Goal: Task Accomplishment & Management: Manage account settings

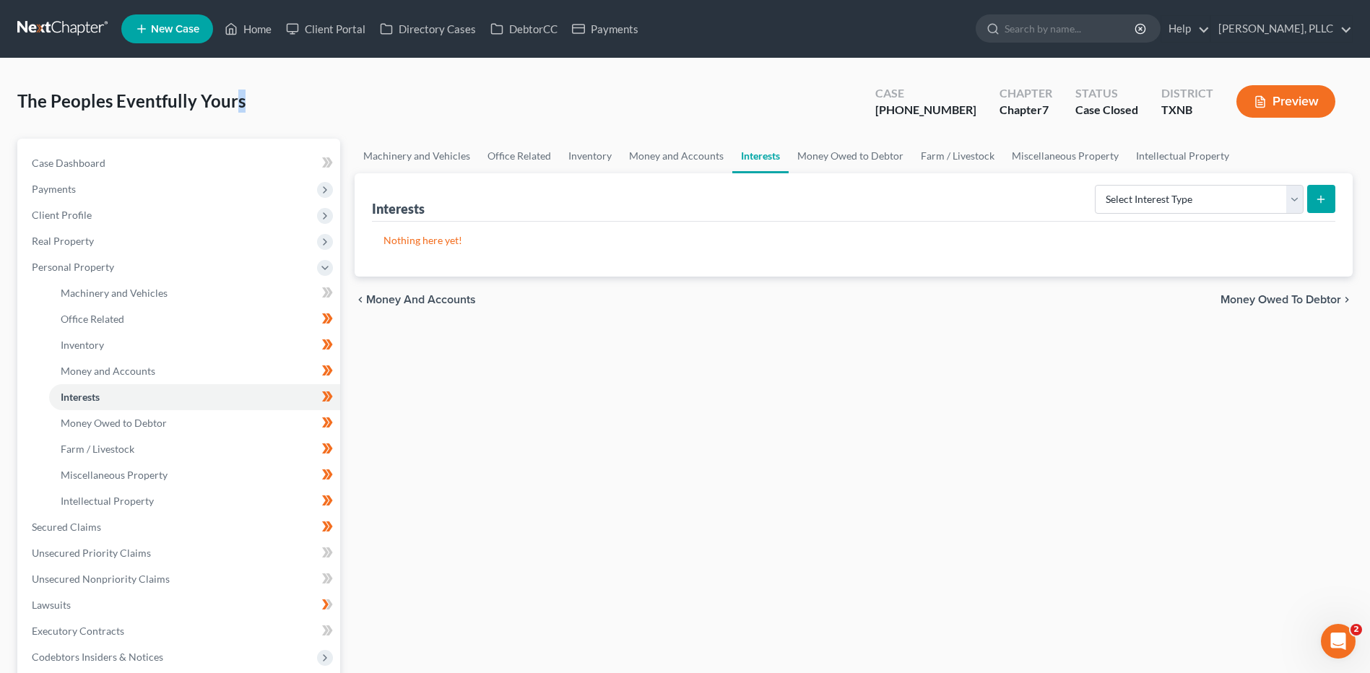
click at [239, 64] on div "The Peoples Eventfully Yours Upgraded Case 24-42741-7 Chapter Chapter 7 Status …" at bounding box center [685, 473] width 1370 height 828
click at [610, 420] on div "Machinery and Vehicles Office Related Inventory Money and Accounts Interests Mo…" at bounding box center [853, 498] width 1013 height 719
click at [254, 30] on link "Home" at bounding box center [247, 29] width 61 height 26
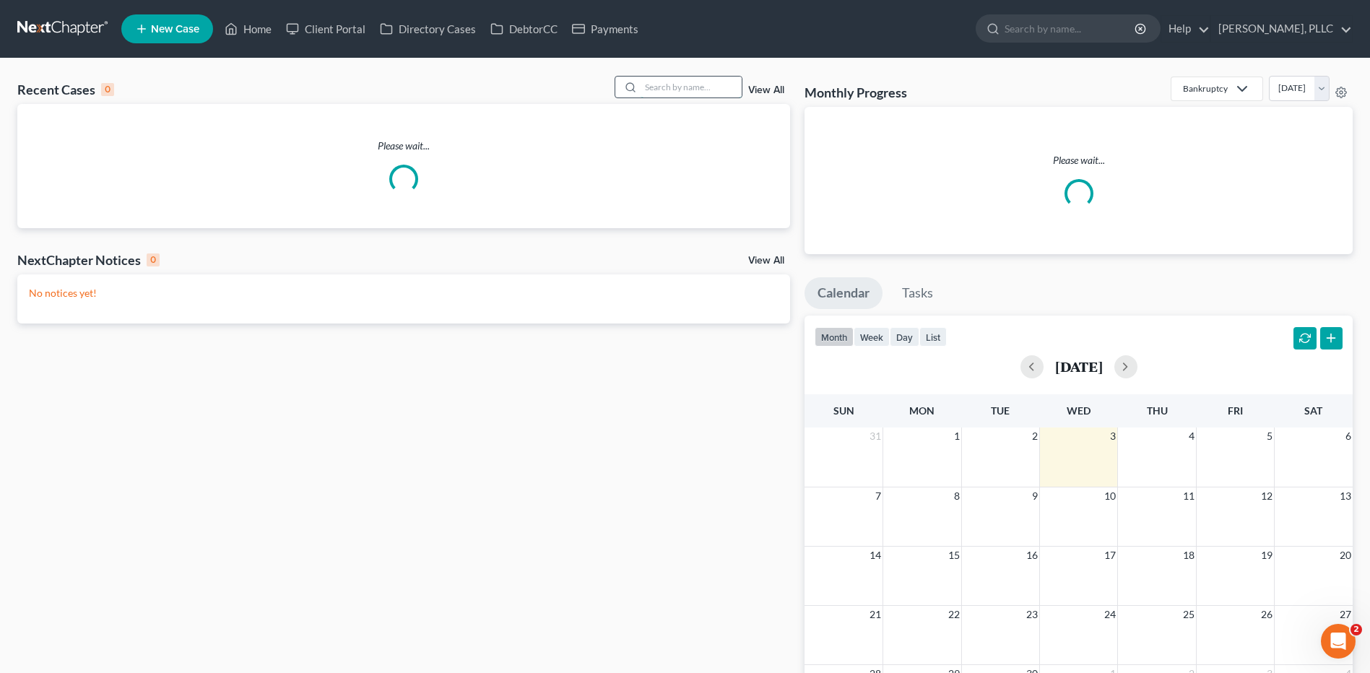
click at [684, 95] on input "search" at bounding box center [691, 87] width 101 height 21
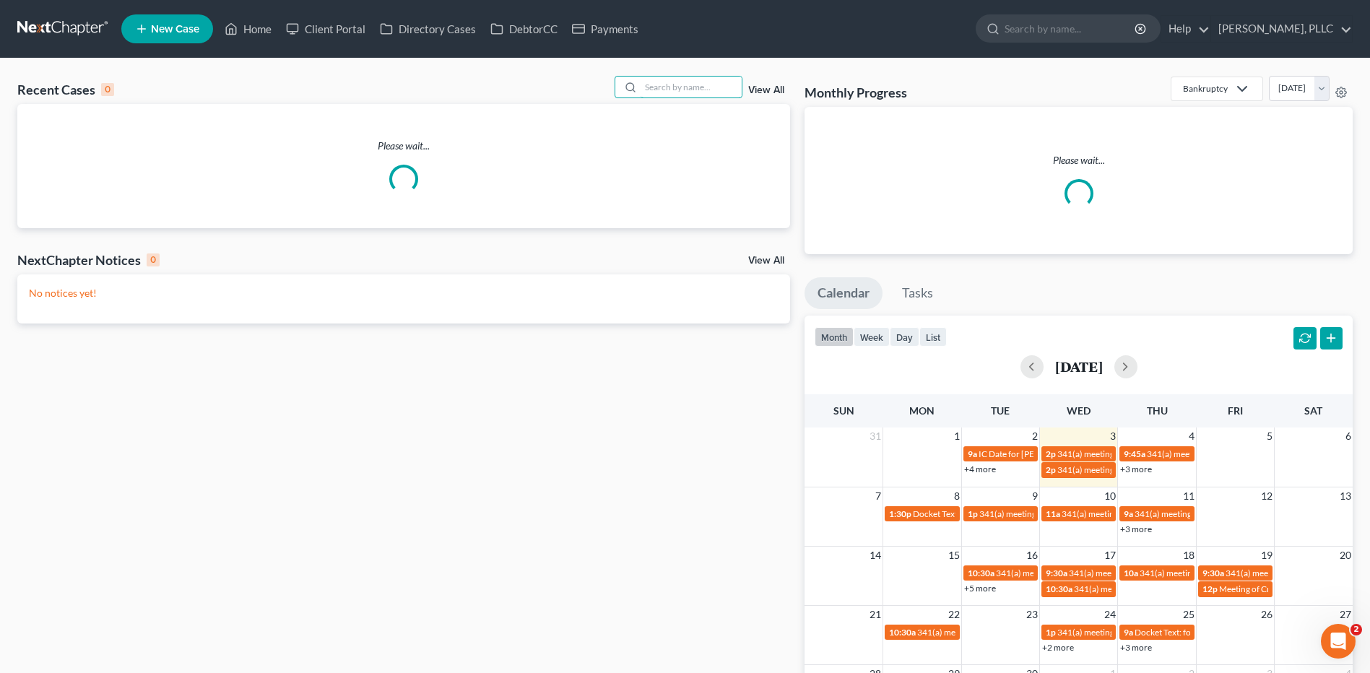
click at [684, 92] on input "search" at bounding box center [691, 87] width 101 height 21
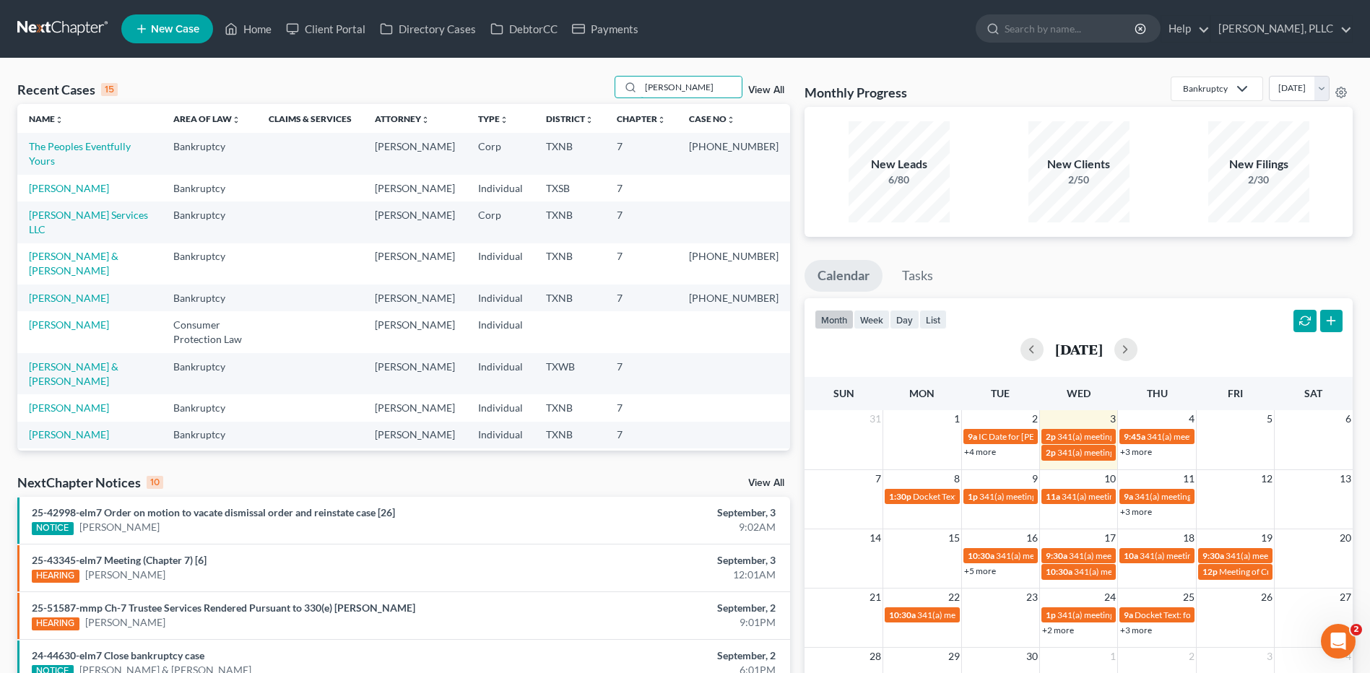
type input "Montano"
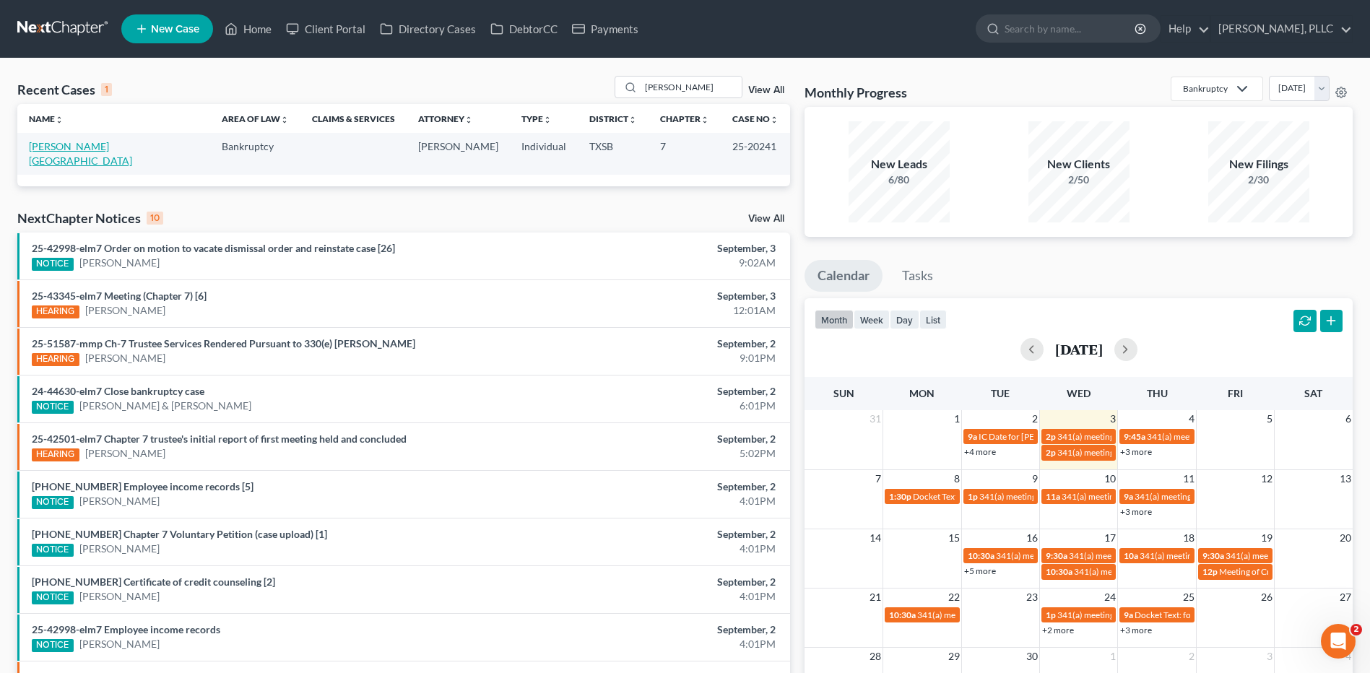
click at [82, 142] on link "Montano, Israel" at bounding box center [80, 153] width 103 height 27
select select "6"
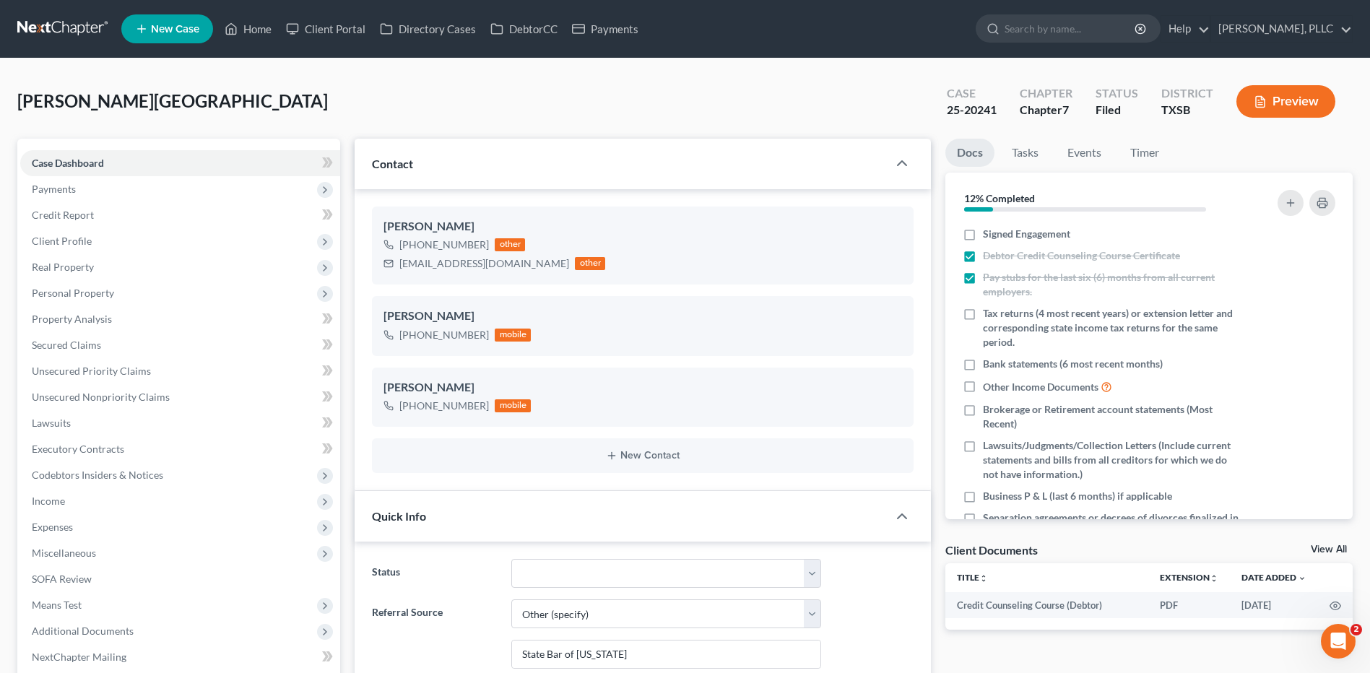
scroll to position [3651, 0]
click at [65, 214] on span "Credit Report" at bounding box center [63, 215] width 62 height 12
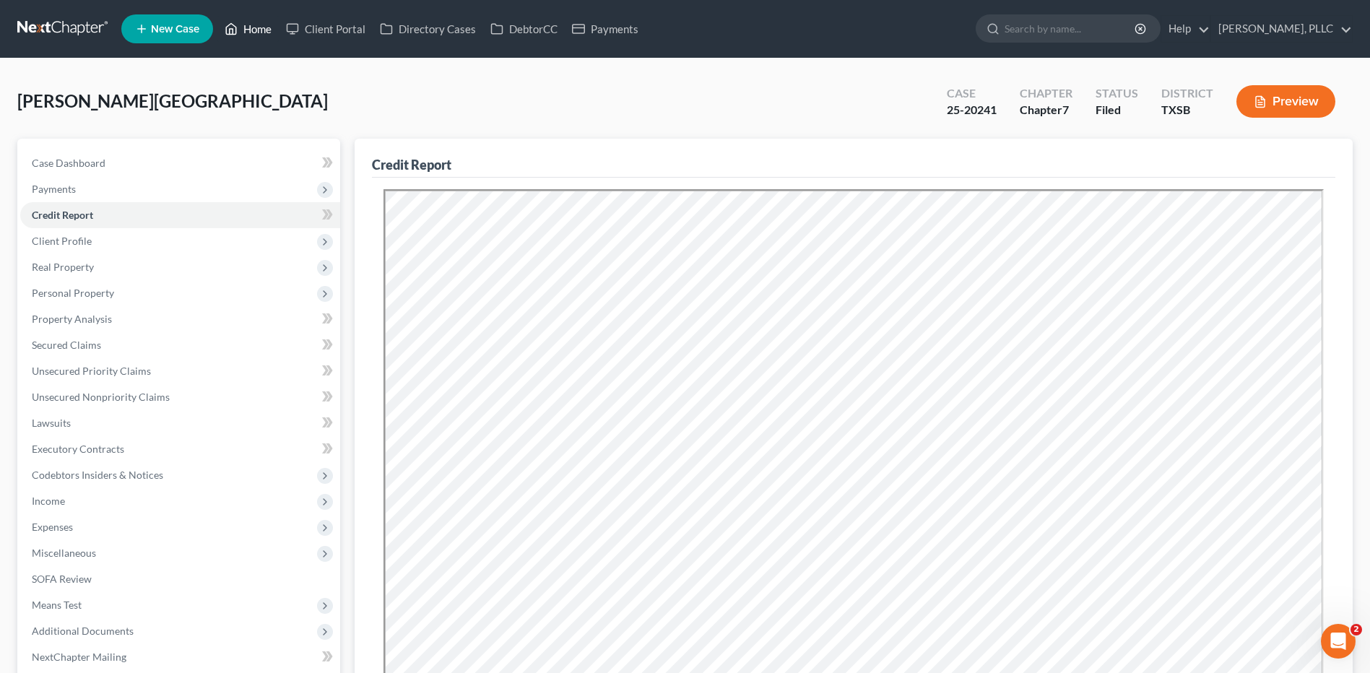
click at [269, 30] on link "Home" at bounding box center [247, 29] width 61 height 26
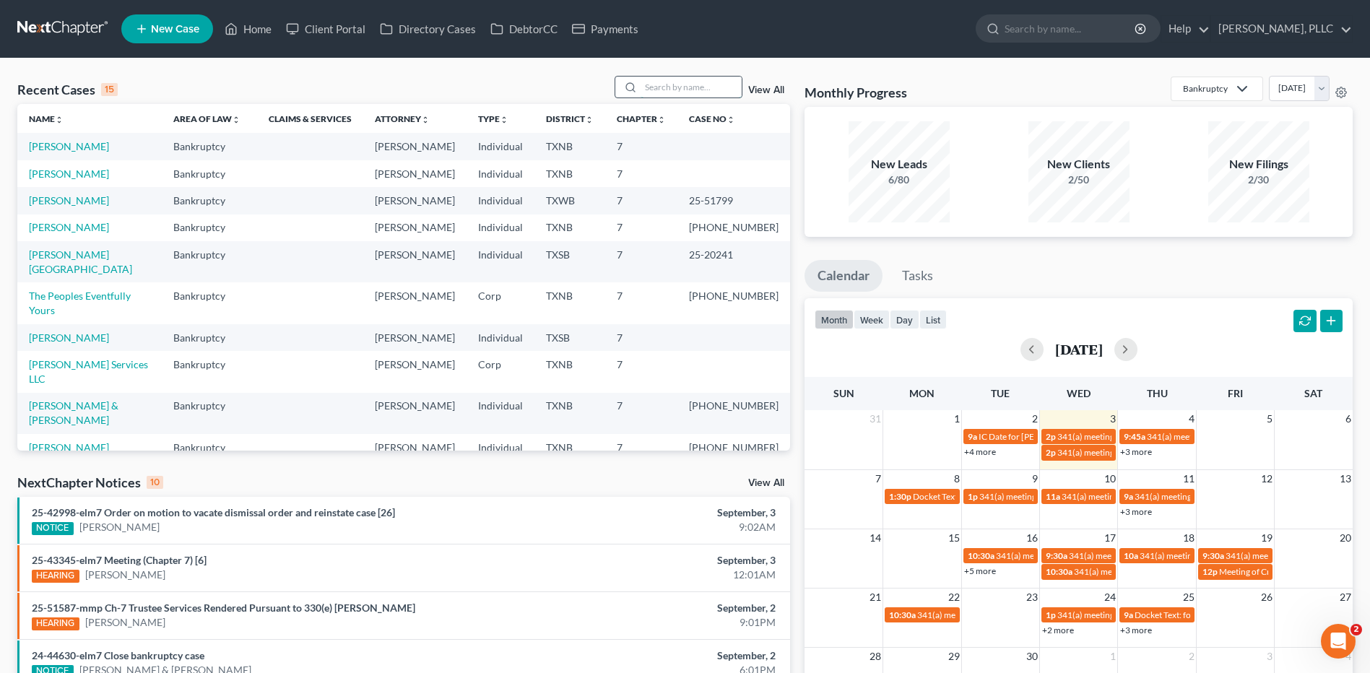
click at [670, 85] on input "search" at bounding box center [691, 87] width 101 height 21
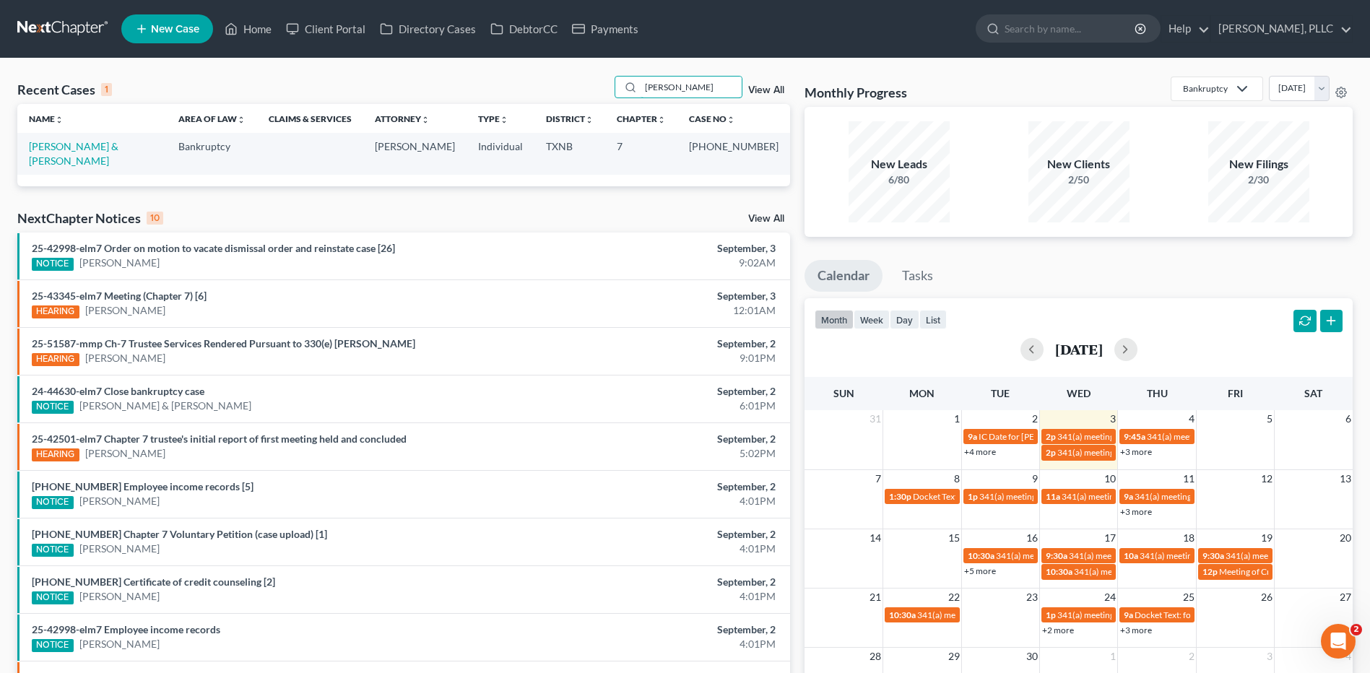
type input "Taneka"
drag, startPoint x: 699, startPoint y: 82, endPoint x: 631, endPoint y: 92, distance: 69.4
click at [631, 92] on div "Taneka" at bounding box center [679, 87] width 129 height 22
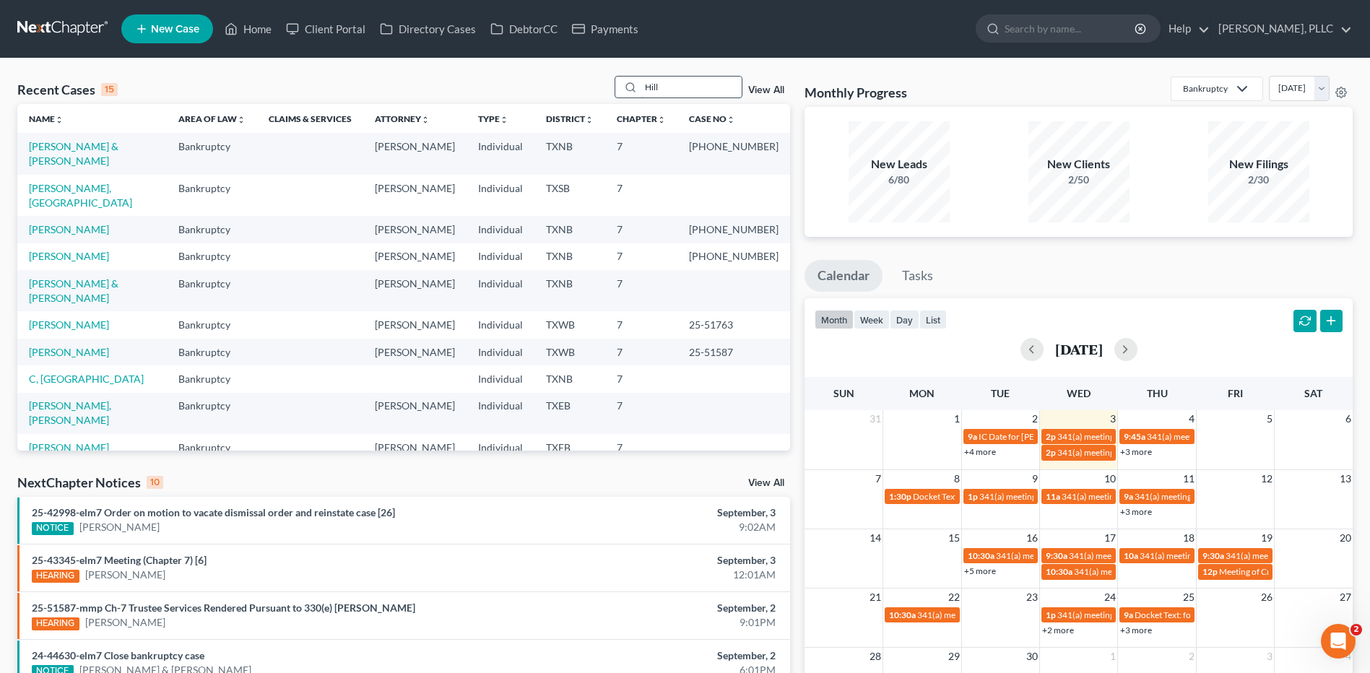
type input "Hill"
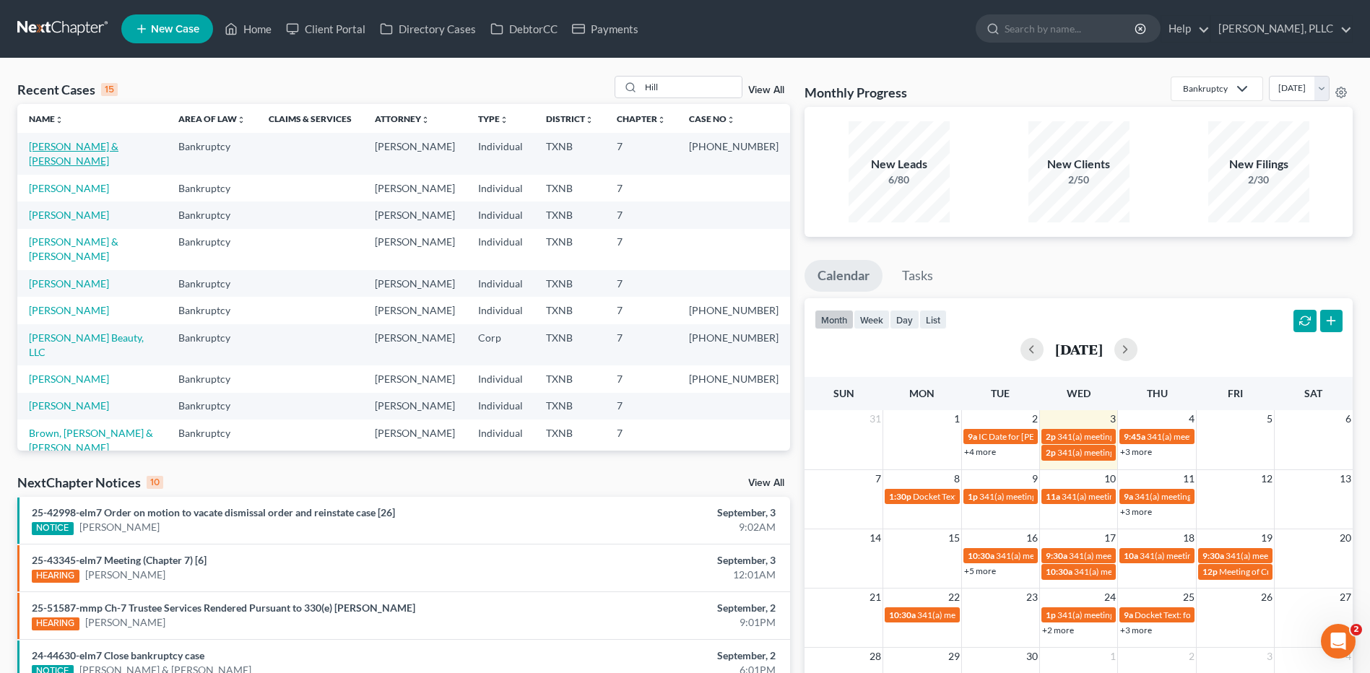
click at [118, 142] on link "Peterson, Nathanial & Hill, Demetria" at bounding box center [74, 153] width 90 height 27
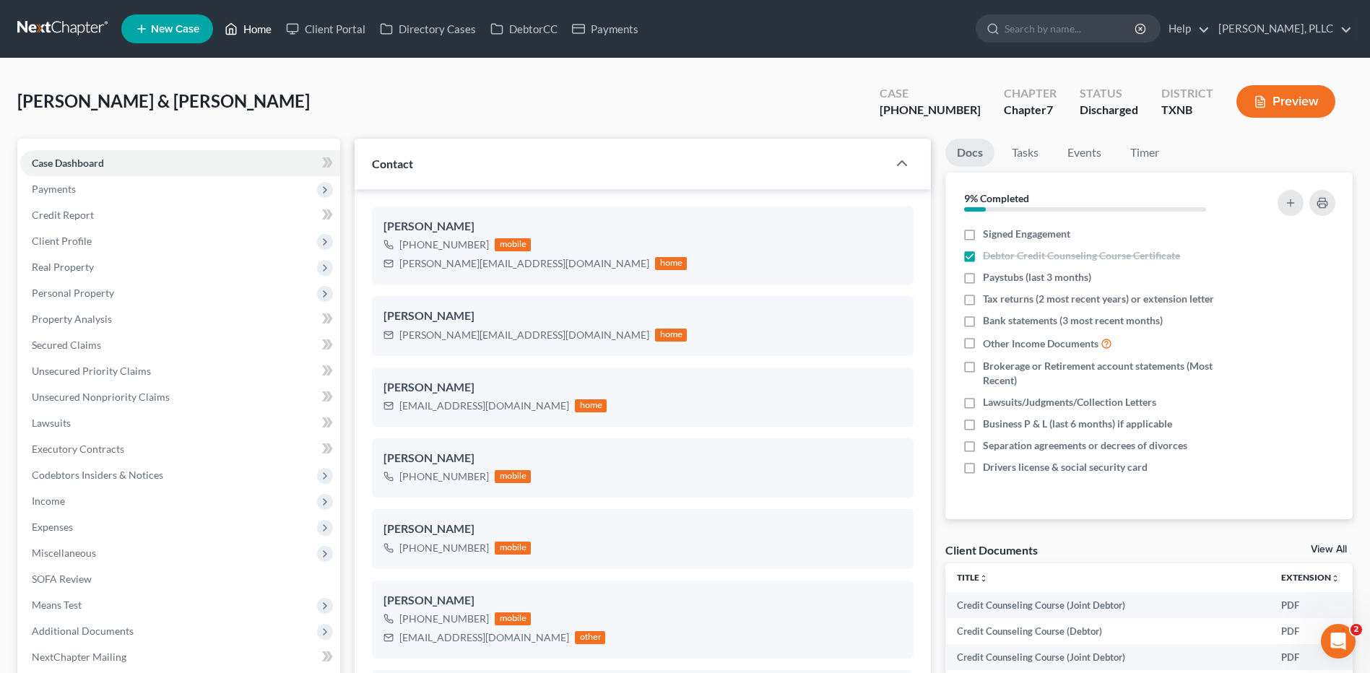
click at [259, 25] on link "Home" at bounding box center [247, 29] width 61 height 26
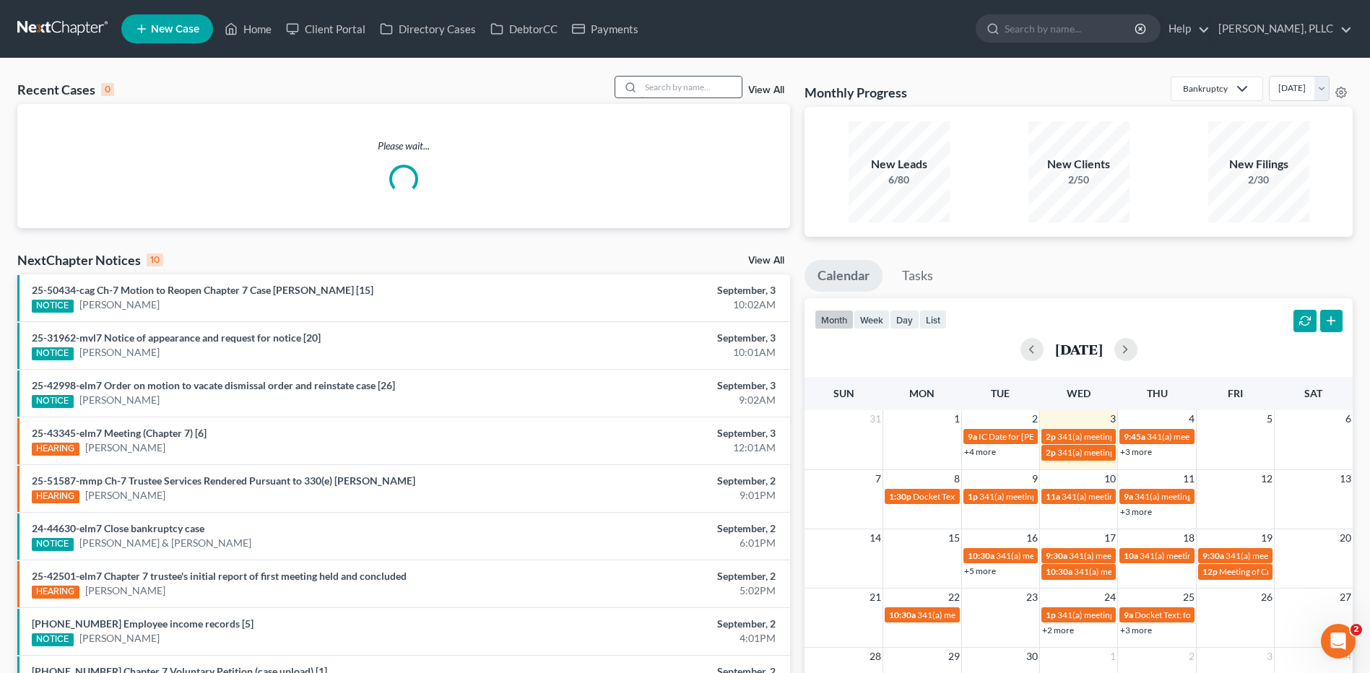
click at [662, 91] on input "search" at bounding box center [691, 87] width 101 height 21
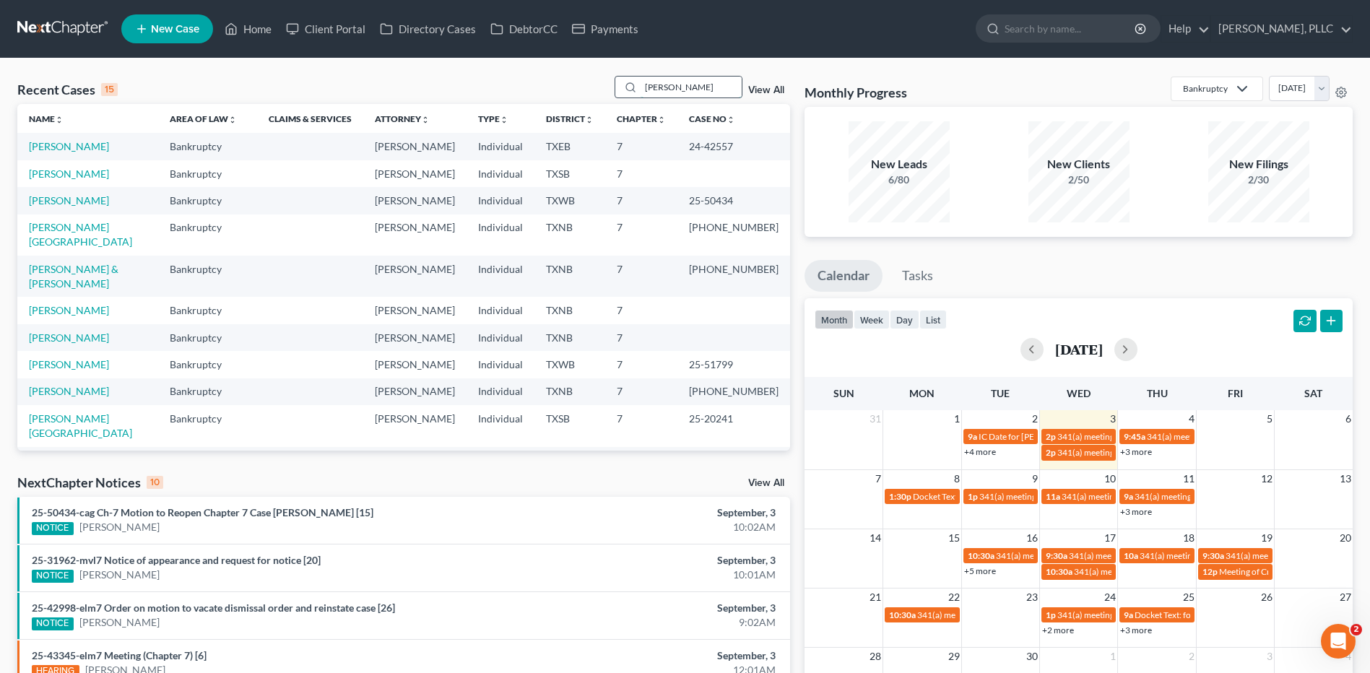
type input "[PERSON_NAME]"
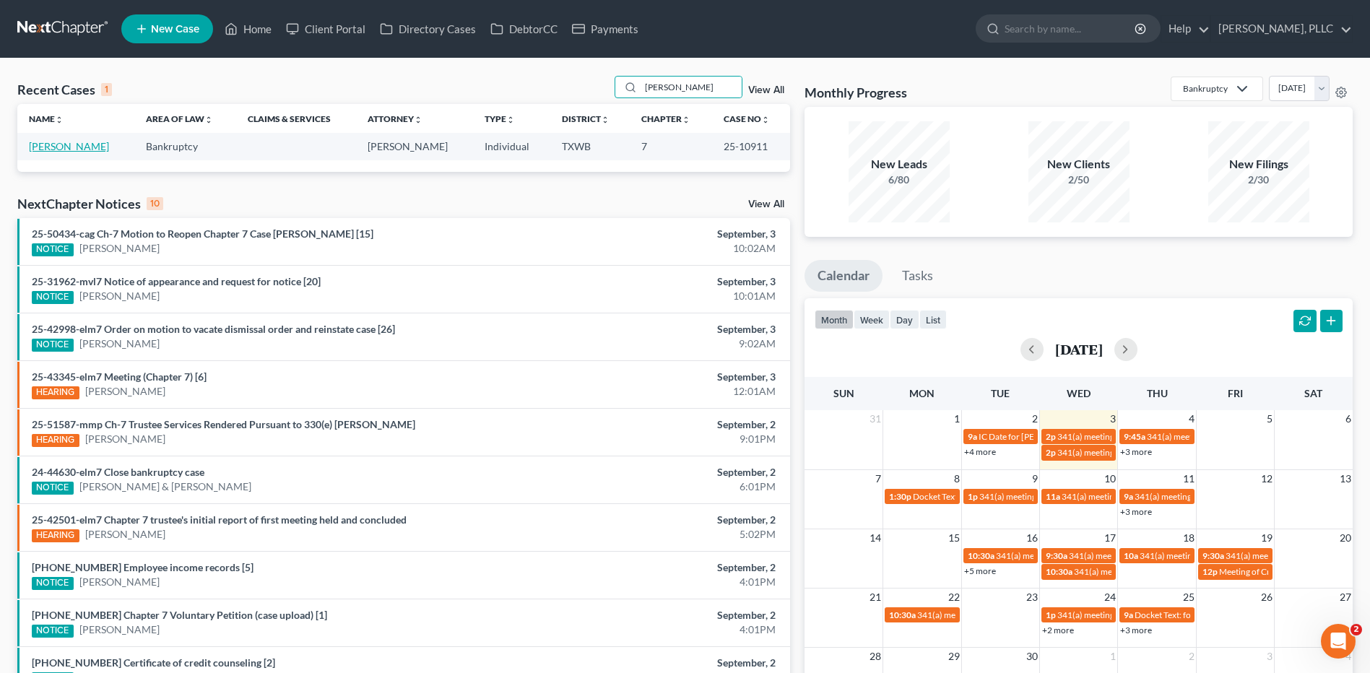
click at [75, 144] on link "[PERSON_NAME]" at bounding box center [69, 146] width 80 height 12
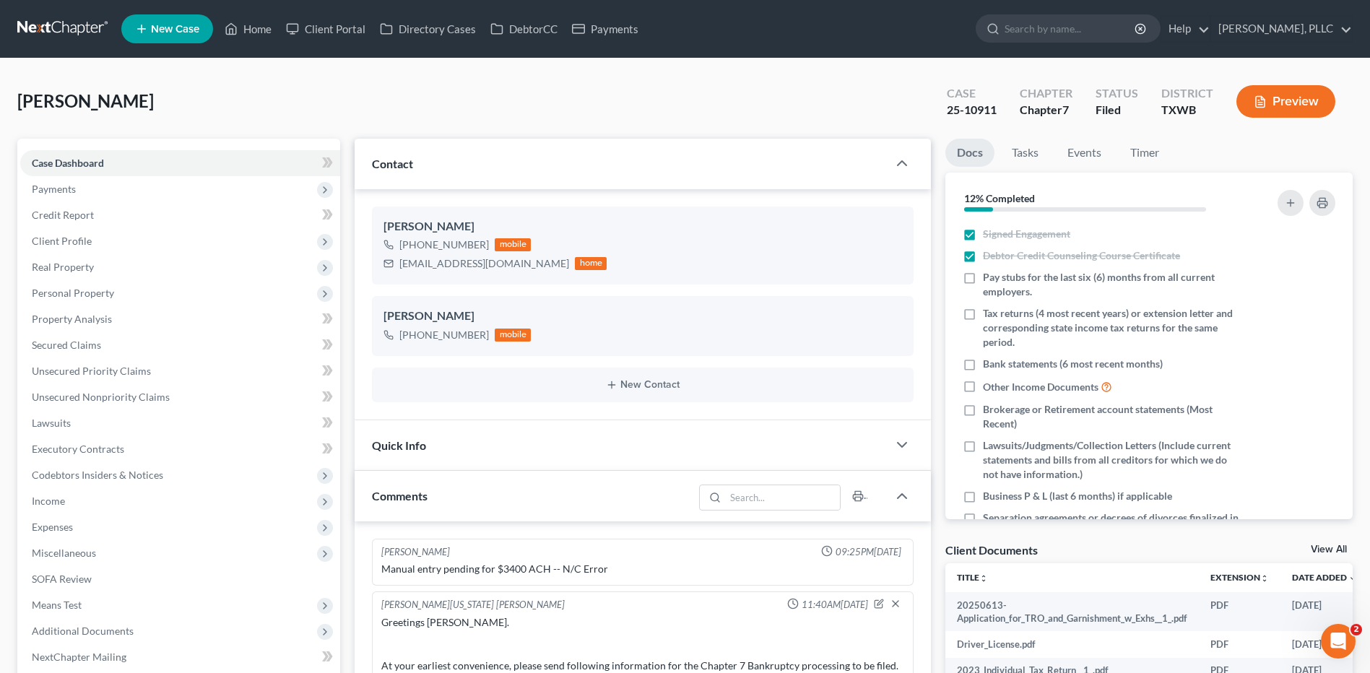
scroll to position [1807, 0]
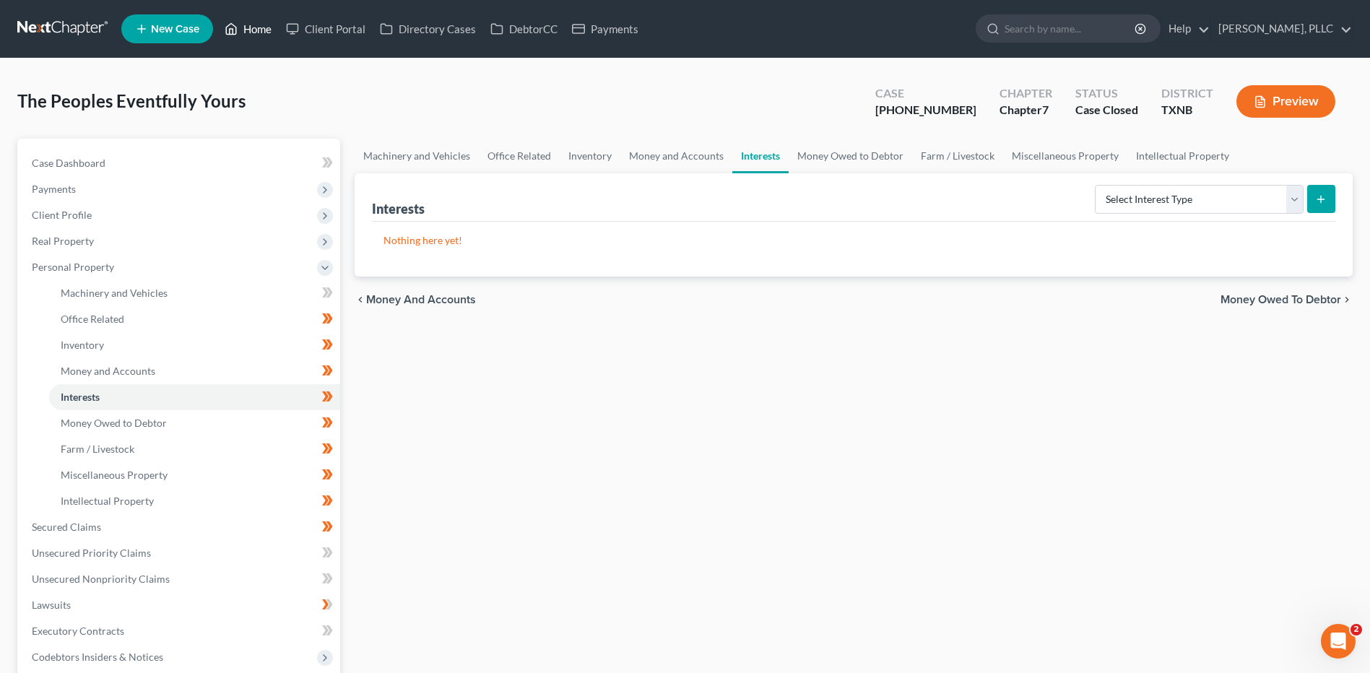
click at [259, 29] on link "Home" at bounding box center [247, 29] width 61 height 26
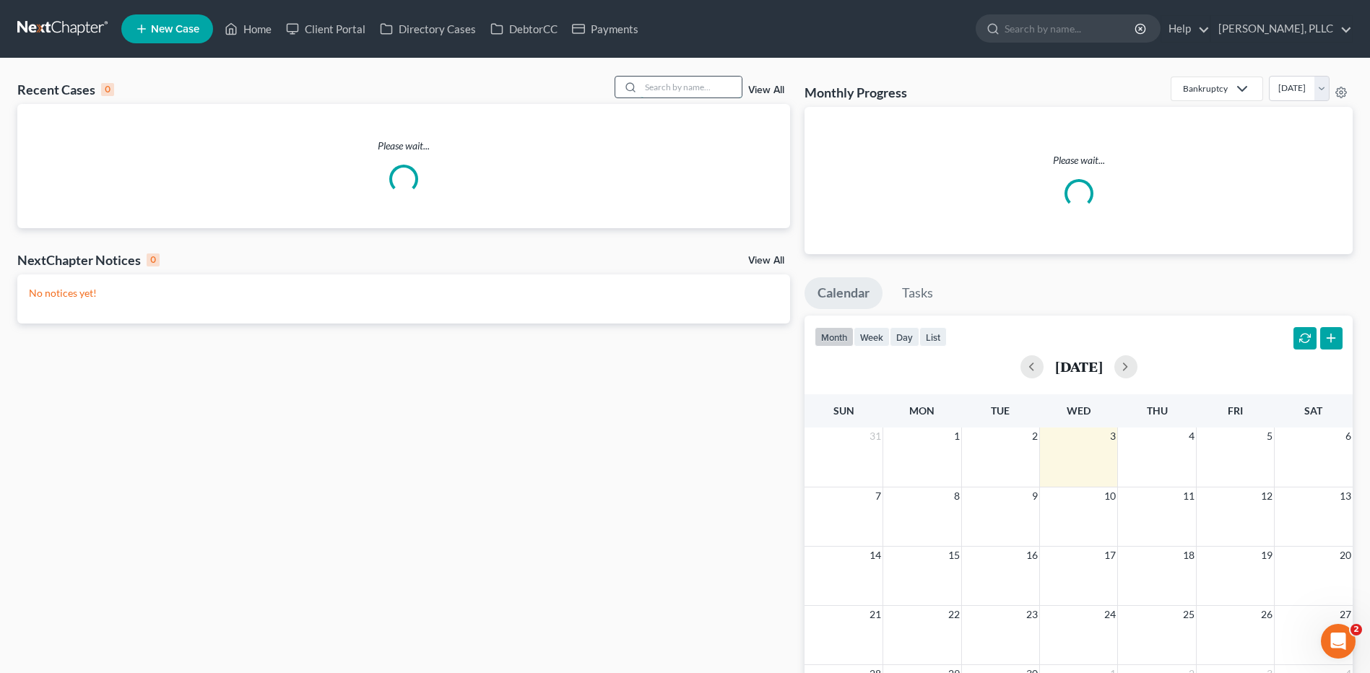
click at [692, 95] on input "search" at bounding box center [691, 87] width 101 height 21
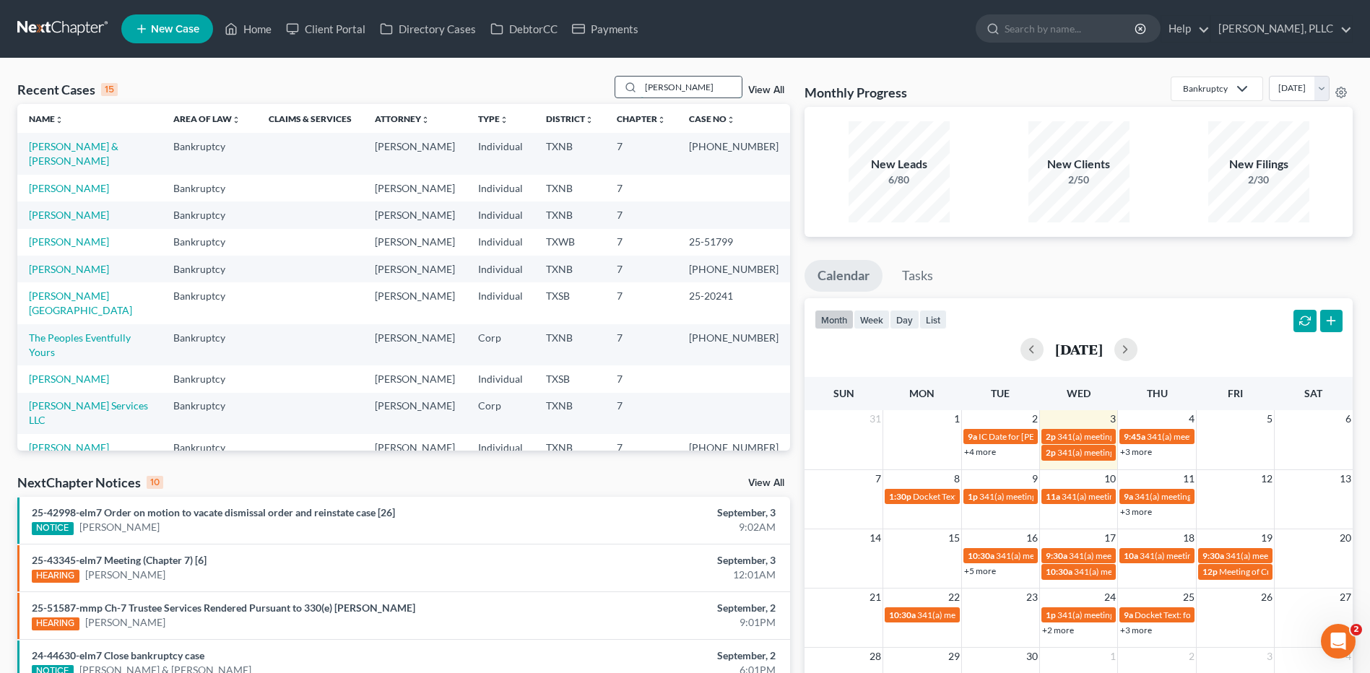
type input "[PERSON_NAME]"
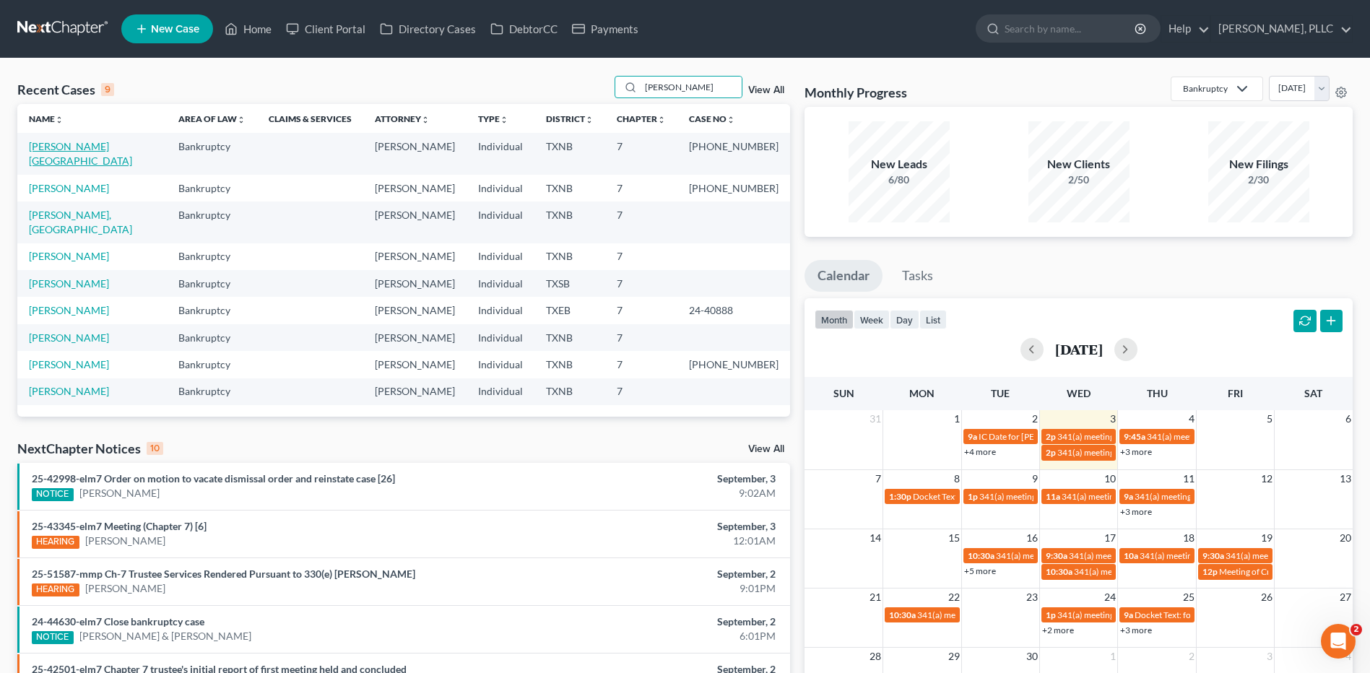
click at [49, 143] on link "[PERSON_NAME][GEOGRAPHIC_DATA]" at bounding box center [80, 153] width 103 height 27
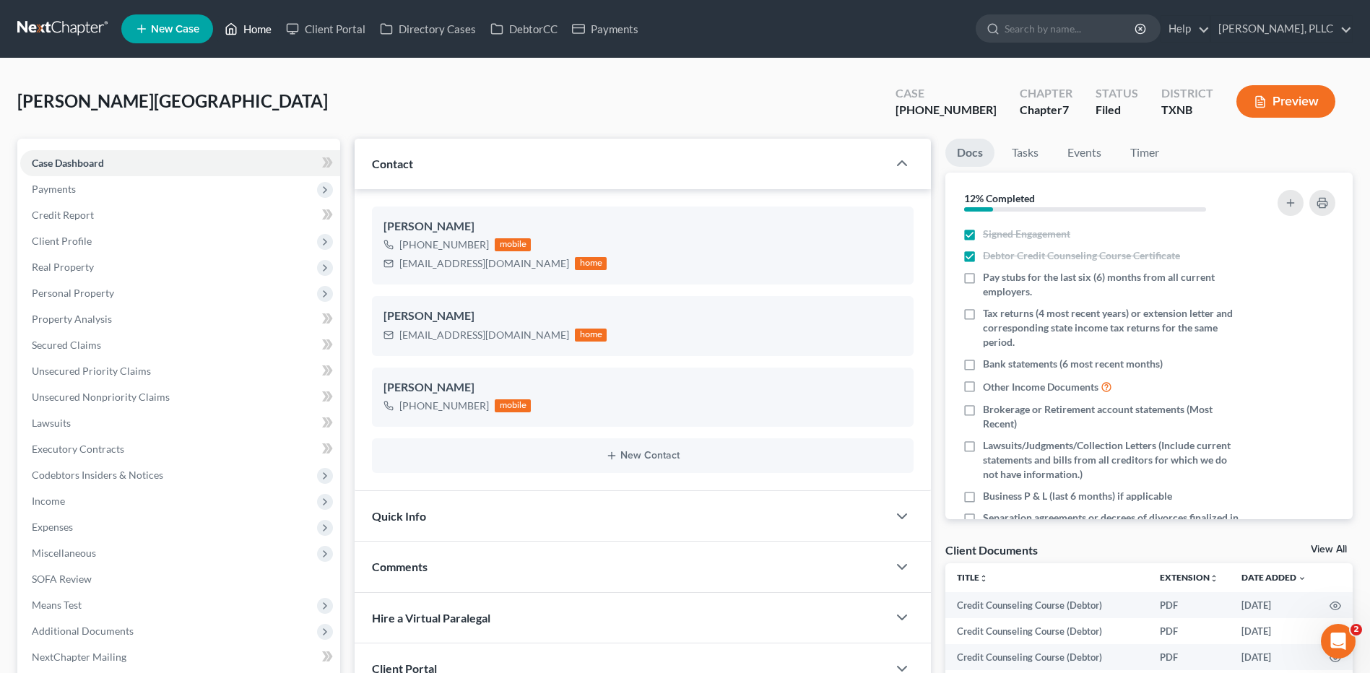
drag, startPoint x: 251, startPoint y: 30, endPoint x: 434, endPoint y: 137, distance: 211.4
click at [251, 30] on link "Home" at bounding box center [247, 29] width 61 height 26
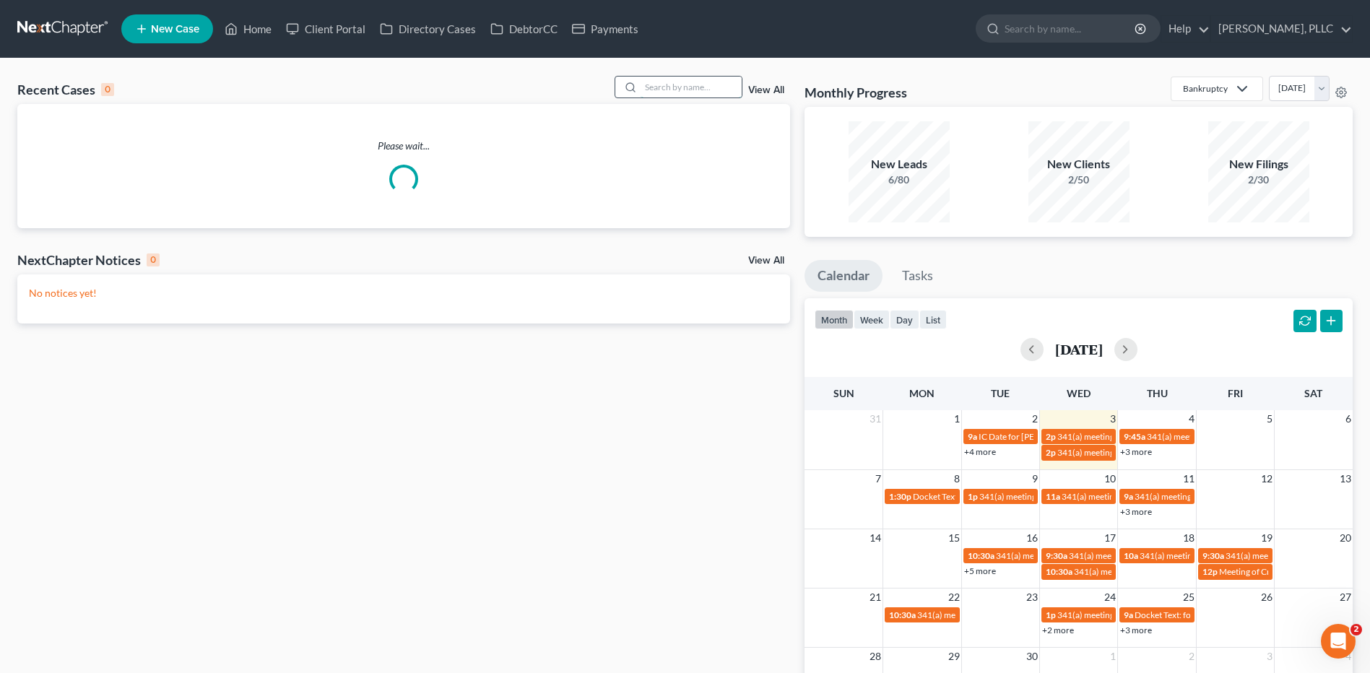
click at [656, 87] on input "search" at bounding box center [691, 87] width 101 height 21
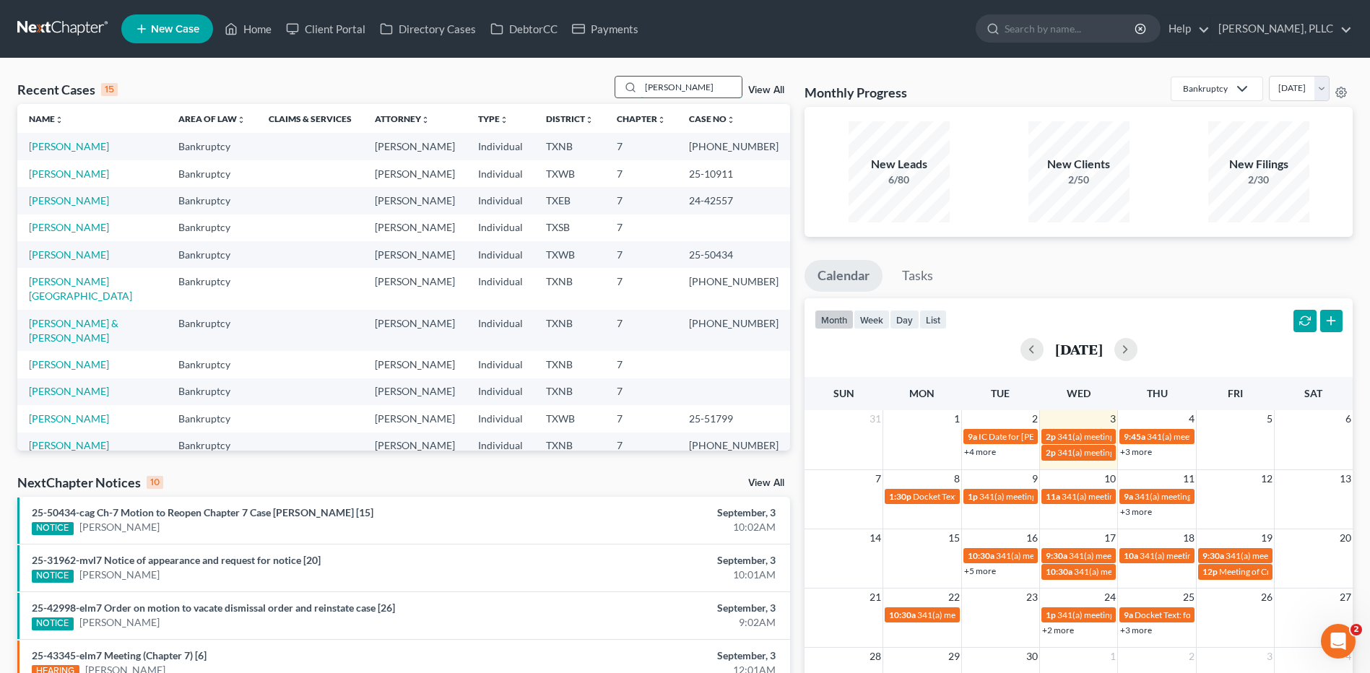
type input "Myers"
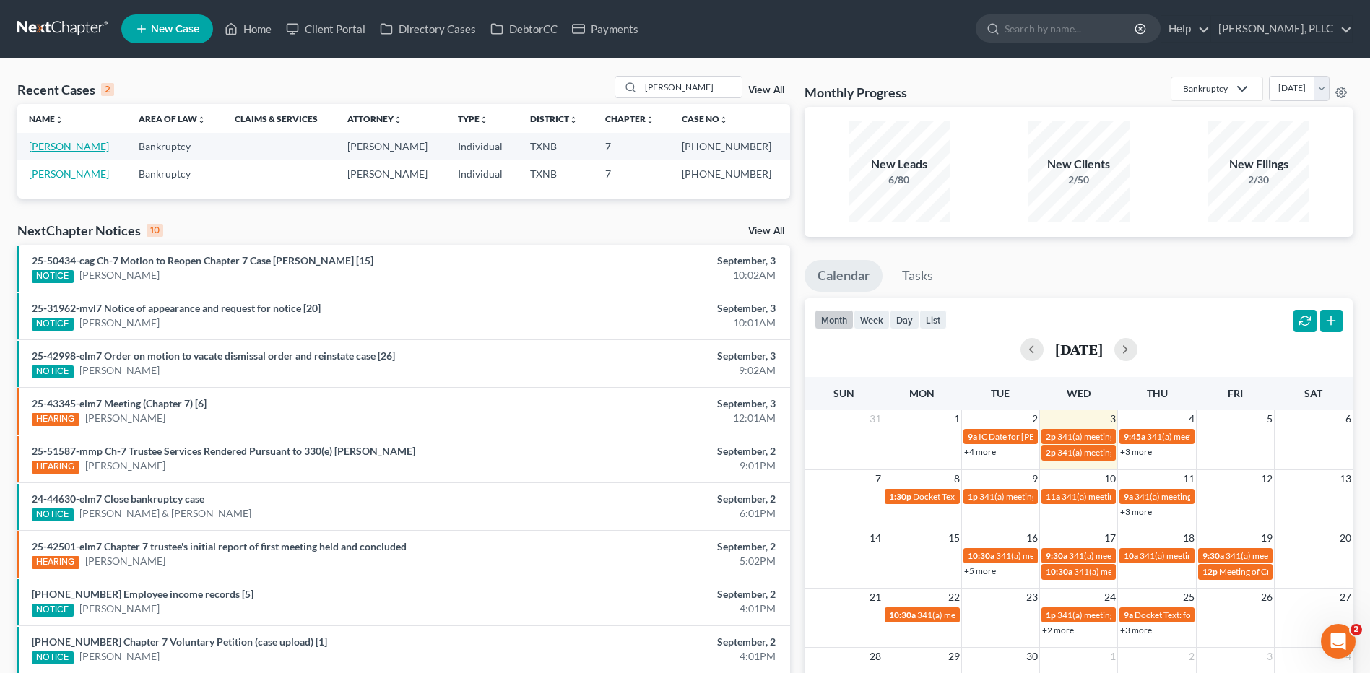
click at [70, 147] on link "[PERSON_NAME]" at bounding box center [69, 146] width 80 height 12
select select "4"
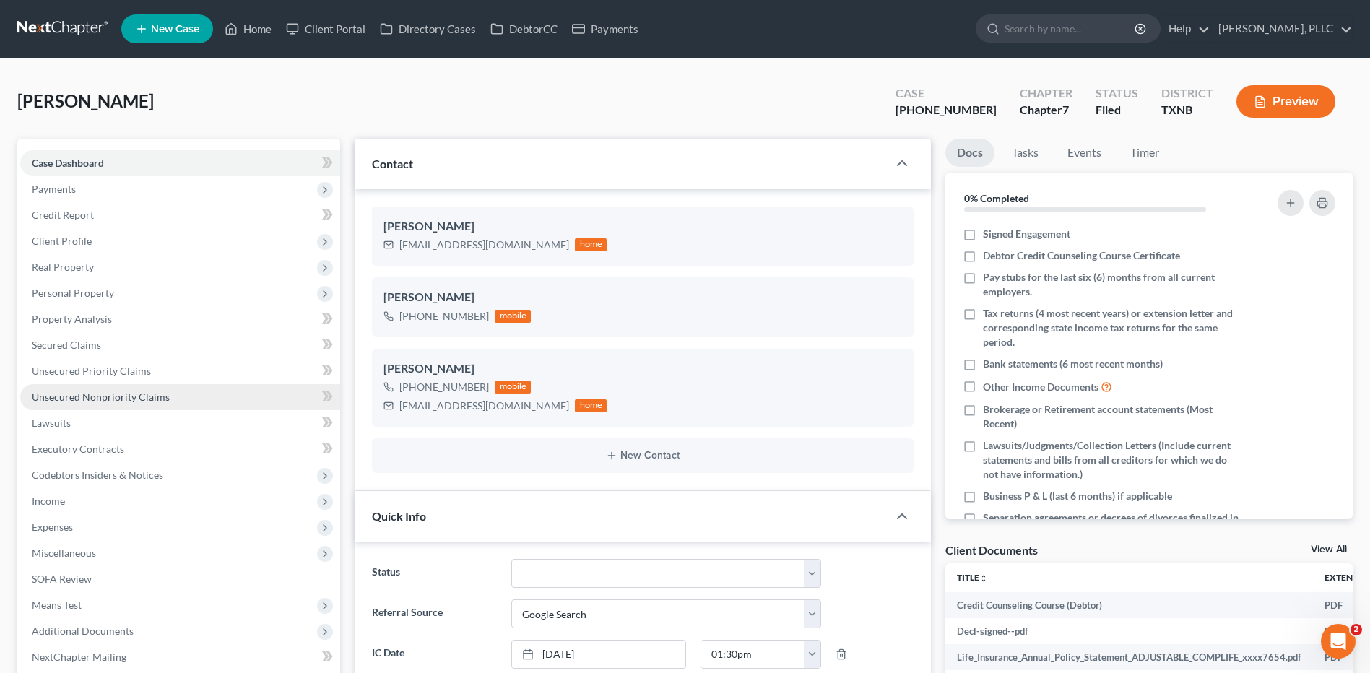
scroll to position [7697, 0]
click at [76, 397] on span "Unsecured Nonpriority Claims" at bounding box center [101, 397] width 138 height 12
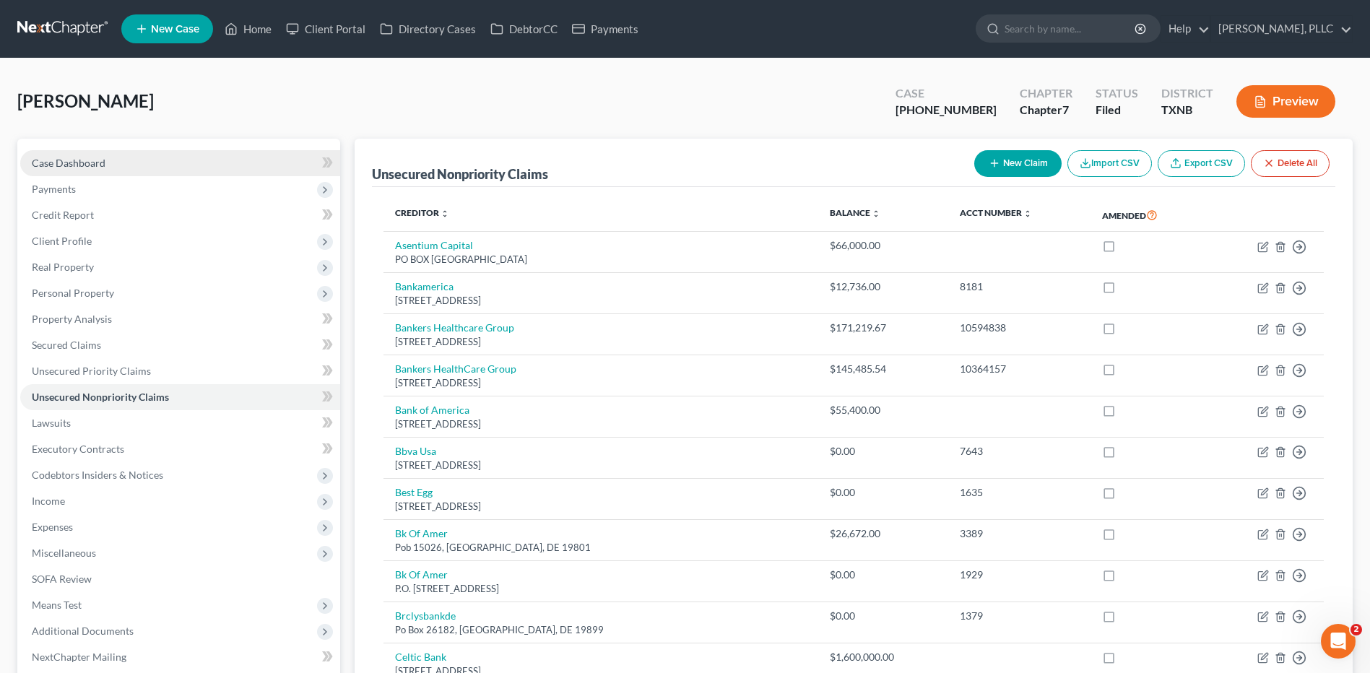
click at [84, 160] on span "Case Dashboard" at bounding box center [69, 163] width 74 height 12
select select "4"
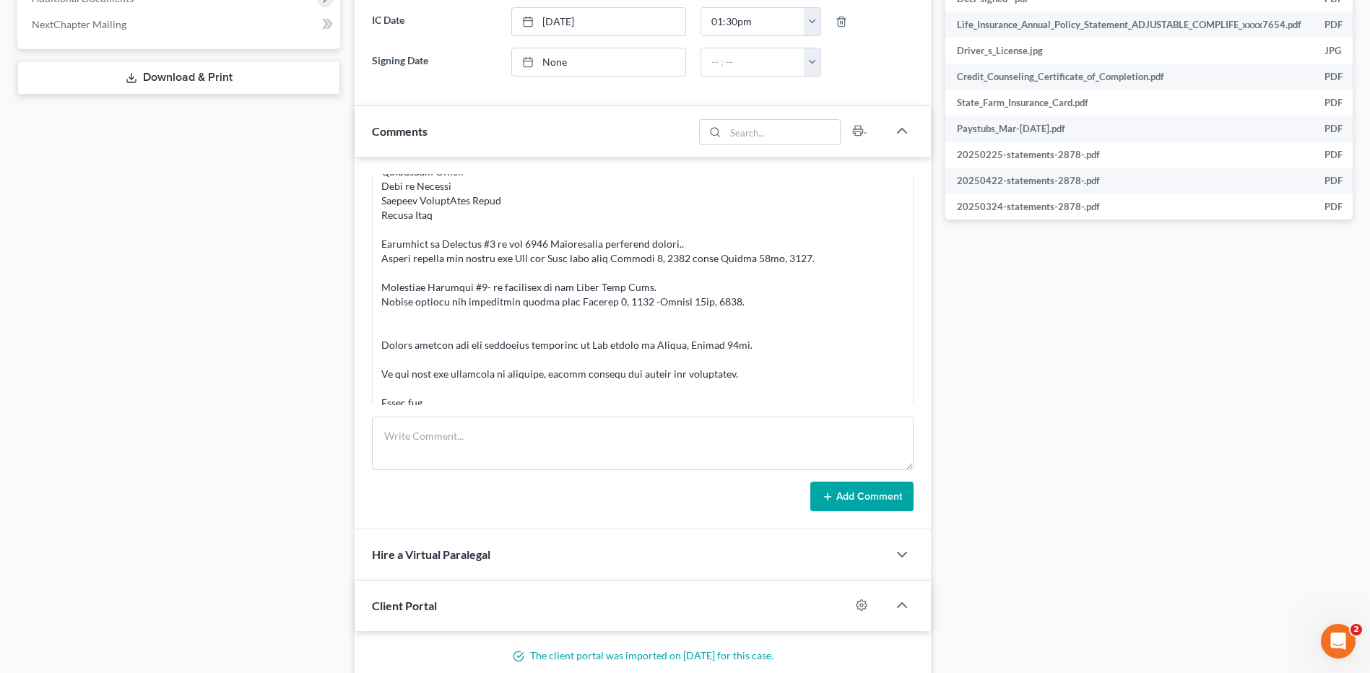
scroll to position [667, 0]
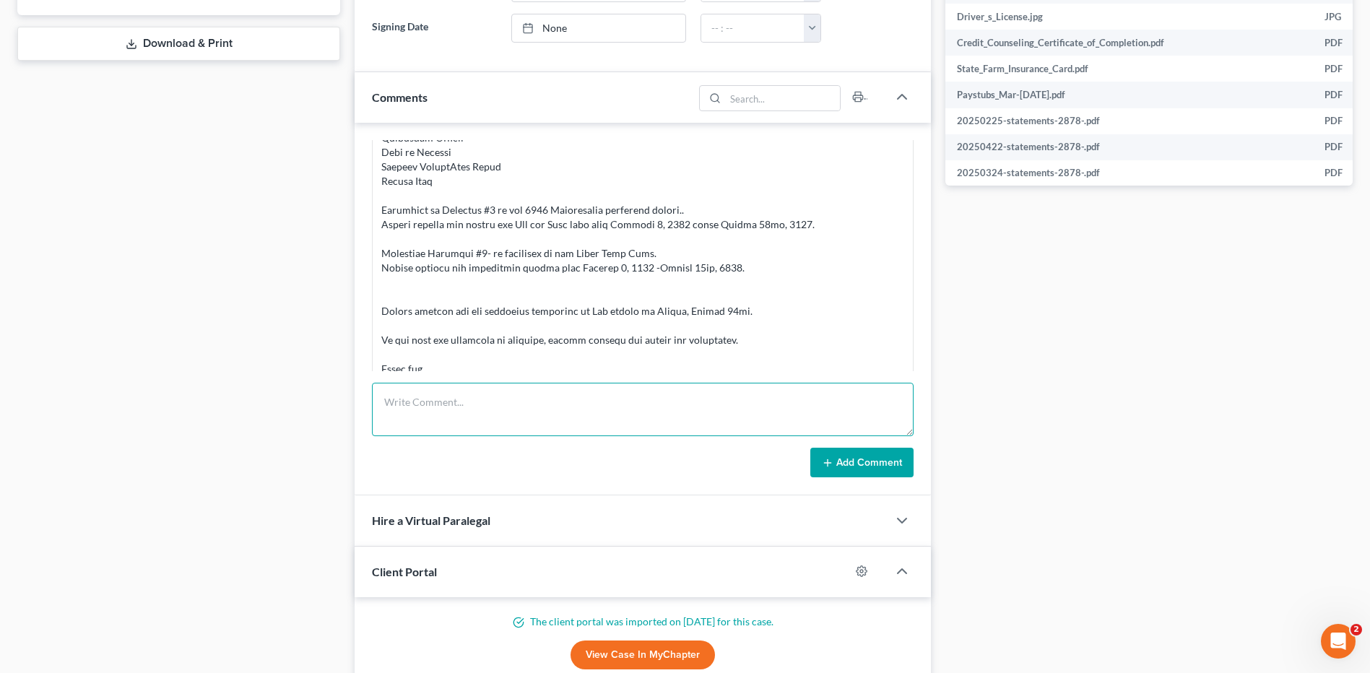
paste textarea "Greetings Larry Myers, Please call the office ASAP, to speak with Counselor Siz…"
type textarea "Greetings Larry Myers, Please call the office ASAP, to speak with Counselor Siz…"
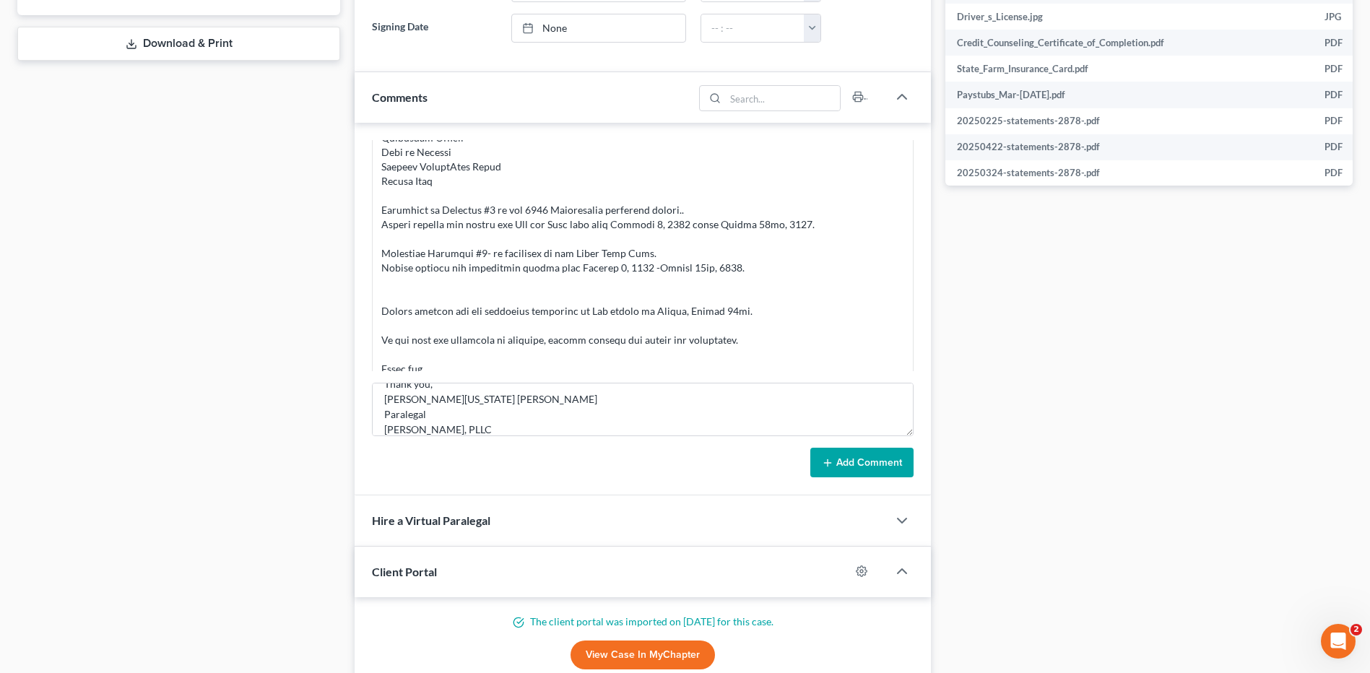
click at [857, 458] on button "Add Comment" at bounding box center [861, 463] width 103 height 30
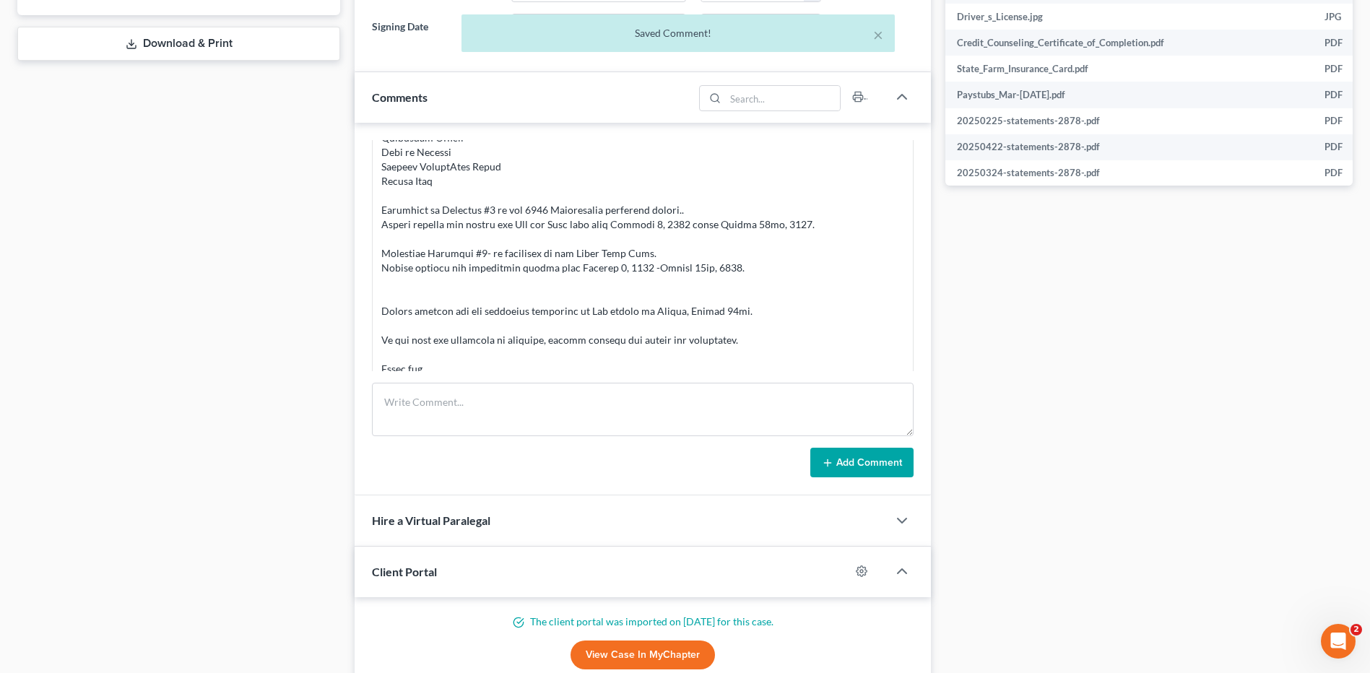
scroll to position [7895, 0]
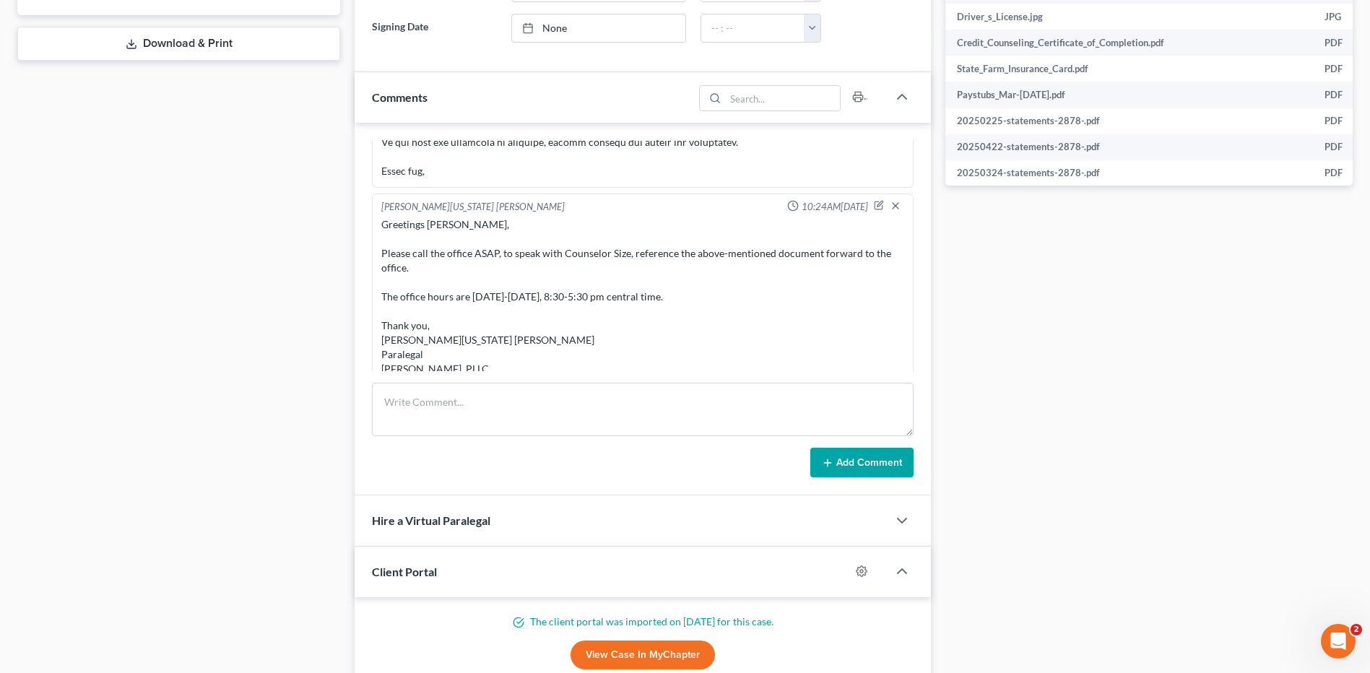
drag, startPoint x: 1073, startPoint y: 288, endPoint x: 1207, endPoint y: 248, distance: 139.6
click at [1073, 287] on div "Docs Tasks Events Timer 0% Completed Nothing here yet! Signed Engagement Debtor…" at bounding box center [1149, 161] width 422 height 1379
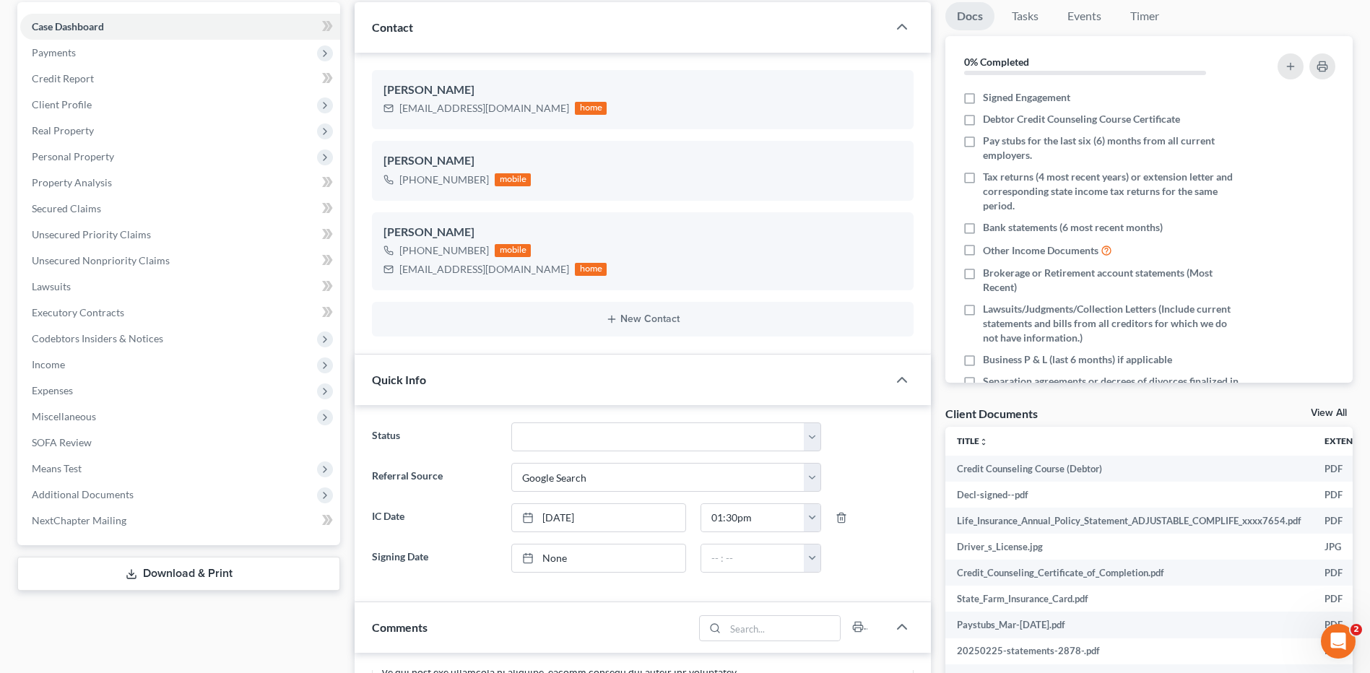
scroll to position [0, 0]
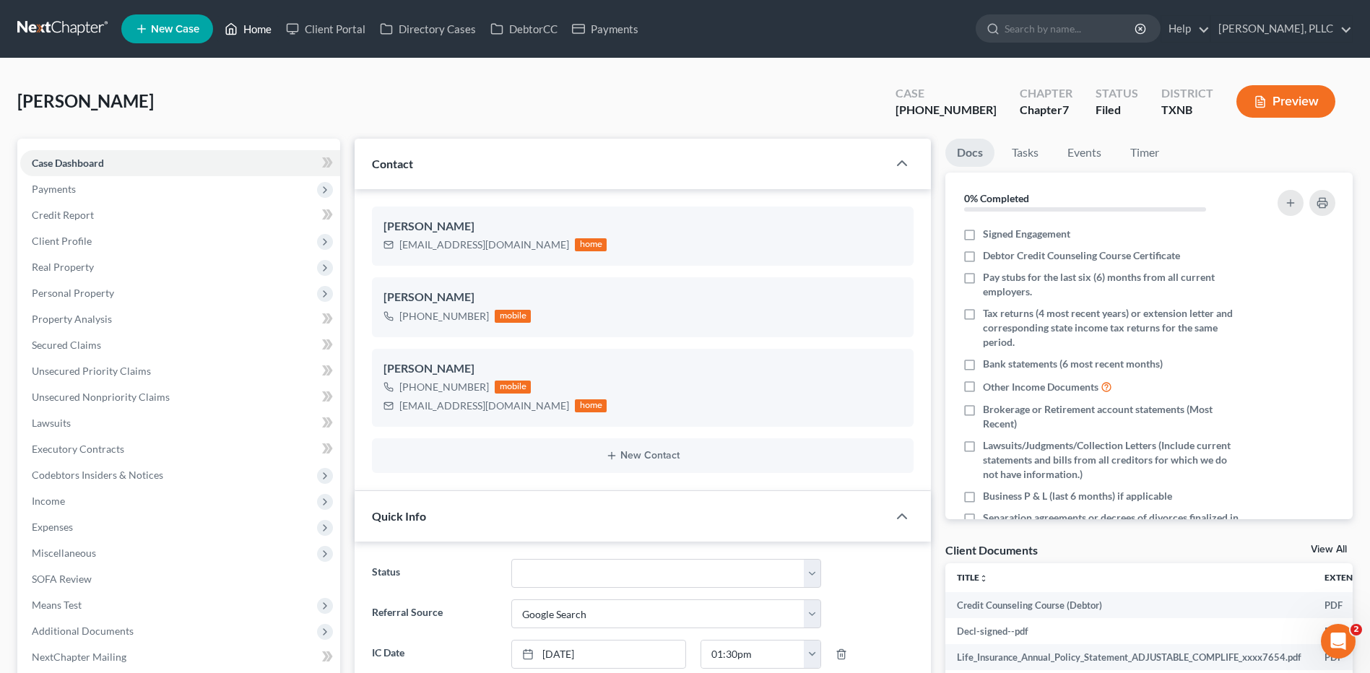
click at [264, 25] on link "Home" at bounding box center [247, 29] width 61 height 26
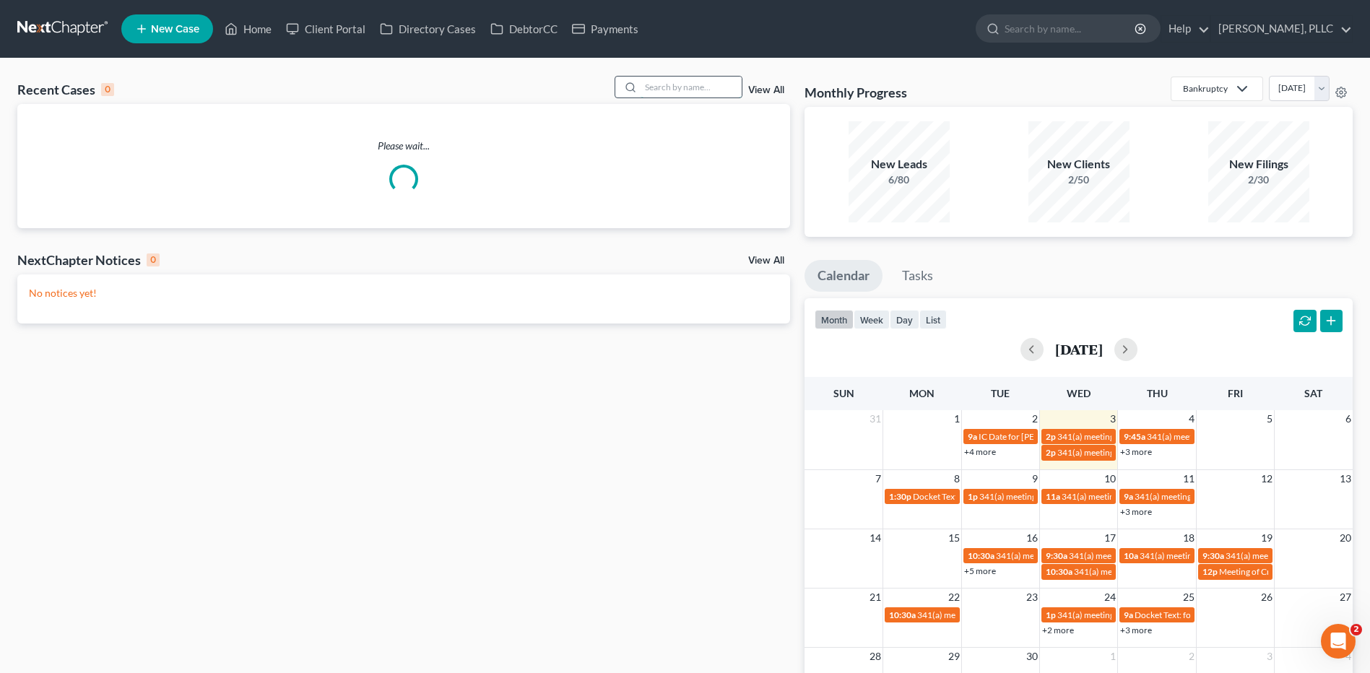
click at [667, 87] on input "search" at bounding box center [691, 87] width 101 height 21
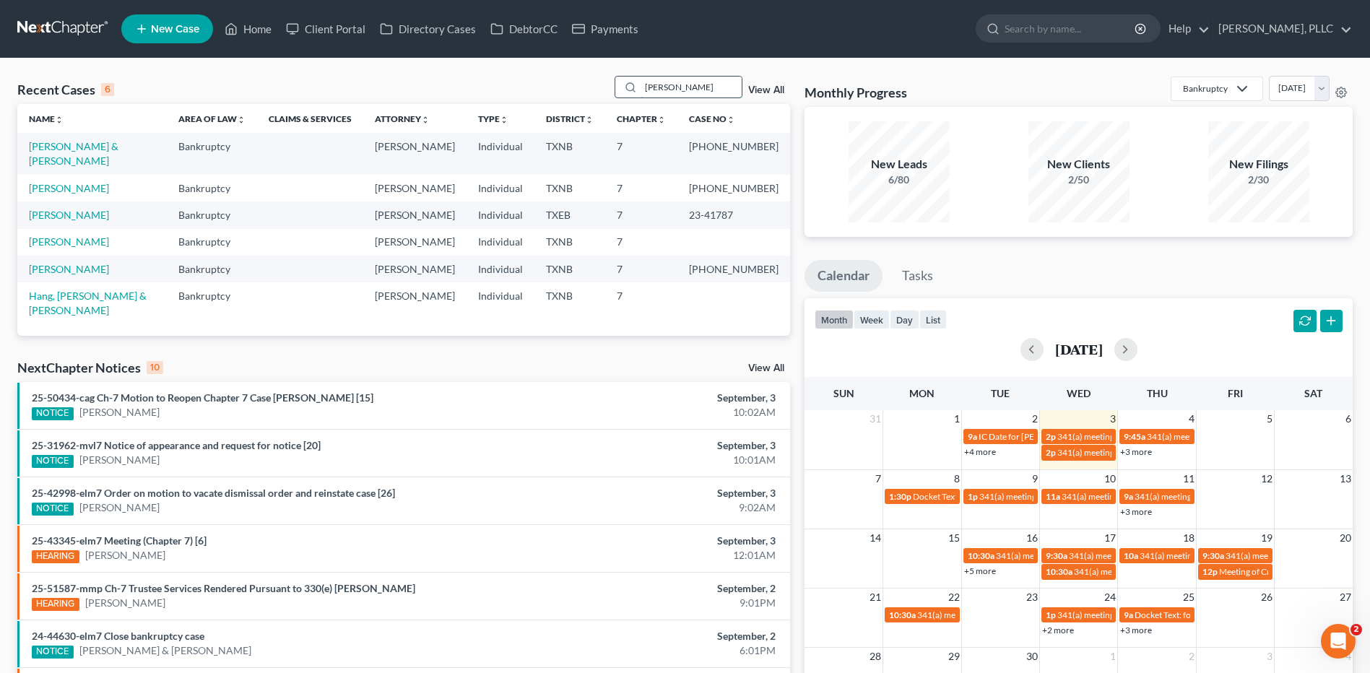
type input "Peterson"
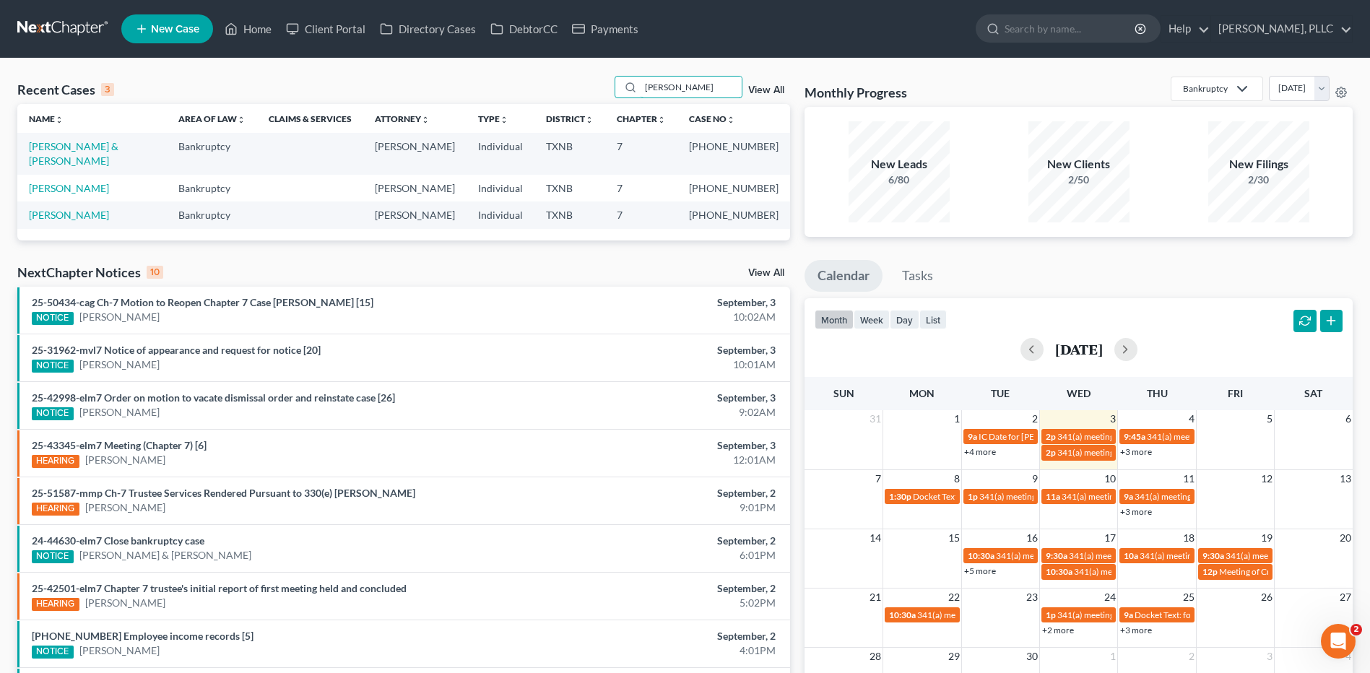
drag, startPoint x: 699, startPoint y: 93, endPoint x: 570, endPoint y: 90, distance: 128.6
click at [570, 90] on div "Recent Cases 3 Peterson View All" at bounding box center [403, 90] width 773 height 28
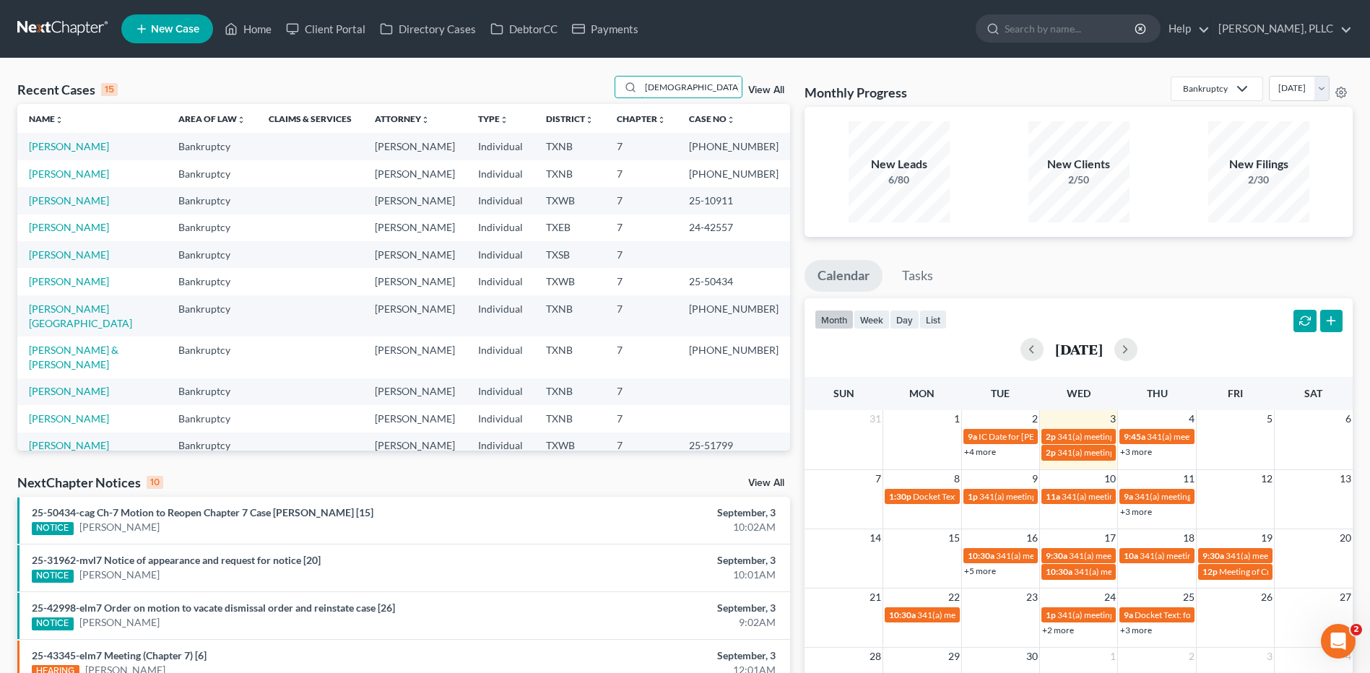
type input "Peterson"
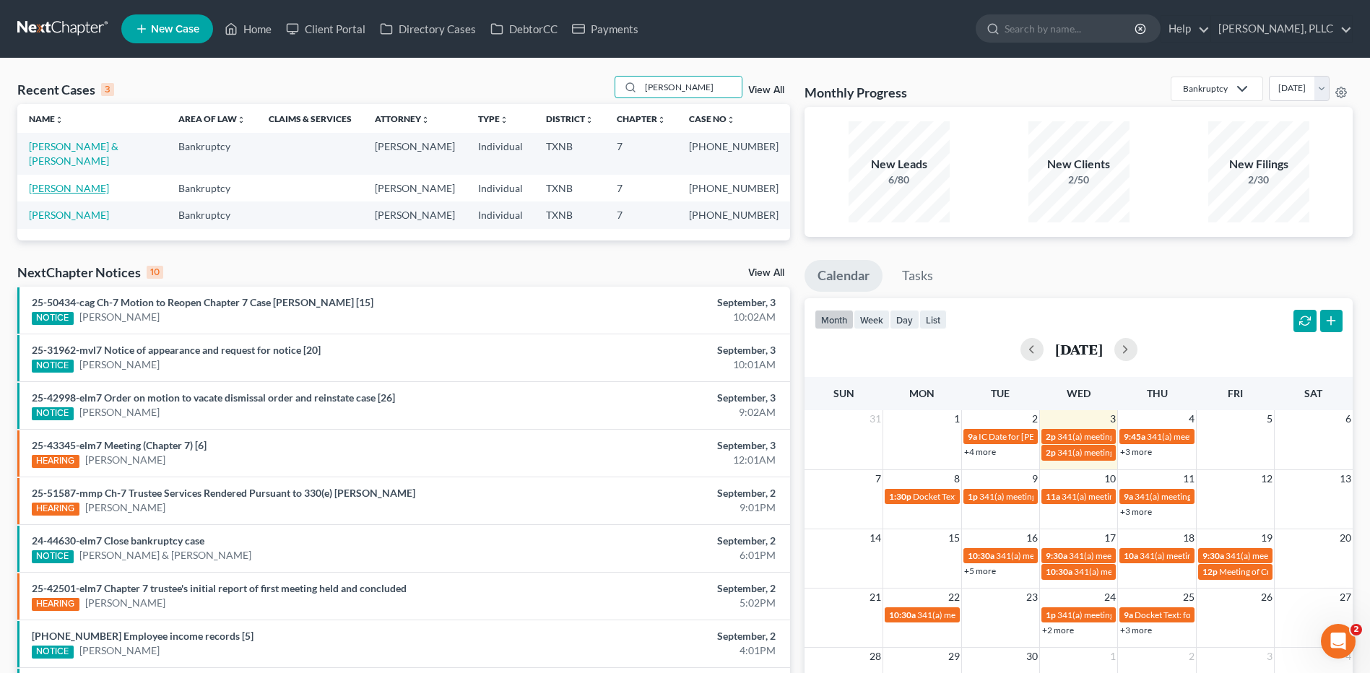
click at [82, 182] on link "Peterson, Shamaria" at bounding box center [69, 188] width 80 height 12
select select "1"
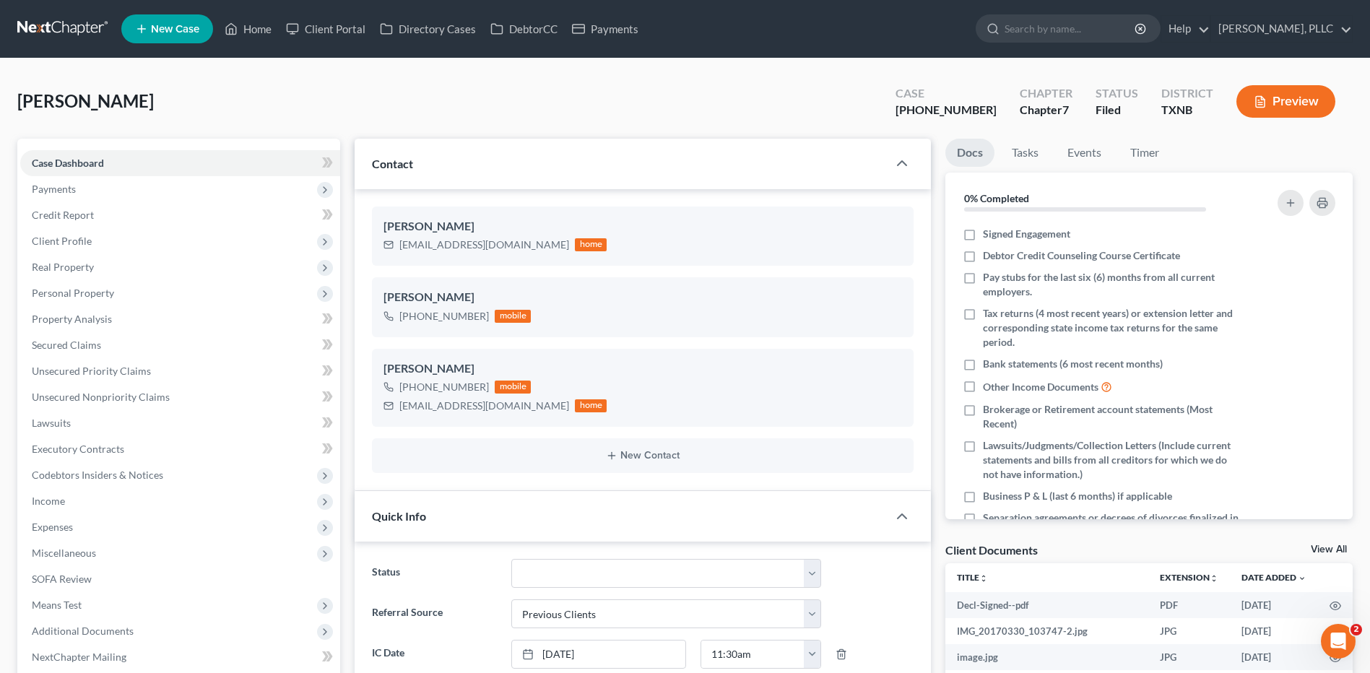
scroll to position [1424, 0]
click at [554, 108] on div "Peterson, Shamaria Upgraded Case 25-43315-7 Chapter Chapter 7 Status Filed Dist…" at bounding box center [685, 107] width 1336 height 63
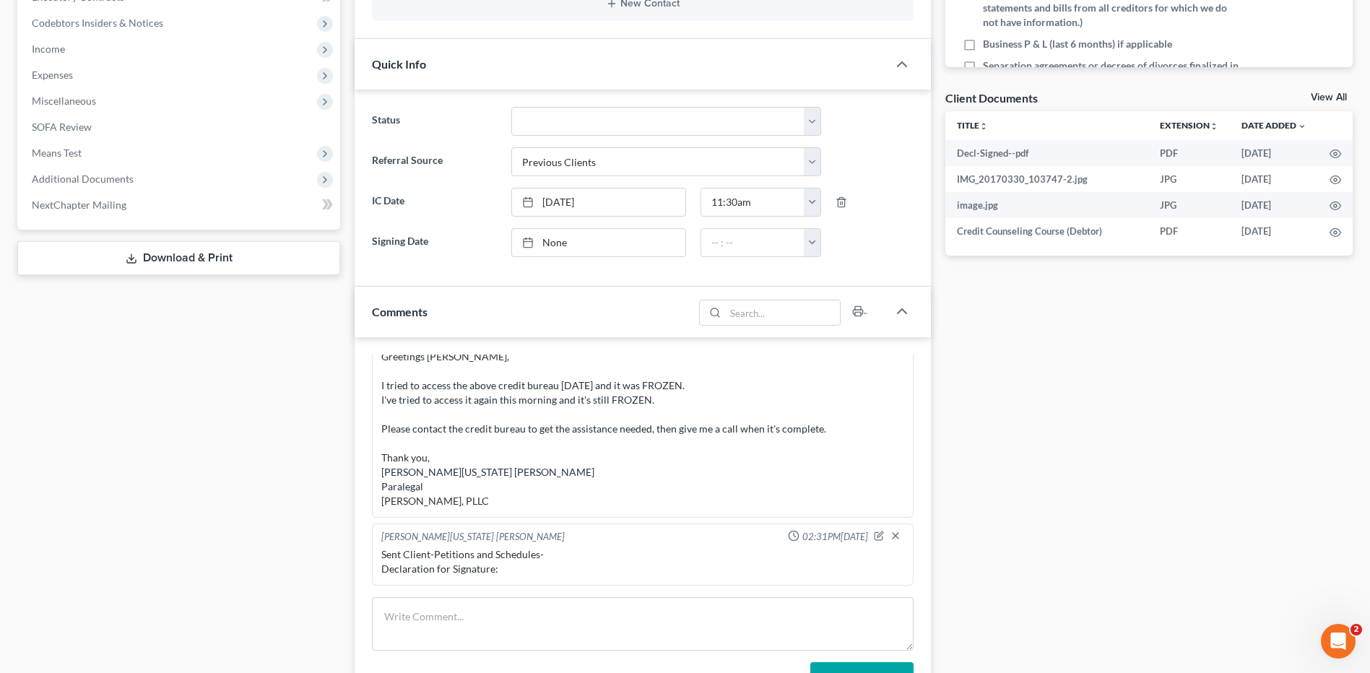
scroll to position [459, 0]
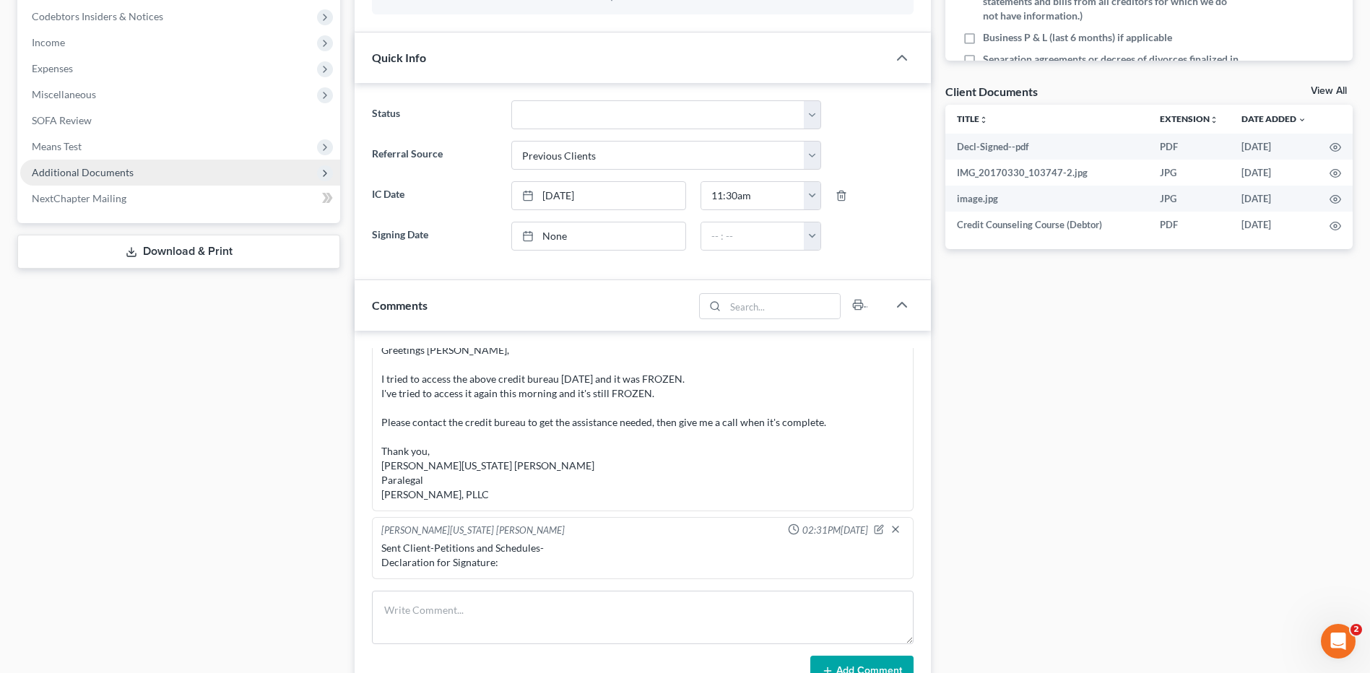
click at [76, 170] on span "Additional Documents" at bounding box center [83, 172] width 102 height 12
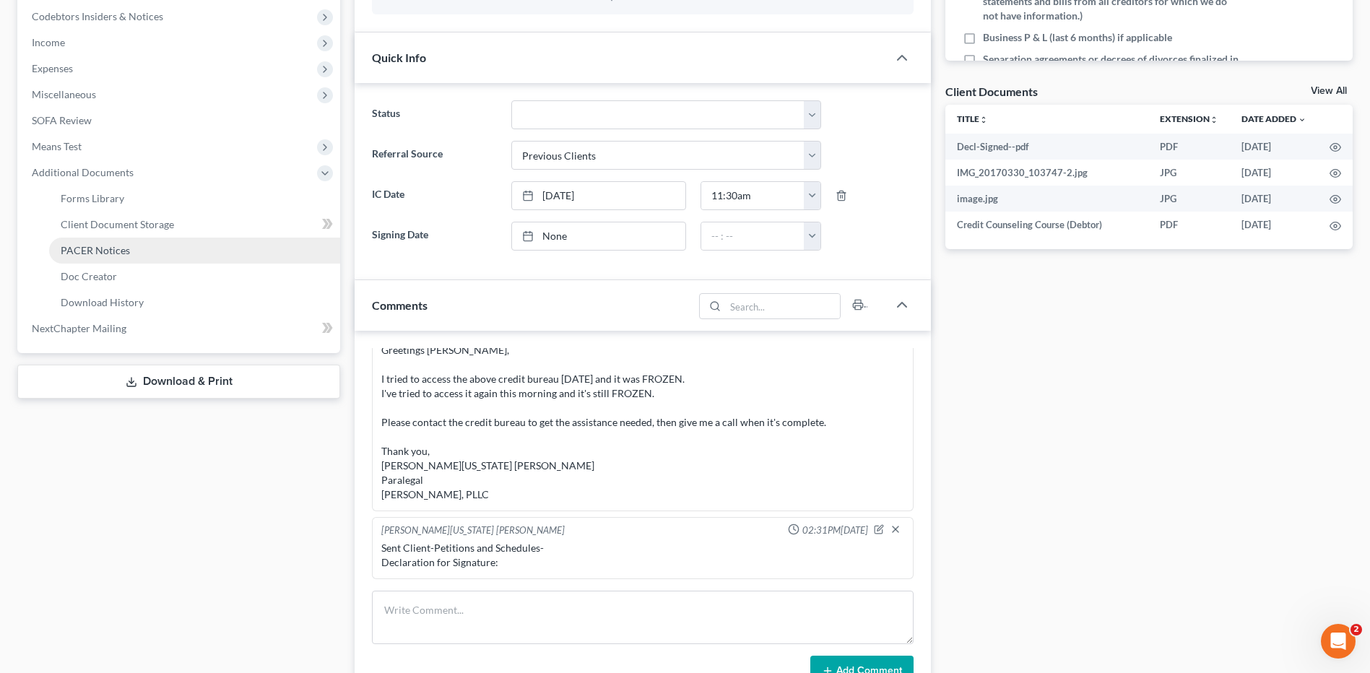
click at [105, 254] on span "PACER Notices" at bounding box center [95, 250] width 69 height 12
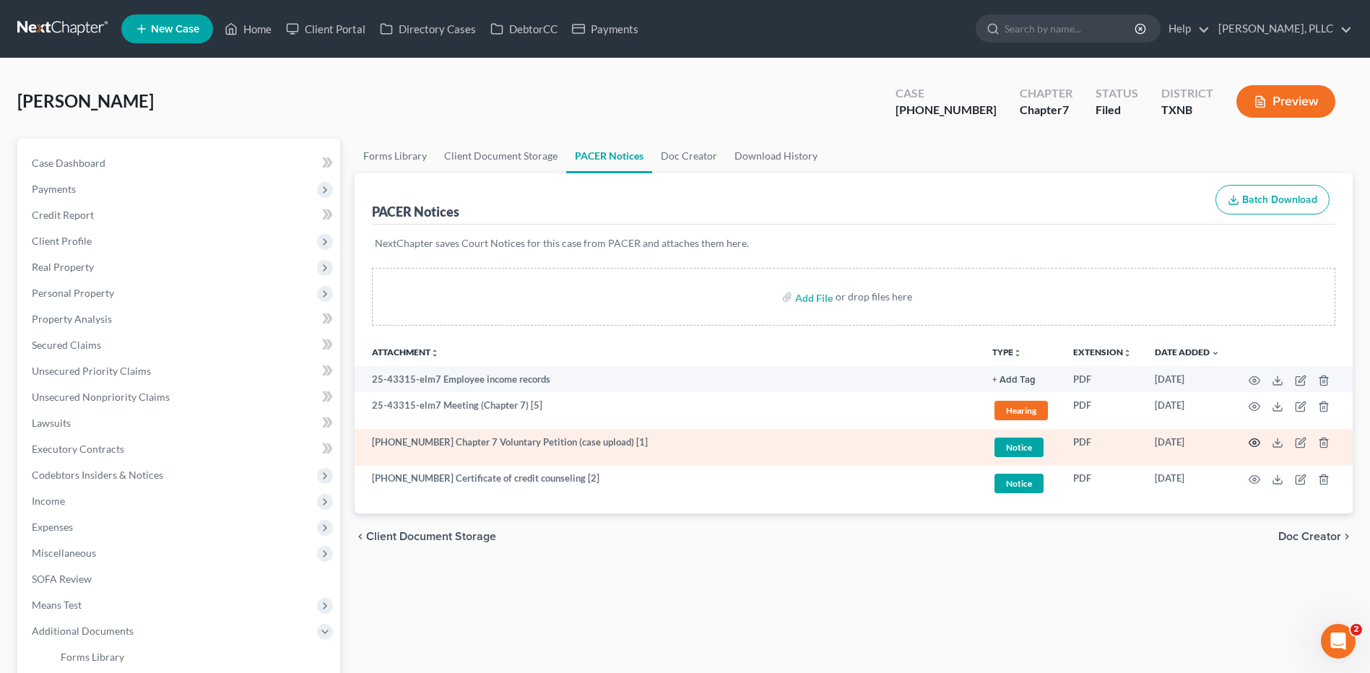
click at [1255, 441] on icon "button" at bounding box center [1255, 443] width 12 height 12
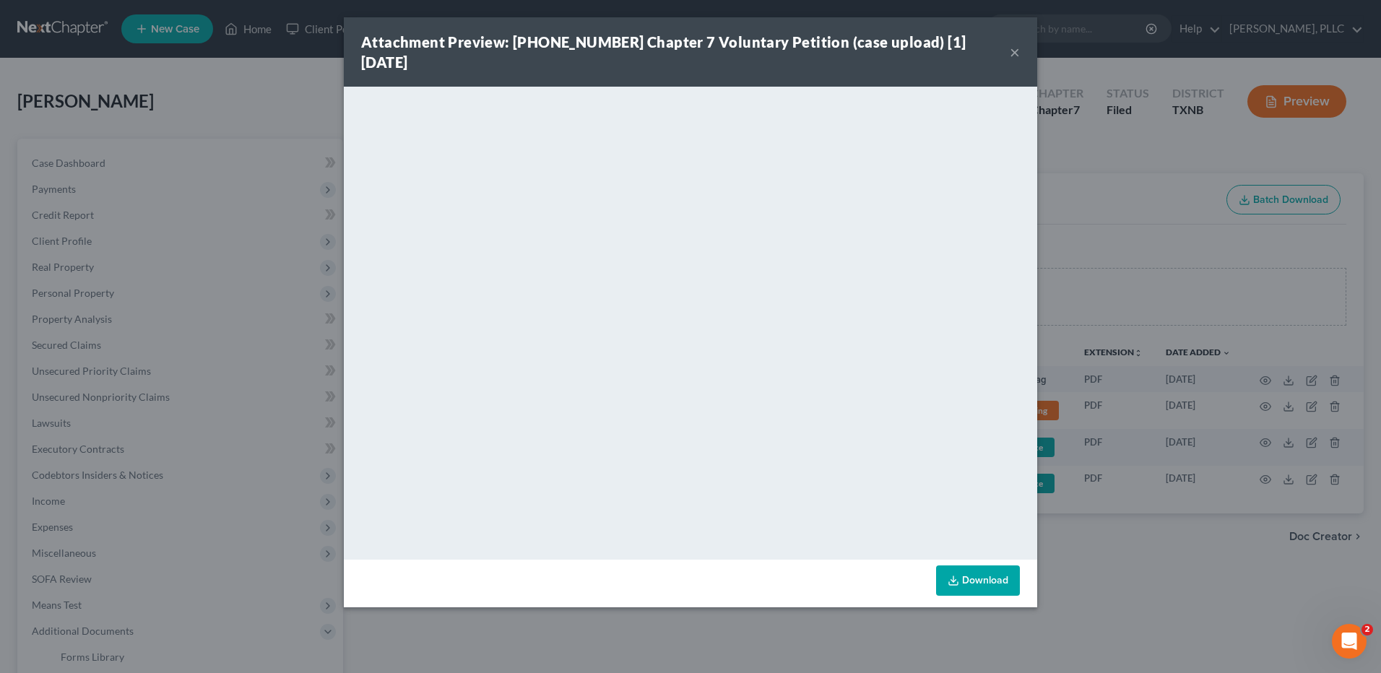
click at [974, 566] on link "Download" at bounding box center [978, 581] width 84 height 30
click at [1016, 43] on button "×" at bounding box center [1015, 51] width 10 height 17
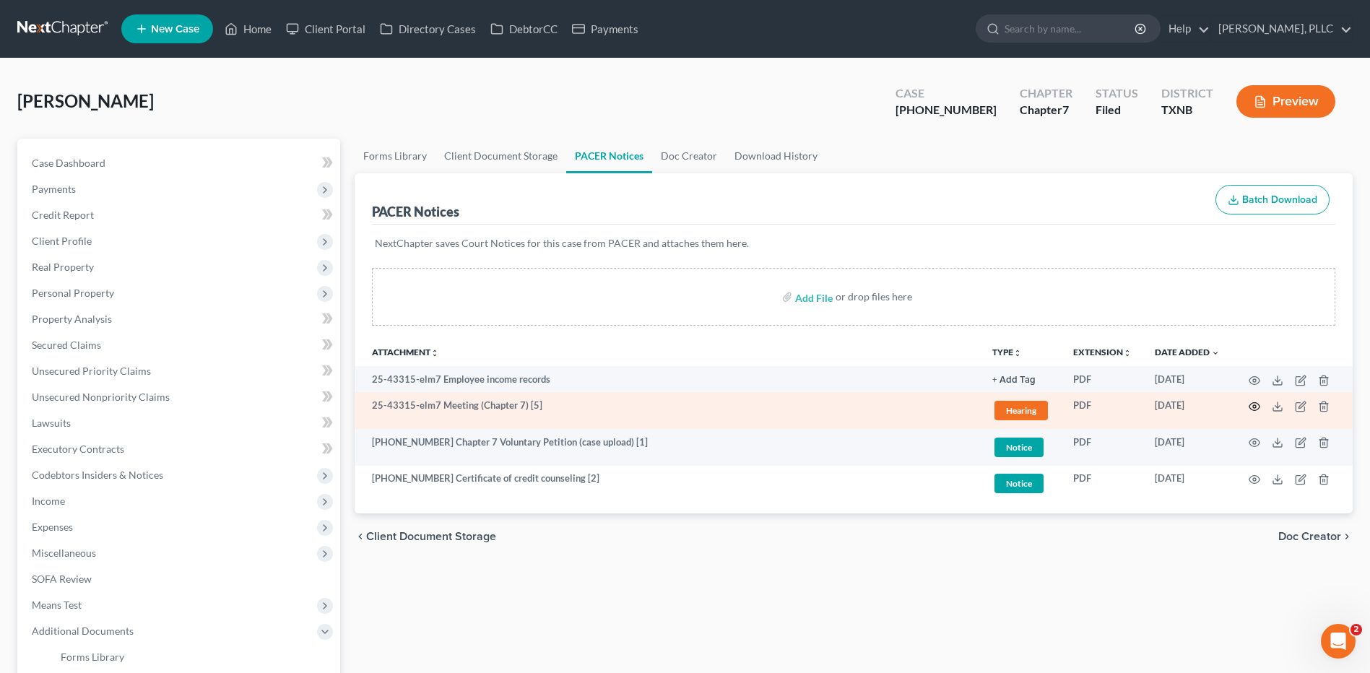
click at [1258, 408] on icon "button" at bounding box center [1255, 407] width 12 height 12
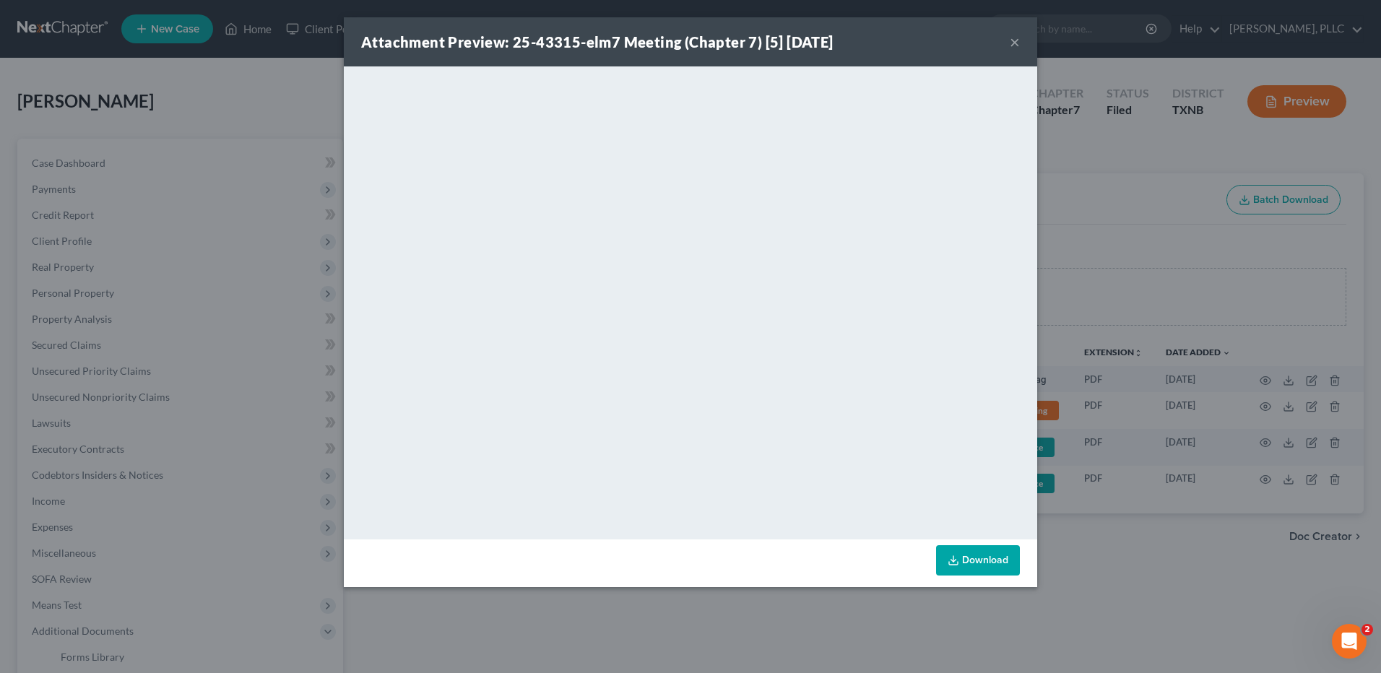
click at [974, 555] on link "Download" at bounding box center [978, 560] width 84 height 30
click at [1012, 40] on button "×" at bounding box center [1015, 41] width 10 height 17
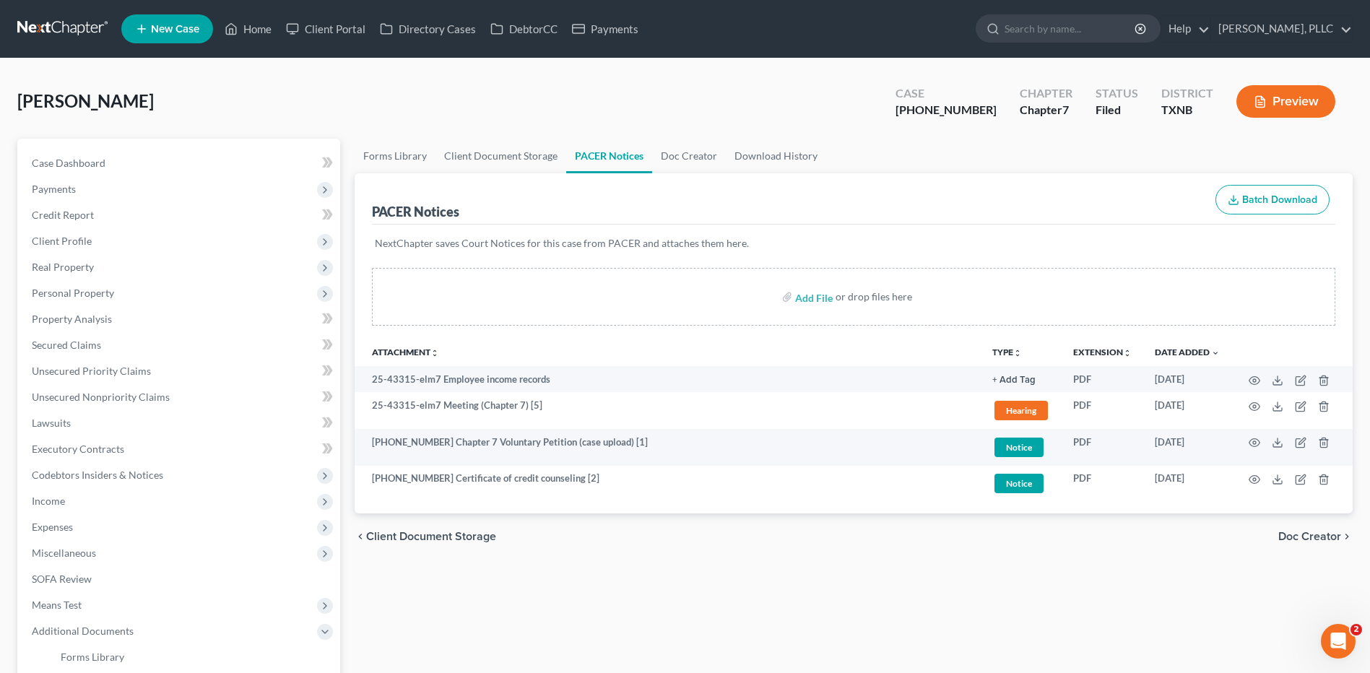
click at [1063, 147] on ul "Forms Library Client Document Storage PACER Notices Doc Creator Download History" at bounding box center [854, 156] width 998 height 35
click at [74, 163] on span "Case Dashboard" at bounding box center [69, 163] width 74 height 12
select select "1"
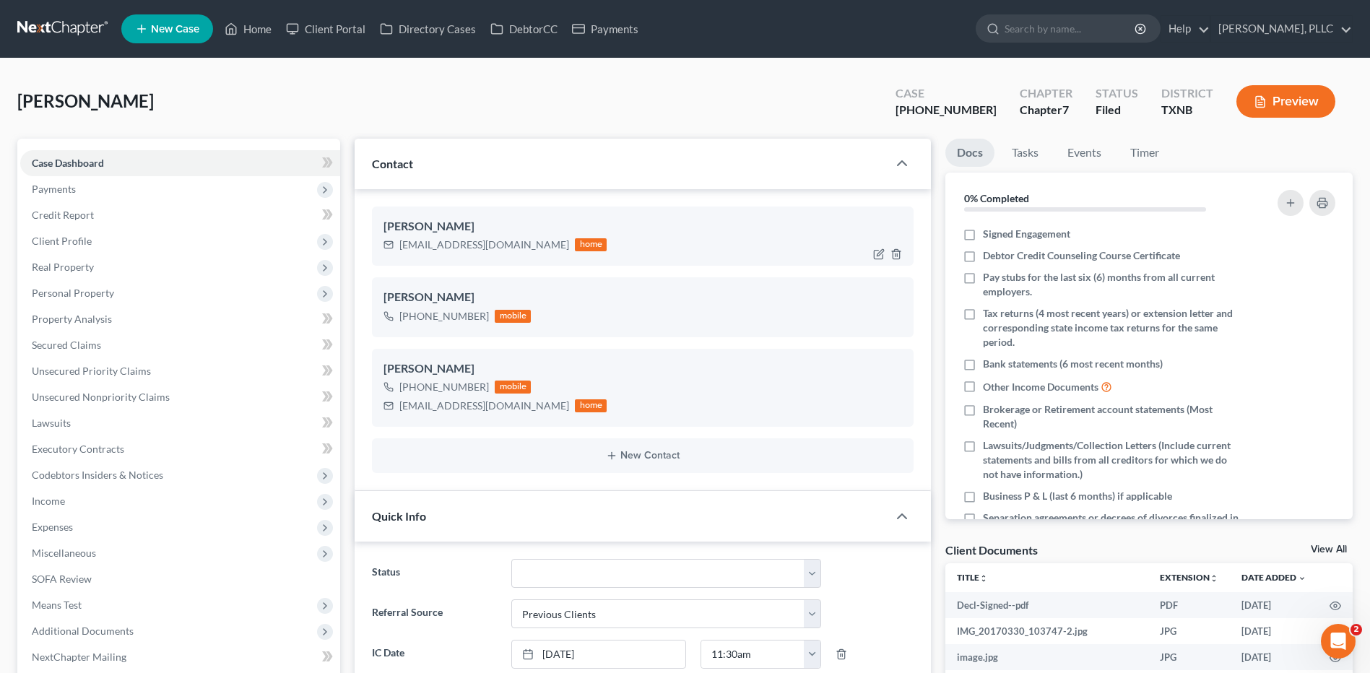
scroll to position [1424, 0]
drag, startPoint x: 399, startPoint y: 245, endPoint x: 501, endPoint y: 243, distance: 101.9
click at [501, 243] on div "Aintyohoe@gmail.com home" at bounding box center [495, 244] width 223 height 19
drag, startPoint x: 496, startPoint y: 243, endPoint x: 482, endPoint y: 243, distance: 14.4
copy div "Aintyohoe@gmail.com"
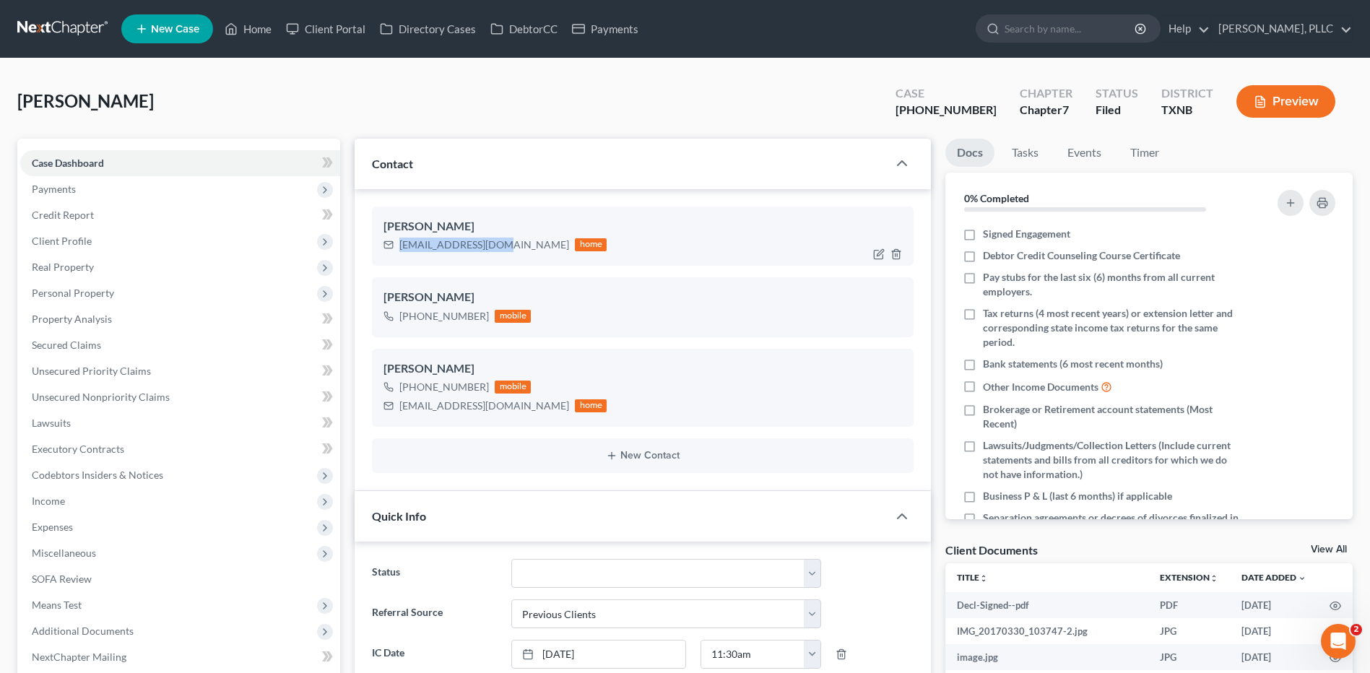
copy div "Aintyohoe@gmail.com"
drag, startPoint x: 258, startPoint y: 33, endPoint x: 654, endPoint y: 107, distance: 402.8
click at [258, 33] on link "Home" at bounding box center [247, 29] width 61 height 26
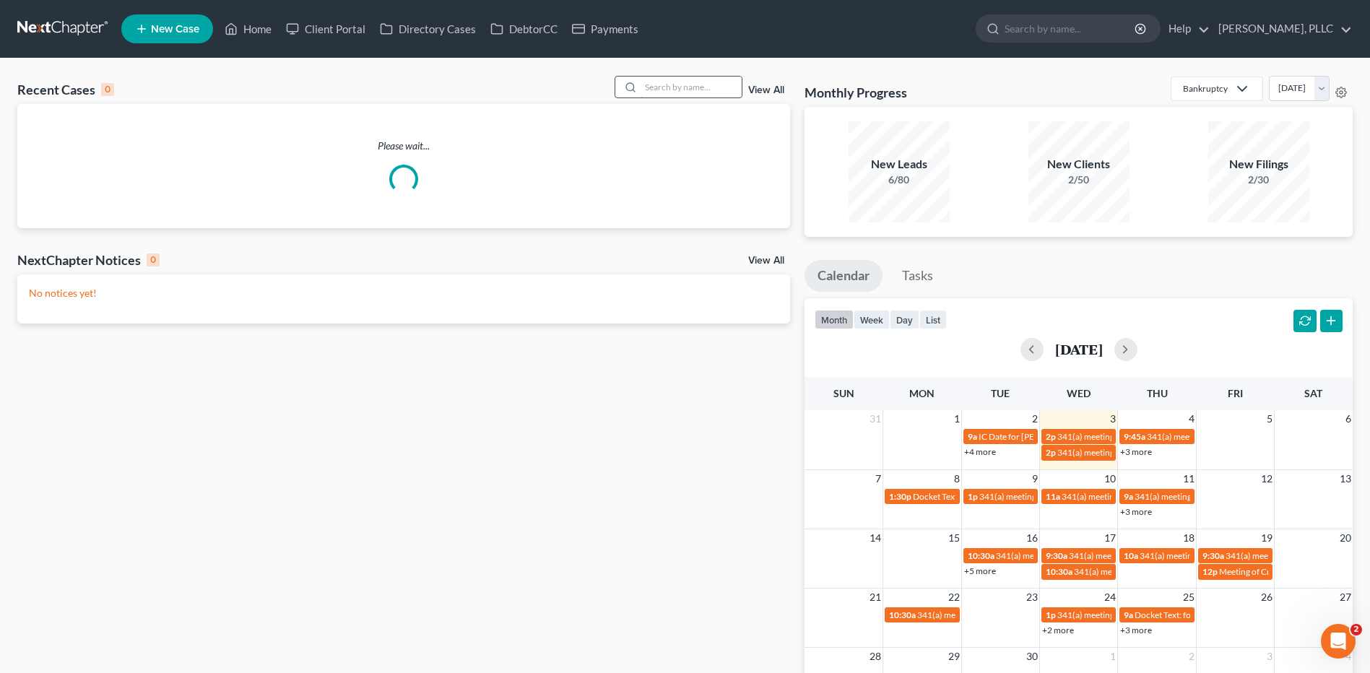
click at [675, 90] on input "search" at bounding box center [691, 87] width 101 height 21
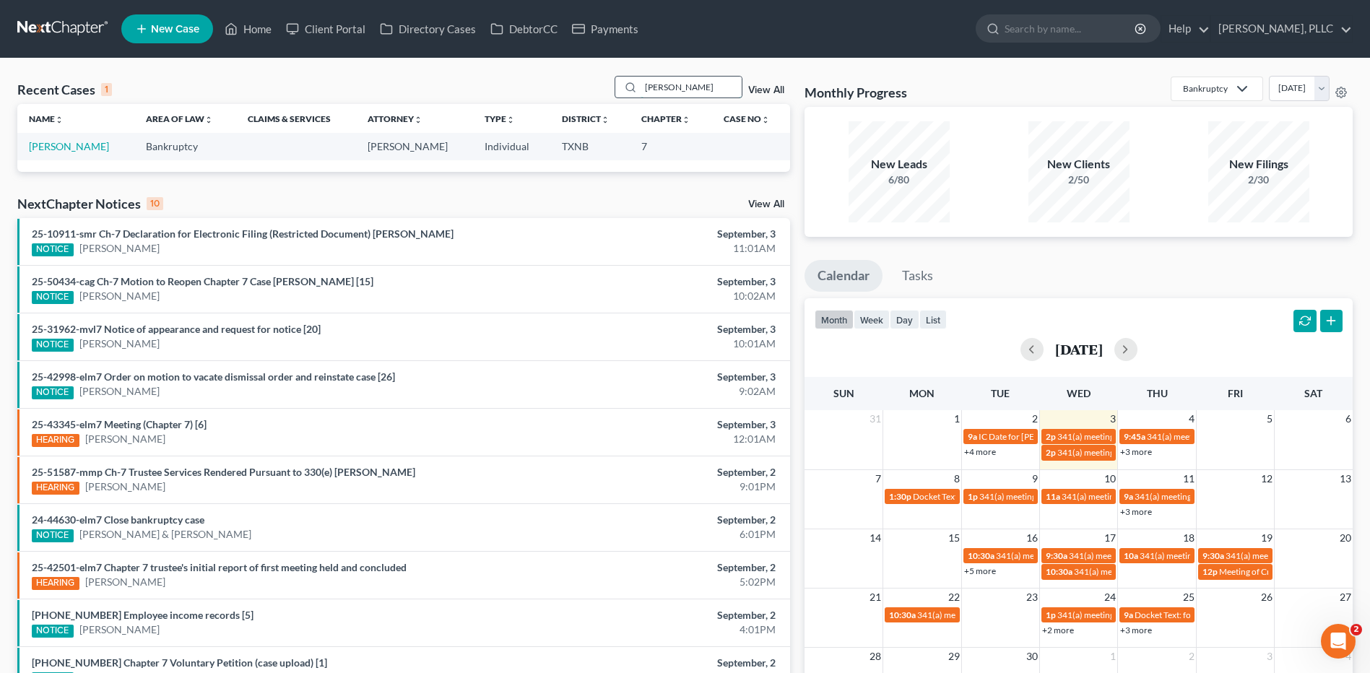
type input "Acosta"
click at [56, 143] on link "Acosta, Eddie" at bounding box center [69, 146] width 80 height 12
select select "4"
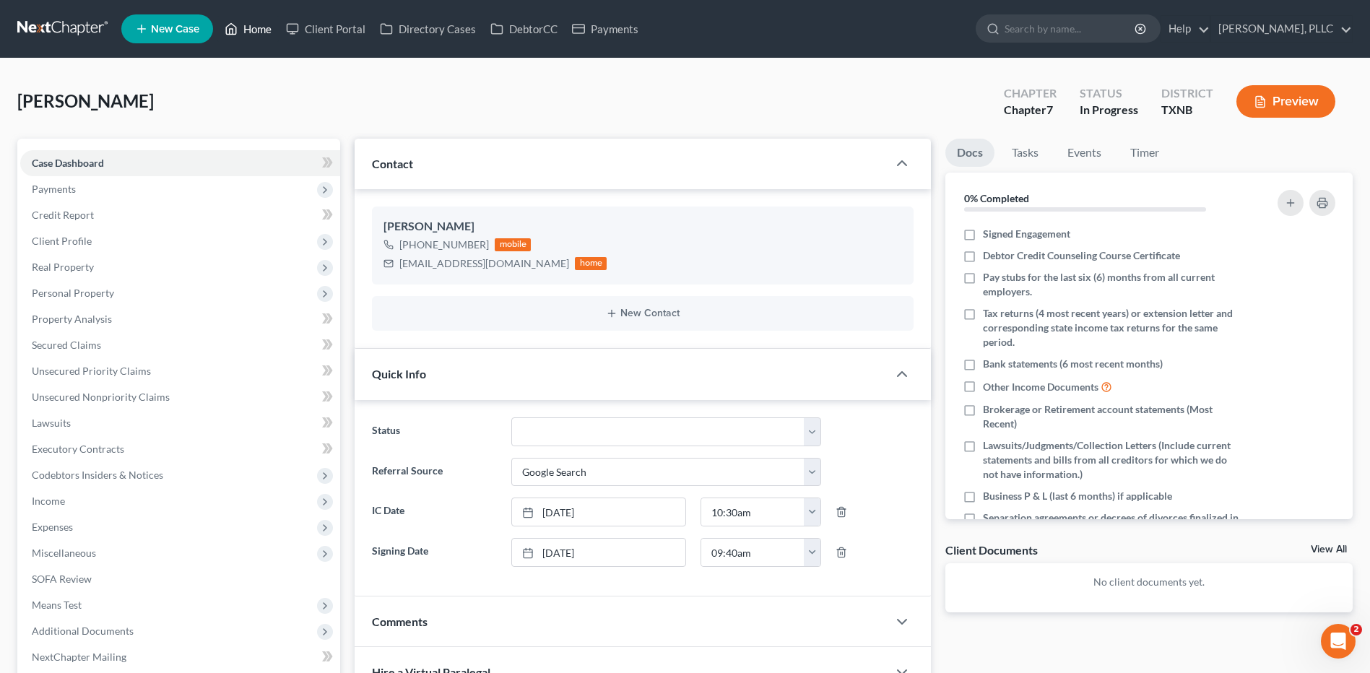
click at [254, 23] on link "Home" at bounding box center [247, 29] width 61 height 26
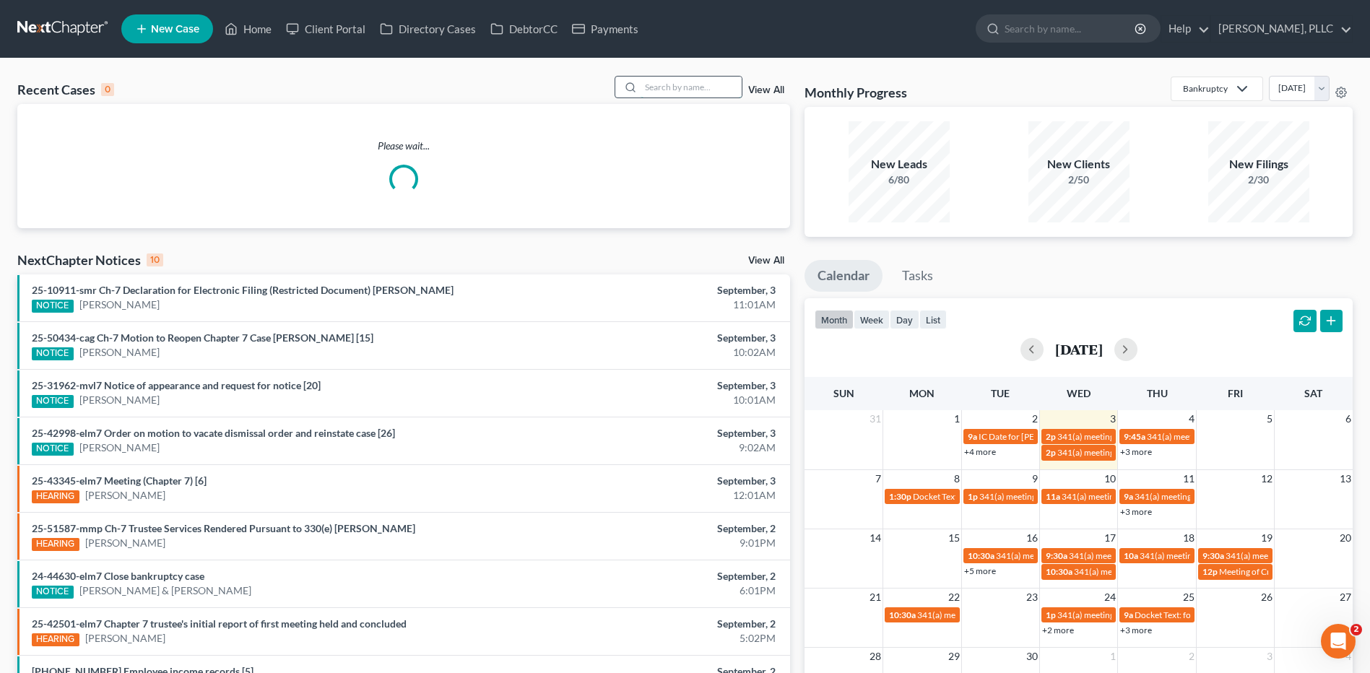
click at [669, 84] on input "search" at bounding box center [691, 87] width 101 height 21
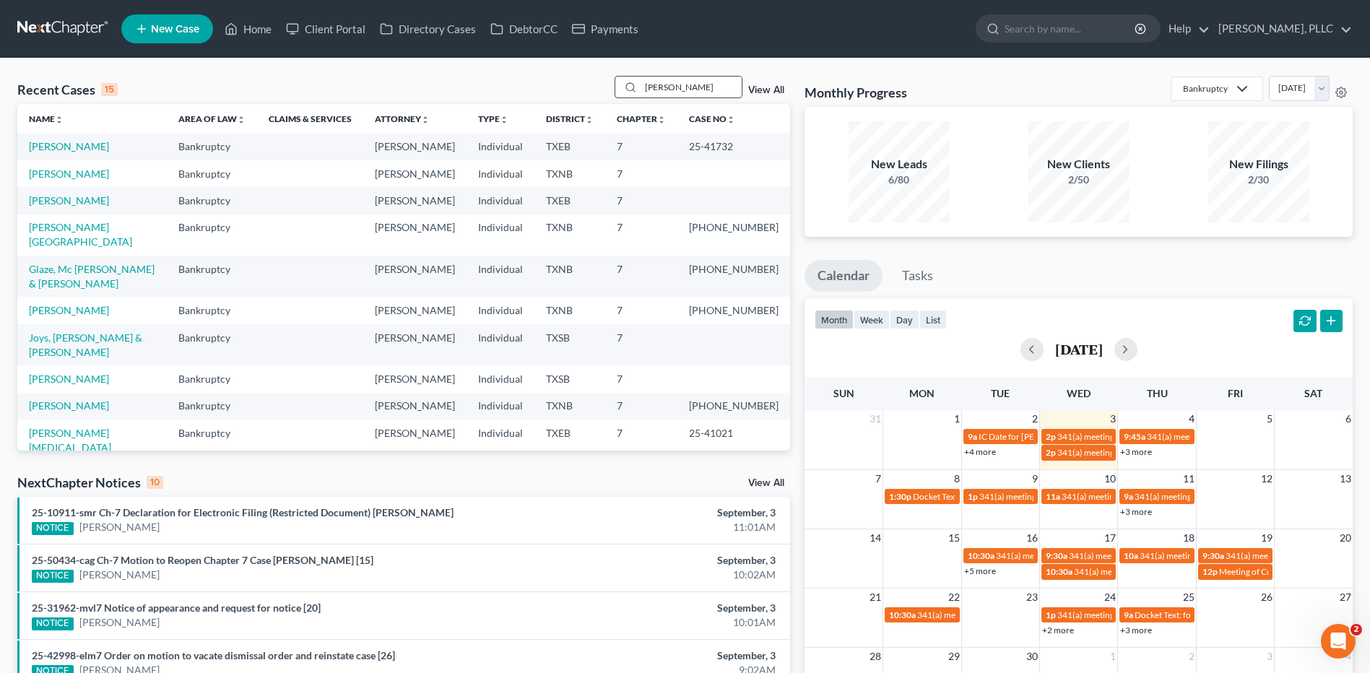
type input "Peterson"
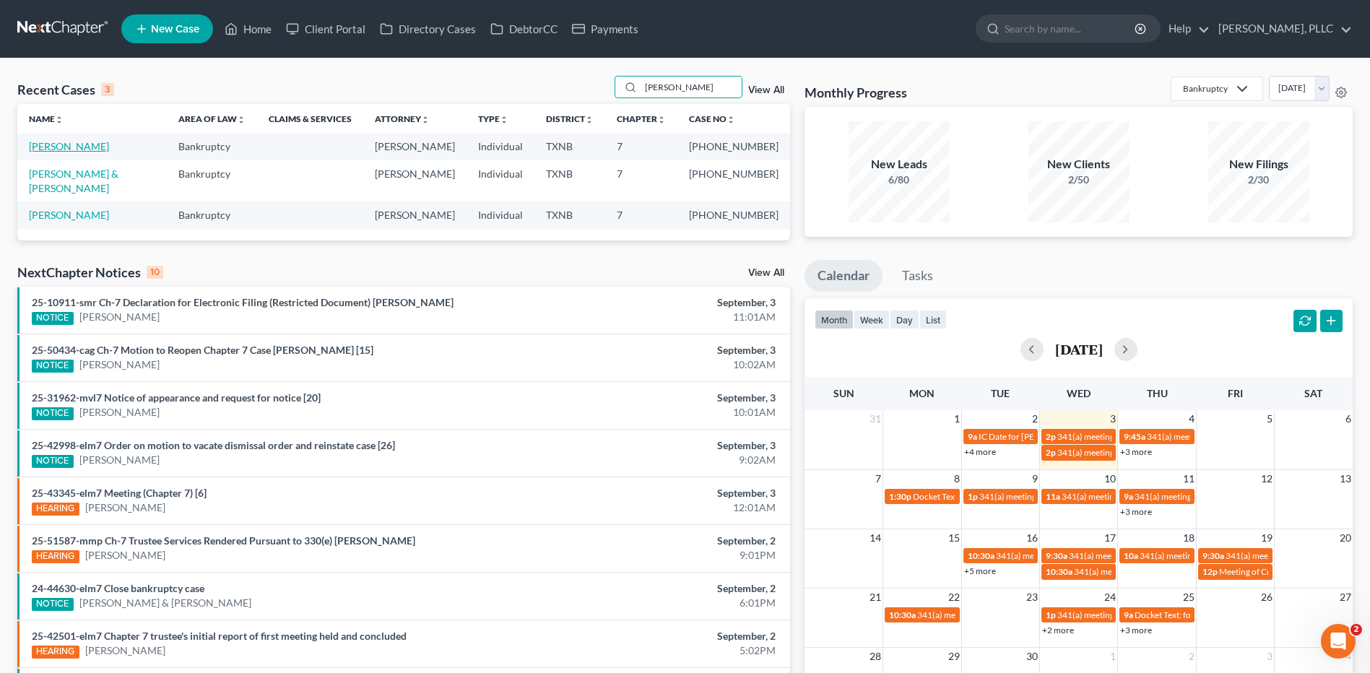
click at [86, 142] on link "Peterson, Shamaria" at bounding box center [69, 146] width 80 height 12
select select "1"
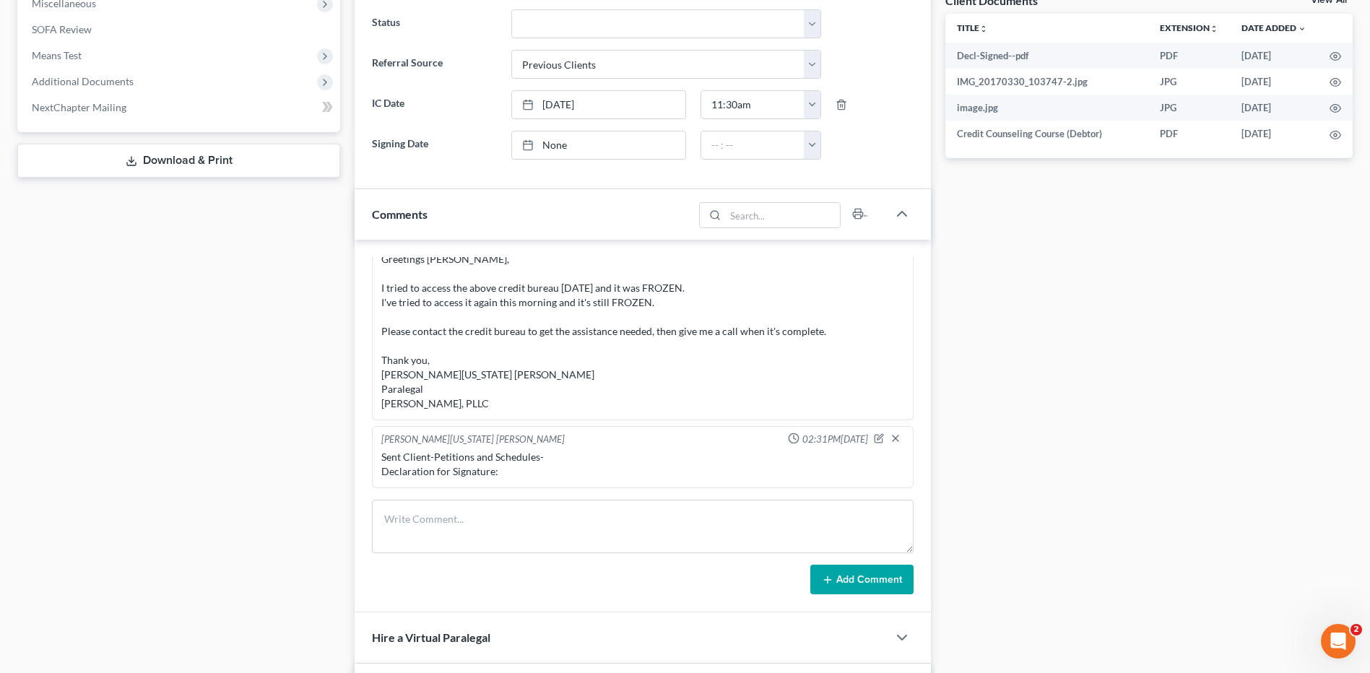
scroll to position [553, 0]
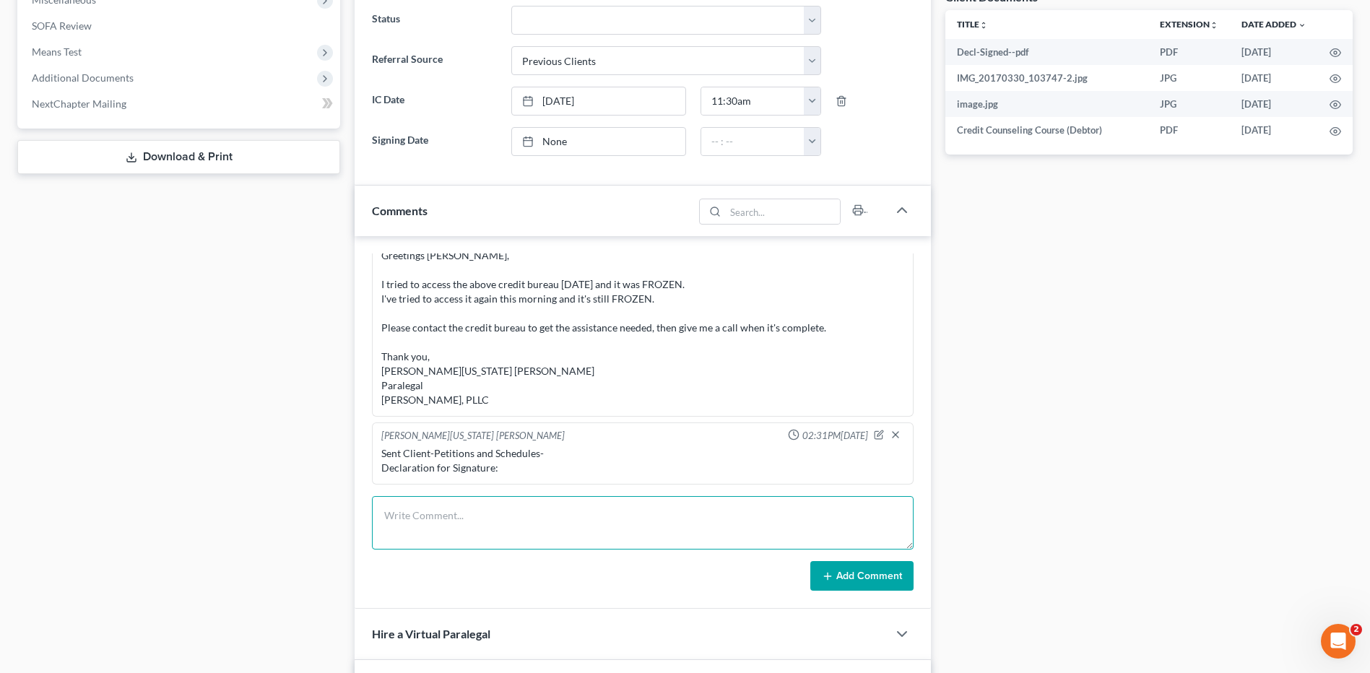
click at [451, 529] on textarea at bounding box center [643, 522] width 542 height 53
type textarea "Emailed Client- Doc 1- Petitions and Schedules Doc 5- 341 Meeting Notice Automa…"
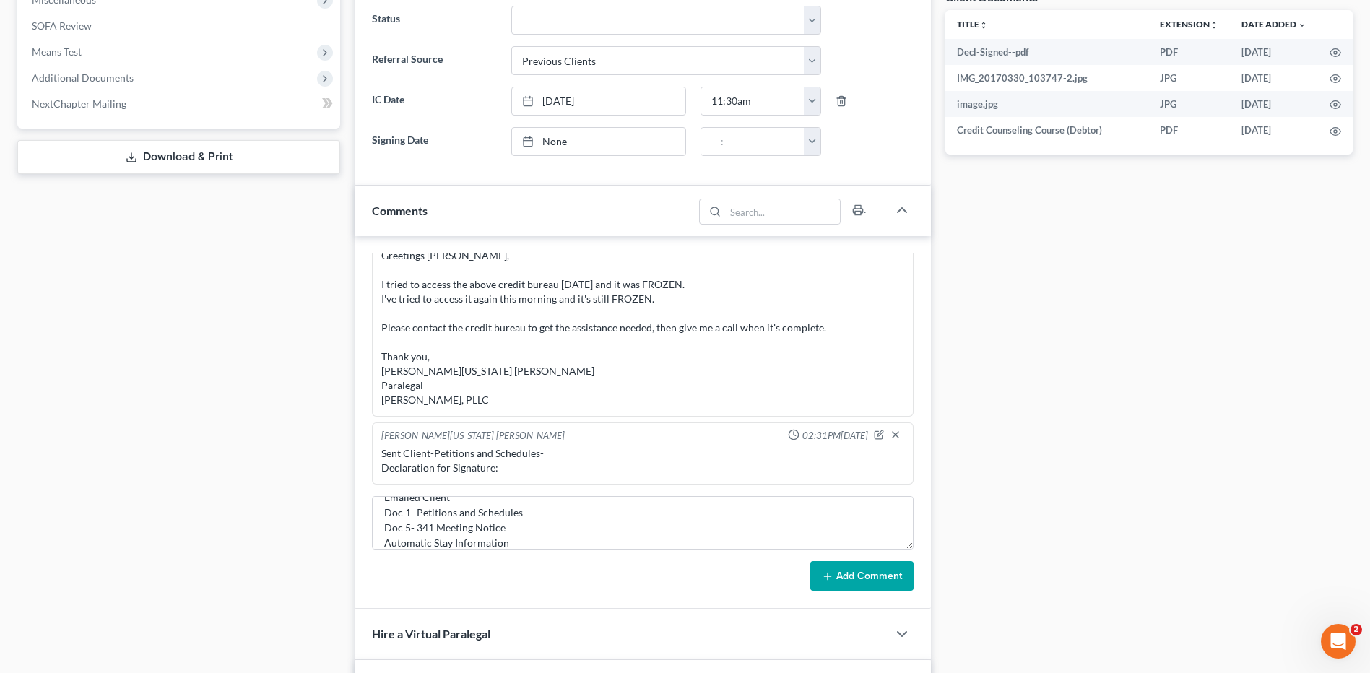
click at [849, 578] on button "Add Comment" at bounding box center [861, 576] width 103 height 30
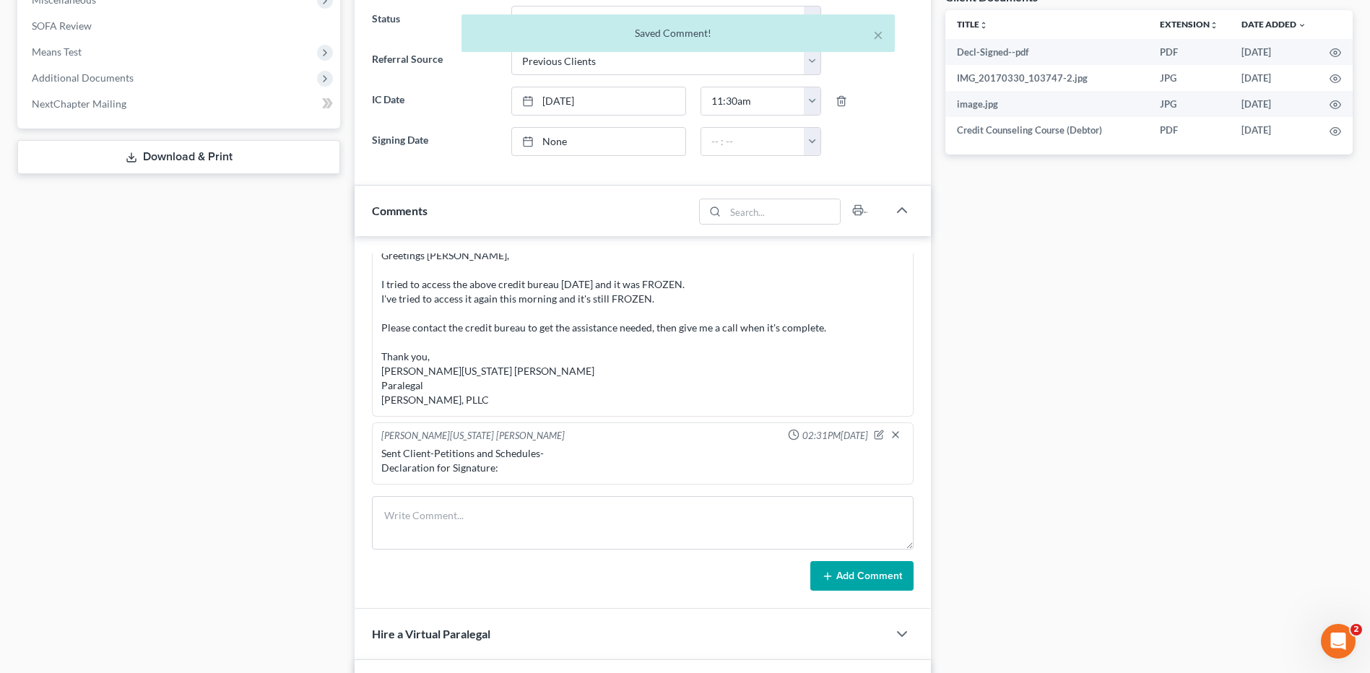
scroll to position [1521, 0]
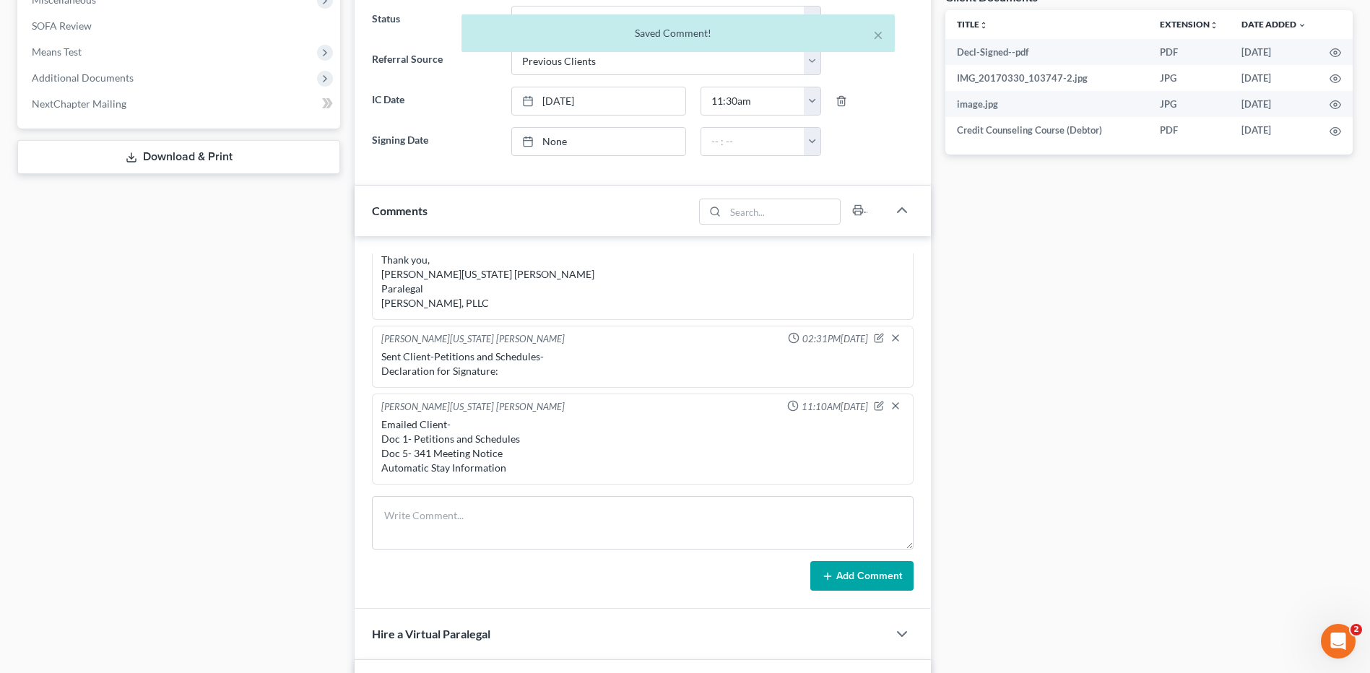
click at [1024, 369] on div "Docs Tasks Events Timer 0% Completed Nothing here yet! Signed Engagement Debtor…" at bounding box center [1149, 274] width 422 height 1379
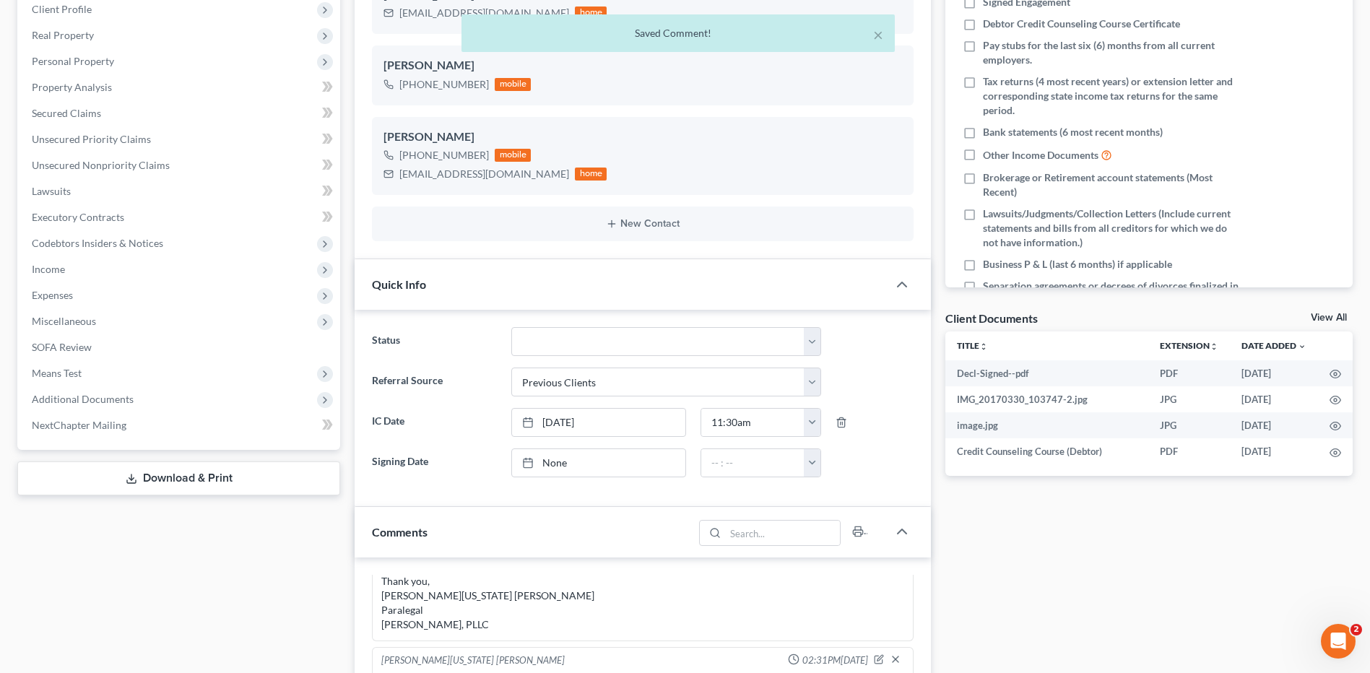
scroll to position [0, 0]
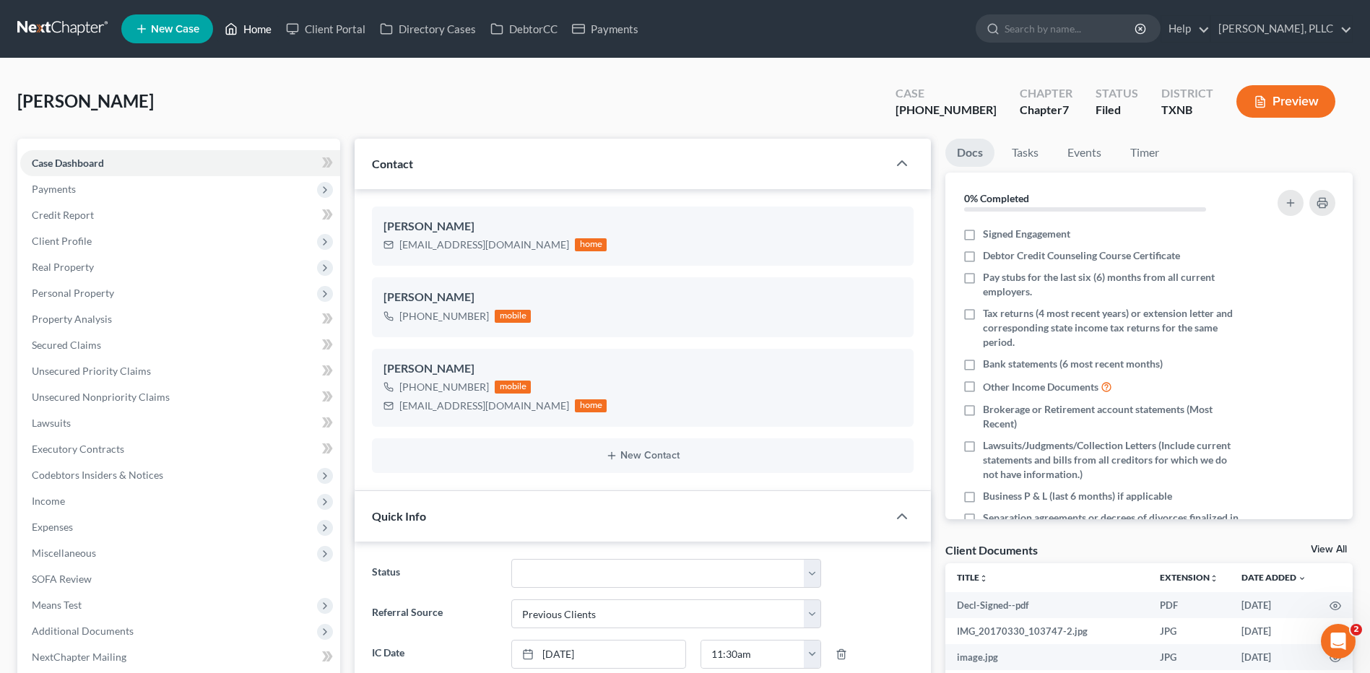
click at [251, 25] on link "Home" at bounding box center [247, 29] width 61 height 26
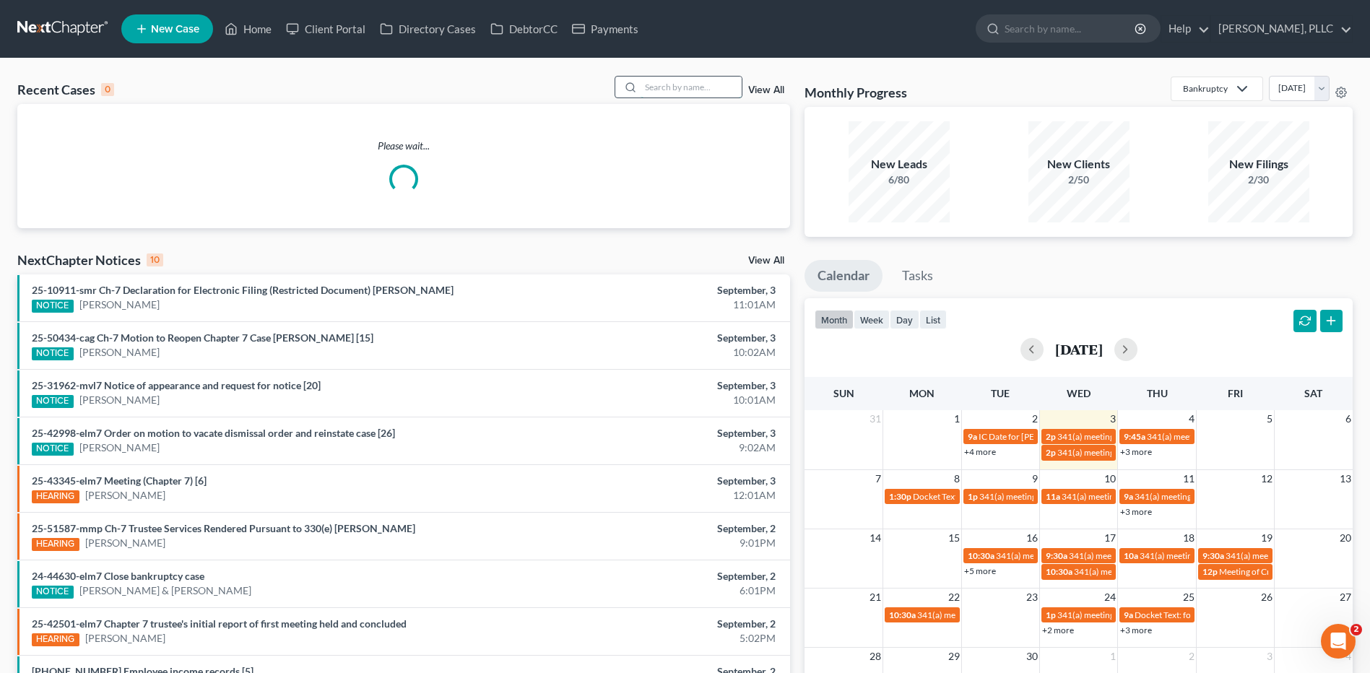
click at [660, 90] on input "search" at bounding box center [691, 87] width 101 height 21
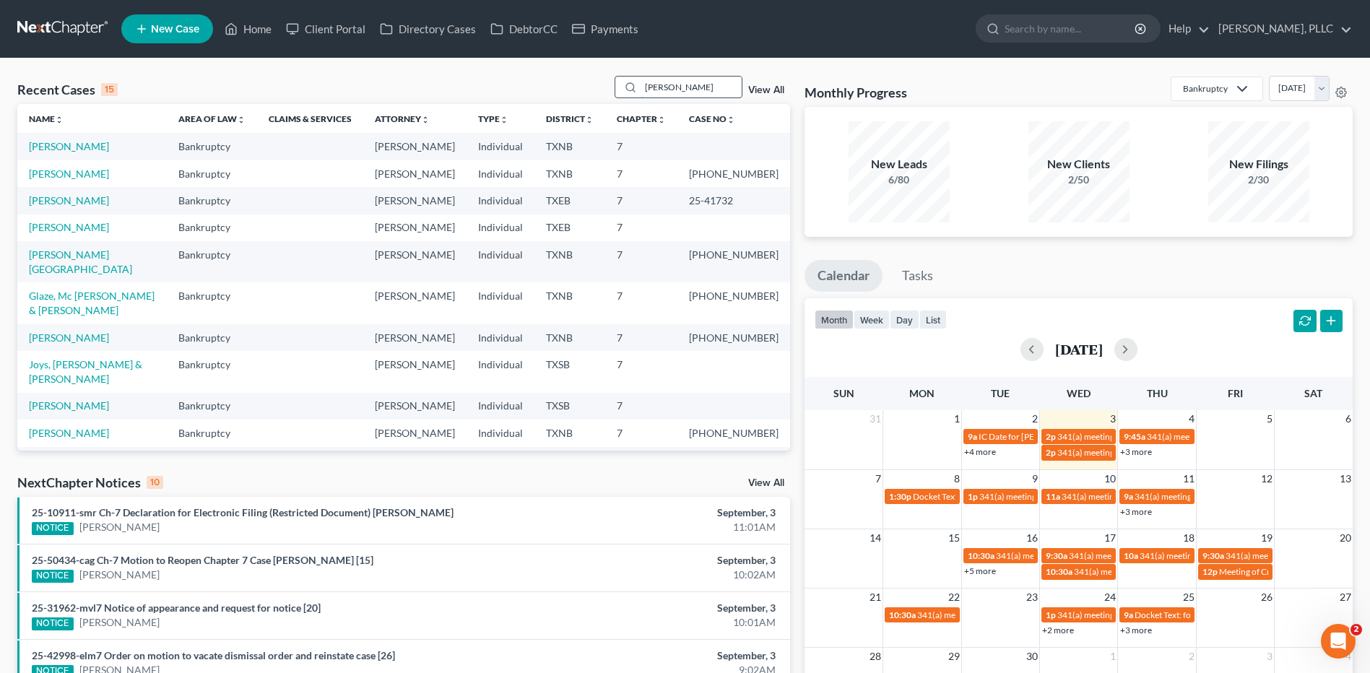
type input "Myers"
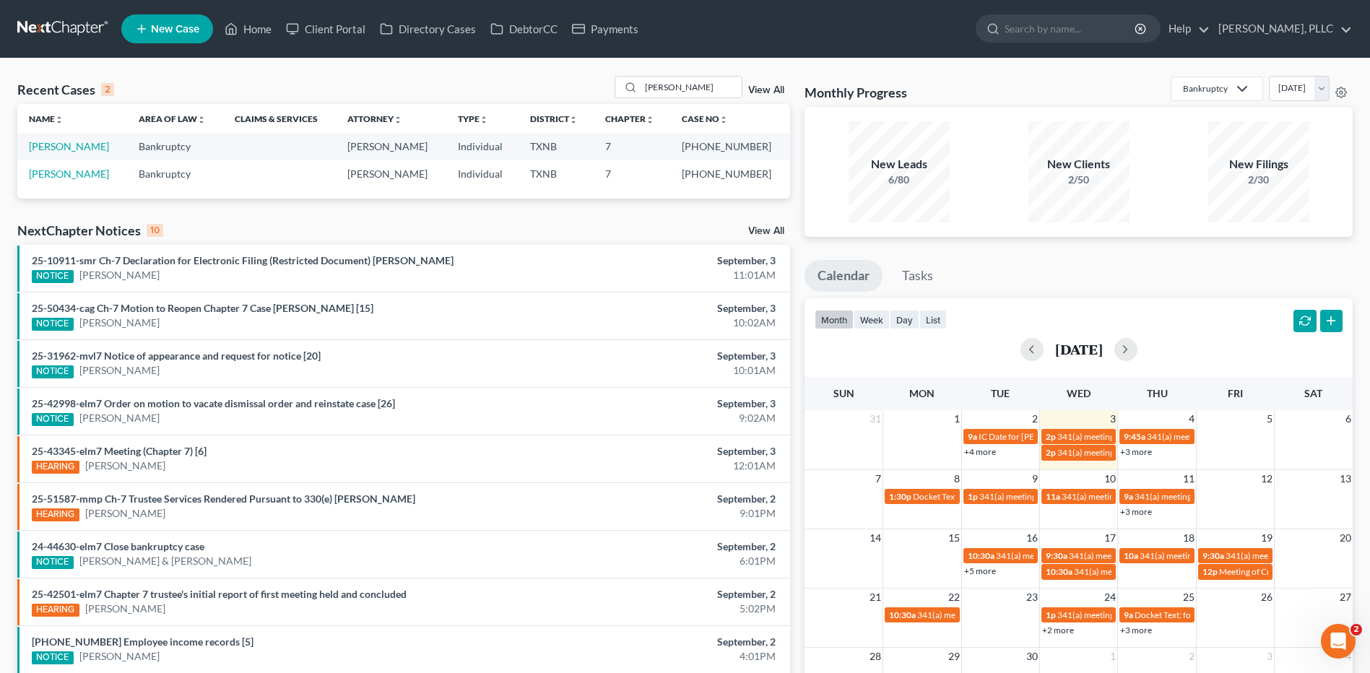
click at [62, 157] on td "[PERSON_NAME]" at bounding box center [72, 146] width 110 height 27
click at [62, 144] on link "[PERSON_NAME]" at bounding box center [69, 146] width 80 height 12
select select "4"
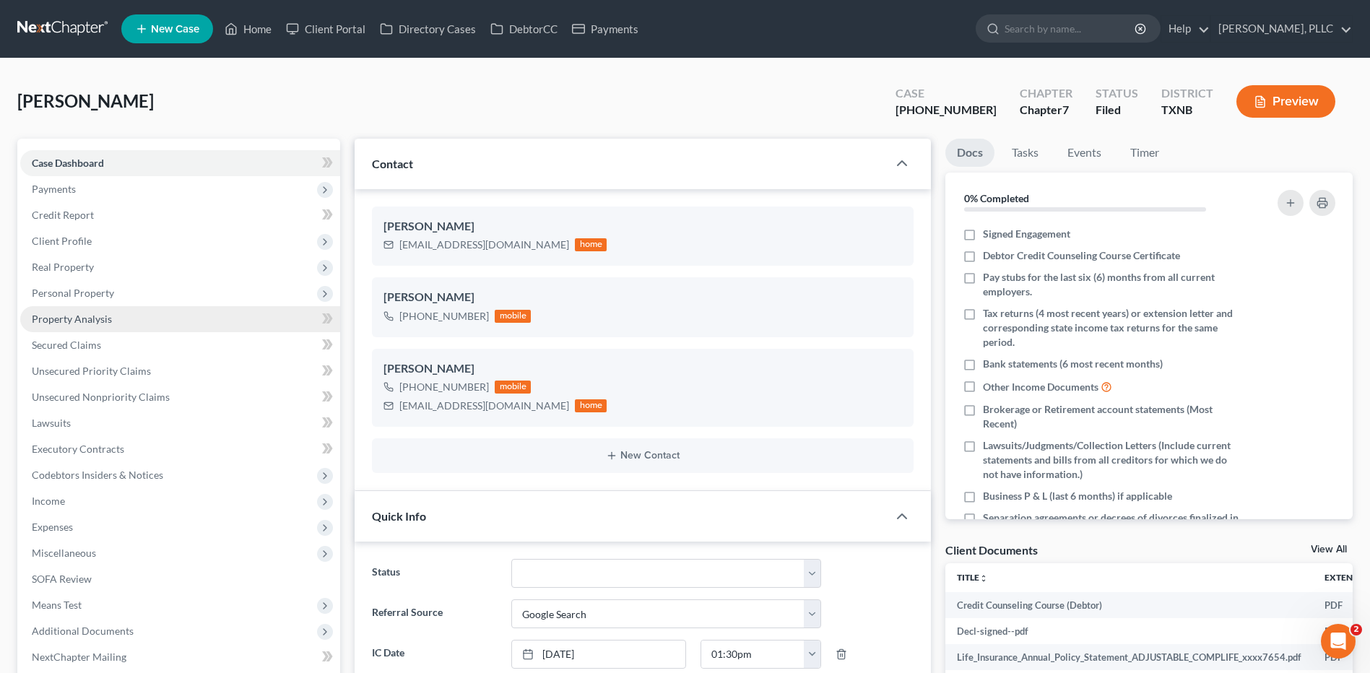
scroll to position [7895, 0]
click at [65, 323] on span "Property Analysis" at bounding box center [72, 319] width 80 height 12
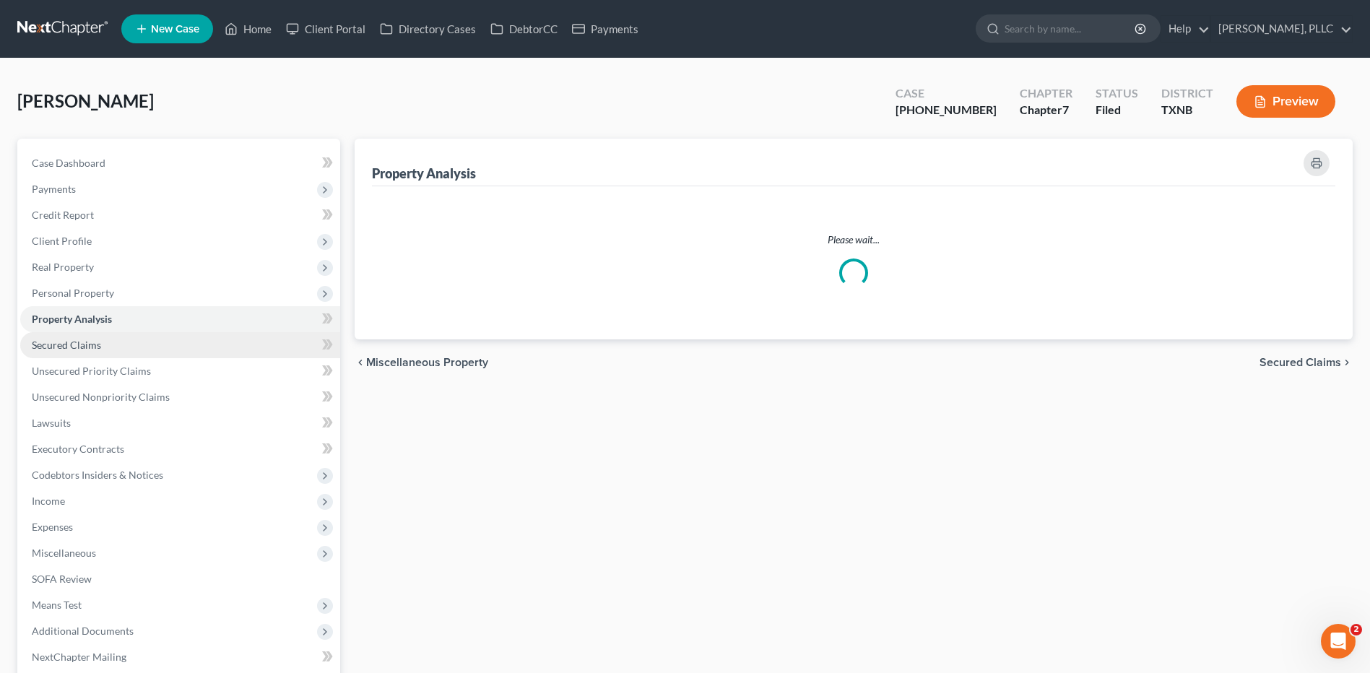
click at [60, 339] on span "Secured Claims" at bounding box center [66, 345] width 69 height 12
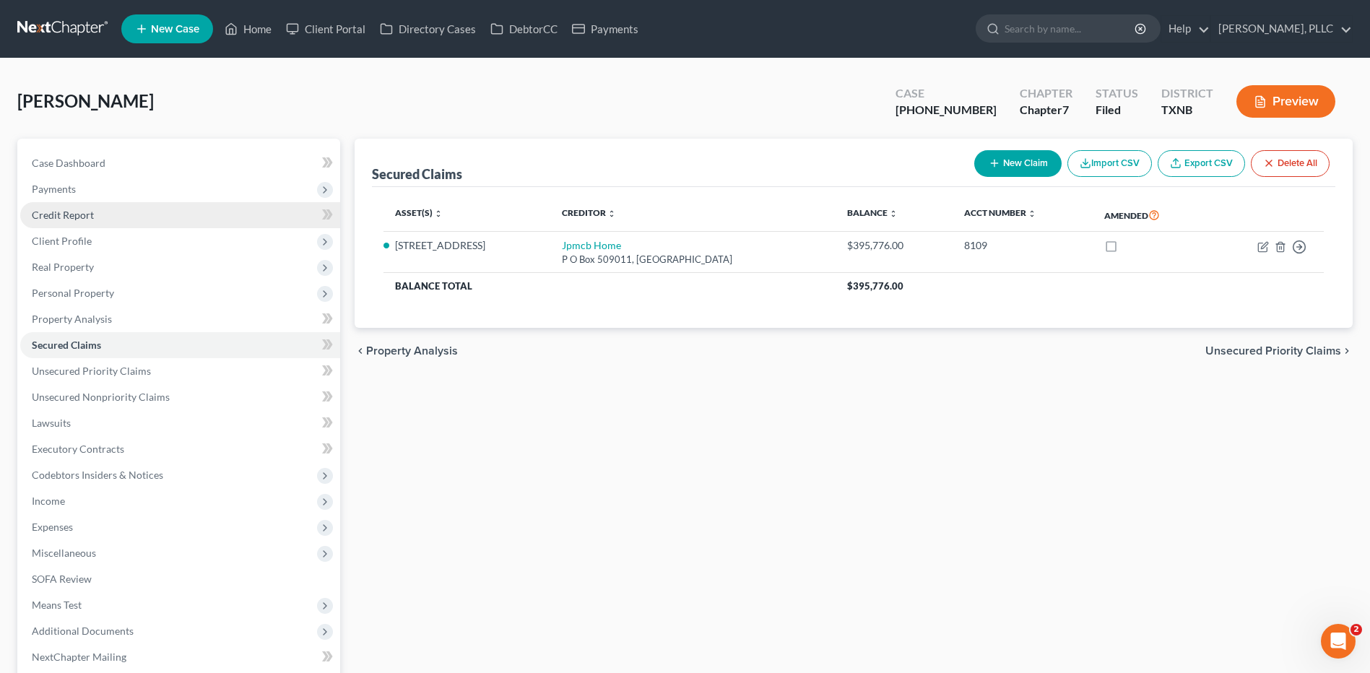
click at [71, 210] on span "Credit Report" at bounding box center [63, 215] width 62 height 12
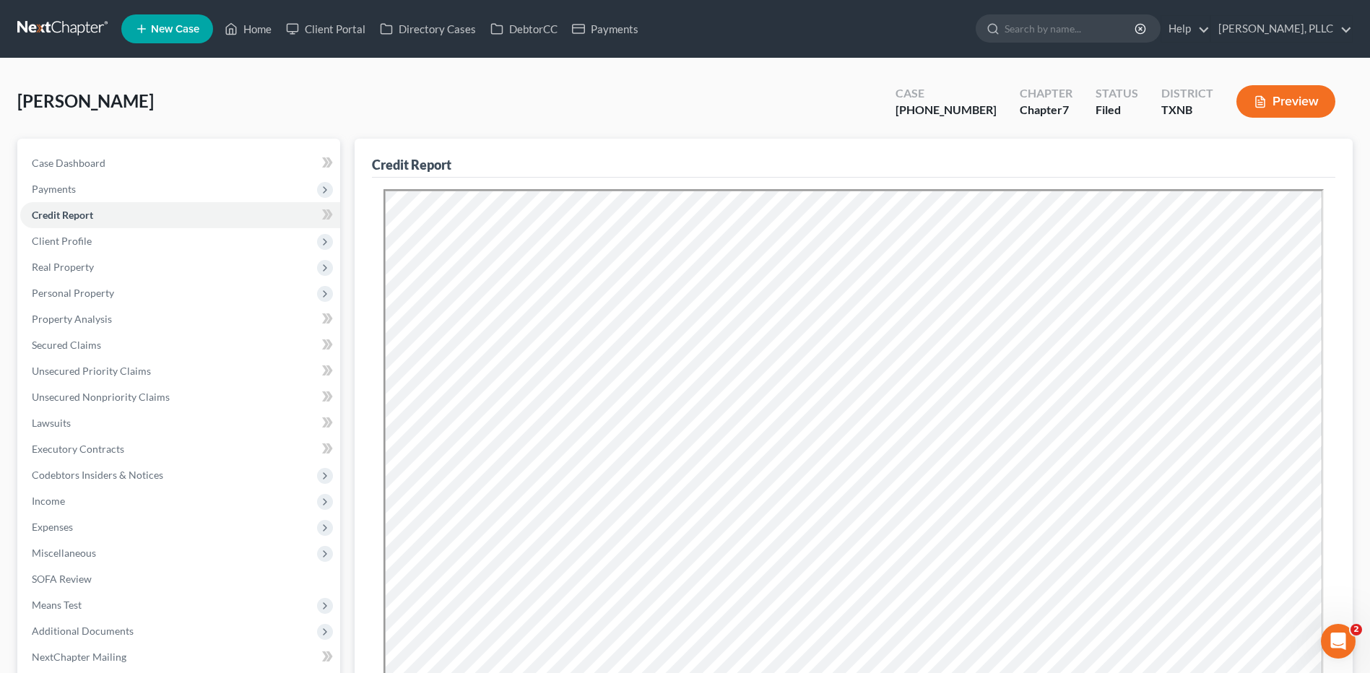
click at [766, 95] on div "Myers, Larry Upgraded Case 25-31962-7 Chapter Chapter 7 Status Filed District T…" at bounding box center [685, 107] width 1336 height 63
click at [83, 401] on span "Unsecured Nonpriority Claims" at bounding box center [101, 397] width 138 height 12
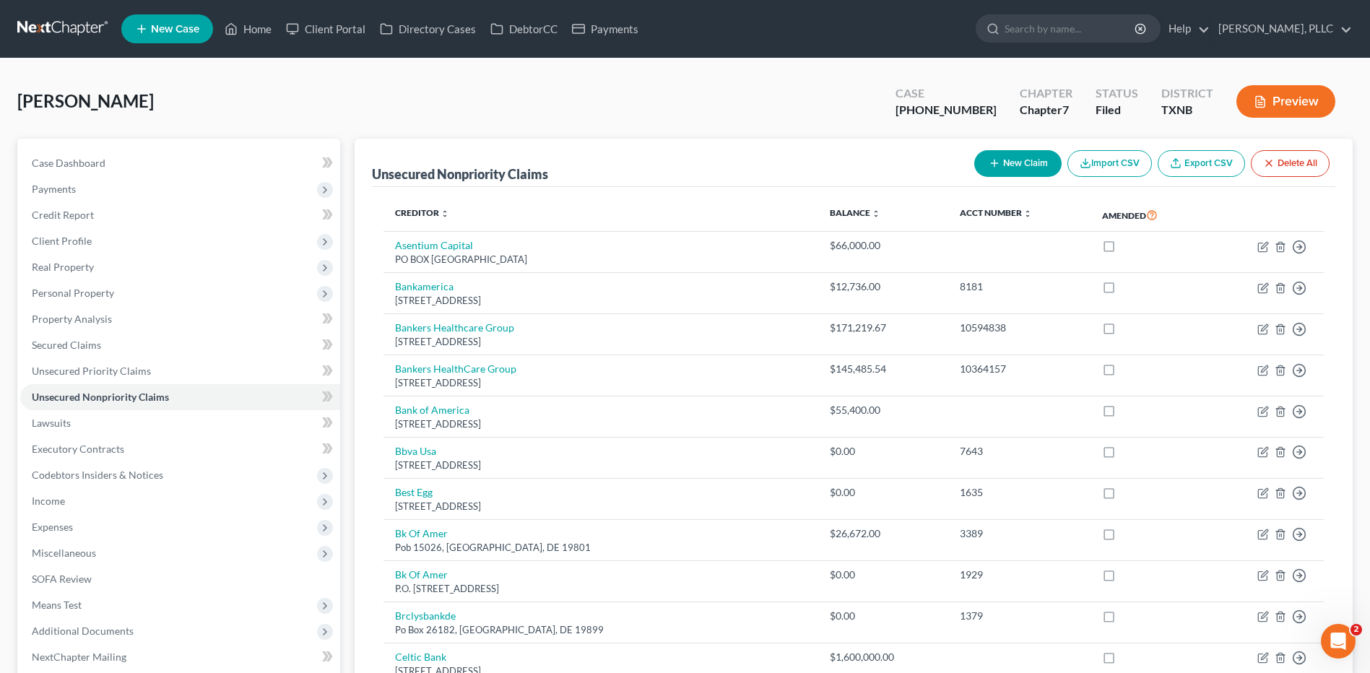
click at [1018, 157] on button "New Claim" at bounding box center [1017, 163] width 87 height 27
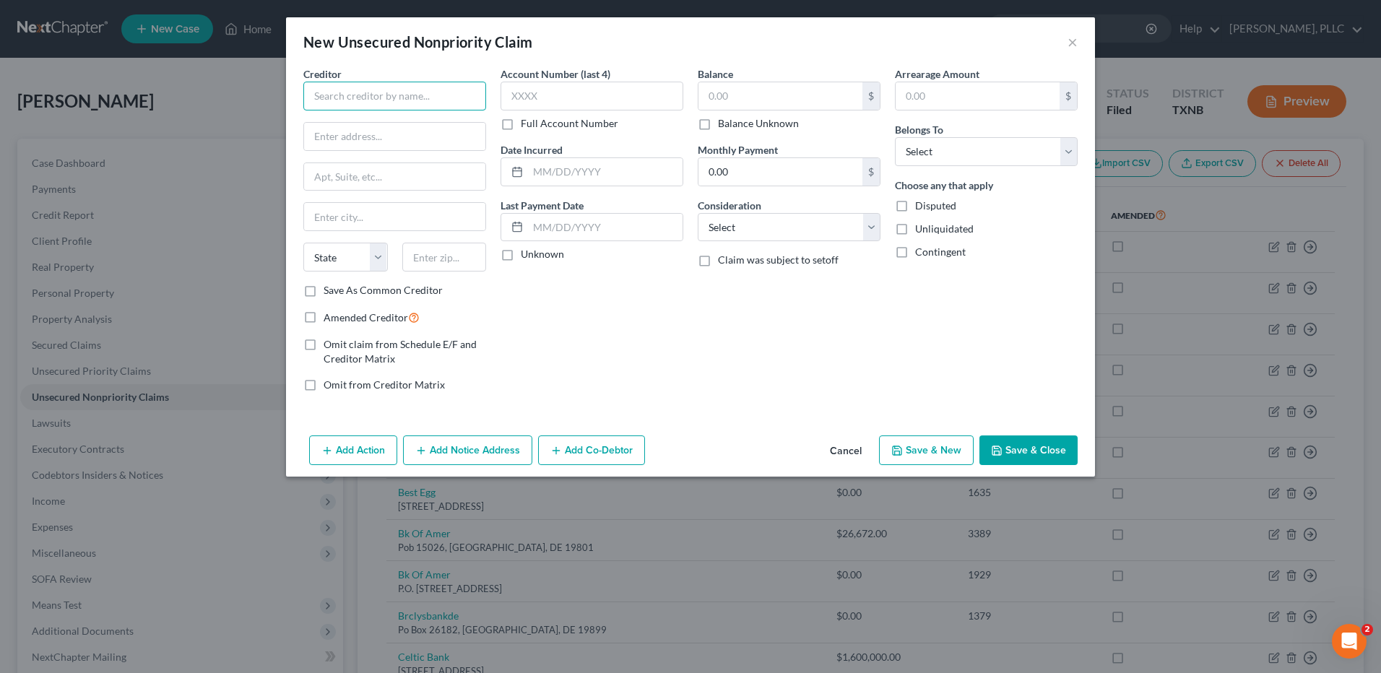
click at [377, 98] on input "text" at bounding box center [394, 96] width 183 height 29
type input "n"
type input "Nancy Myers"
click at [374, 138] on input "text" at bounding box center [394, 136] width 181 height 27
click at [381, 138] on input "text" at bounding box center [394, 136] width 181 height 27
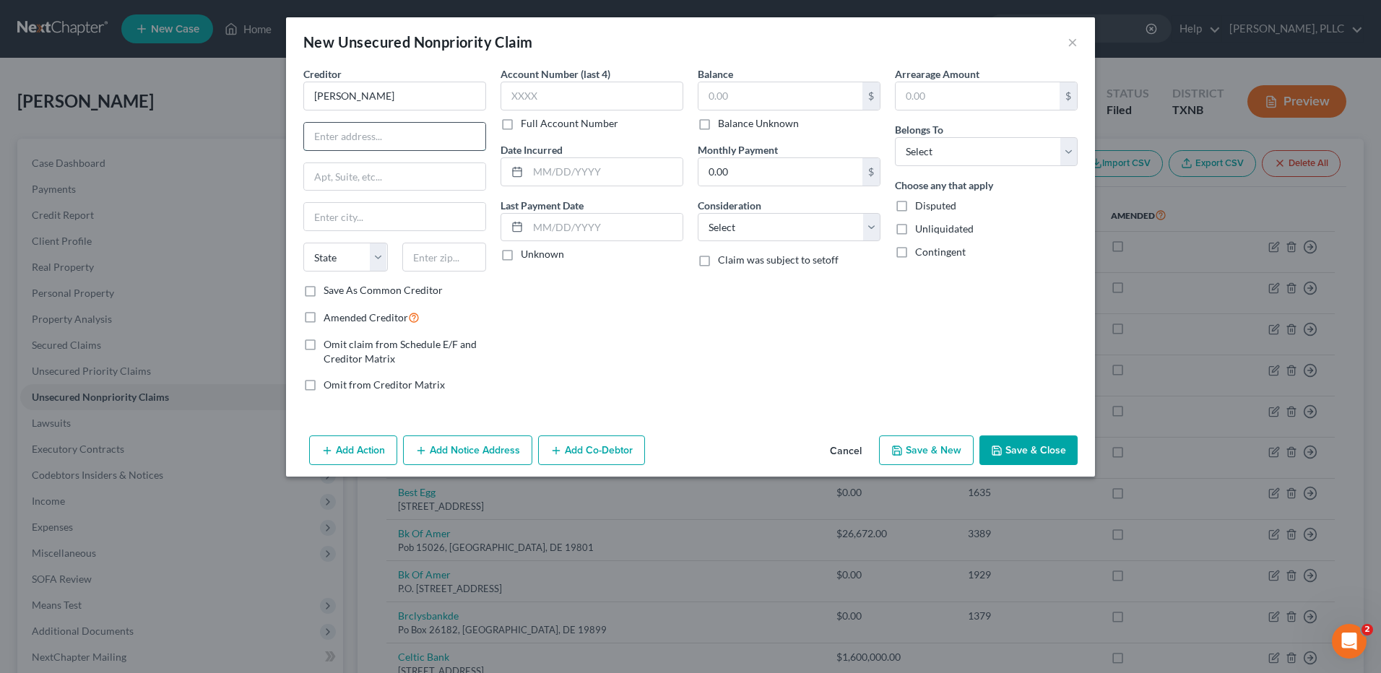
click at [358, 133] on input "text" at bounding box center [394, 136] width 181 height 27
type input "7234 Native Oak Lane"
type input "Irving"
click at [372, 261] on select "State AL AK AR AZ CA CO CT DE DC FL GA GU HI ID IL IN IA KS KY LA ME MD MA MI M…" at bounding box center [345, 257] width 85 height 29
select select "45"
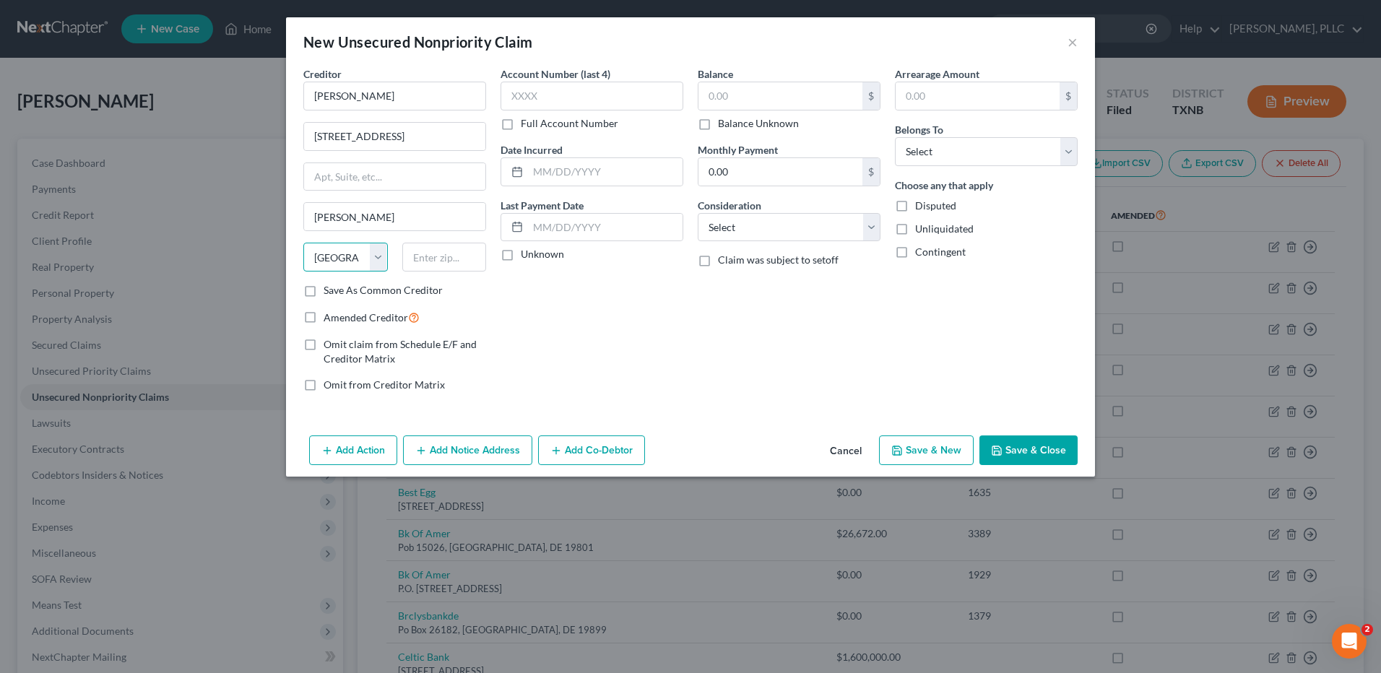
click at [303, 243] on select "State AL AK AR AZ CA CO CT DE DC FL GA GU HI ID IL IN IA KS KY LA ME MD MA MI M…" at bounding box center [345, 257] width 85 height 29
click at [446, 266] on input "text" at bounding box center [444, 257] width 85 height 29
type input "75063"
click at [727, 102] on input "text" at bounding box center [781, 95] width 164 height 27
click at [746, 97] on input "text" at bounding box center [781, 95] width 164 height 27
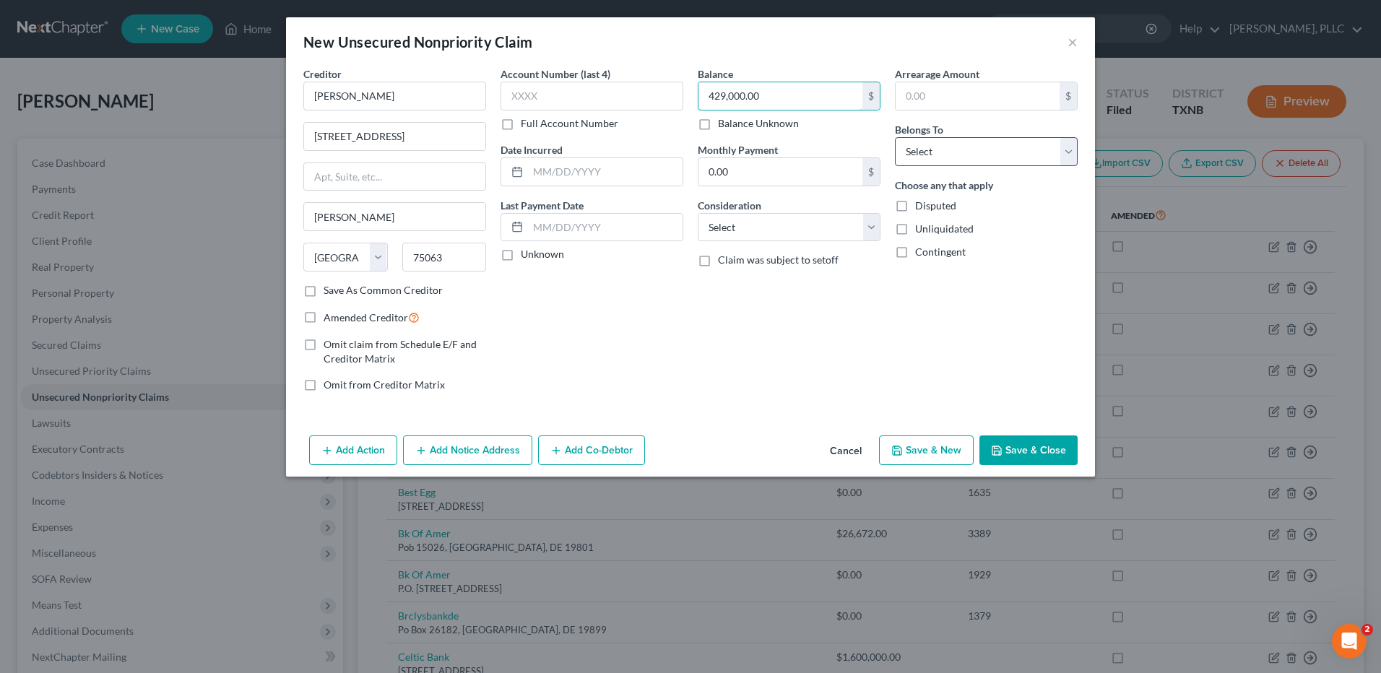
type input "429,000.00"
click at [1069, 149] on select "Select Debtor 1 Only Debtor 2 Only Debtor 1 And Debtor 2 Only At Least One Of T…" at bounding box center [986, 151] width 183 height 29
select select "0"
click at [895, 137] on select "Select Debtor 1 Only Debtor 2 Only Debtor 1 And Debtor 2 Only At Least One Of T…" at bounding box center [986, 151] width 183 height 29
click at [868, 225] on select "Select Cable / Satellite Services Collection Agency Credit Card Debt Debt Couns…" at bounding box center [789, 227] width 183 height 29
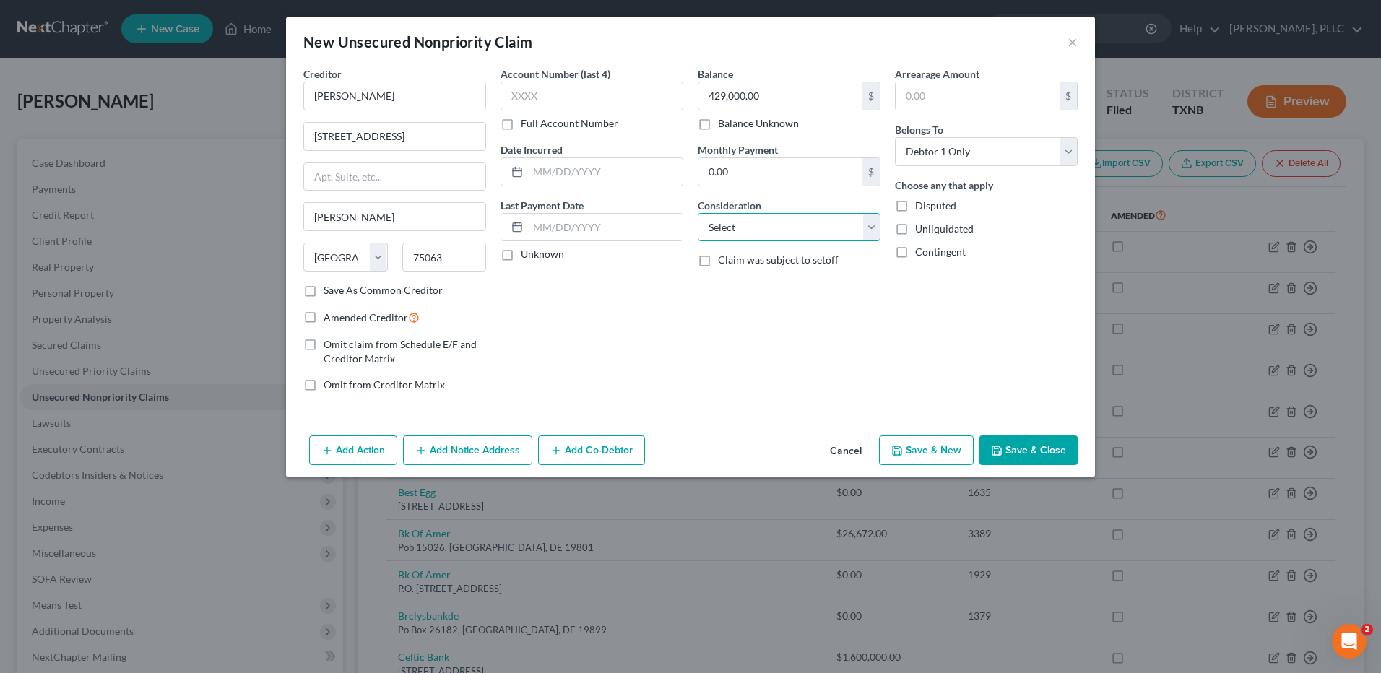
select select "10"
click at [698, 213] on select "Select Cable / Satellite Services Collection Agency Credit Card Debt Debt Couns…" at bounding box center [789, 227] width 183 height 29
click at [584, 172] on input "text" at bounding box center [605, 171] width 155 height 27
click at [696, 382] on div "Balance 429,000.00 $ Balance Unknown Balance Undetermined 429,000.00 $ Balance …" at bounding box center [789, 234] width 197 height 337
click at [562, 172] on input "02/" at bounding box center [605, 171] width 155 height 27
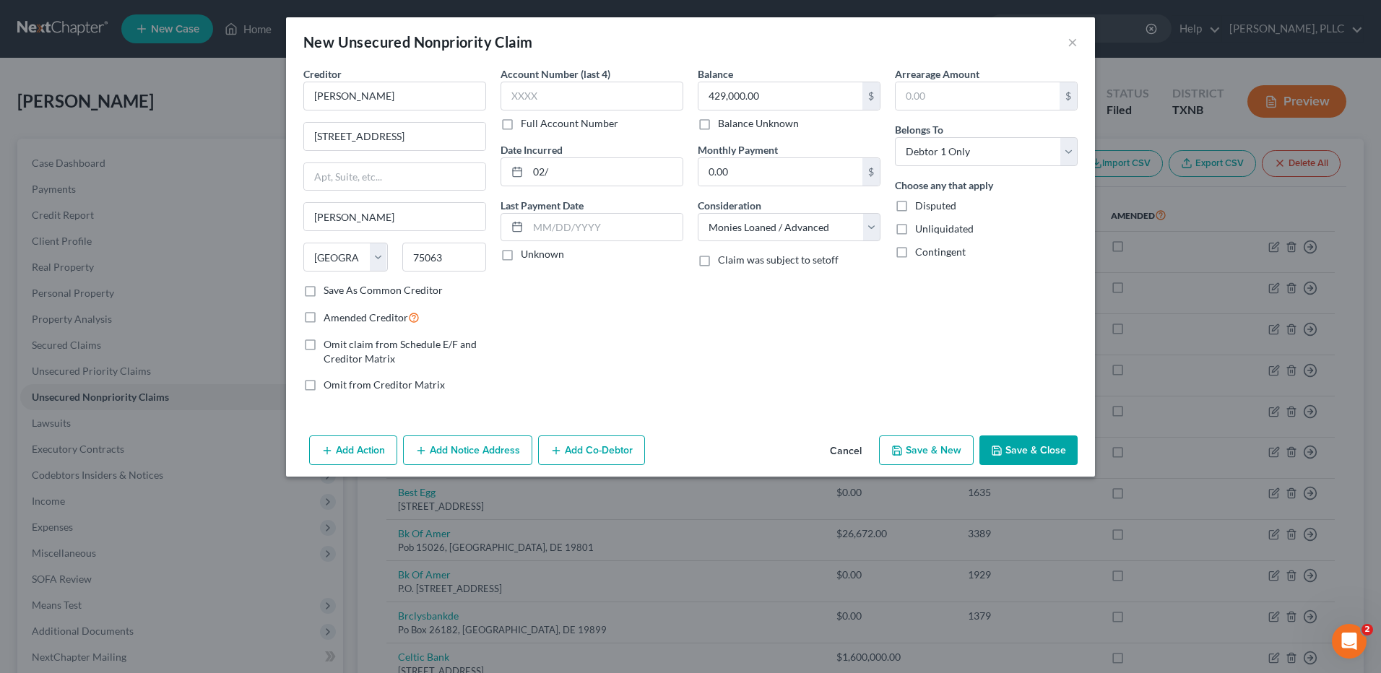
drag, startPoint x: 764, startPoint y: 380, endPoint x: 727, endPoint y: 13, distance: 368.8
click at [765, 374] on div "Balance 429,000.00 $ Balance Unknown Balance Undetermined 429,000.00 $ Balance …" at bounding box center [789, 234] width 197 height 337
click at [555, 176] on input "02/" at bounding box center [605, 171] width 155 height 27
type input "02/13/2019"
click at [1017, 451] on button "Save & Close" at bounding box center [1029, 451] width 98 height 30
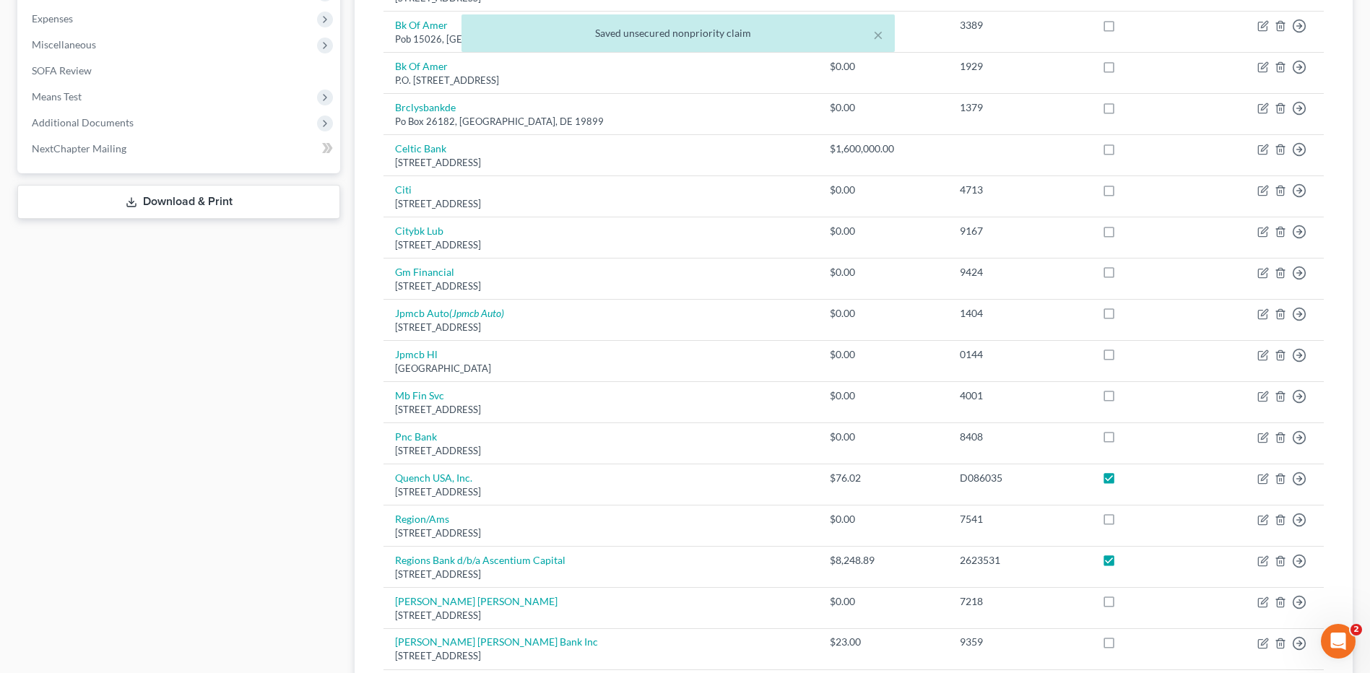
scroll to position [511, 0]
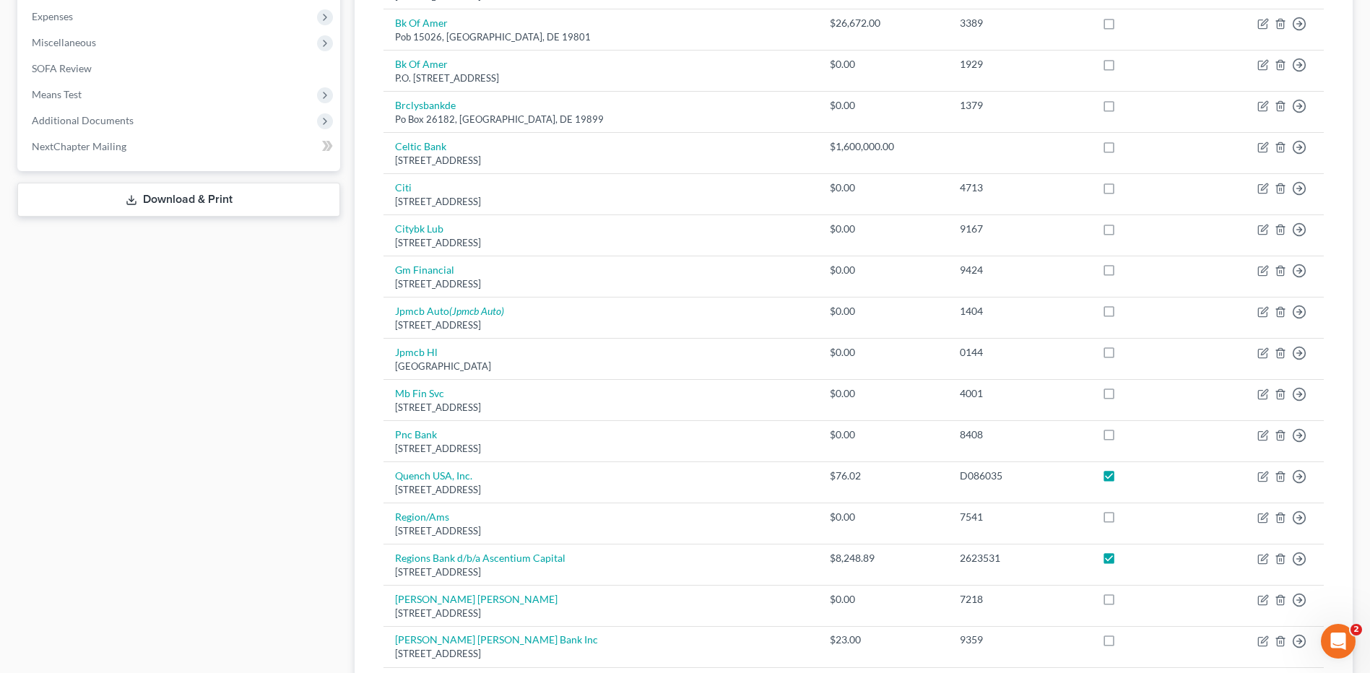
click at [124, 202] on link "Download & Print" at bounding box center [178, 200] width 323 height 34
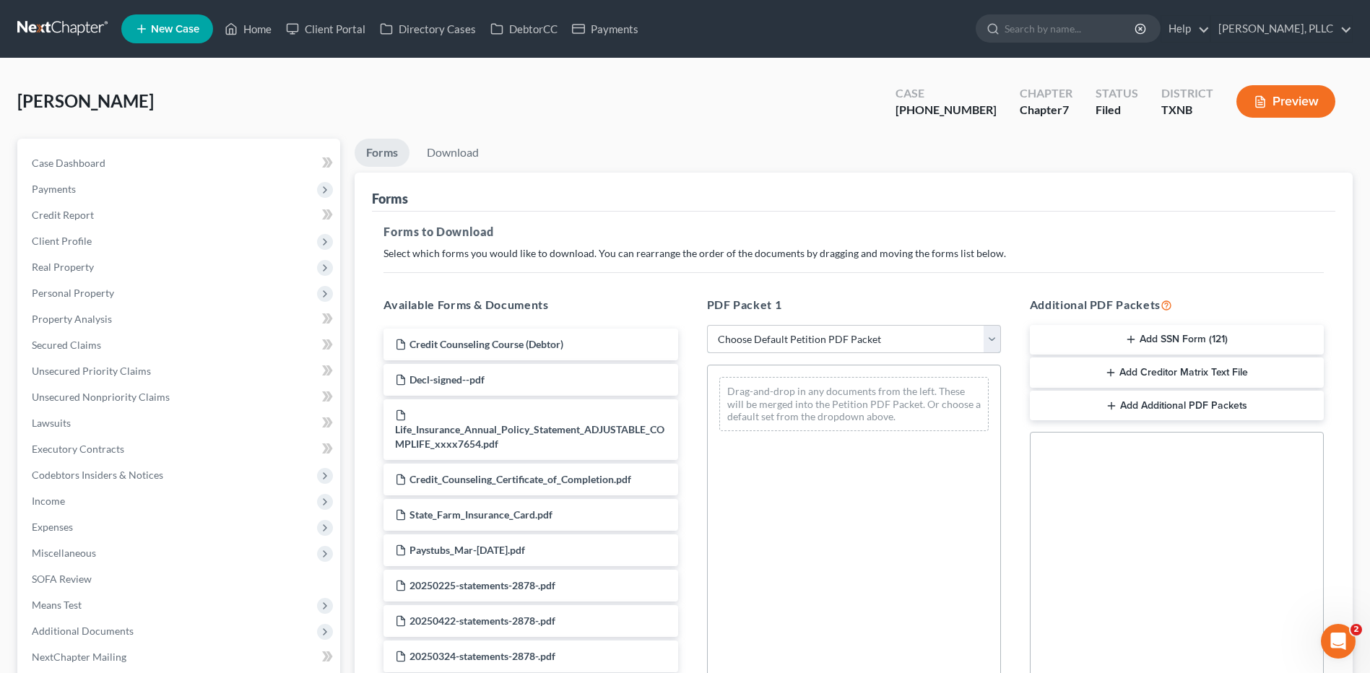
click at [993, 335] on select "Choose Default Petition PDF Packet Complete Bankruptcy Petition (all forms and …" at bounding box center [854, 339] width 294 height 29
select select "2"
click at [707, 325] on select "Choose Default Petition PDF Packet Complete Bankruptcy Petition (all forms and …" at bounding box center [854, 339] width 294 height 29
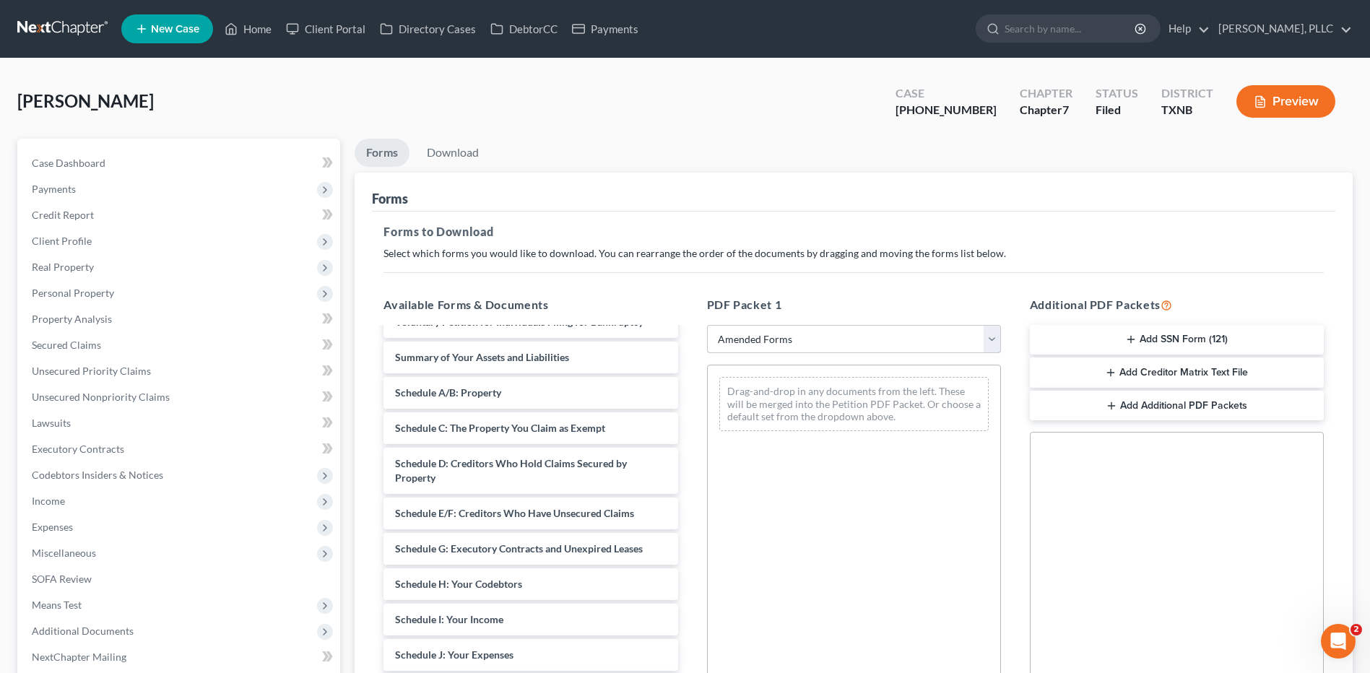
scroll to position [53, 0]
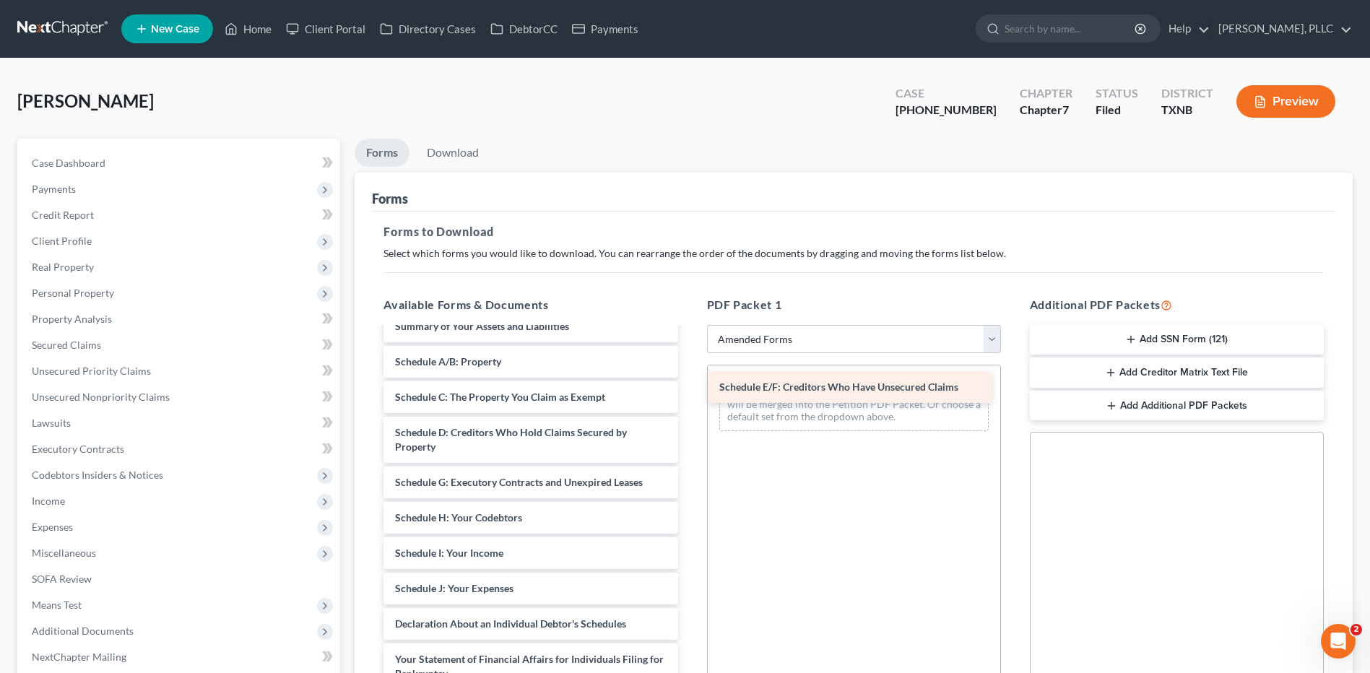
drag, startPoint x: 464, startPoint y: 479, endPoint x: 789, endPoint y: 384, distance: 338.1
click at [689, 384] on div "Schedule E/F: Creditors Who Have Unsecured Claims Voluntary Petition for Indivi…" at bounding box center [530, 628] width 317 height 706
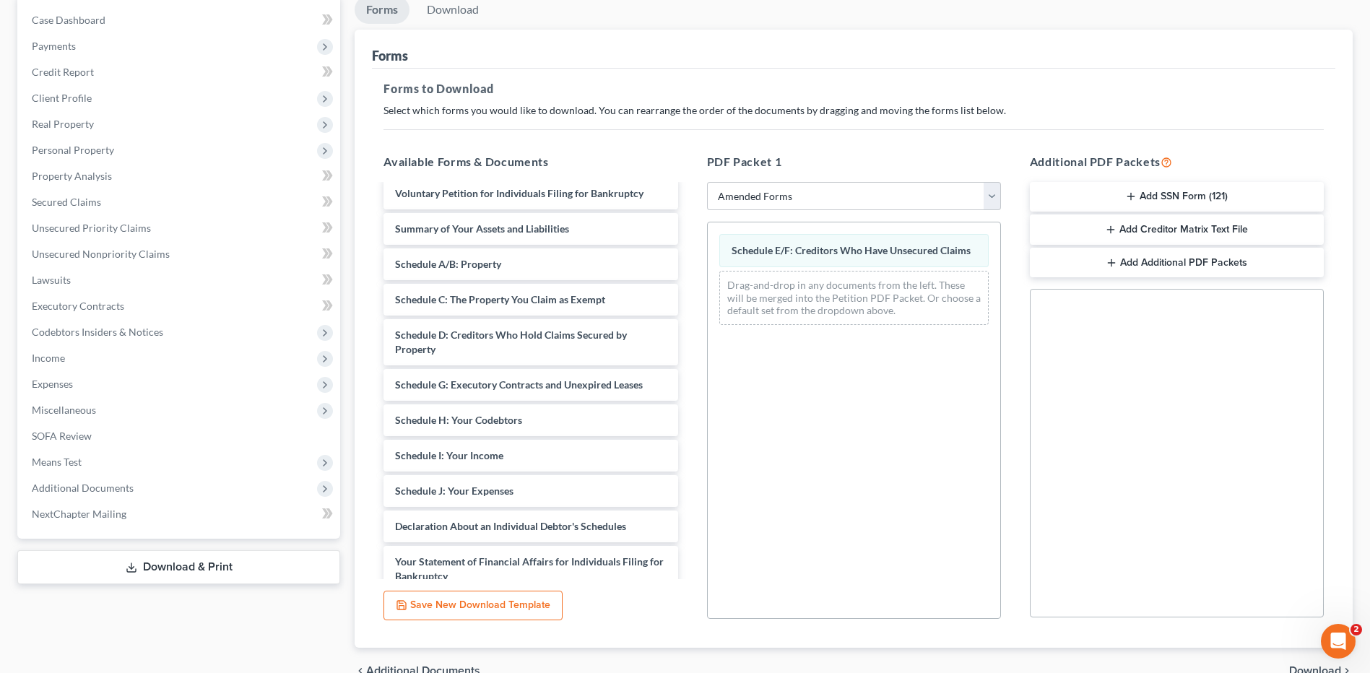
scroll to position [0, 0]
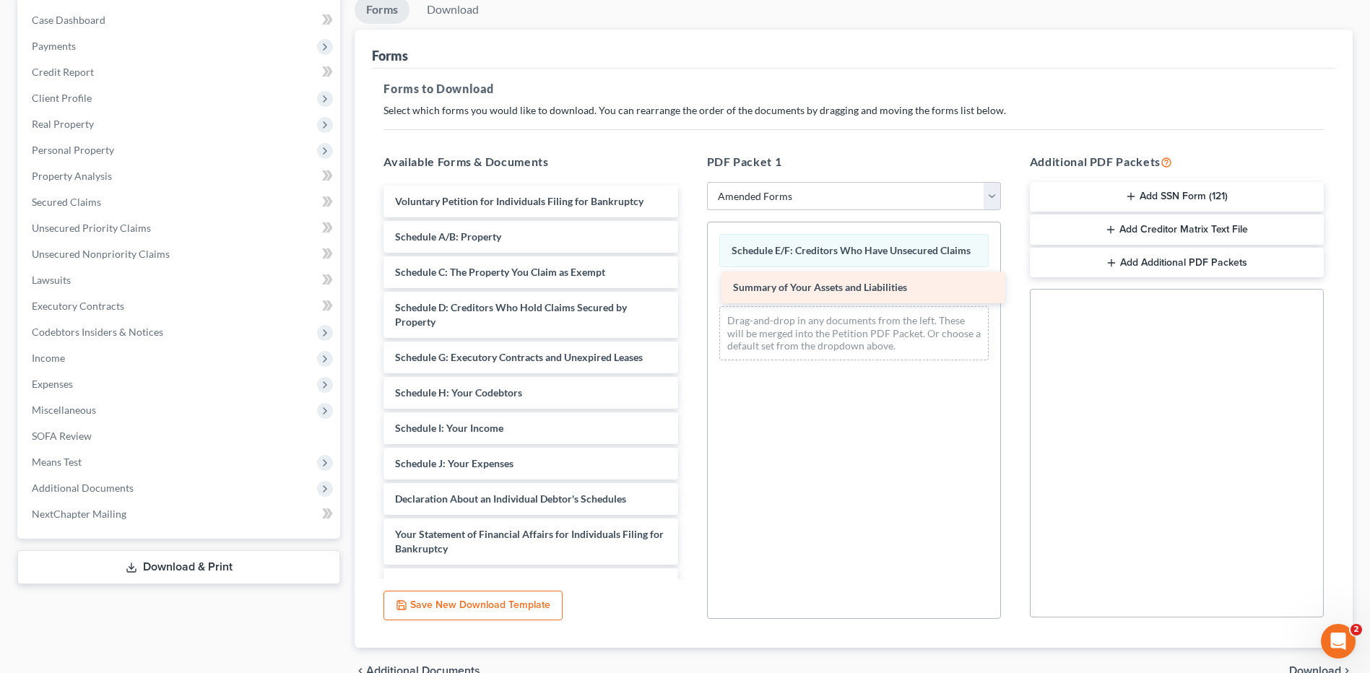
drag, startPoint x: 450, startPoint y: 236, endPoint x: 788, endPoint y: 287, distance: 341.8
click at [689, 287] on div "Summary of Your Assets and Liabilities Voluntary Petition for Individuals Filin…" at bounding box center [530, 521] width 317 height 670
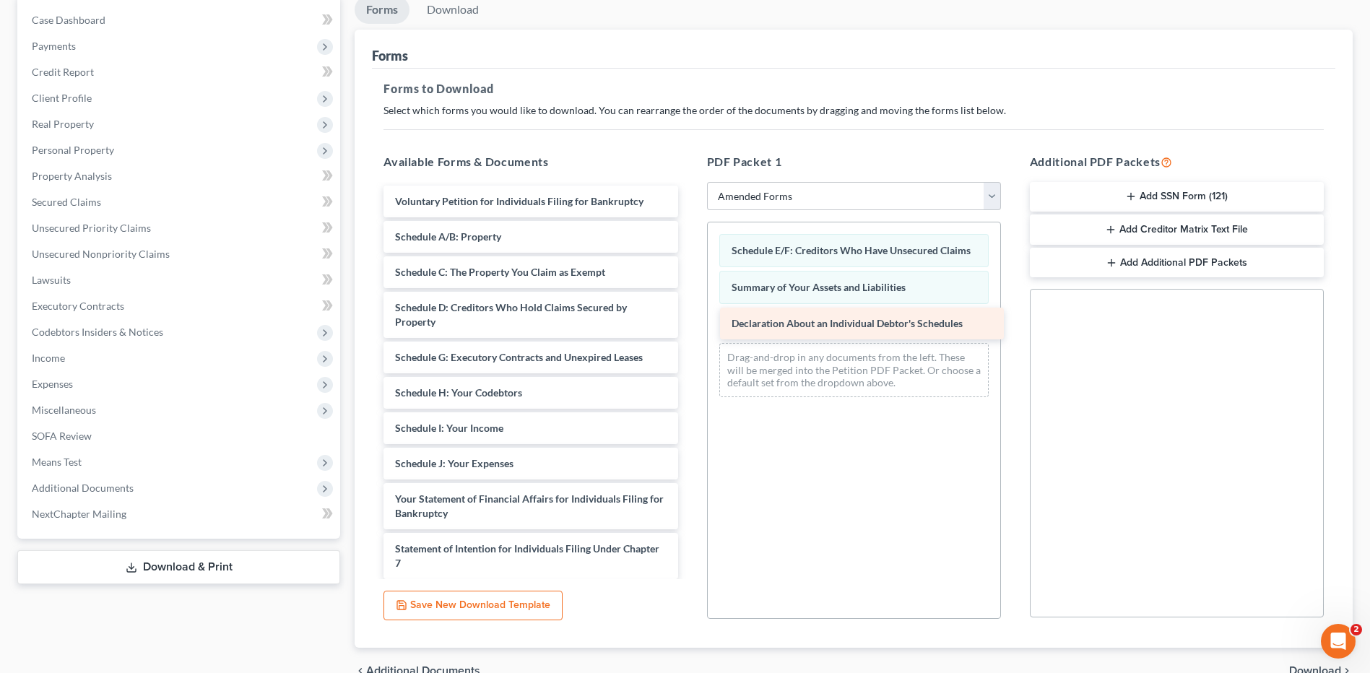
drag, startPoint x: 481, startPoint y: 493, endPoint x: 818, endPoint y: 318, distance: 379.6
click at [689, 318] on div "Declaration About an Individual Debtor's Schedules Voluntary Petition for Indiv…" at bounding box center [530, 503] width 317 height 635
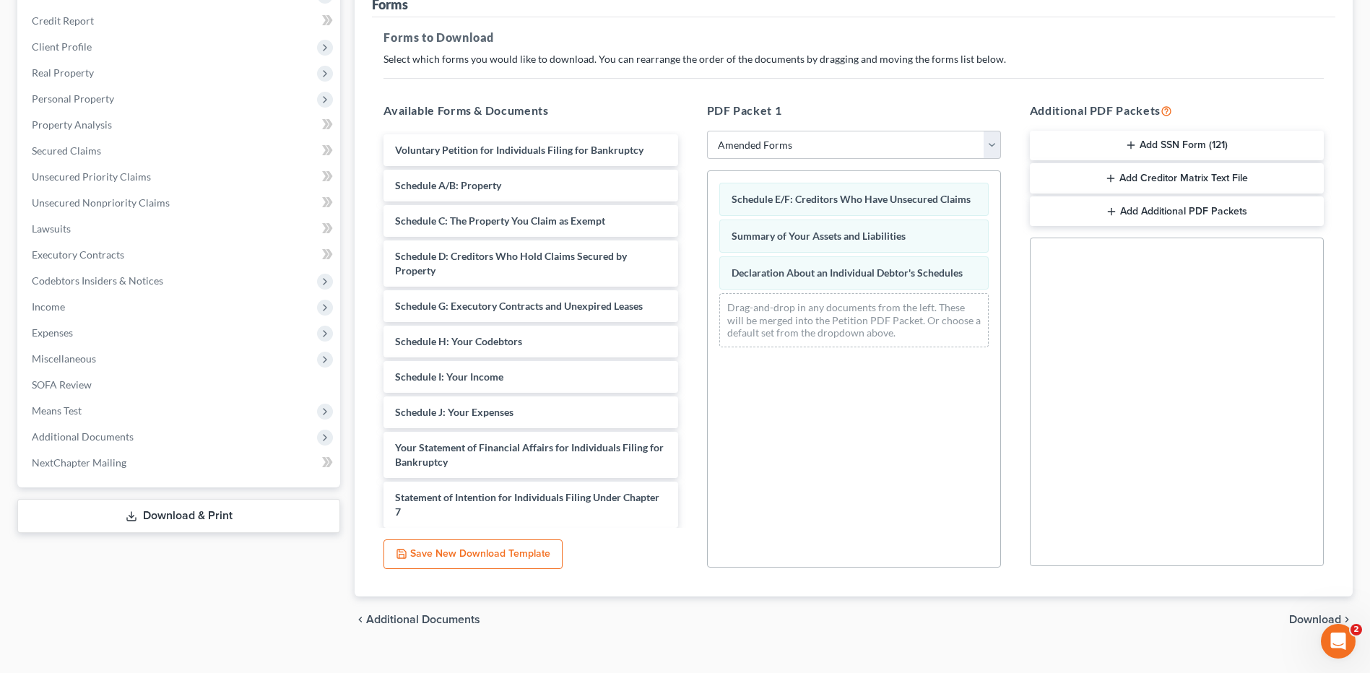
scroll to position [219, 0]
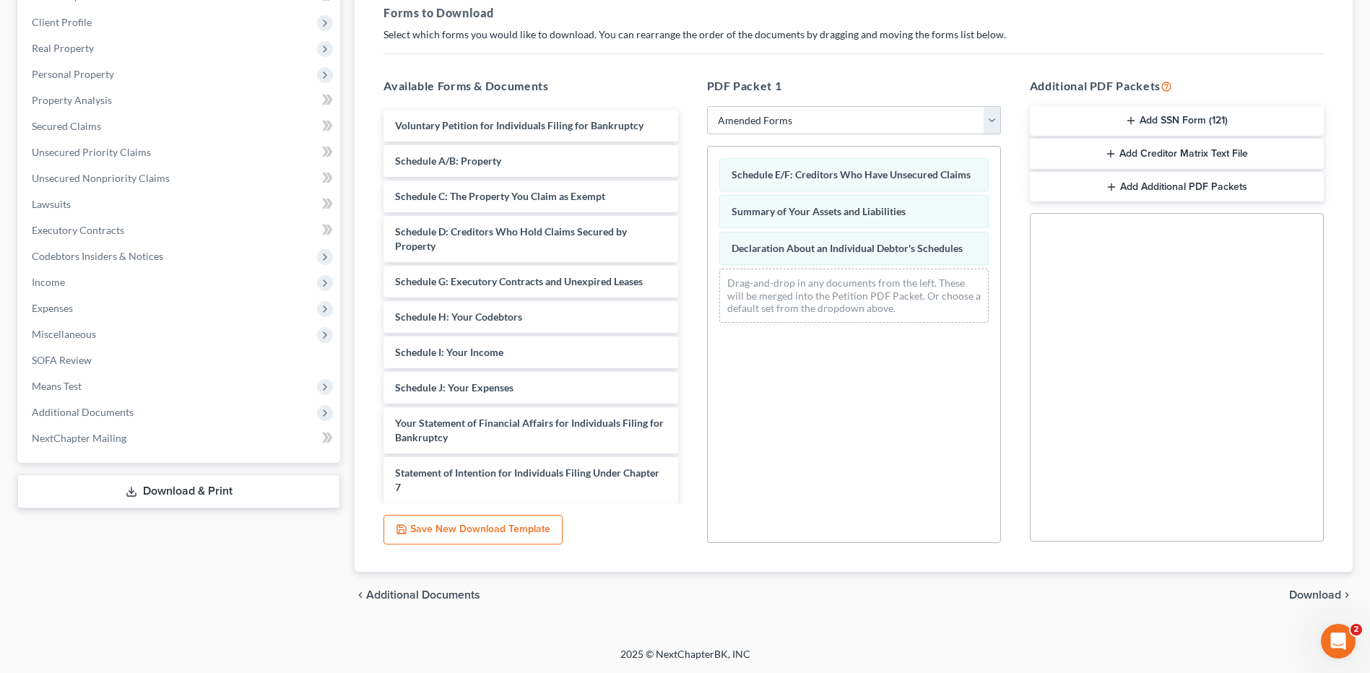
click at [1314, 594] on span "Download" at bounding box center [1315, 595] width 52 height 12
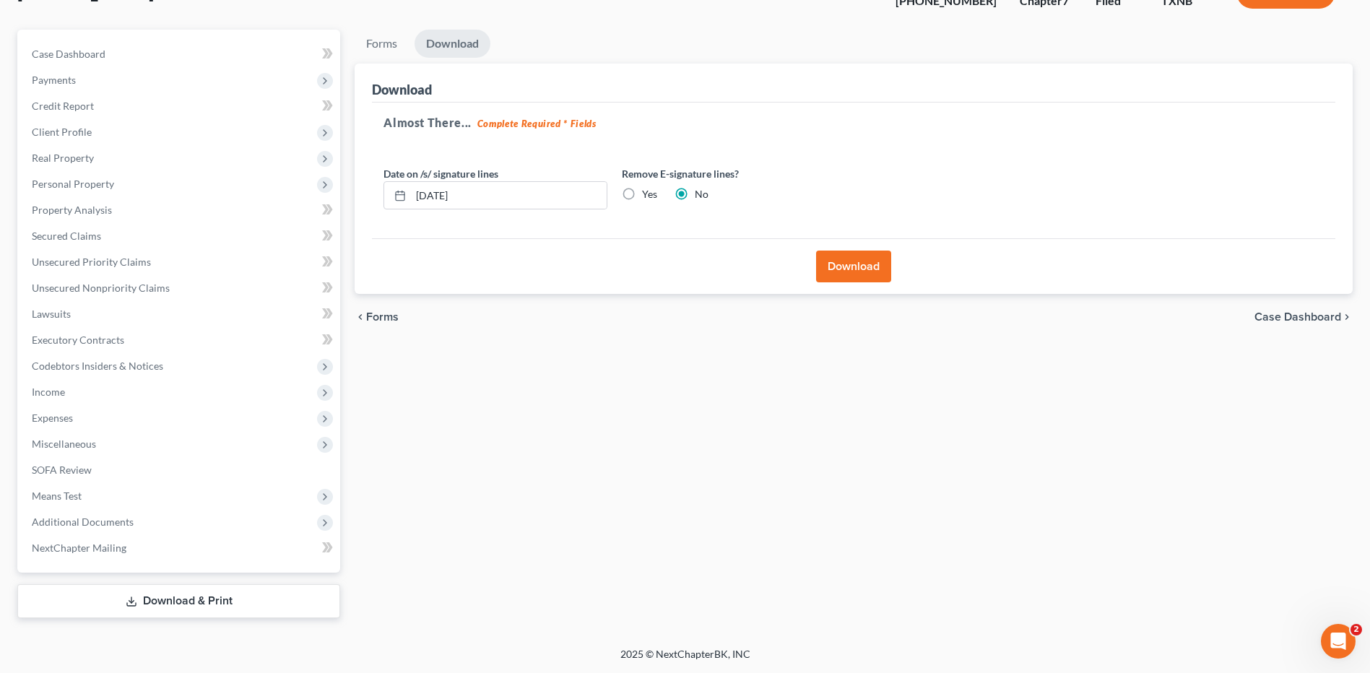
scroll to position [109, 0]
click at [852, 259] on button "Download" at bounding box center [853, 267] width 75 height 32
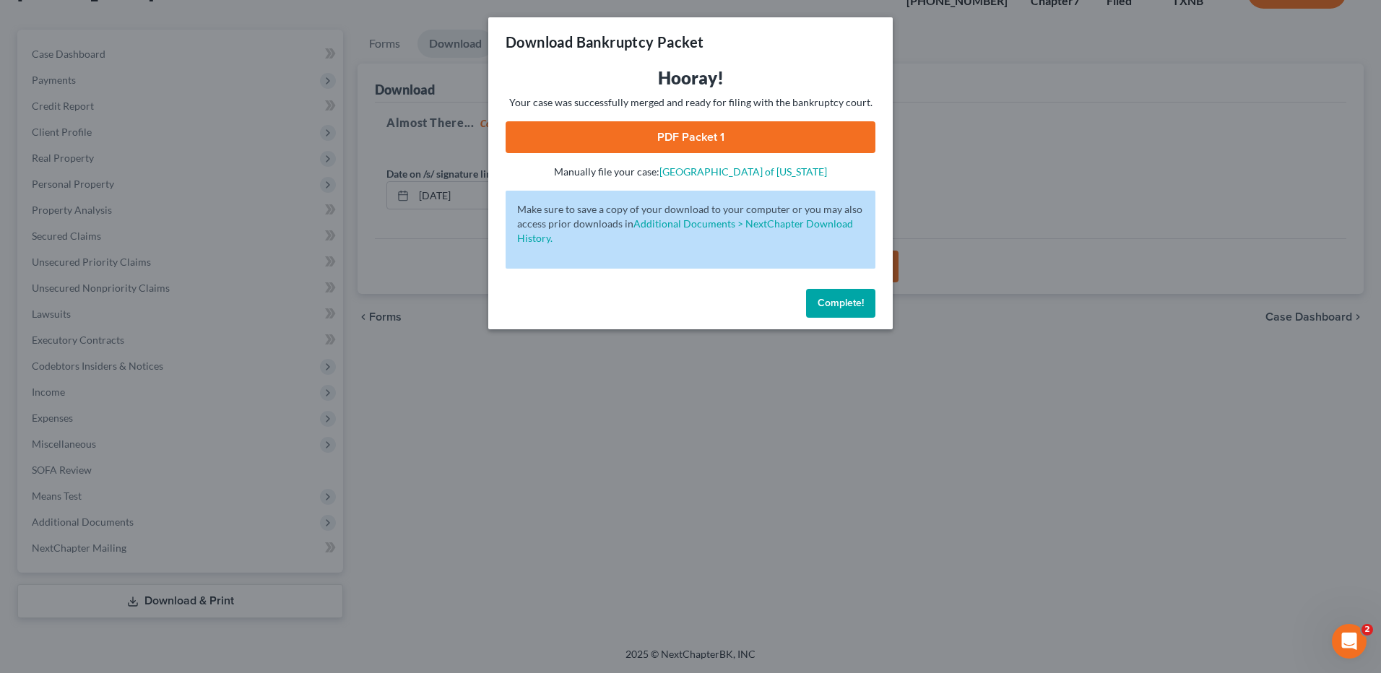
click at [762, 134] on link "PDF Packet 1" at bounding box center [691, 137] width 370 height 32
click at [826, 302] on span "Complete!" at bounding box center [841, 303] width 46 height 12
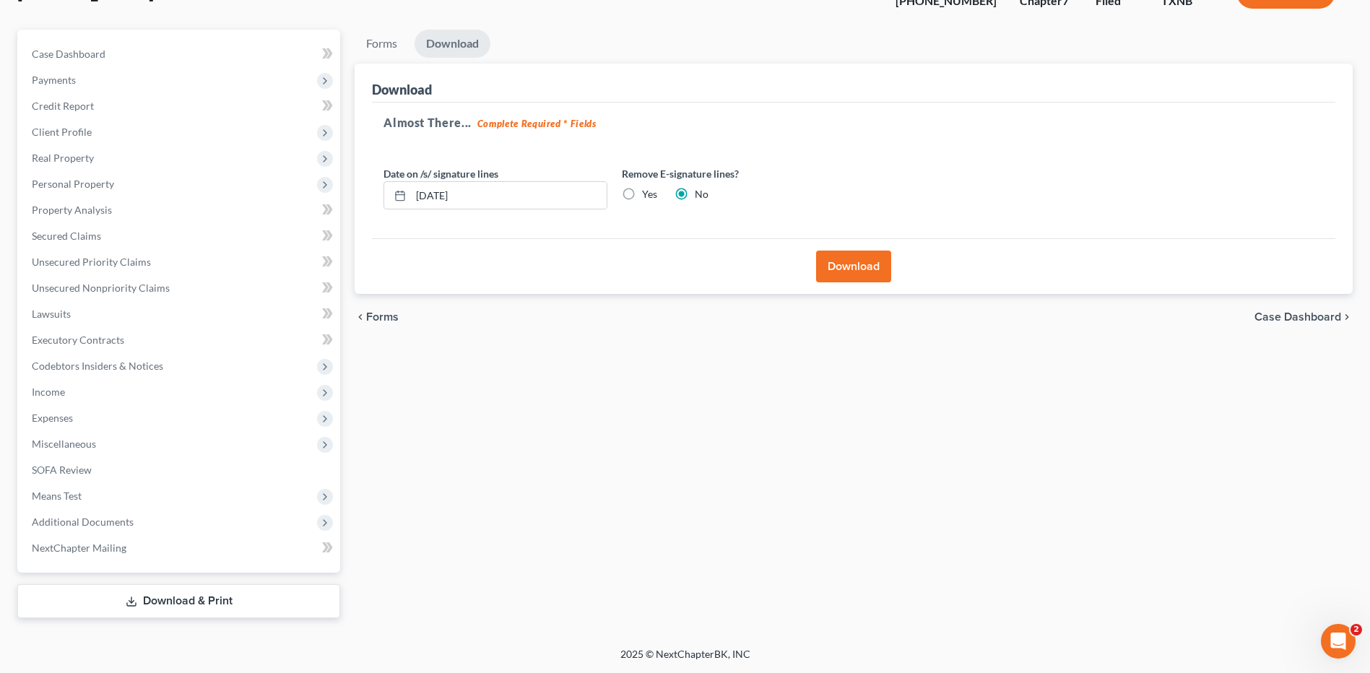
click at [1076, 465] on div "Forms Download Forms Forms to Download Select which forms you would like to dow…" at bounding box center [853, 324] width 1013 height 589
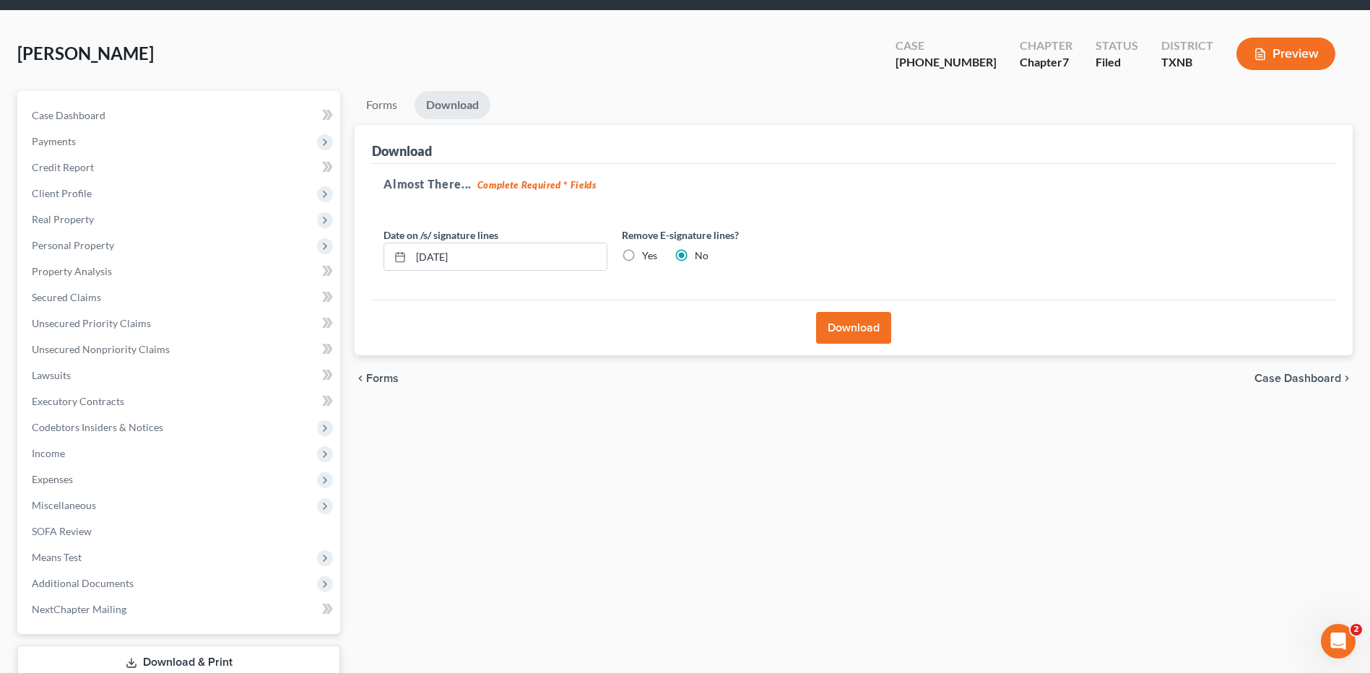
scroll to position [0, 0]
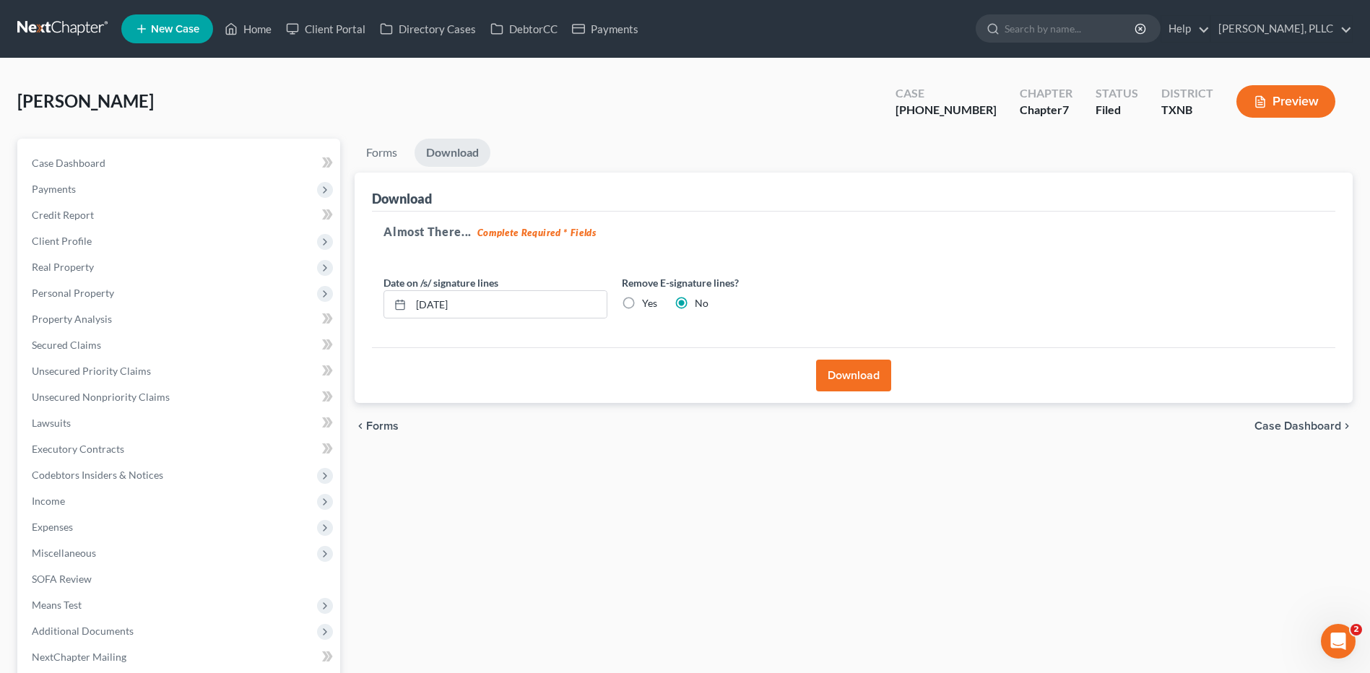
drag, startPoint x: 227, startPoint y: 98, endPoint x: 191, endPoint y: 108, distance: 37.5
click at [227, 98] on div "Myers, Larry Upgraded Case 25-31962-7 Chapter Chapter 7 Status Filed District T…" at bounding box center [685, 107] width 1336 height 63
click at [69, 162] on span "Case Dashboard" at bounding box center [69, 163] width 74 height 12
select select "4"
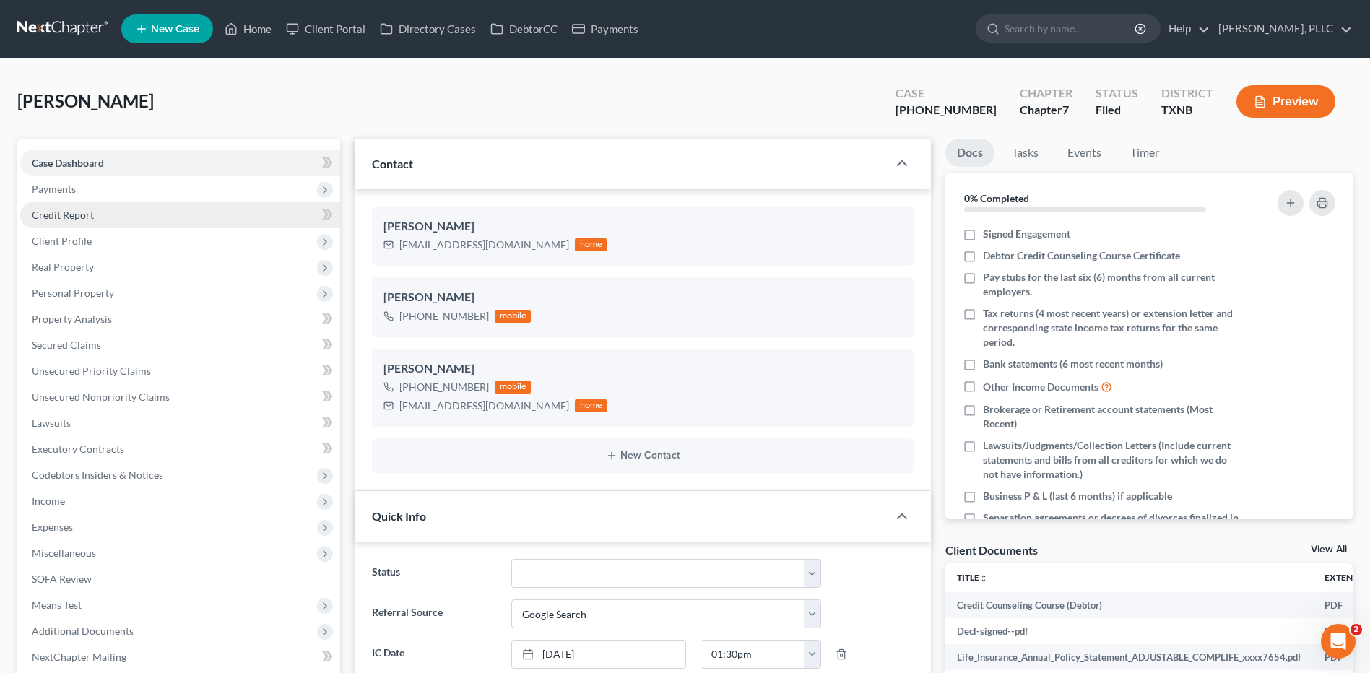
scroll to position [7895, 0]
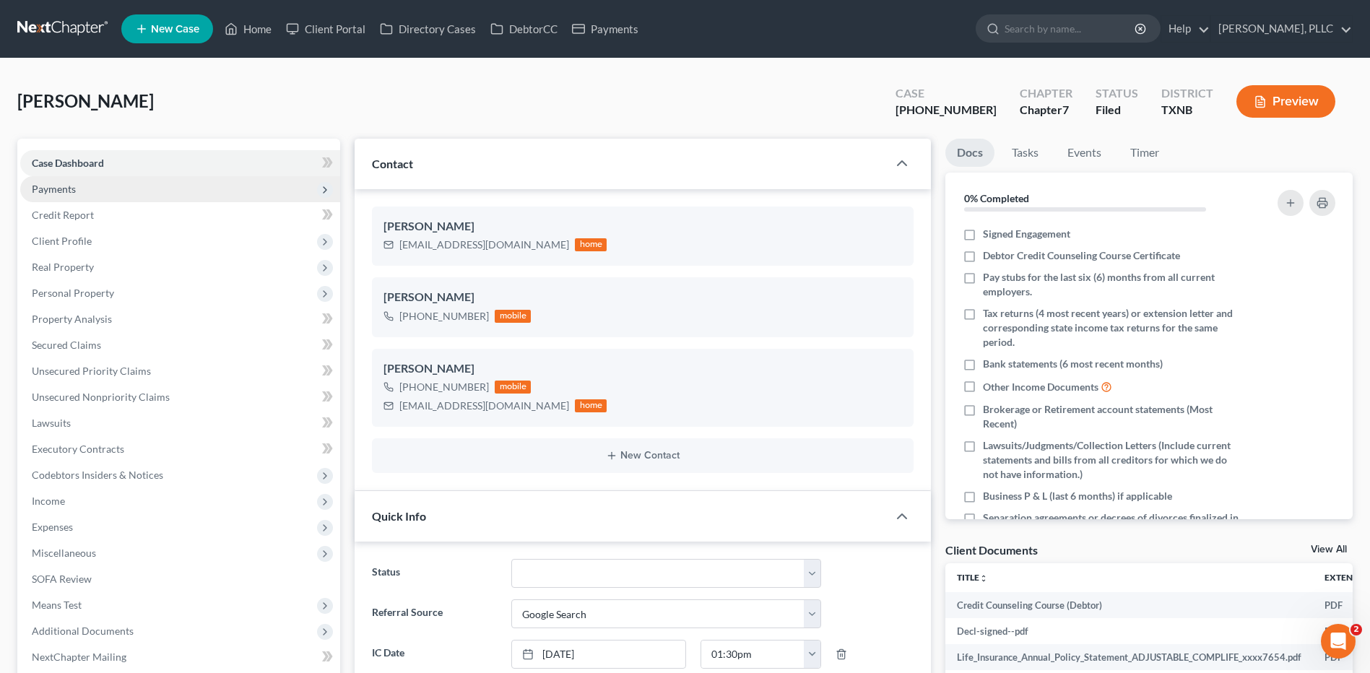
click at [59, 187] on span "Payments" at bounding box center [54, 189] width 44 height 12
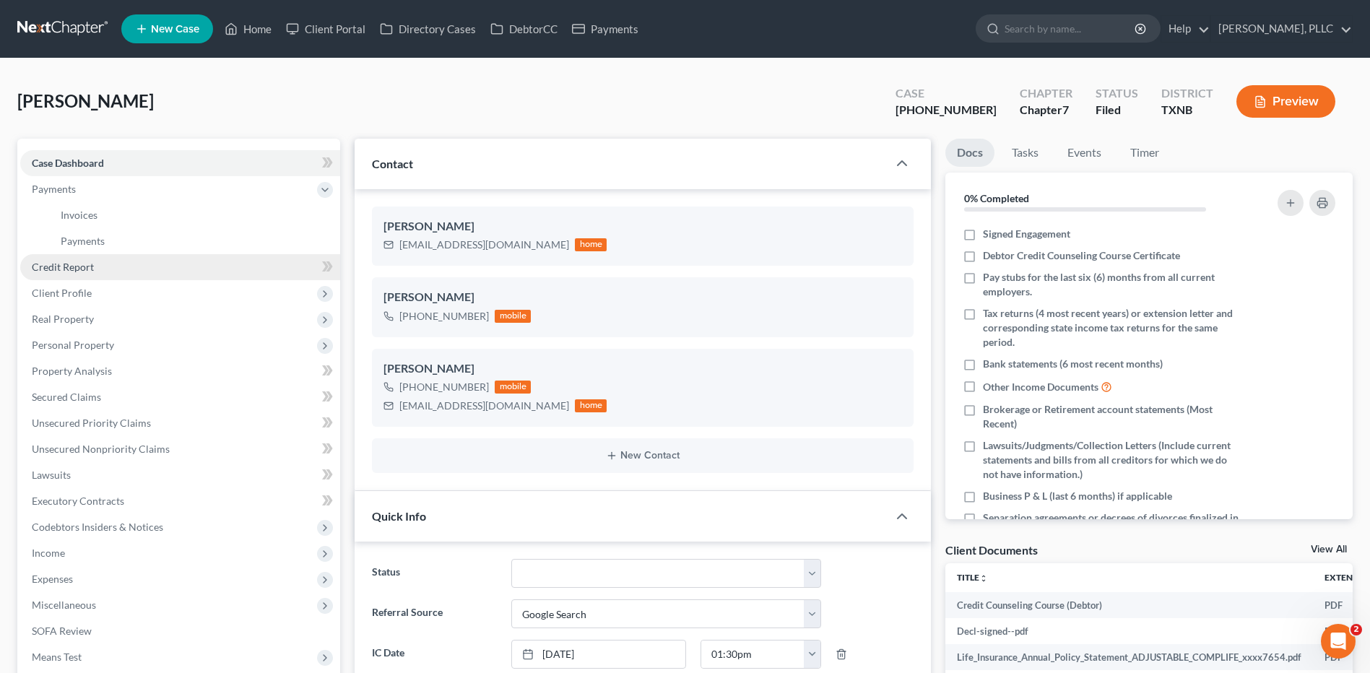
click at [61, 267] on span "Credit Report" at bounding box center [63, 267] width 62 height 12
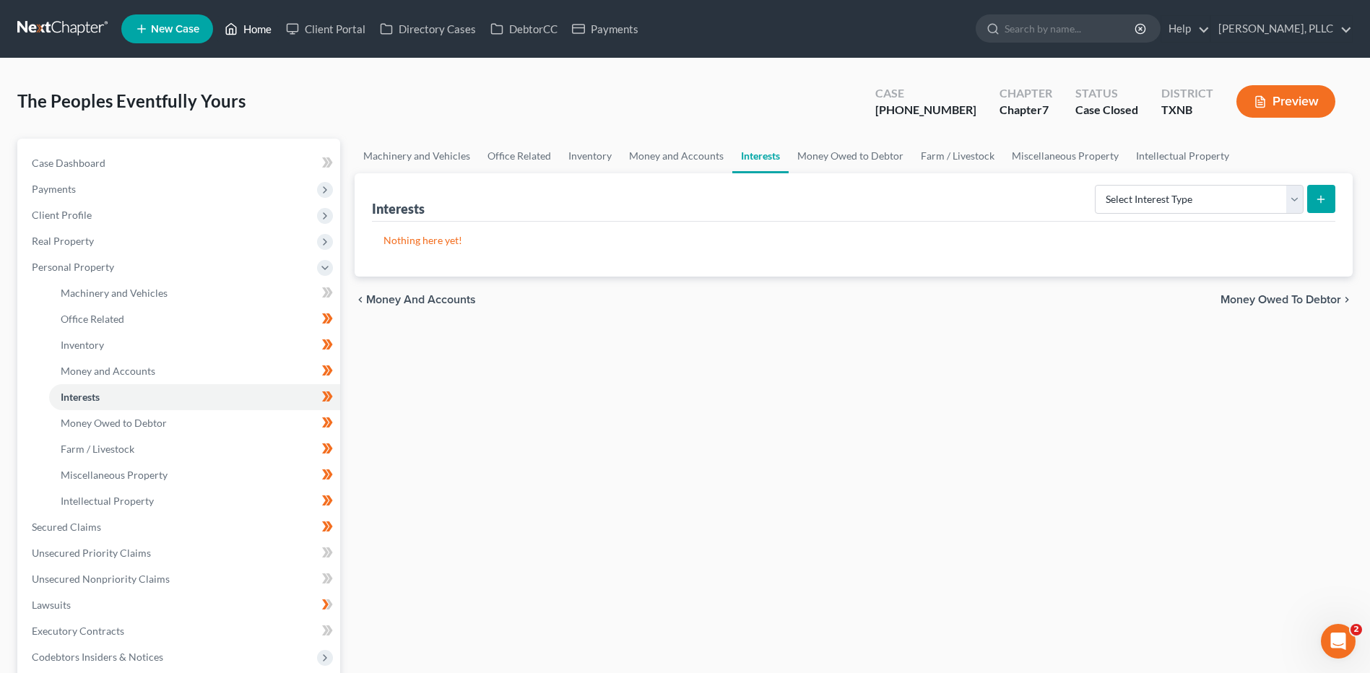
click at [261, 28] on link "Home" at bounding box center [247, 29] width 61 height 26
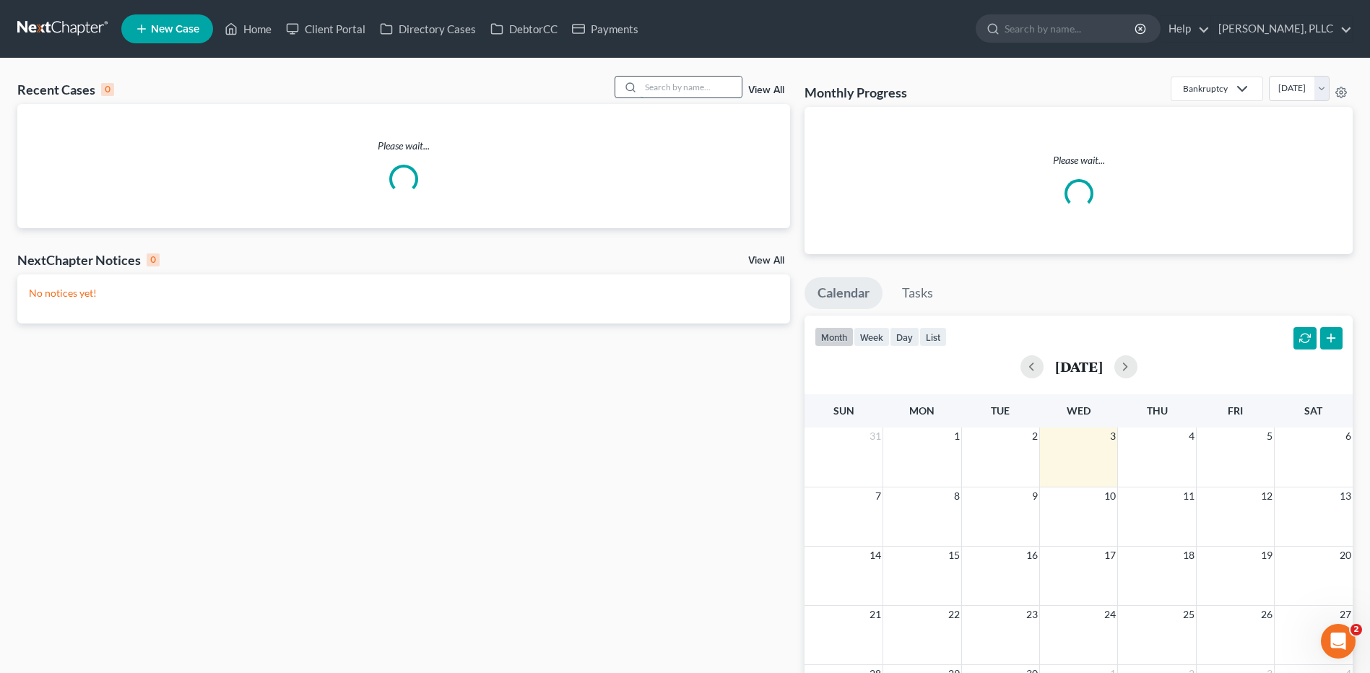
click at [657, 82] on input "search" at bounding box center [691, 87] width 101 height 21
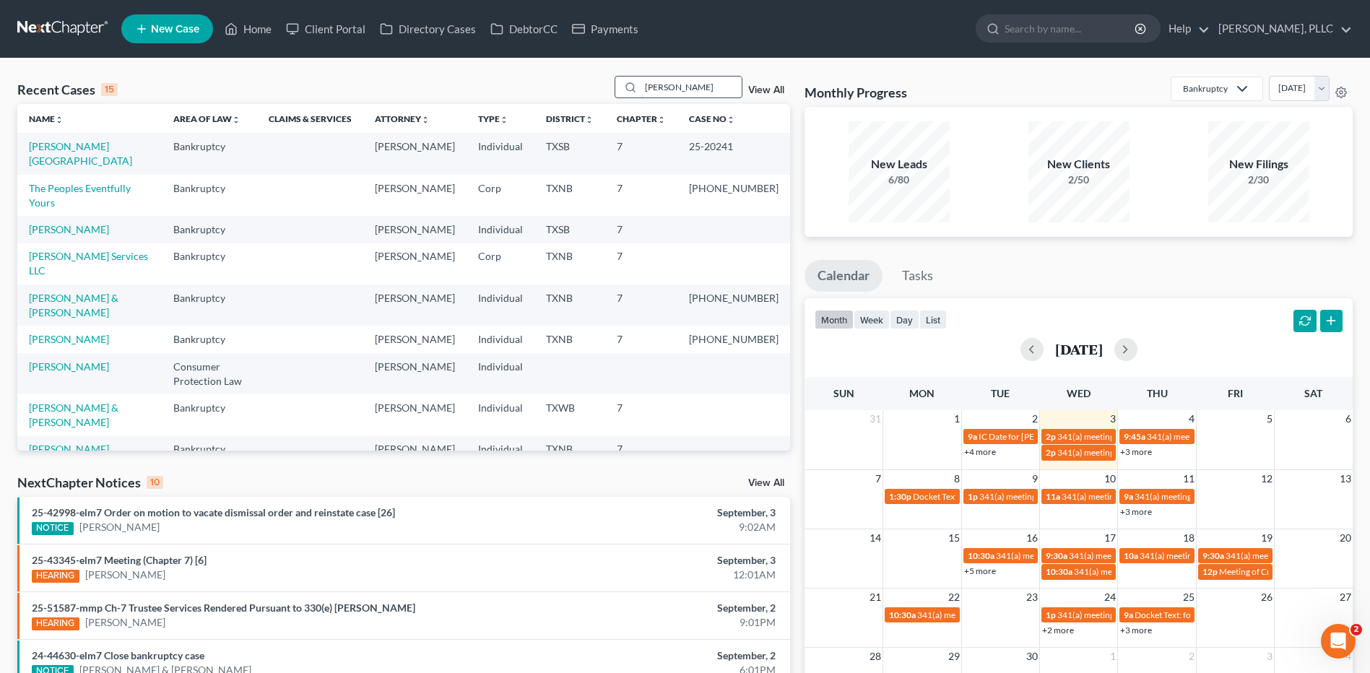
type input "[PERSON_NAME]"
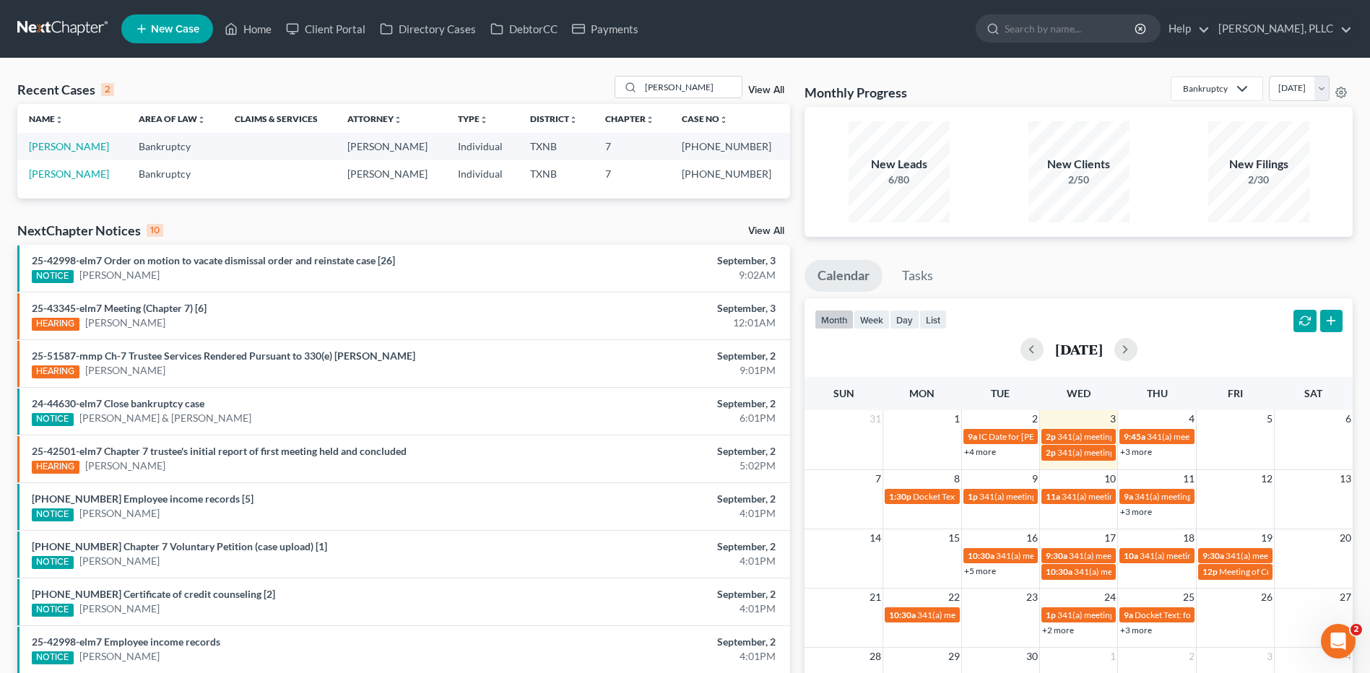
click at [67, 139] on td "[PERSON_NAME]" at bounding box center [72, 146] width 110 height 27
drag, startPoint x: 64, startPoint y: 142, endPoint x: 2, endPoint y: 183, distance: 73.5
click at [64, 142] on link "[PERSON_NAME]" at bounding box center [69, 146] width 80 height 12
select select "4"
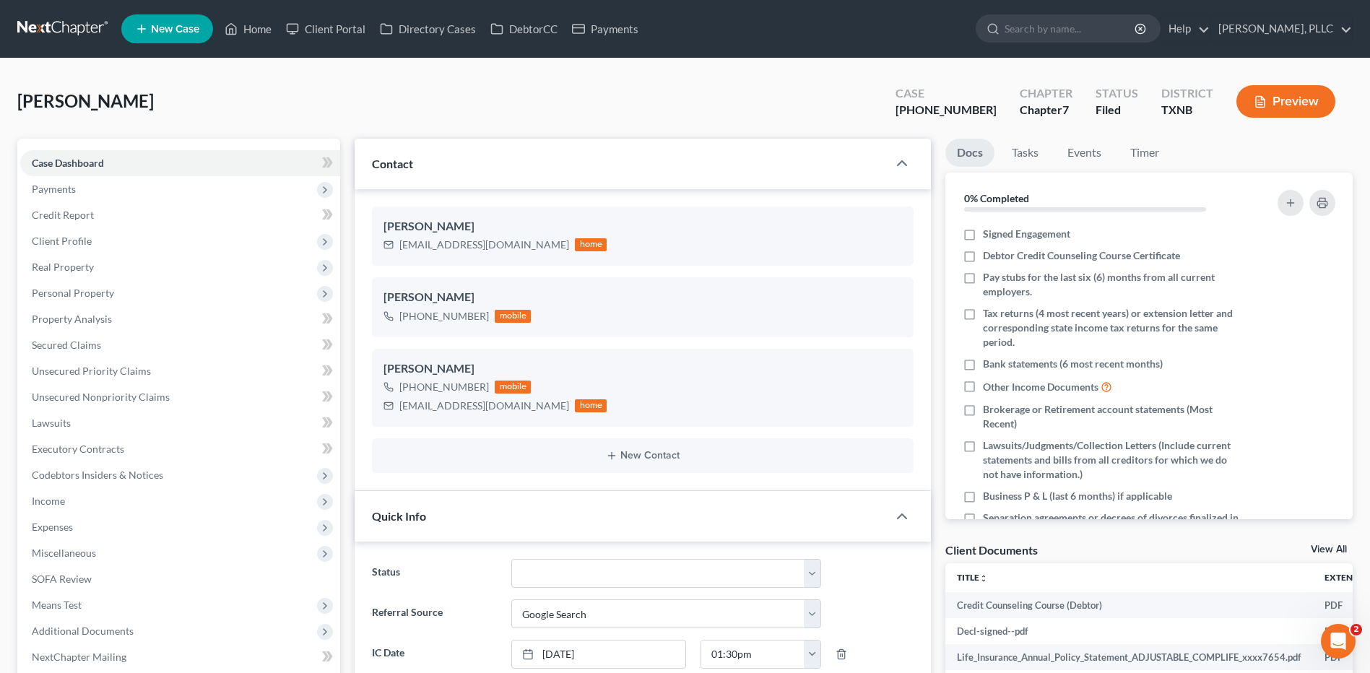
scroll to position [7697, 0]
select select "10"
select select "4"
click at [254, 24] on link "Home" at bounding box center [247, 29] width 61 height 26
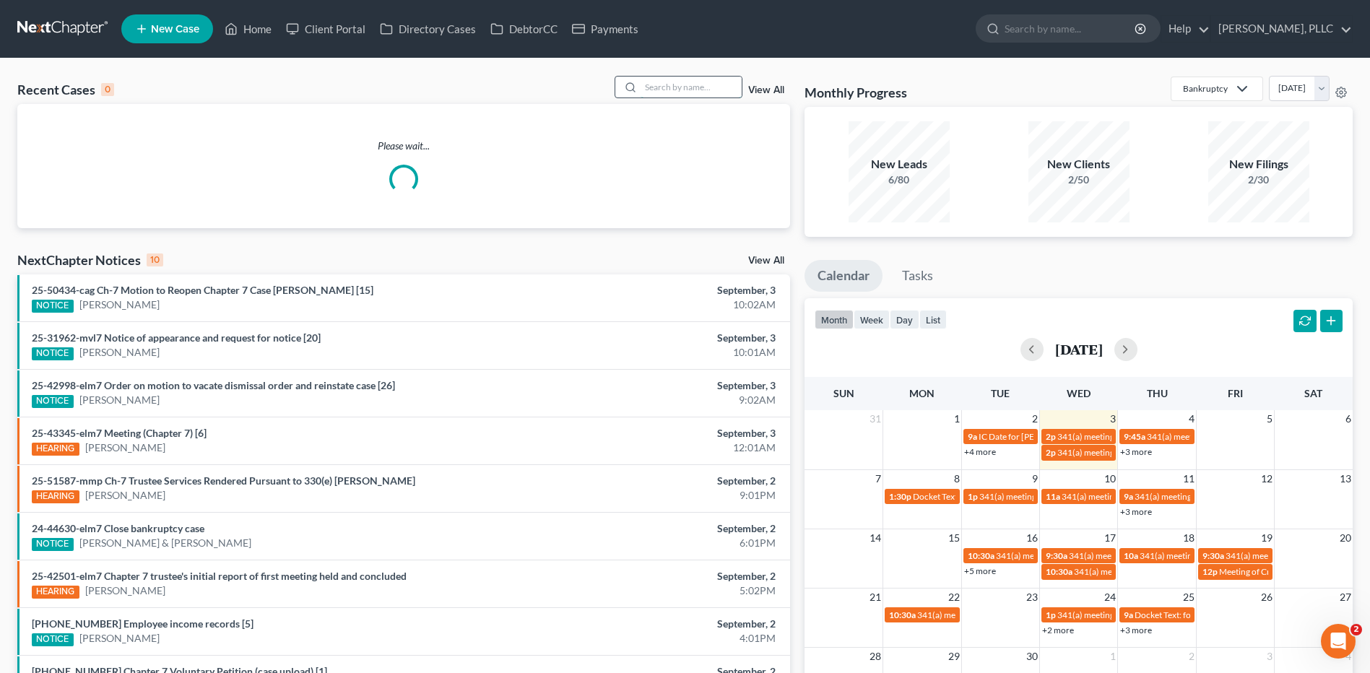
click at [697, 85] on input "search" at bounding box center [691, 87] width 101 height 21
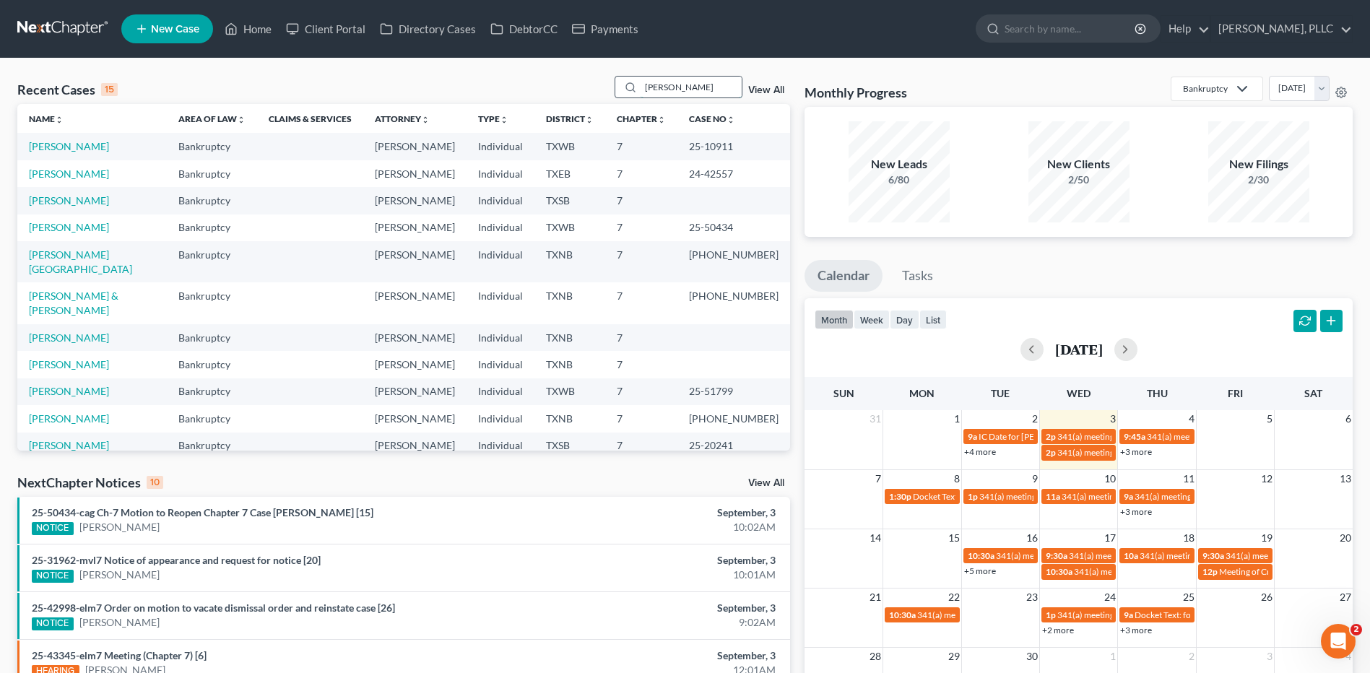
type input "Pearley"
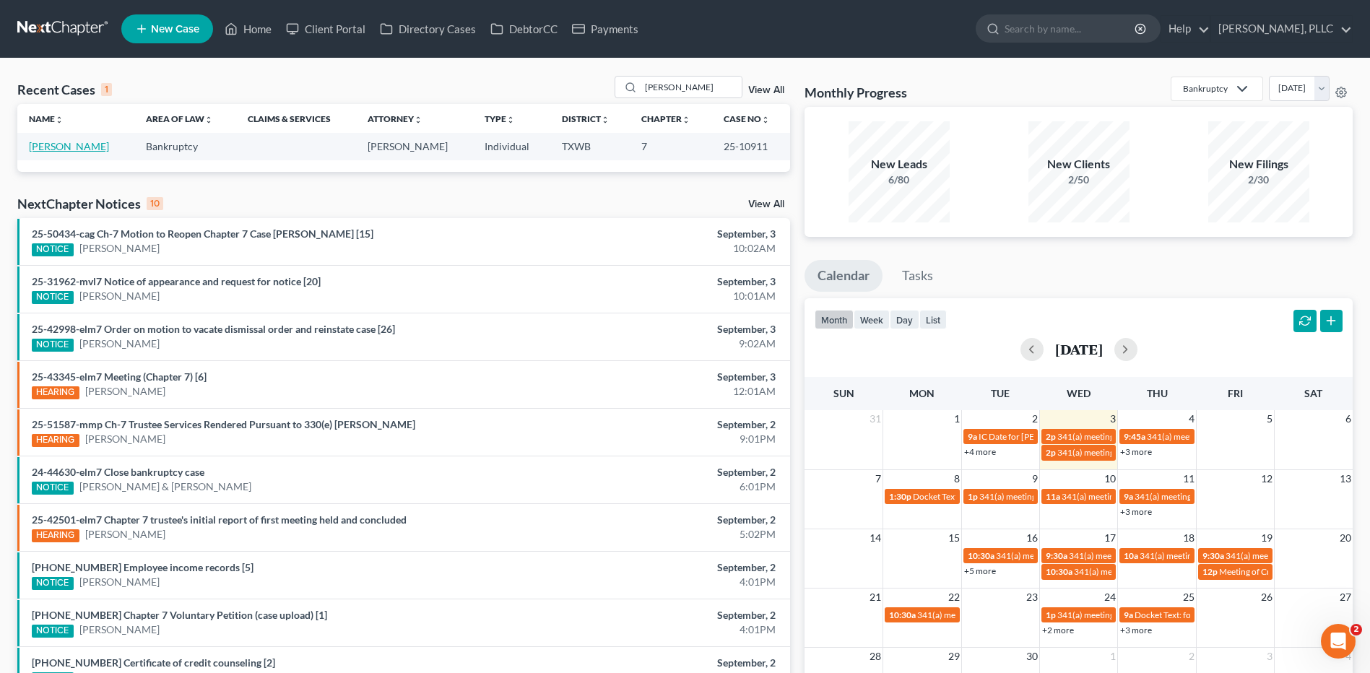
click at [79, 144] on link "Pearley, Tamala" at bounding box center [69, 146] width 80 height 12
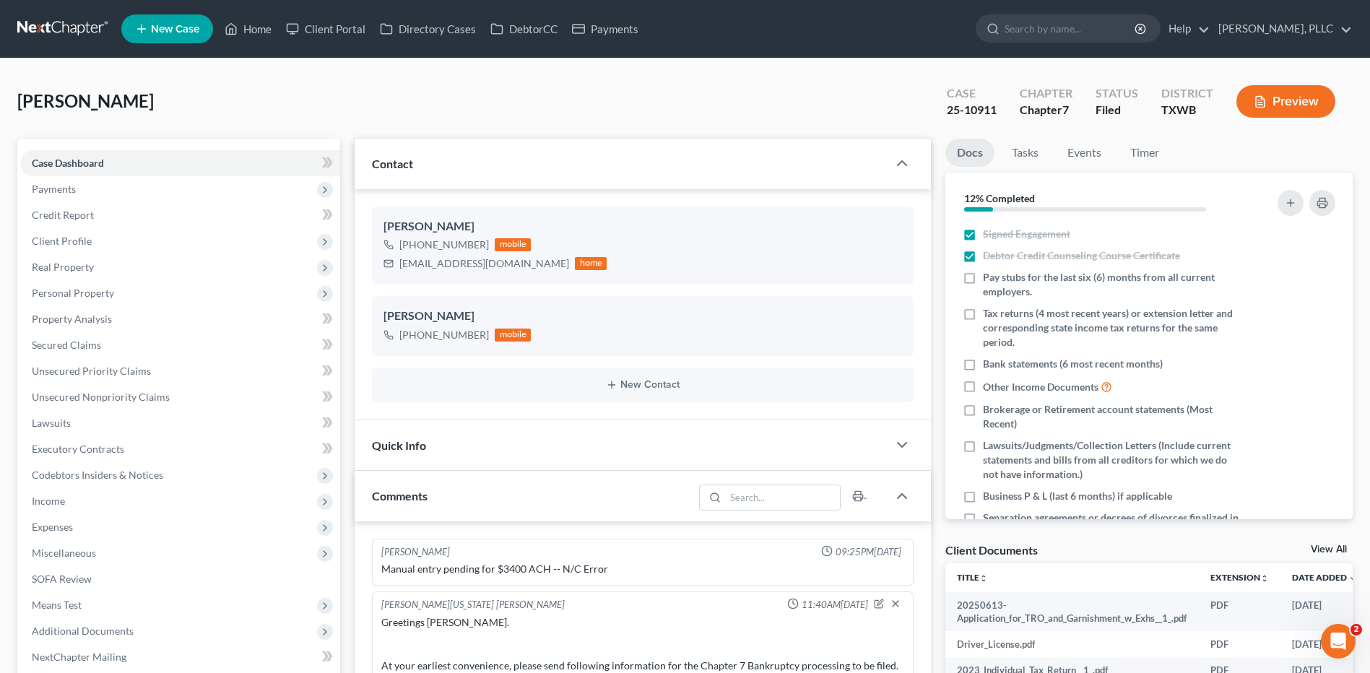
scroll to position [1807, 0]
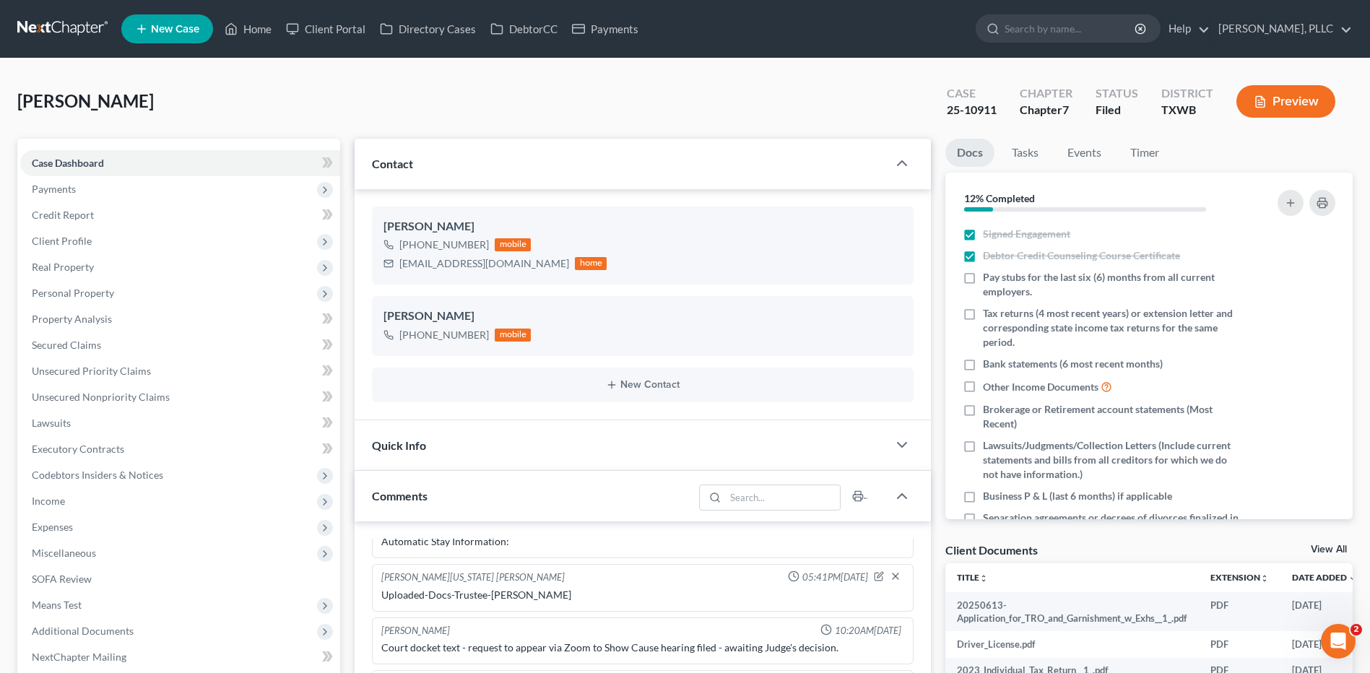
click at [207, 109] on div "Pearley, Tamala Upgraded Case 25-10911 Chapter Chapter 7 Status Filed District …" at bounding box center [685, 107] width 1336 height 63
click at [254, 25] on link "Home" at bounding box center [247, 29] width 61 height 26
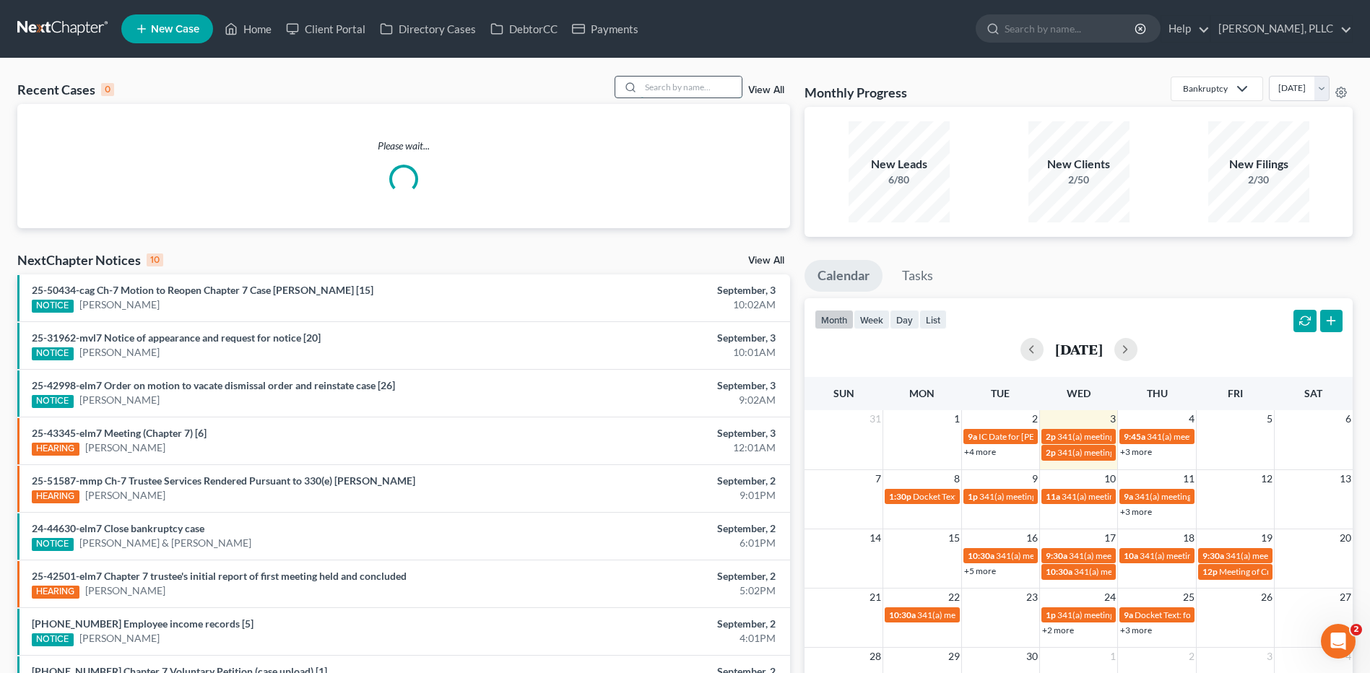
click at [644, 87] on input "search" at bounding box center [691, 87] width 101 height 21
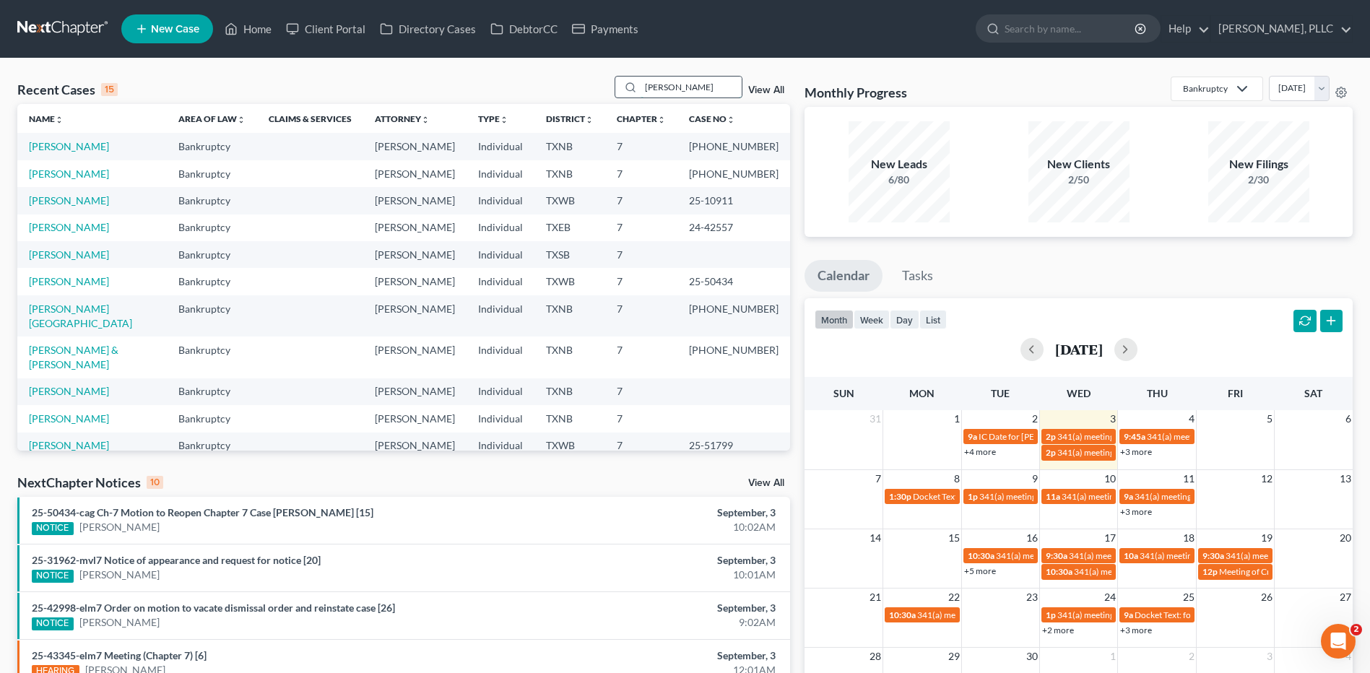
type input "Myers"
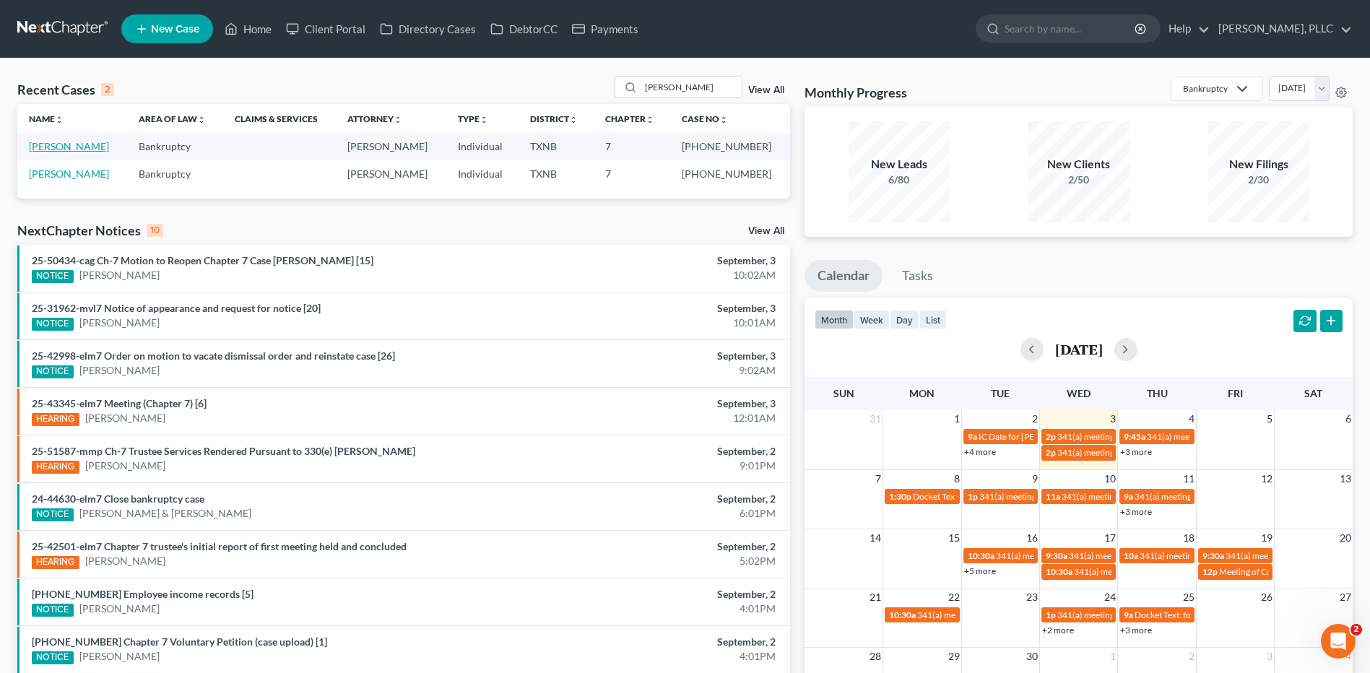
click at [66, 140] on link "[PERSON_NAME]" at bounding box center [69, 146] width 80 height 12
select select "4"
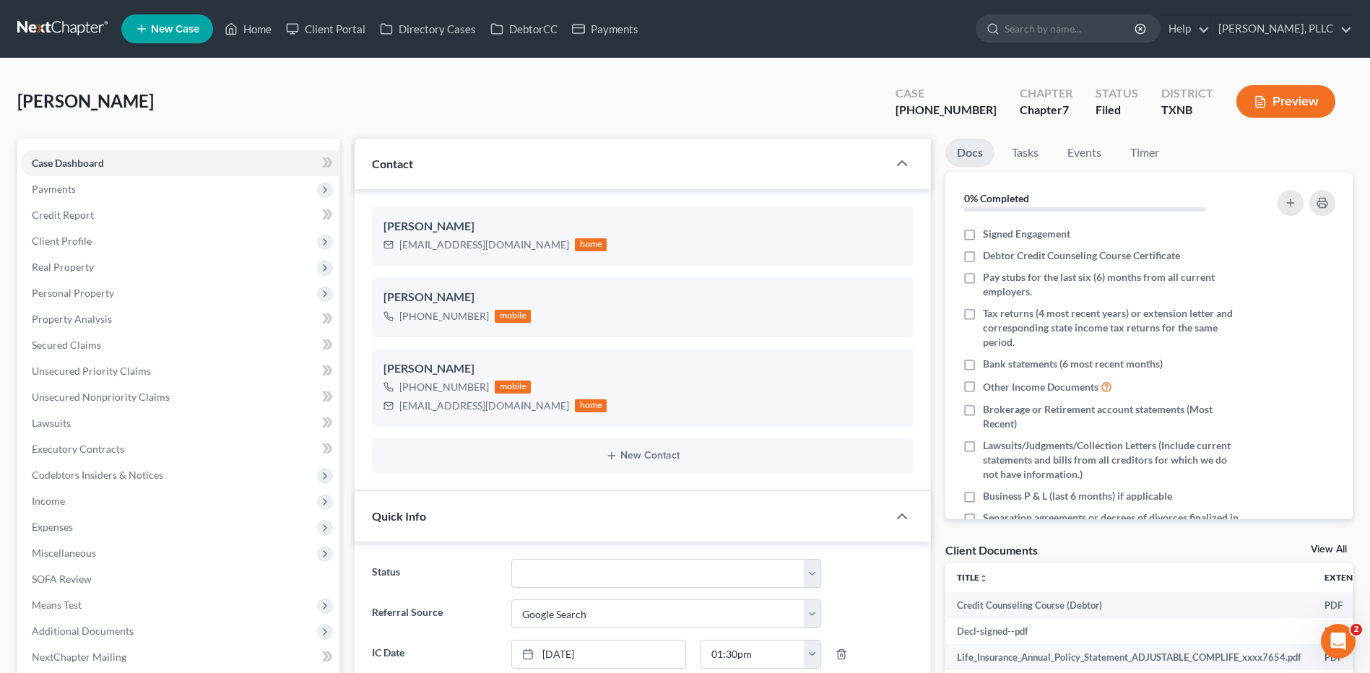
scroll to position [7697, 0]
drag, startPoint x: 397, startPoint y: 246, endPoint x: 521, endPoint y: 244, distance: 124.3
click at [521, 244] on div "larrylmyers357@gmail.com home" at bounding box center [495, 244] width 223 height 19
drag, startPoint x: 500, startPoint y: 243, endPoint x: 490, endPoint y: 242, distance: 9.4
copy div "larrylmyers357@gmail.com"
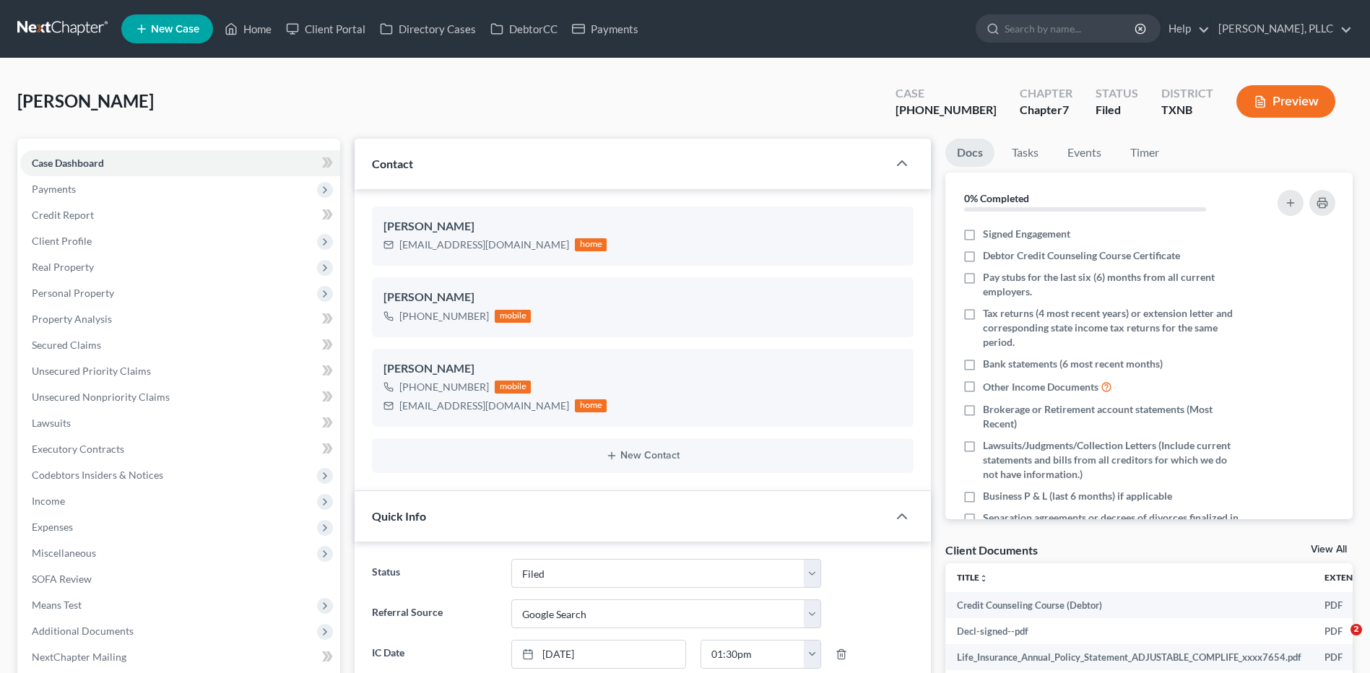
select select "10"
select select "4"
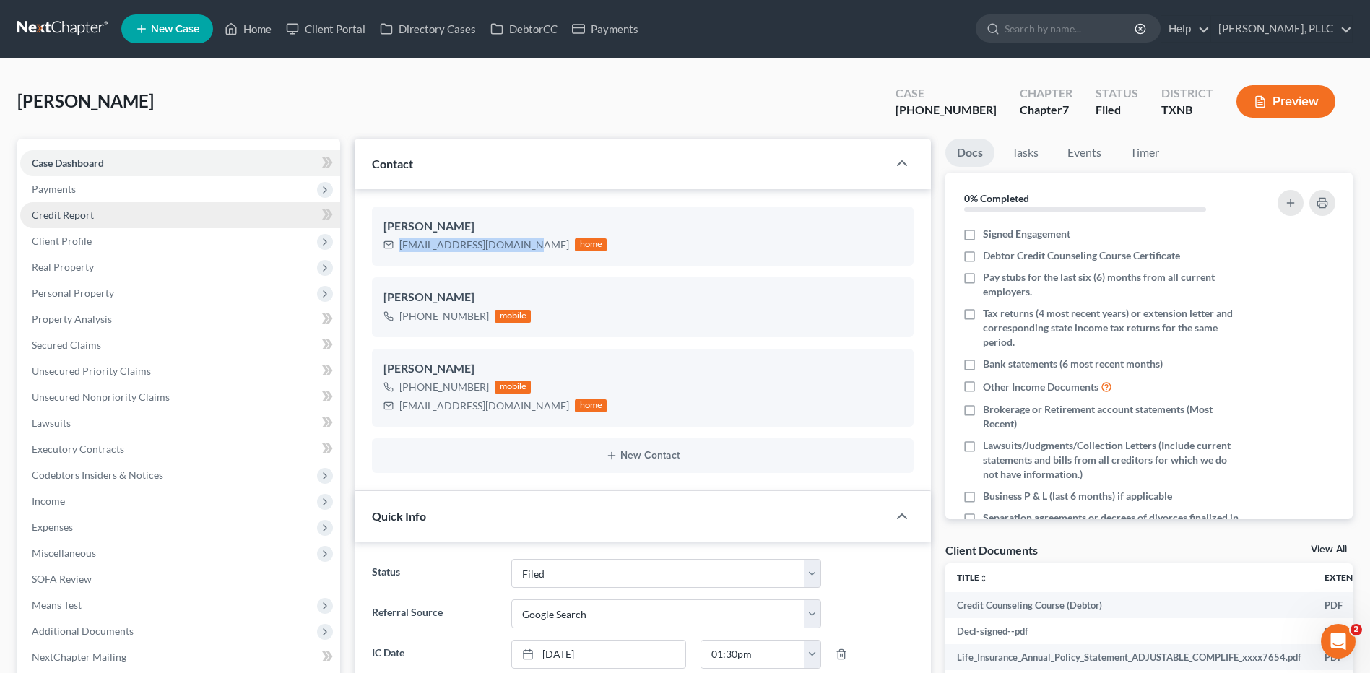
scroll to position [7697, 0]
click at [66, 209] on span "Credit Report" at bounding box center [63, 215] width 62 height 12
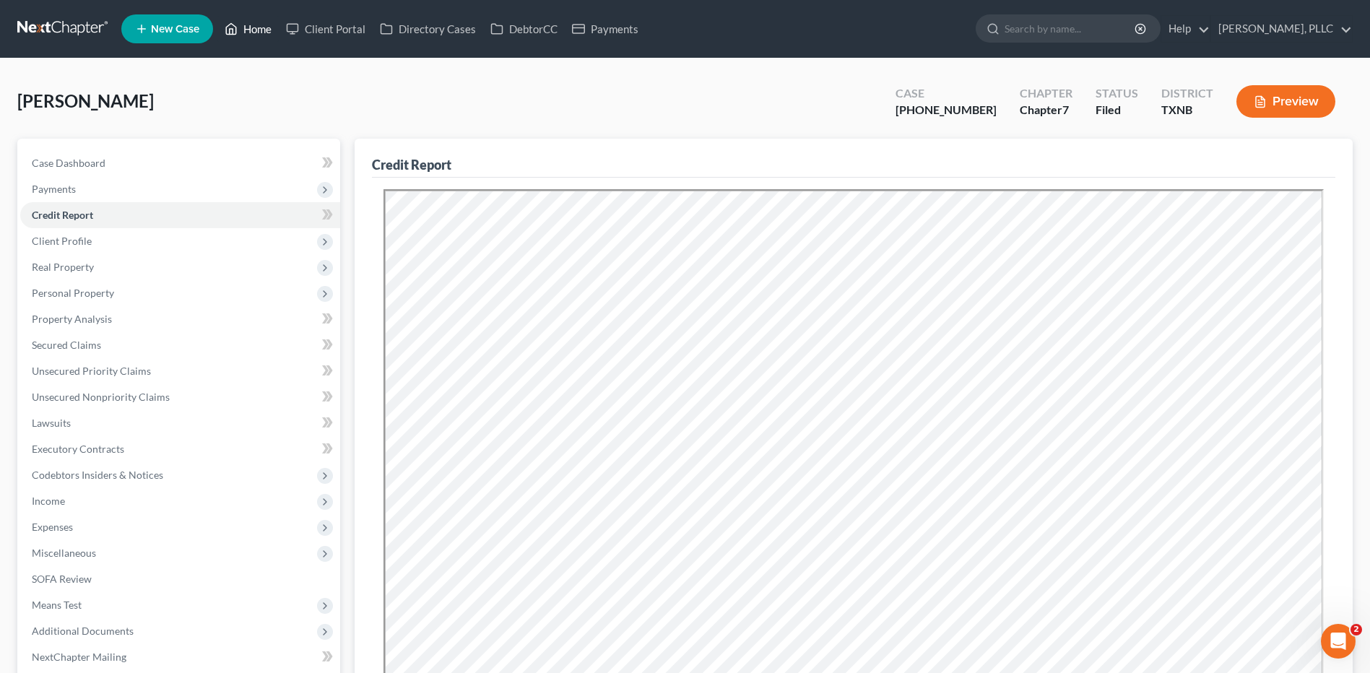
click at [244, 24] on link "Home" at bounding box center [247, 29] width 61 height 26
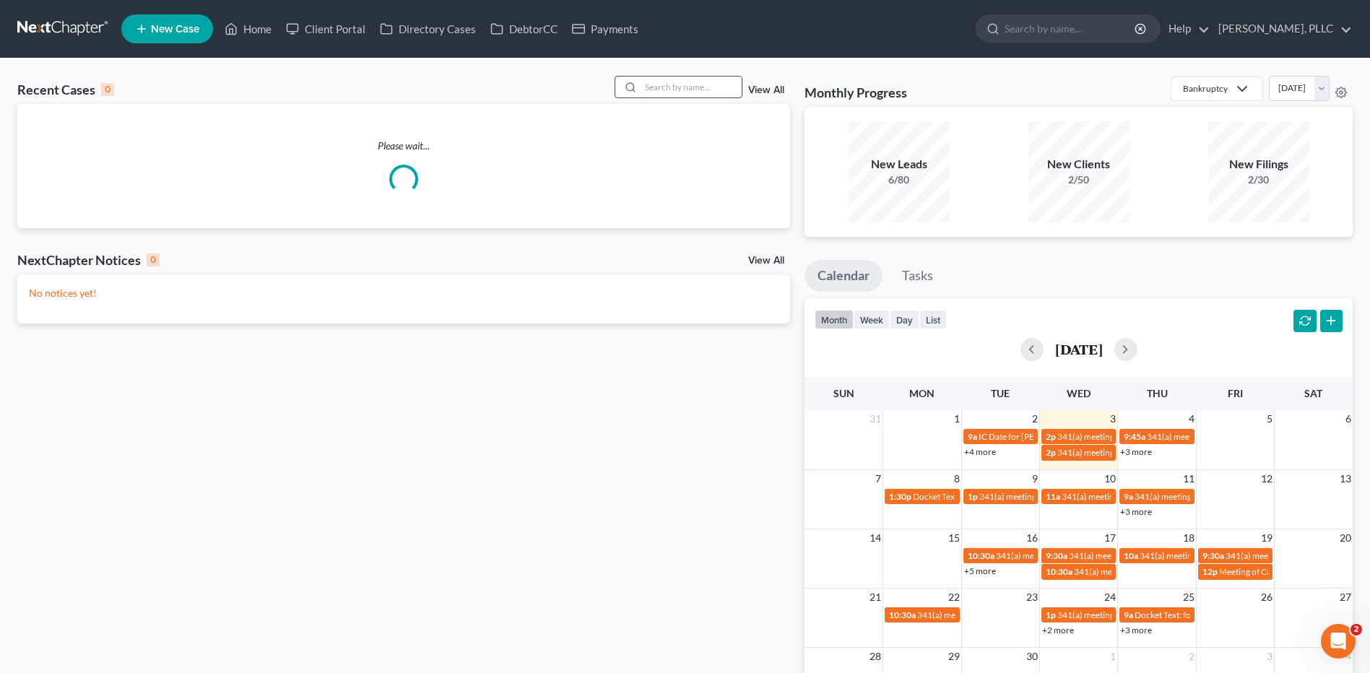
click at [686, 81] on input "search" at bounding box center [691, 87] width 101 height 21
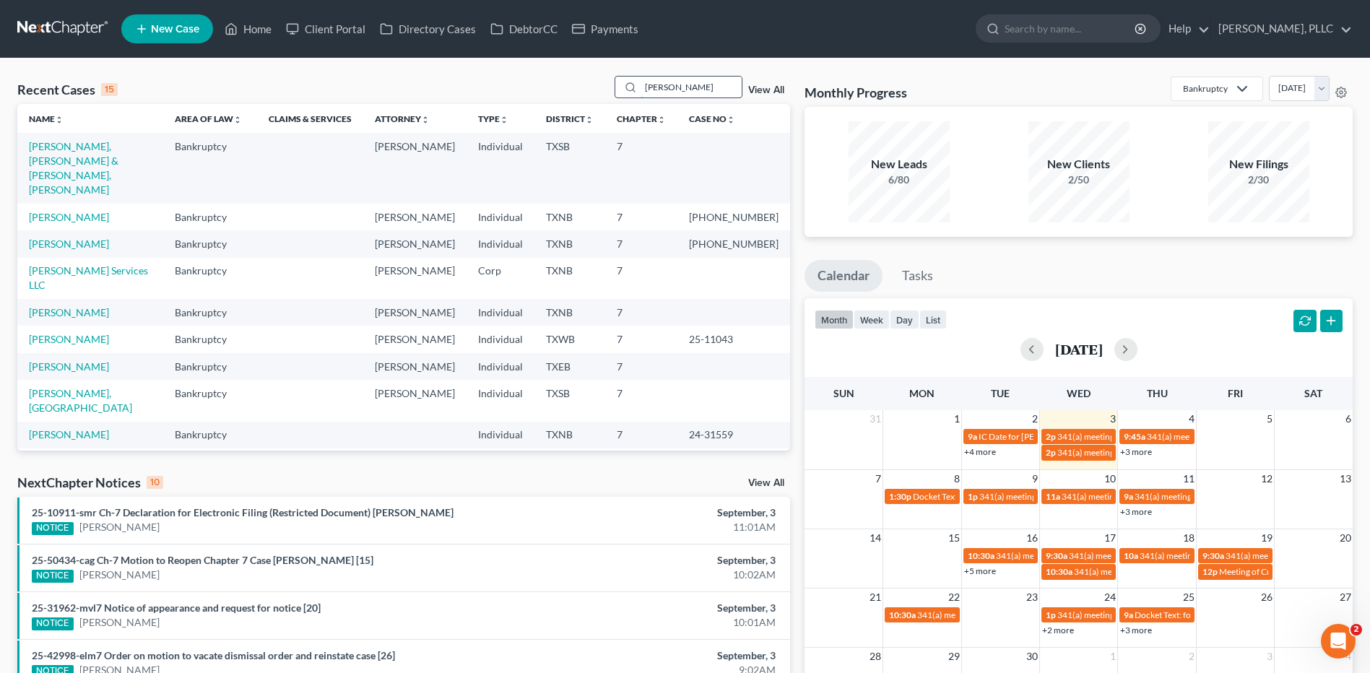
type input "[PERSON_NAME]"
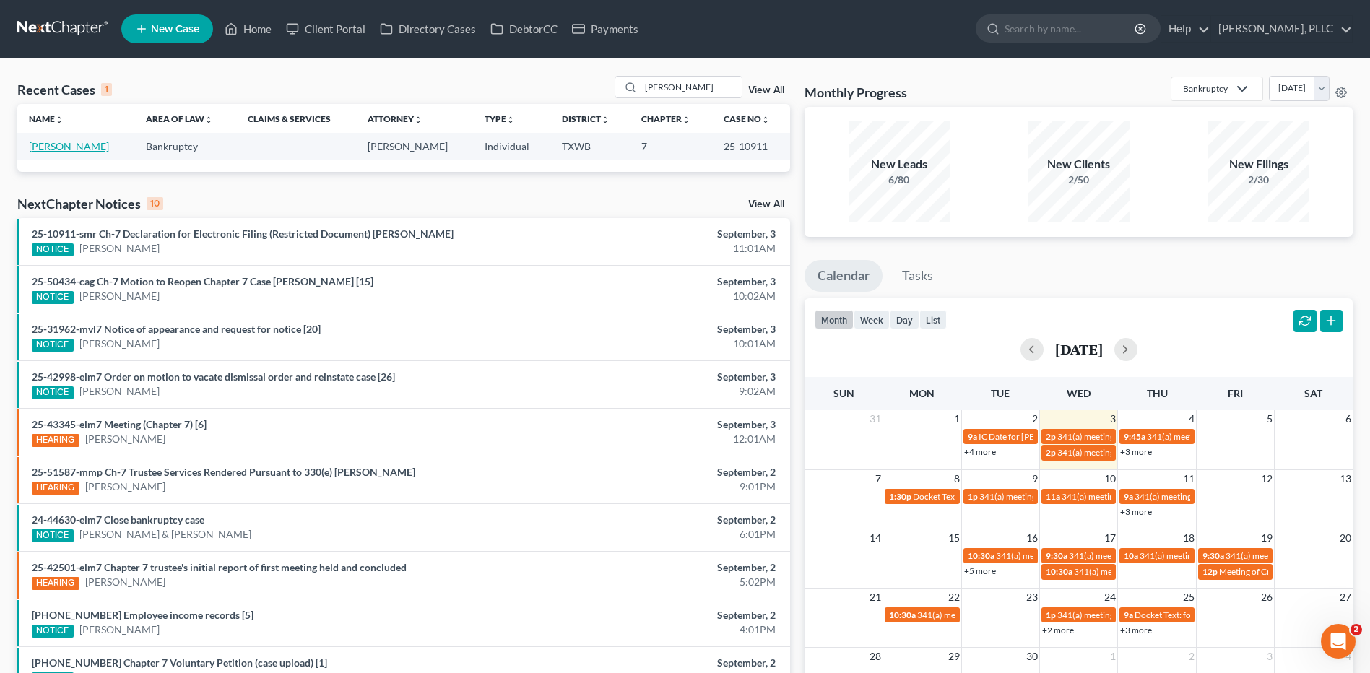
click at [65, 144] on link "[PERSON_NAME]" at bounding box center [69, 146] width 80 height 12
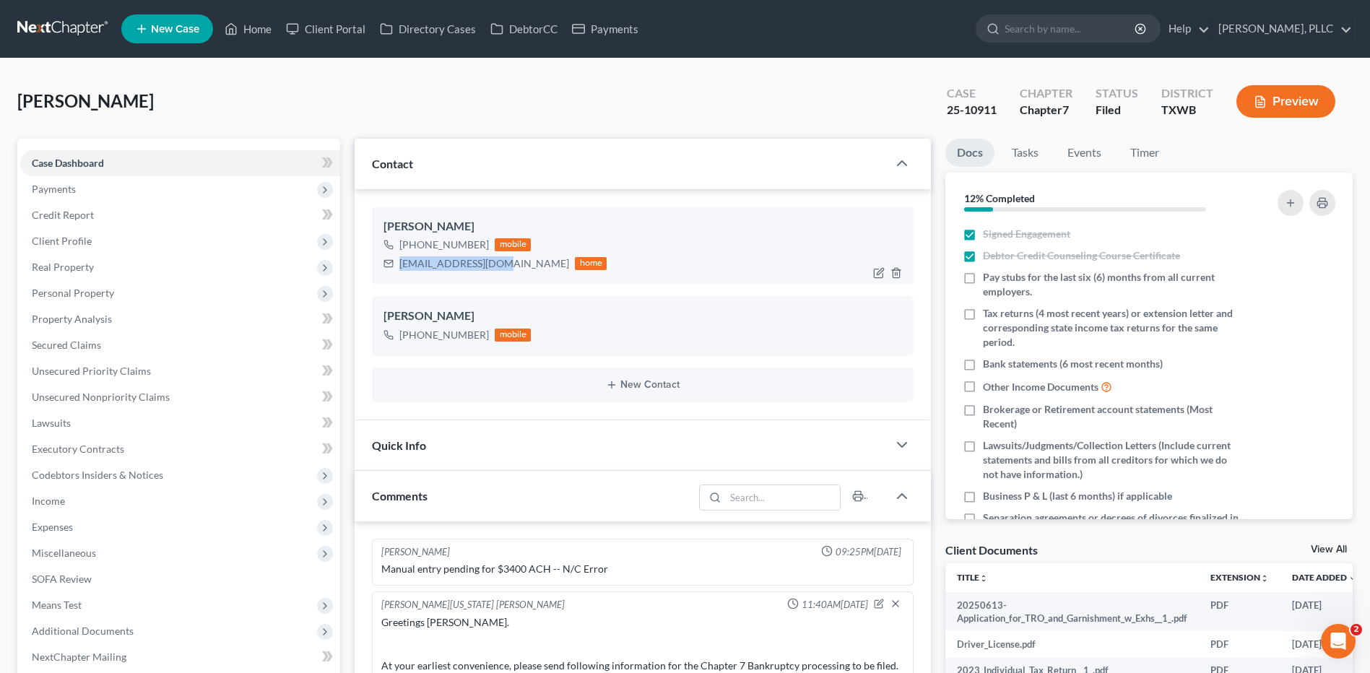
drag, startPoint x: 398, startPoint y: 262, endPoint x: 505, endPoint y: 261, distance: 106.9
click at [505, 261] on div "[EMAIL_ADDRESS][DOMAIN_NAME] home" at bounding box center [495, 263] width 223 height 19
drag, startPoint x: 477, startPoint y: 265, endPoint x: 470, endPoint y: 266, distance: 8.0
copy div "[EMAIL_ADDRESS][DOMAIN_NAME]"
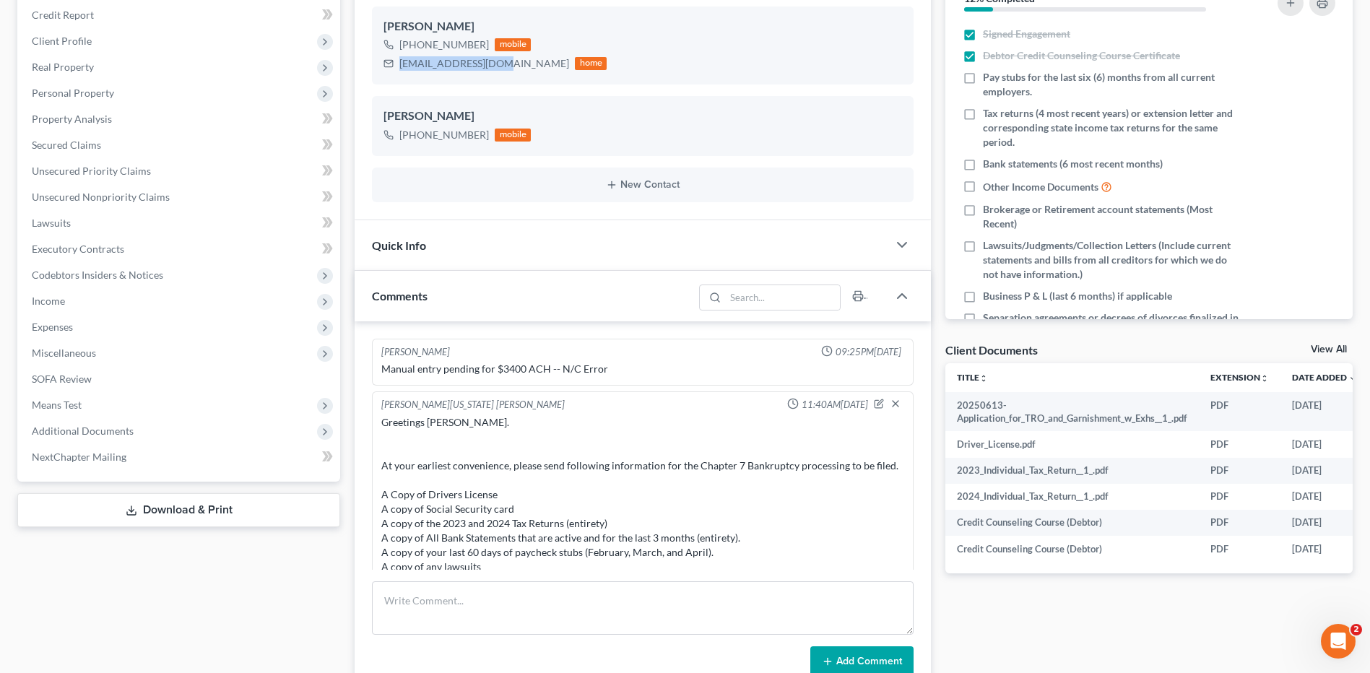
scroll to position [206, 0]
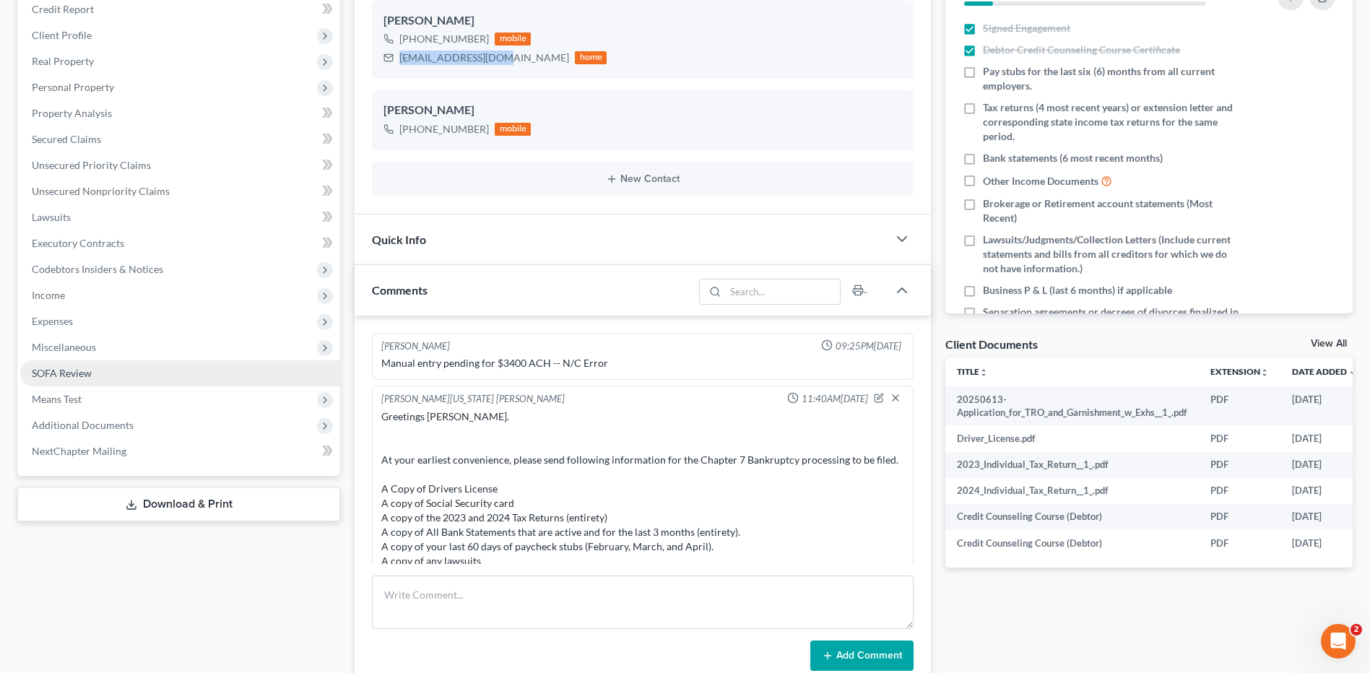
click at [81, 370] on span "SOFA Review" at bounding box center [62, 373] width 60 height 12
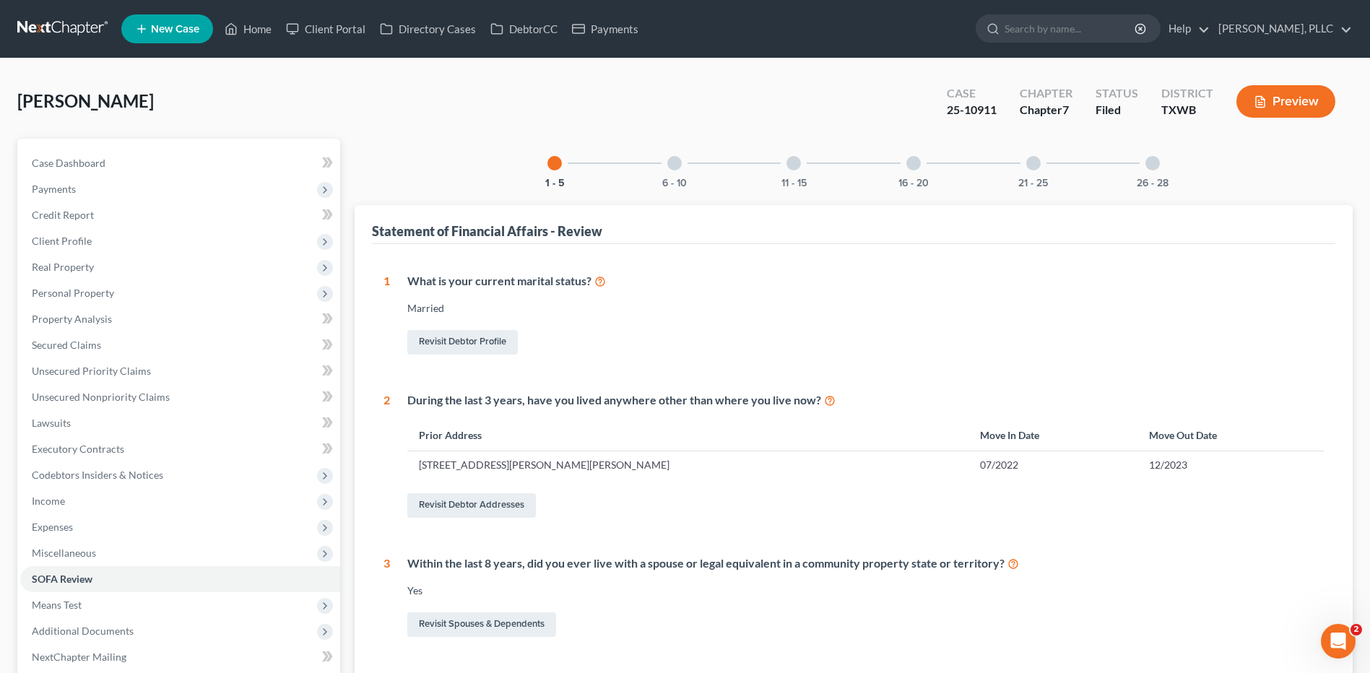
click at [674, 165] on div at bounding box center [674, 163] width 14 height 14
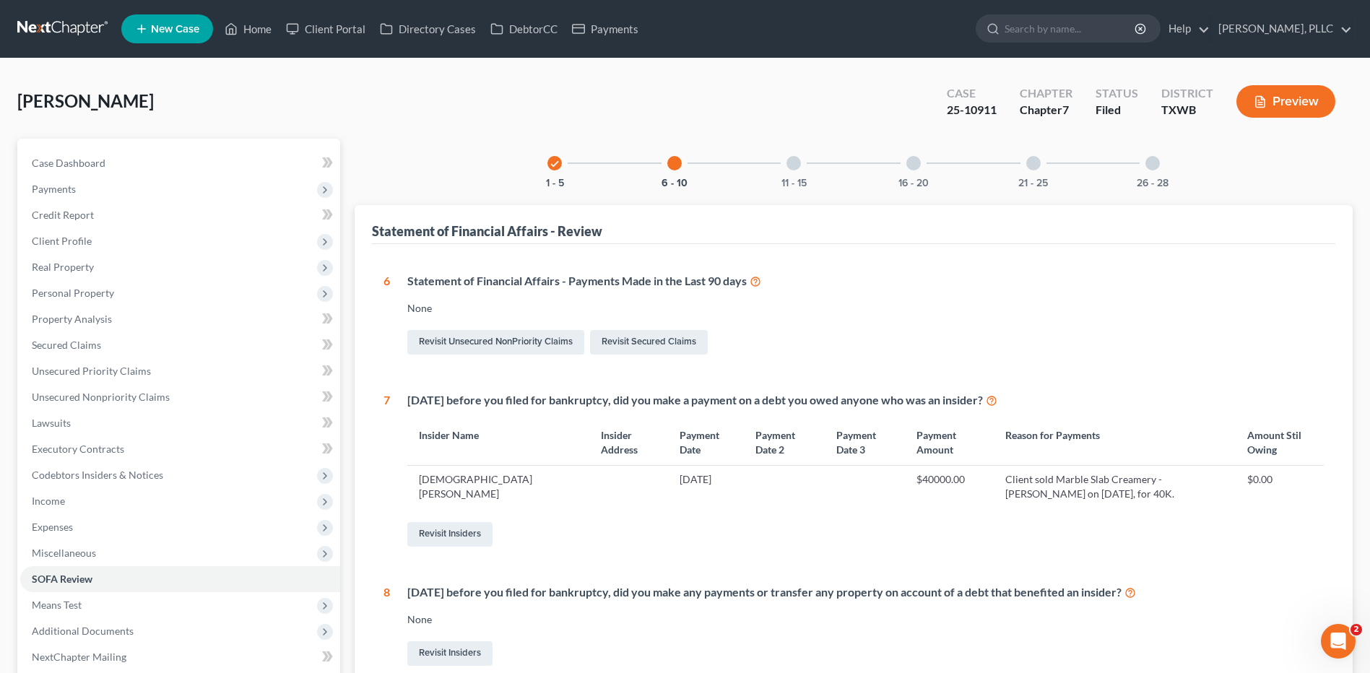
click at [915, 162] on div at bounding box center [914, 163] width 14 height 14
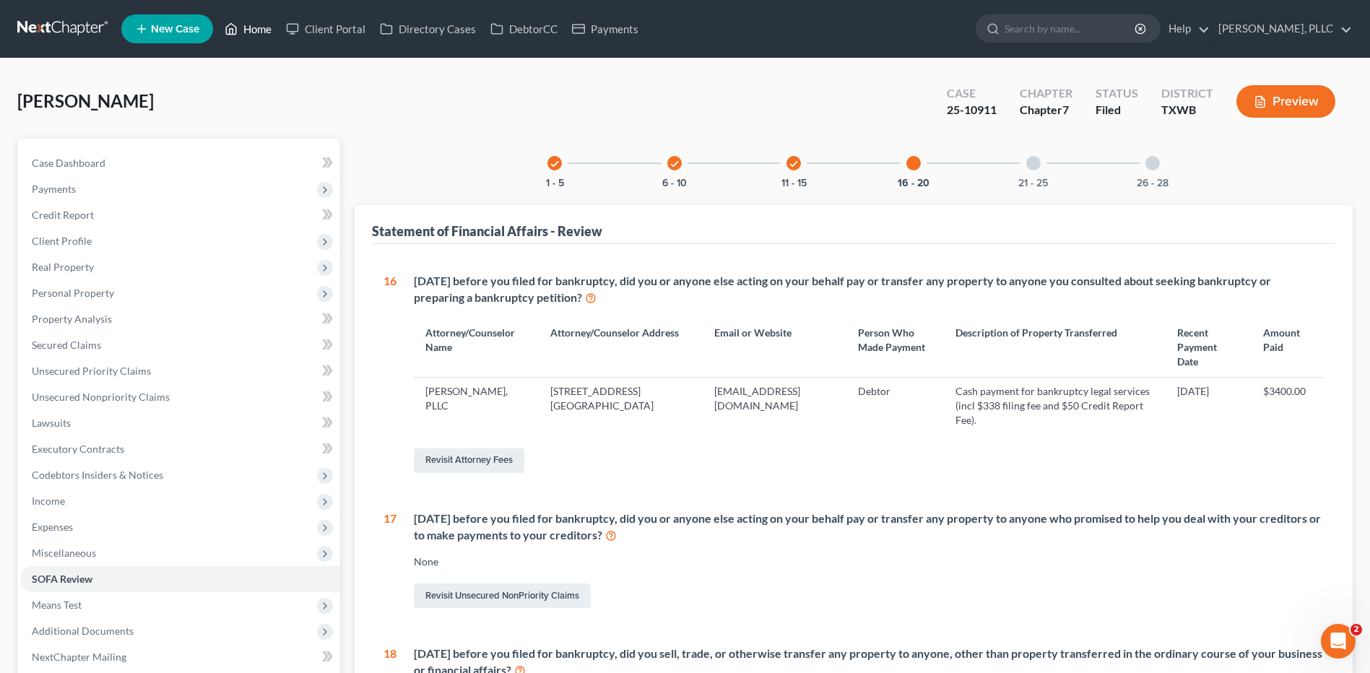
click at [254, 31] on link "Home" at bounding box center [247, 29] width 61 height 26
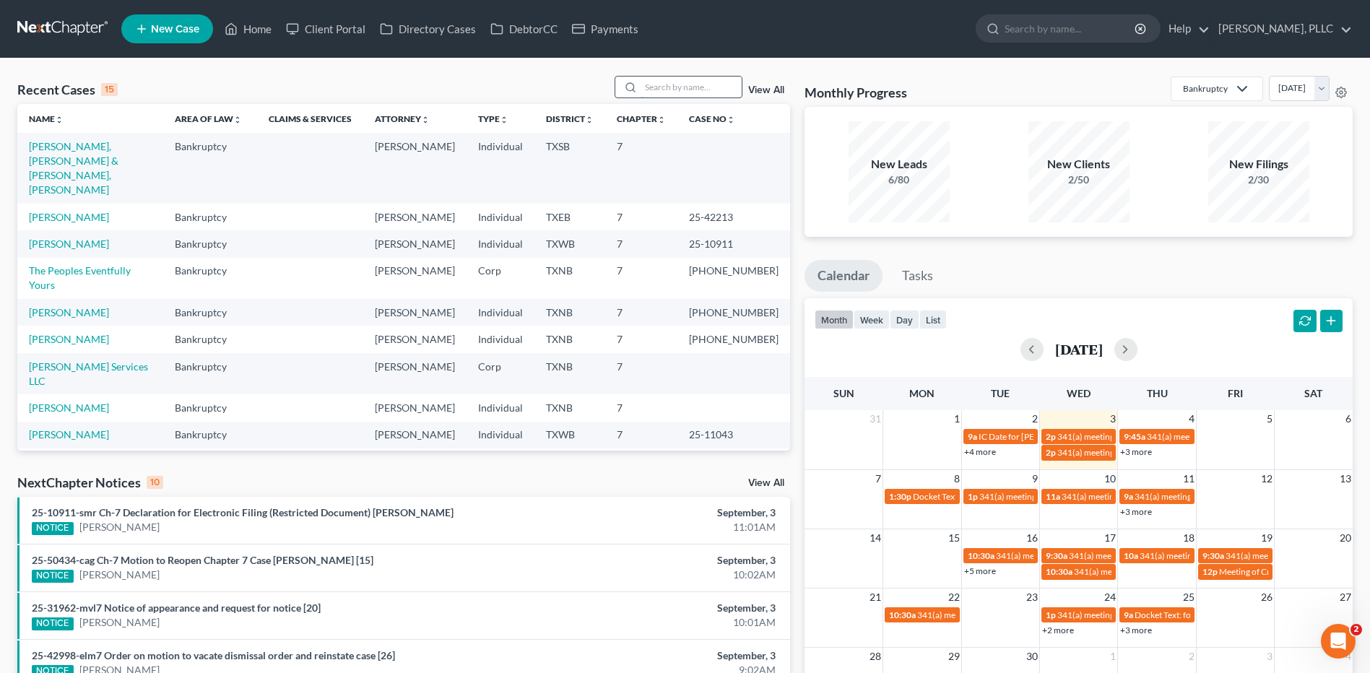
click at [687, 92] on input "search" at bounding box center [691, 87] width 101 height 21
type input "Willsey"
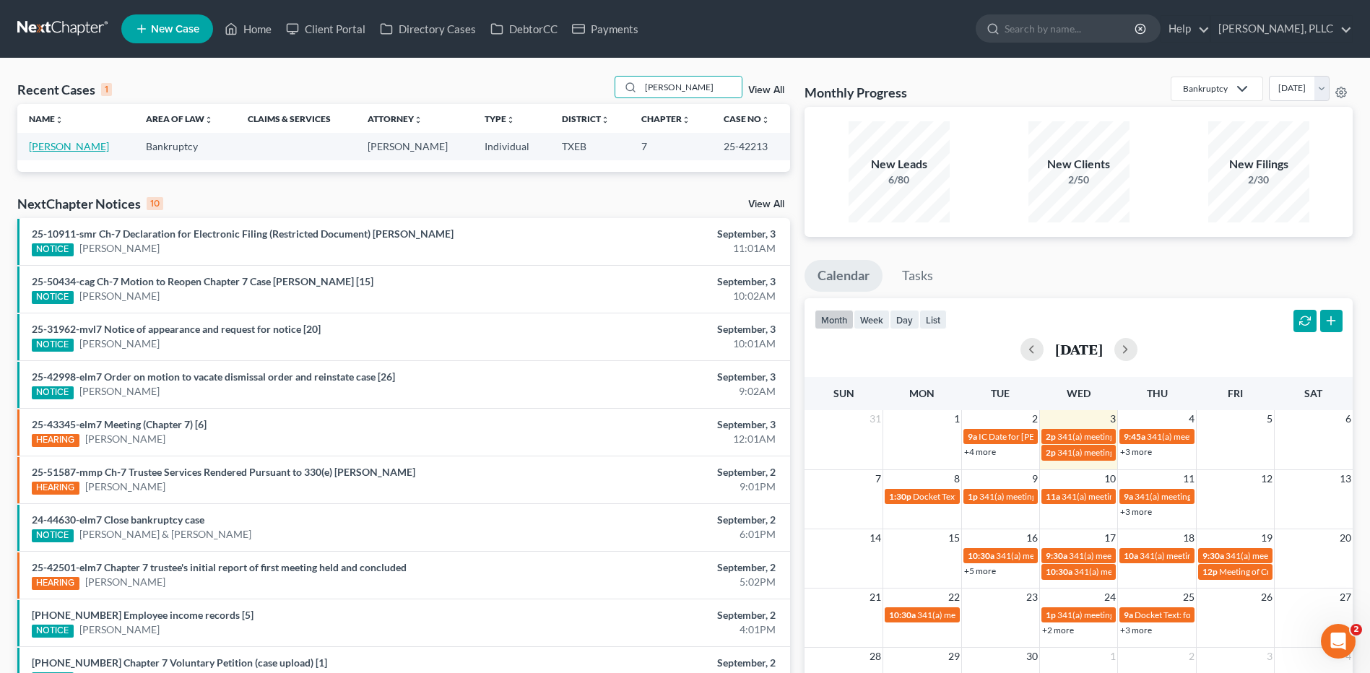
click at [56, 146] on link "[PERSON_NAME]" at bounding box center [69, 146] width 80 height 12
select select "4"
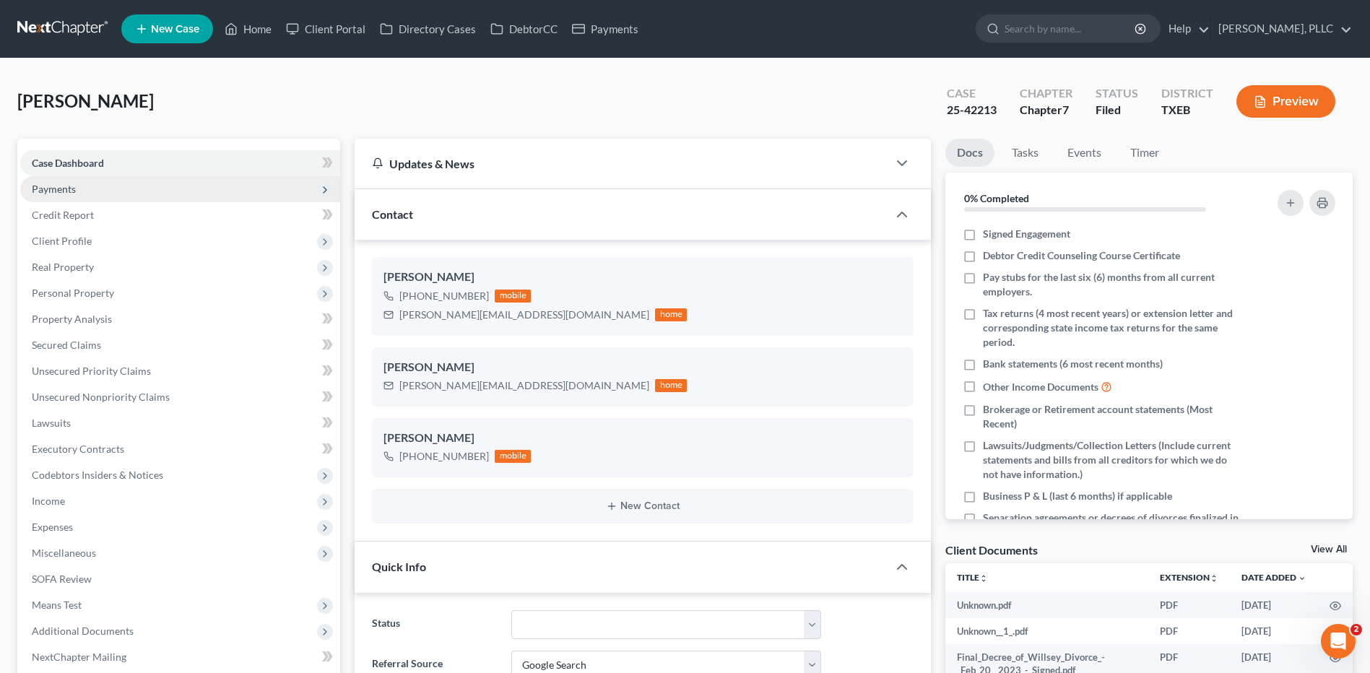
click at [64, 189] on span "Payments" at bounding box center [54, 189] width 44 height 12
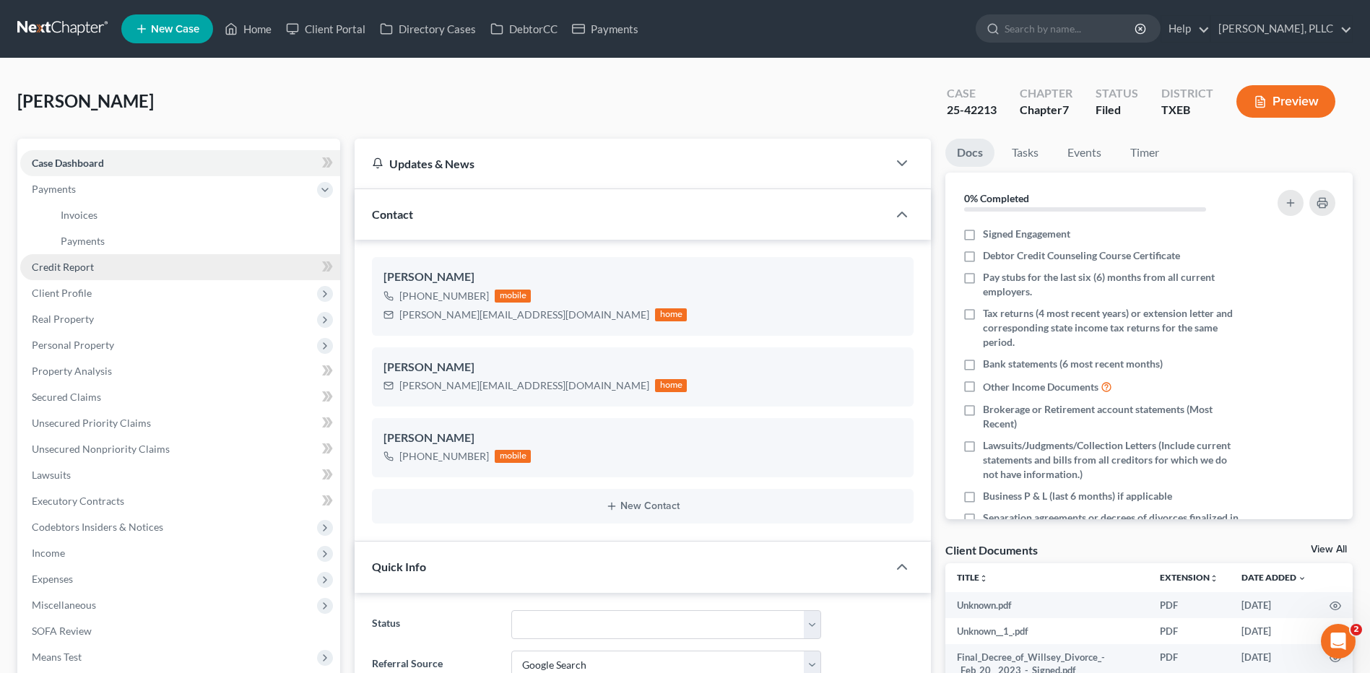
click at [71, 261] on span "Credit Report" at bounding box center [63, 267] width 62 height 12
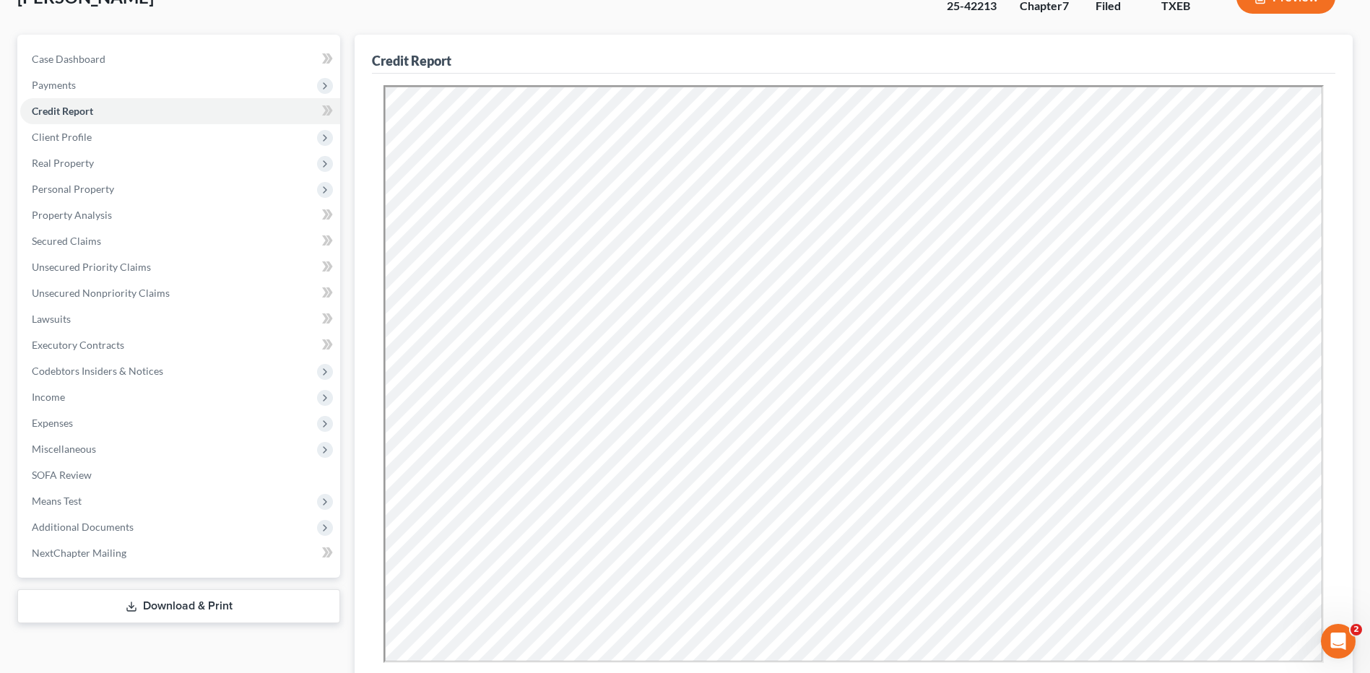
scroll to position [275, 0]
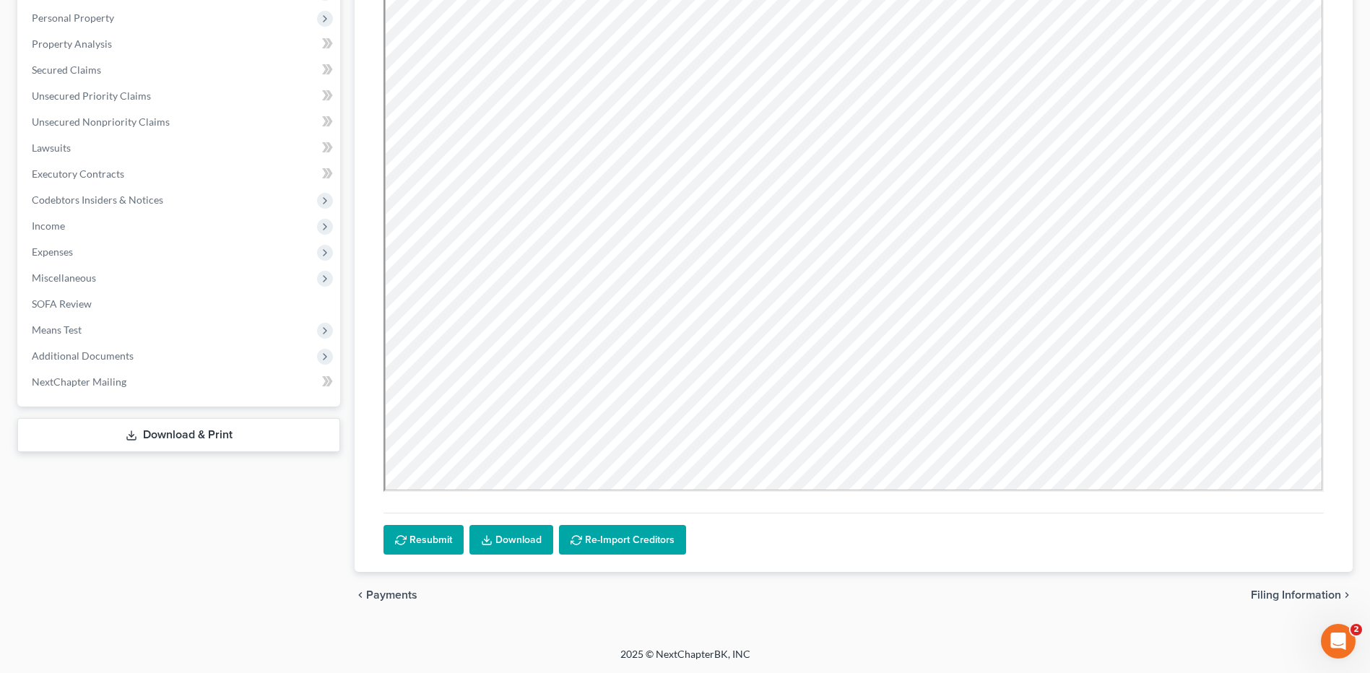
click at [1294, 597] on span "Filing Information" at bounding box center [1296, 595] width 90 height 12
select select "1"
select select "0"
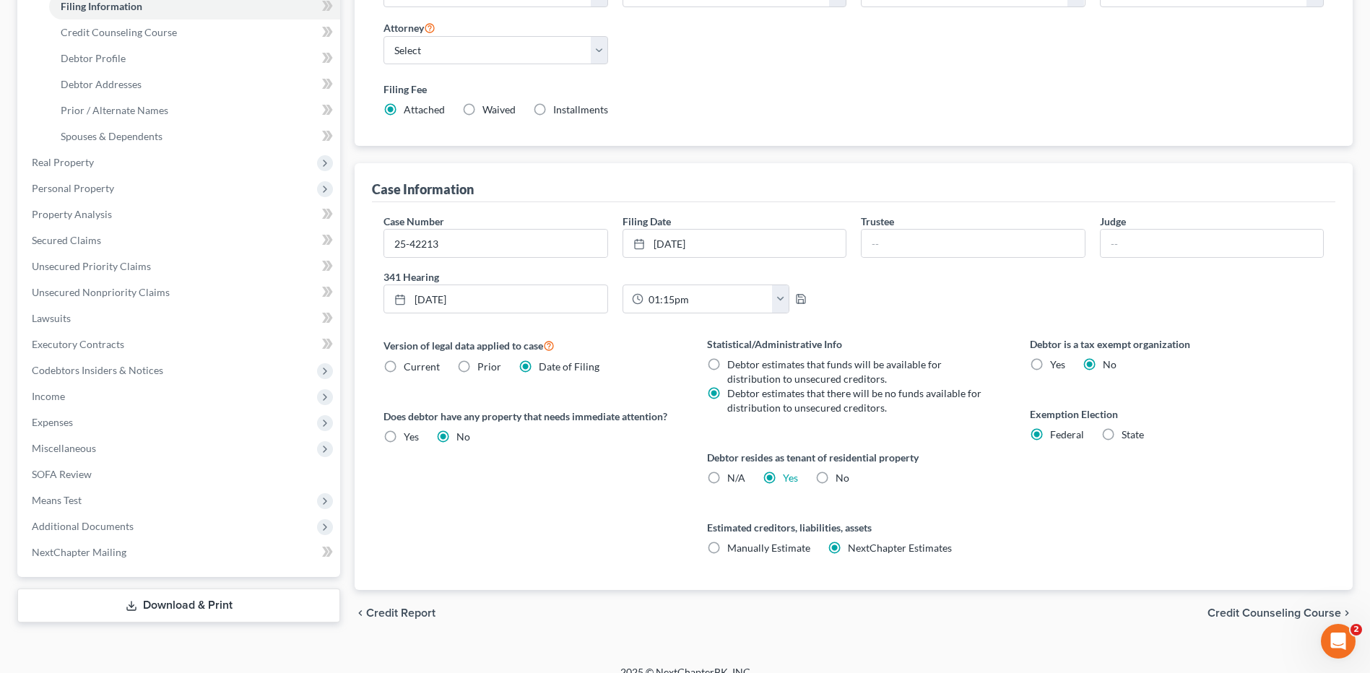
scroll to position [270, 0]
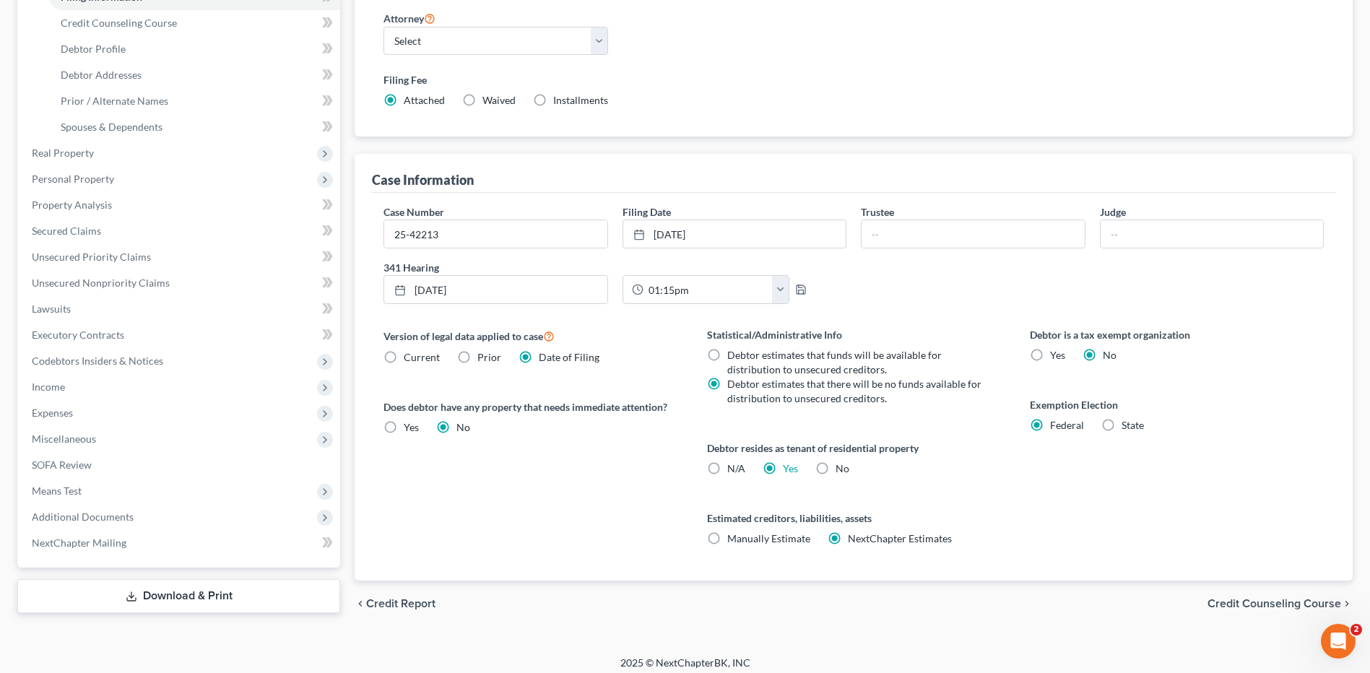
click at [1271, 603] on span "Credit Counseling Course" at bounding box center [1275, 604] width 134 height 12
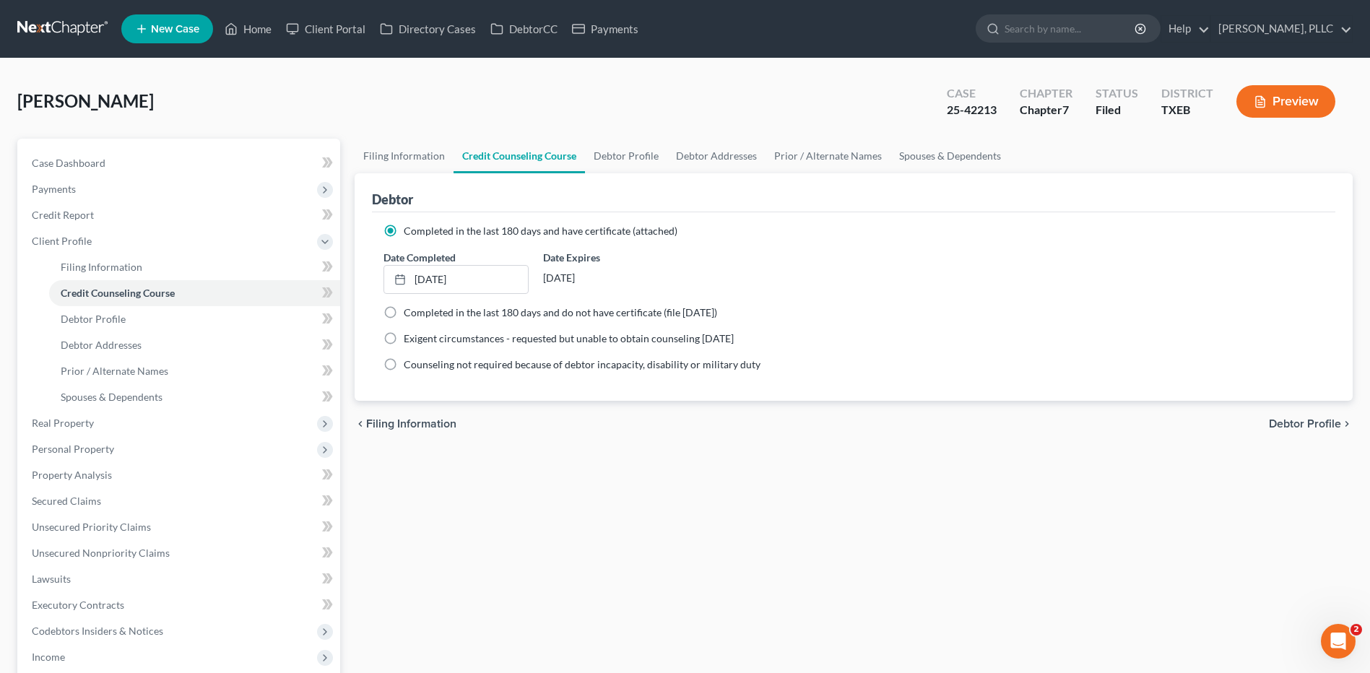
click at [1295, 420] on span "Debtor Profile" at bounding box center [1305, 424] width 72 height 12
select select "3"
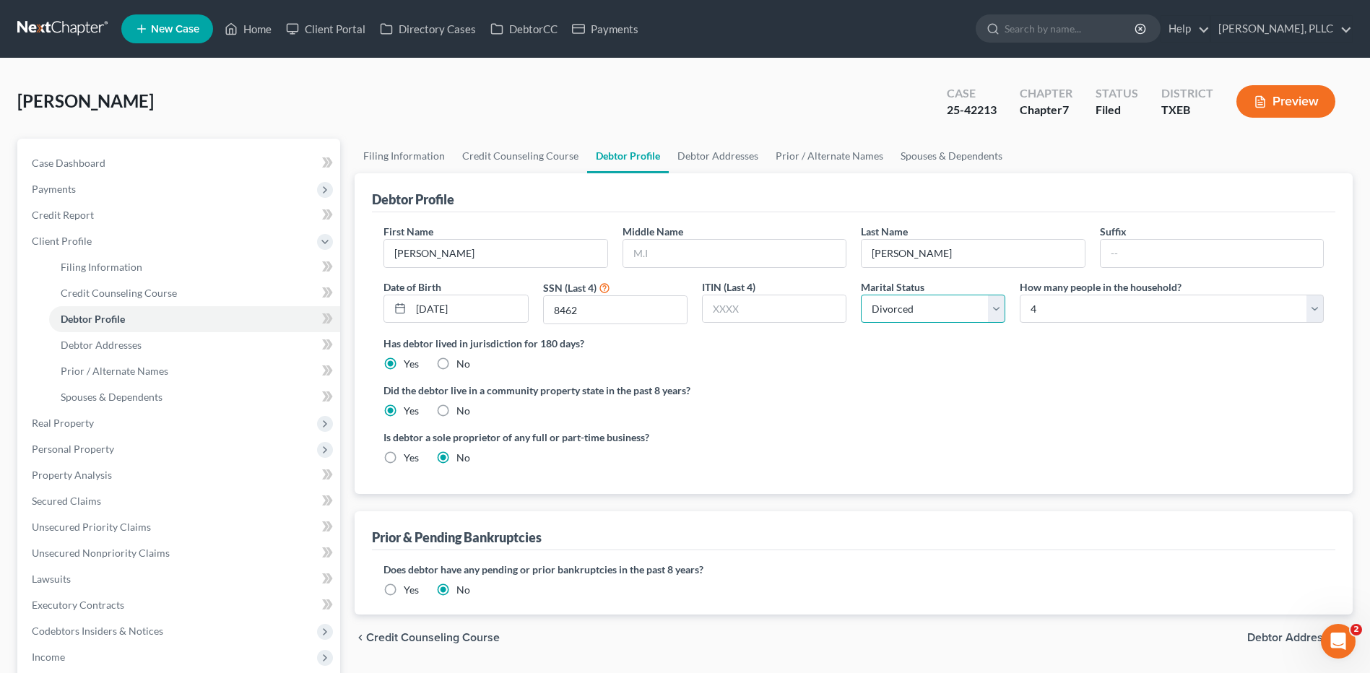
click at [996, 308] on select "Select Single Married Separated Divorced Widowed" at bounding box center [933, 309] width 144 height 29
click at [861, 295] on select "Select Single Married Separated Divorced Widowed" at bounding box center [933, 309] width 144 height 29
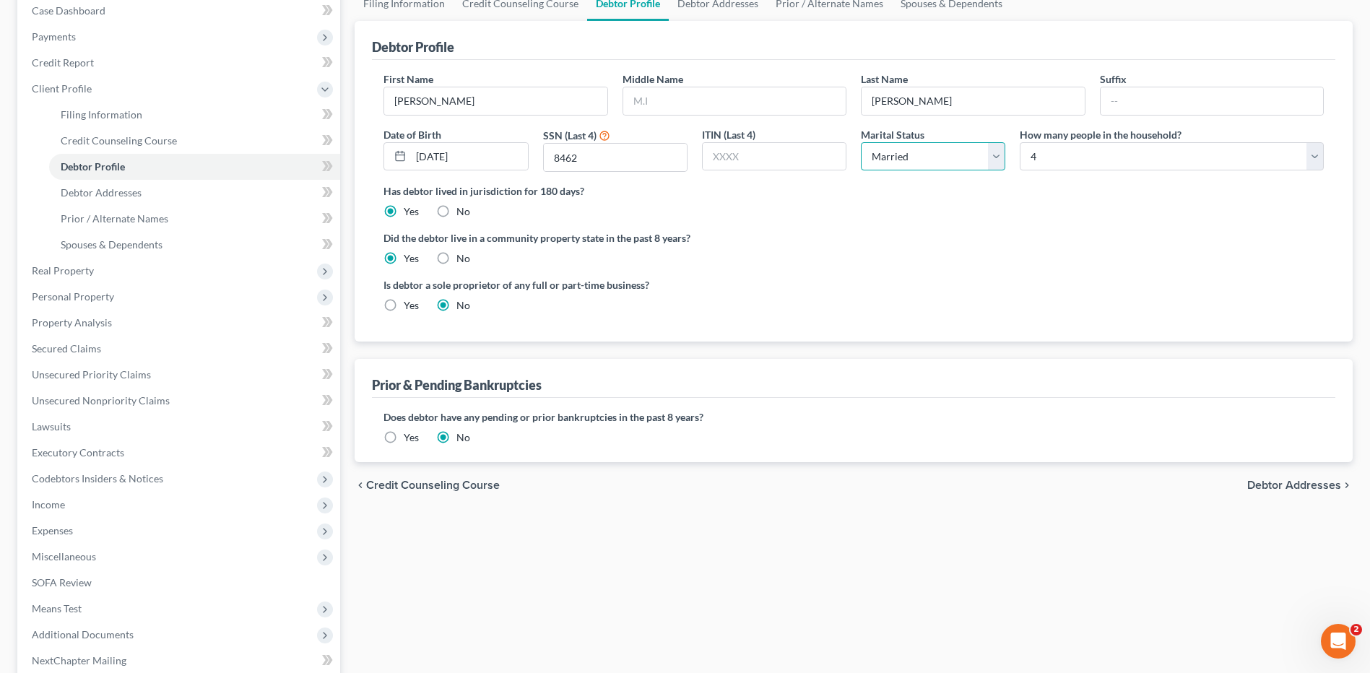
scroll to position [154, 0]
click at [996, 154] on select "Select Single Married Separated Divorced Widowed" at bounding box center [933, 155] width 144 height 29
select select "3"
click at [861, 141] on select "Select Single Married Separated Divorced Widowed" at bounding box center [933, 155] width 144 height 29
click at [1290, 481] on span "Debtor Addresses" at bounding box center [1295, 484] width 94 height 12
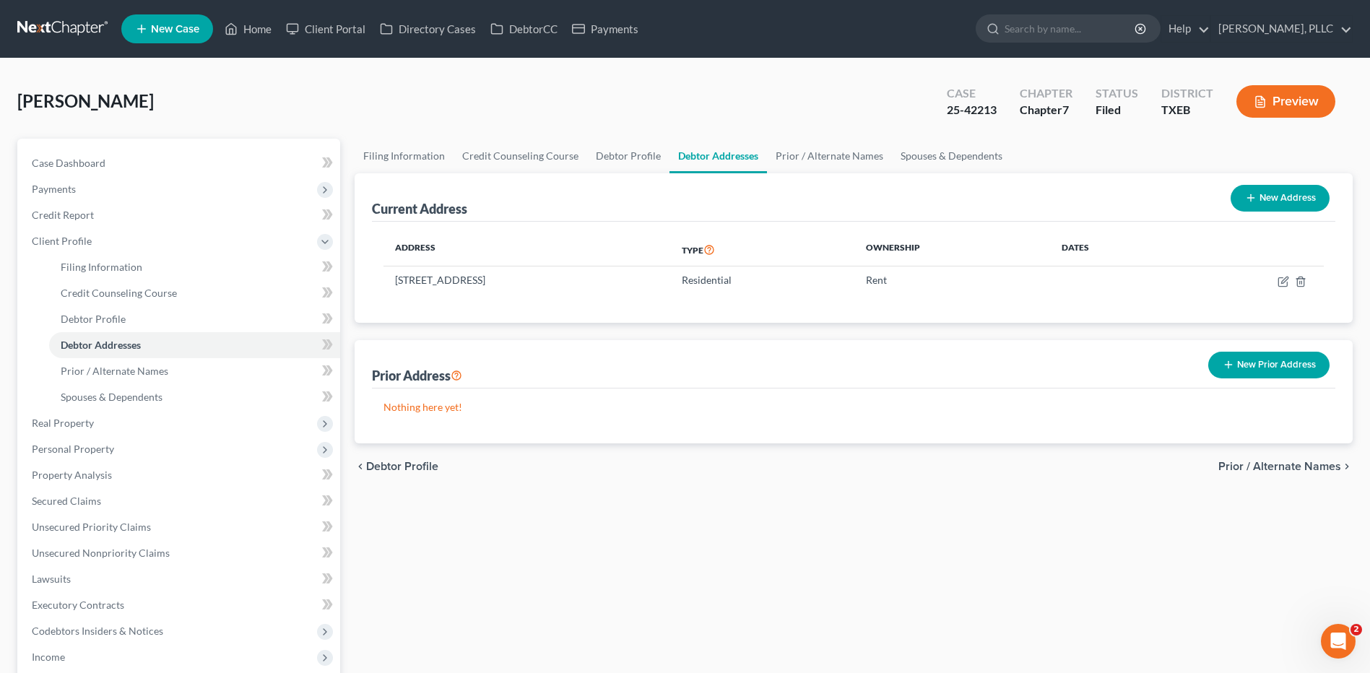
click at [1263, 465] on span "Prior / Alternate Names" at bounding box center [1280, 467] width 123 height 12
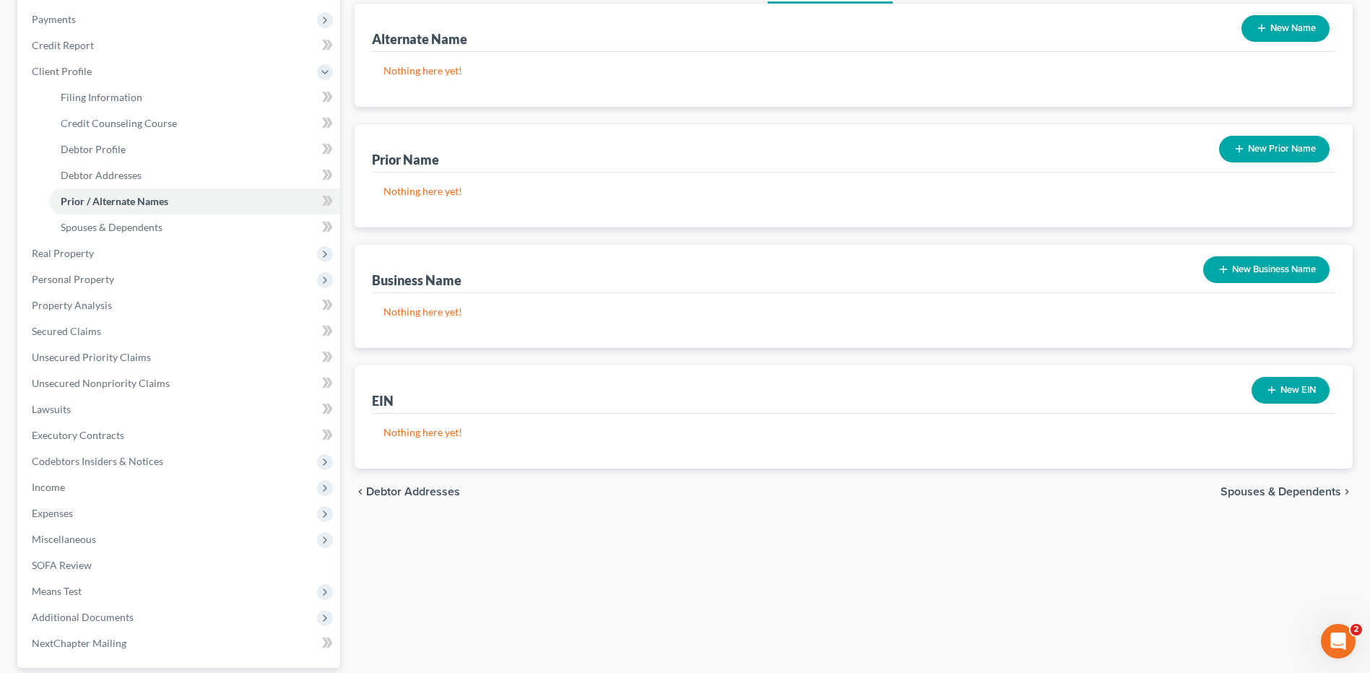
scroll to position [215, 0]
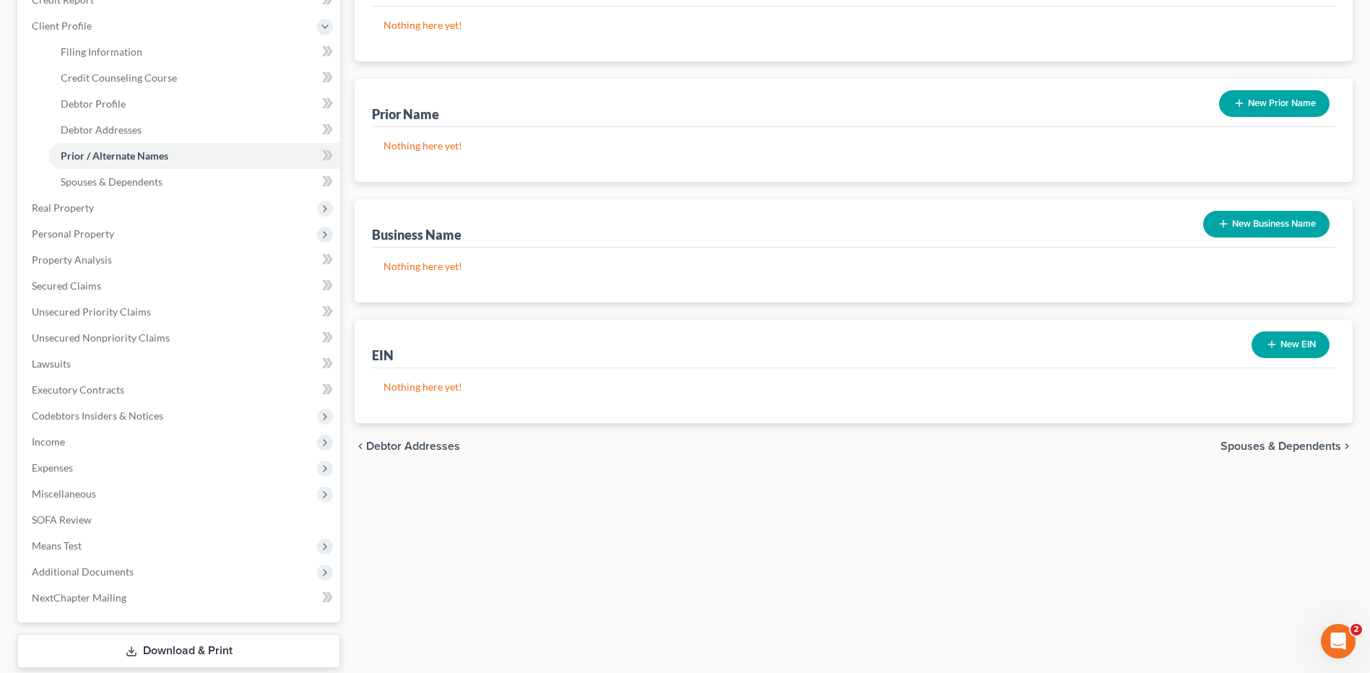
click at [1284, 446] on span "Spouses & Dependents" at bounding box center [1281, 447] width 121 height 12
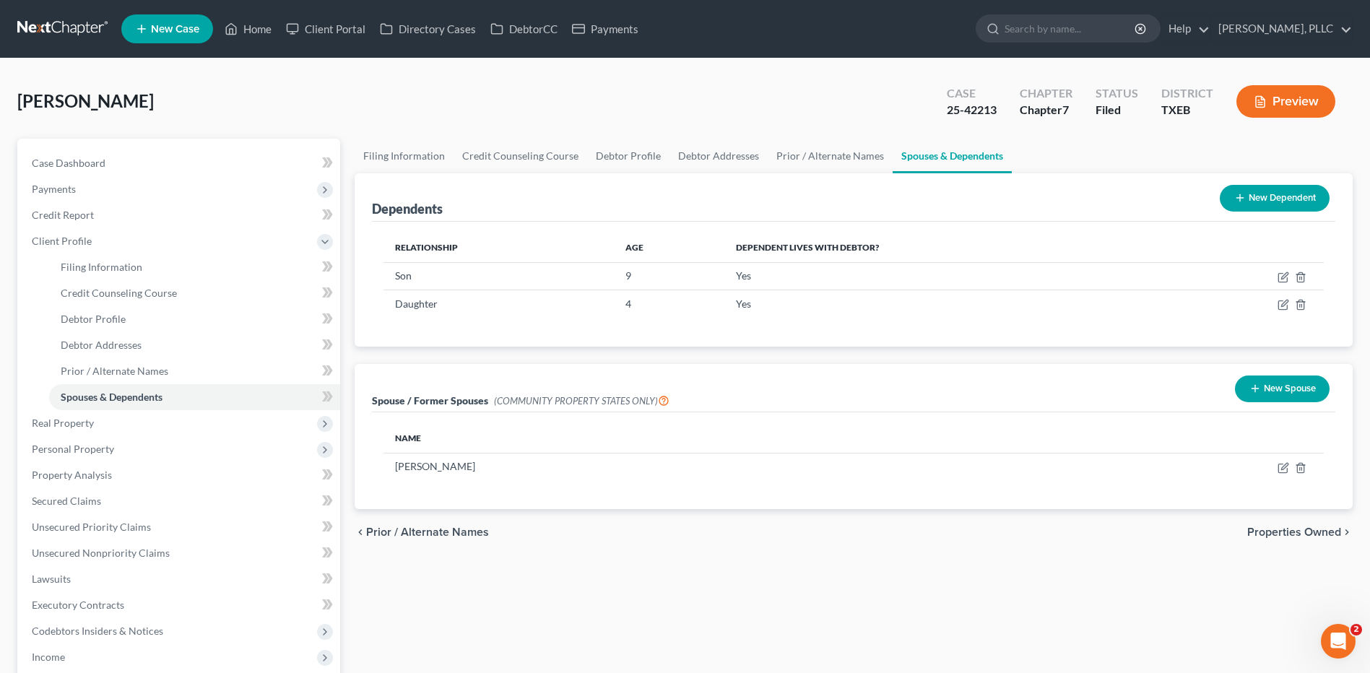
click at [1296, 384] on button "New Spouse" at bounding box center [1282, 389] width 95 height 27
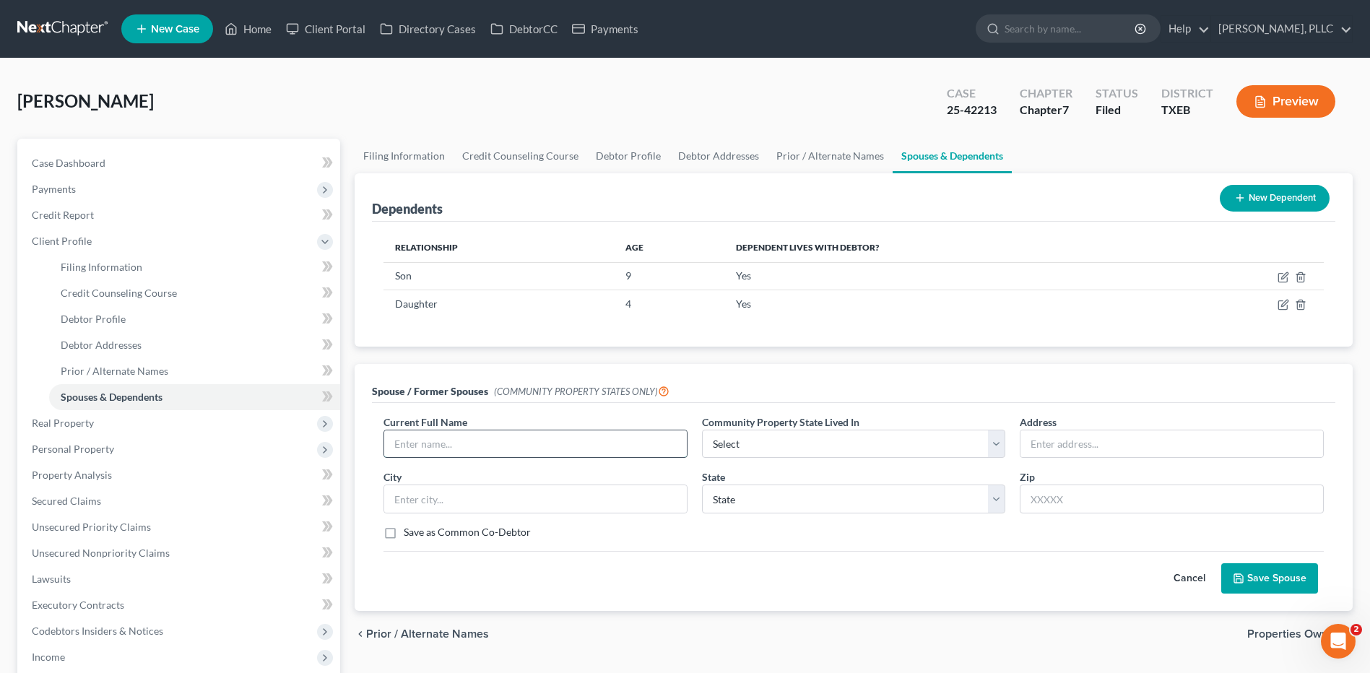
click at [498, 446] on input "text" at bounding box center [535, 444] width 303 height 27
type input "John Lopez (Boyfriend)"
click at [1123, 444] on input "text" at bounding box center [1172, 444] width 303 height 27
type input "203 Parliament Drive"
type input "Wylie"
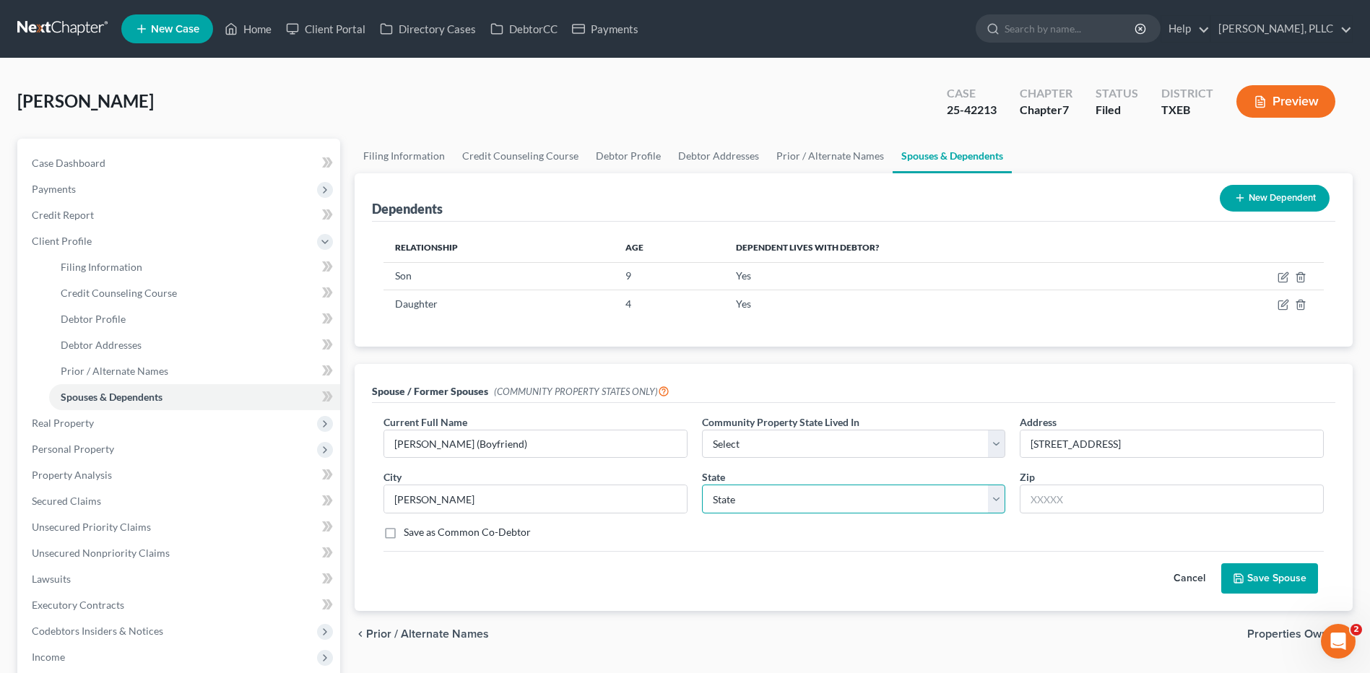
click at [995, 498] on select "State AL AK AR AZ CA CO CT DE DC FL GA GU HI ID IL IN IA KS KY LA ME MD MA MI M…" at bounding box center [854, 499] width 304 height 29
select select "45"
click at [702, 485] on select "State AL AK AR AZ CA CO CT DE DC FL GA GU HI ID IL IN IA KS KY LA ME MD MA MI M…" at bounding box center [854, 499] width 304 height 29
click at [1120, 504] on input "text" at bounding box center [1172, 499] width 304 height 29
type input "75098"
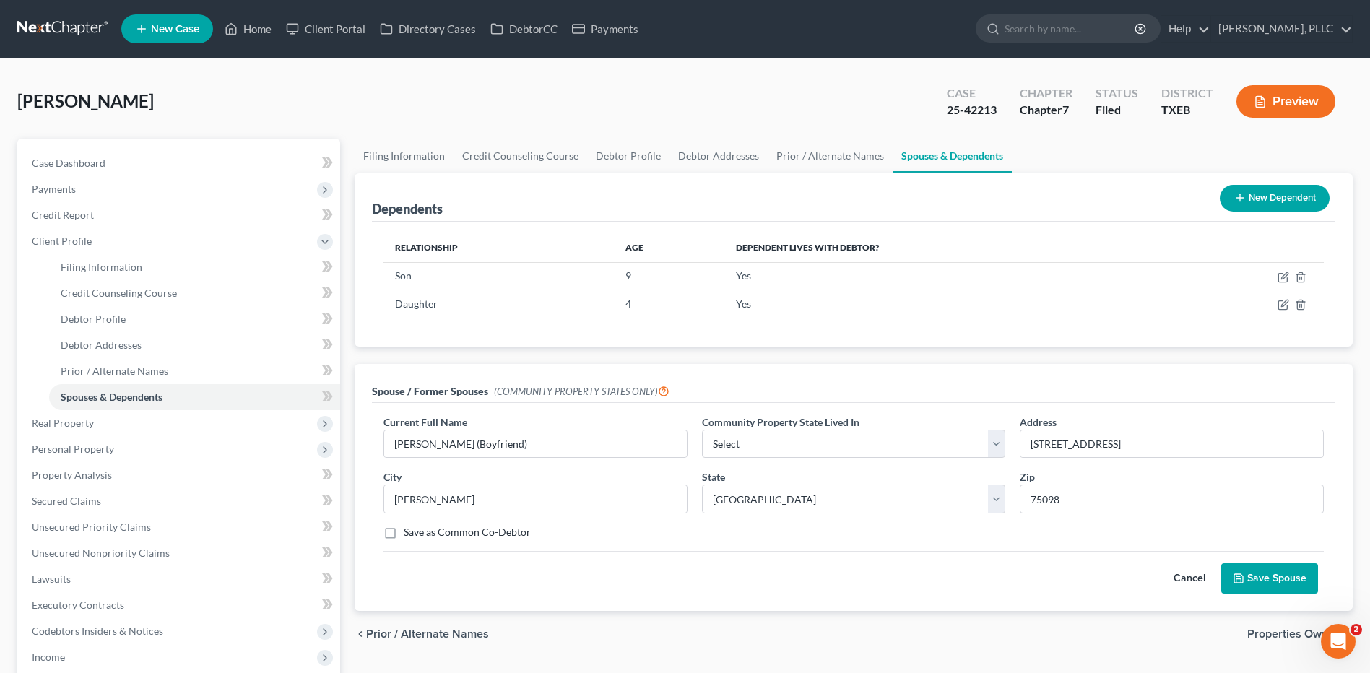
click at [868, 563] on div "Cancel Save Spouse" at bounding box center [854, 572] width 941 height 43
click at [1254, 568] on button "Save Spouse" at bounding box center [1270, 578] width 97 height 30
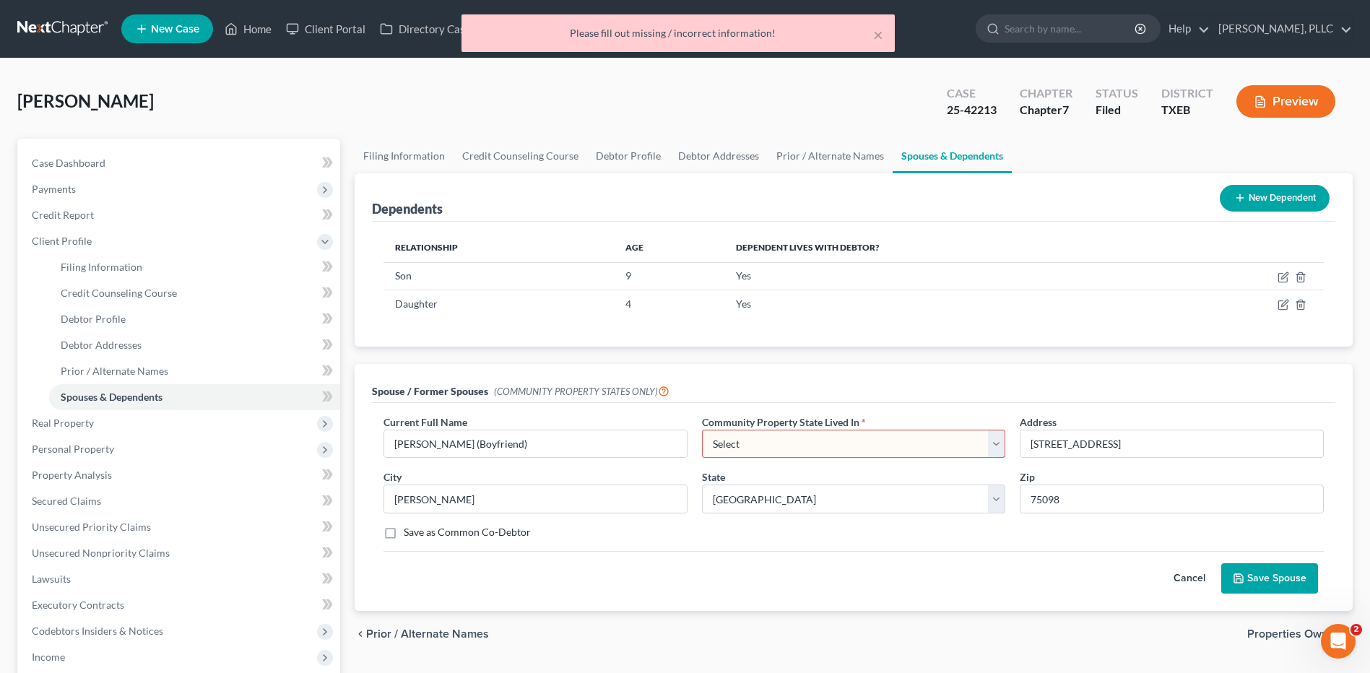
click at [993, 444] on select "Select AZ CA GU ID LA NV NM PR TX WA WI" at bounding box center [854, 444] width 304 height 29
select select "8"
click at [702, 430] on select "Select AZ CA GU ID LA NV NM PR TX WA WI" at bounding box center [854, 444] width 304 height 29
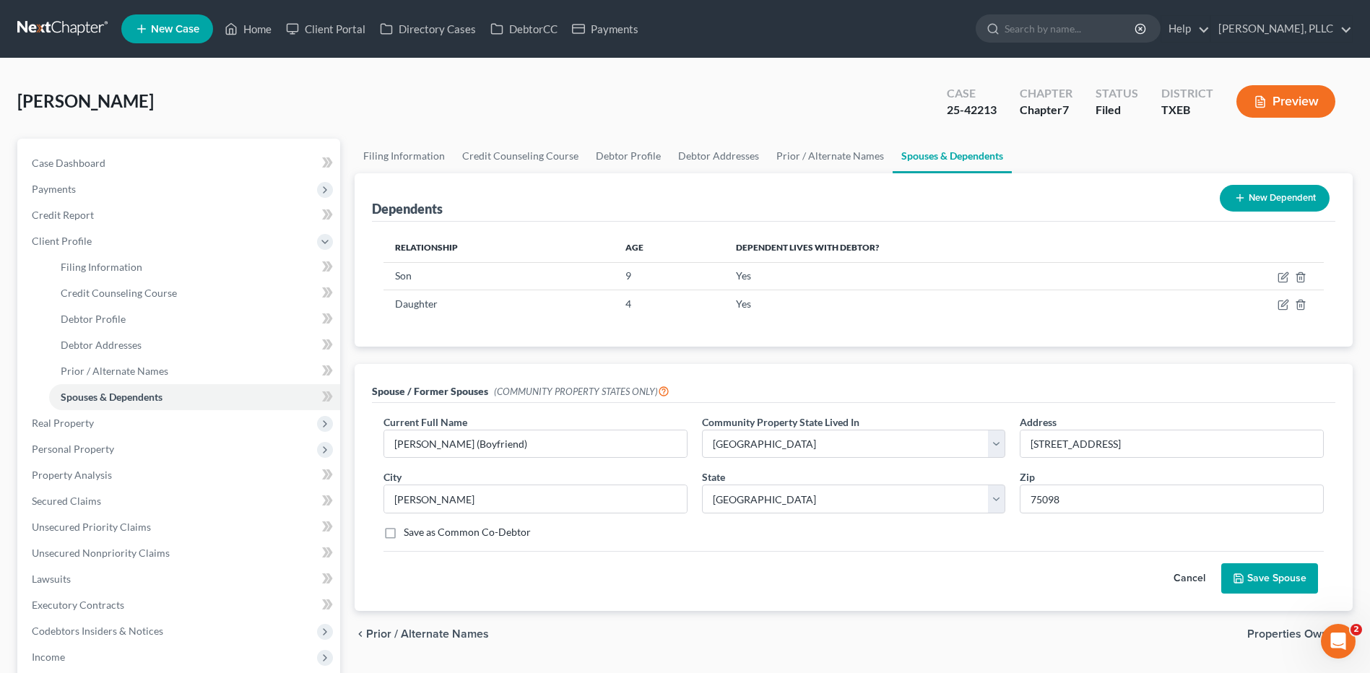
click at [1253, 574] on button "Save Spouse" at bounding box center [1270, 578] width 97 height 30
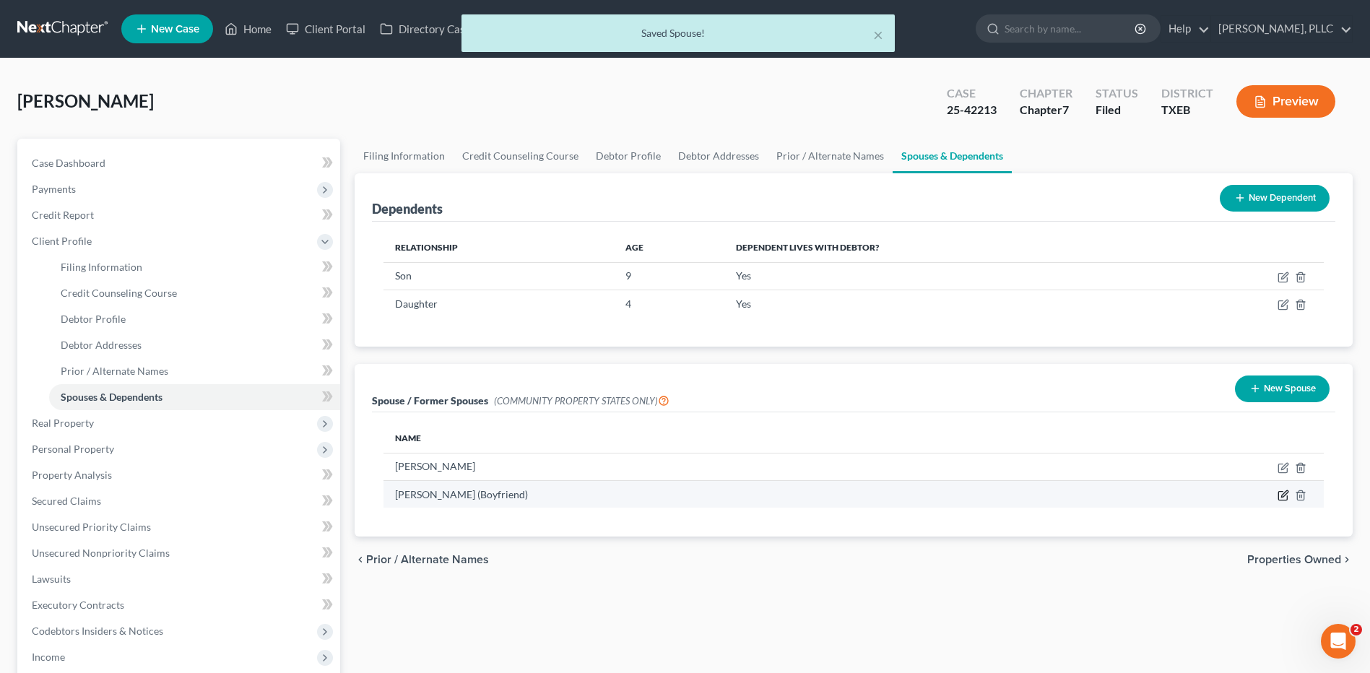
click at [1286, 495] on icon "button" at bounding box center [1284, 493] width 7 height 7
select select "8"
select select "45"
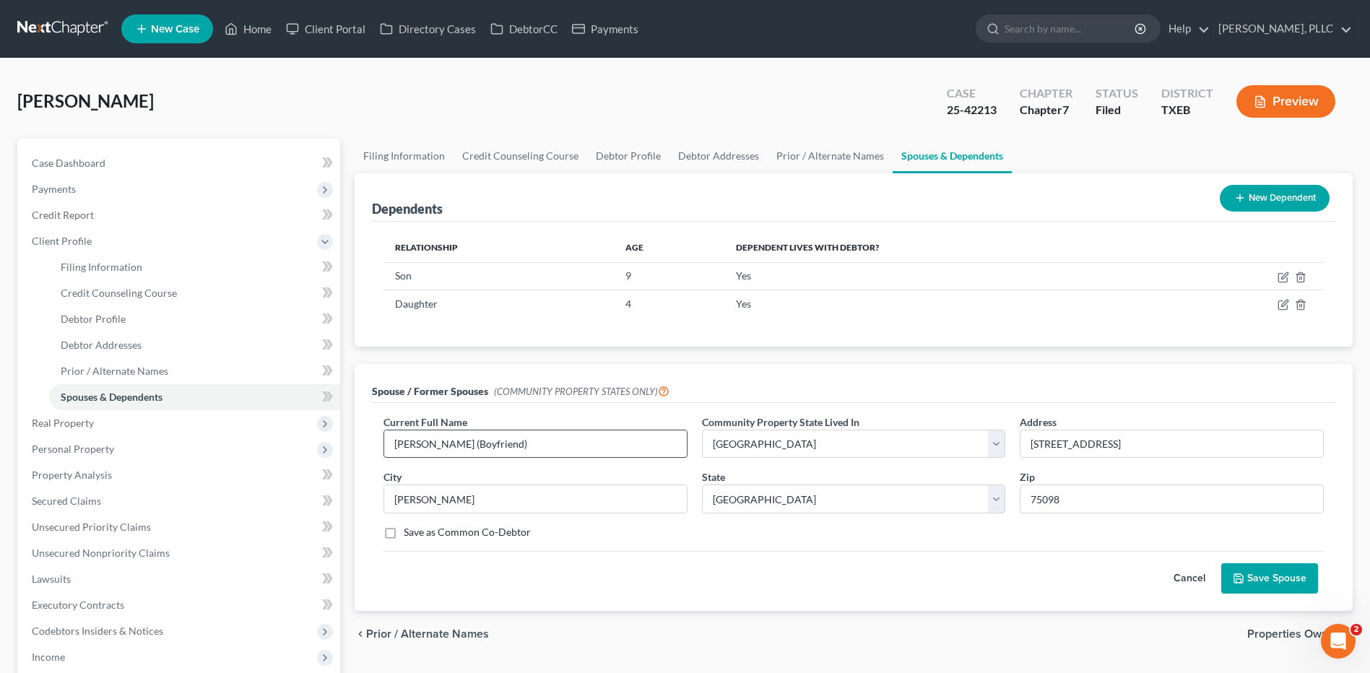
click at [453, 438] on input "John Lopez (Boyfriend)" at bounding box center [535, 444] width 303 height 27
drag, startPoint x: 446, startPoint y: 445, endPoint x: 518, endPoint y: 444, distance: 71.5
click at [518, 444] on input "John Lopez (Boyfriend)" at bounding box center [535, 444] width 303 height 27
type input "John Lopez"
click at [738, 569] on div "Cancel Save Spouse" at bounding box center [854, 572] width 941 height 43
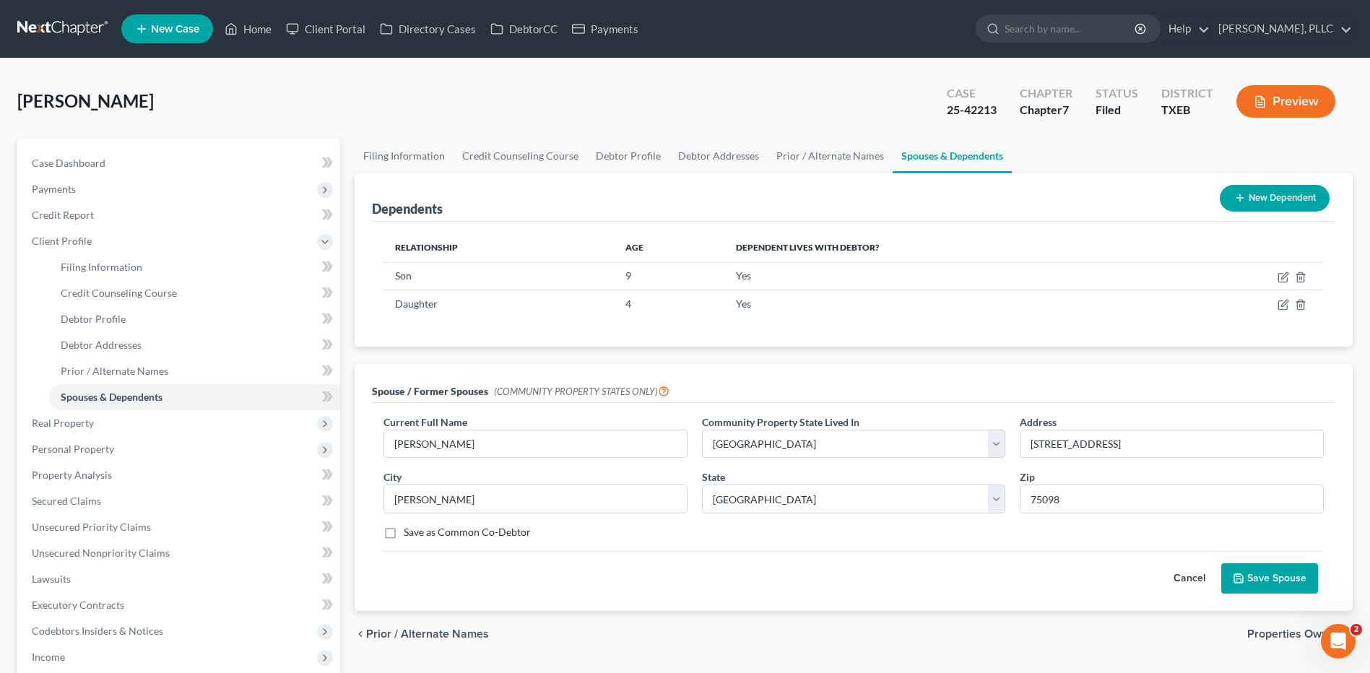
click at [1278, 578] on button "Save Spouse" at bounding box center [1270, 578] width 97 height 30
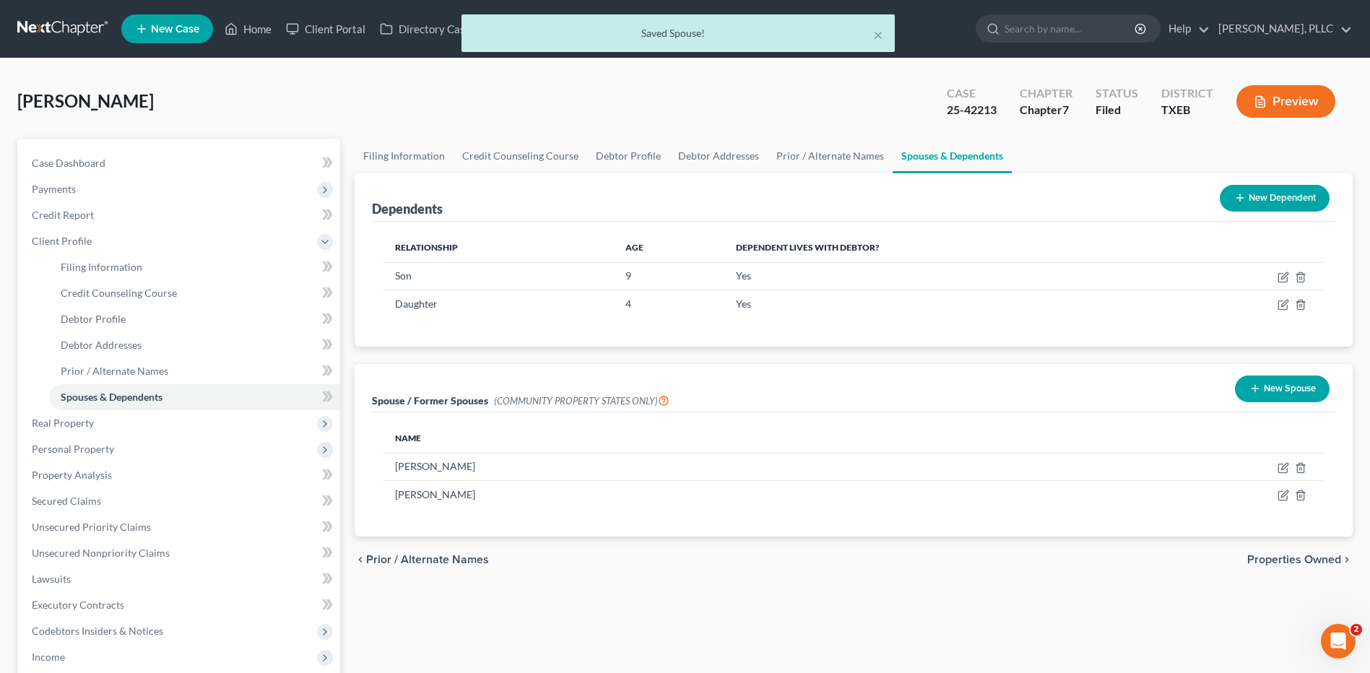
click at [1273, 558] on span "Properties Owned" at bounding box center [1295, 560] width 94 height 12
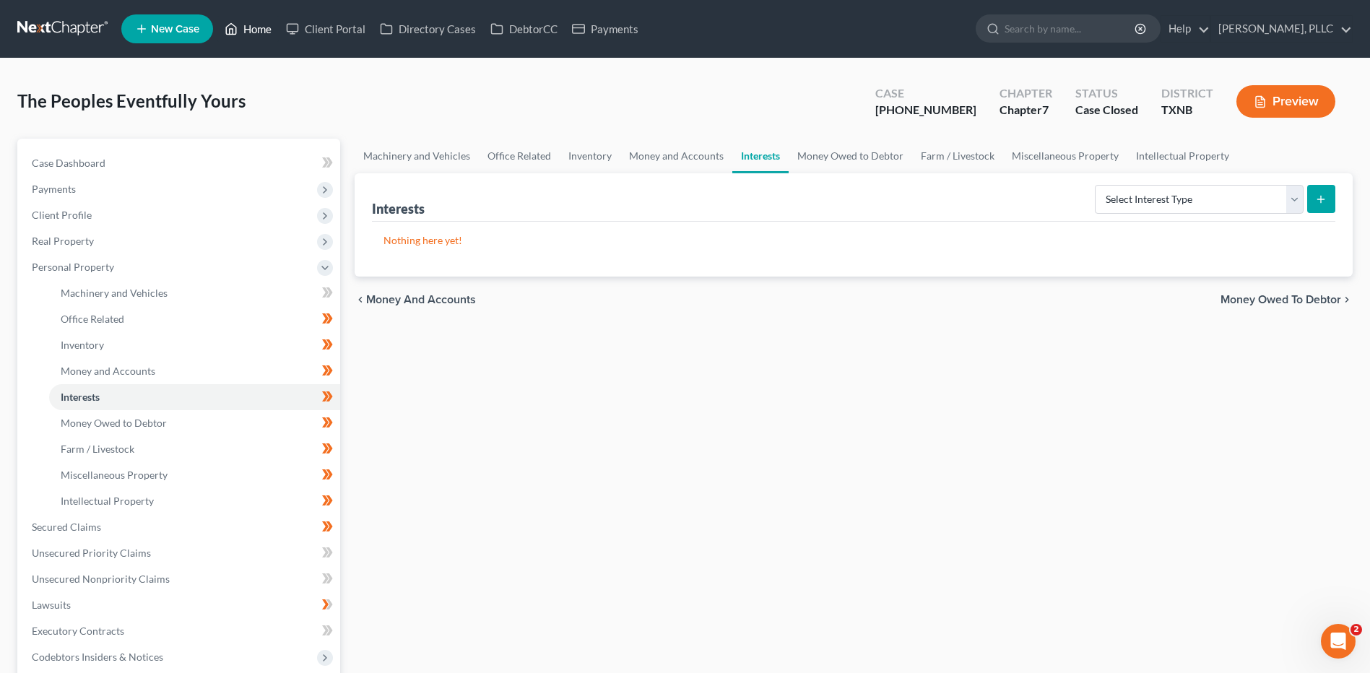
click at [267, 24] on link "Home" at bounding box center [247, 29] width 61 height 26
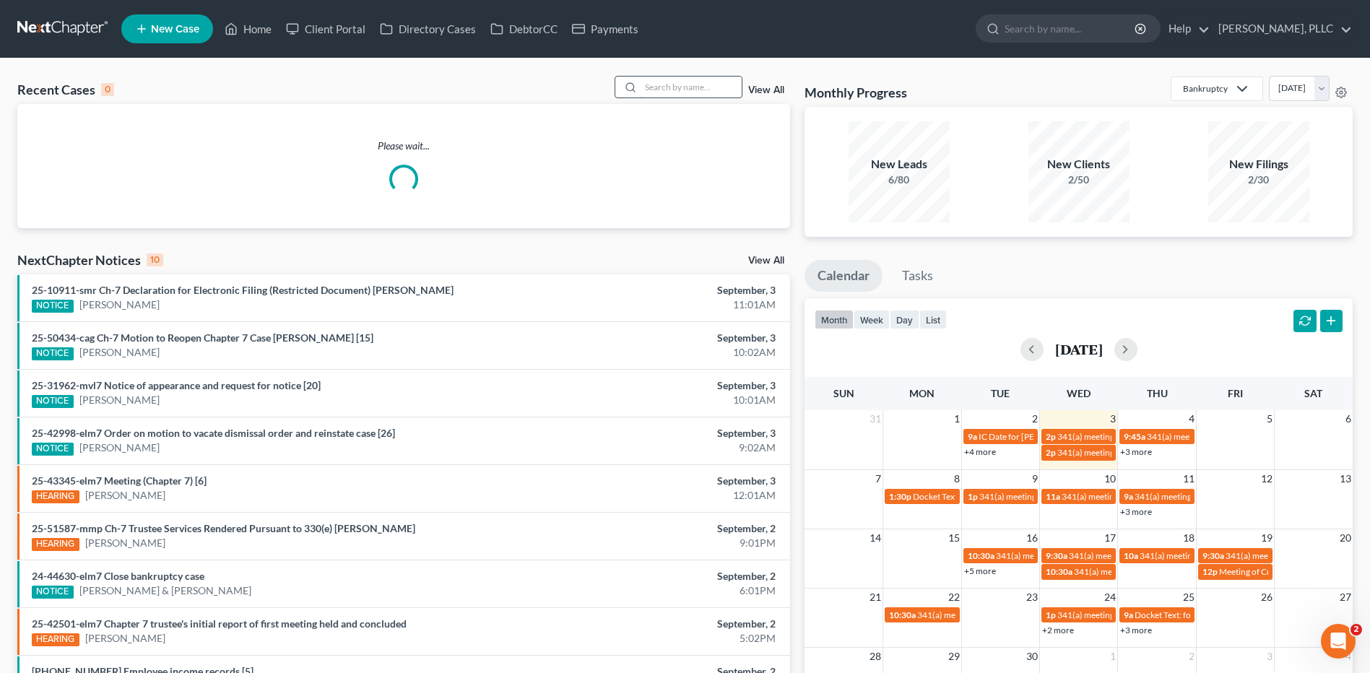
click at [655, 85] on input "search" at bounding box center [691, 87] width 101 height 21
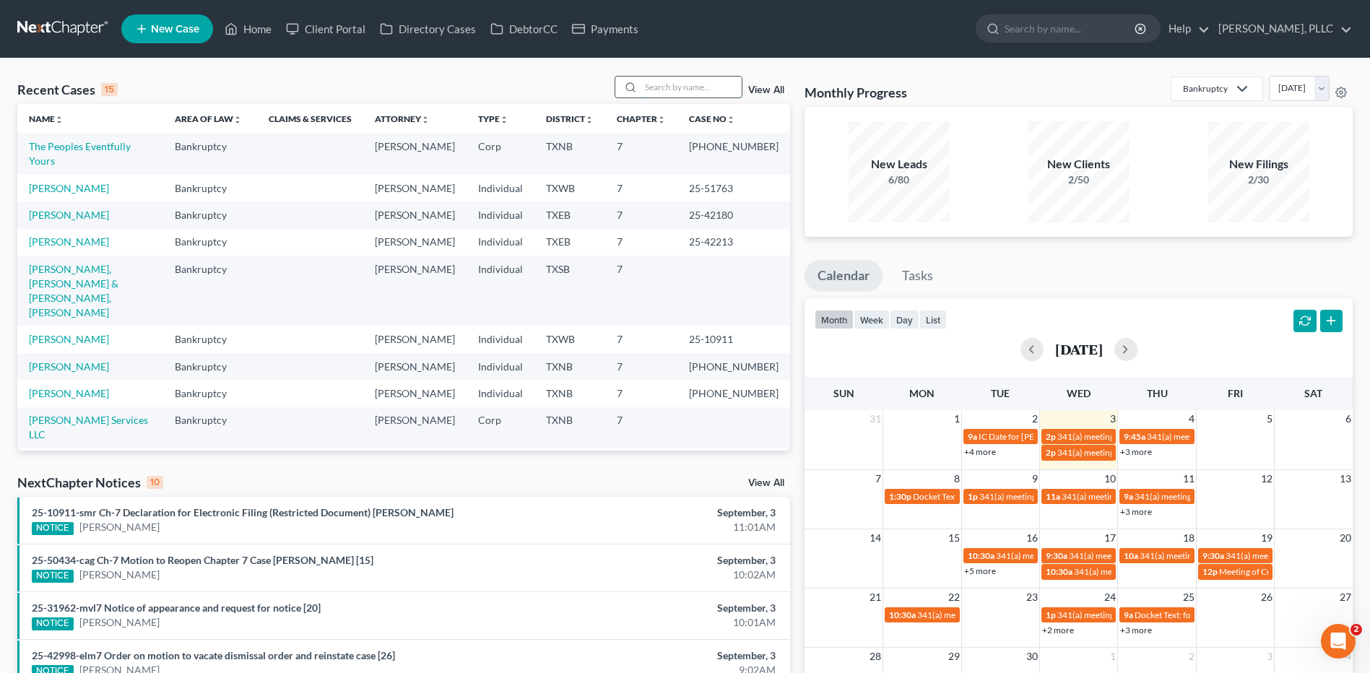
click at [662, 87] on input "search" at bounding box center [691, 87] width 101 height 21
type input "mORROW"
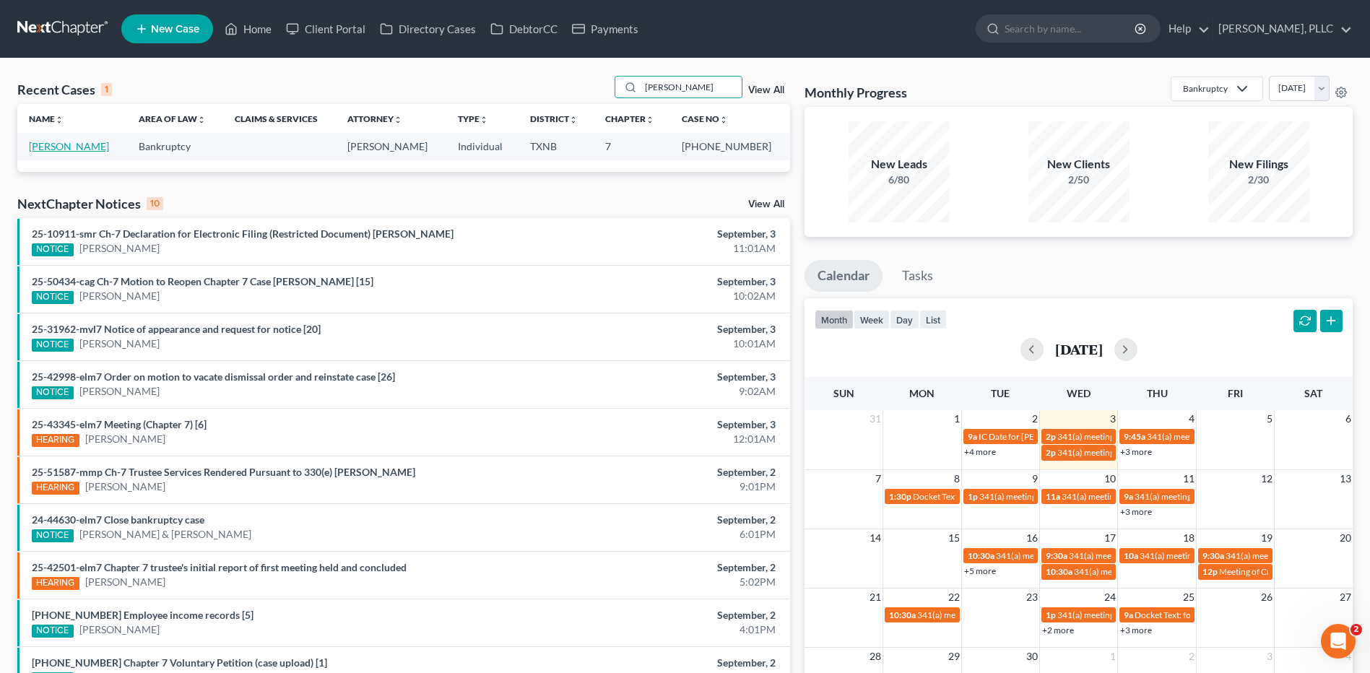
click at [60, 142] on link "Morrow, Ryan" at bounding box center [69, 146] width 80 height 12
select select "3"
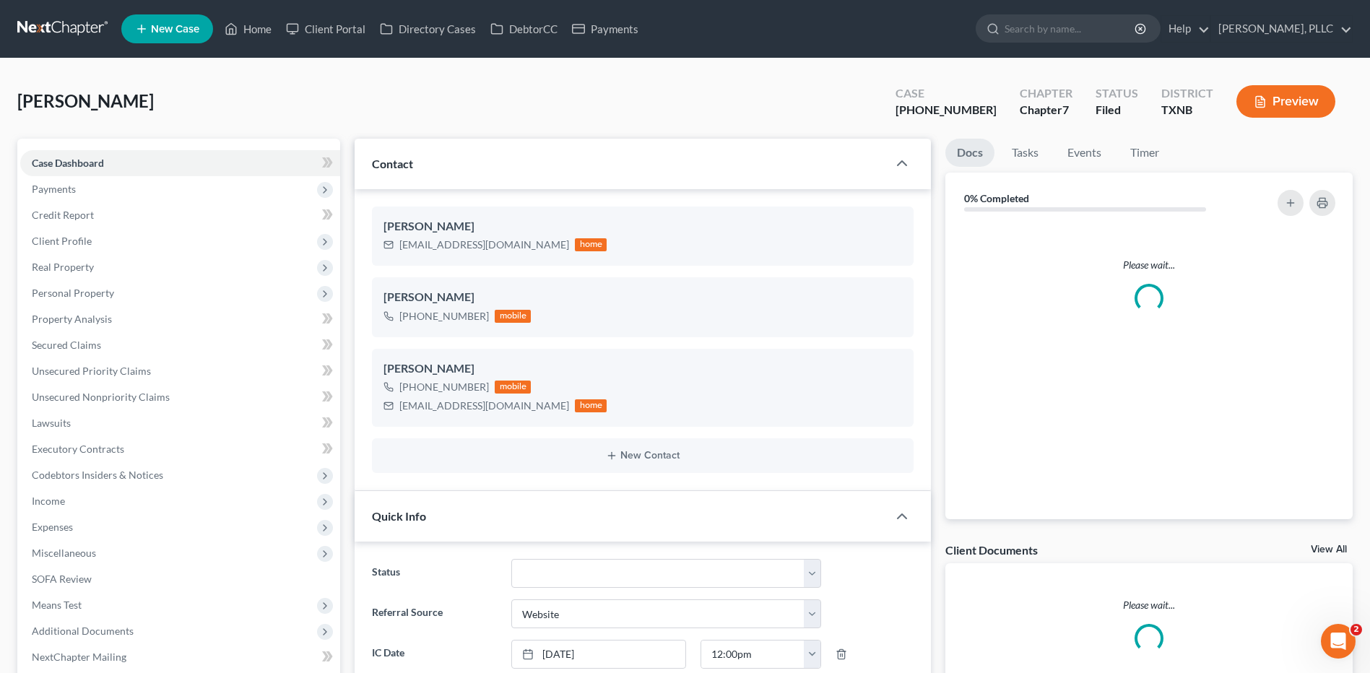
scroll to position [1560, 0]
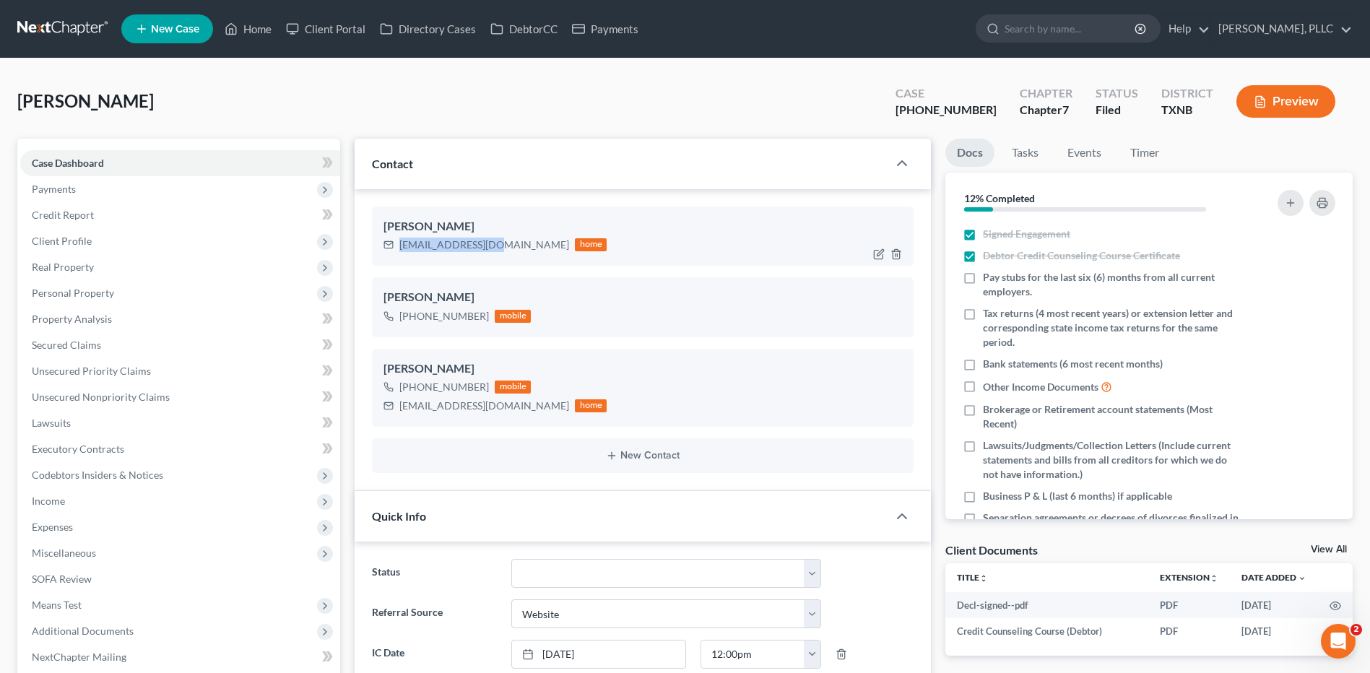
drag, startPoint x: 397, startPoint y: 246, endPoint x: 496, endPoint y: 246, distance: 98.2
click at [496, 246] on div "r_morrow@ymail.com home" at bounding box center [495, 244] width 223 height 19
drag, startPoint x: 480, startPoint y: 246, endPoint x: 473, endPoint y: 240, distance: 9.3
copy div "r_morrow@ymail.com"
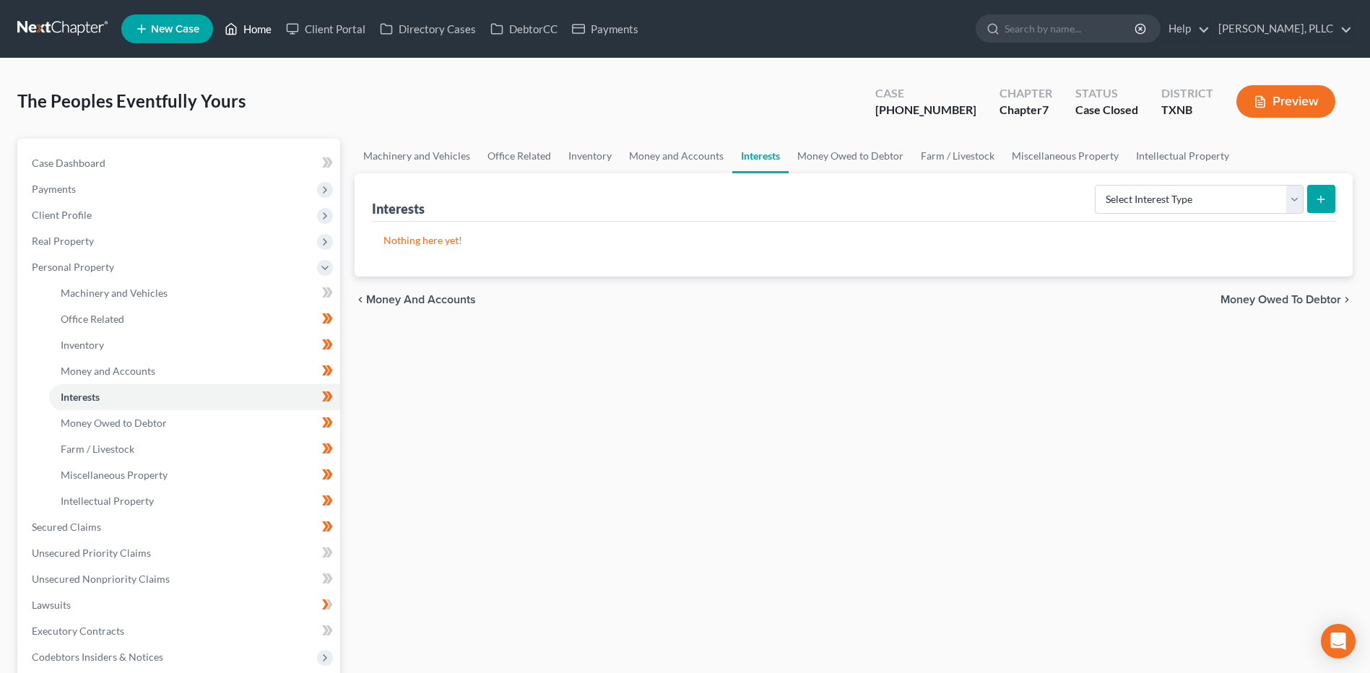
click at [269, 28] on link "Home" at bounding box center [247, 29] width 61 height 26
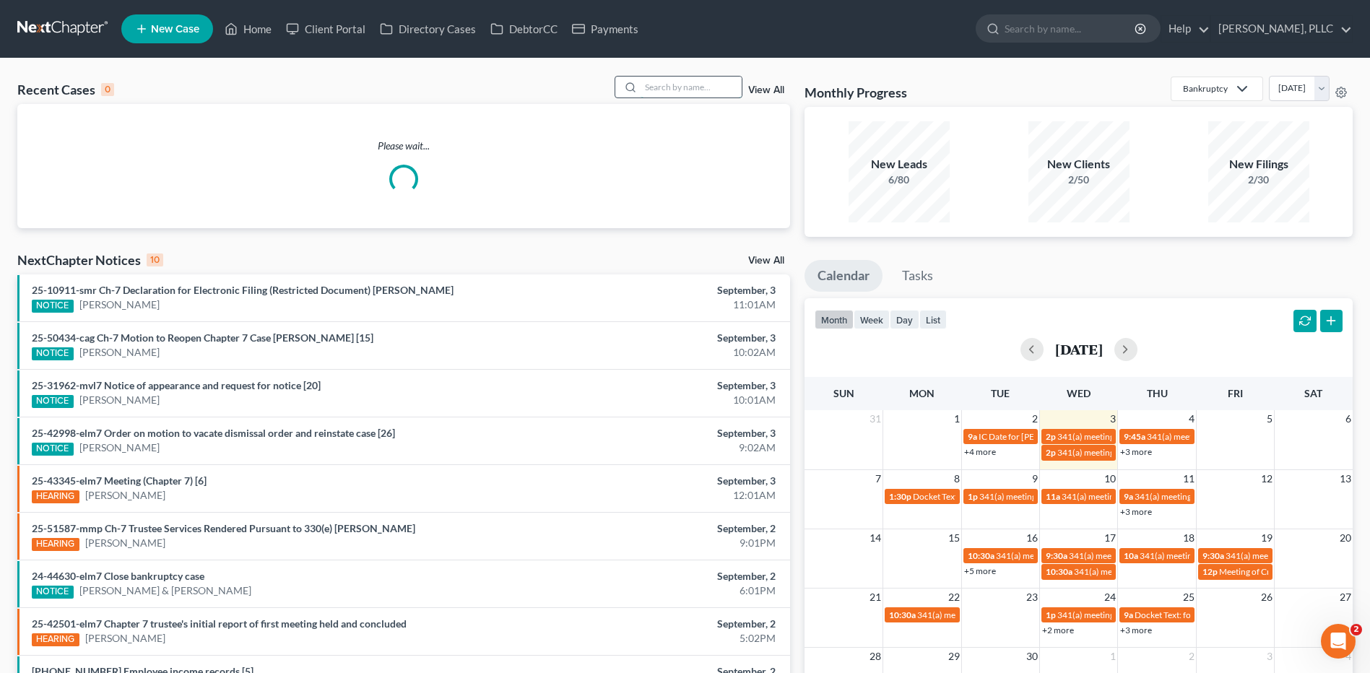
click at [666, 88] on input "search" at bounding box center [691, 87] width 101 height 21
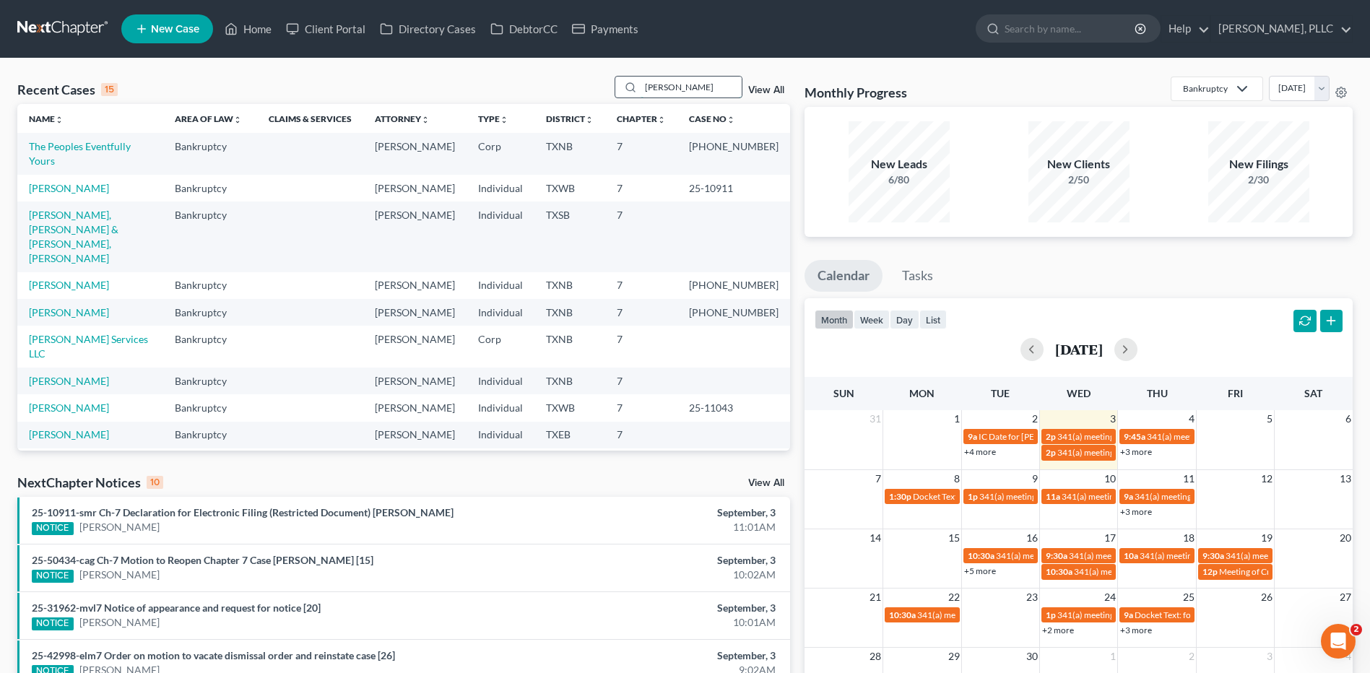
type input "[PERSON_NAME]"
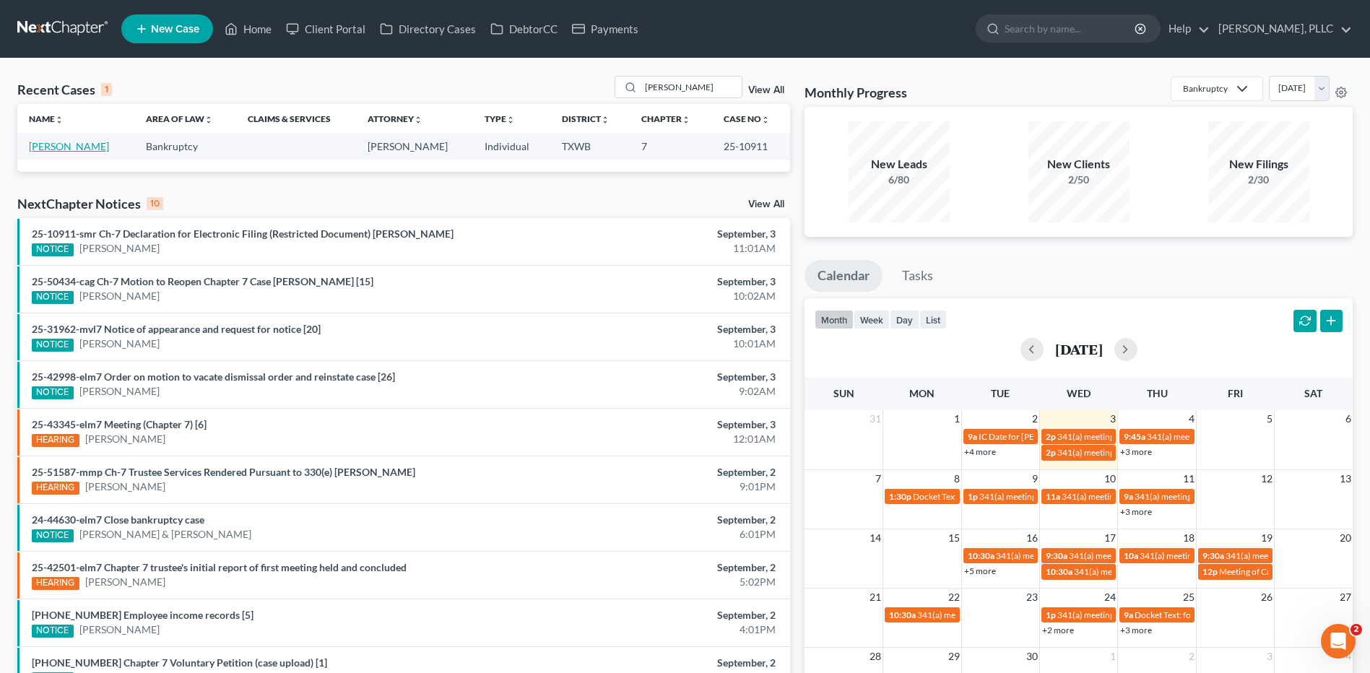
click at [76, 146] on link "[PERSON_NAME]" at bounding box center [69, 146] width 80 height 12
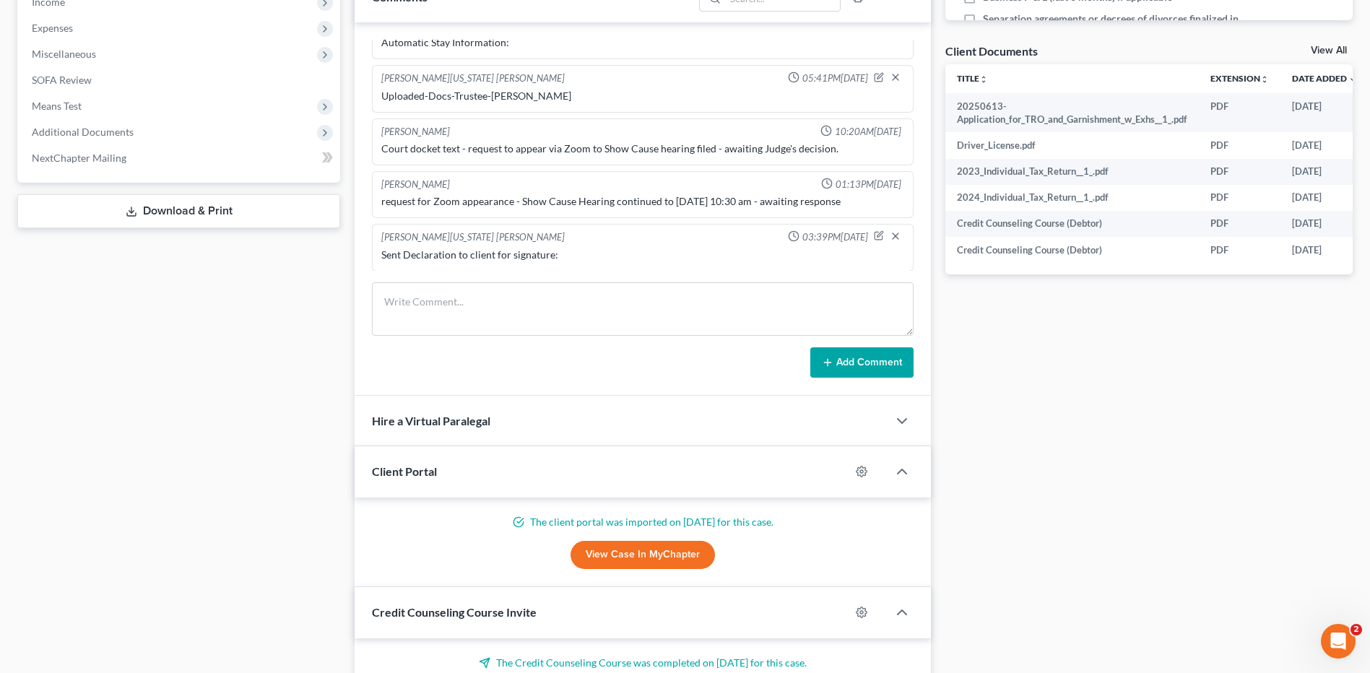
scroll to position [549, 0]
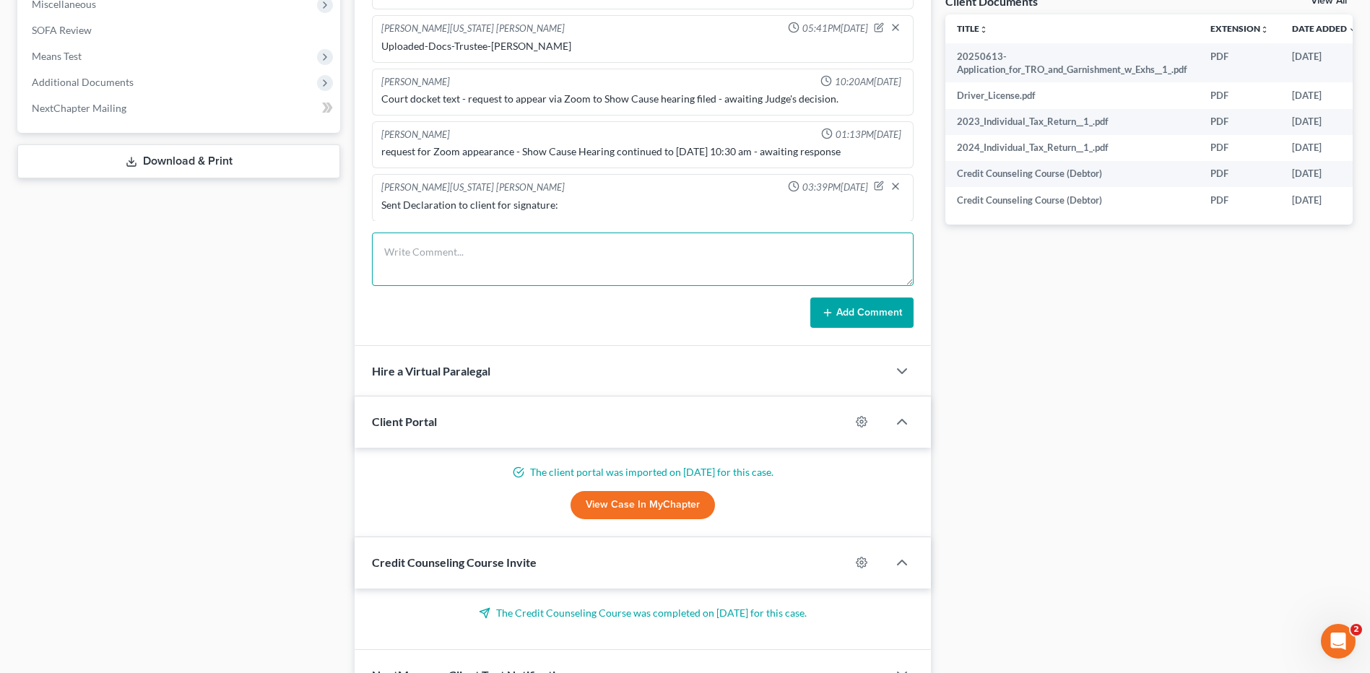
click at [466, 263] on textarea at bounding box center [643, 259] width 542 height 53
type textarea "Lmor to call office-"
click at [881, 314] on button "Add Comment" at bounding box center [861, 313] width 103 height 30
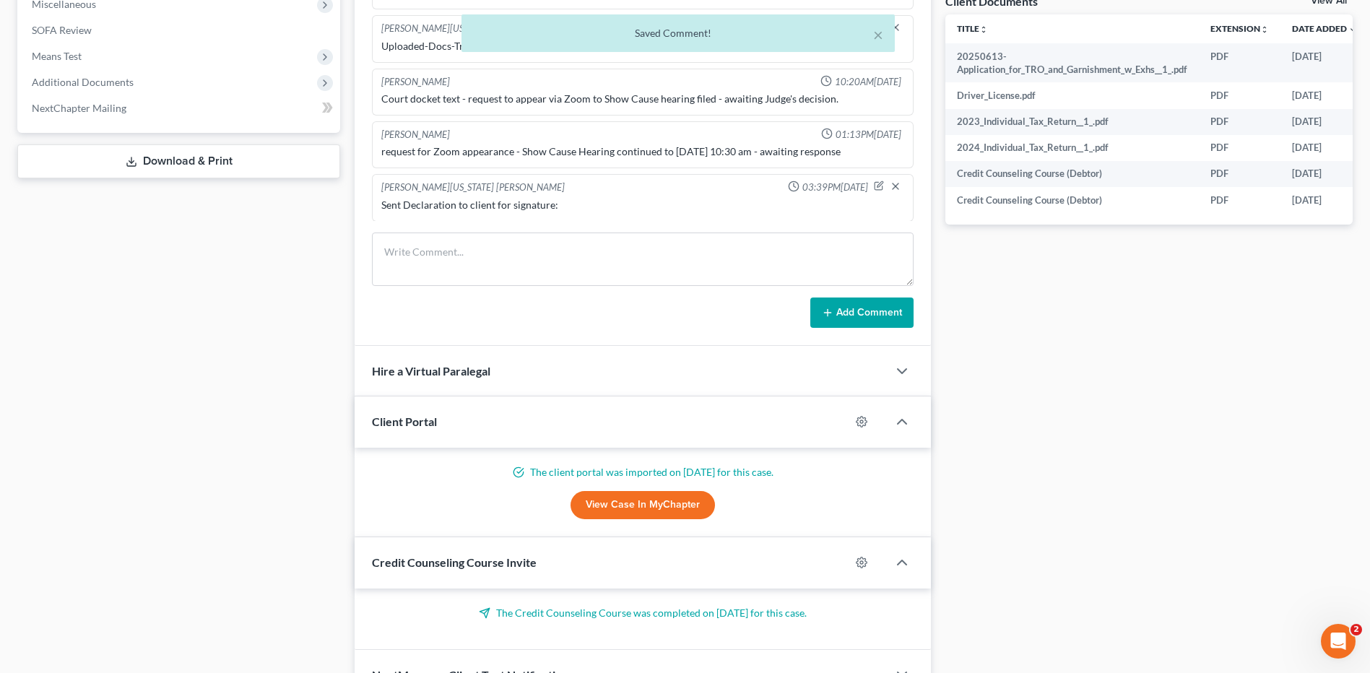
scroll to position [1861, 0]
click at [1087, 415] on div "Docs Tasks Events Timer 12% Completed Nothing here yet! Signed Engagement Debto…" at bounding box center [1149, 145] width 422 height 1111
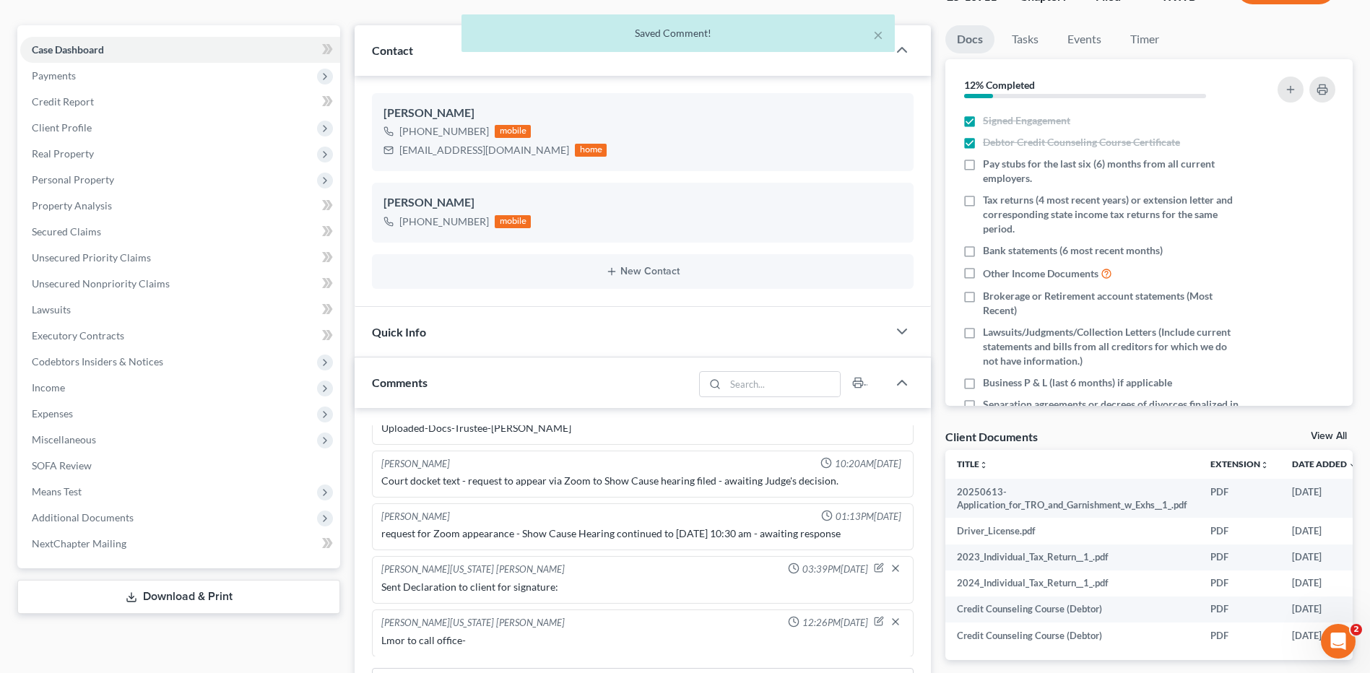
scroll to position [0, 0]
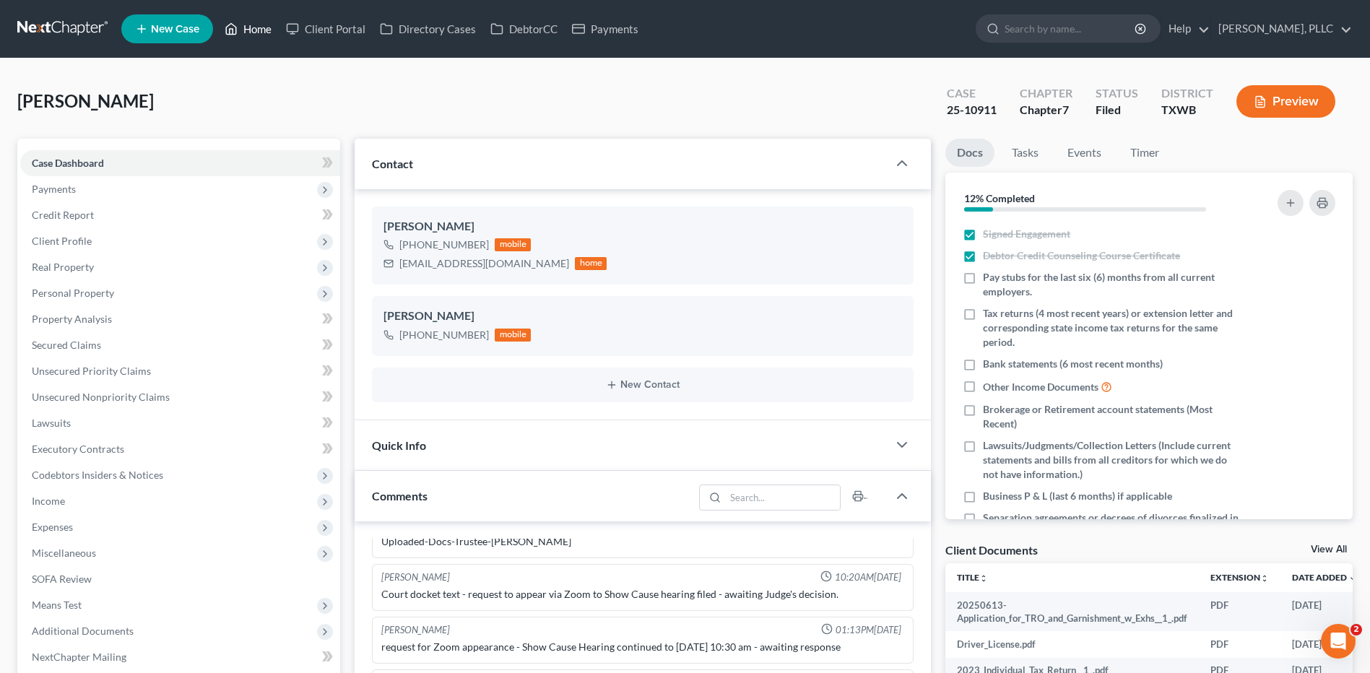
drag, startPoint x: 241, startPoint y: 29, endPoint x: 545, endPoint y: 7, distance: 304.2
click at [241, 28] on link "Home" at bounding box center [247, 29] width 61 height 26
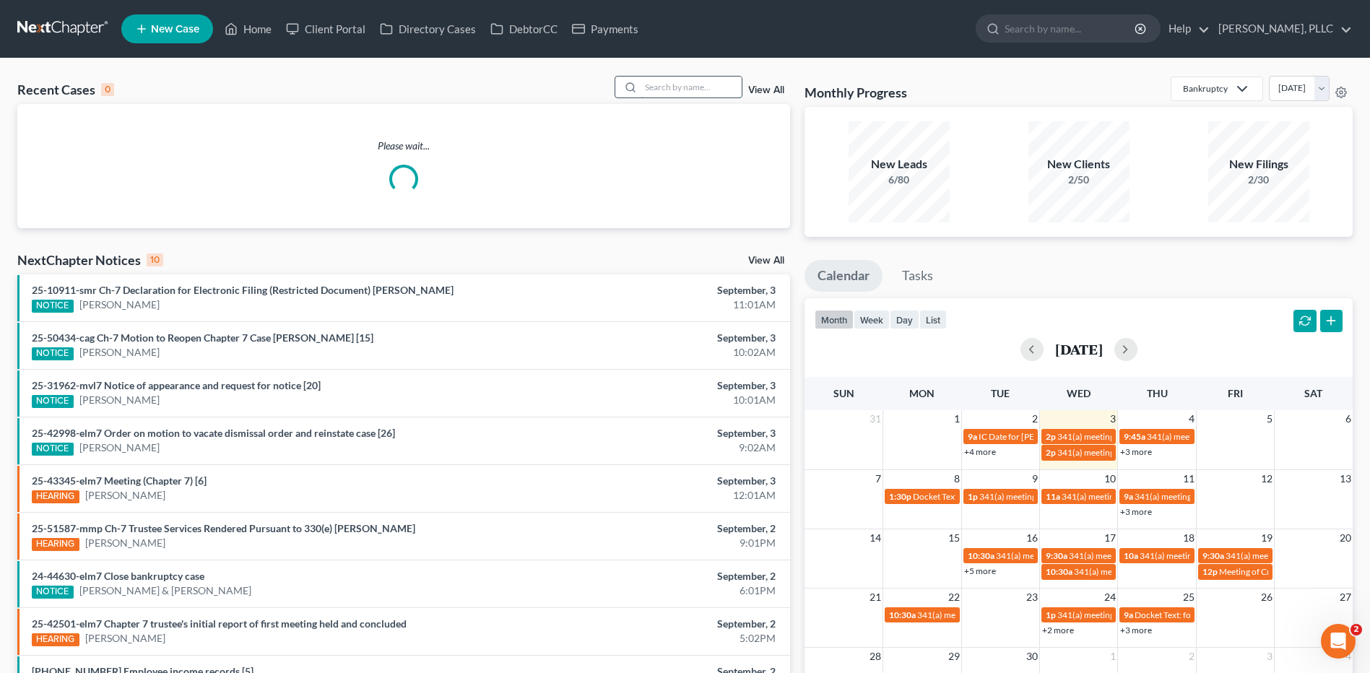
click at [674, 87] on input "search" at bounding box center [691, 87] width 101 height 21
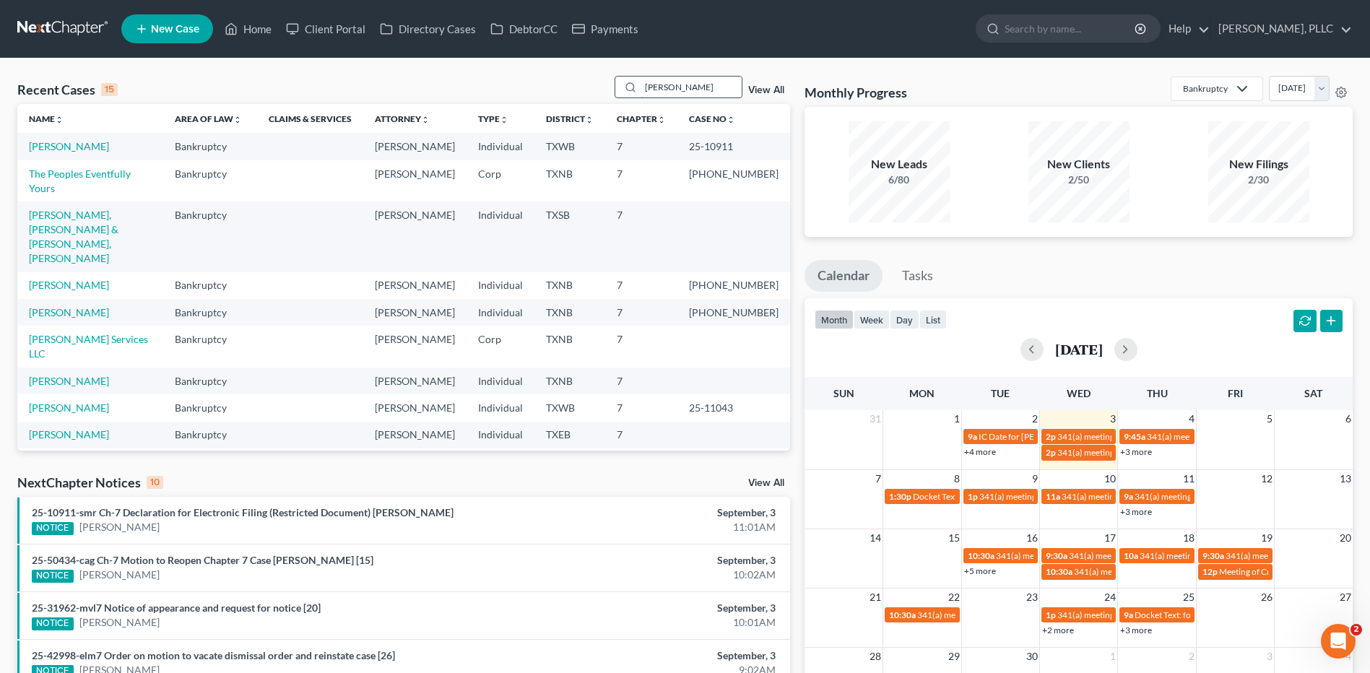
type input "Willsey"
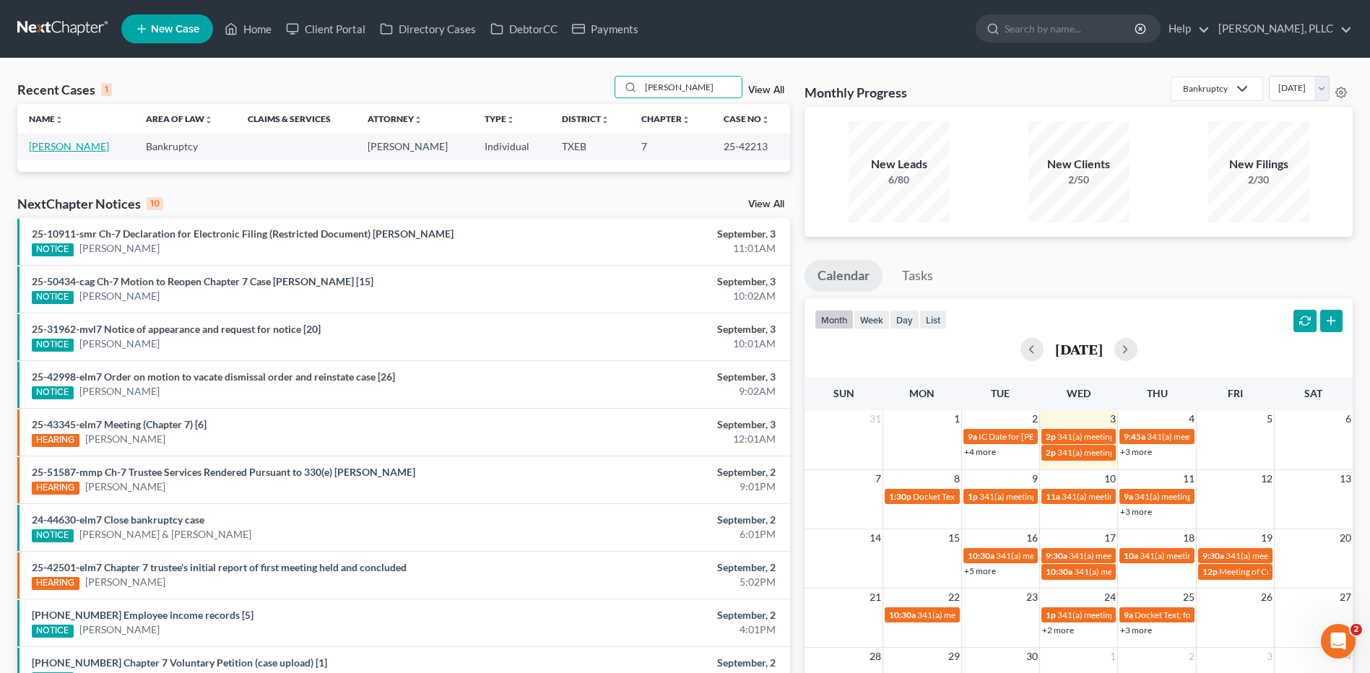
click at [77, 142] on link "[PERSON_NAME]" at bounding box center [69, 146] width 80 height 12
select select "4"
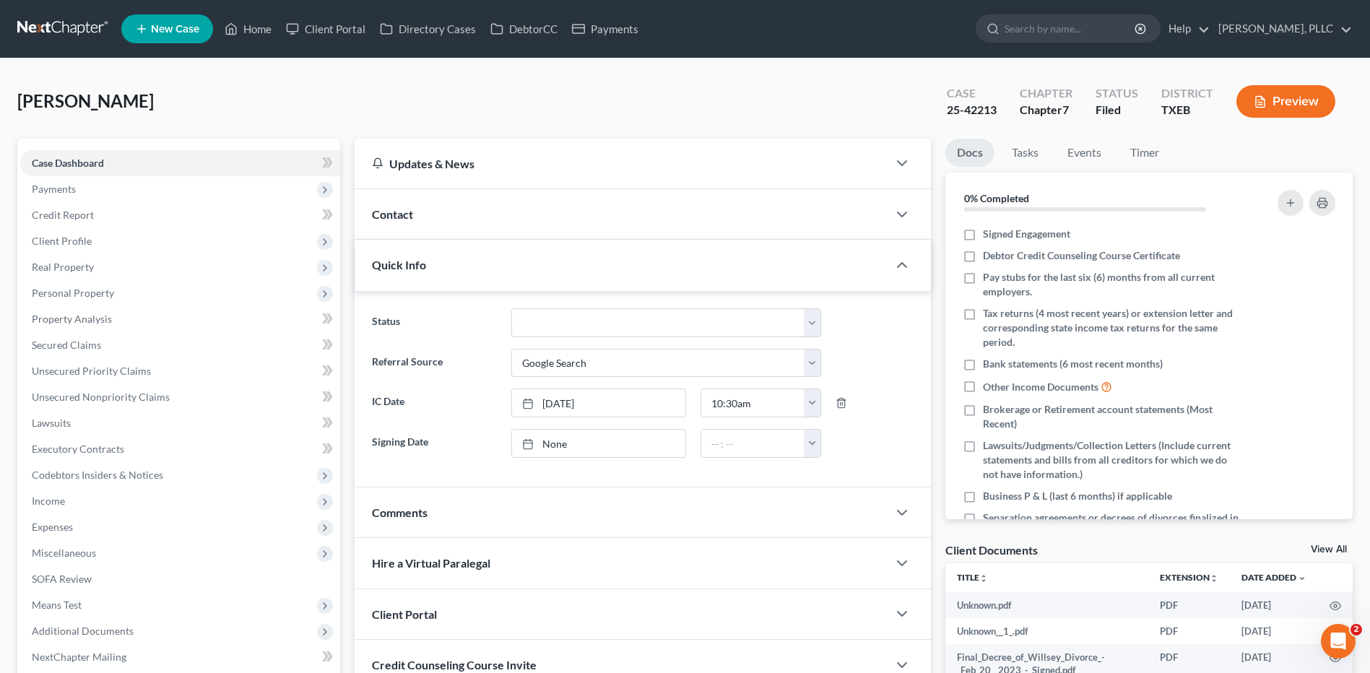
click at [405, 208] on span "Contact" at bounding box center [392, 214] width 41 height 14
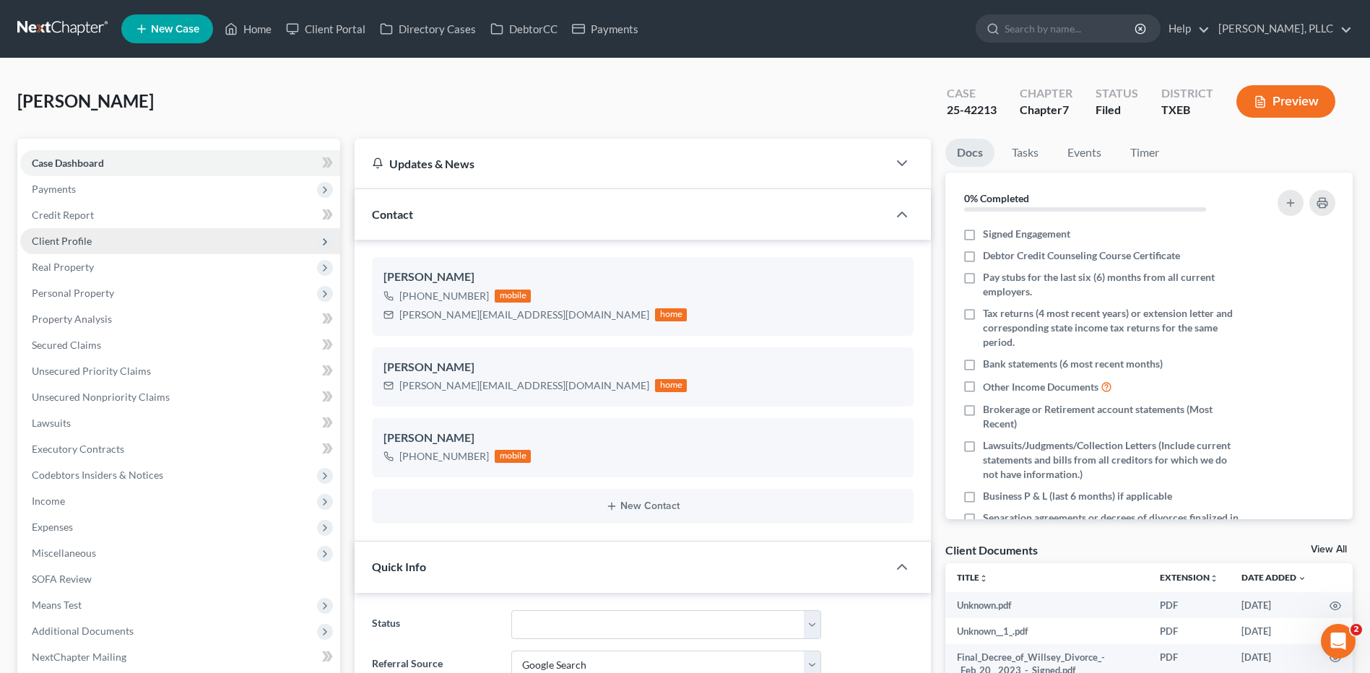
click at [79, 243] on span "Client Profile" at bounding box center [62, 241] width 60 height 12
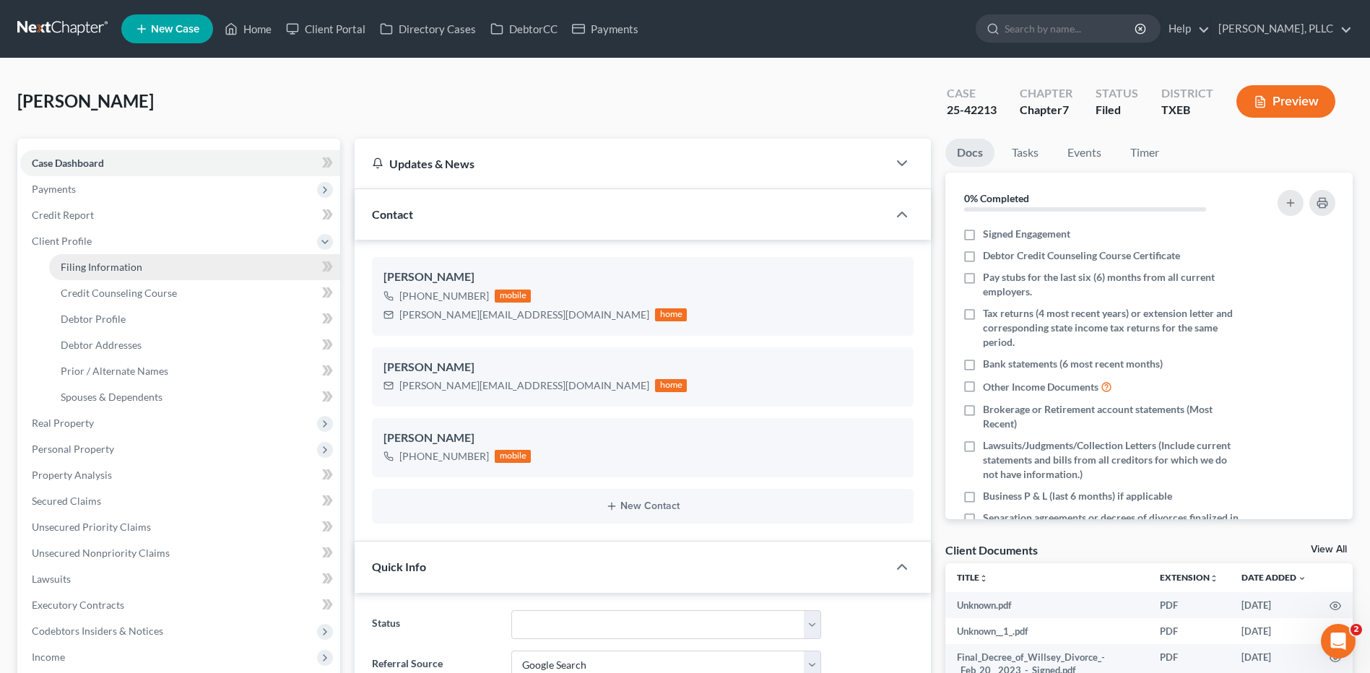
click at [85, 264] on span "Filing Information" at bounding box center [102, 267] width 82 height 12
select select "1"
select select "0"
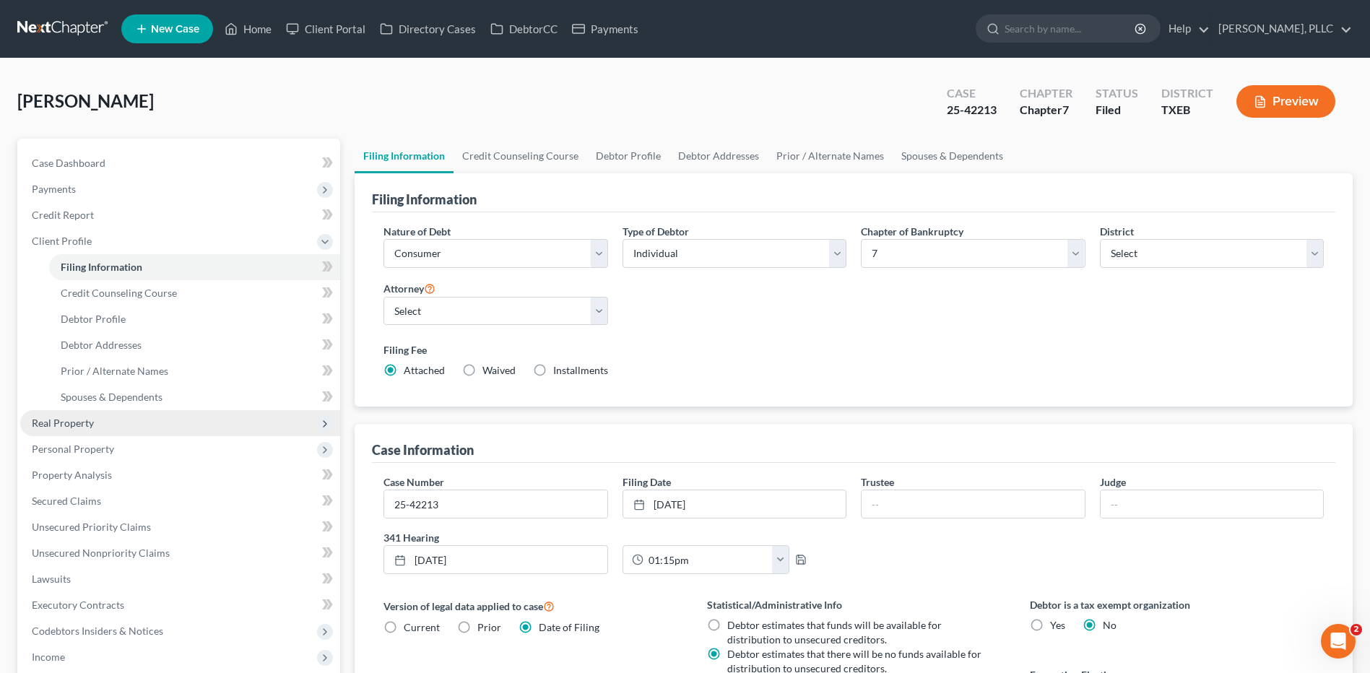
click at [59, 422] on span "Real Property" at bounding box center [63, 423] width 62 height 12
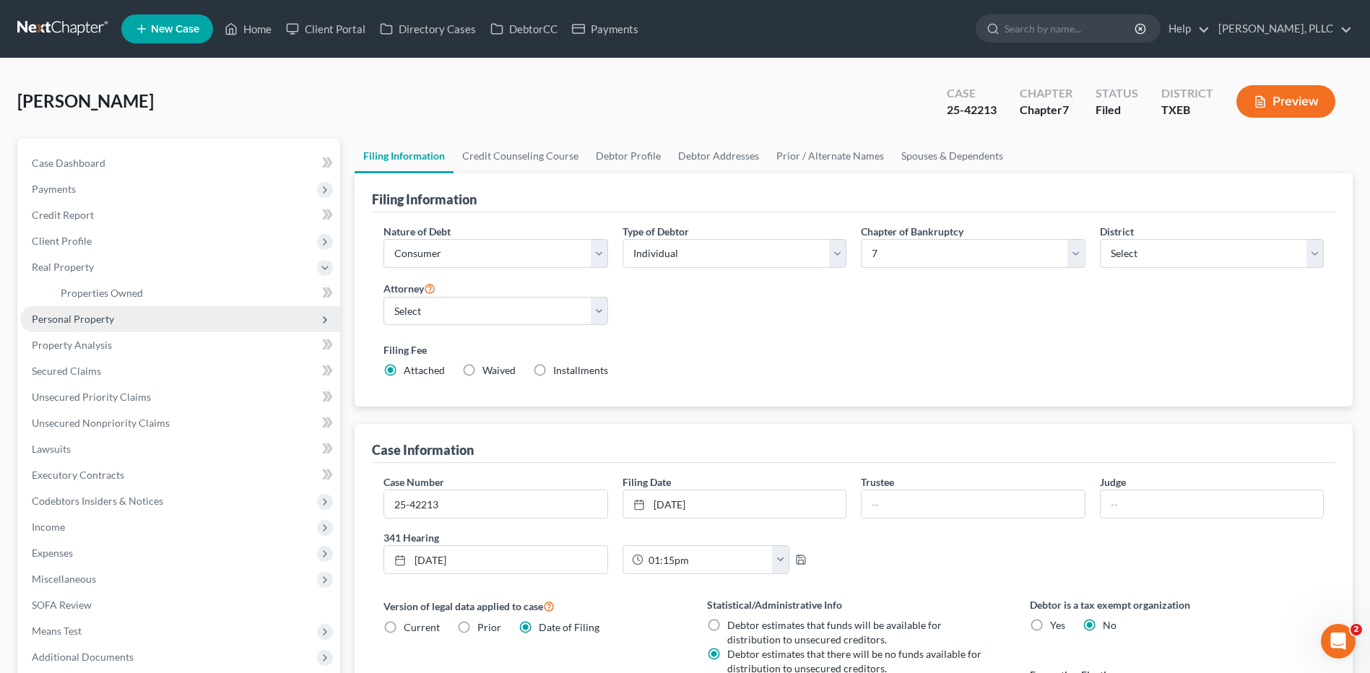
click at [98, 316] on span "Personal Property" at bounding box center [73, 319] width 82 height 12
click at [103, 318] on span "Vehicles Owned" at bounding box center [97, 319] width 72 height 12
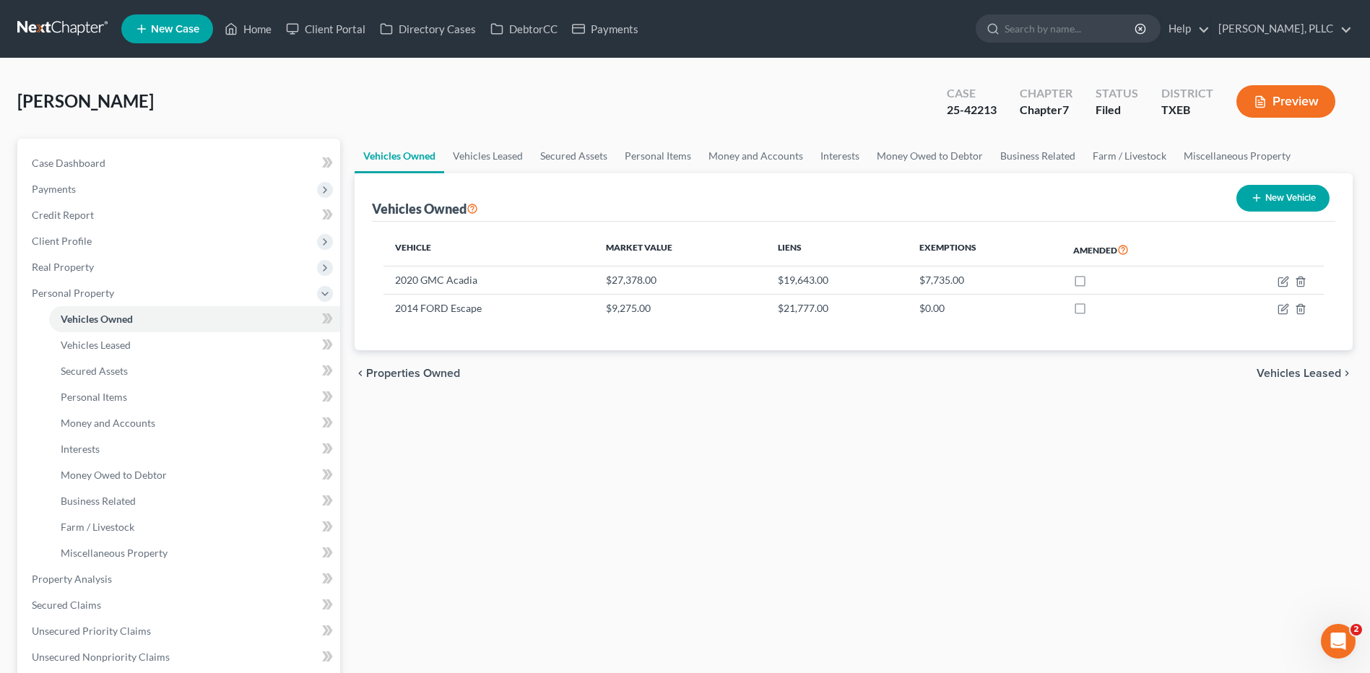
click at [500, 527] on div "Vehicles Owned Vehicles Leased Secured Assets Personal Items Money and Accounts…" at bounding box center [853, 563] width 1013 height 849
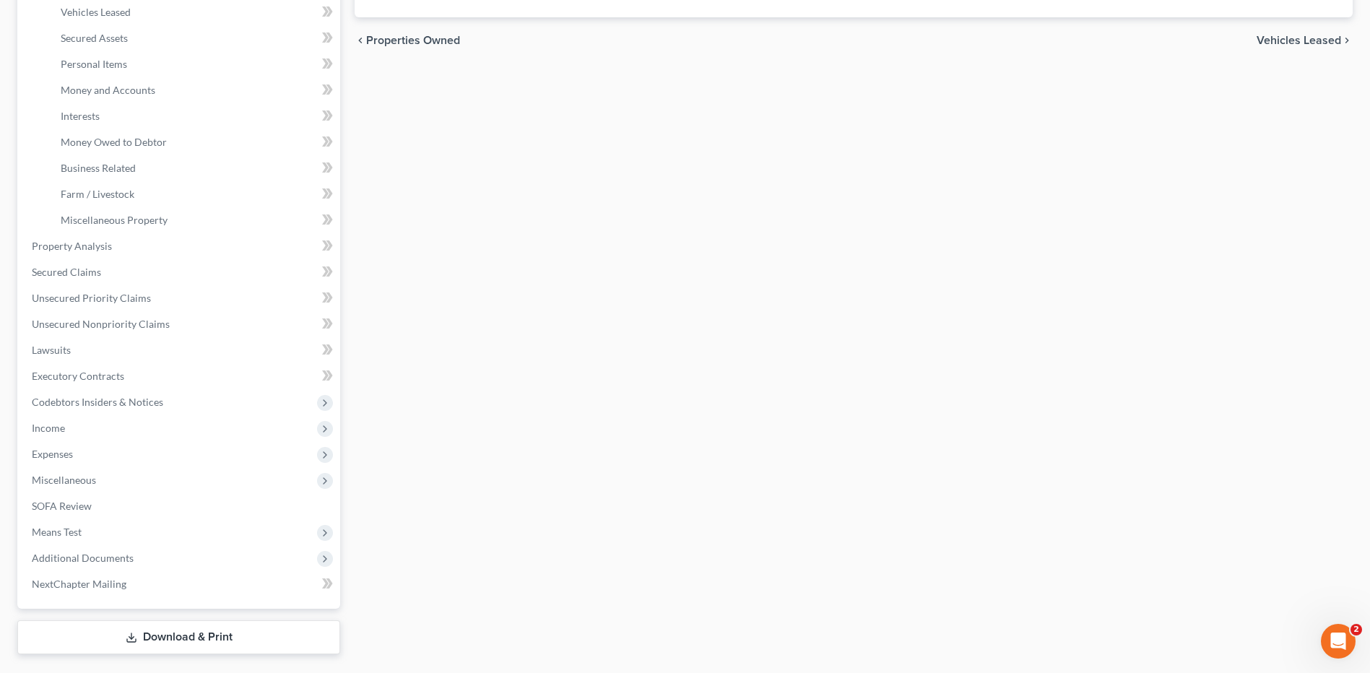
scroll to position [347, 0]
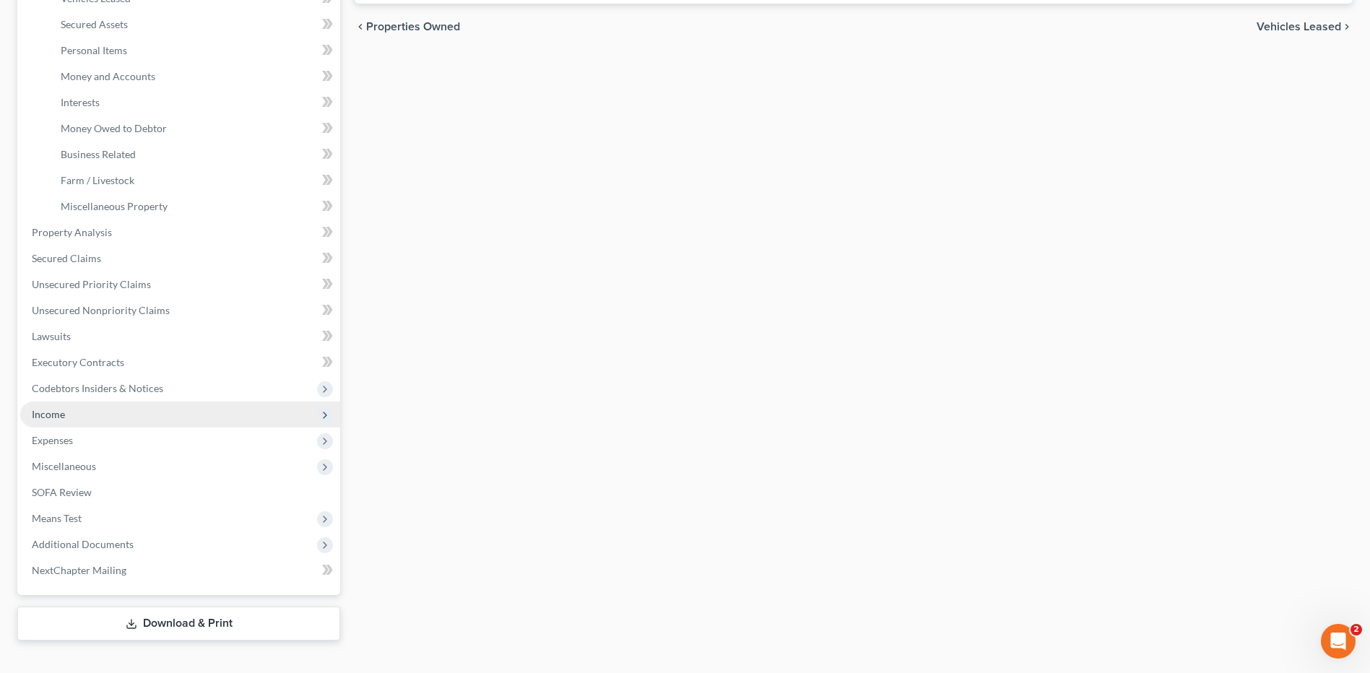
click at [70, 413] on span "Income" at bounding box center [180, 415] width 320 height 26
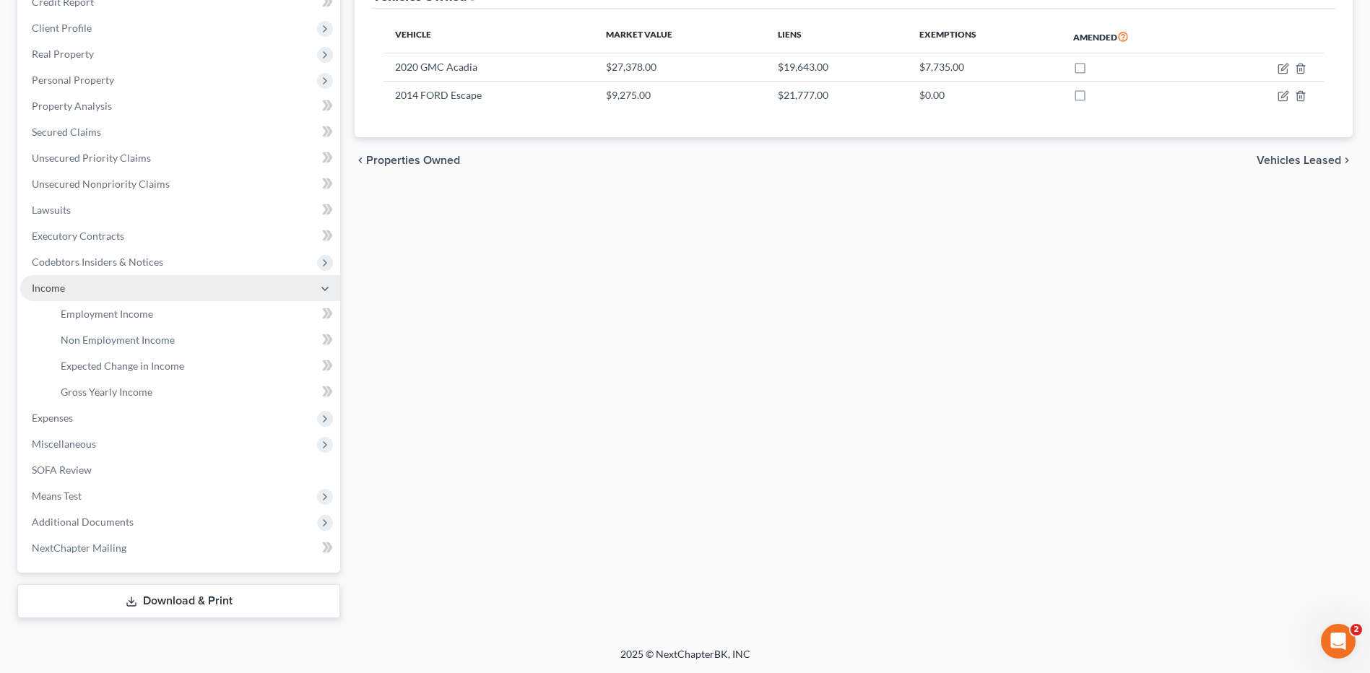
scroll to position [213, 0]
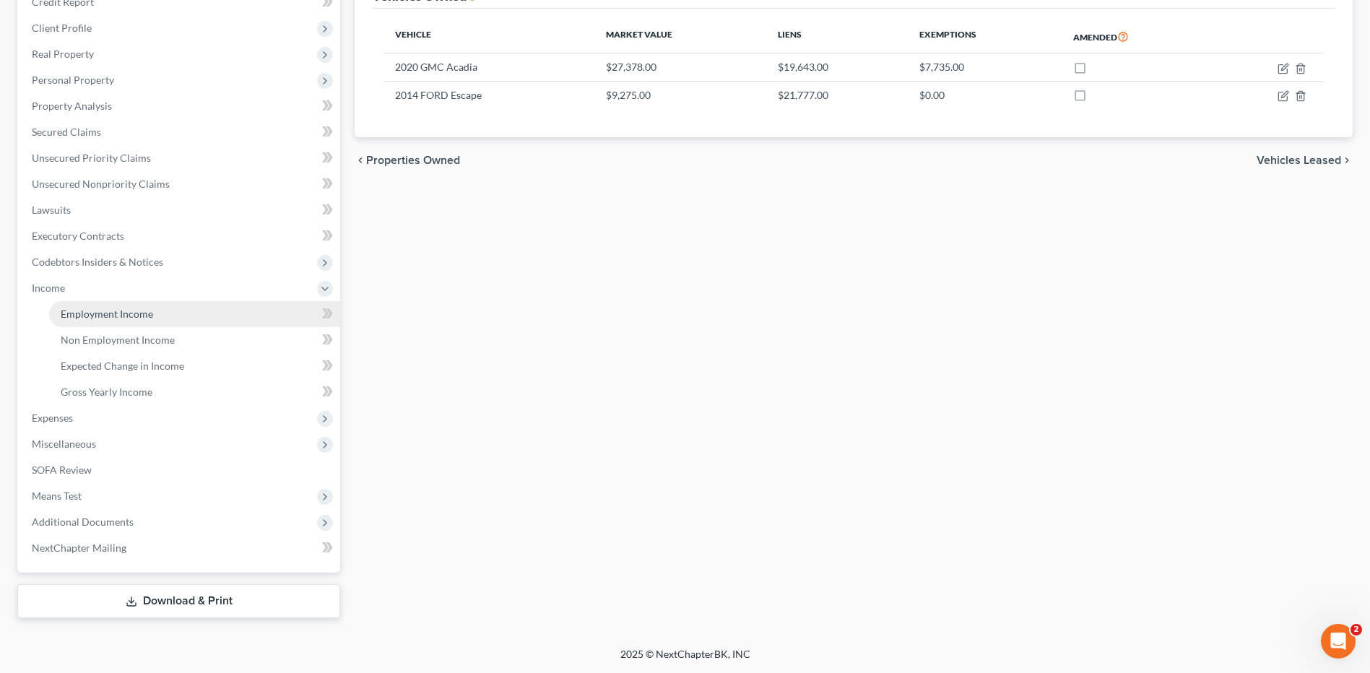
click at [114, 314] on span "Employment Income" at bounding box center [107, 314] width 92 height 12
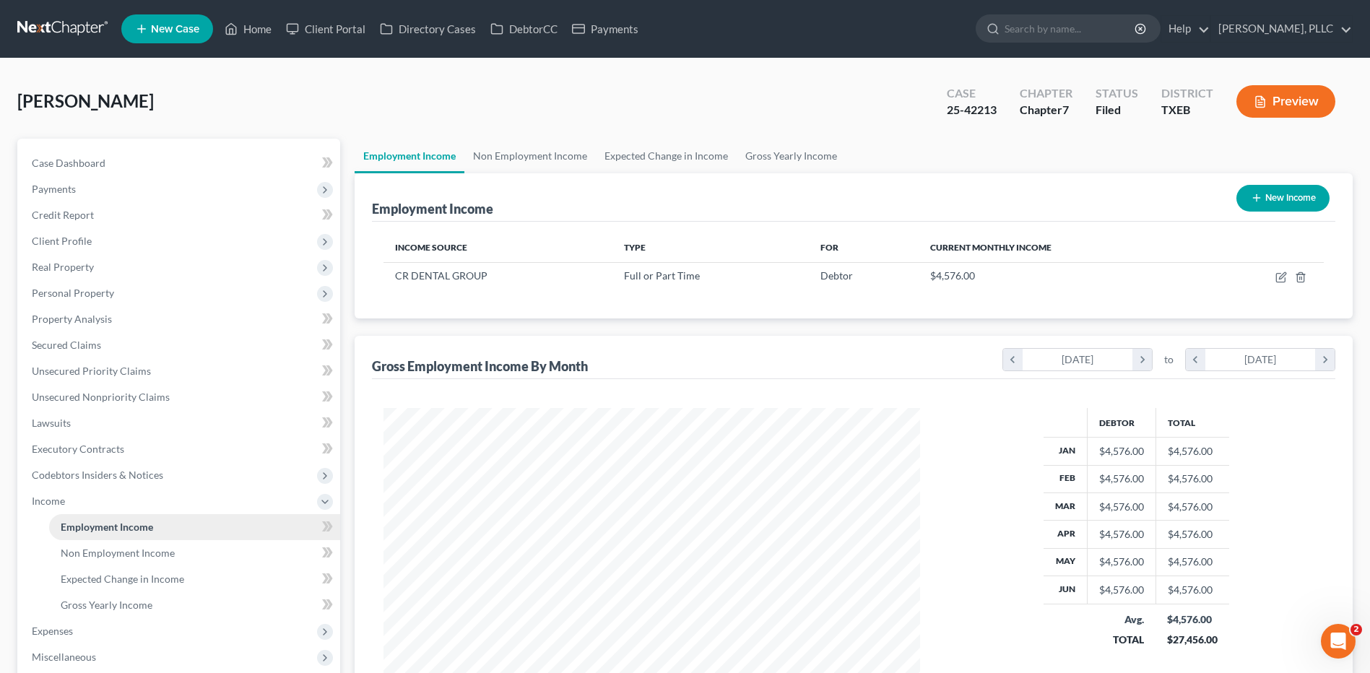
scroll to position [268, 565]
click at [61, 240] on span "Client Profile" at bounding box center [62, 241] width 60 height 12
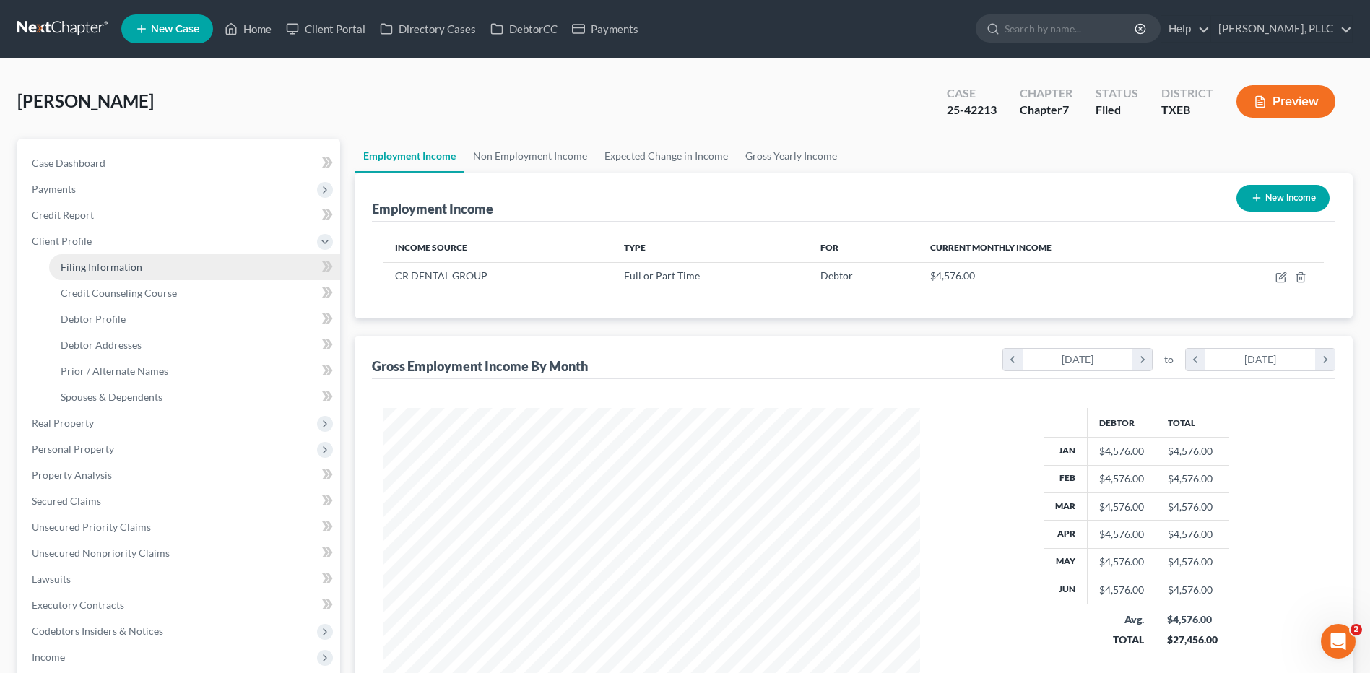
click at [115, 262] on span "Filing Information" at bounding box center [102, 267] width 82 height 12
select select "1"
select select "0"
select select "77"
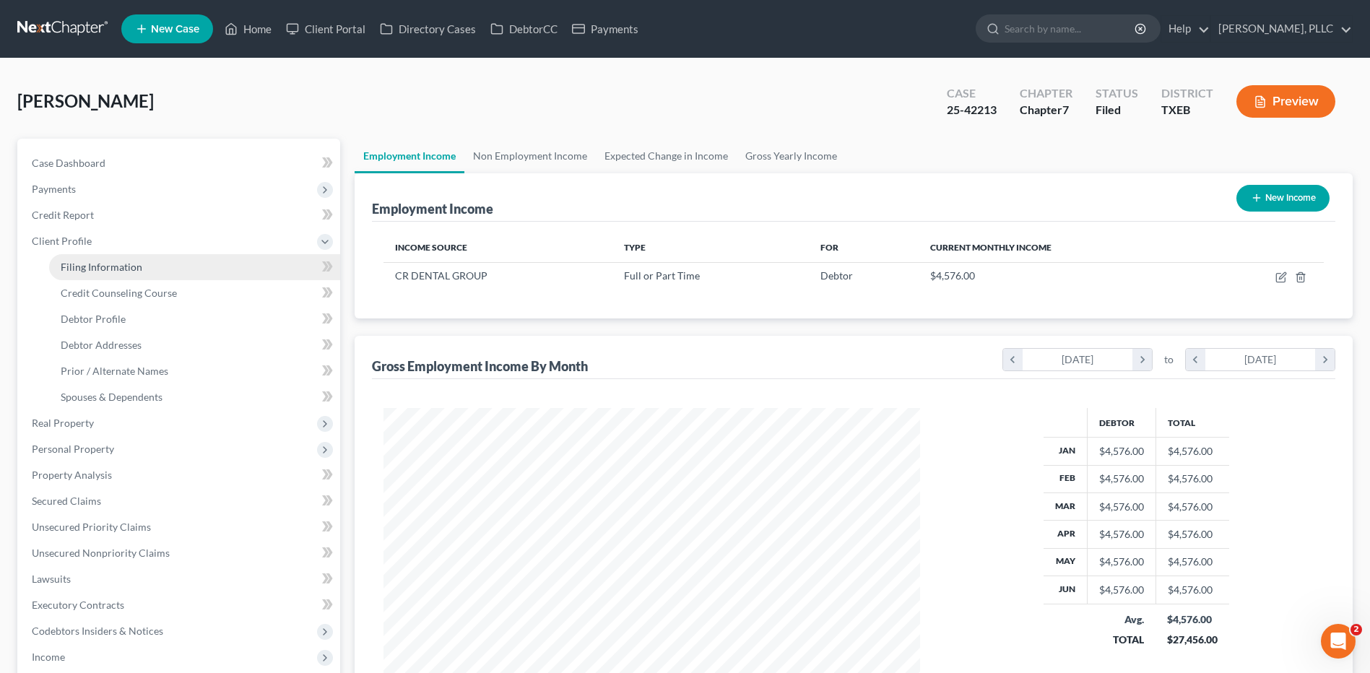
select select "0"
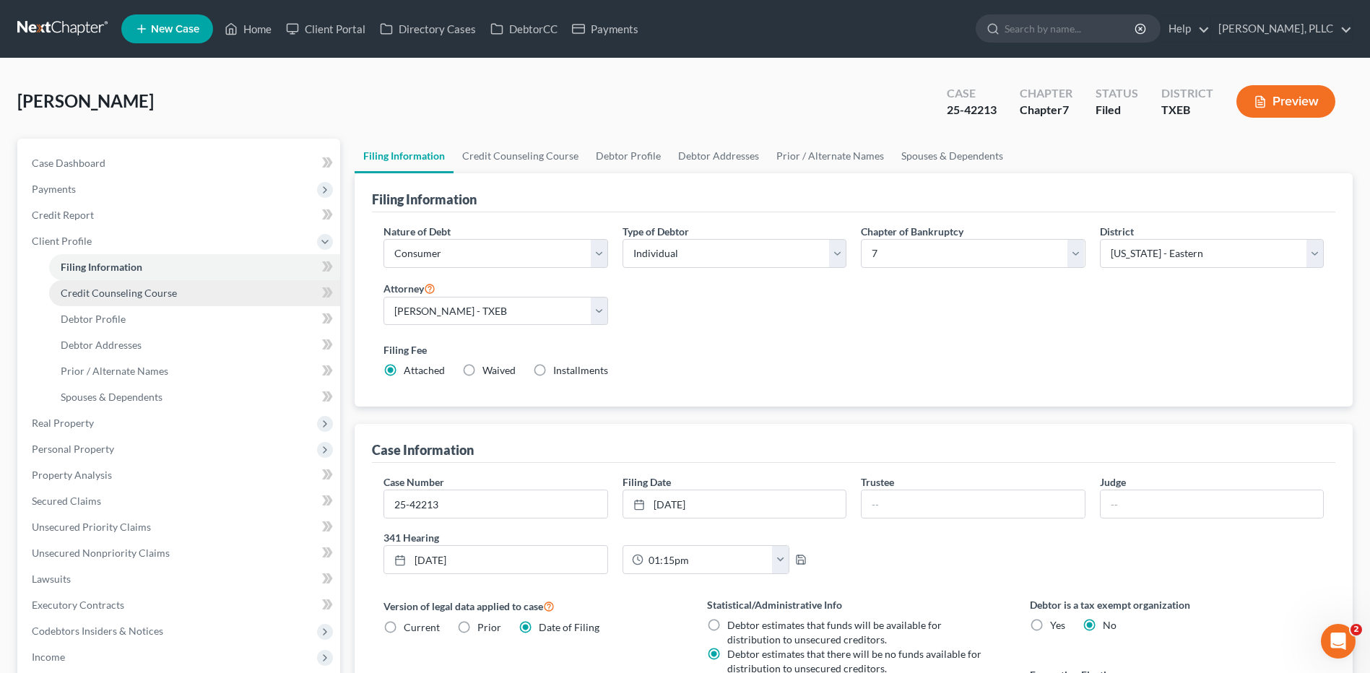
click at [118, 296] on span "Credit Counseling Course" at bounding box center [119, 293] width 116 height 12
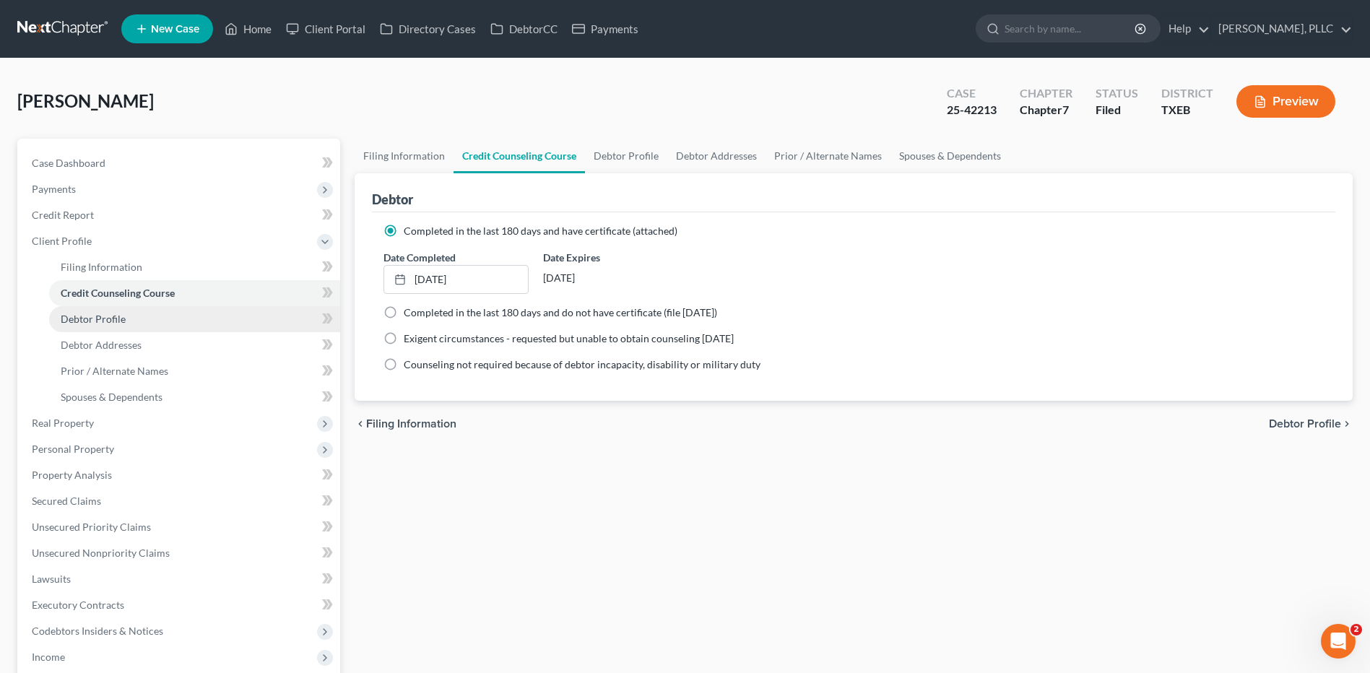
click at [117, 316] on span "Debtor Profile" at bounding box center [93, 319] width 65 height 12
select select "3"
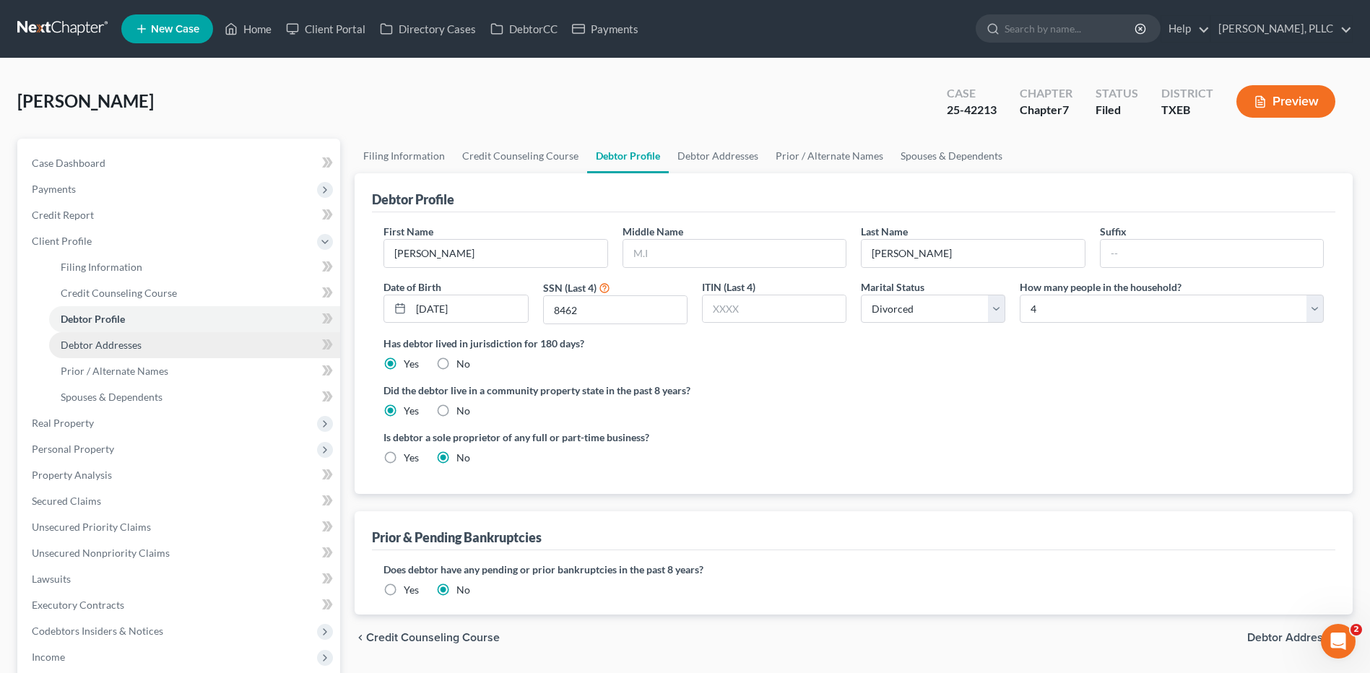
click at [113, 342] on span "Debtor Addresses" at bounding box center [101, 345] width 81 height 12
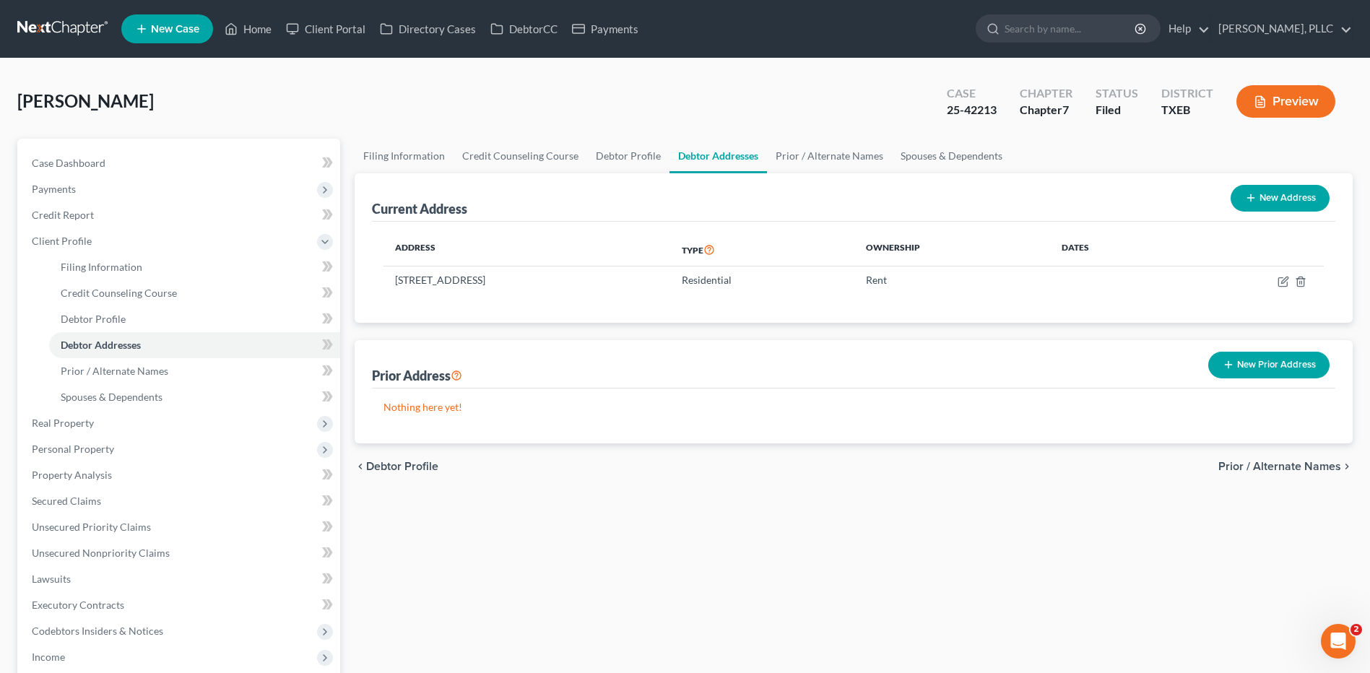
drag, startPoint x: 334, startPoint y: 97, endPoint x: 324, endPoint y: 95, distance: 10.3
click at [332, 97] on div "Willsey, Lorena Upgraded Case 25-42213 Chapter Chapter 7 Status Filed District …" at bounding box center [685, 107] width 1336 height 63
click at [256, 29] on link "Home" at bounding box center [247, 29] width 61 height 26
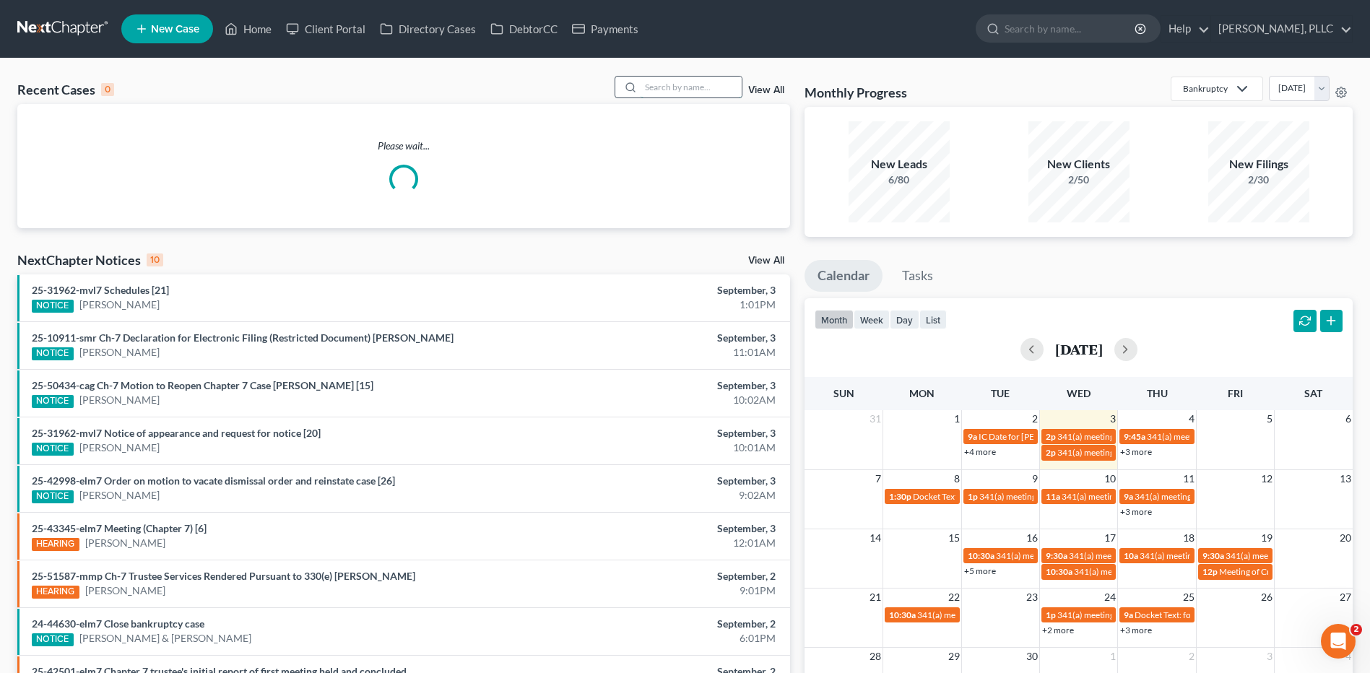
click at [667, 83] on input "search" at bounding box center [691, 87] width 101 height 21
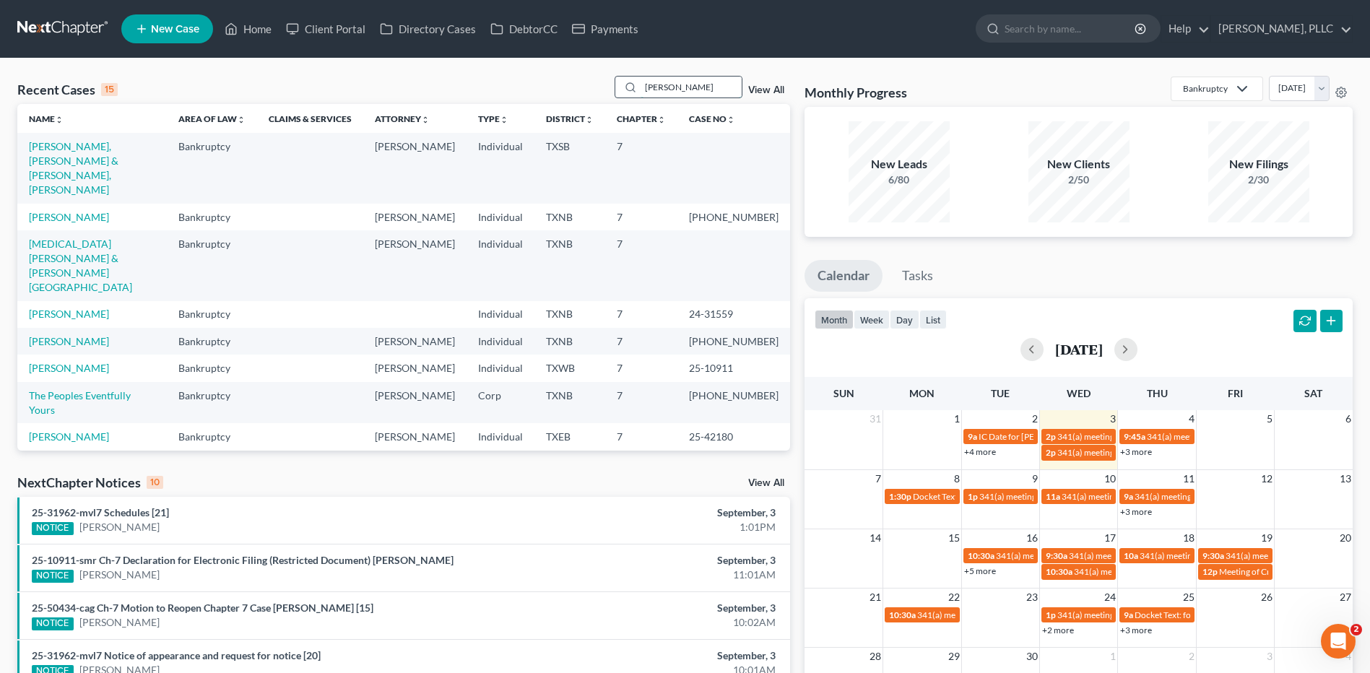
type input "Morrow"
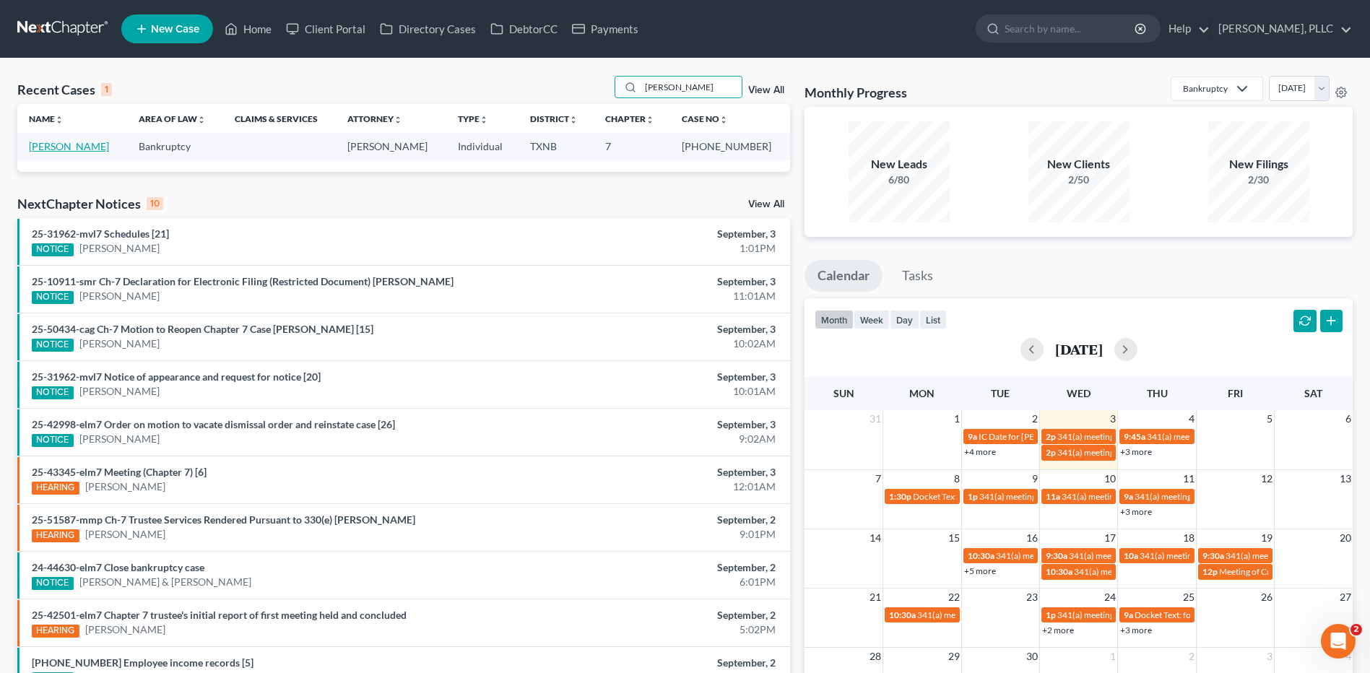
click at [60, 152] on link "Morrow, Ryan" at bounding box center [69, 146] width 80 height 12
select select "3"
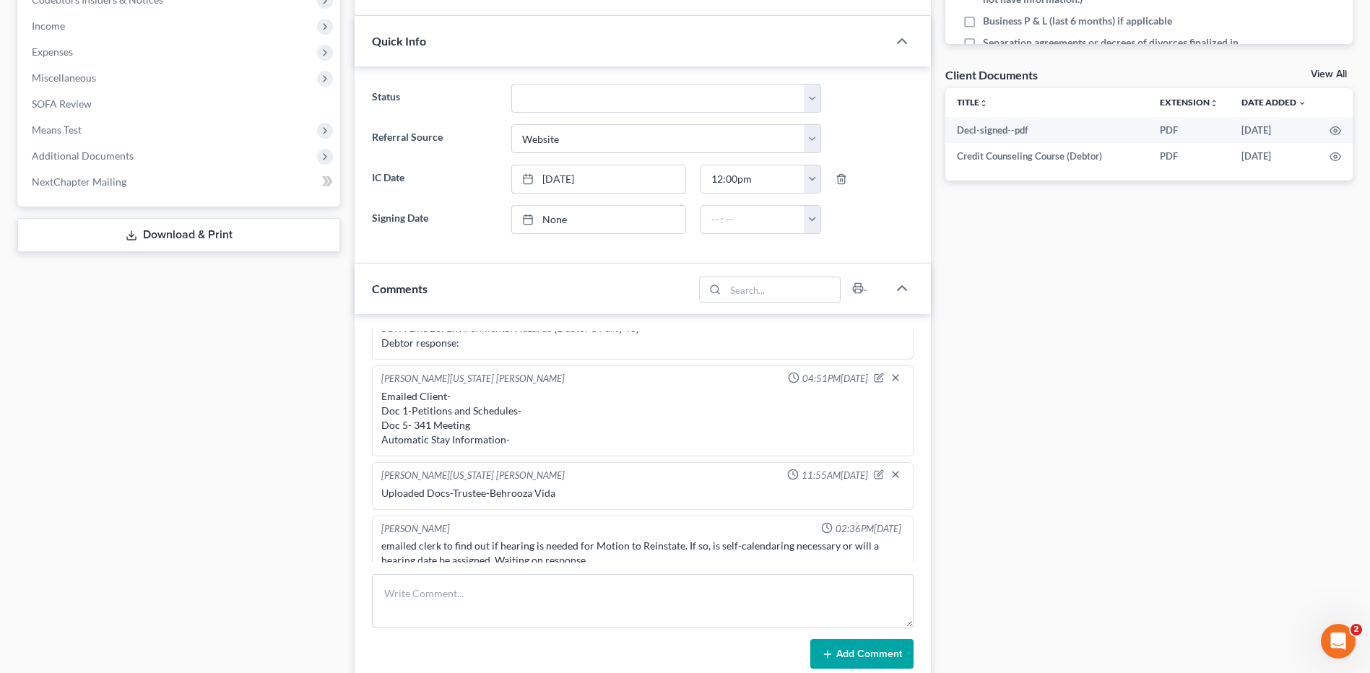
scroll to position [461, 0]
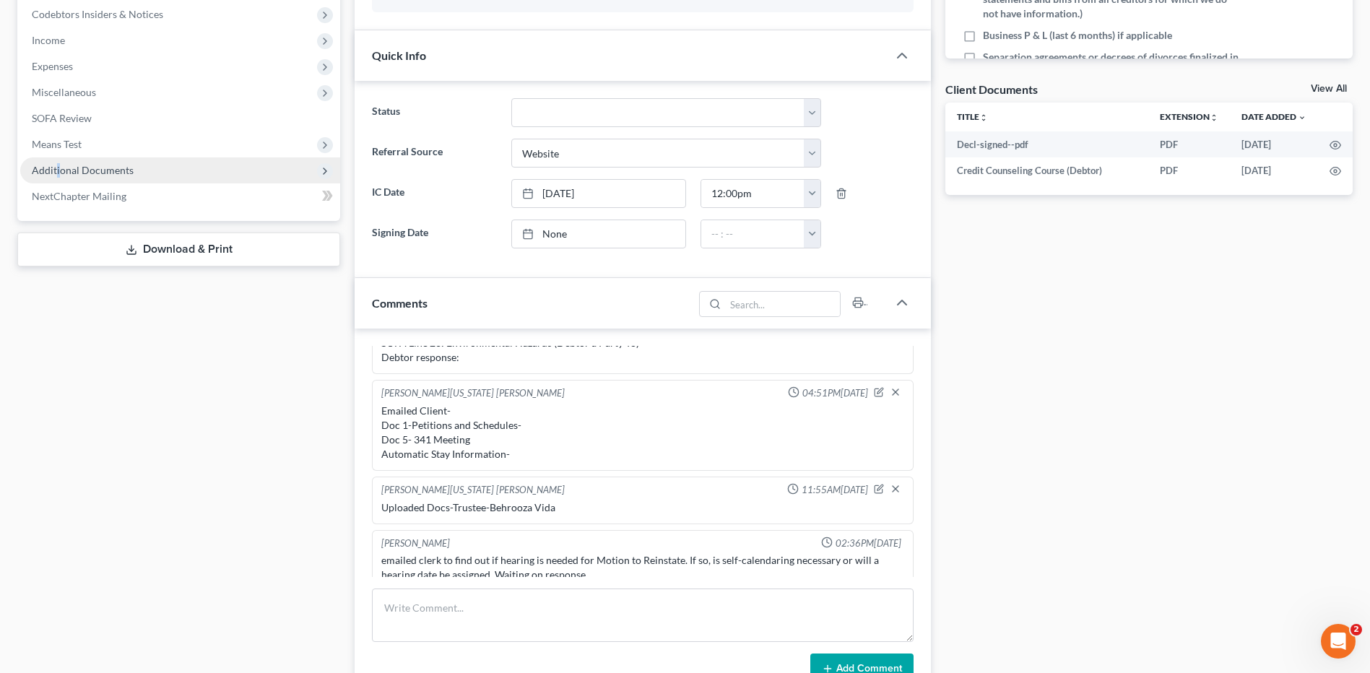
click at [58, 161] on span "Additional Documents" at bounding box center [180, 170] width 320 height 26
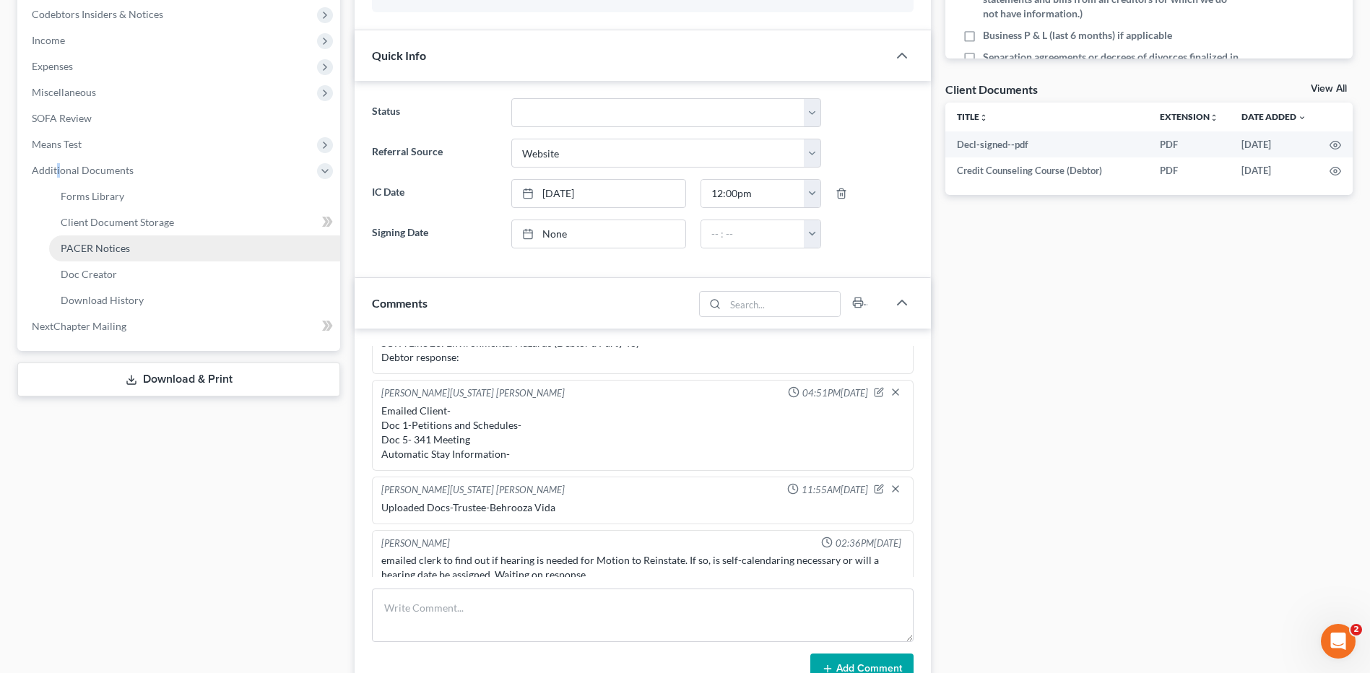
click at [105, 239] on link "PACER Notices" at bounding box center [194, 248] width 291 height 26
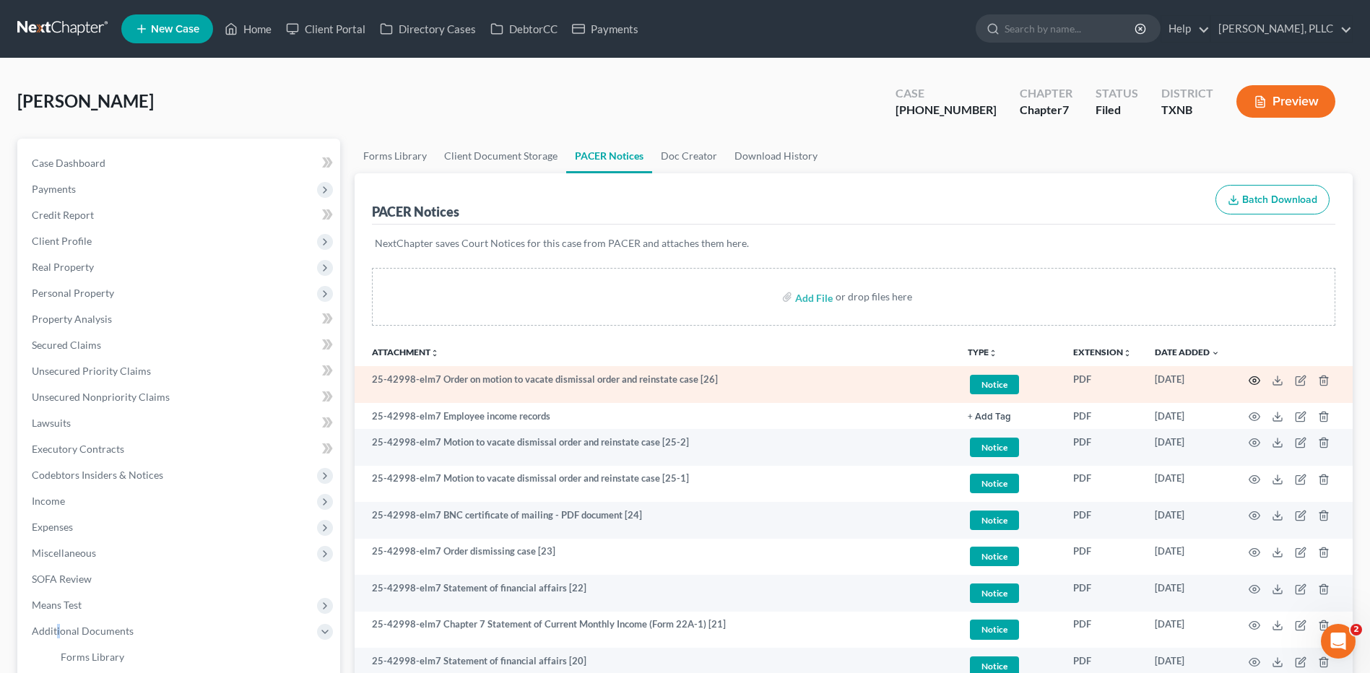
click at [1255, 378] on icon "button" at bounding box center [1255, 381] width 12 height 12
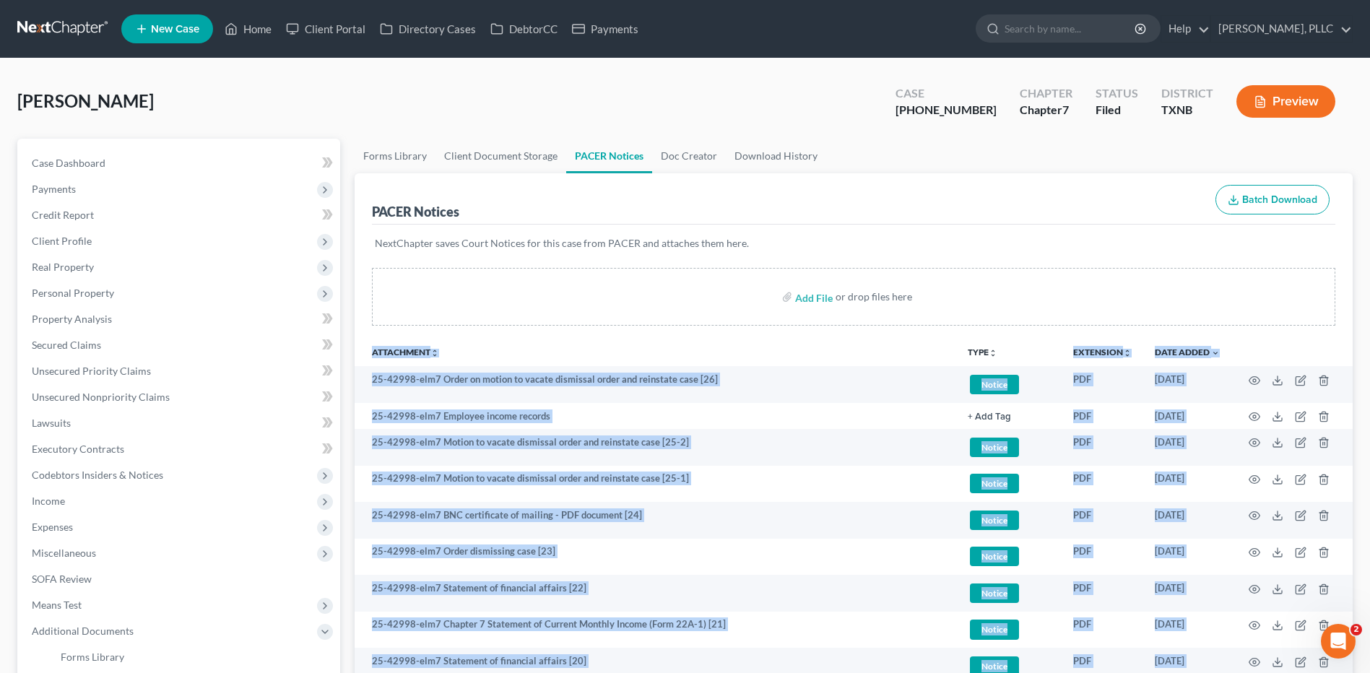
drag, startPoint x: 1039, startPoint y: 233, endPoint x: 1037, endPoint y: 306, distance: 72.3
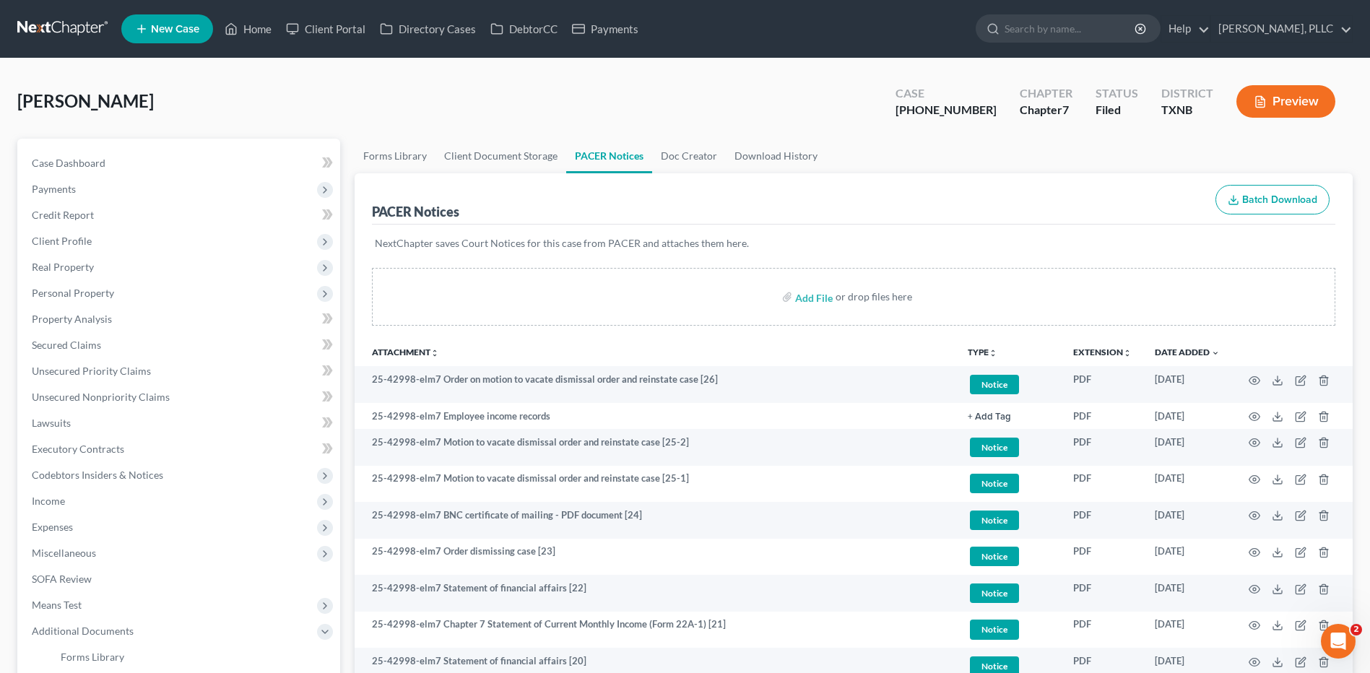
click at [1219, 267] on div "NextChapter saves Court Notices for this case from PACER and attaches them here." at bounding box center [854, 252] width 964 height 55
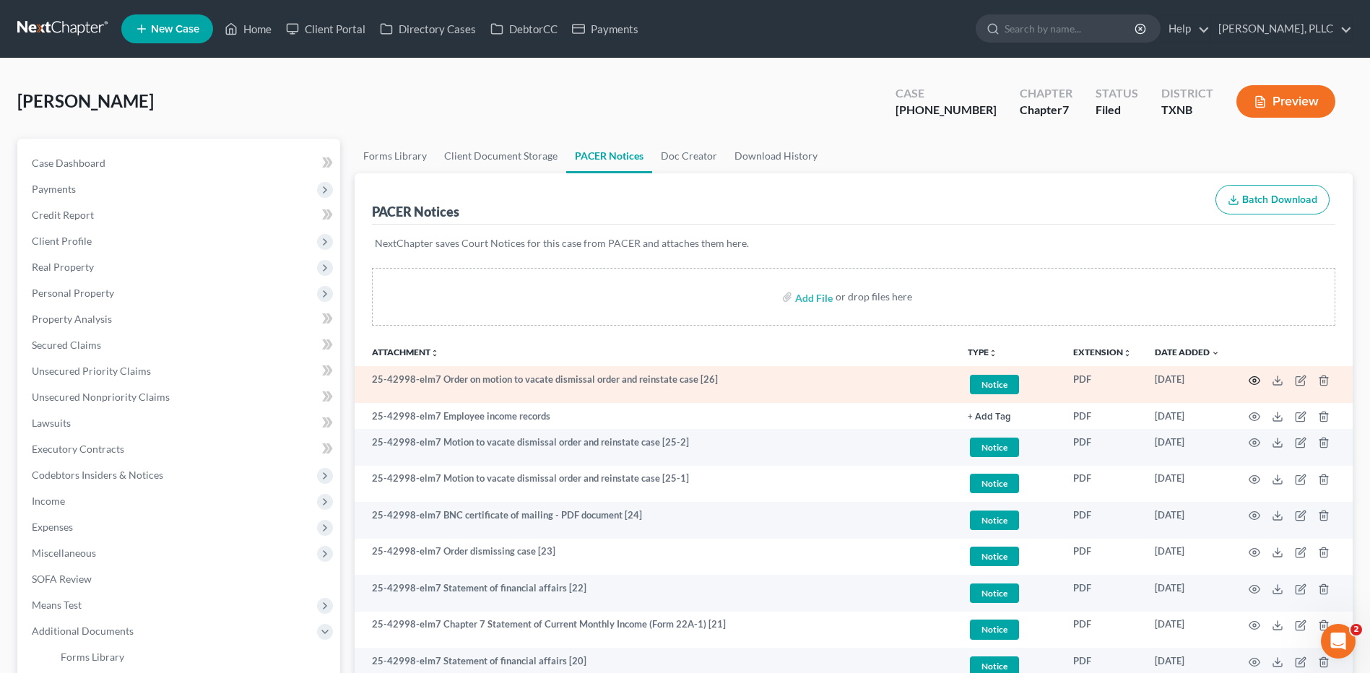
click at [1256, 380] on circle "button" at bounding box center [1254, 380] width 3 height 3
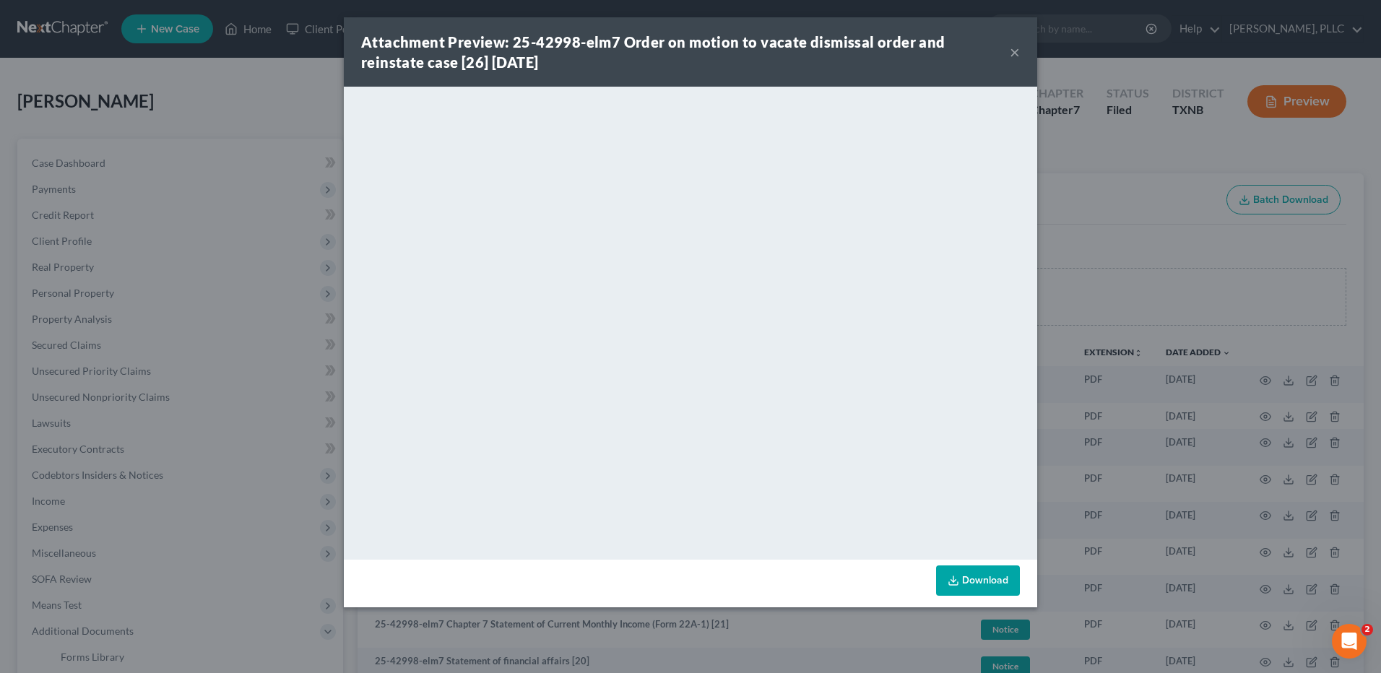
click at [1016, 50] on button "×" at bounding box center [1015, 51] width 10 height 17
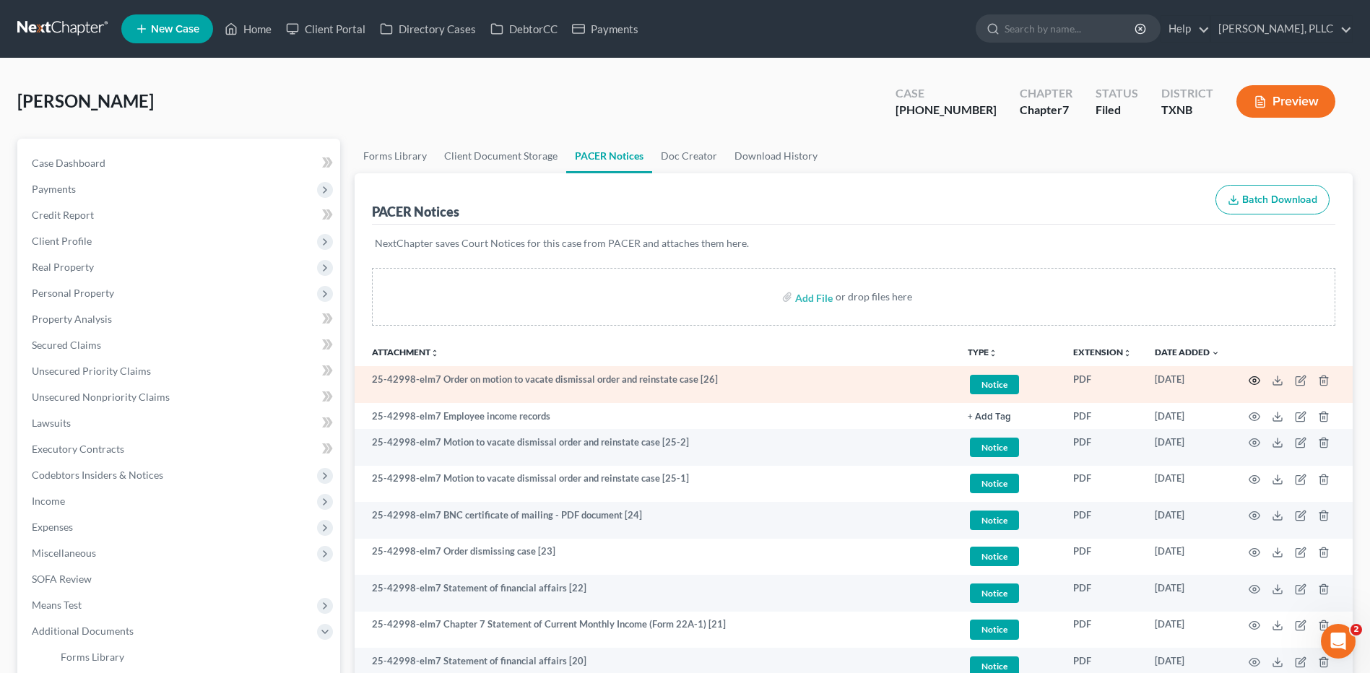
click at [1258, 378] on icon "button" at bounding box center [1255, 380] width 11 height 8
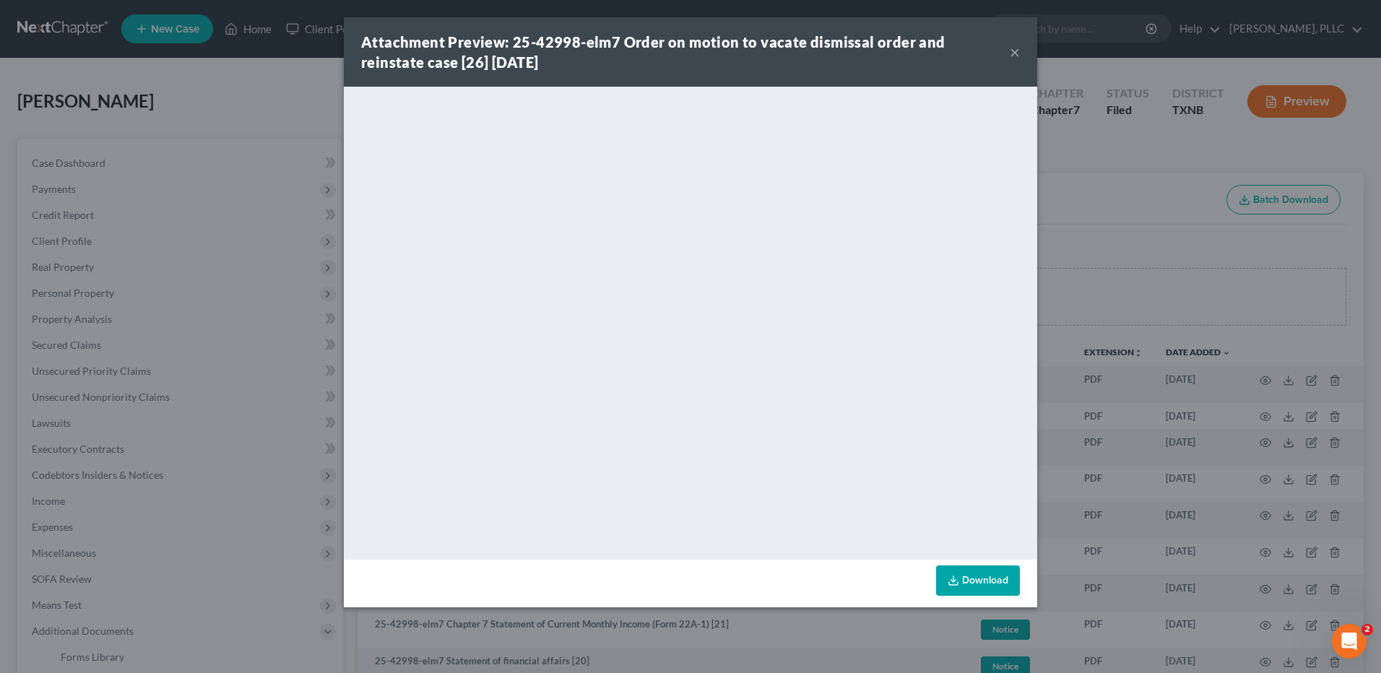
click at [972, 580] on link "Download" at bounding box center [978, 581] width 84 height 30
click at [1014, 53] on button "×" at bounding box center [1015, 51] width 10 height 17
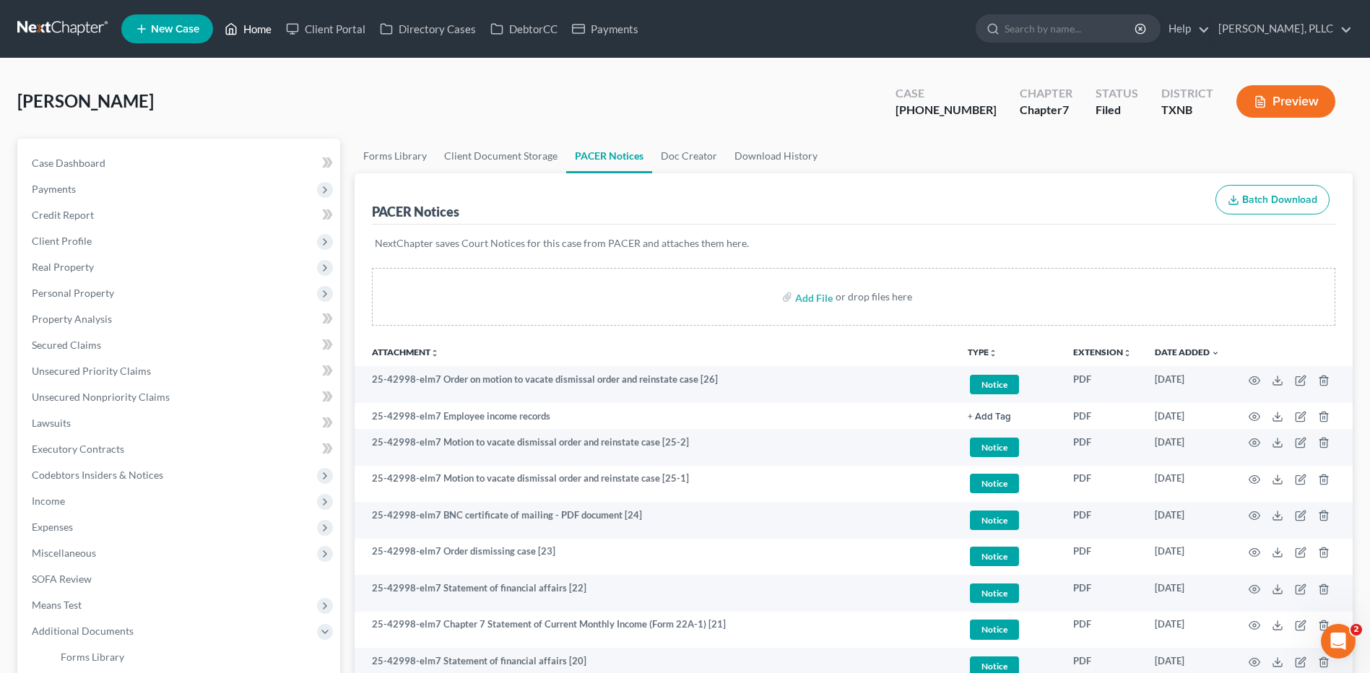
drag, startPoint x: 255, startPoint y: 27, endPoint x: 547, endPoint y: 56, distance: 293.2
click at [255, 27] on link "Home" at bounding box center [247, 29] width 61 height 26
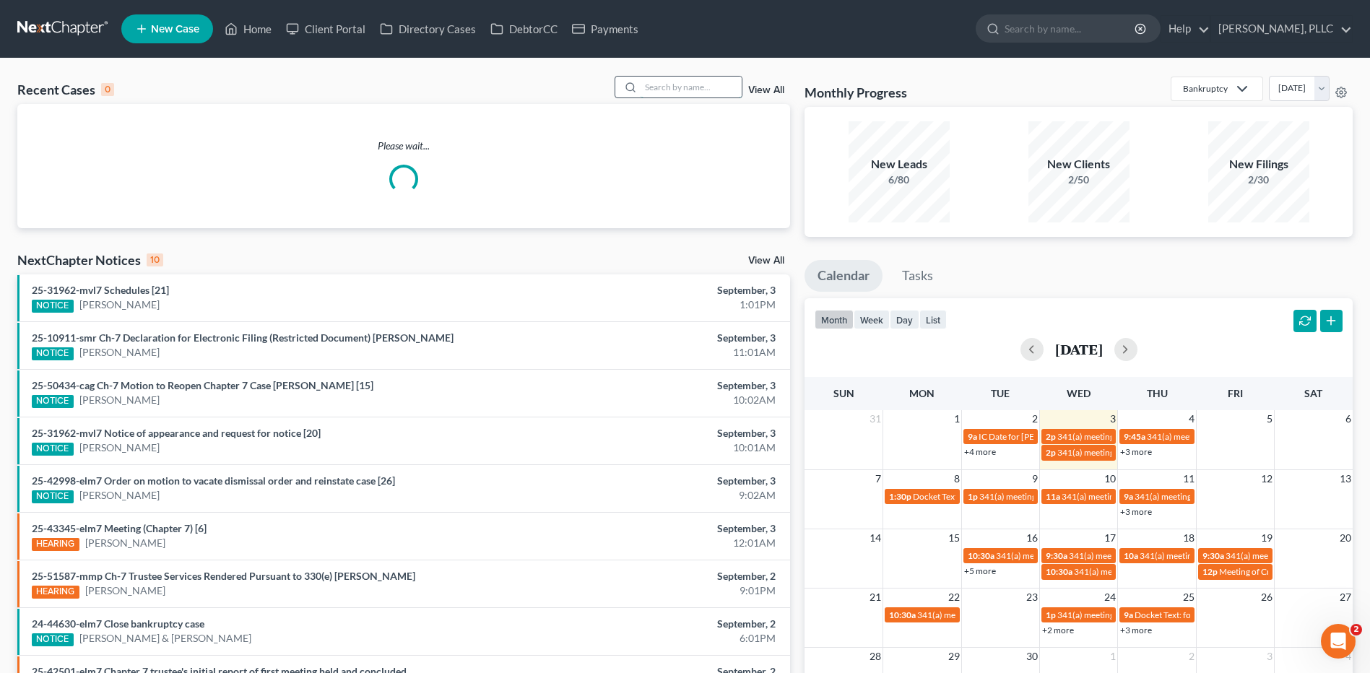
click at [674, 89] on input "search" at bounding box center [691, 87] width 101 height 21
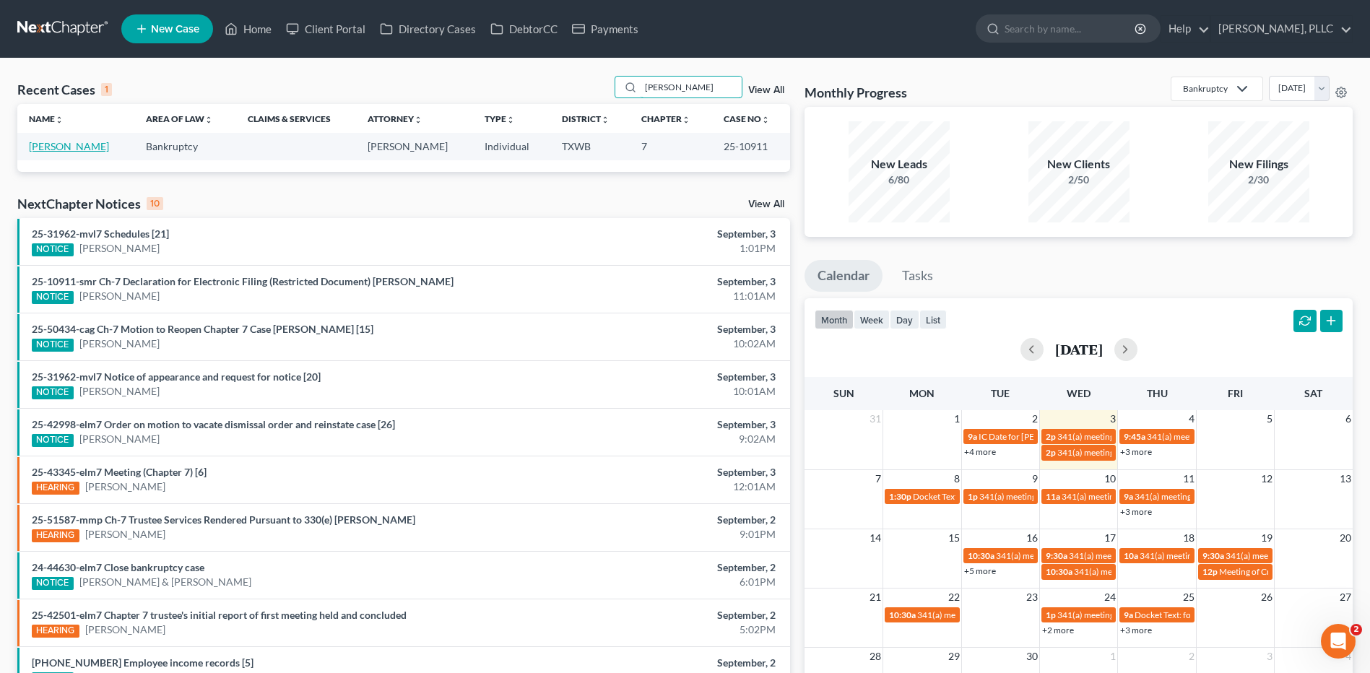
type input "Pearley"
click at [84, 146] on link "[PERSON_NAME]" at bounding box center [69, 146] width 80 height 12
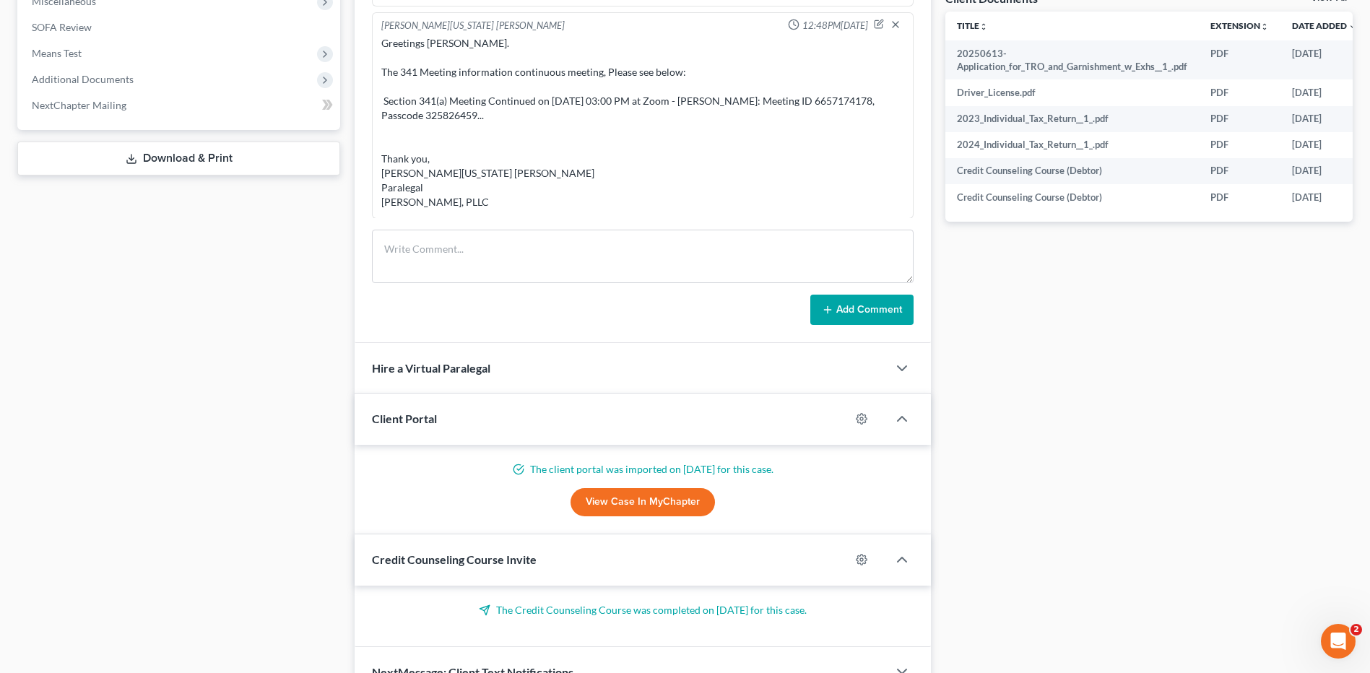
scroll to position [562, 0]
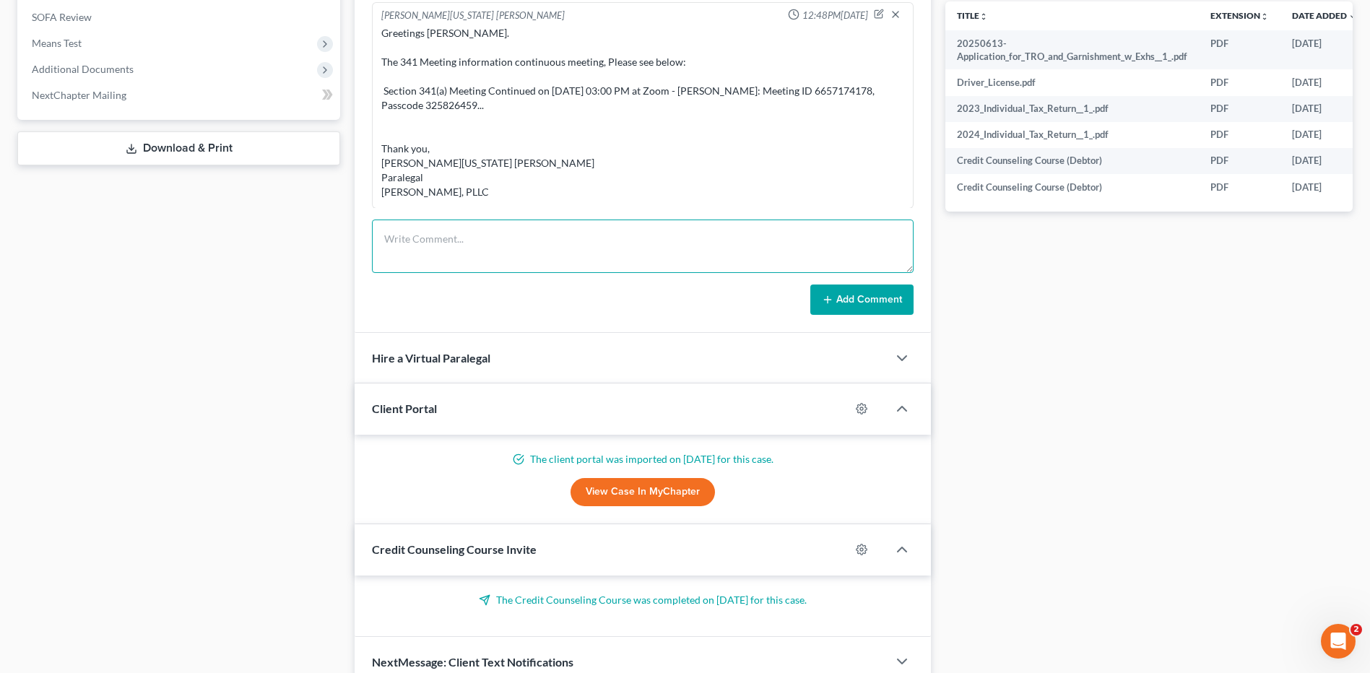
paste textarea "Greetings Tamala Pearley, Please see the information below for the continuous o…"
type textarea "Greetings Tamala Pearley, Please see the information below for the continuous o…"
click at [849, 303] on button "Add Comment" at bounding box center [861, 300] width 103 height 30
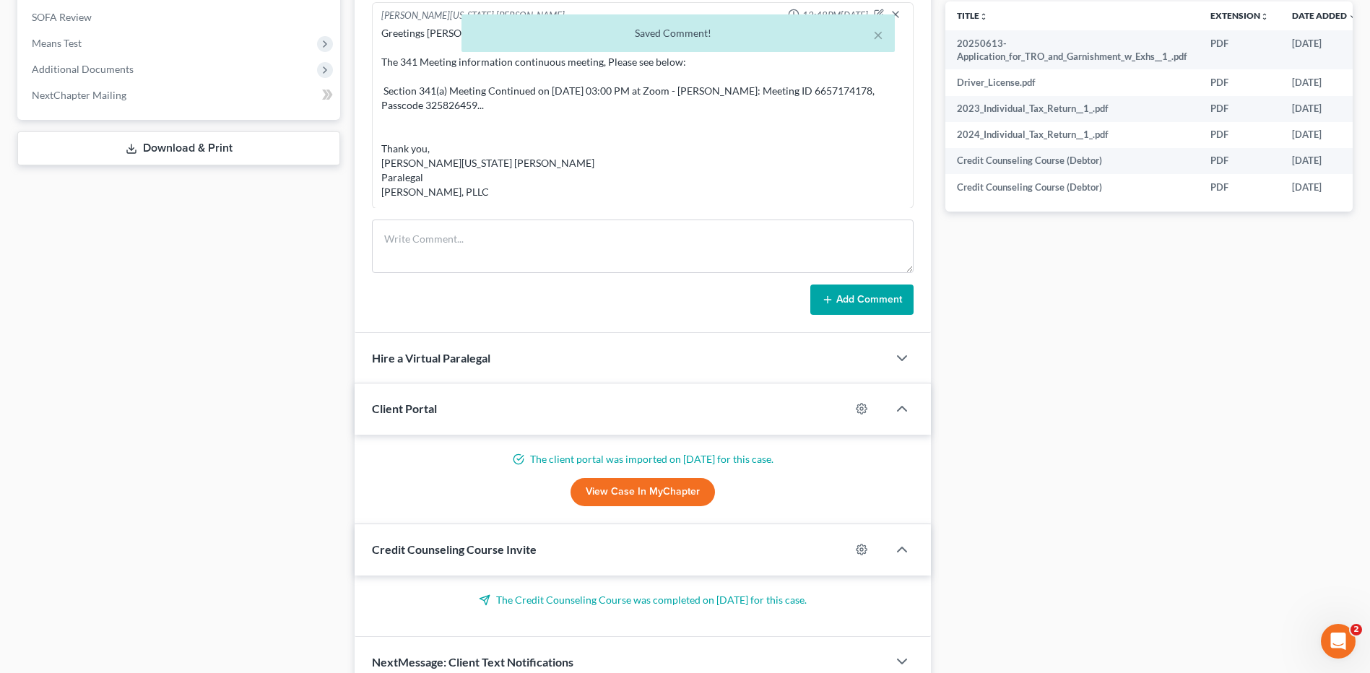
scroll to position [2286, 0]
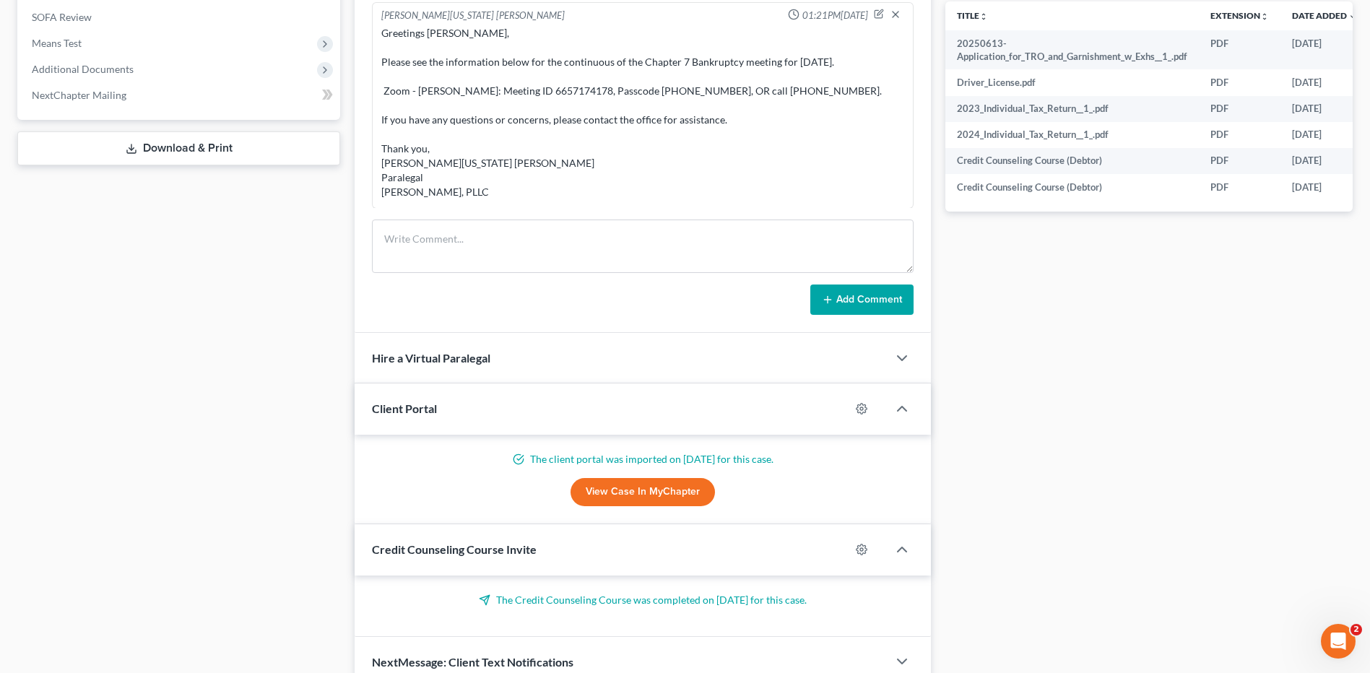
drag, startPoint x: 1097, startPoint y: 474, endPoint x: 1375, endPoint y: 408, distance: 285.8
click at [1114, 470] on div "Docs Tasks Events Timer 12% Completed Nothing here yet! Signed Engagement Debto…" at bounding box center [1149, 132] width 422 height 1111
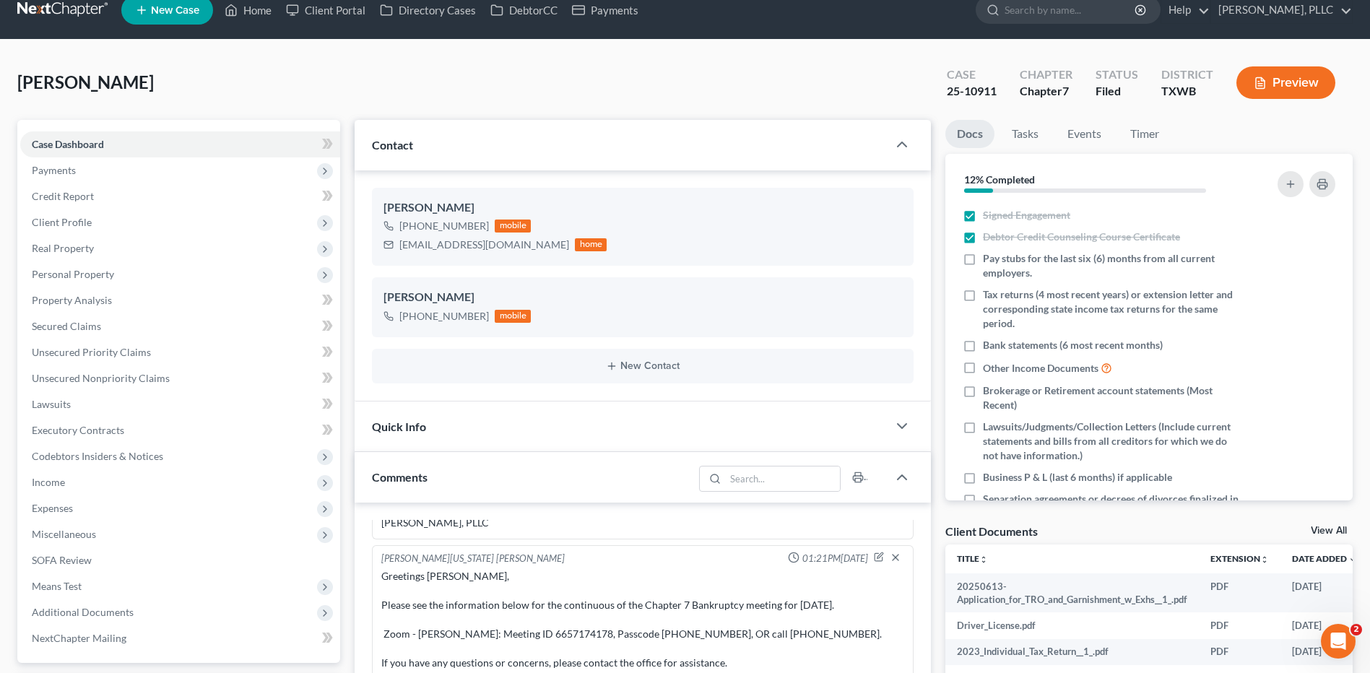
scroll to position [0, 0]
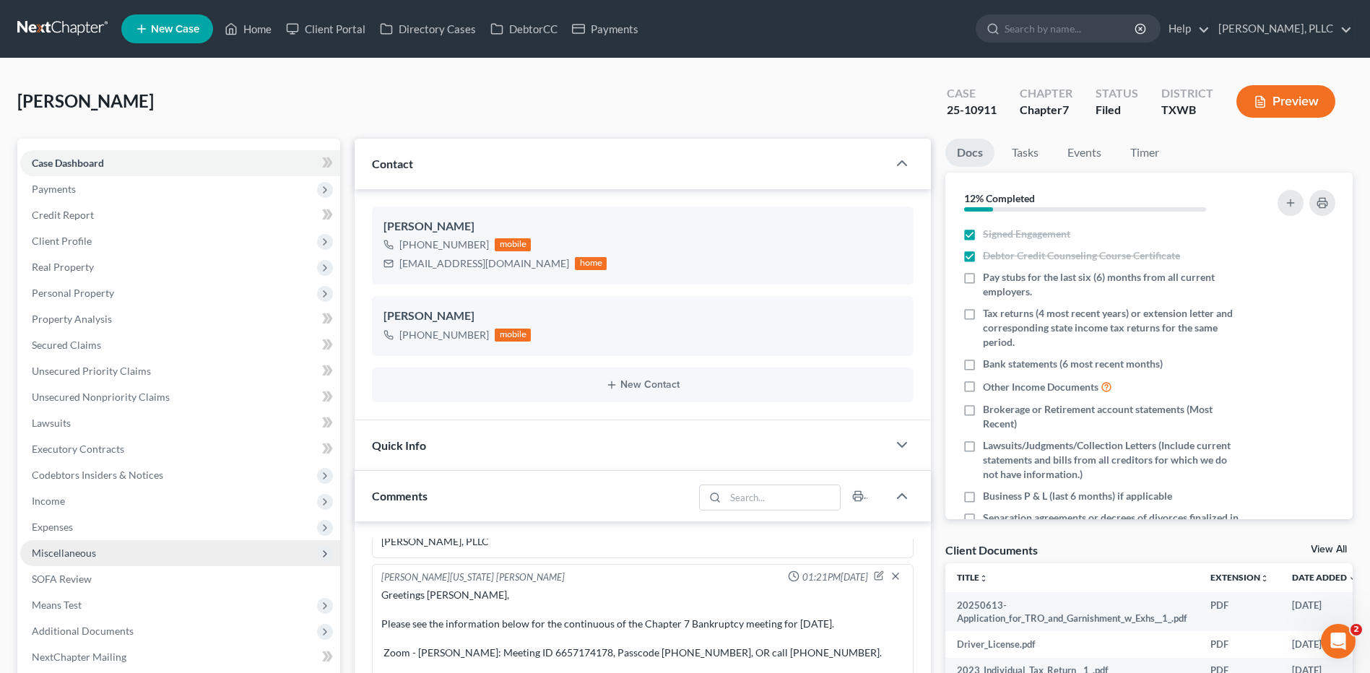
click at [66, 549] on span "Miscellaneous" at bounding box center [64, 553] width 64 height 12
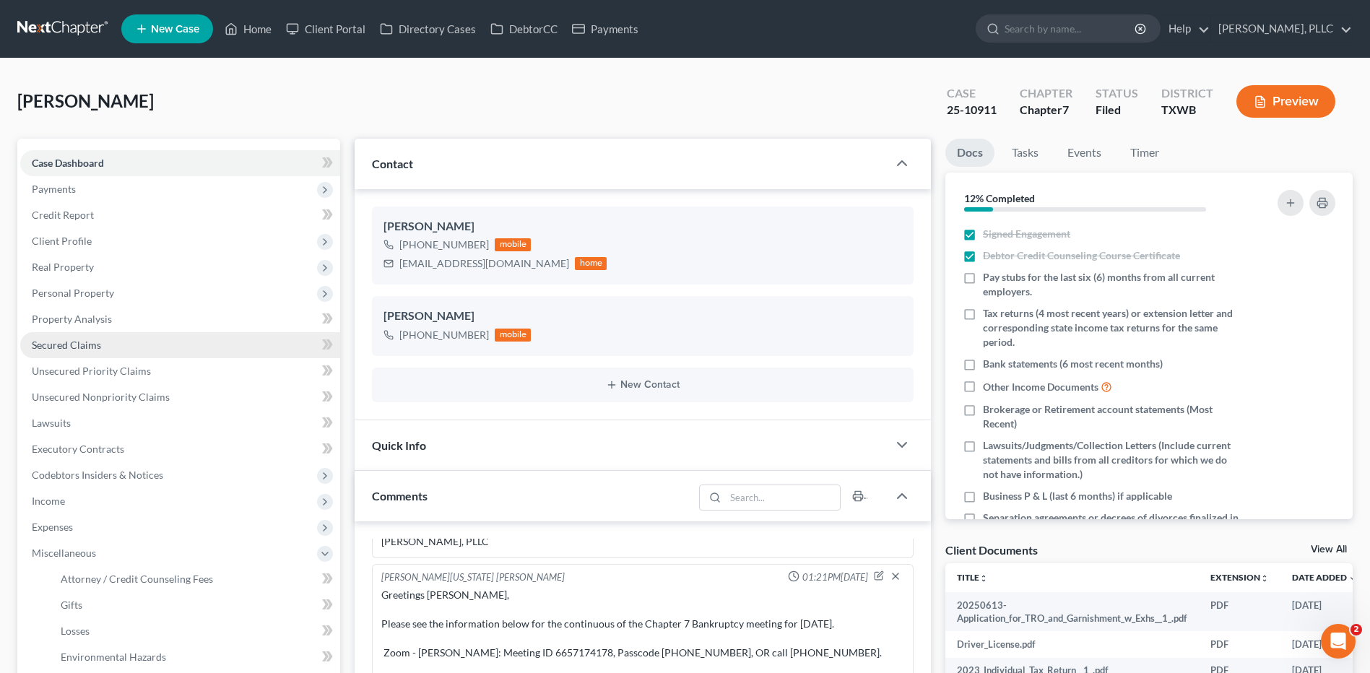
click at [59, 347] on span "Secured Claims" at bounding box center [66, 345] width 69 height 12
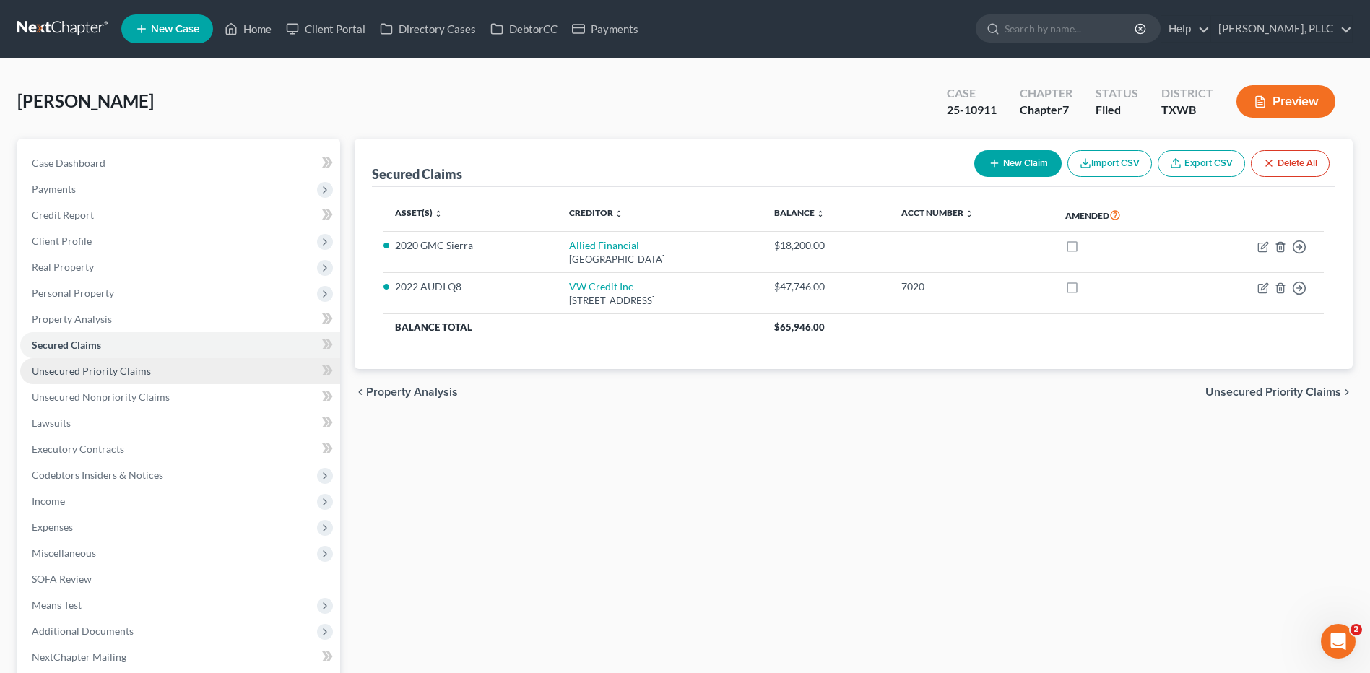
click at [64, 366] on span "Unsecured Priority Claims" at bounding box center [91, 371] width 119 height 12
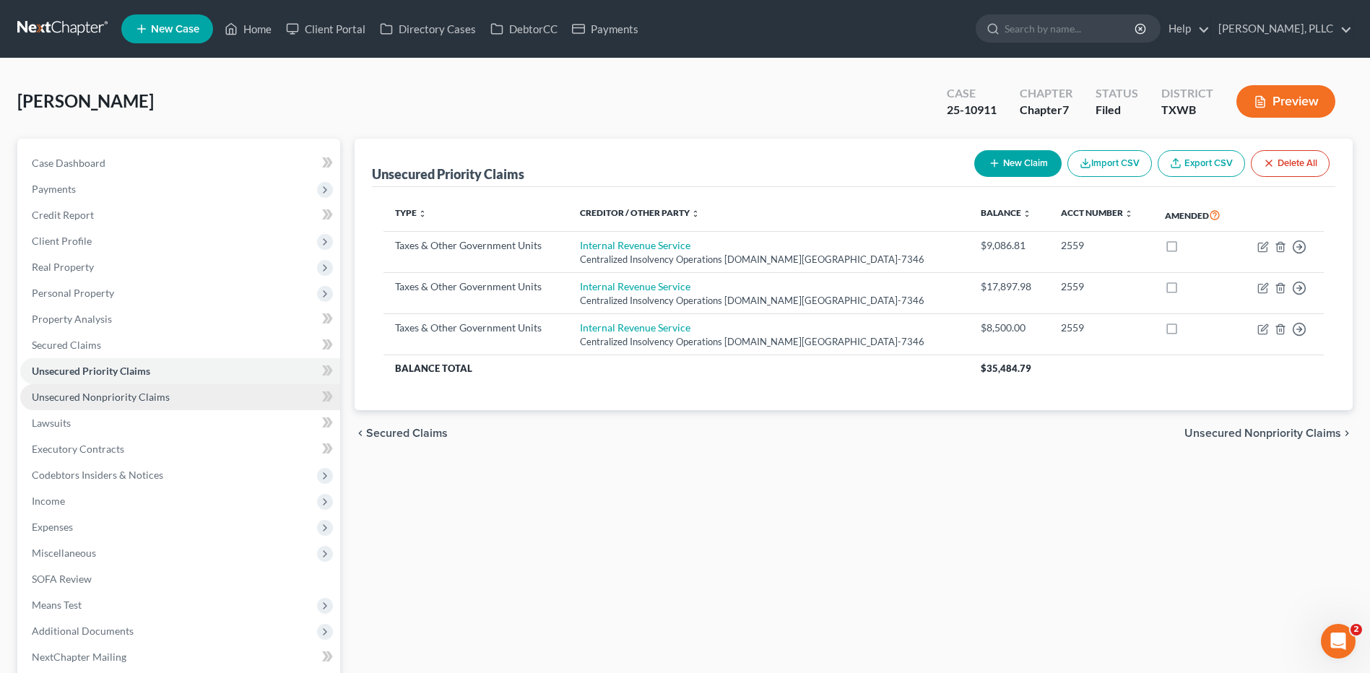
click at [61, 395] on span "Unsecured Nonpriority Claims" at bounding box center [101, 397] width 138 height 12
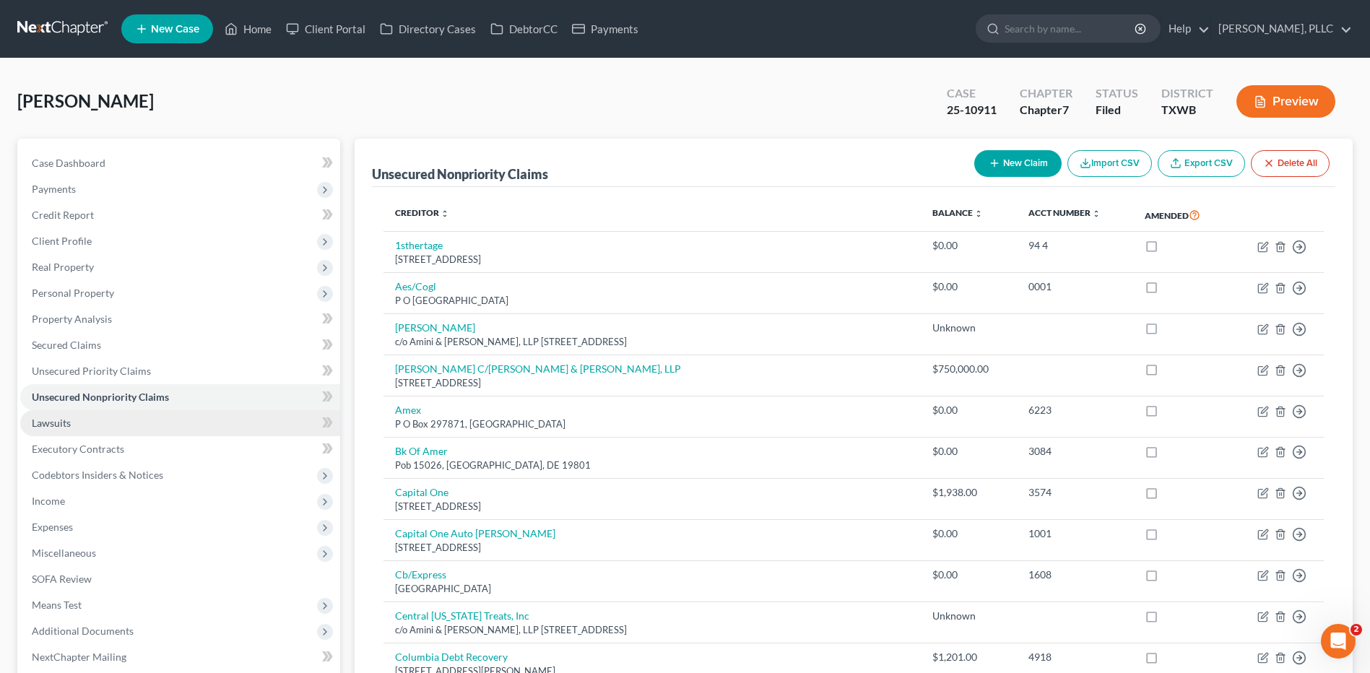
click at [56, 419] on span "Lawsuits" at bounding box center [51, 423] width 39 height 12
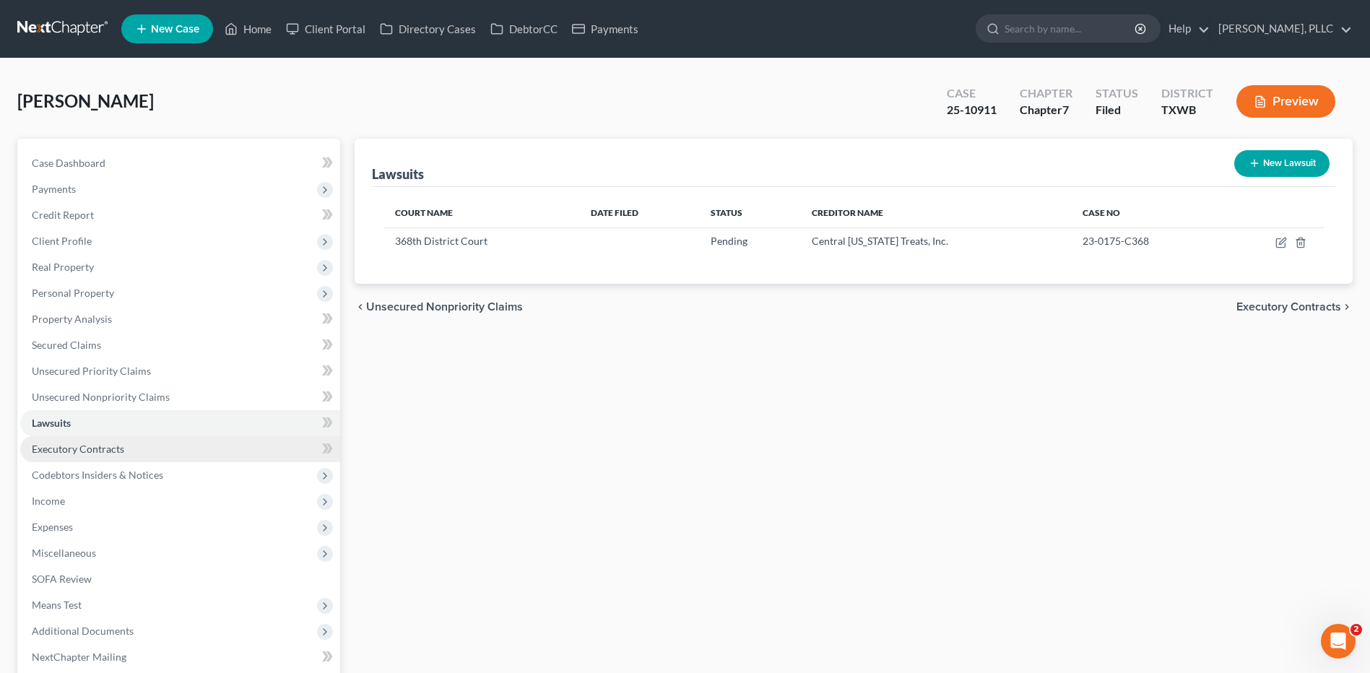
click at [56, 445] on span "Executory Contracts" at bounding box center [78, 449] width 92 height 12
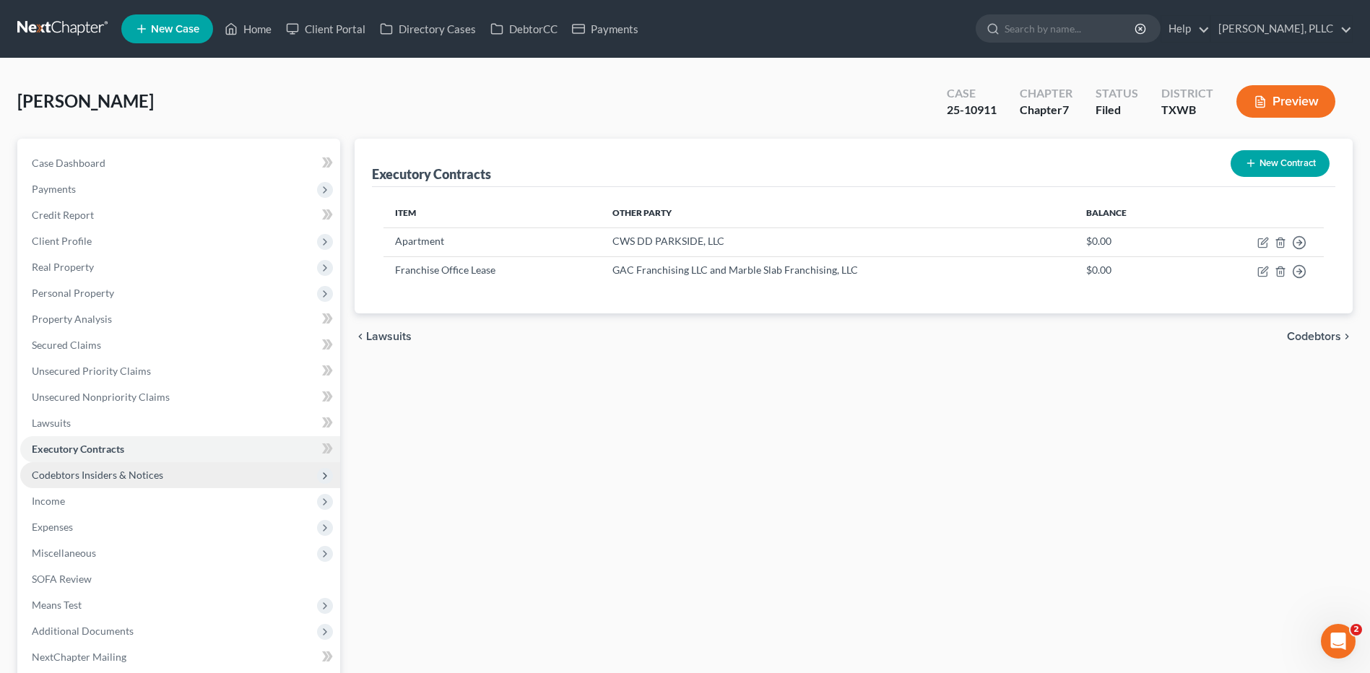
click at [59, 472] on span "Codebtors Insiders & Notices" at bounding box center [97, 475] width 131 height 12
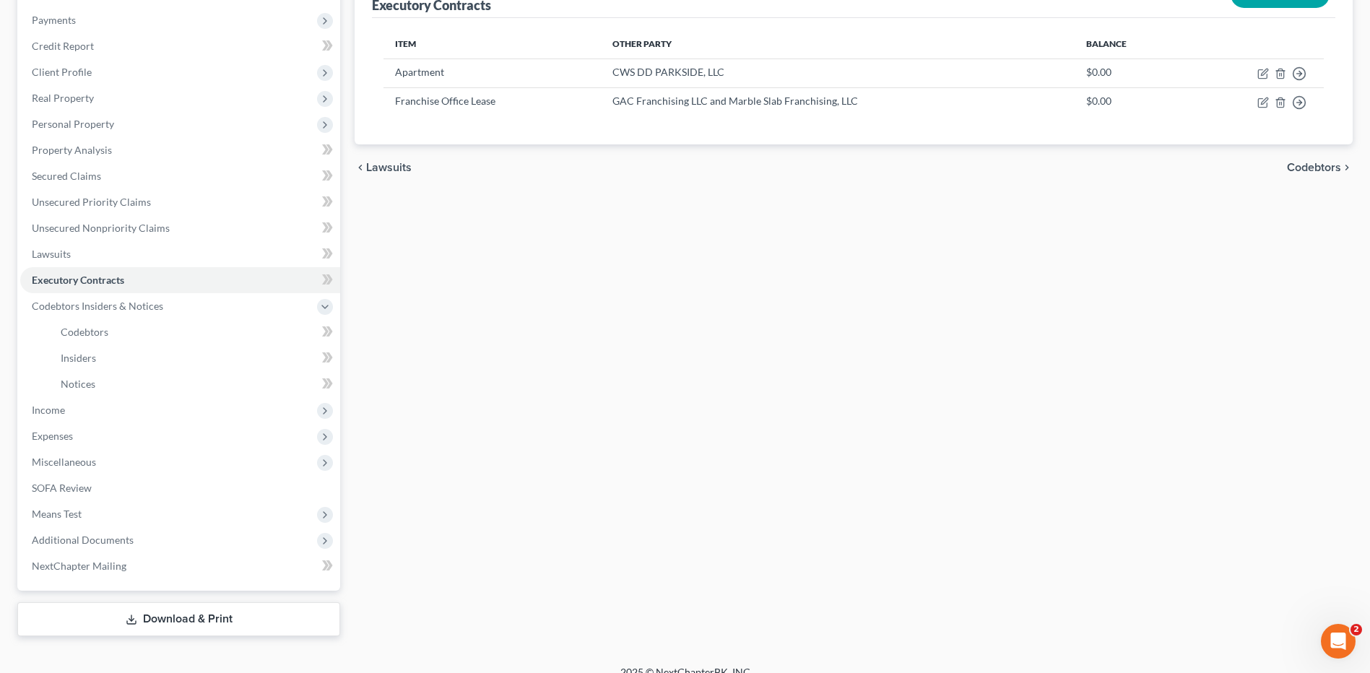
scroll to position [172, 0]
click at [47, 403] on span "Income" at bounding box center [48, 407] width 33 height 12
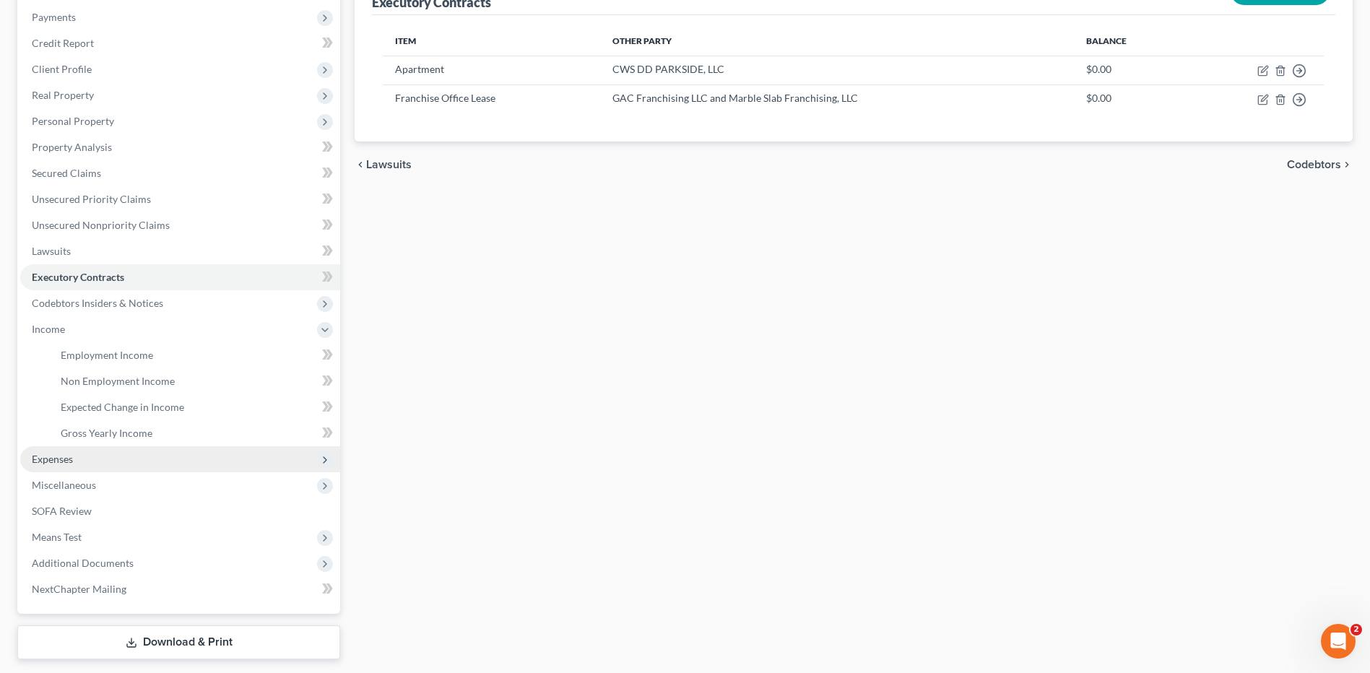
click at [49, 457] on span "Expenses" at bounding box center [52, 459] width 41 height 12
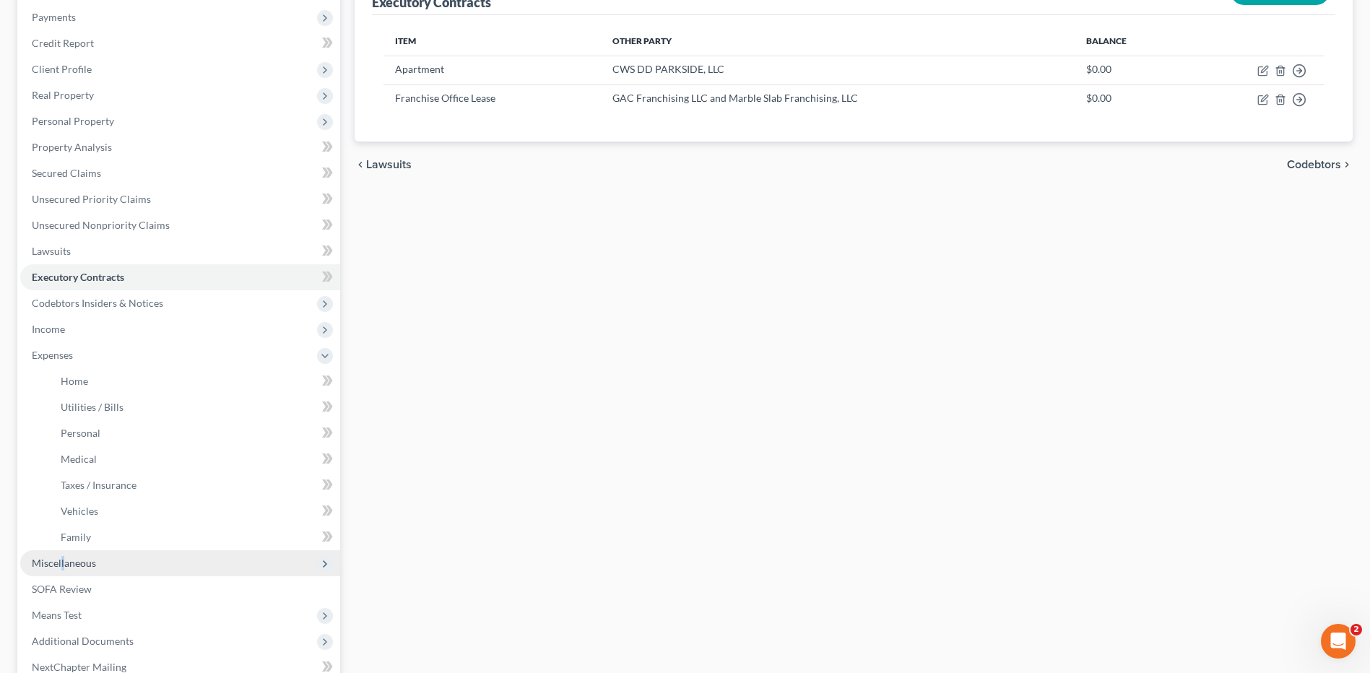
click at [61, 567] on span "Miscellaneous" at bounding box center [64, 563] width 64 height 12
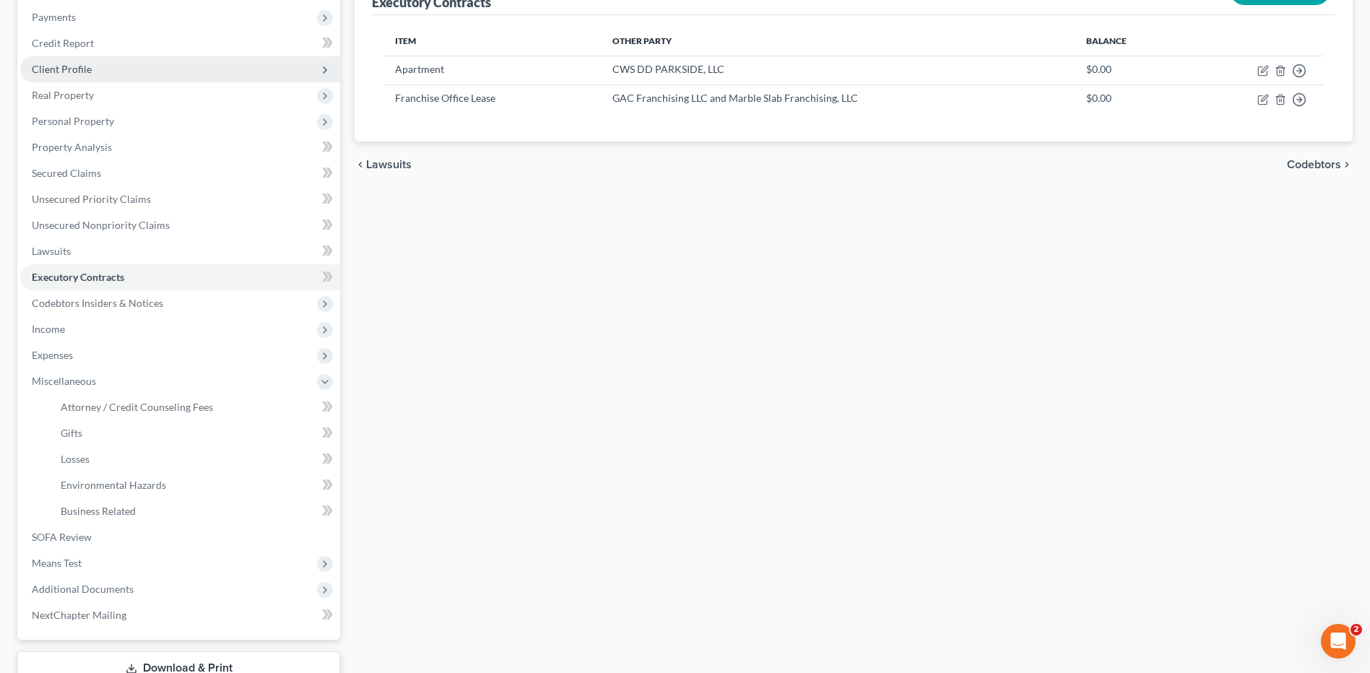
click at [53, 81] on span "Client Profile" at bounding box center [180, 69] width 320 height 26
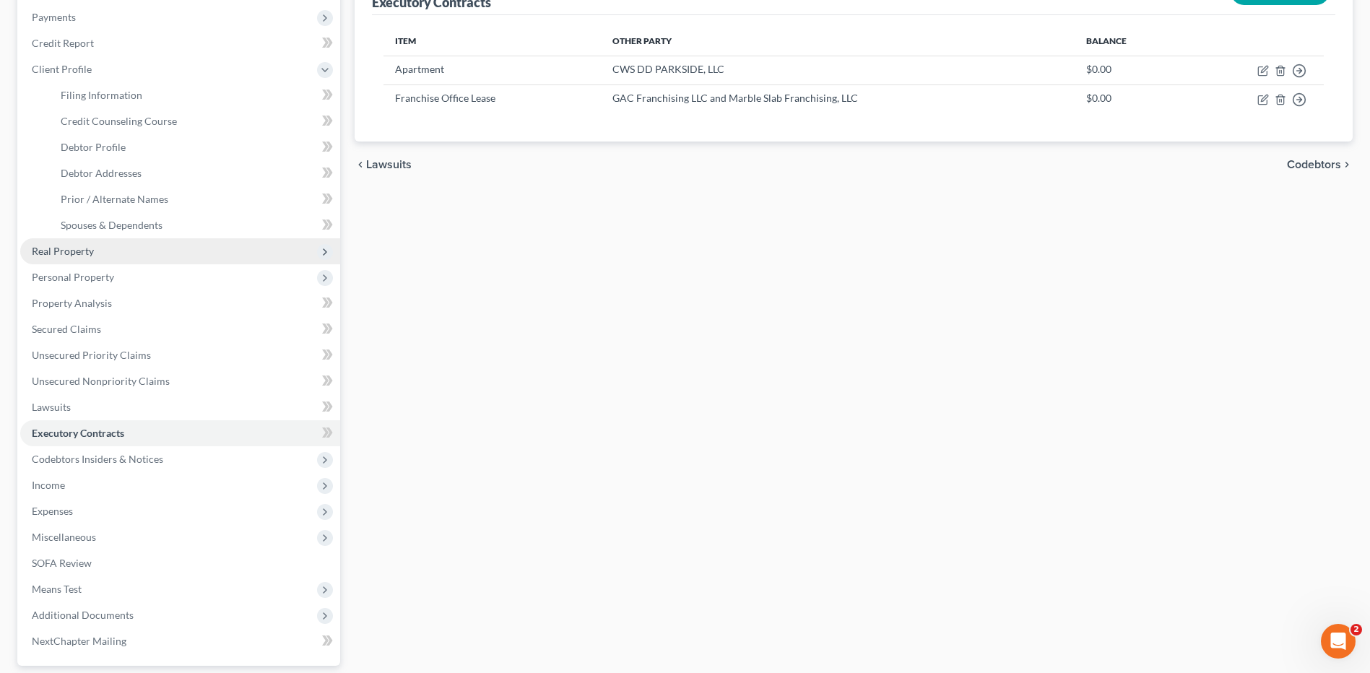
click at [77, 252] on span "Real Property" at bounding box center [63, 251] width 62 height 12
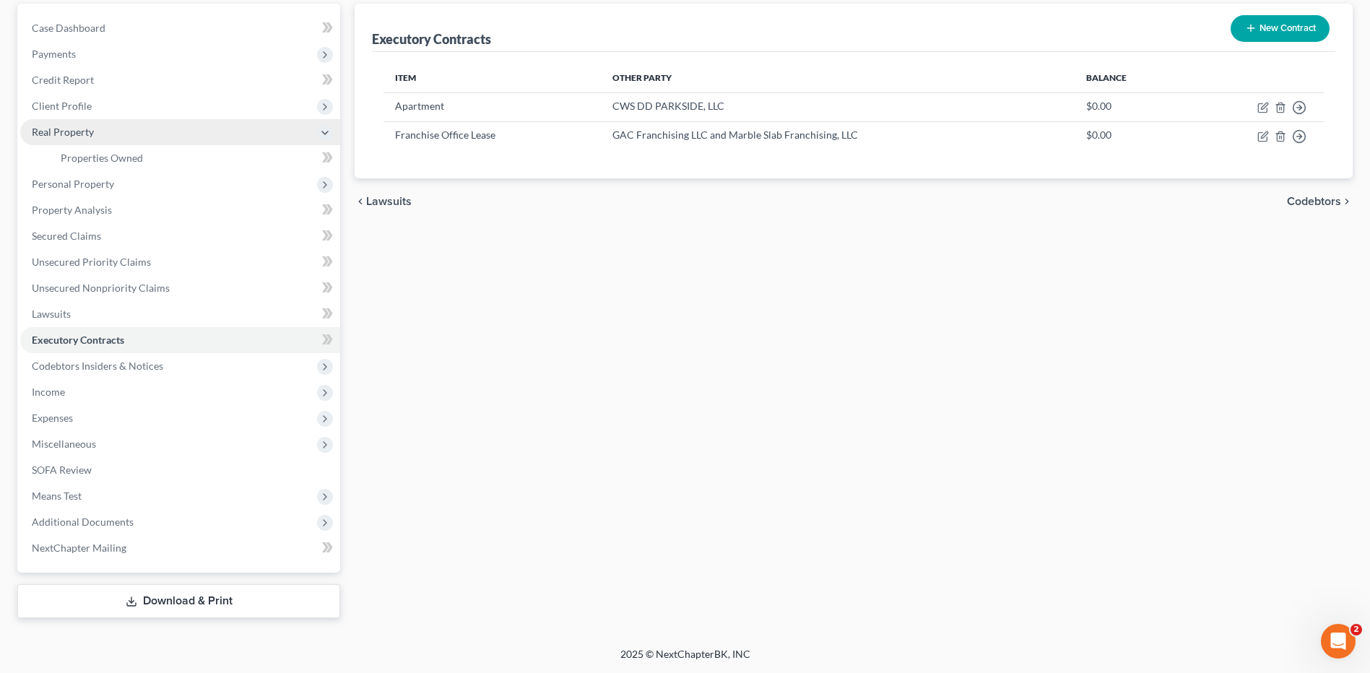
scroll to position [135, 0]
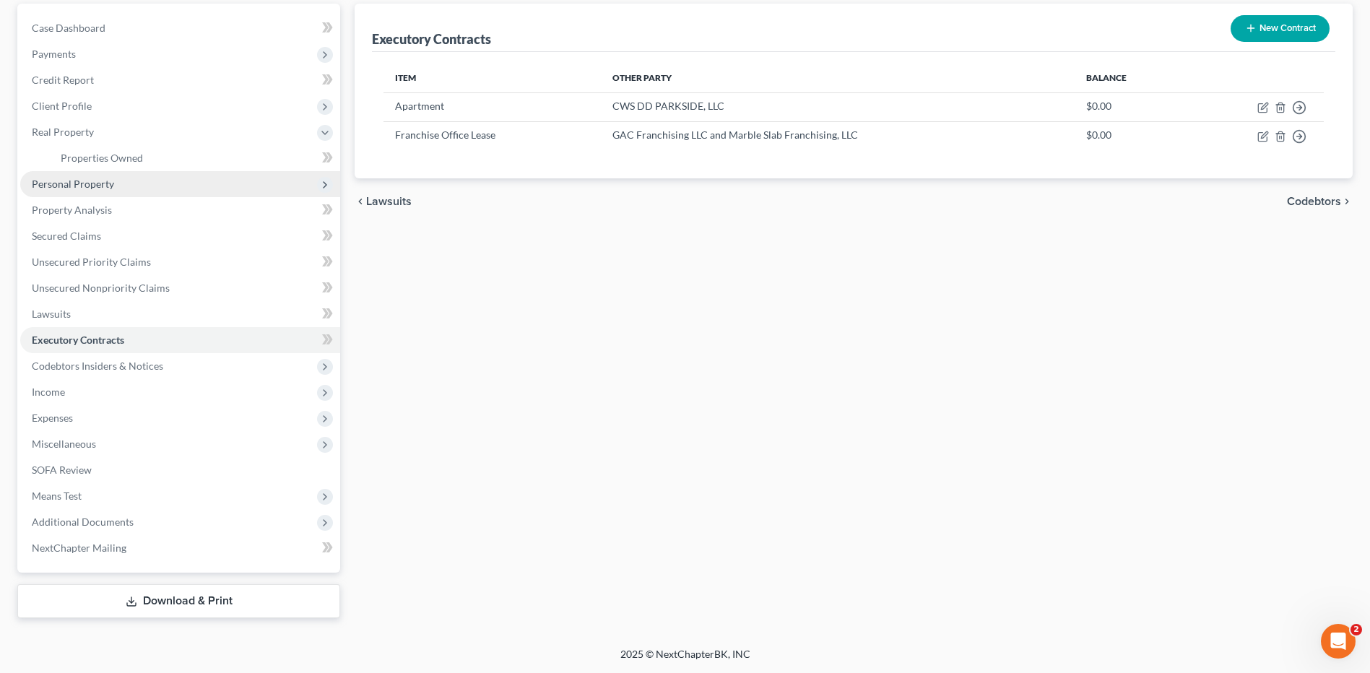
click at [83, 181] on span "Personal Property" at bounding box center [73, 184] width 82 height 12
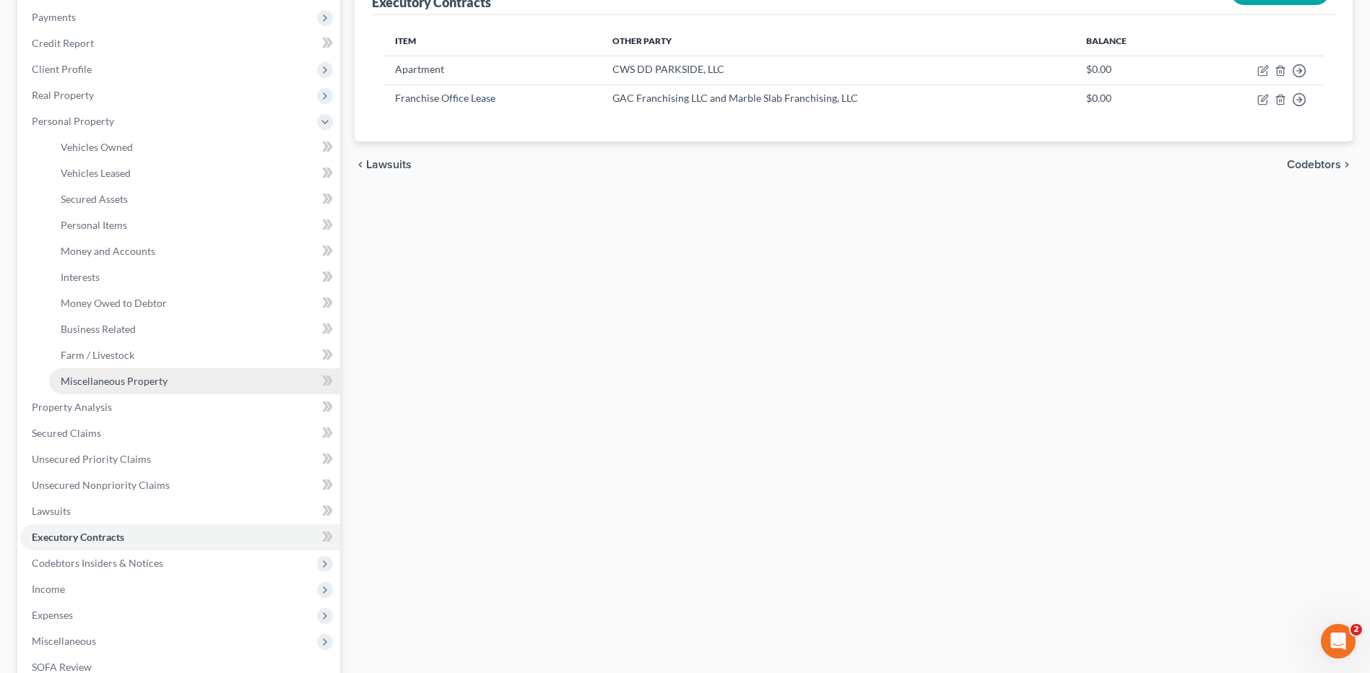
click at [124, 383] on span "Miscellaneous Property" at bounding box center [114, 381] width 107 height 12
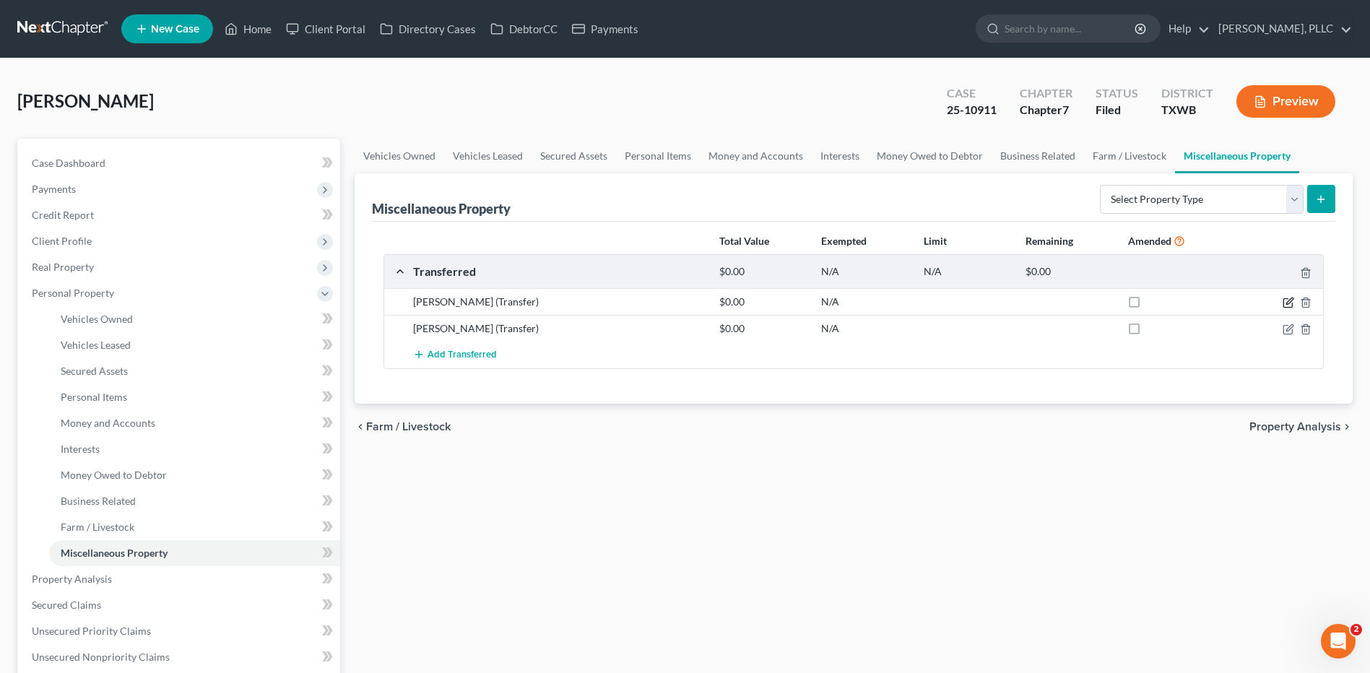
click at [1287, 301] on icon "button" at bounding box center [1289, 303] width 12 height 12
select select "Ordinary ([DATE])"
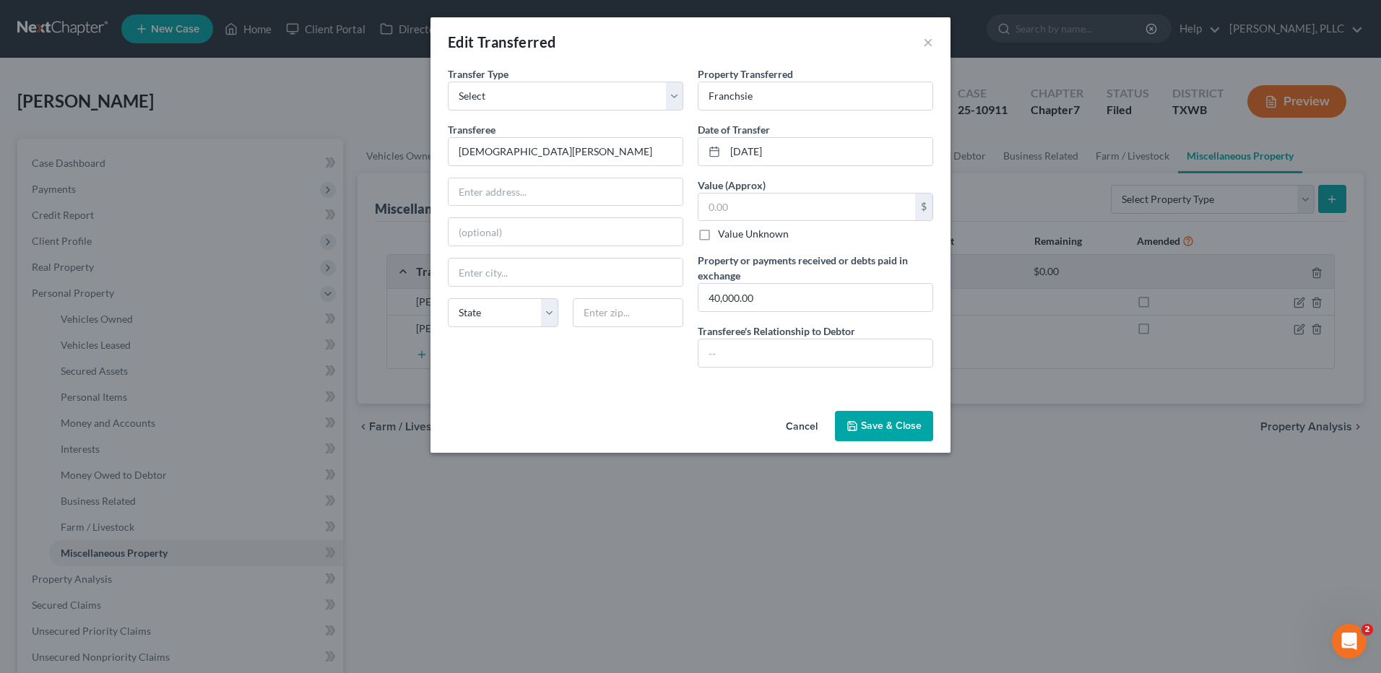
click at [872, 425] on button "Save & Close" at bounding box center [884, 426] width 98 height 30
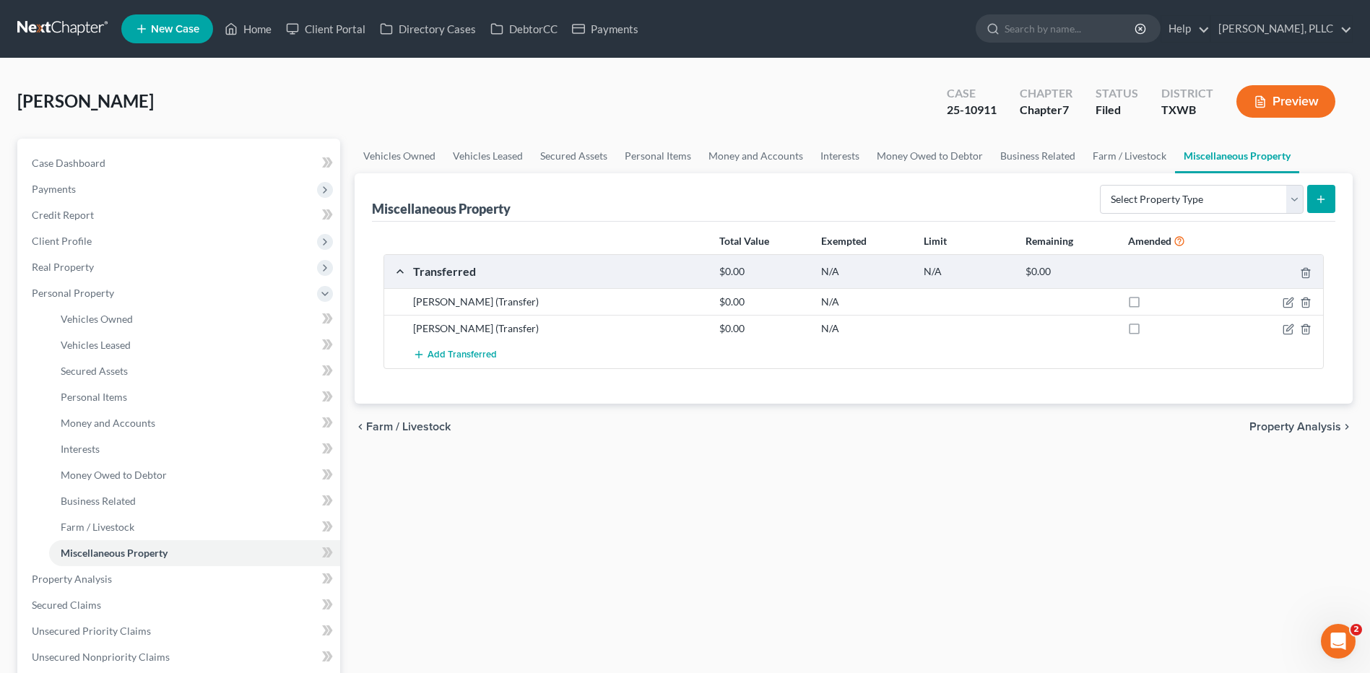
click at [219, 107] on div "[PERSON_NAME] Upgraded Case 25-10911 Chapter Chapter 7 Status [GEOGRAPHIC_DATA]…" at bounding box center [685, 107] width 1336 height 63
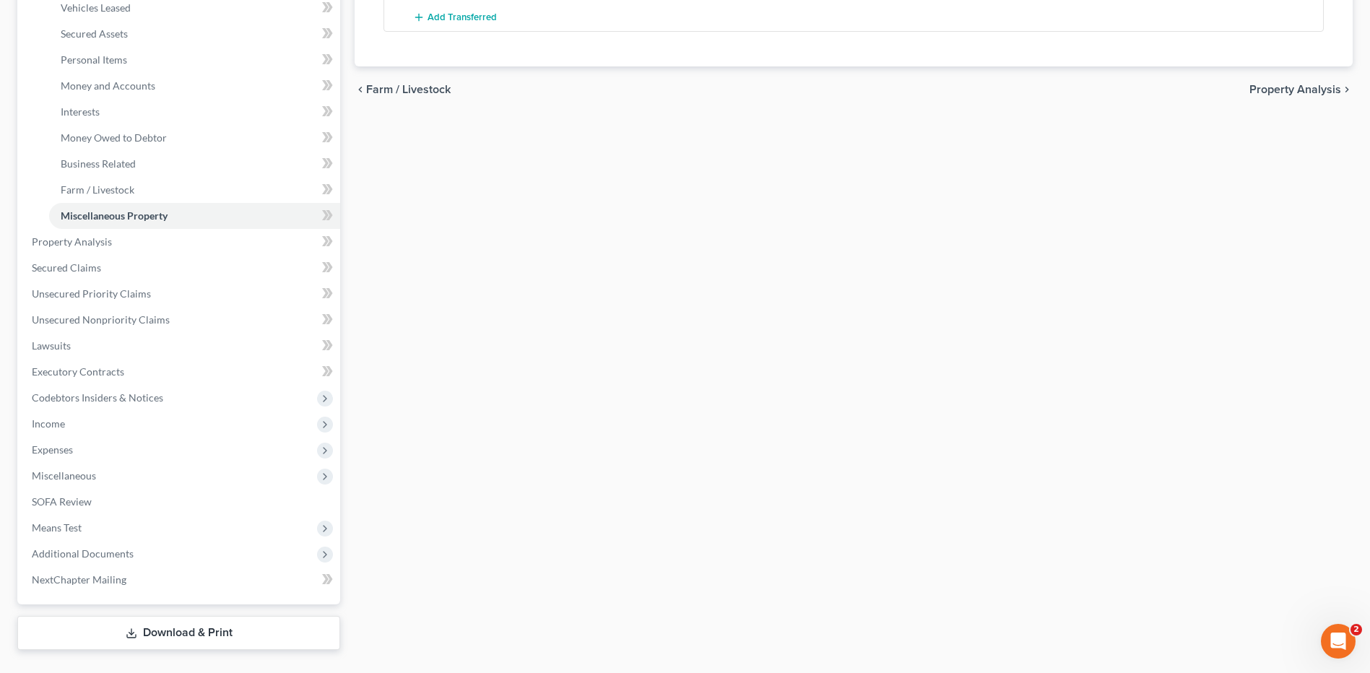
scroll to position [369, 0]
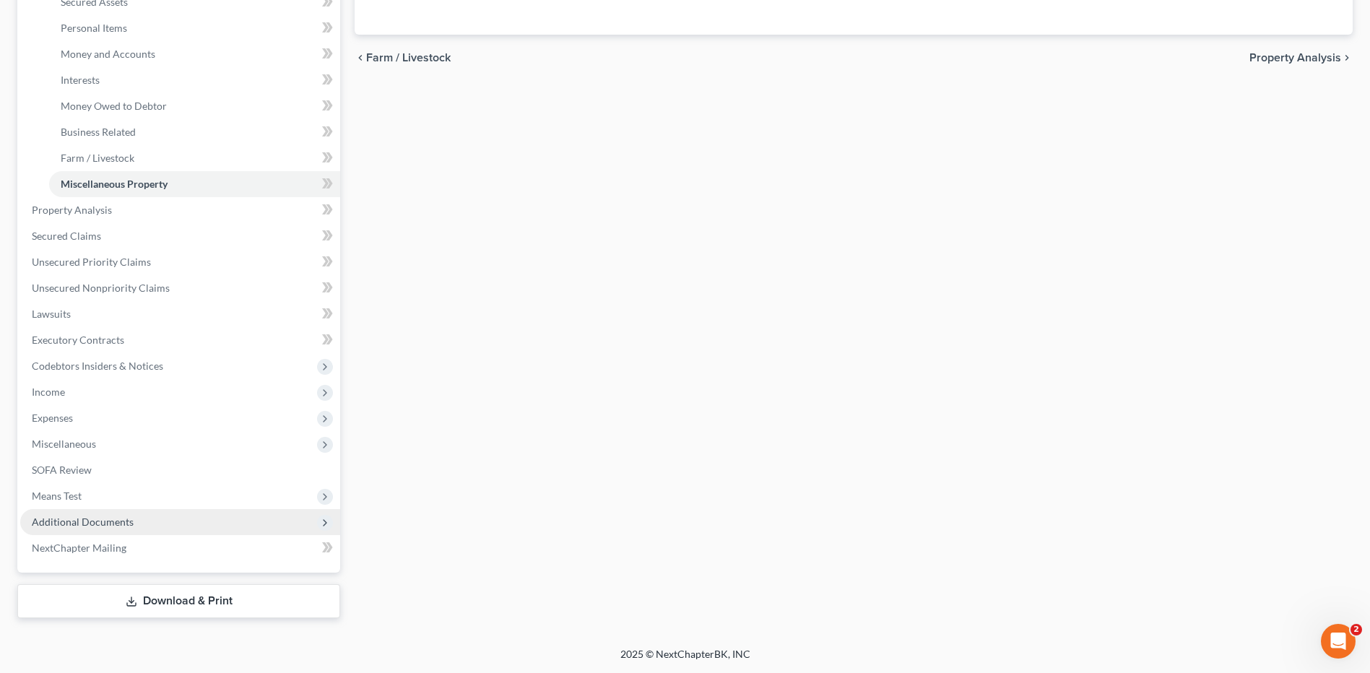
click at [53, 514] on span "Additional Documents" at bounding box center [180, 522] width 320 height 26
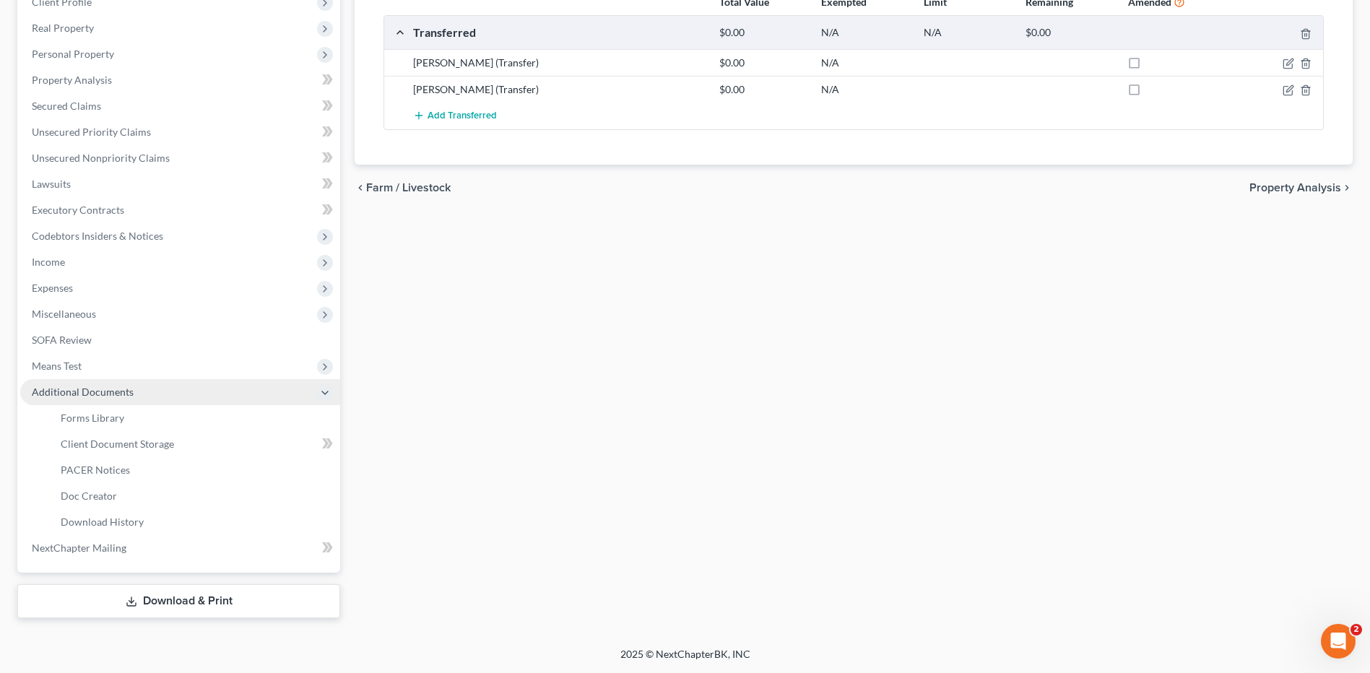
scroll to position [239, 0]
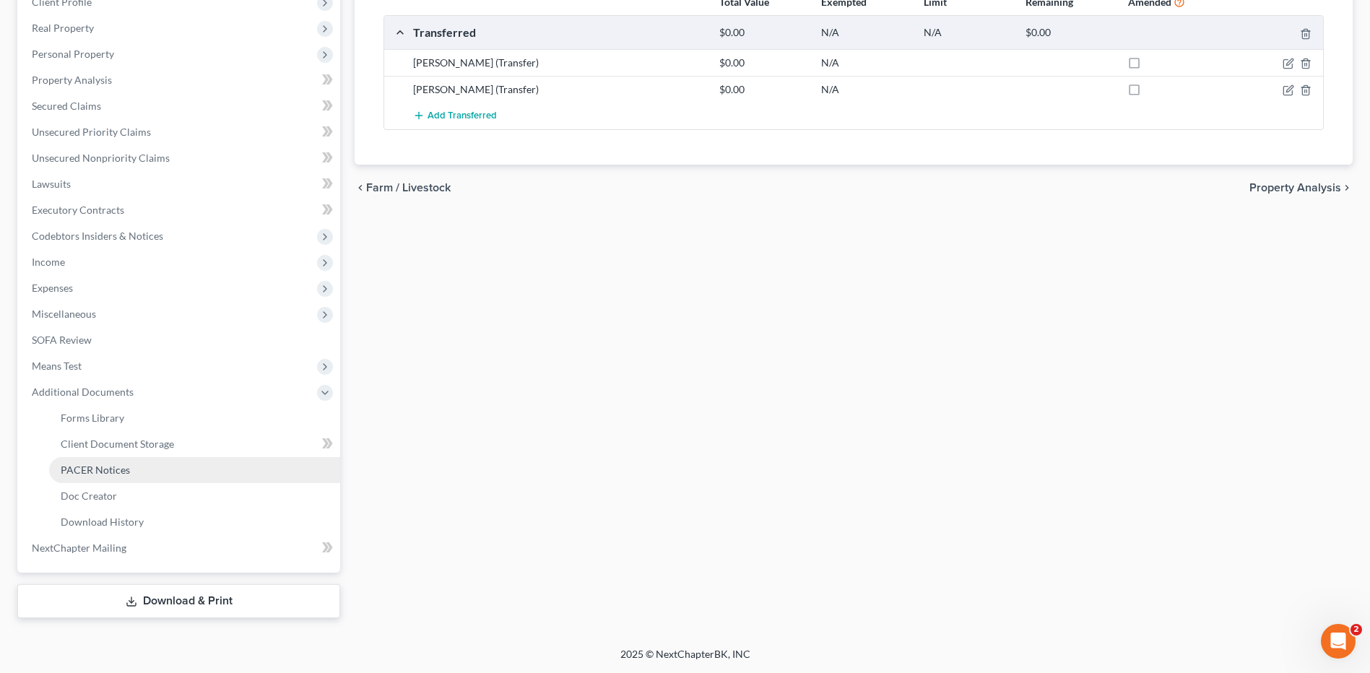
click at [109, 472] on span "PACER Notices" at bounding box center [95, 470] width 69 height 12
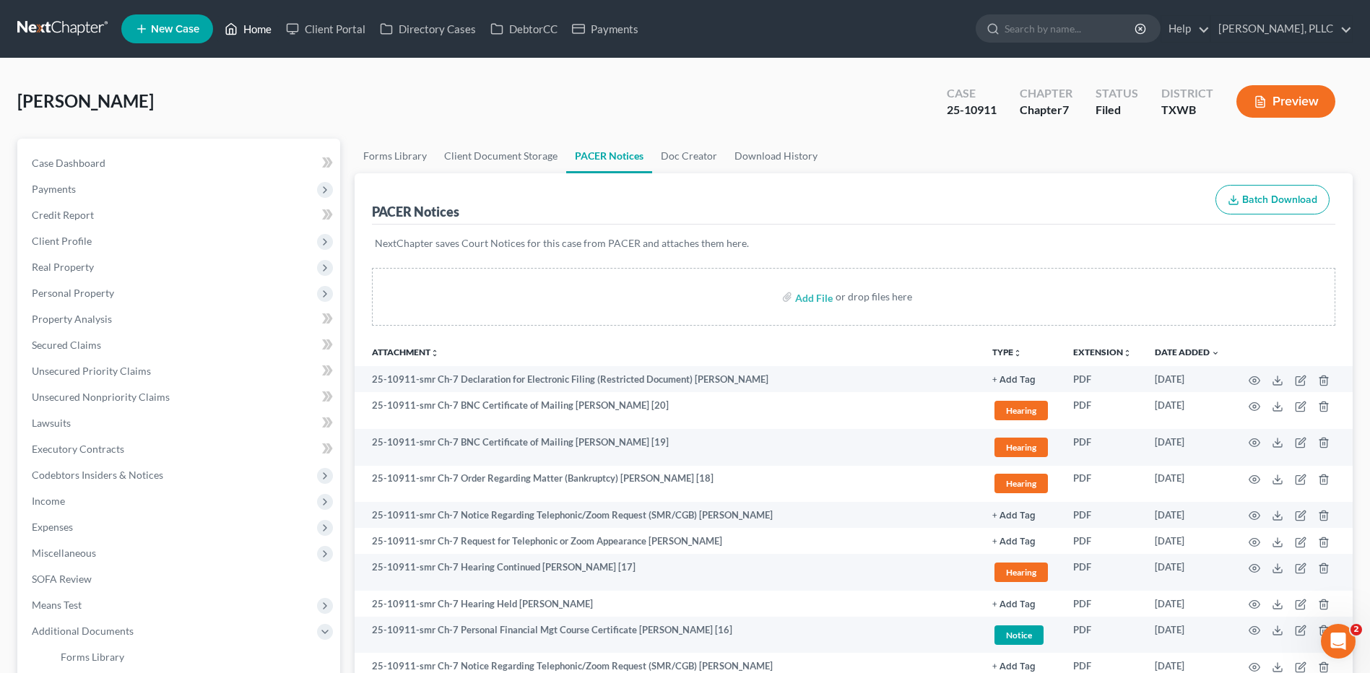
click at [253, 26] on link "Home" at bounding box center [247, 29] width 61 height 26
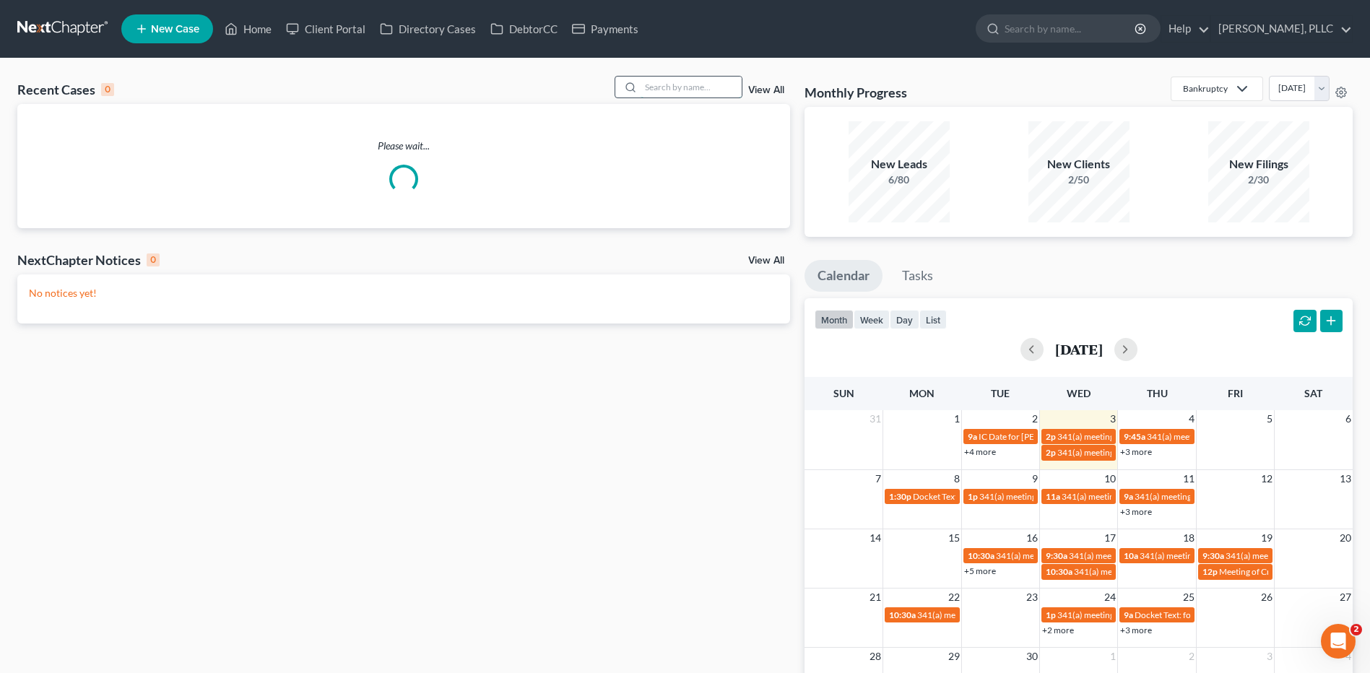
click at [675, 90] on input "search" at bounding box center [691, 87] width 101 height 21
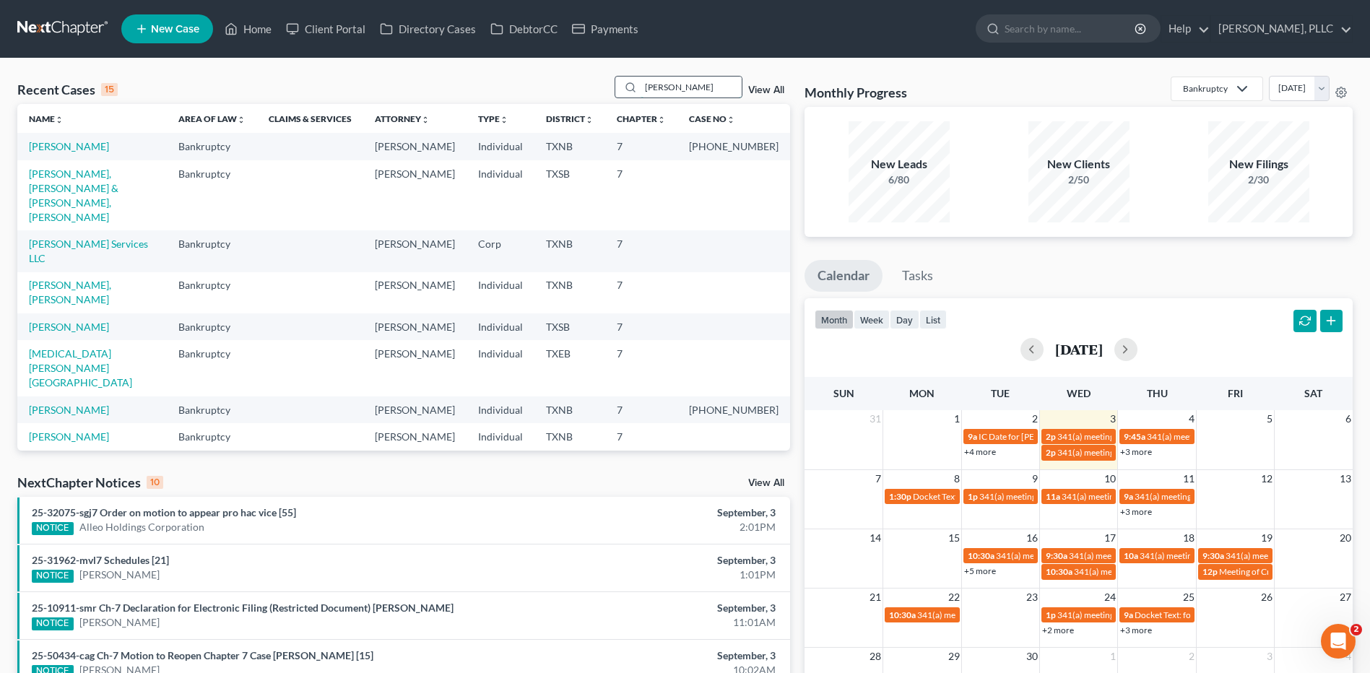
type input "[PERSON_NAME]"
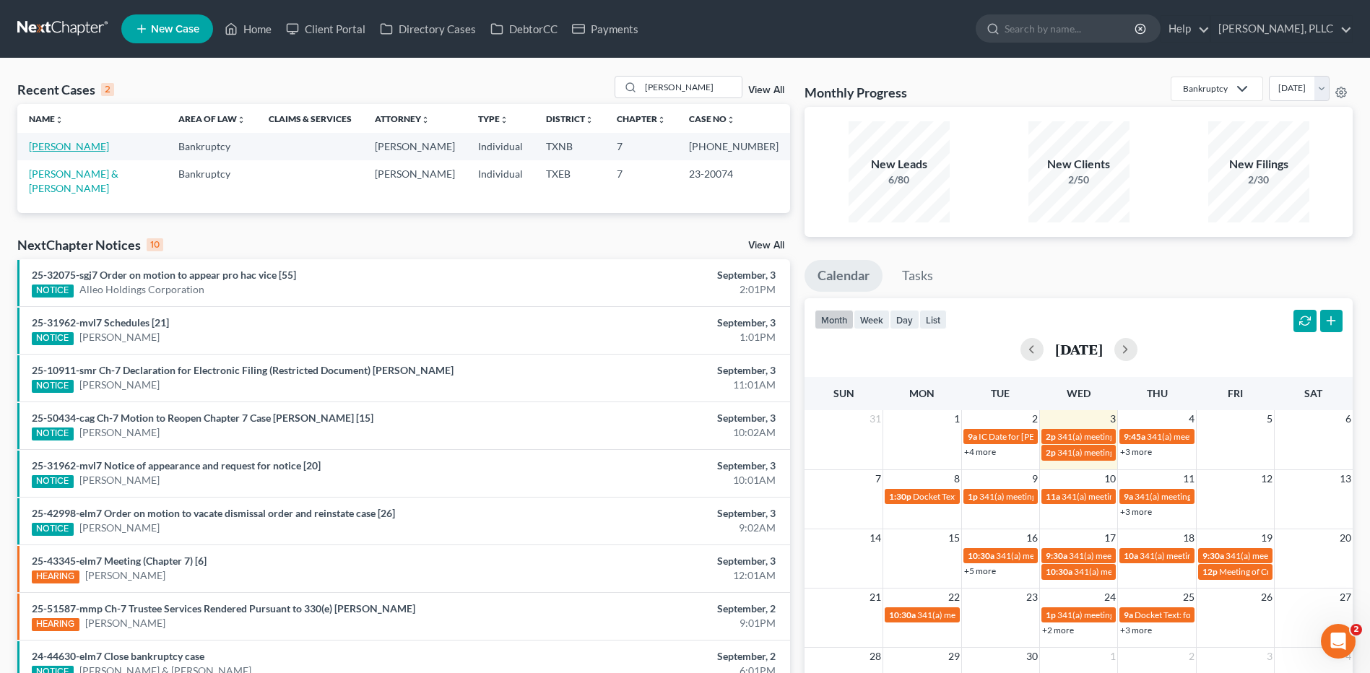
click at [69, 148] on link "[PERSON_NAME]" at bounding box center [69, 146] width 80 height 12
select select "4"
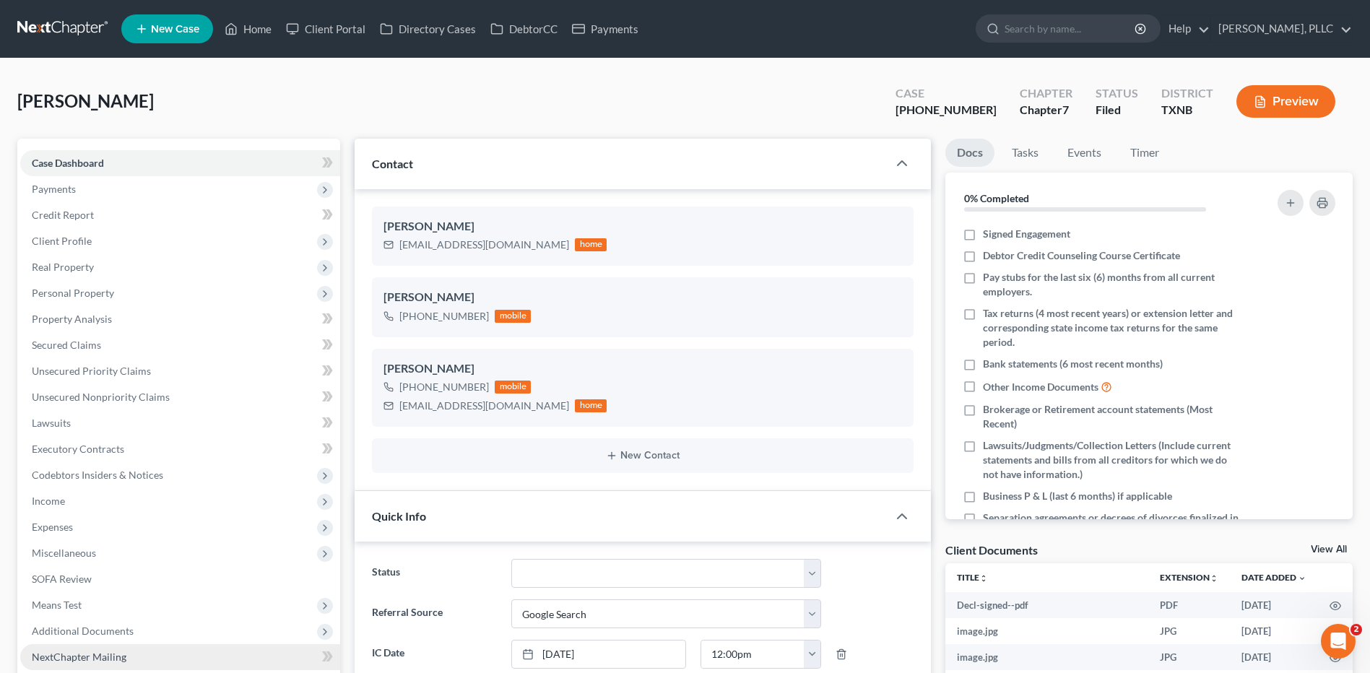
scroll to position [2383, 0]
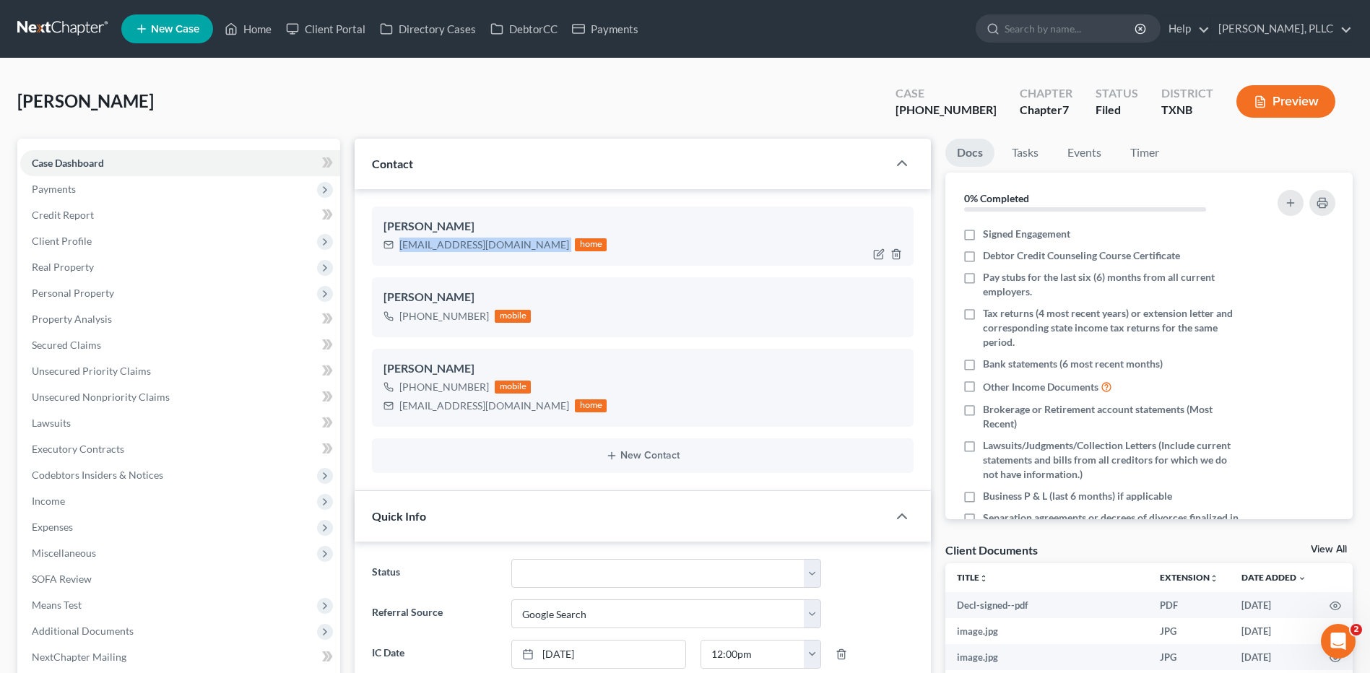
drag, startPoint x: 395, startPoint y: 243, endPoint x: 485, endPoint y: 242, distance: 89.6
click at [513, 246] on div "glamar2013@gmail.com home" at bounding box center [495, 244] width 223 height 19
copy div "[EMAIL_ADDRESS][DOMAIN_NAME]"
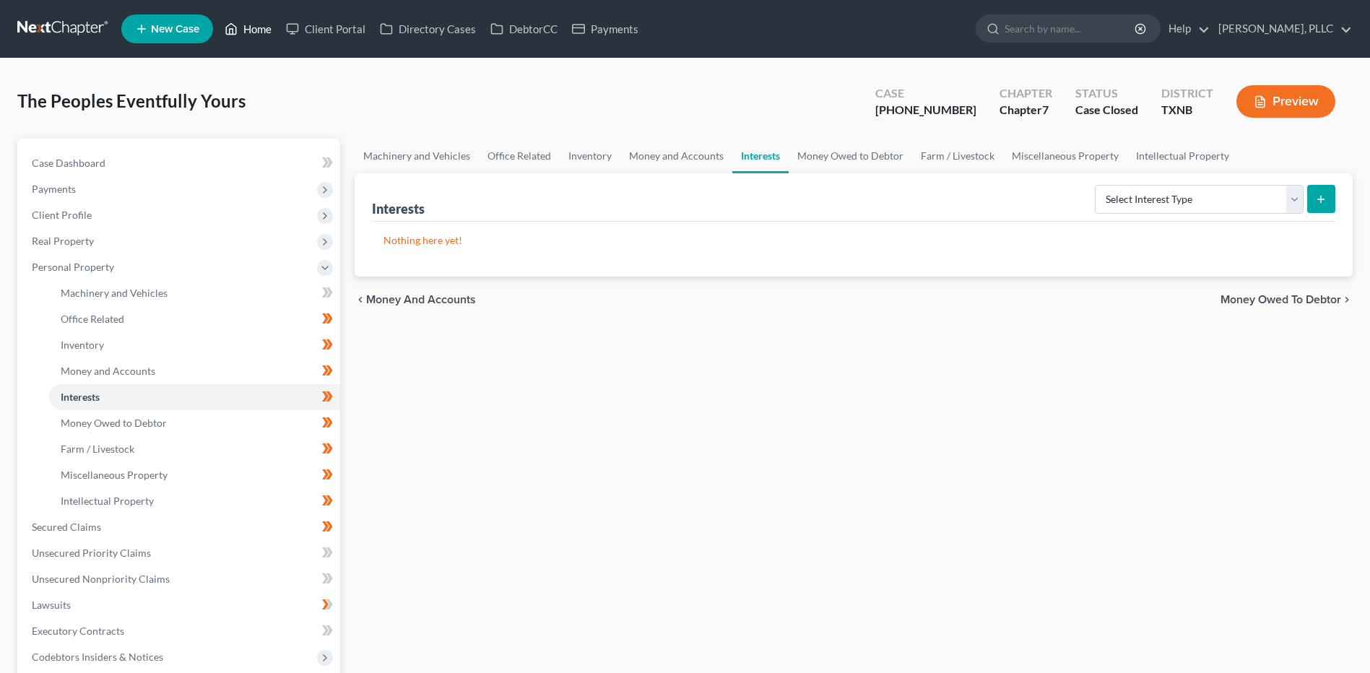
click at [264, 28] on link "Home" at bounding box center [247, 29] width 61 height 26
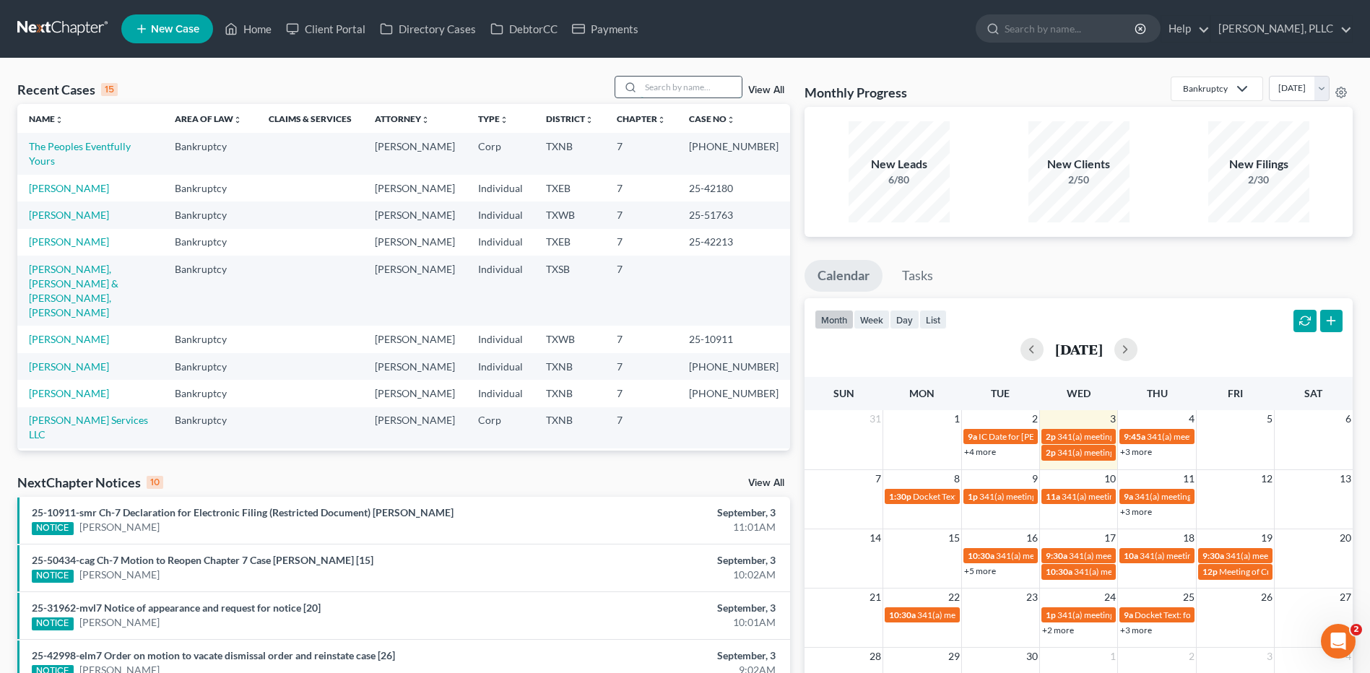
click at [665, 85] on input "search" at bounding box center [691, 87] width 101 height 21
type input "[PERSON_NAME]"
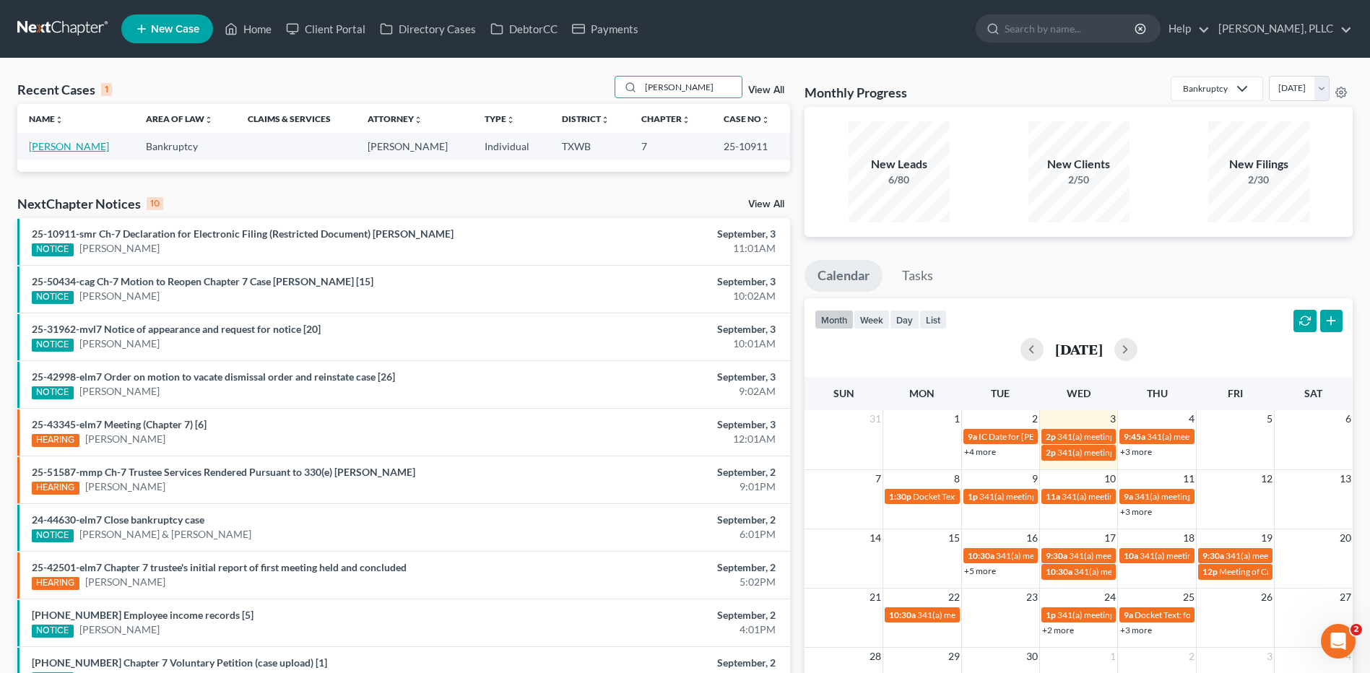
click at [75, 147] on link "[PERSON_NAME]" at bounding box center [69, 146] width 80 height 12
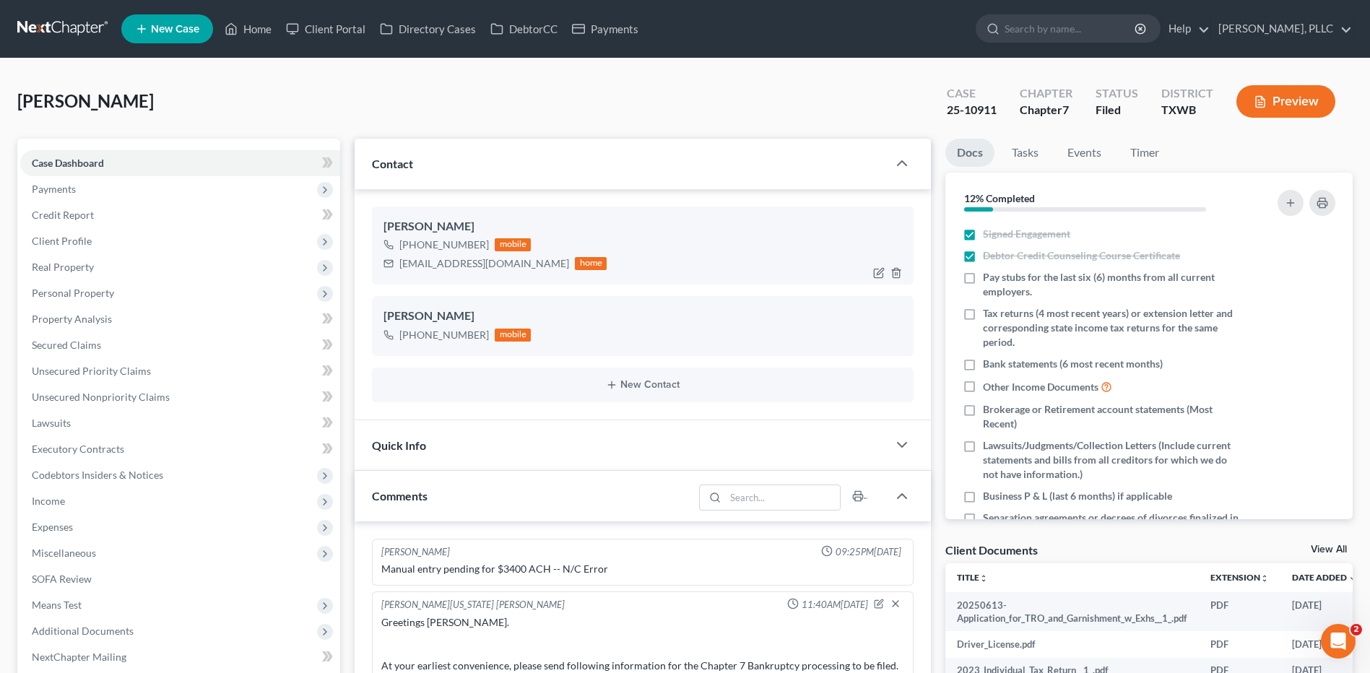
scroll to position [1861, 0]
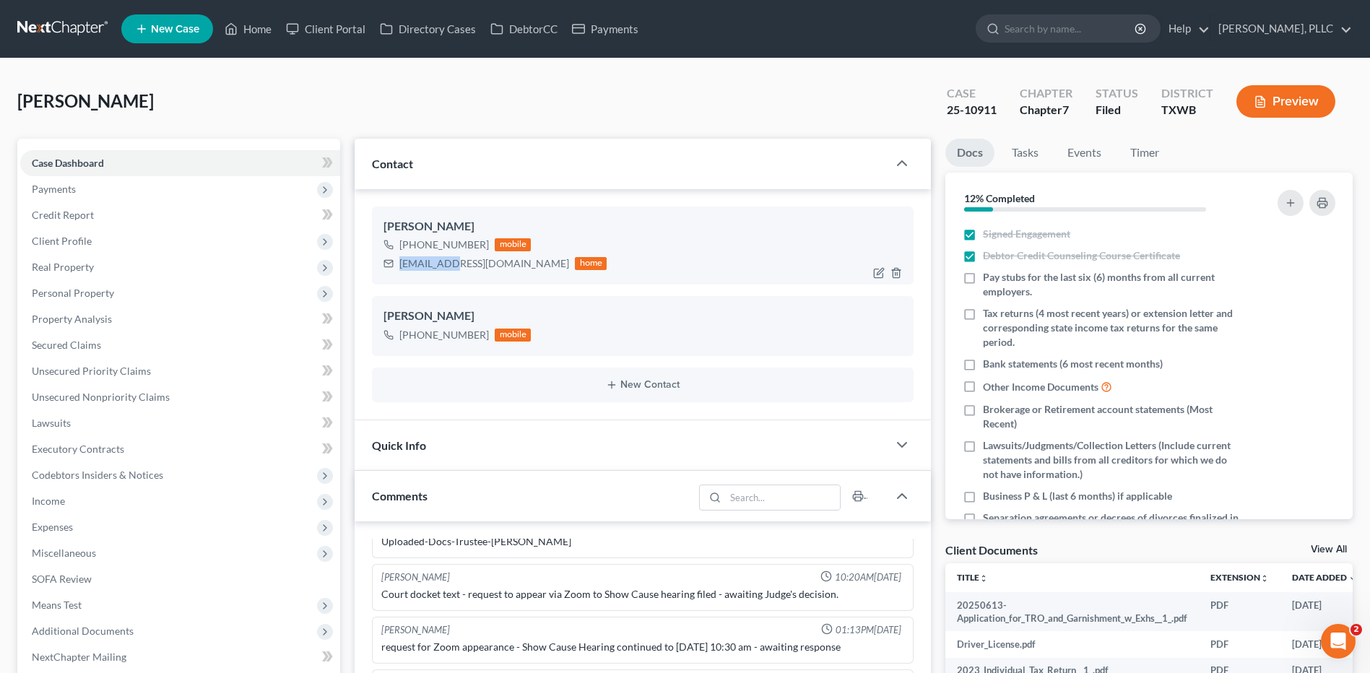
drag, startPoint x: 401, startPoint y: 261, endPoint x: 454, endPoint y: 264, distance: 53.5
click at [454, 264] on div "[EMAIL_ADDRESS][DOMAIN_NAME]" at bounding box center [484, 263] width 170 height 14
click at [576, 169] on div "Contact" at bounding box center [621, 164] width 533 height 50
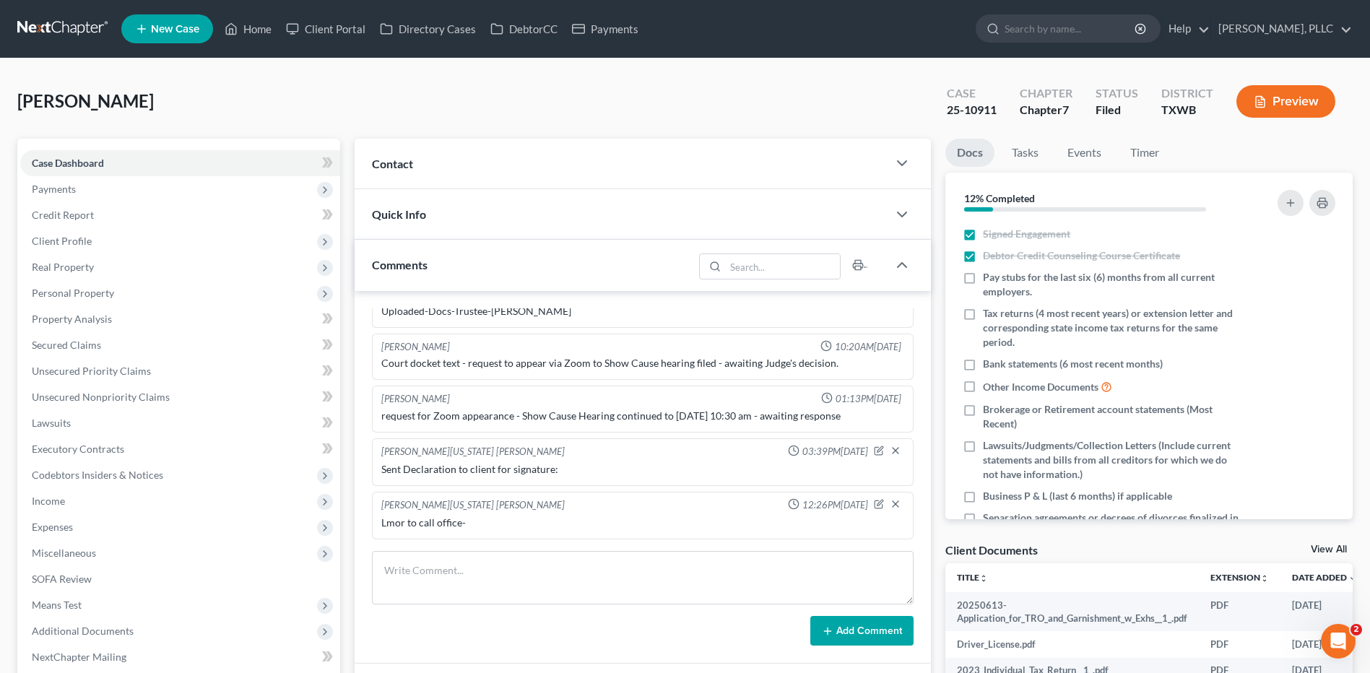
click at [395, 162] on span "Contact" at bounding box center [392, 164] width 41 height 14
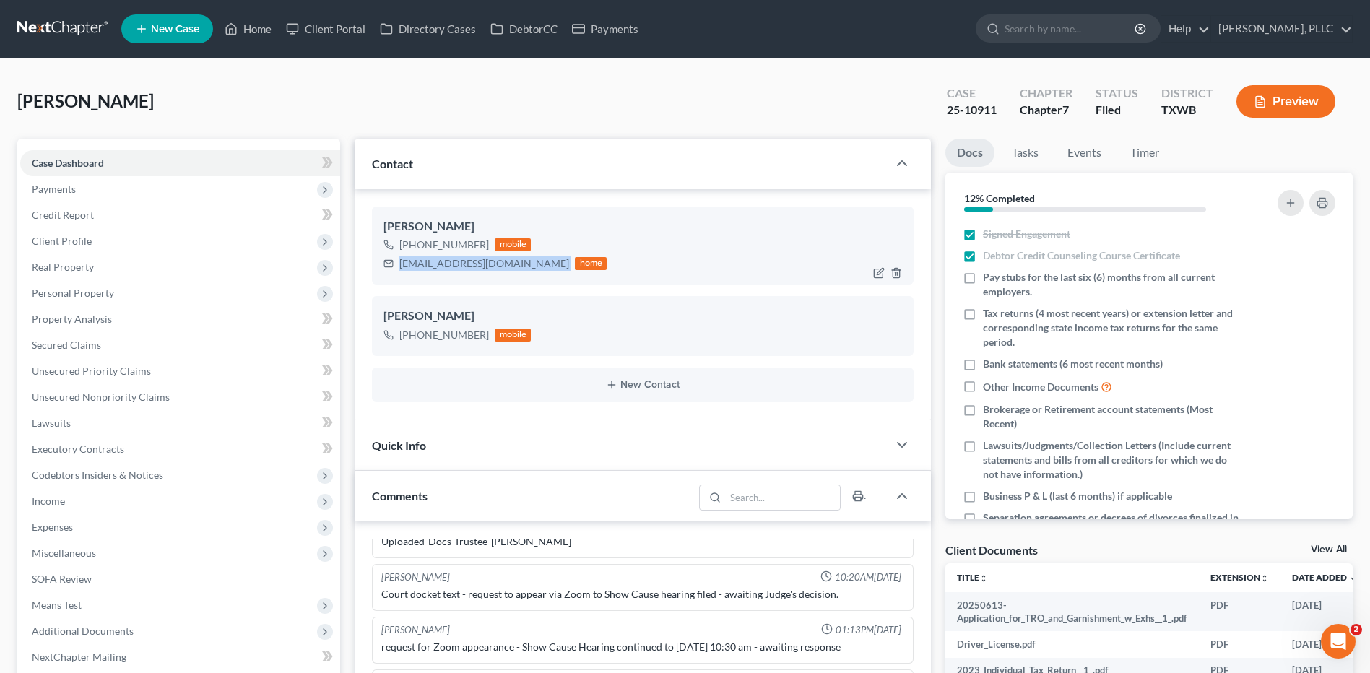
drag, startPoint x: 398, startPoint y: 263, endPoint x: 509, endPoint y: 264, distance: 110.5
click at [509, 264] on div "[EMAIL_ADDRESS][DOMAIN_NAME] home" at bounding box center [495, 263] width 223 height 19
drag, startPoint x: 501, startPoint y: 263, endPoint x: 466, endPoint y: 261, distance: 34.7
copy div "[EMAIL_ADDRESS][DOMAIN_NAME]"
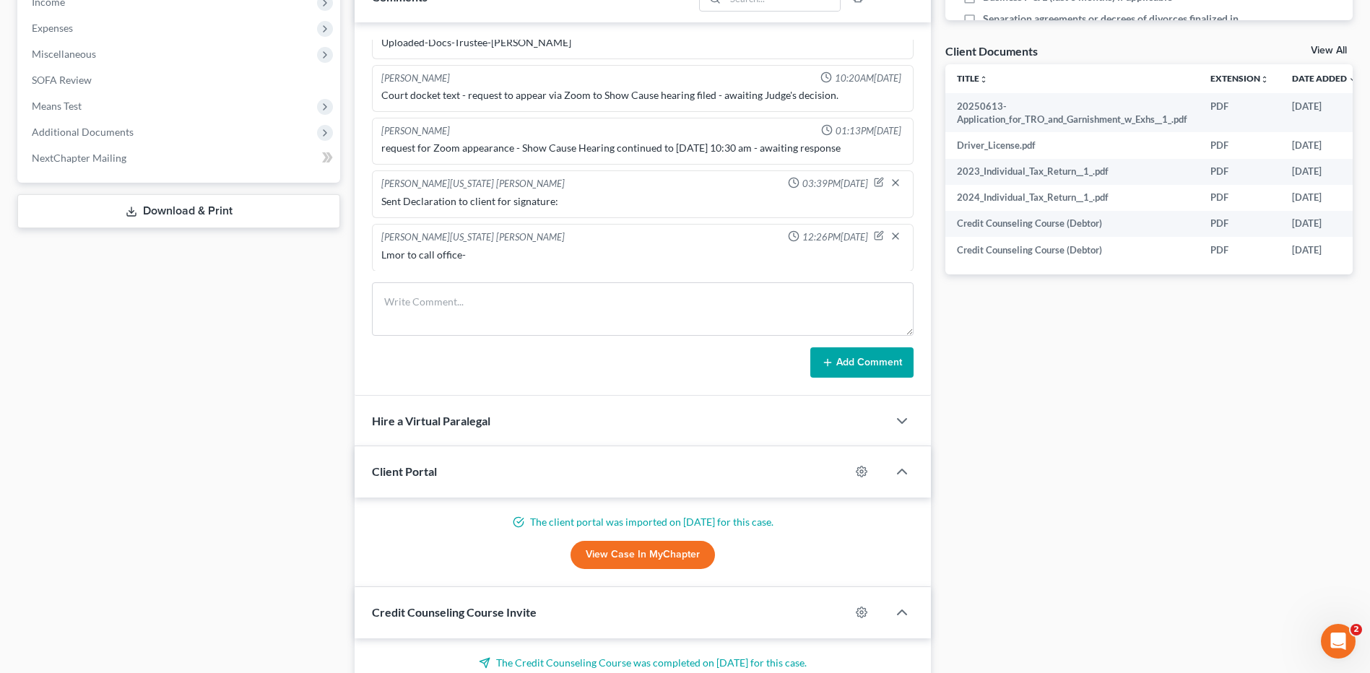
scroll to position [540, 0]
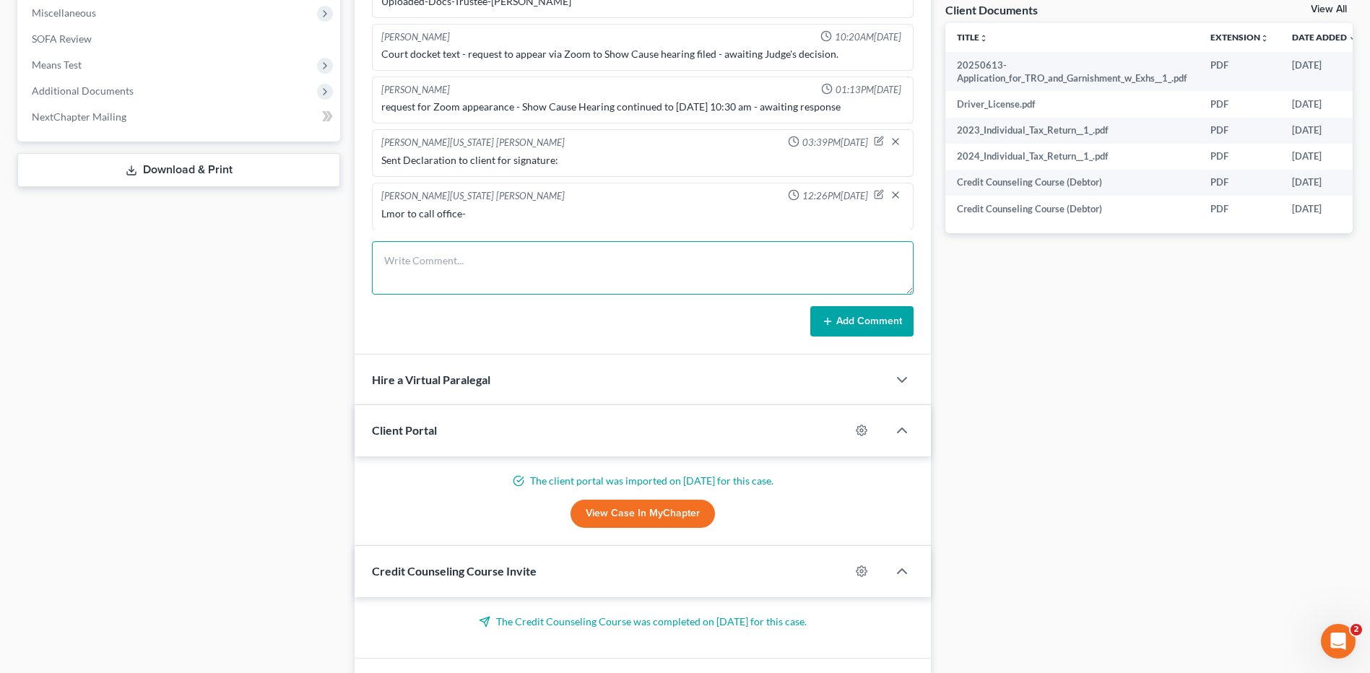
paste textarea "Greetings [PERSON_NAME]. The 341 Meeting information continuous meeting, Please…"
type textarea "Greetings [PERSON_NAME]. The 341 Meeting information continuous meeting, Please…"
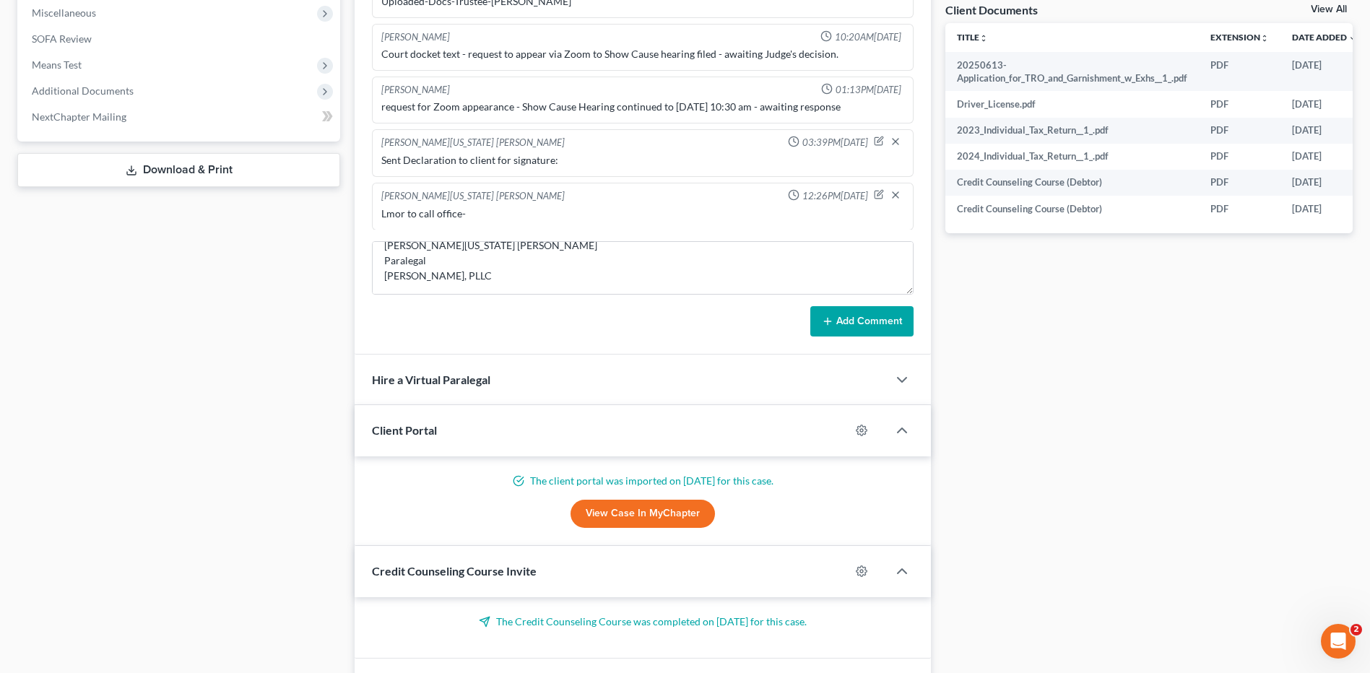
click at [852, 318] on button "Add Comment" at bounding box center [861, 321] width 103 height 30
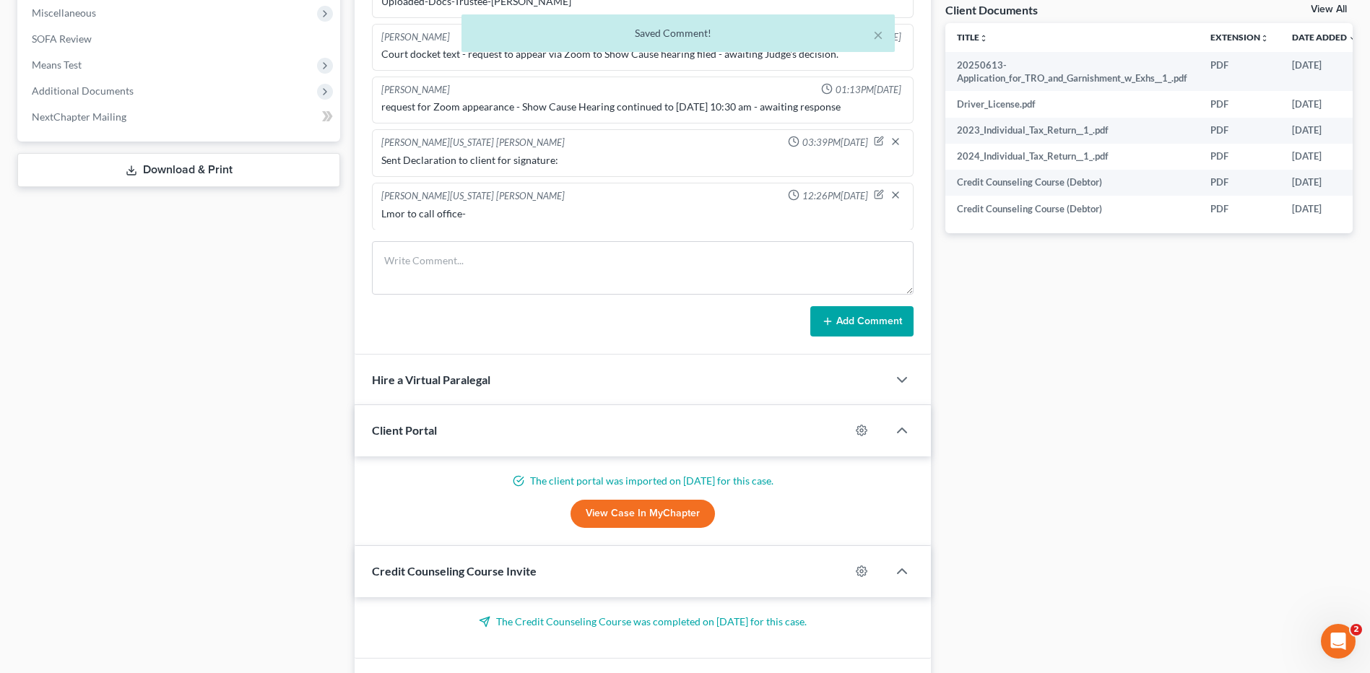
scroll to position [2073, 0]
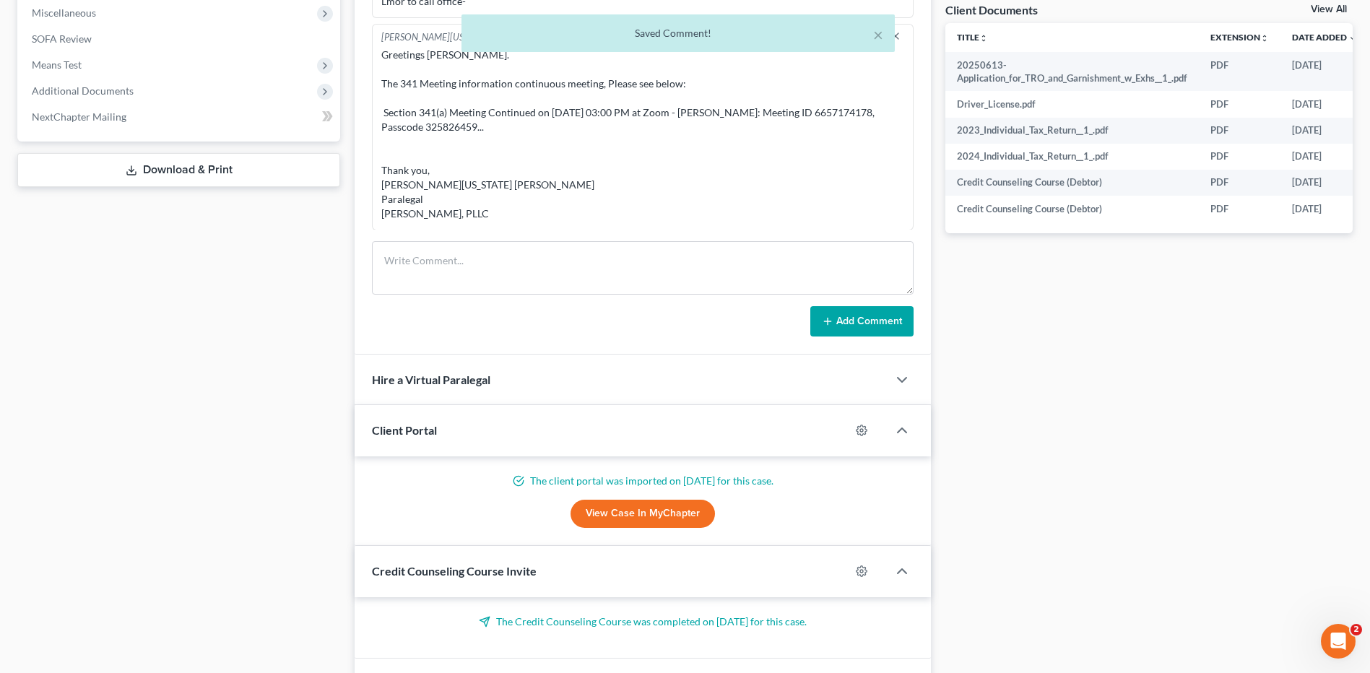
click at [1212, 418] on div "Docs Tasks Events Timer 12% Completed Nothing here yet! Signed Engagement Debto…" at bounding box center [1149, 153] width 422 height 1111
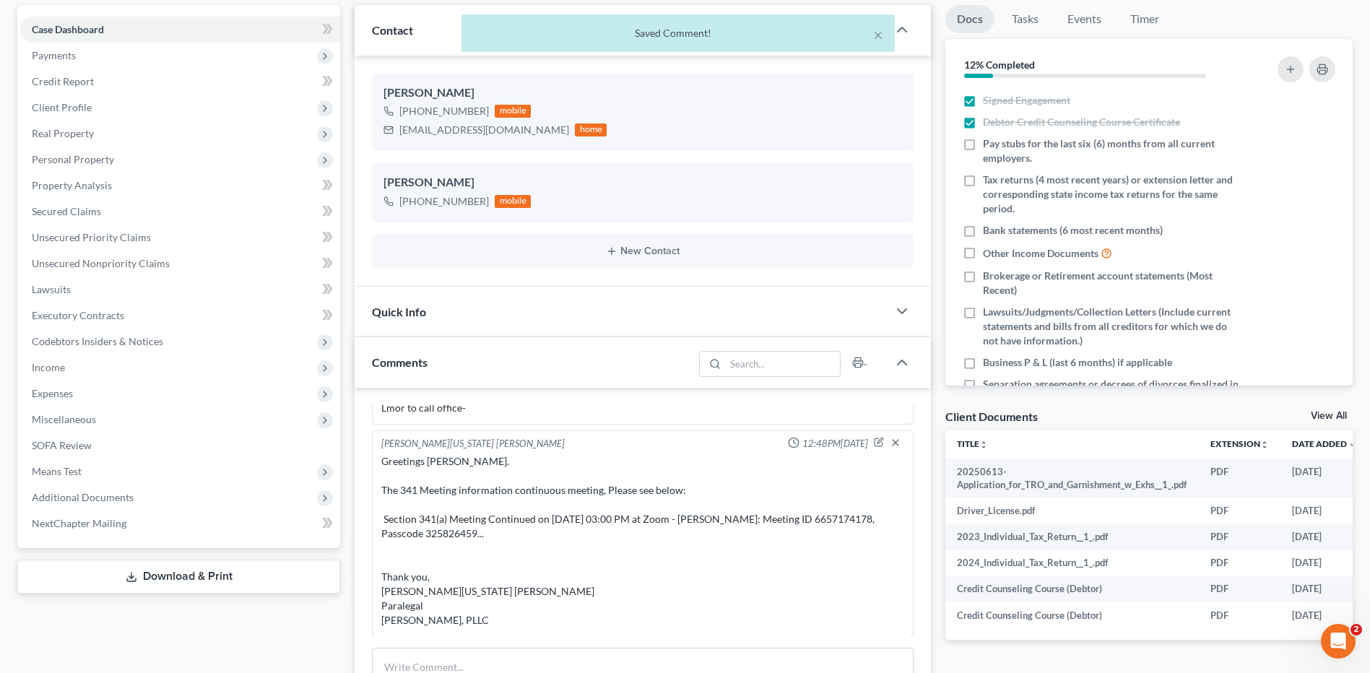
scroll to position [173, 0]
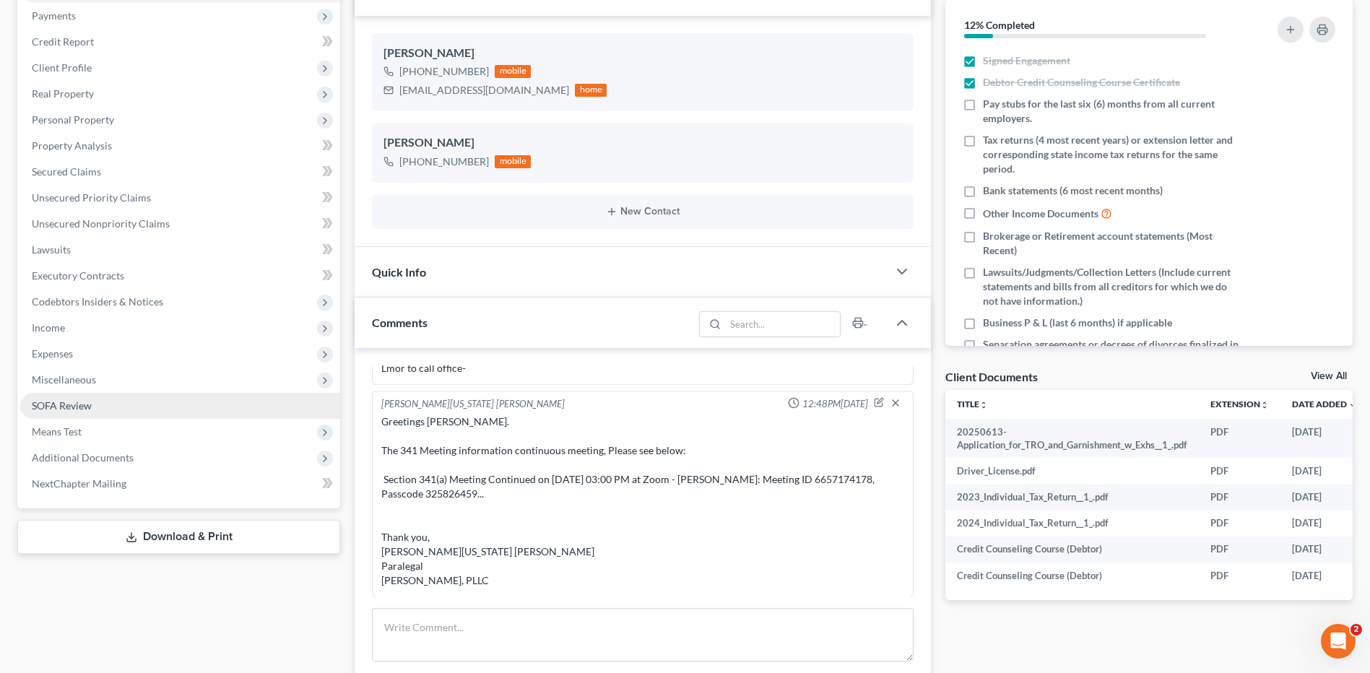
click at [67, 407] on span "SOFA Review" at bounding box center [62, 405] width 60 height 12
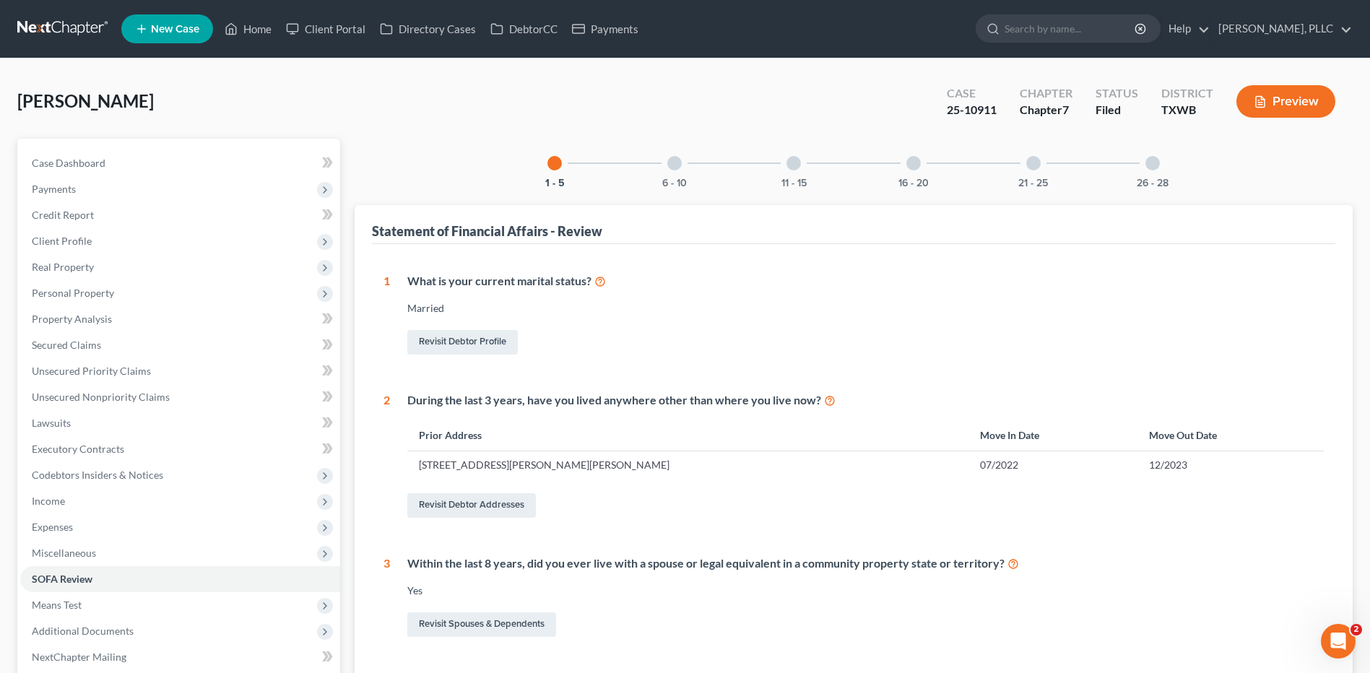
click at [683, 159] on div "6 - 10" at bounding box center [674, 163] width 49 height 49
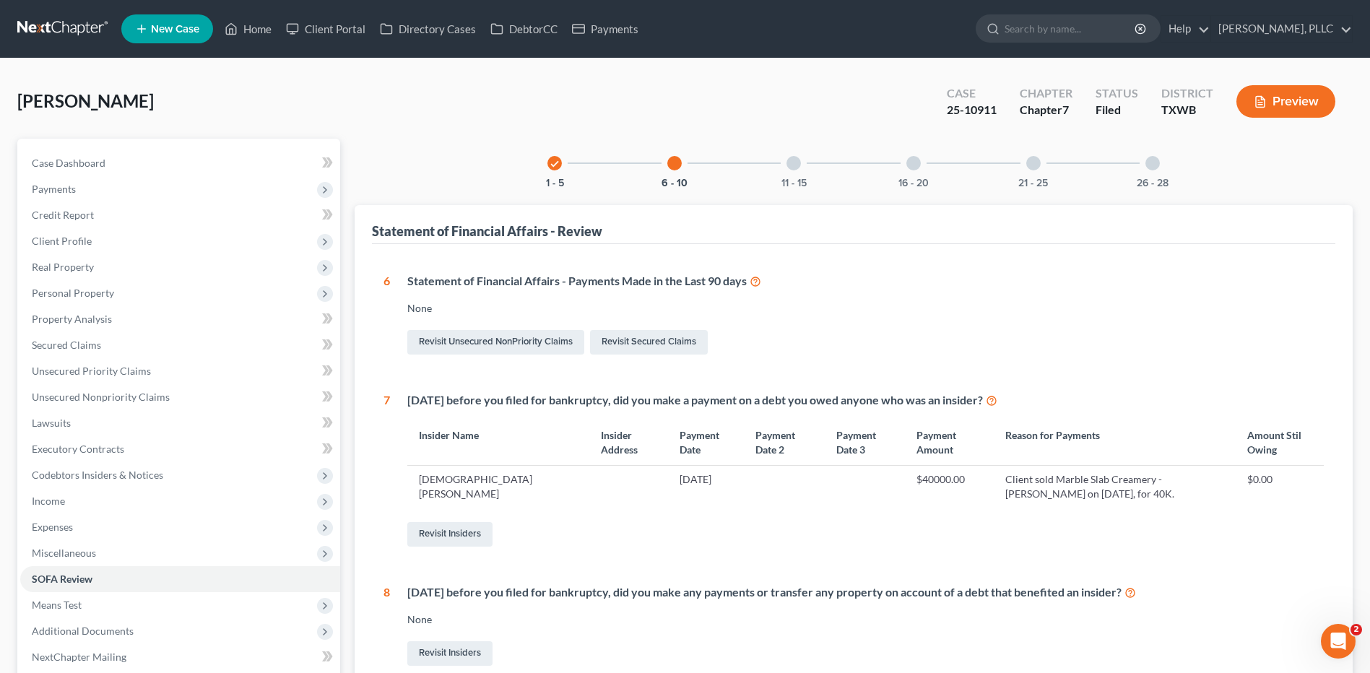
click at [798, 157] on div at bounding box center [794, 163] width 14 height 14
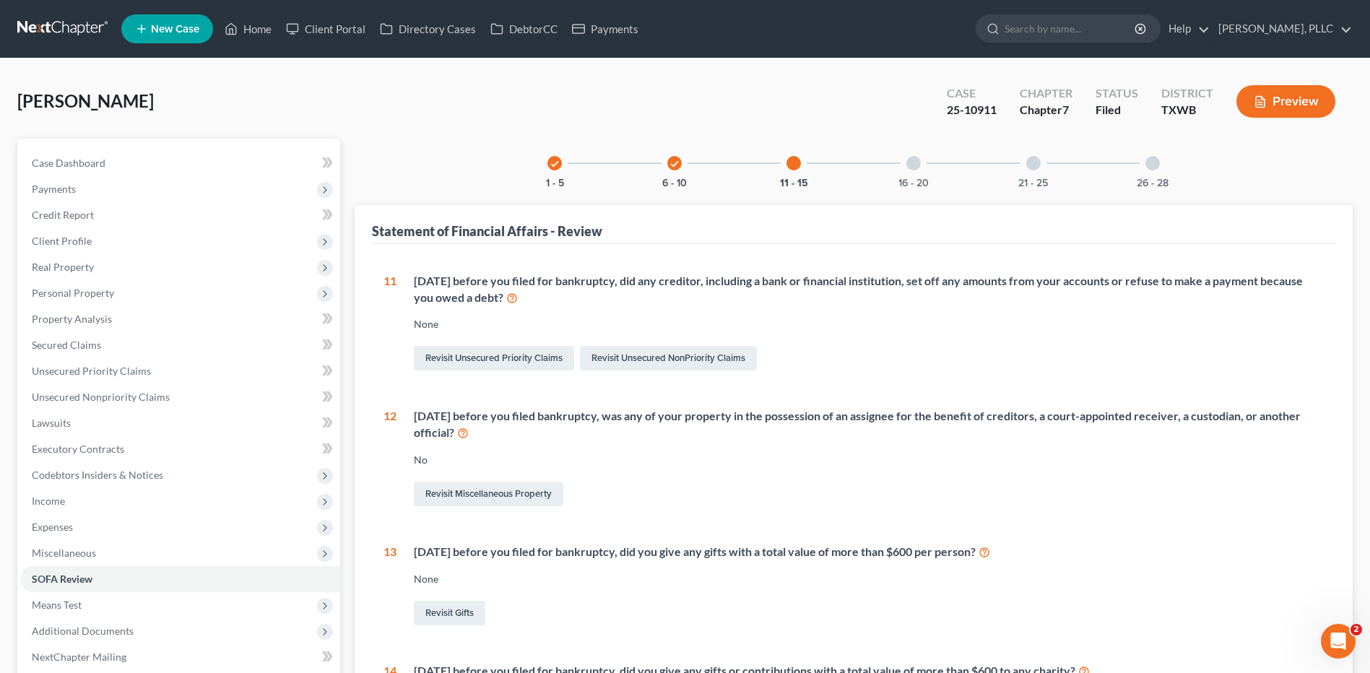
click at [920, 160] on div at bounding box center [914, 163] width 14 height 14
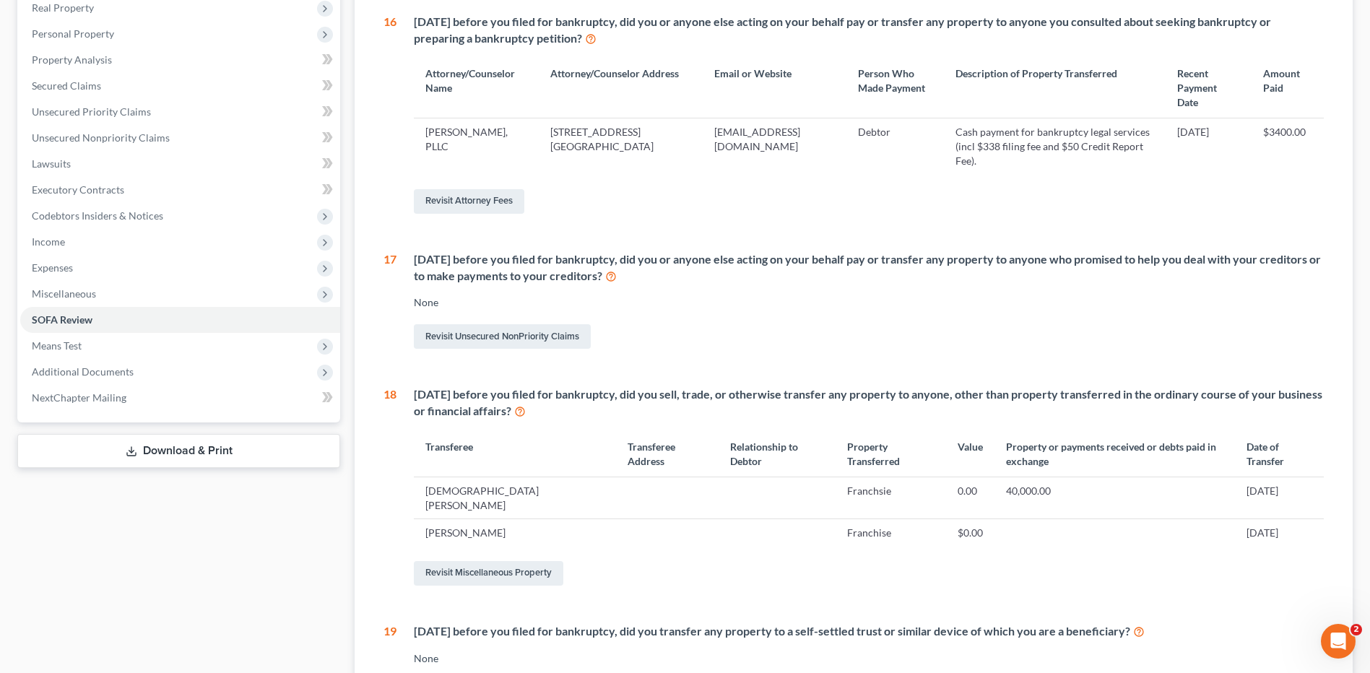
scroll to position [261, 0]
drag, startPoint x: 992, startPoint y: 183, endPoint x: 1261, endPoint y: 183, distance: 269.4
click at [992, 185] on div "Revisit Attorney Fees" at bounding box center [869, 200] width 910 height 30
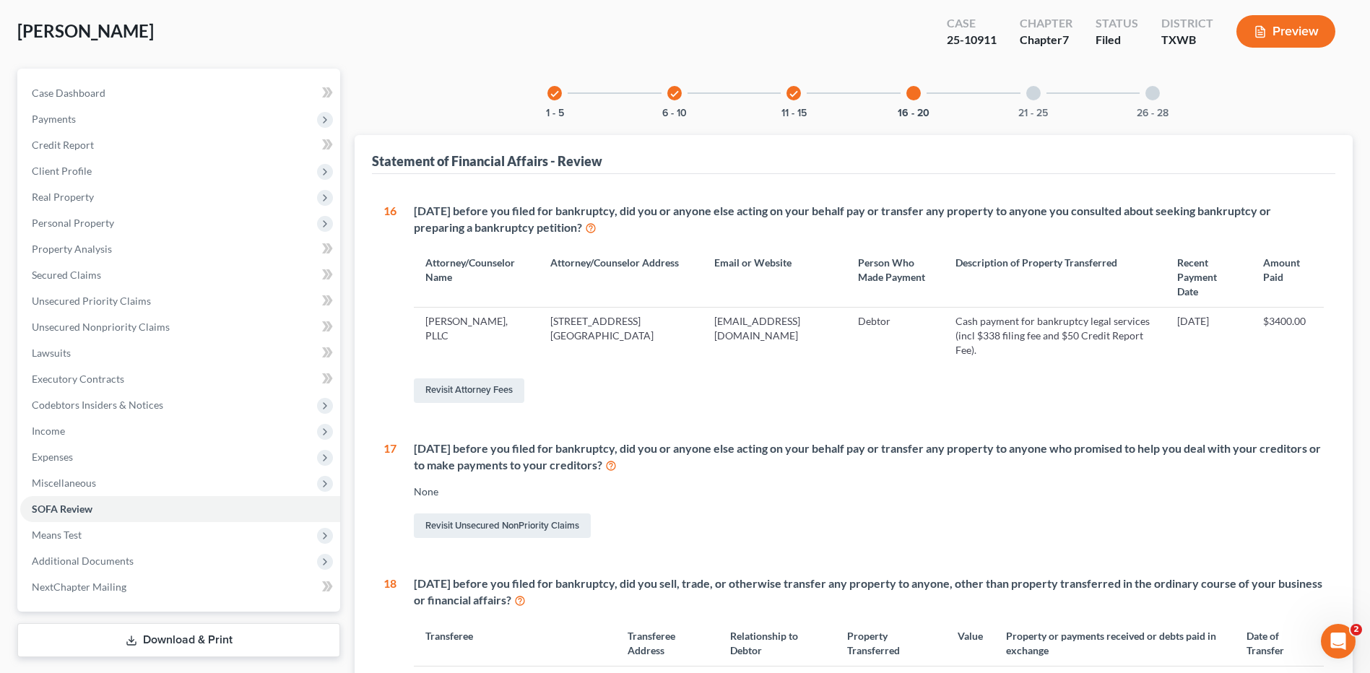
scroll to position [87, 0]
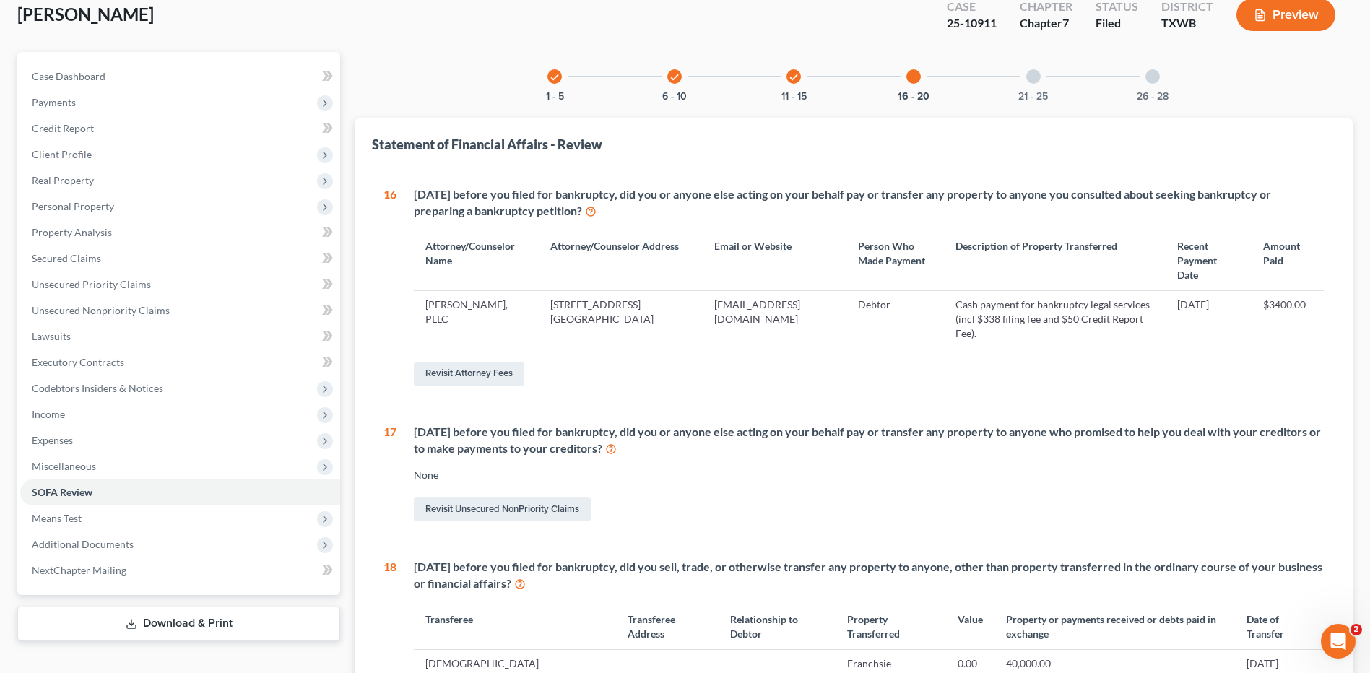
click at [674, 71] on div "check" at bounding box center [674, 76] width 14 height 14
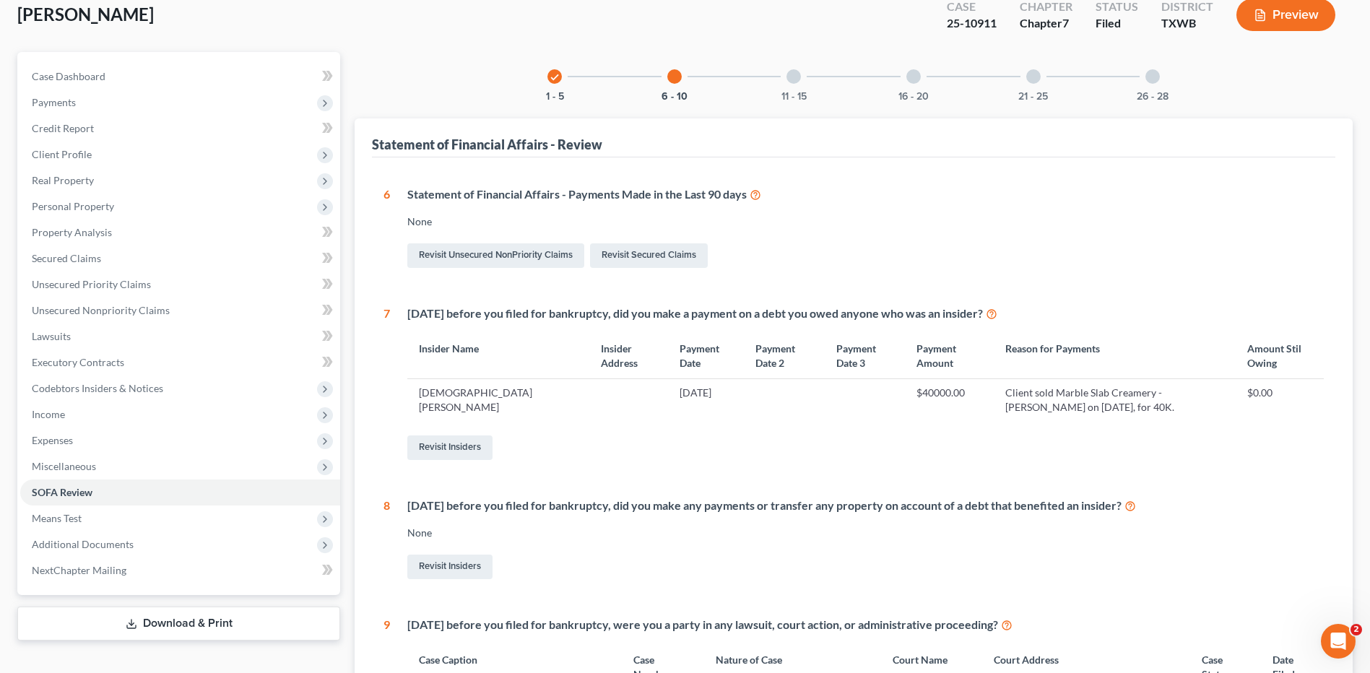
click at [555, 74] on icon "check" at bounding box center [555, 77] width 10 height 10
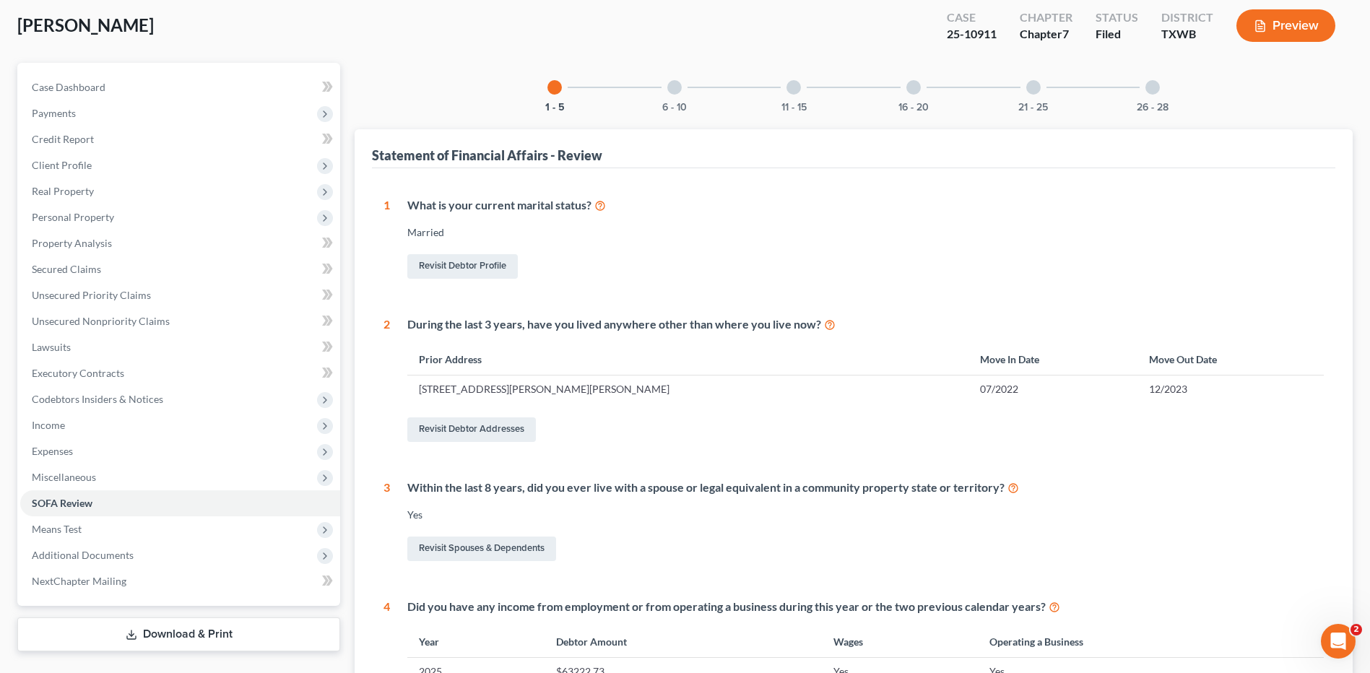
scroll to position [0, 0]
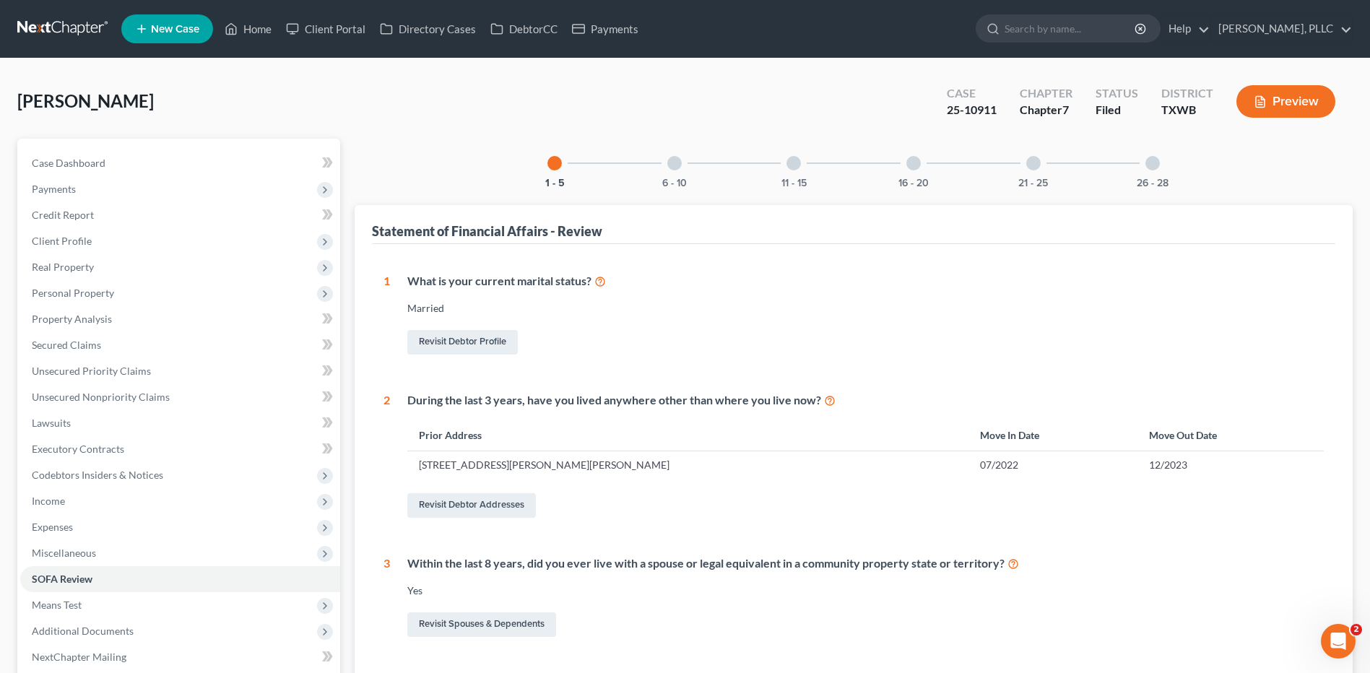
click at [679, 160] on div at bounding box center [674, 163] width 14 height 14
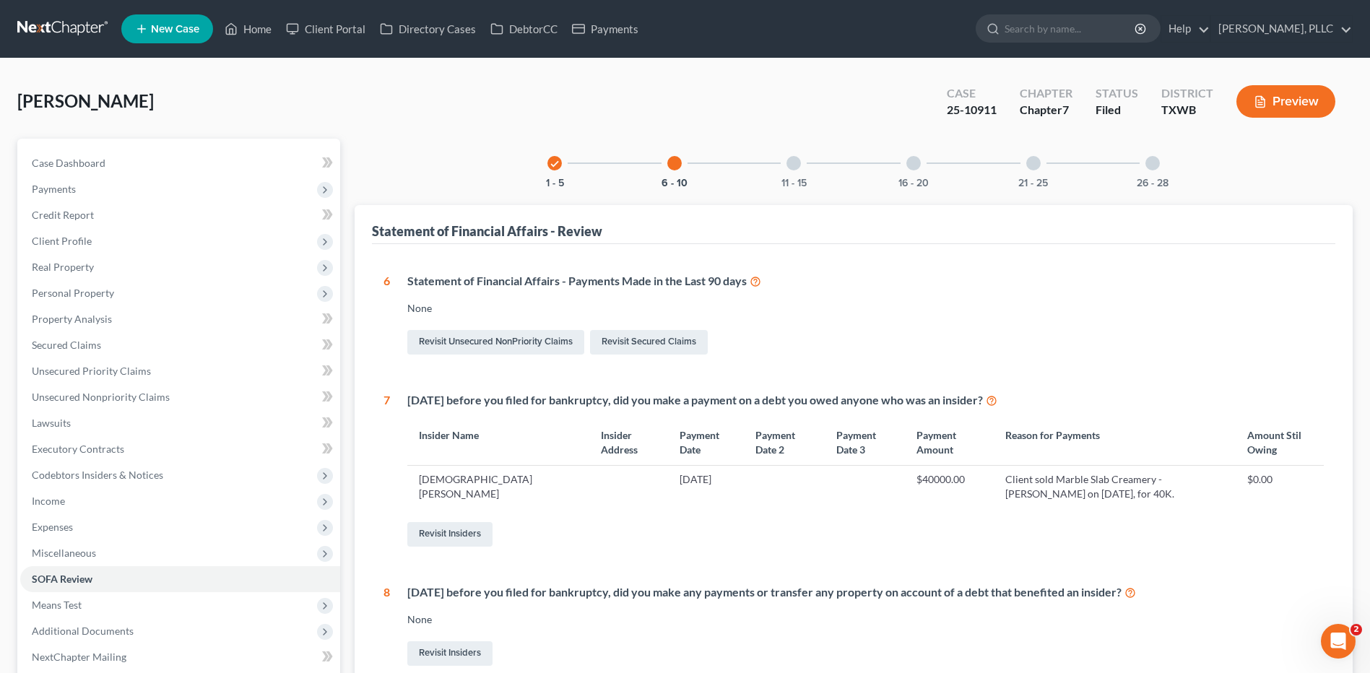
scroll to position [147, 0]
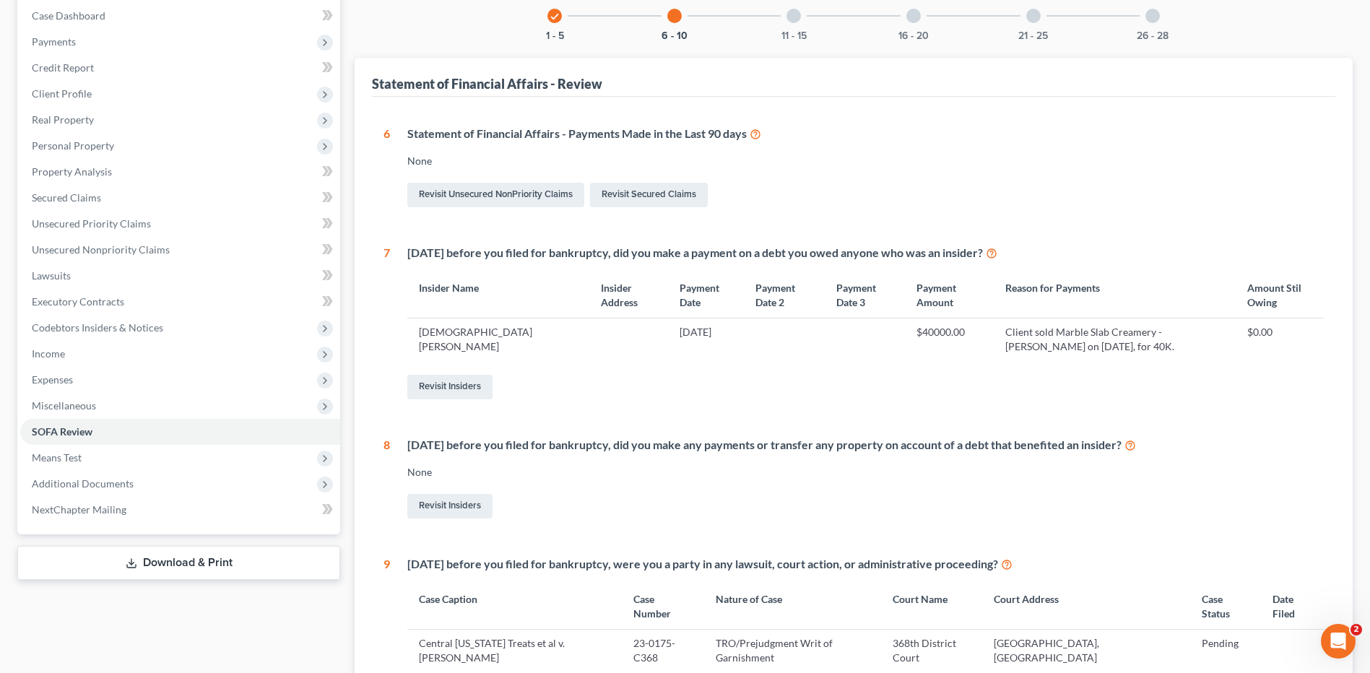
click at [793, 11] on div at bounding box center [794, 16] width 14 height 14
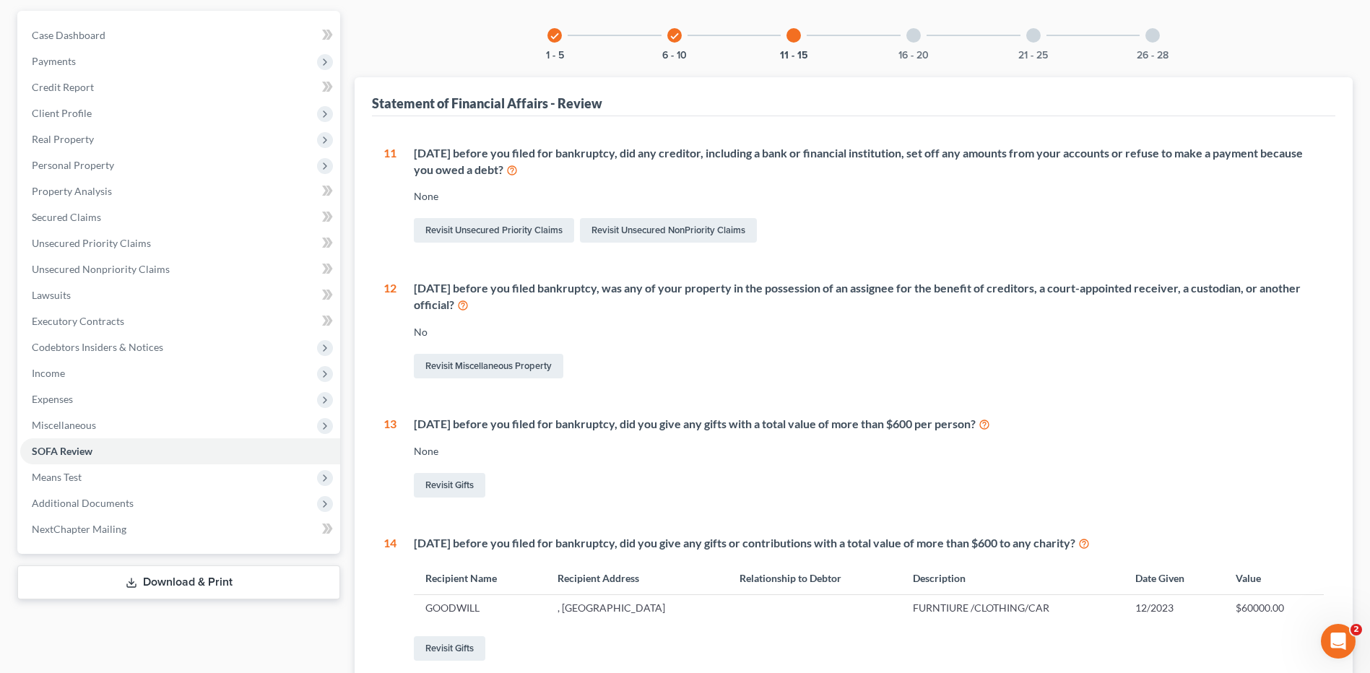
scroll to position [35, 0]
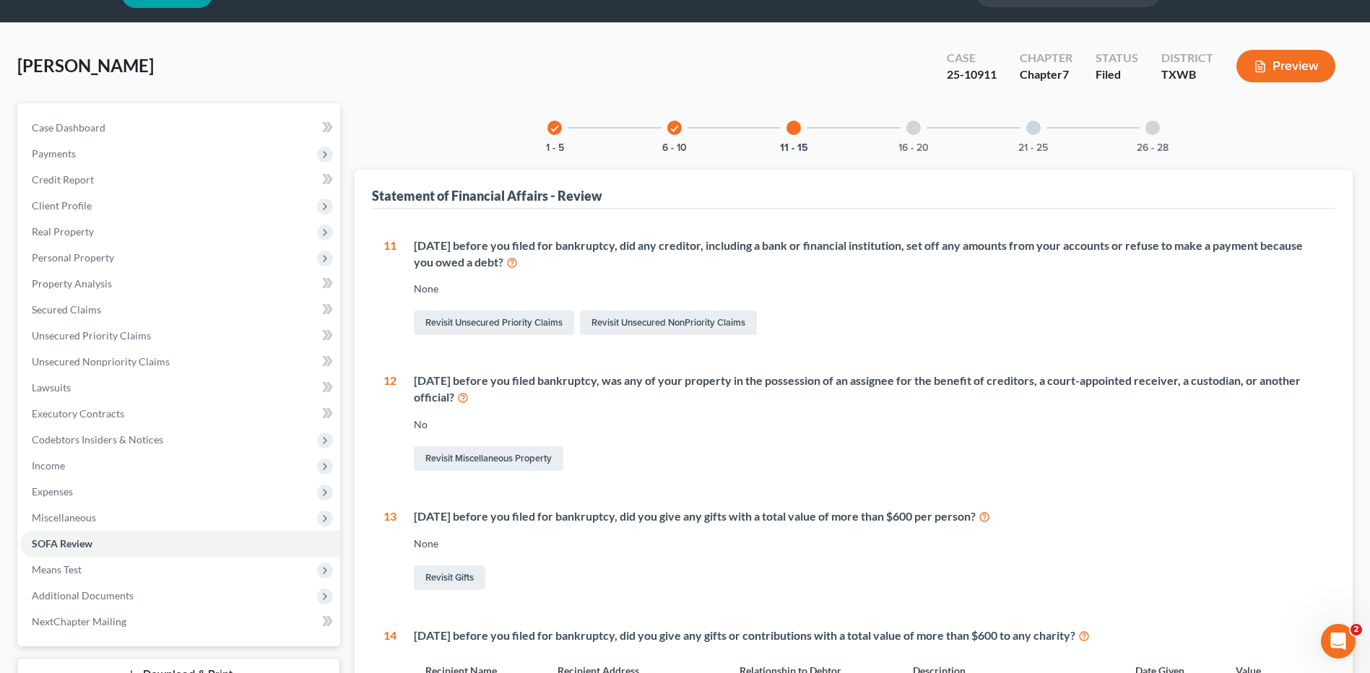
click at [917, 127] on div at bounding box center [914, 128] width 14 height 14
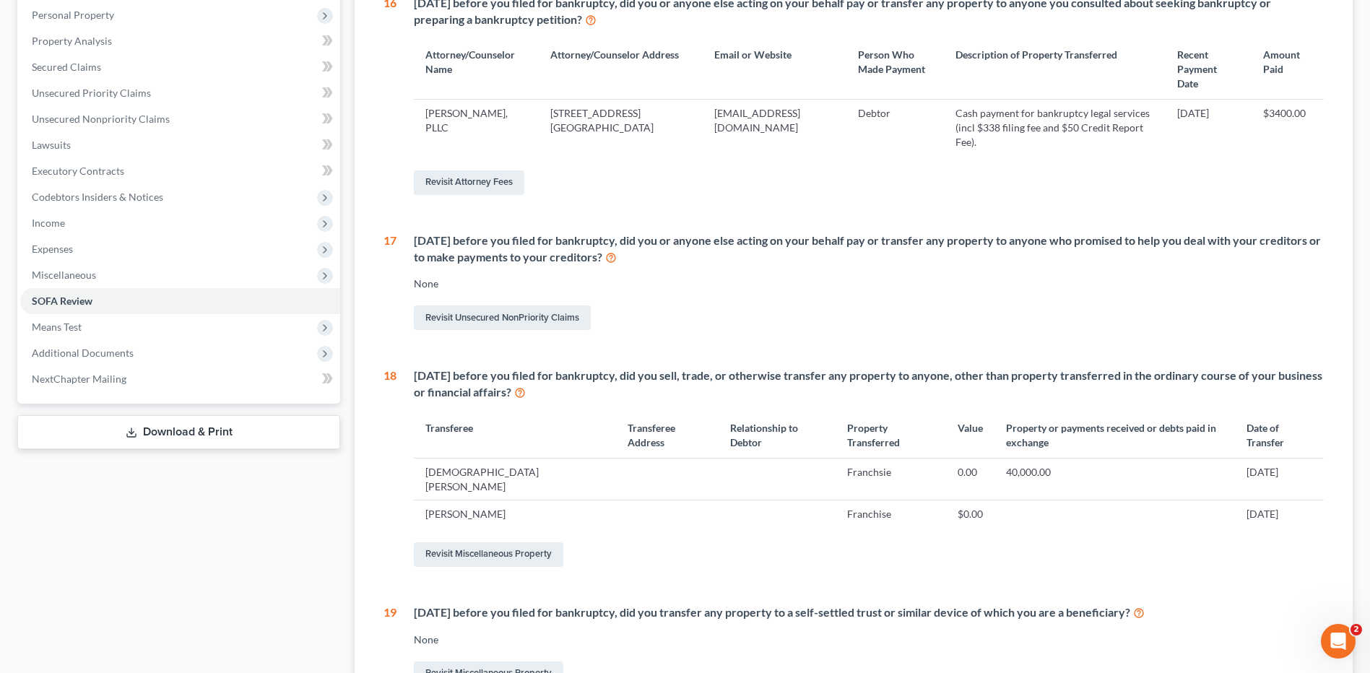
scroll to position [281, 0]
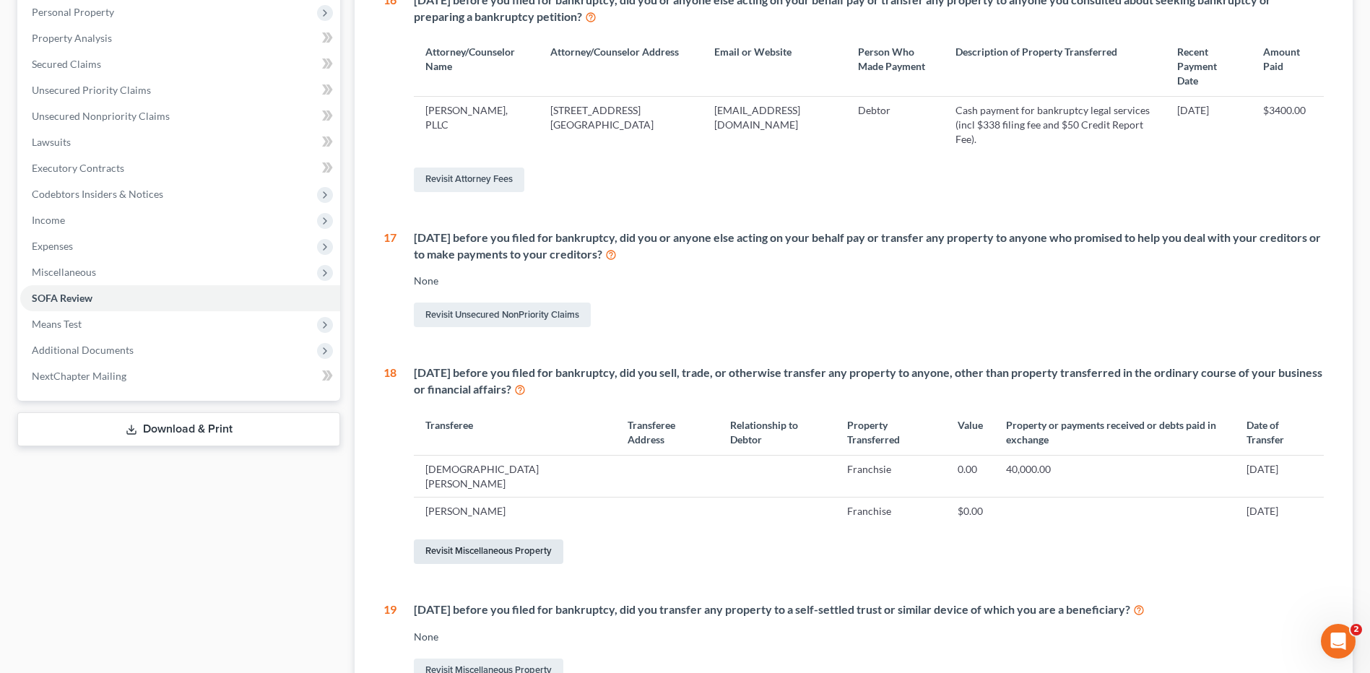
click at [501, 540] on link "Revisit Miscellaneous Property" at bounding box center [489, 552] width 150 height 25
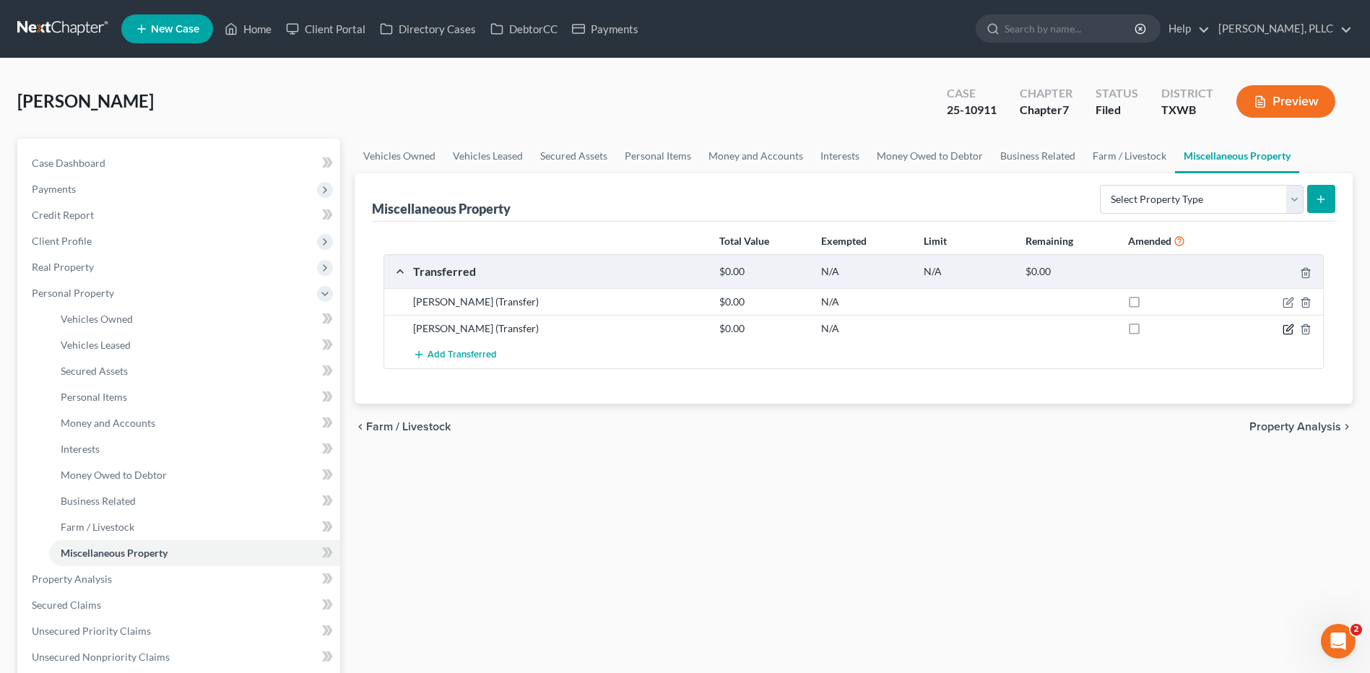
click at [1289, 327] on icon "button" at bounding box center [1289, 330] width 12 height 12
click at [1293, 300] on icon "button" at bounding box center [1290, 301] width 7 height 7
select select "Ordinary ([DATE])"
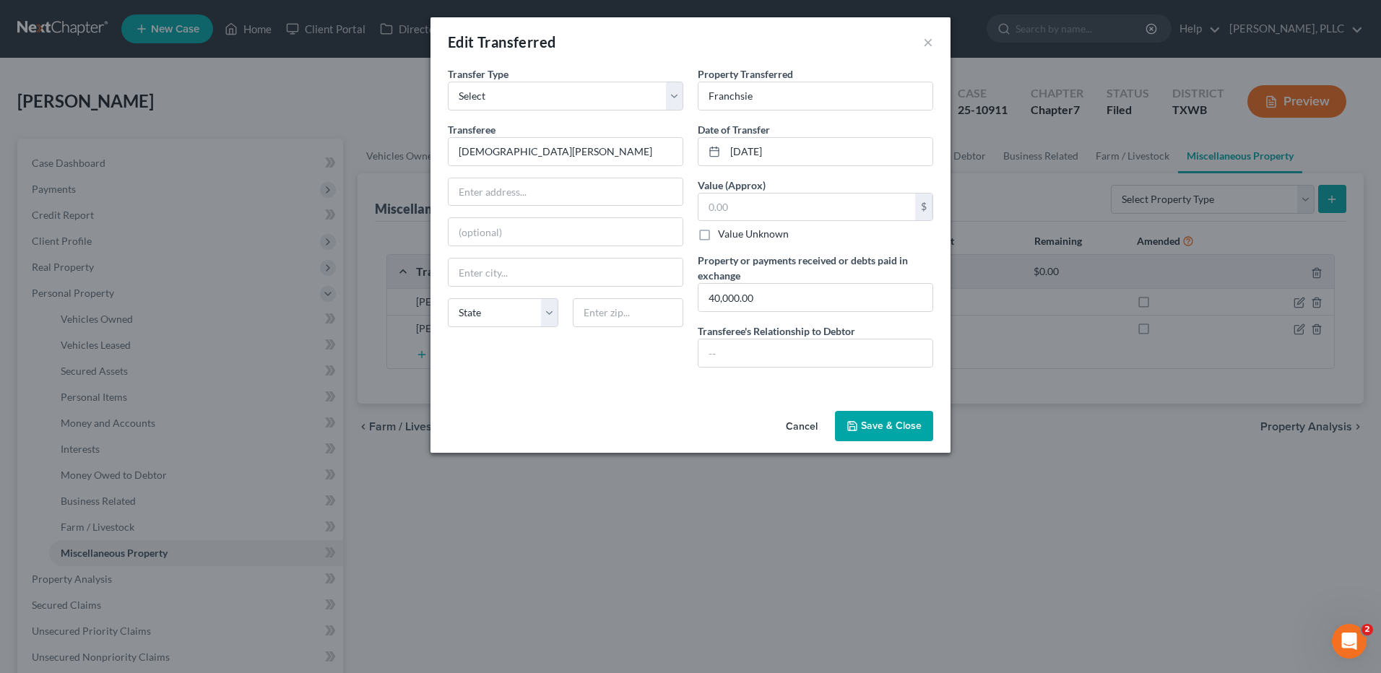
click at [899, 423] on button "Save & Close" at bounding box center [884, 426] width 98 height 30
click at [882, 413] on button "Save & Close" at bounding box center [884, 426] width 98 height 30
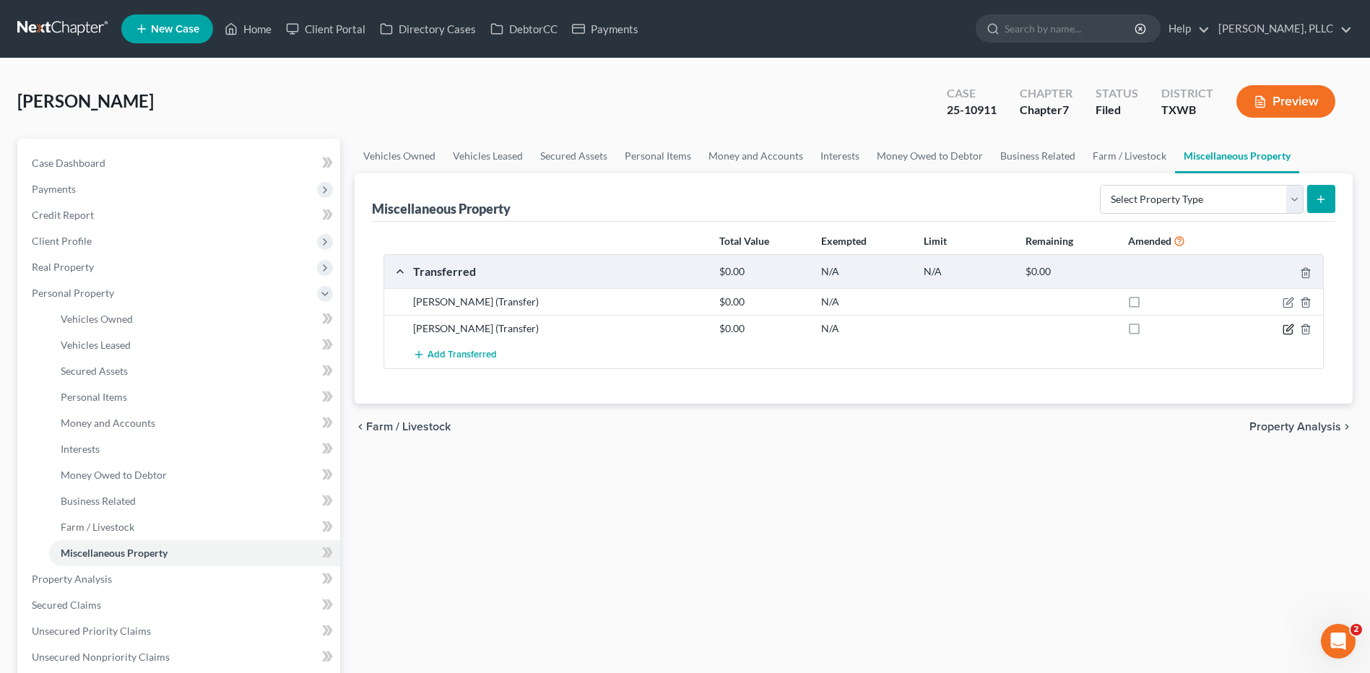
click at [1287, 328] on icon "button" at bounding box center [1289, 330] width 12 height 12
select select "Ordinary ([DATE])"
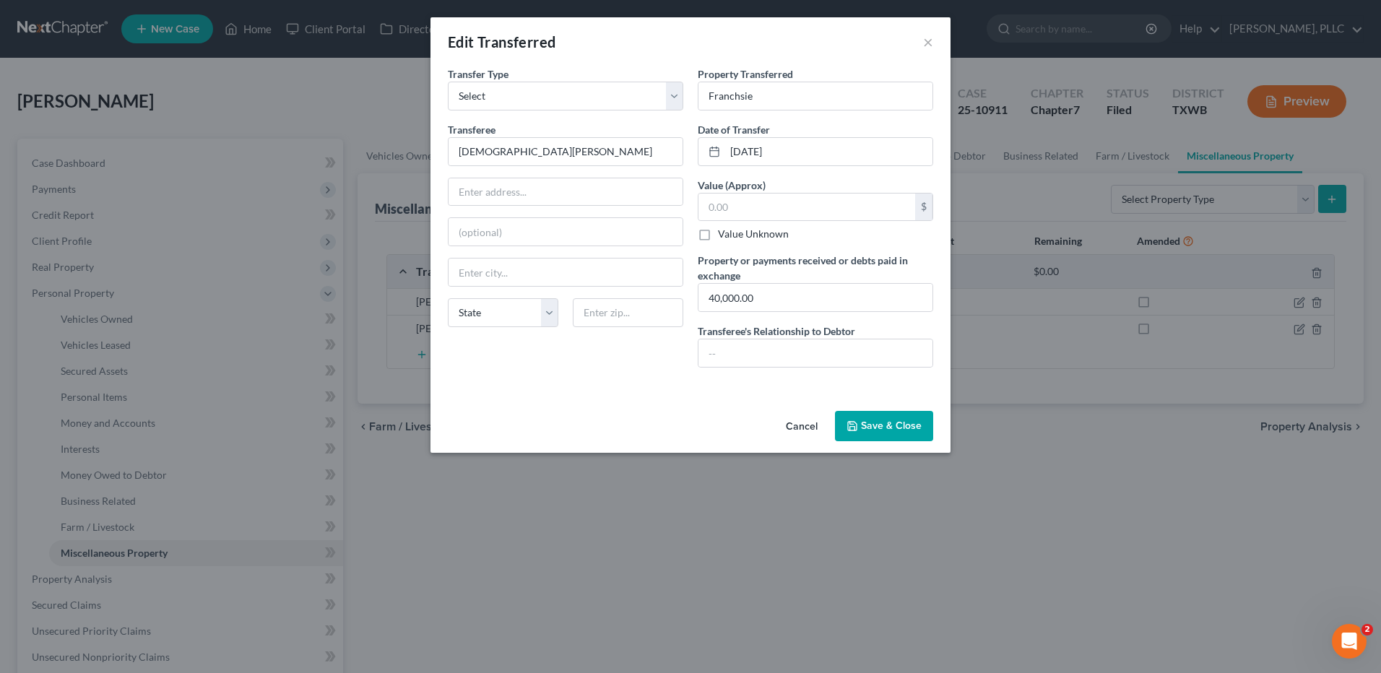
click at [891, 420] on button "Save & Close" at bounding box center [884, 426] width 98 height 30
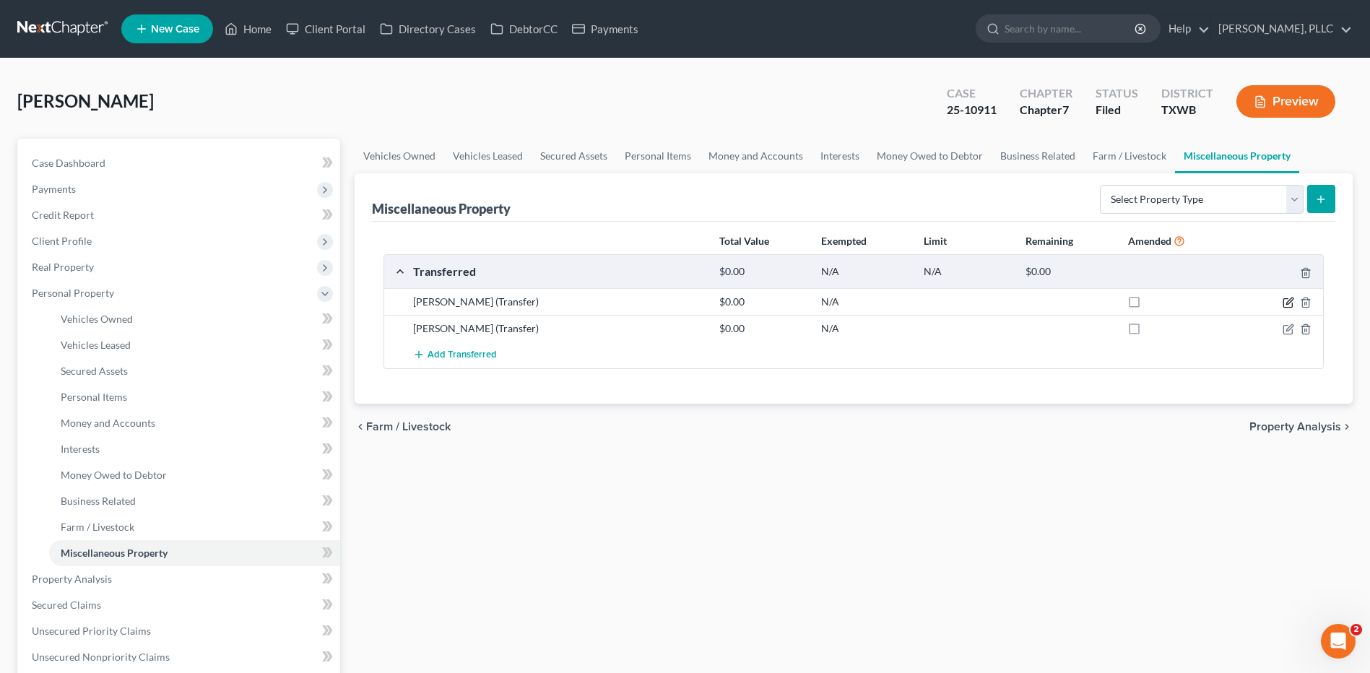
click at [1286, 297] on icon "button" at bounding box center [1289, 303] width 12 height 12
select select "Ordinary ([DATE])"
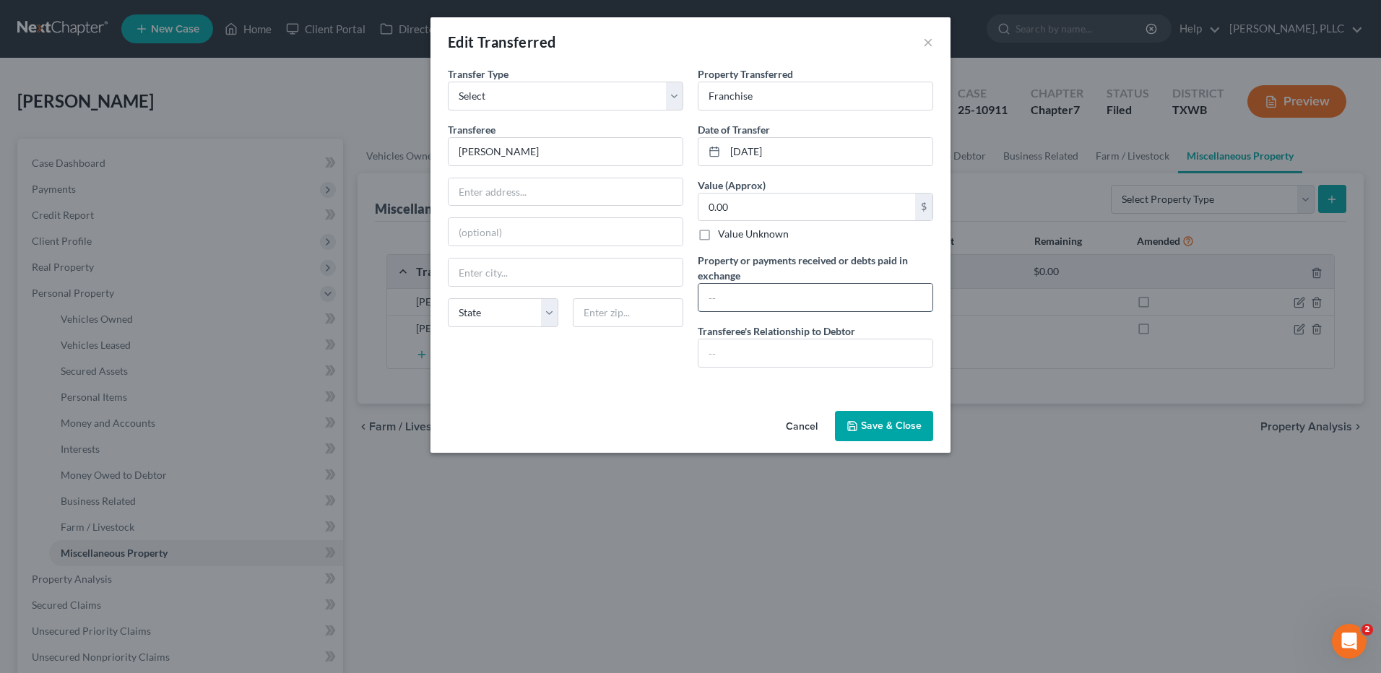
click at [753, 300] on input "text" at bounding box center [816, 297] width 234 height 27
click at [873, 421] on button "Save & Close" at bounding box center [884, 426] width 98 height 30
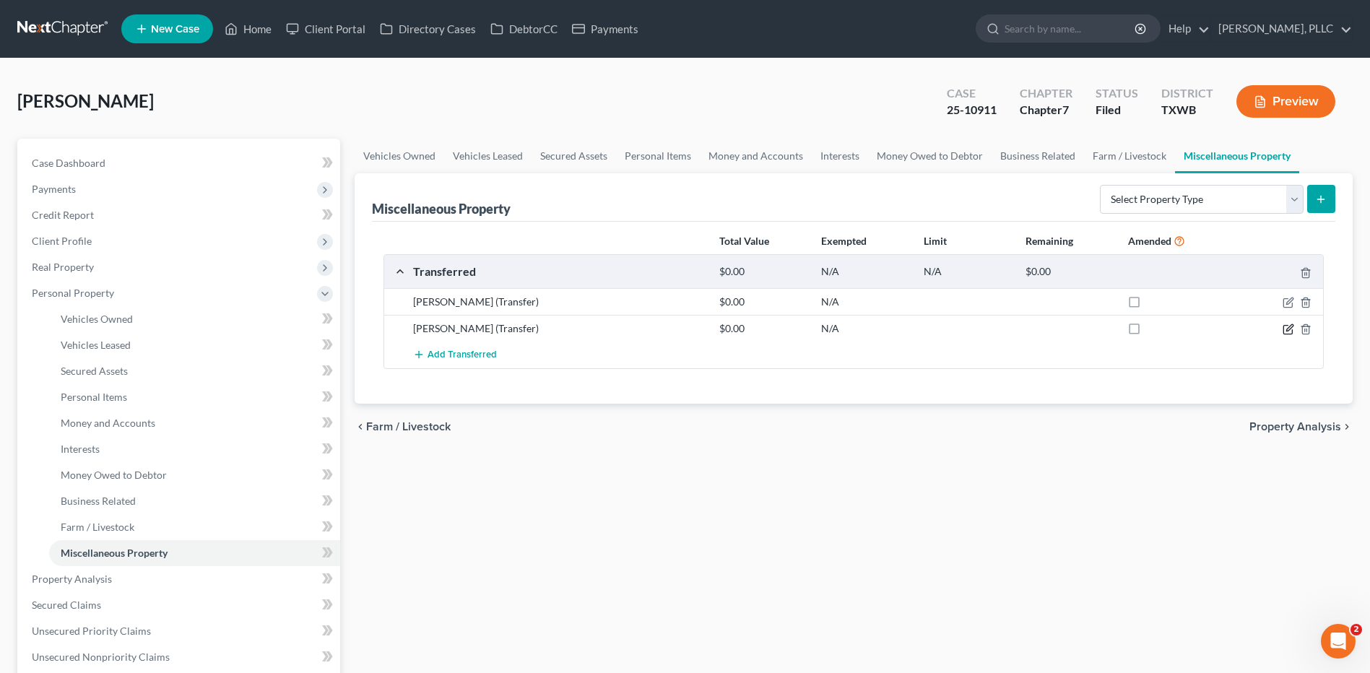
click at [1289, 325] on icon "button" at bounding box center [1289, 330] width 12 height 12
select select "Ordinary ([DATE])"
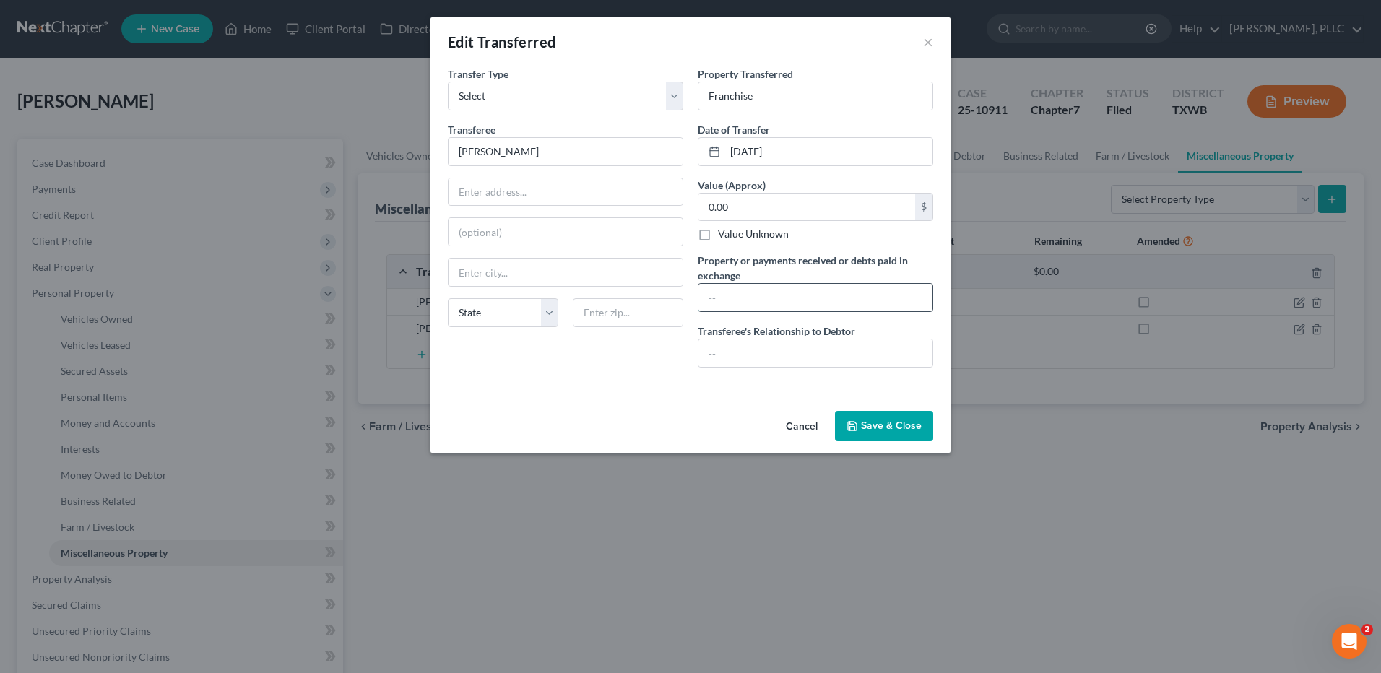
click at [773, 301] on input "text" at bounding box center [816, 297] width 234 height 27
type input "115,000.00"
click at [876, 421] on button "Save & Close" at bounding box center [884, 426] width 98 height 30
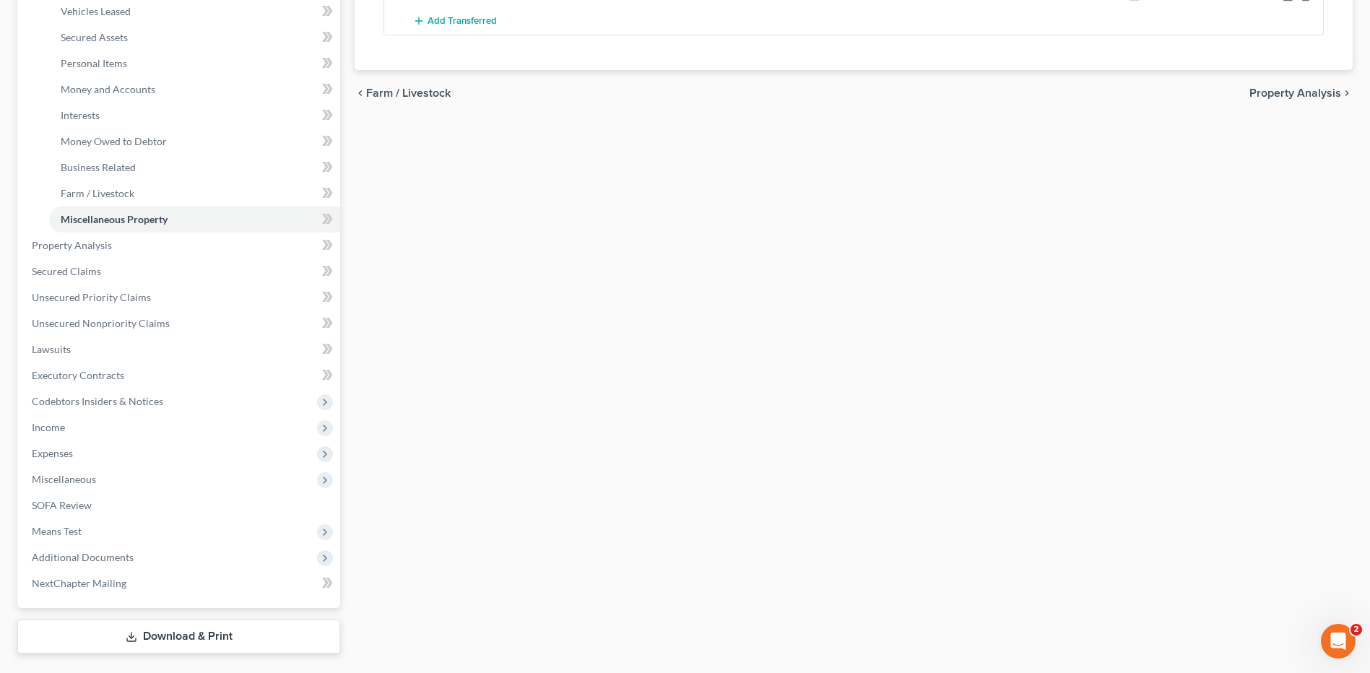
scroll to position [369, 0]
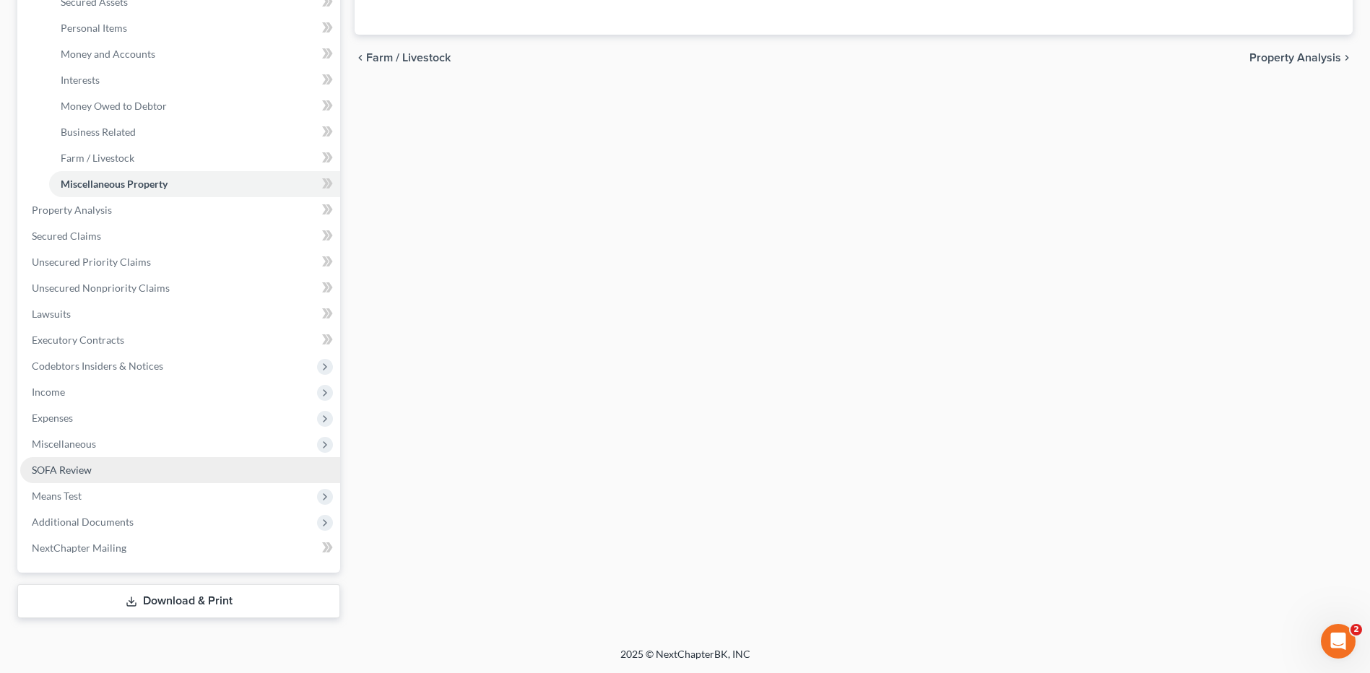
click at [54, 469] on span "SOFA Review" at bounding box center [62, 470] width 60 height 12
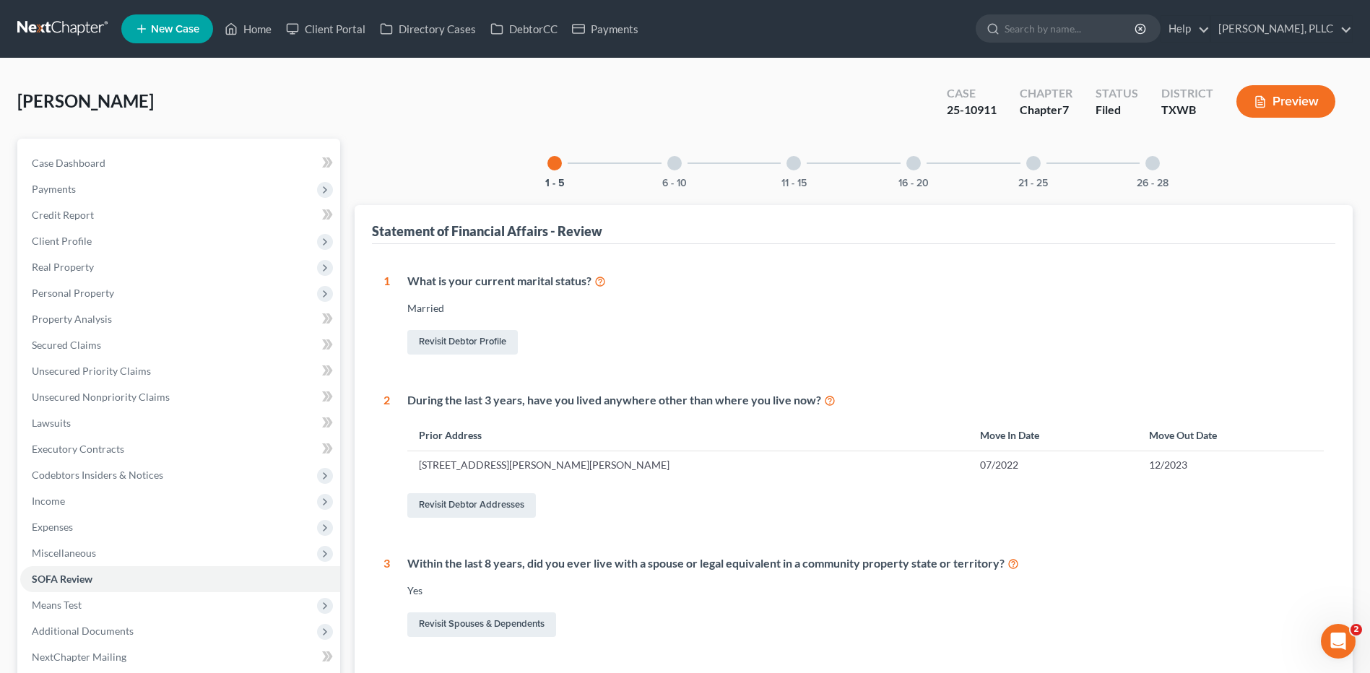
click at [672, 163] on div at bounding box center [674, 163] width 14 height 14
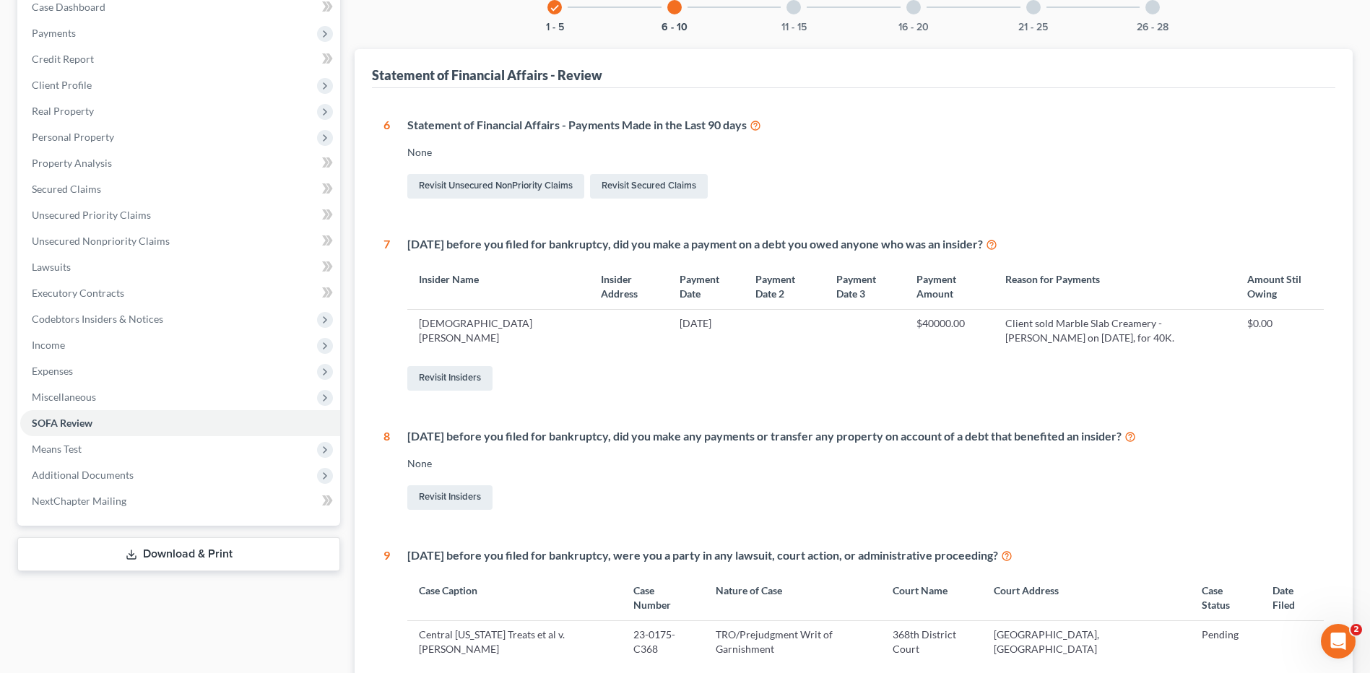
scroll to position [142, 0]
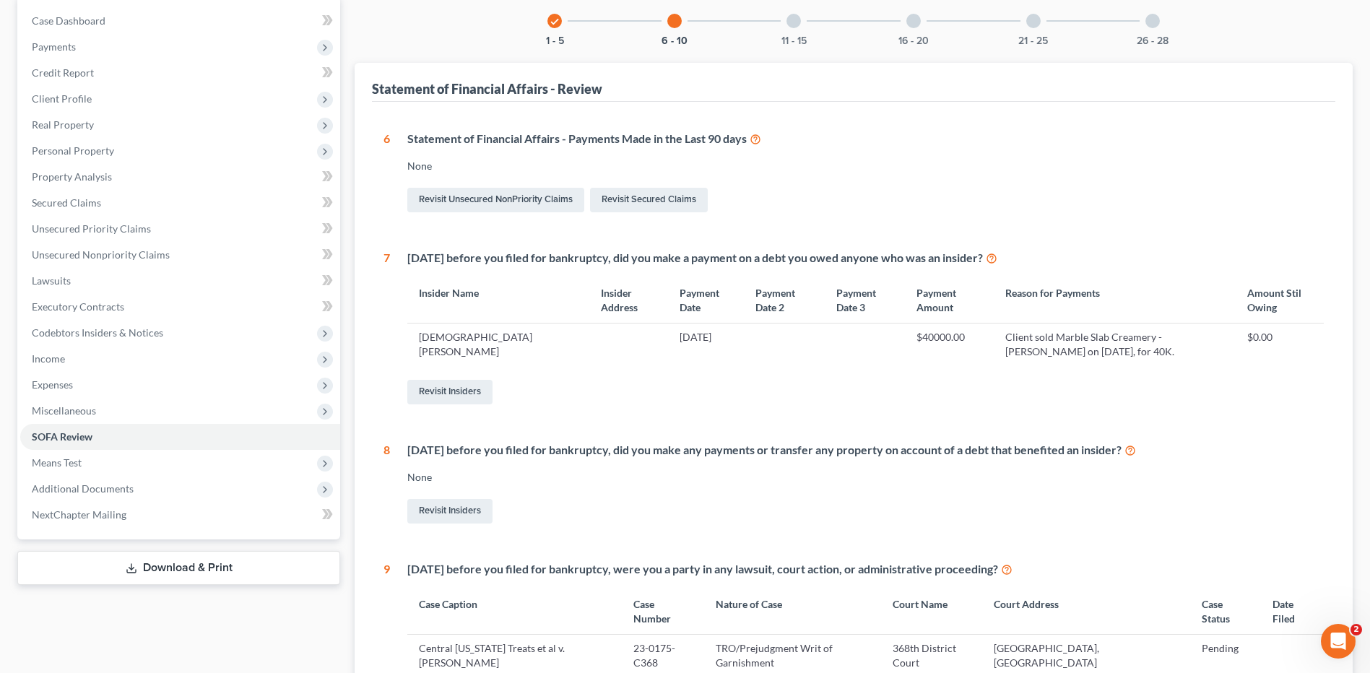
click at [794, 21] on div at bounding box center [794, 21] width 14 height 14
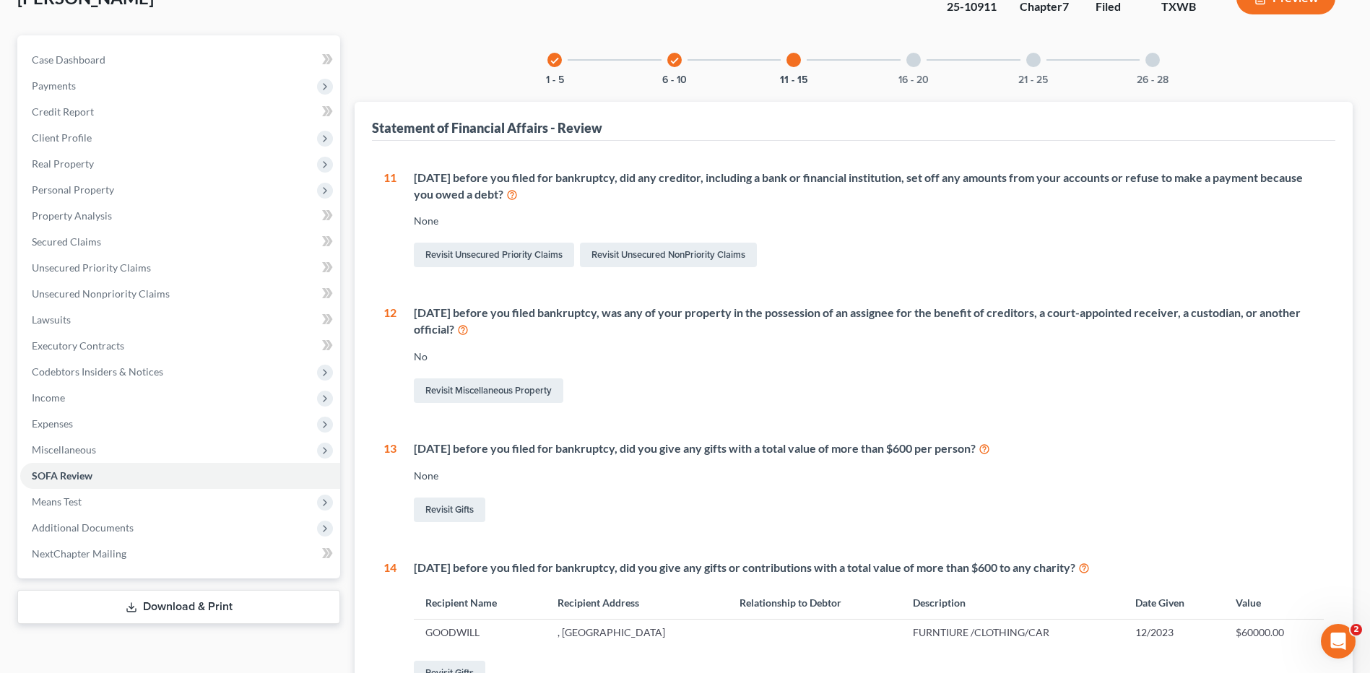
scroll to position [102, 0]
click at [913, 59] on div at bounding box center [914, 61] width 14 height 14
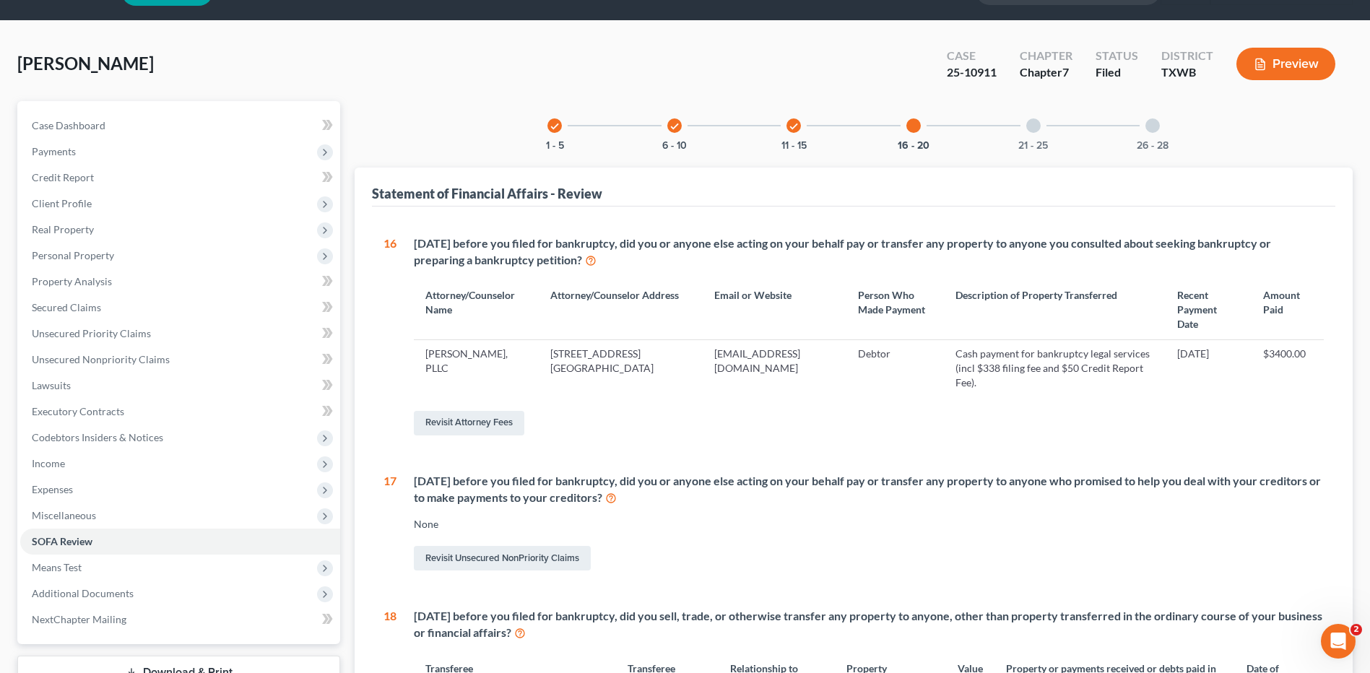
scroll to position [0, 0]
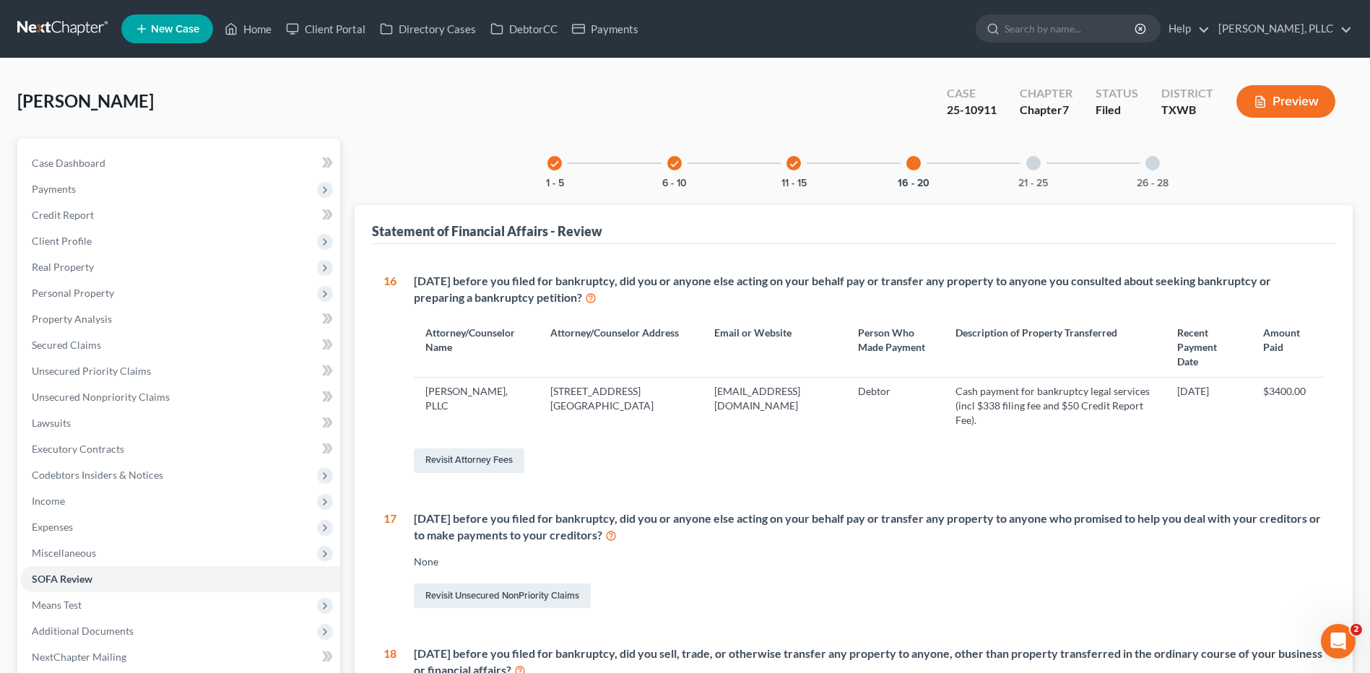
click at [673, 163] on icon "check" at bounding box center [675, 164] width 10 height 10
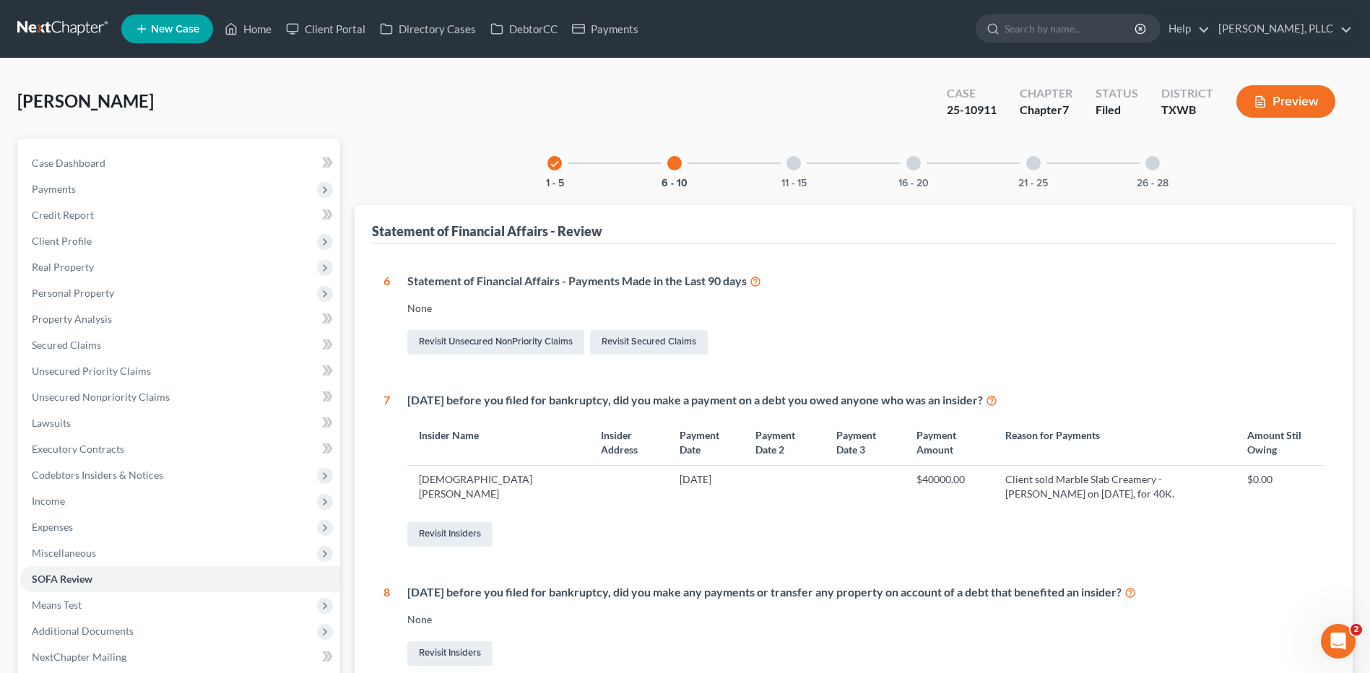
click at [800, 163] on div at bounding box center [794, 163] width 14 height 14
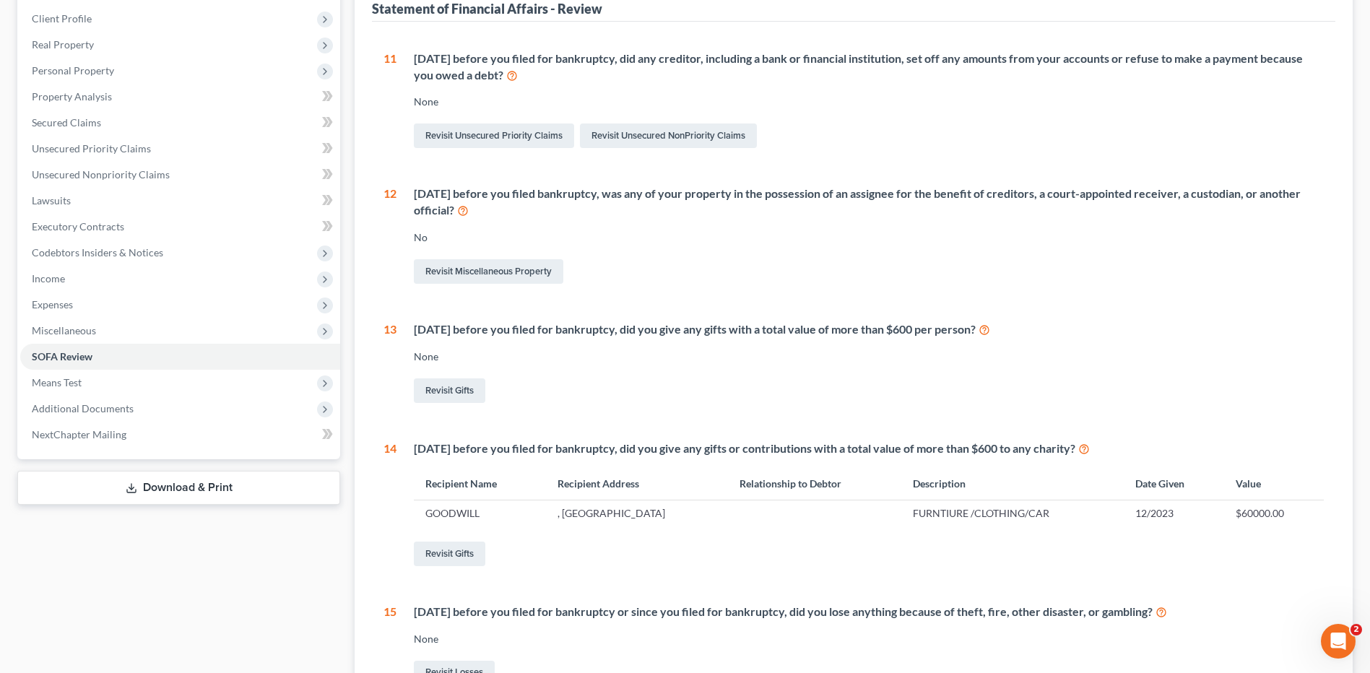
scroll to position [225, 0]
click at [441, 384] on link "Revisit Gifts" at bounding box center [450, 388] width 72 height 25
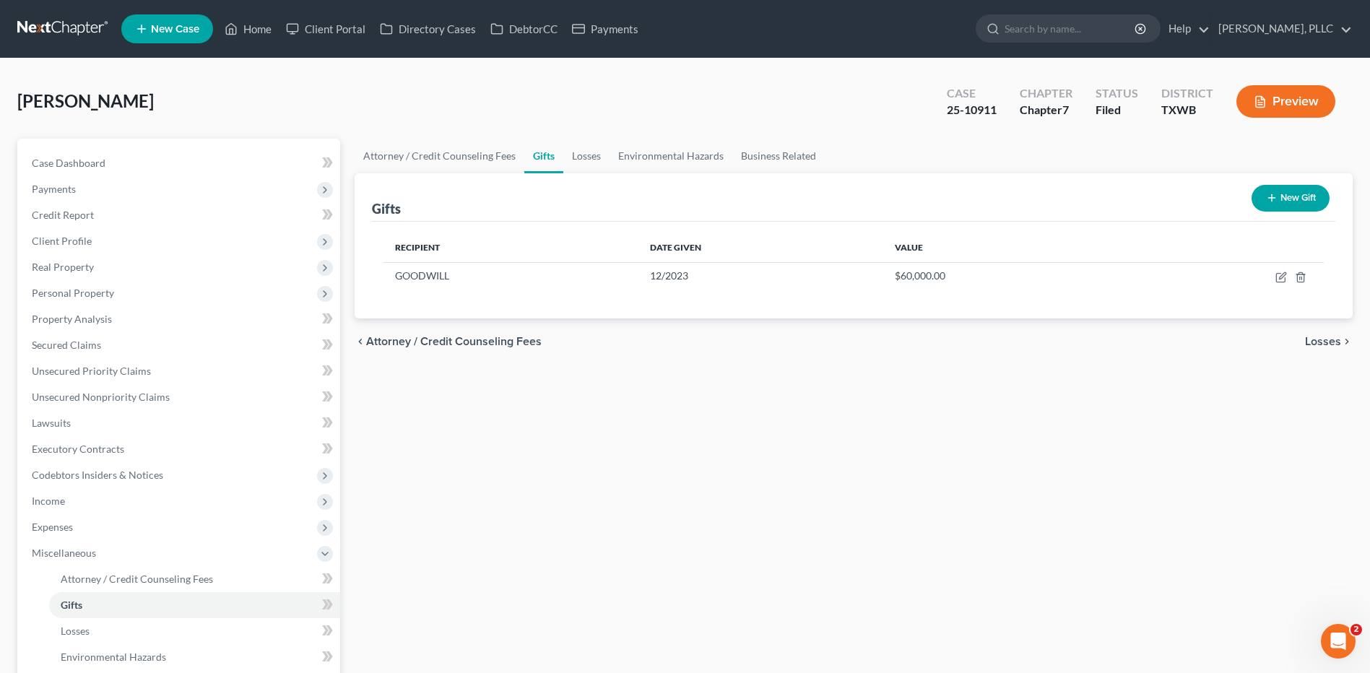
click at [1273, 197] on icon "button" at bounding box center [1272, 198] width 12 height 12
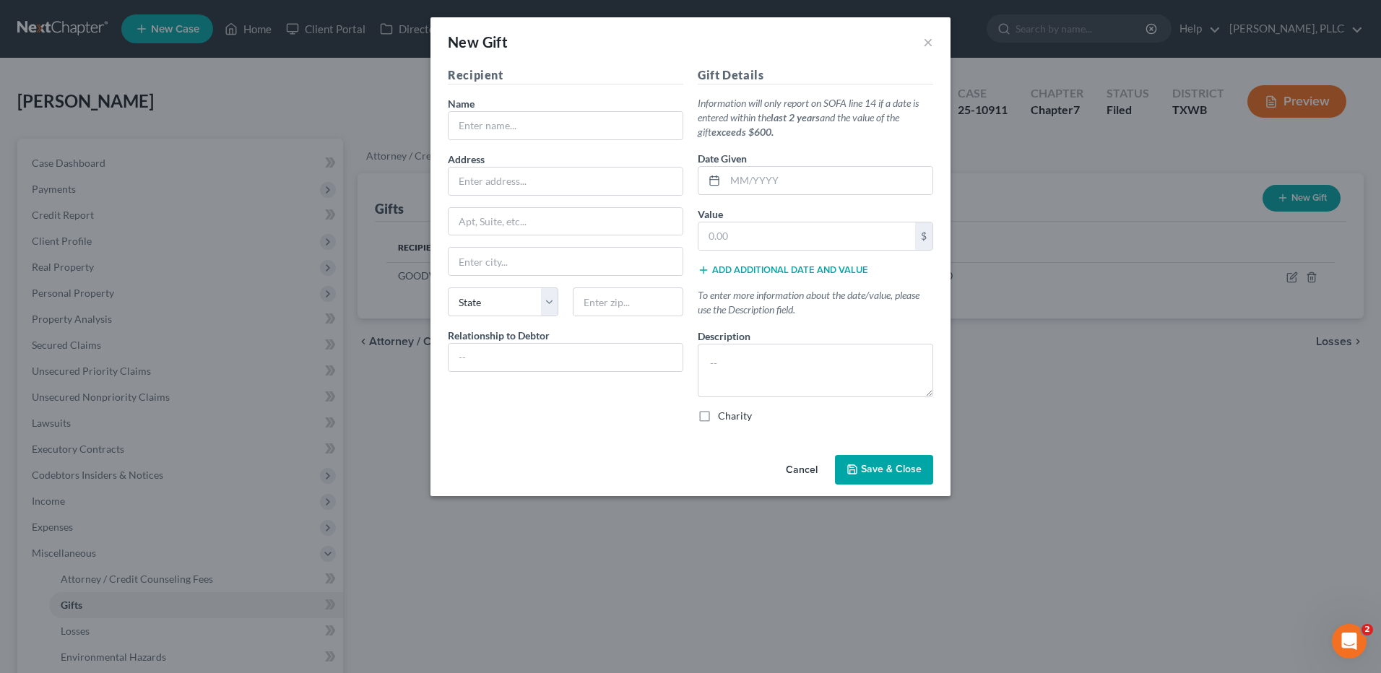
click at [793, 470] on button "Cancel" at bounding box center [801, 471] width 55 height 29
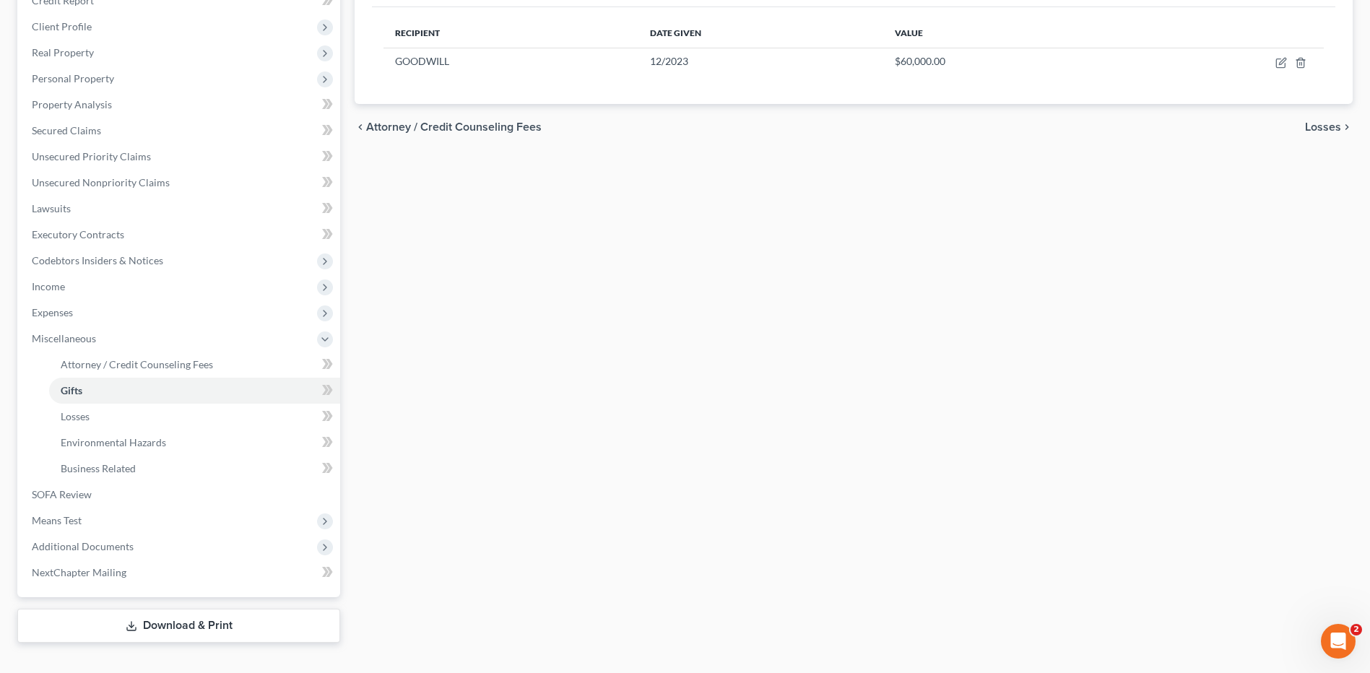
scroll to position [239, 0]
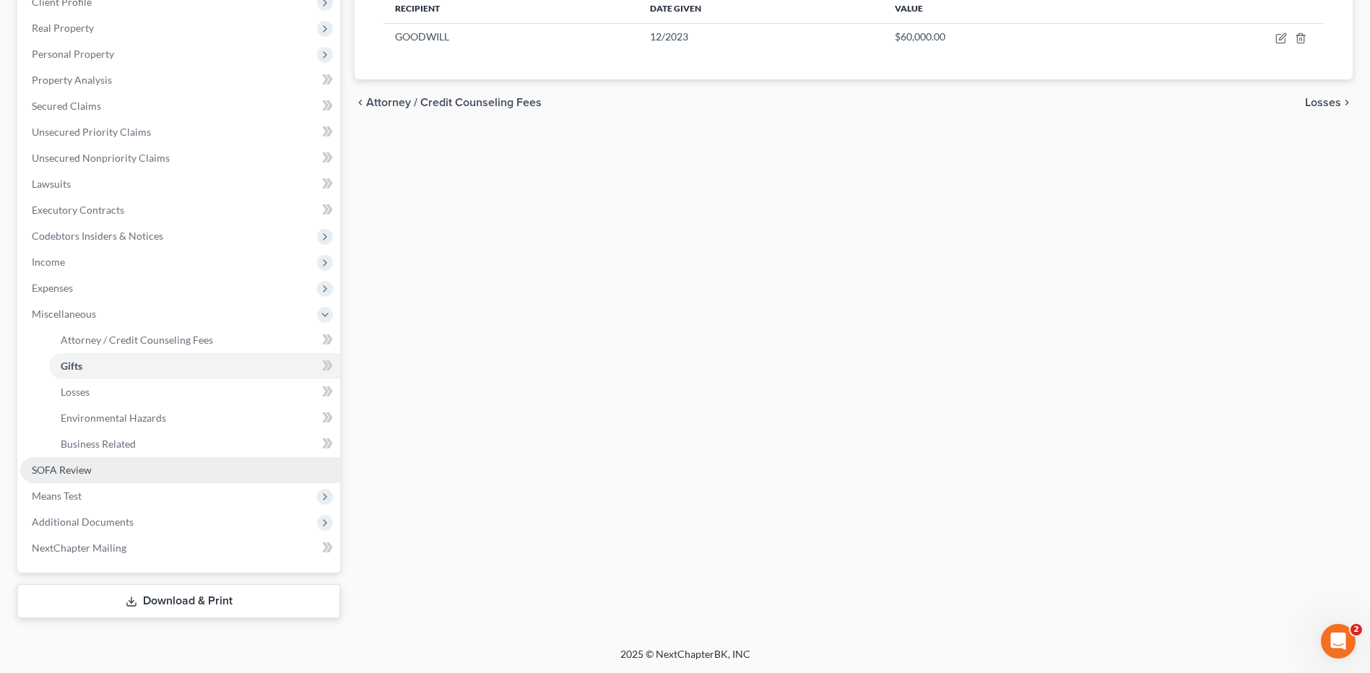
click at [41, 464] on span "SOFA Review" at bounding box center [62, 470] width 60 height 12
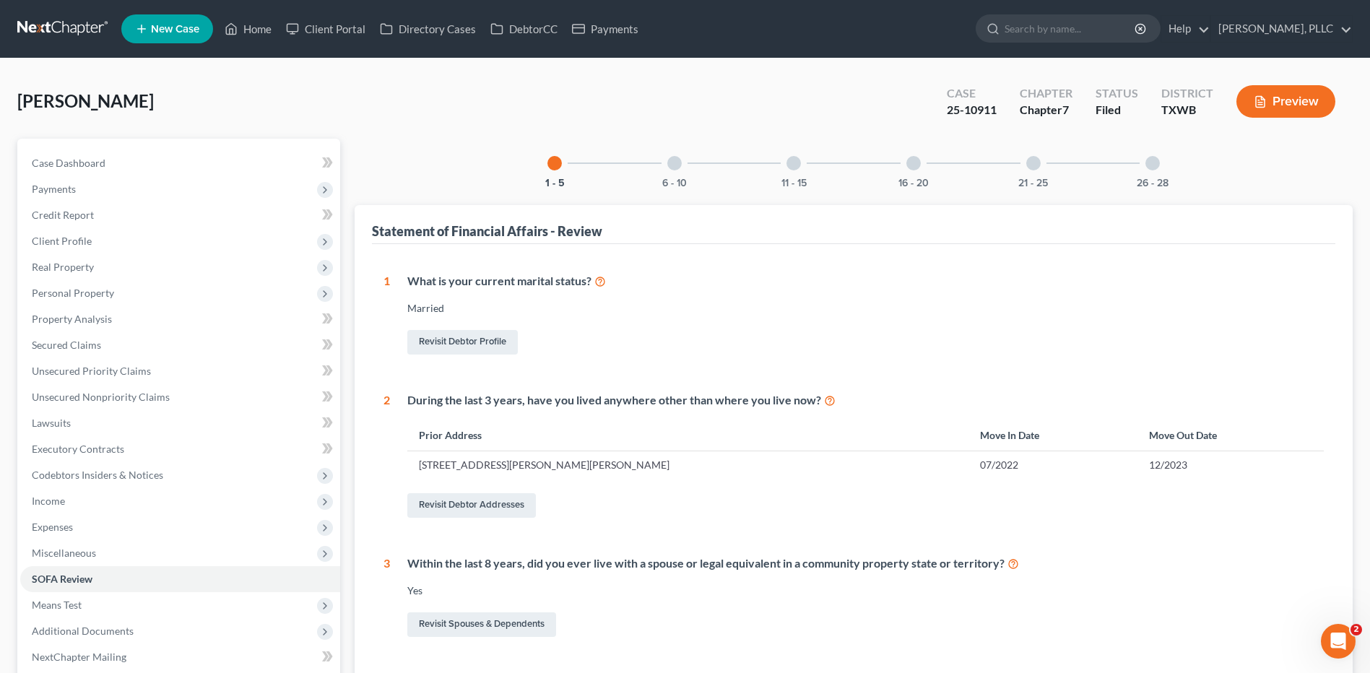
click at [673, 166] on div at bounding box center [674, 163] width 14 height 14
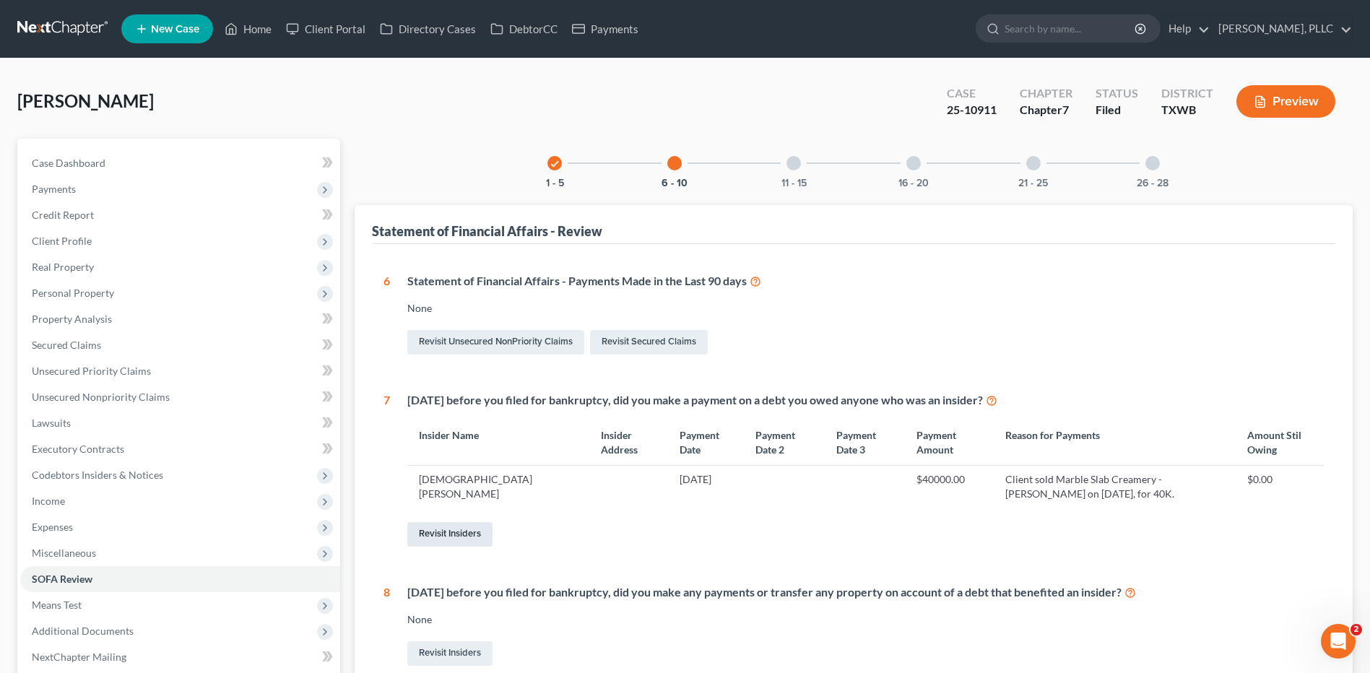
click at [453, 529] on link "Revisit Insiders" at bounding box center [449, 534] width 85 height 25
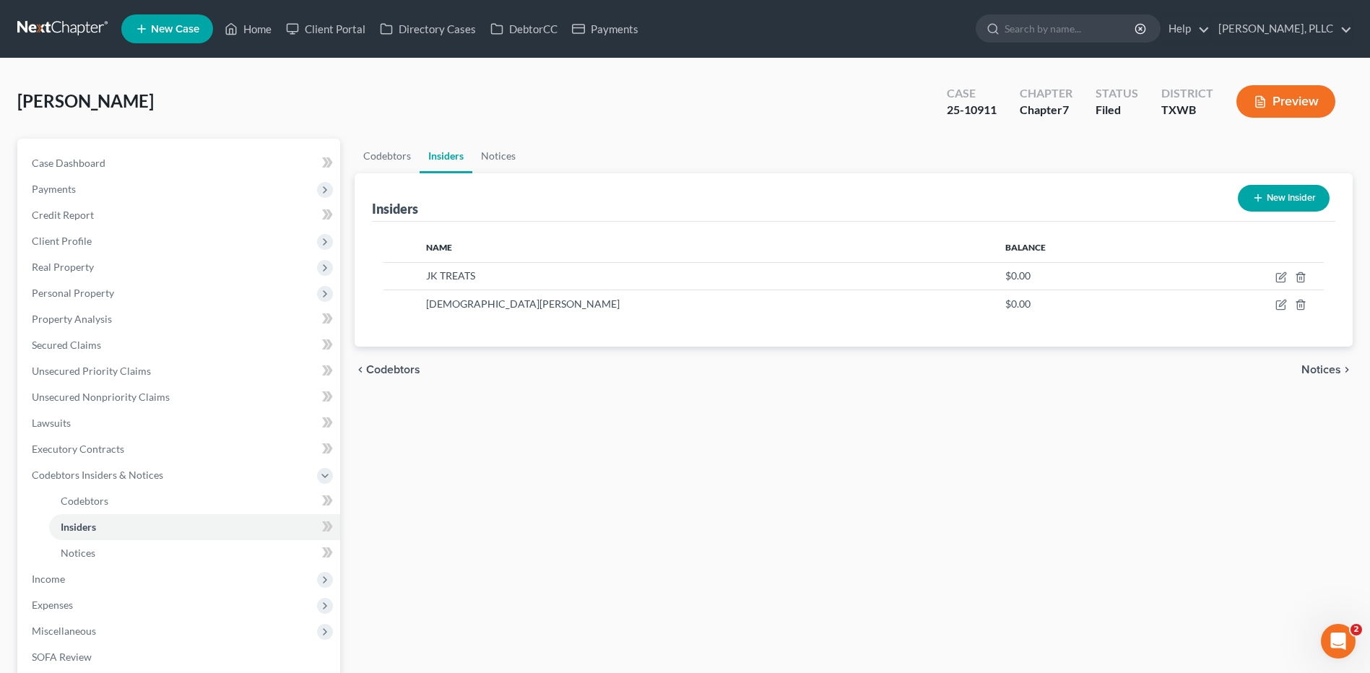
click at [1271, 197] on button "New Insider" at bounding box center [1284, 198] width 92 height 27
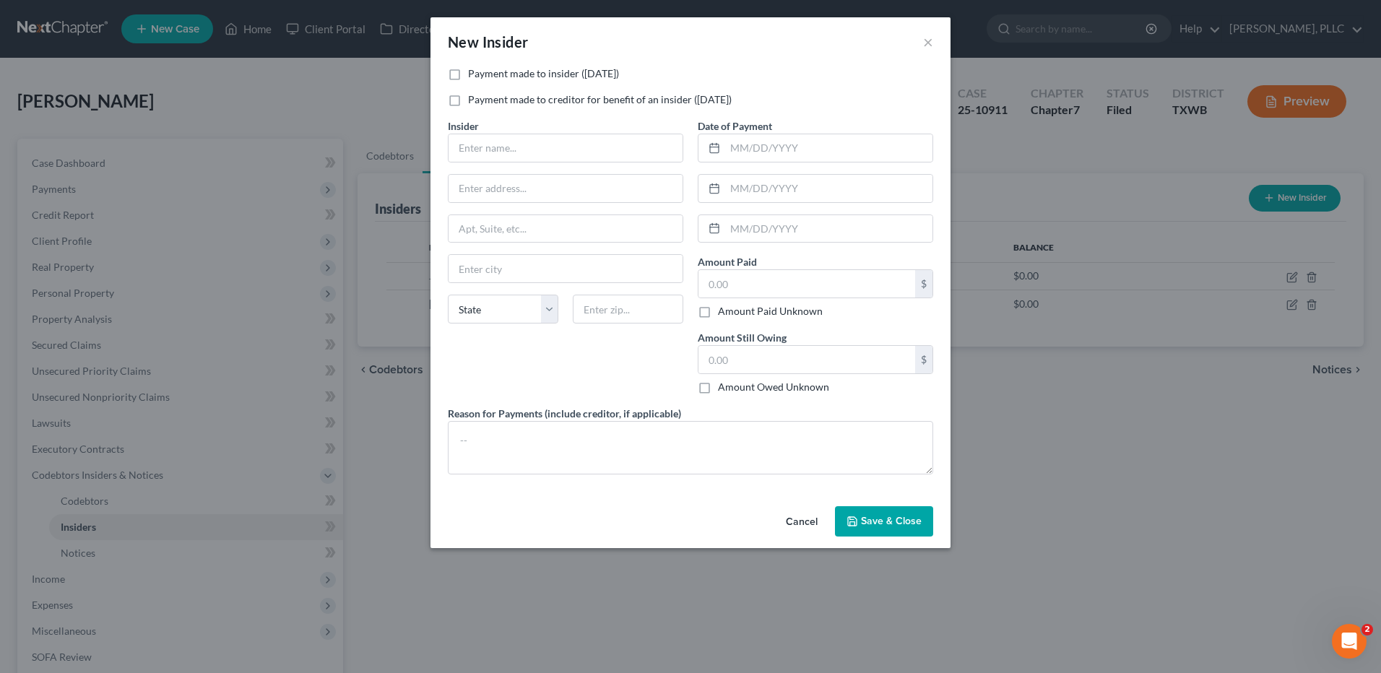
click at [468, 72] on label "Payment made to insider (within 1 year)" at bounding box center [543, 73] width 151 height 14
click at [474, 72] on input "Payment made to insider (within 1 year)" at bounding box center [478, 70] width 9 height 9
checkbox input "true"
click at [520, 149] on input "text" at bounding box center [566, 147] width 234 height 27
type input "[PERSON_NAME]"
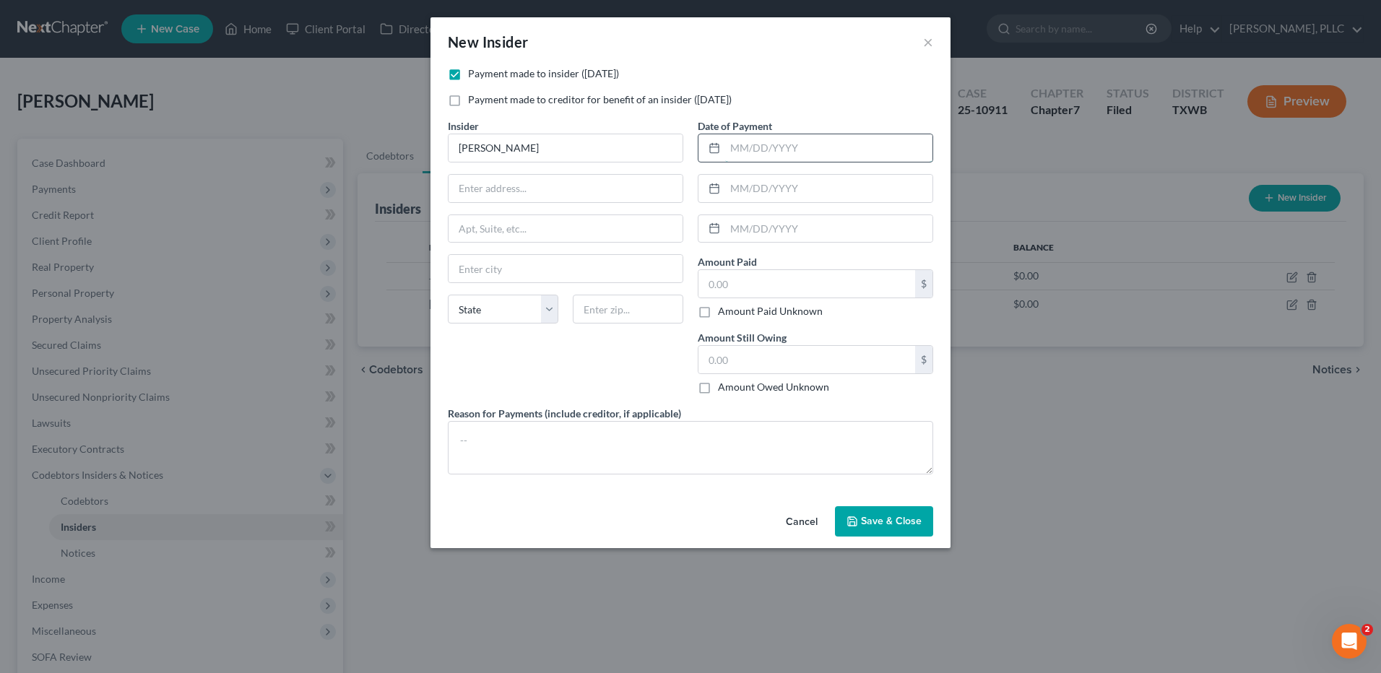
click at [777, 147] on input "text" at bounding box center [828, 147] width 207 height 27
type input "[DATE]"
click at [743, 277] on input "text" at bounding box center [807, 283] width 217 height 27
type input "10,000.00"
click at [765, 361] on input "text" at bounding box center [807, 359] width 217 height 27
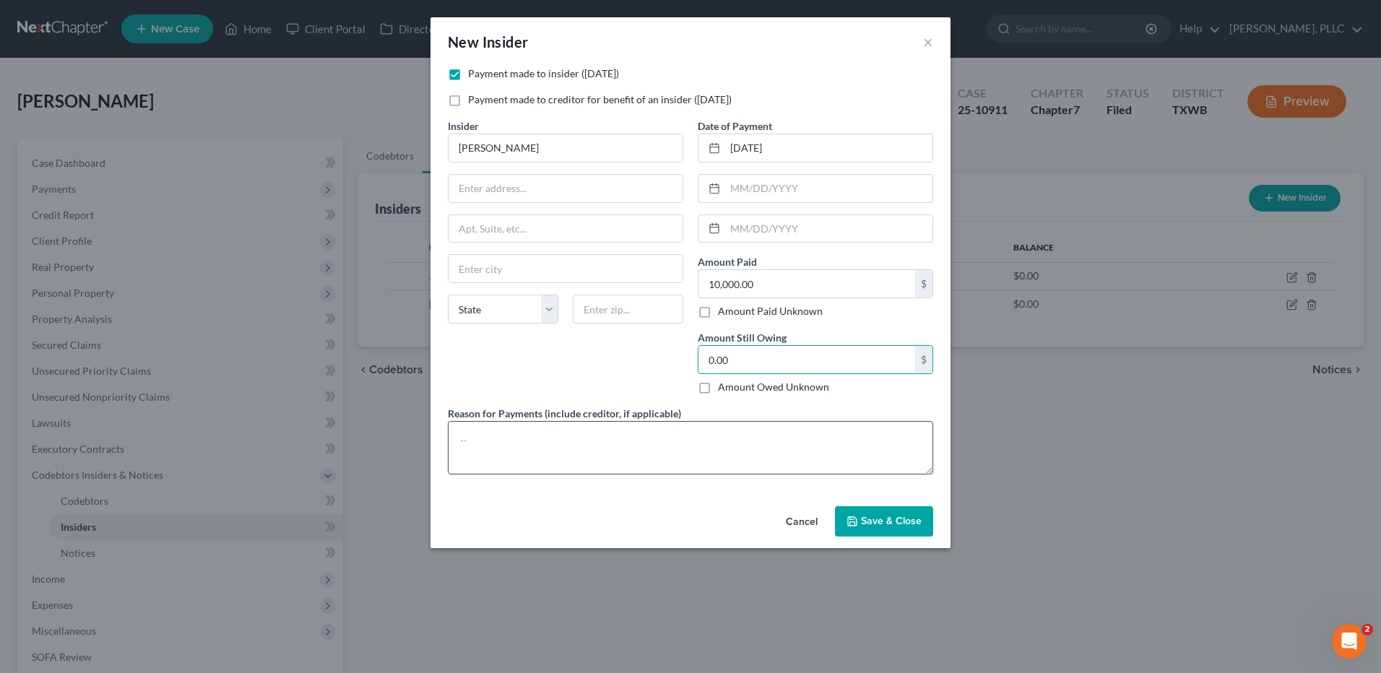
type input "0.00"
click at [506, 448] on textarea at bounding box center [690, 447] width 485 height 53
click at [865, 519] on span "Save & Close" at bounding box center [891, 521] width 61 height 12
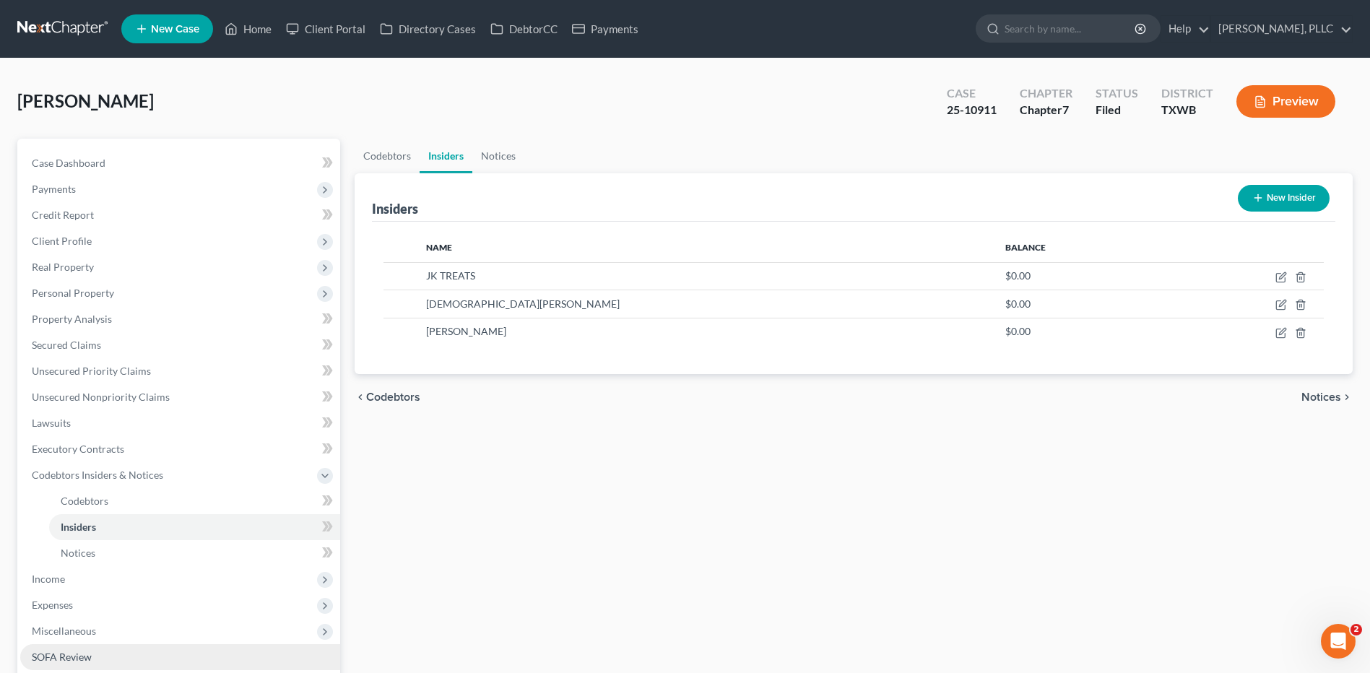
click at [61, 656] on span "SOFA Review" at bounding box center [62, 657] width 60 height 12
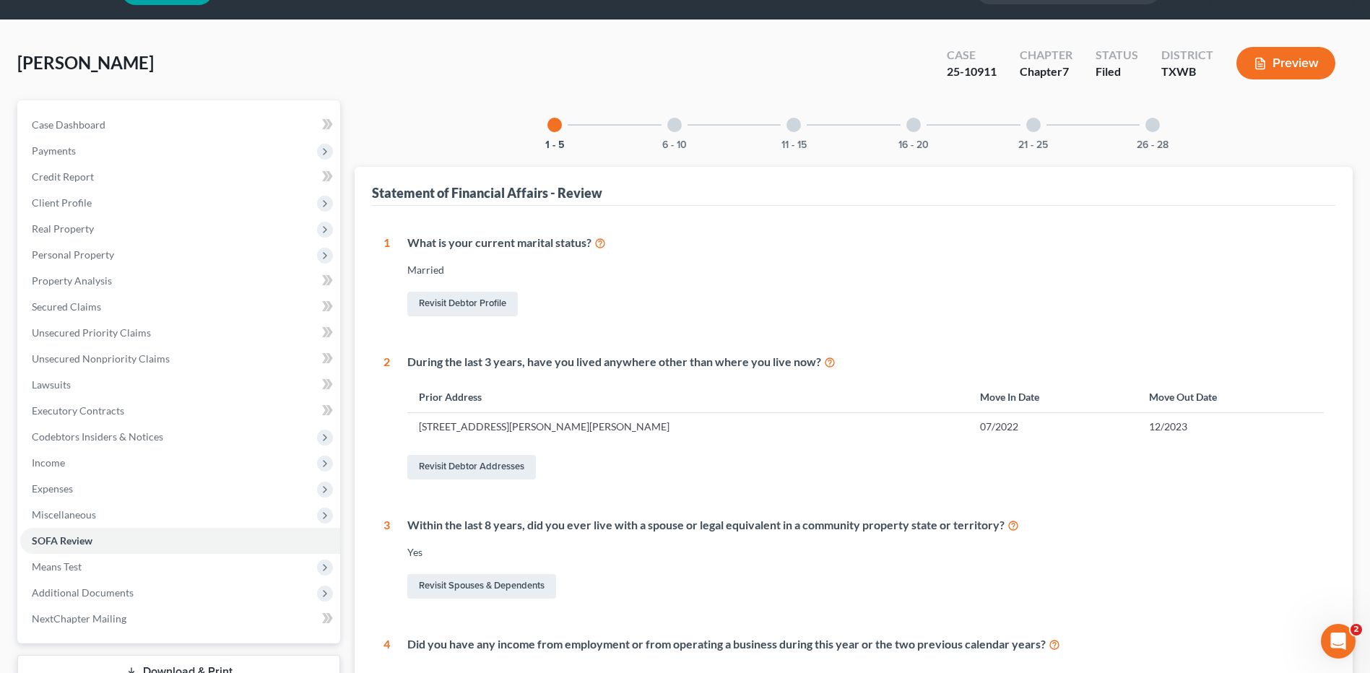
scroll to position [27, 0]
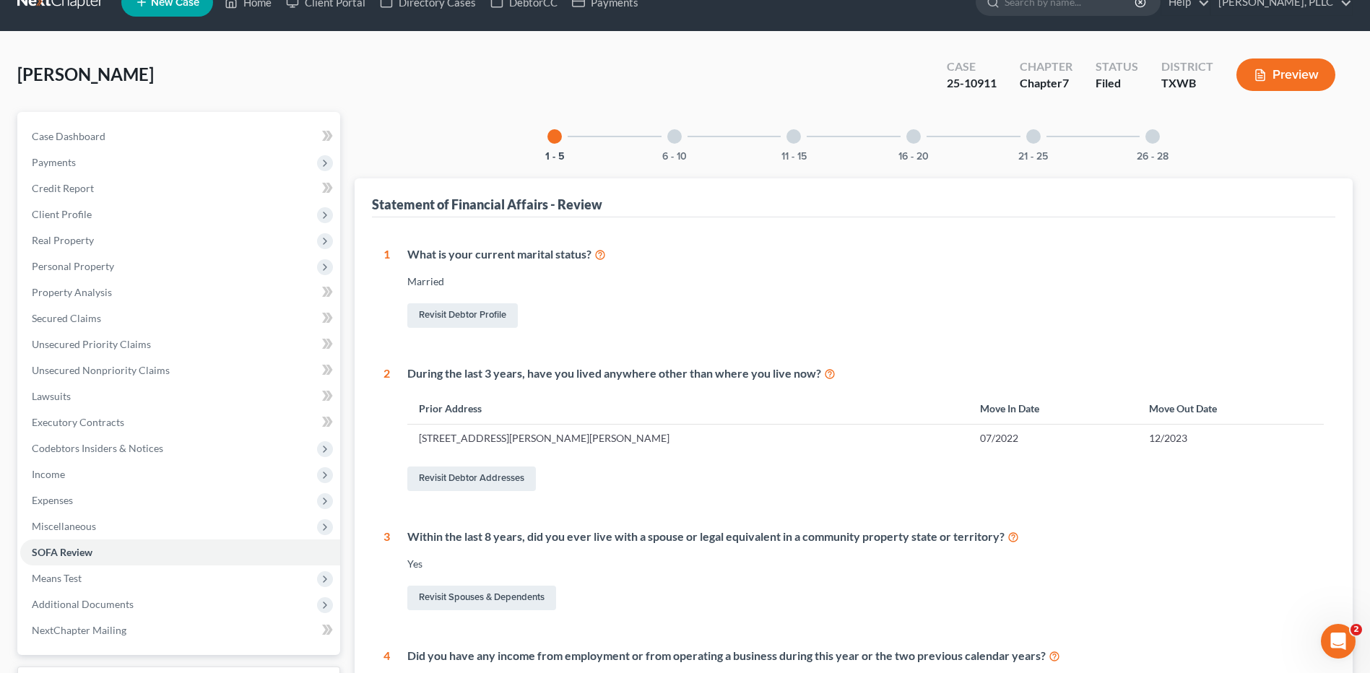
click at [674, 136] on div at bounding box center [674, 136] width 14 height 14
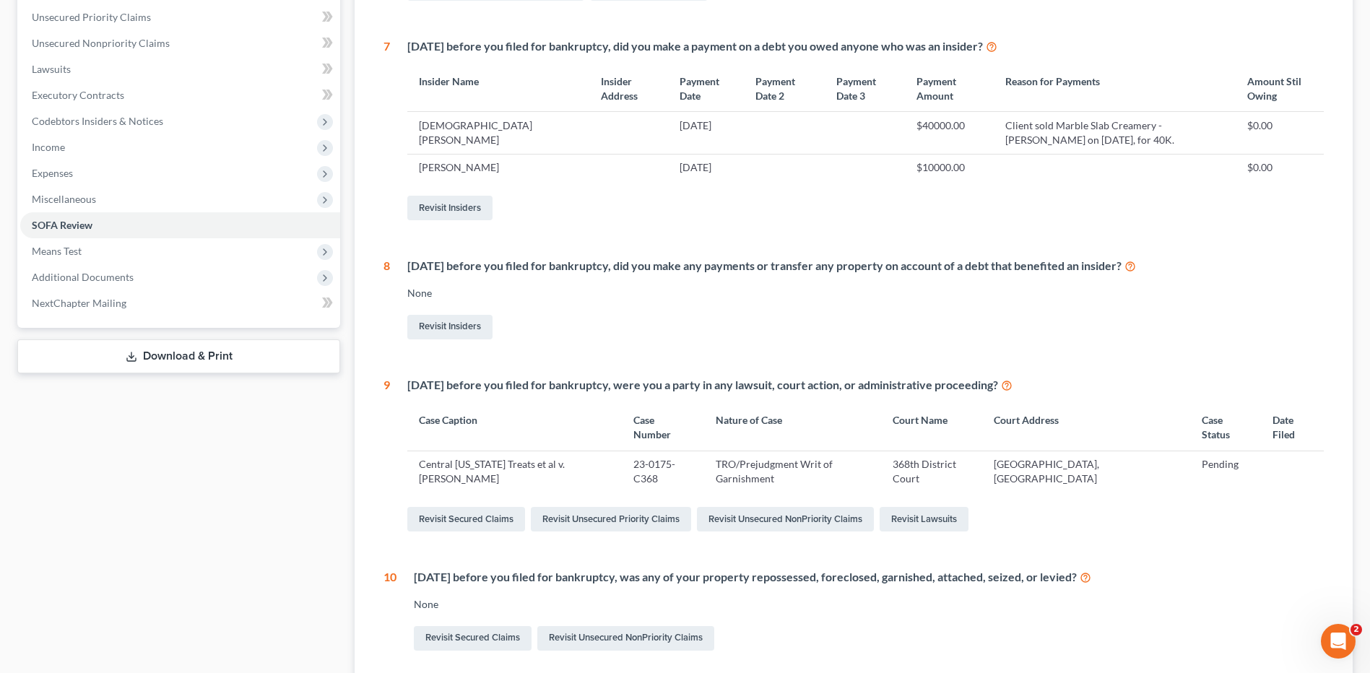
scroll to position [332, 0]
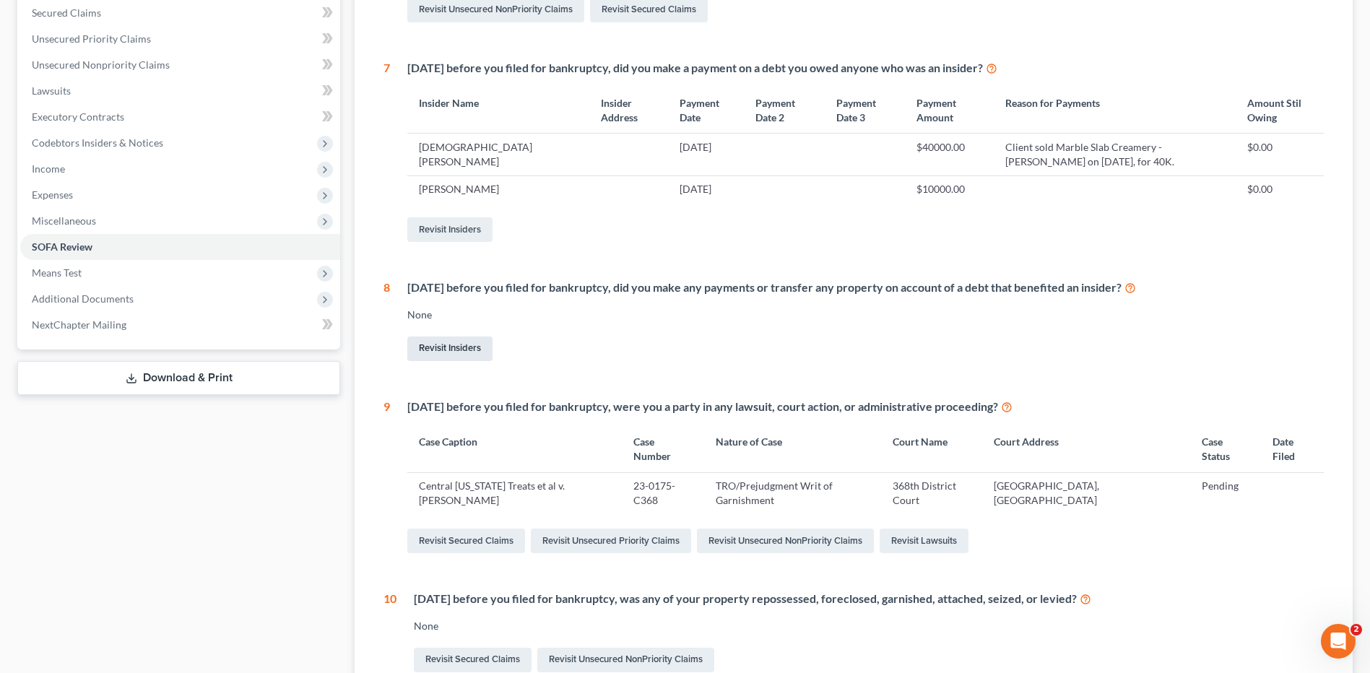
click at [450, 345] on link "Revisit Insiders" at bounding box center [449, 349] width 85 height 25
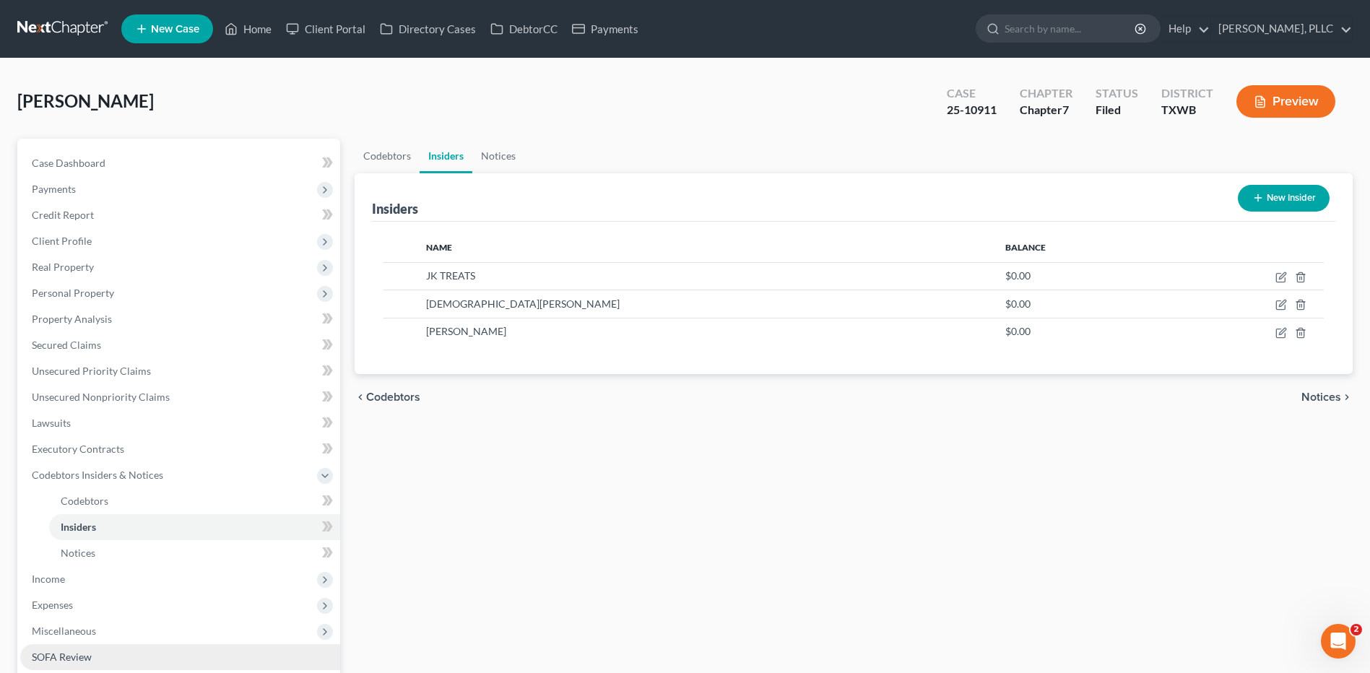
click at [90, 654] on span "SOFA Review" at bounding box center [62, 657] width 60 height 12
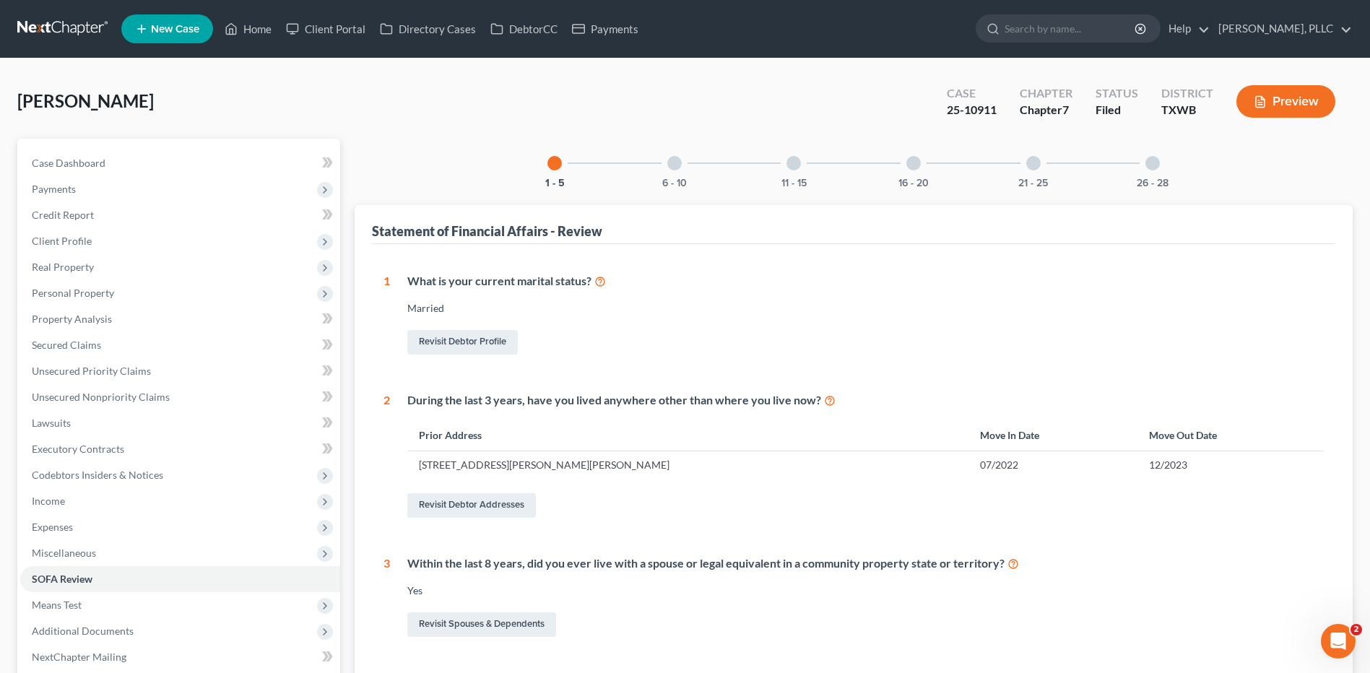
click at [679, 158] on div at bounding box center [674, 163] width 14 height 14
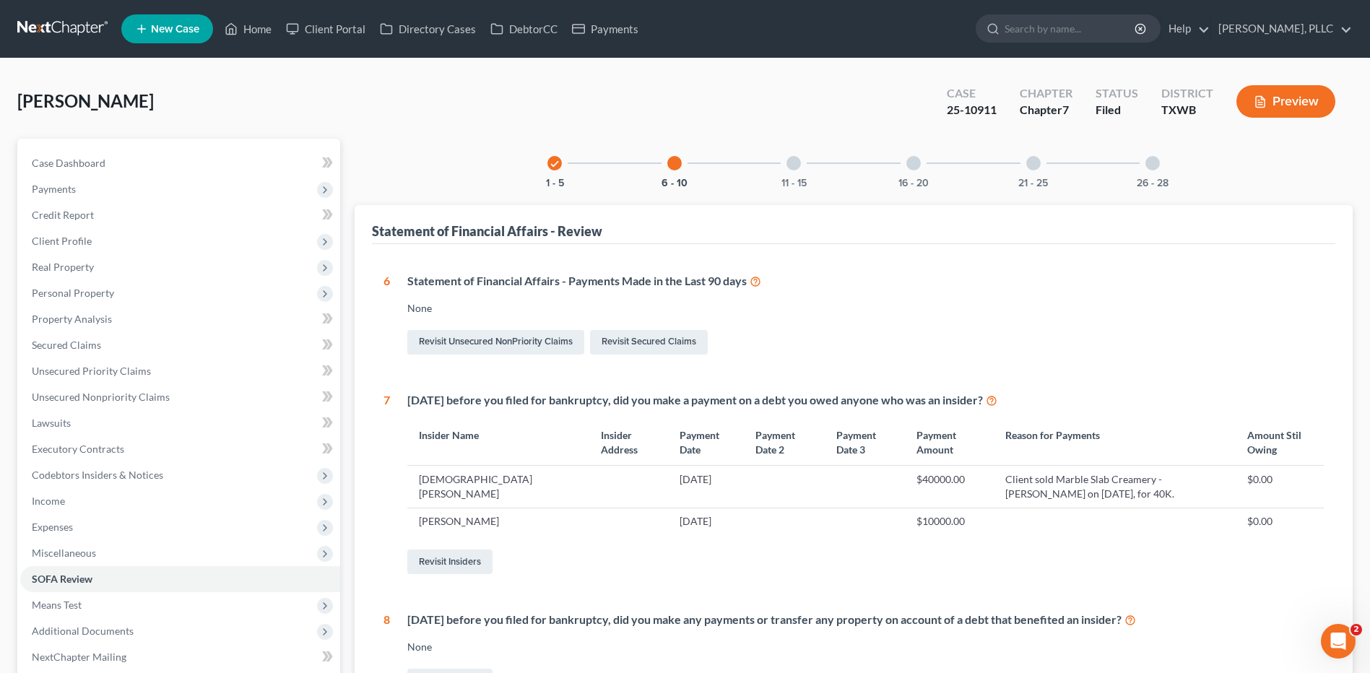
click at [795, 161] on div at bounding box center [794, 163] width 14 height 14
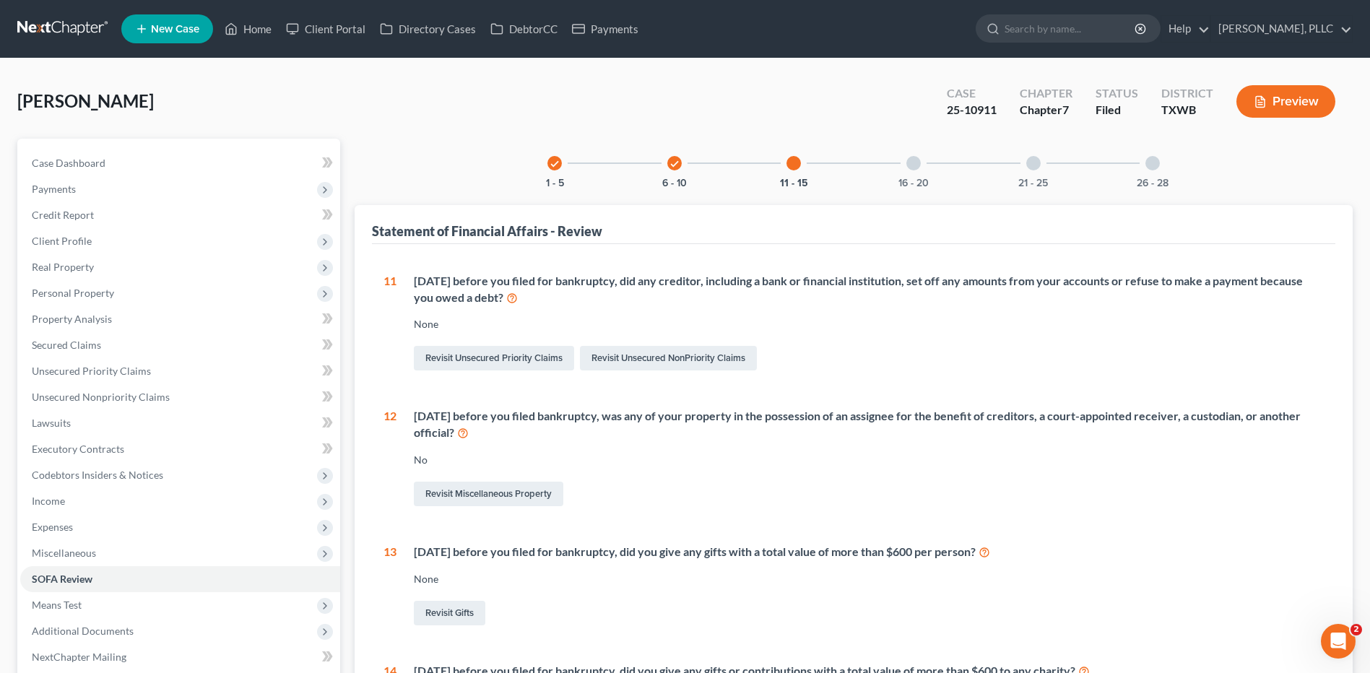
click at [915, 171] on div "16 - 20" at bounding box center [913, 163] width 49 height 49
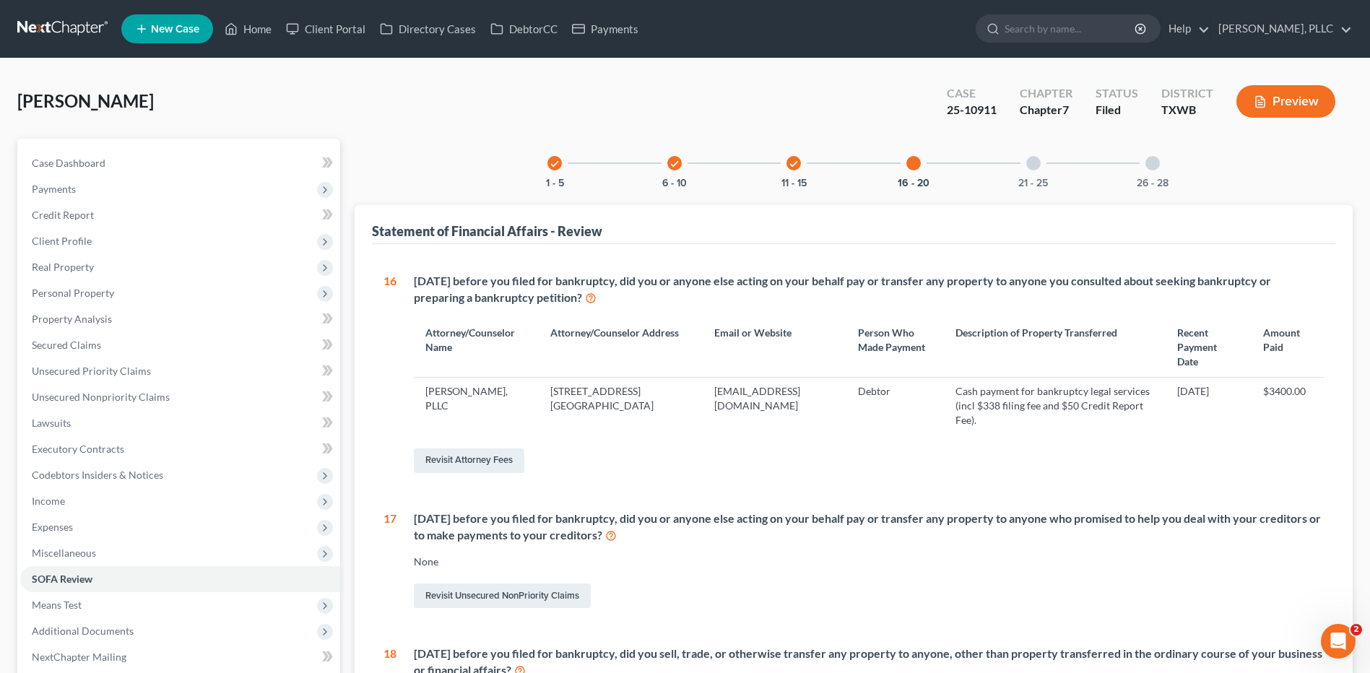
click at [1027, 165] on div at bounding box center [1033, 163] width 14 height 14
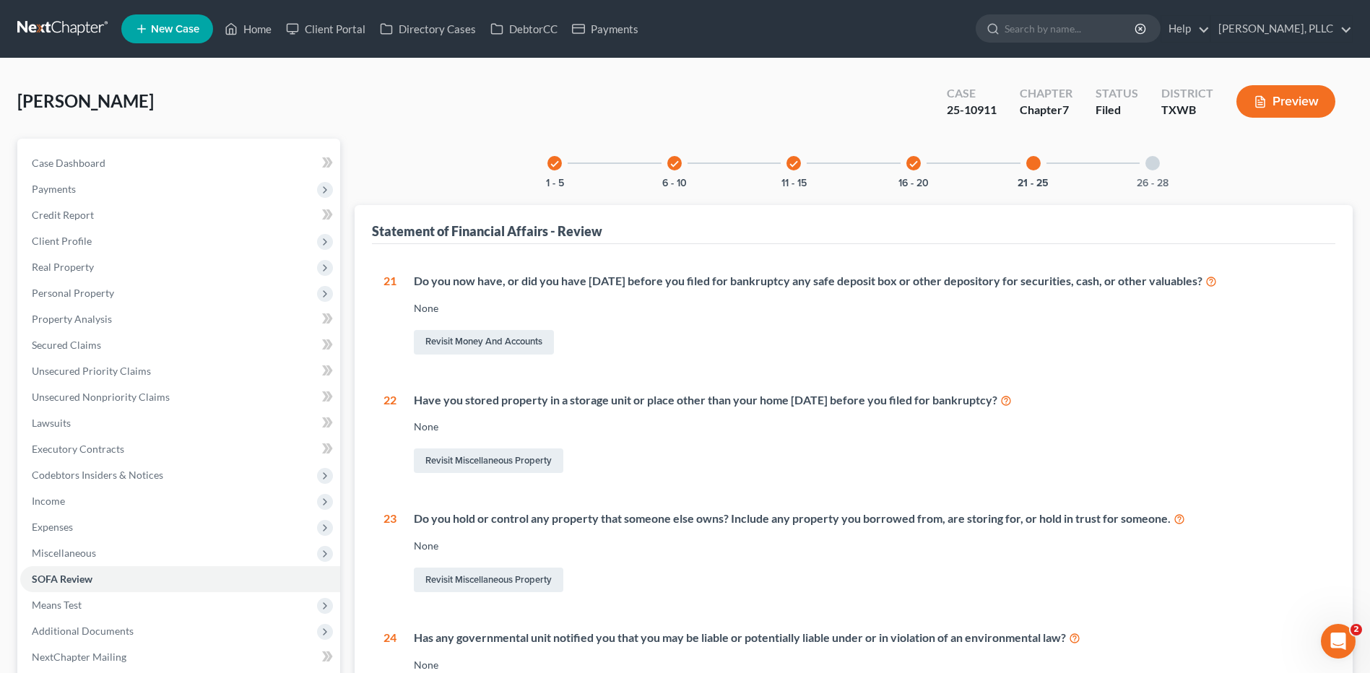
click at [1148, 165] on div at bounding box center [1153, 163] width 14 height 14
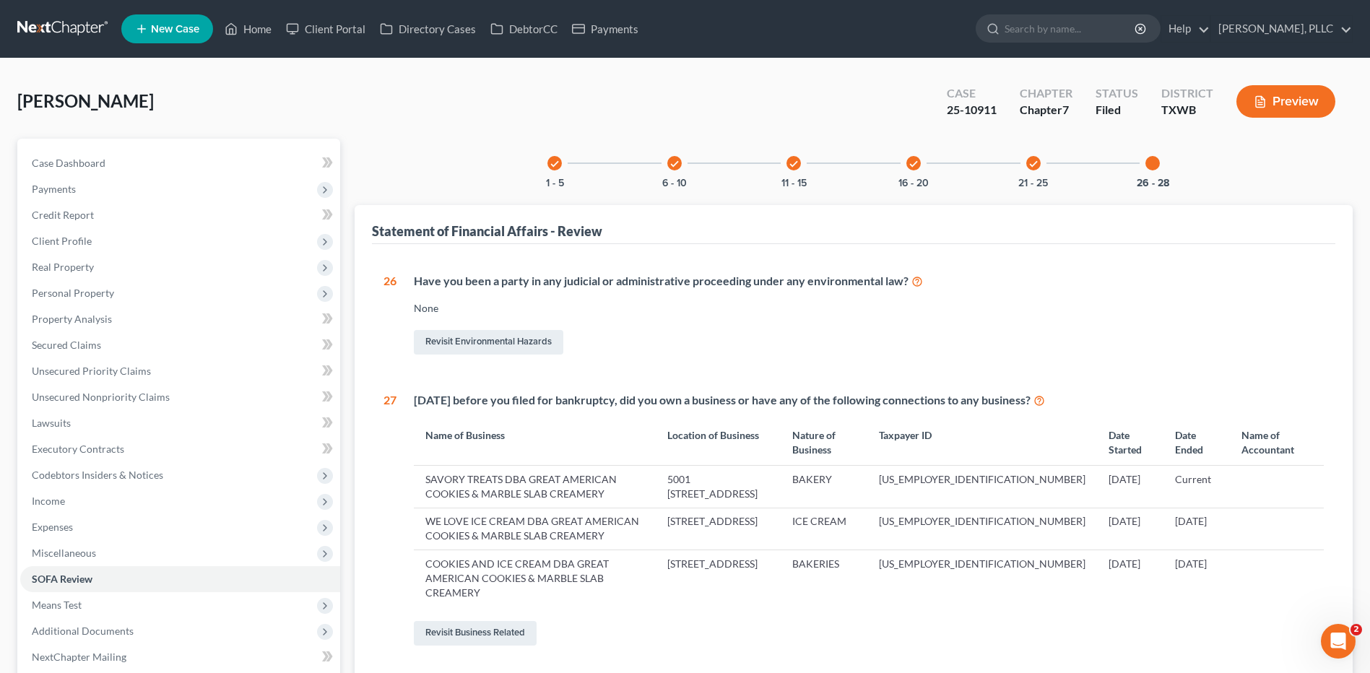
click at [797, 156] on div "check 11 - 15" at bounding box center [793, 163] width 49 height 49
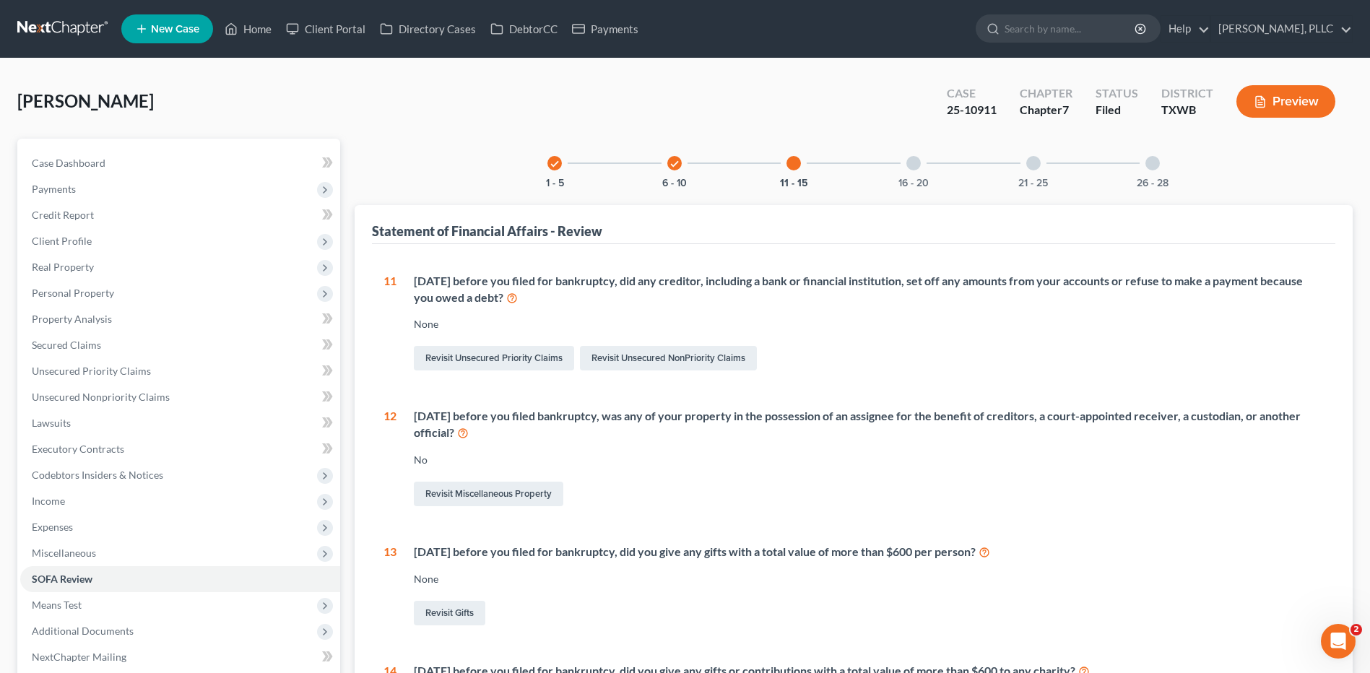
click at [909, 161] on div at bounding box center [914, 163] width 14 height 14
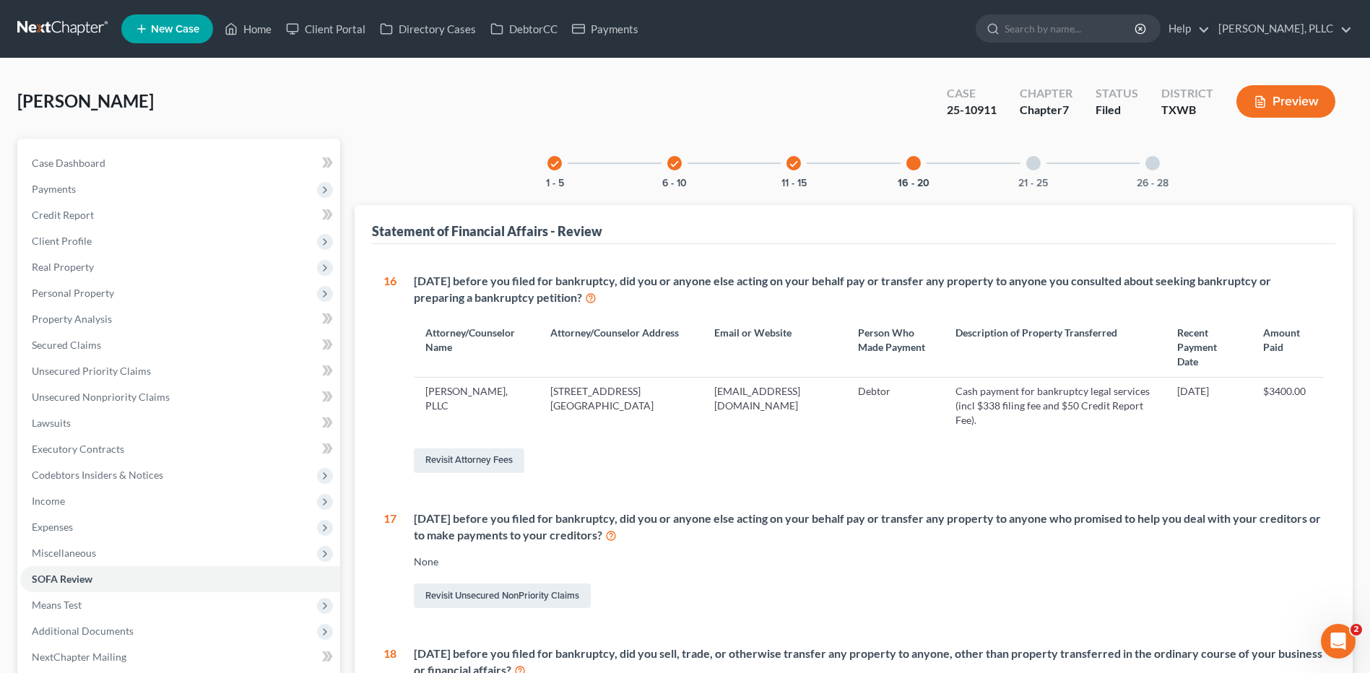
click at [1029, 157] on div at bounding box center [1033, 163] width 14 height 14
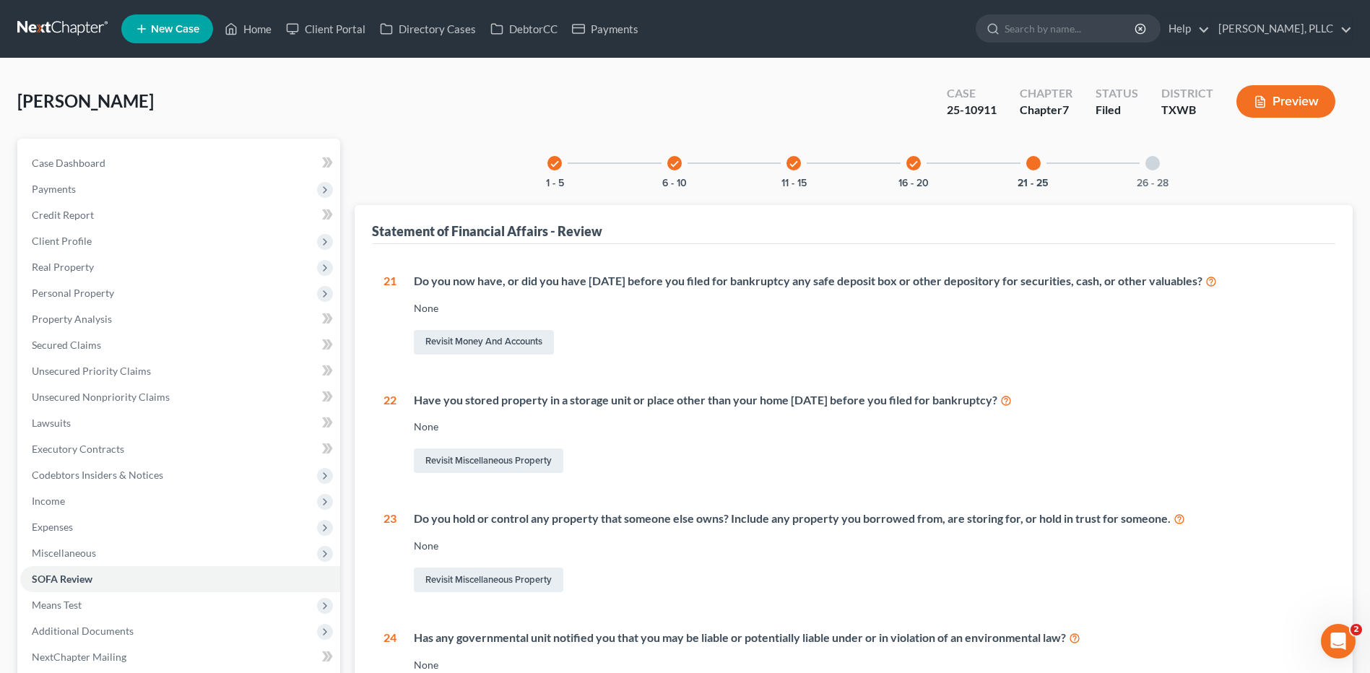
click at [920, 162] on div "check" at bounding box center [914, 163] width 14 height 14
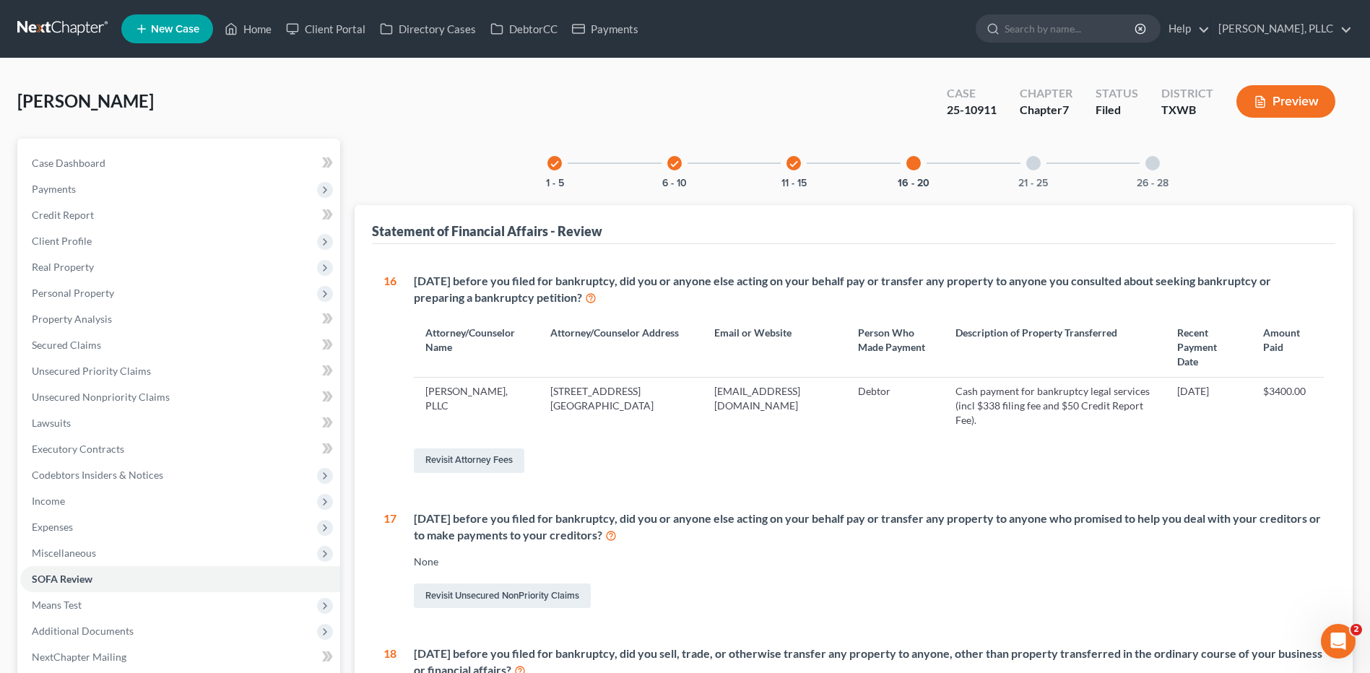
click at [792, 164] on icon "check" at bounding box center [794, 164] width 10 height 10
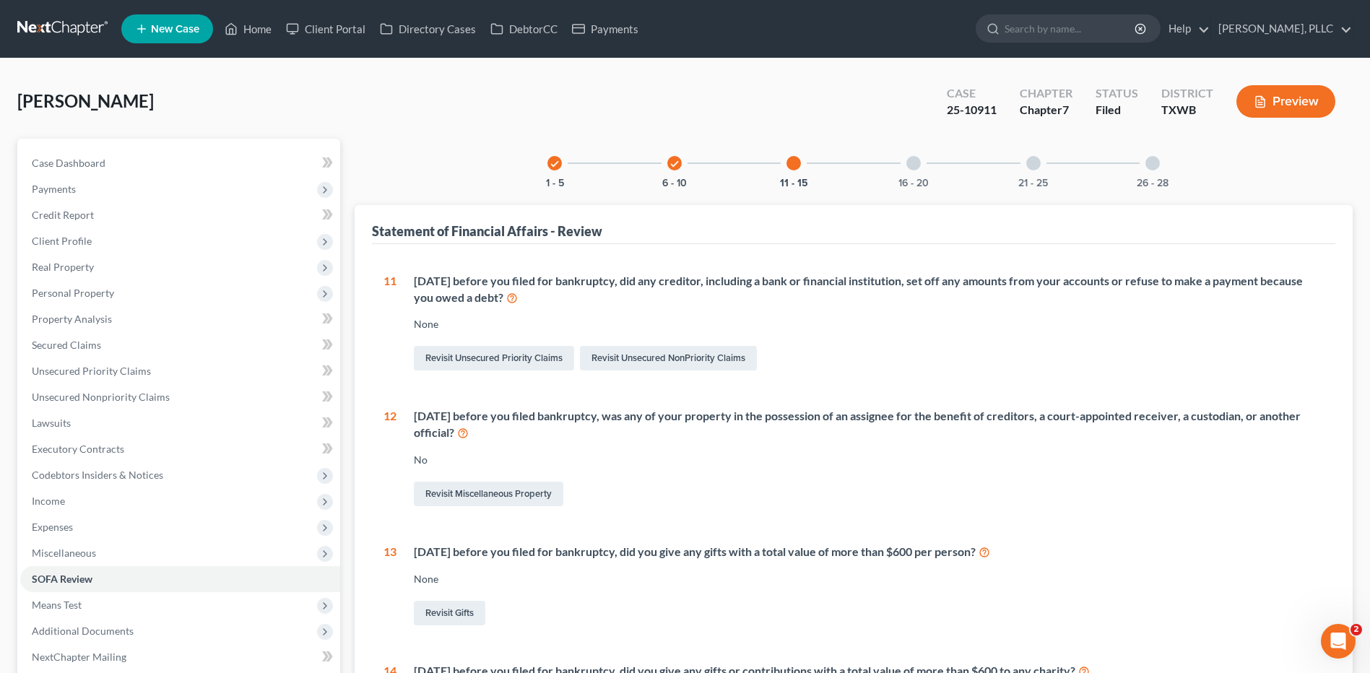
click at [678, 161] on icon "check" at bounding box center [675, 164] width 10 height 10
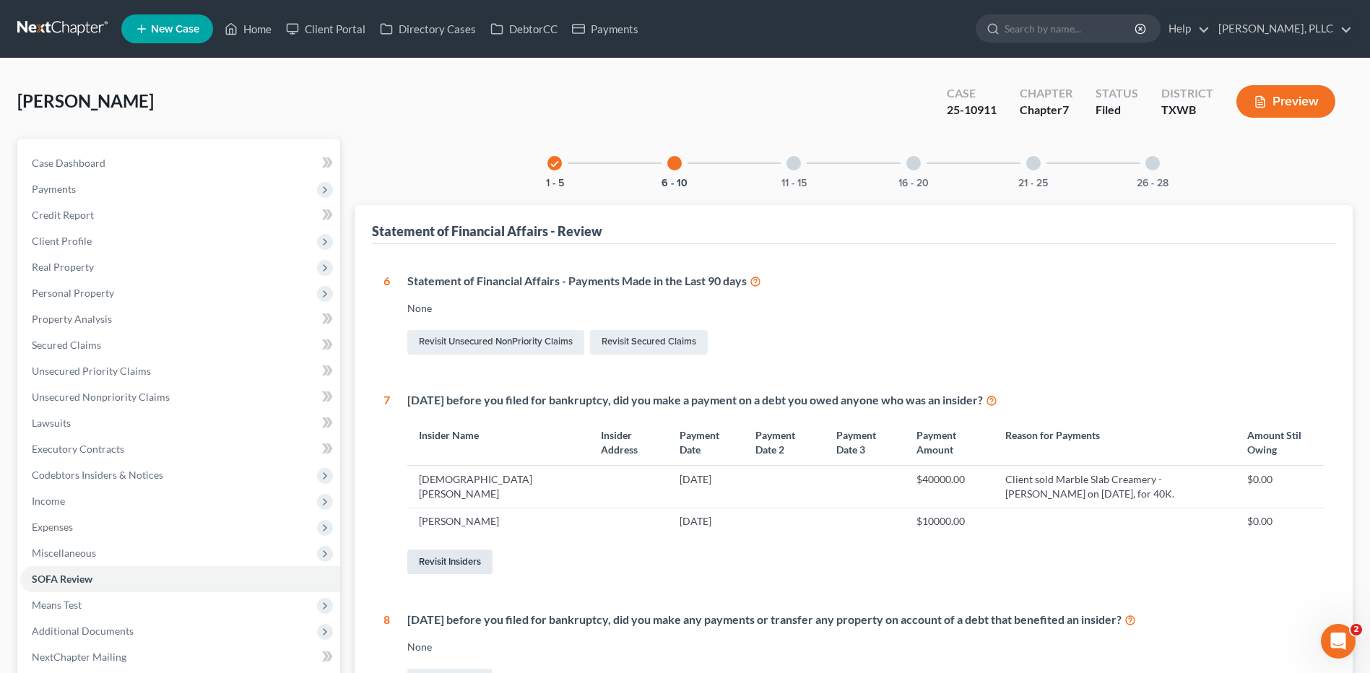
click at [461, 555] on link "Revisit Insiders" at bounding box center [449, 562] width 85 height 25
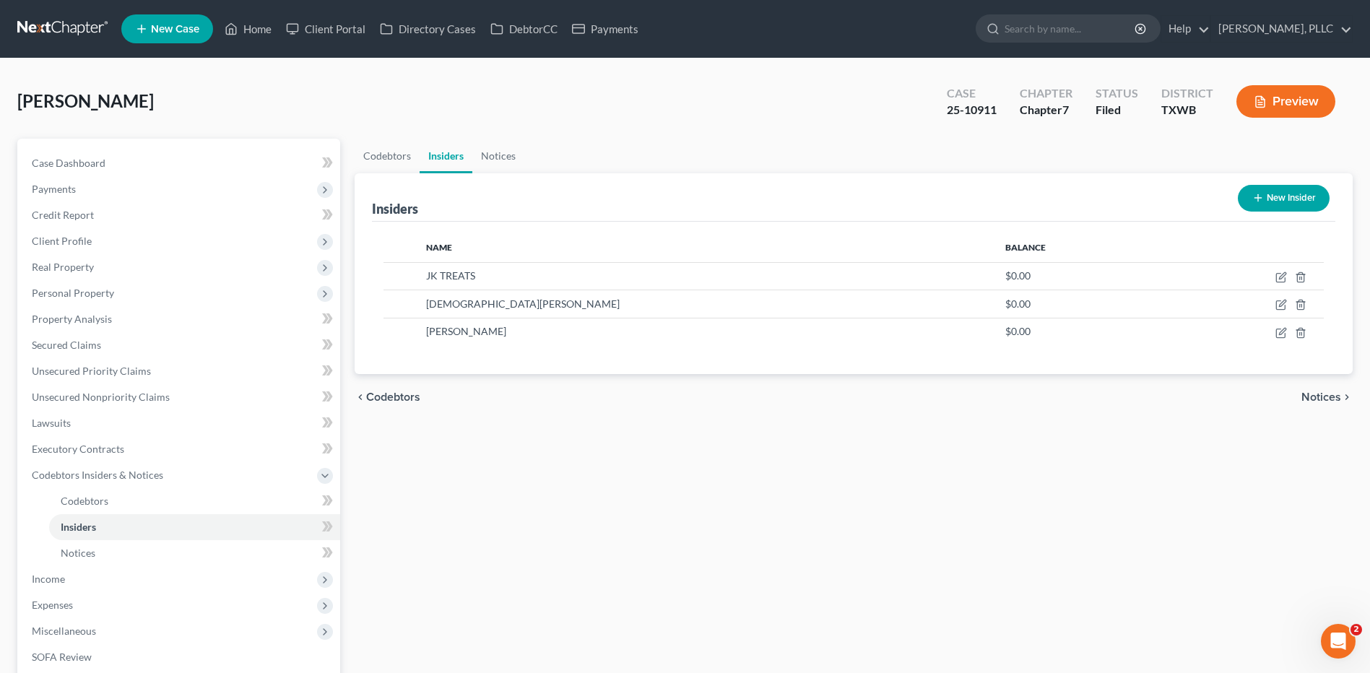
click at [1292, 205] on button "New Insider" at bounding box center [1284, 198] width 92 height 27
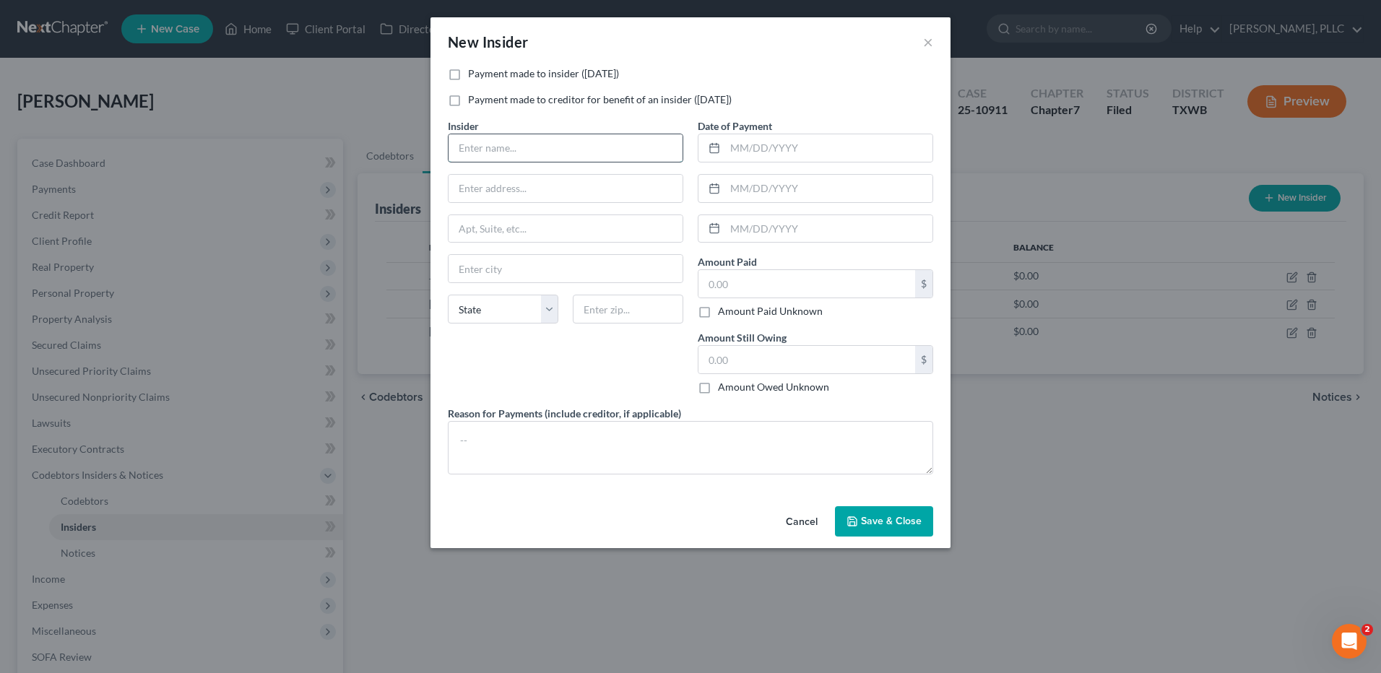
drag, startPoint x: 560, startPoint y: 150, endPoint x: 552, endPoint y: 146, distance: 8.7
click at [560, 149] on input "text" at bounding box center [566, 147] width 234 height 27
type input "Wiseman Properties"
click at [777, 147] on input "text" at bounding box center [828, 147] width 207 height 27
type input "04/01/2024"
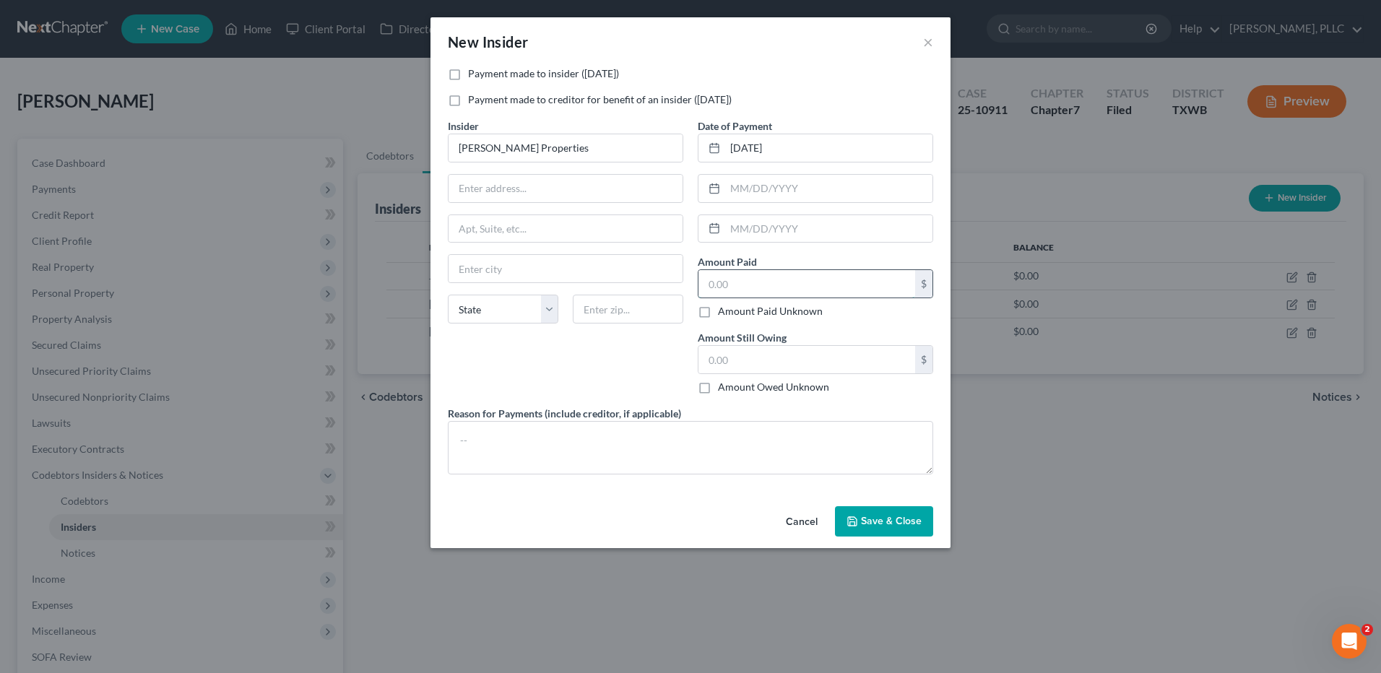
click at [738, 295] on input "text" at bounding box center [807, 283] width 217 height 27
type input "7,500.00"
click at [706, 464] on textarea at bounding box center [690, 447] width 485 height 53
type textarea "R"
type textarea "For Rent of Business"
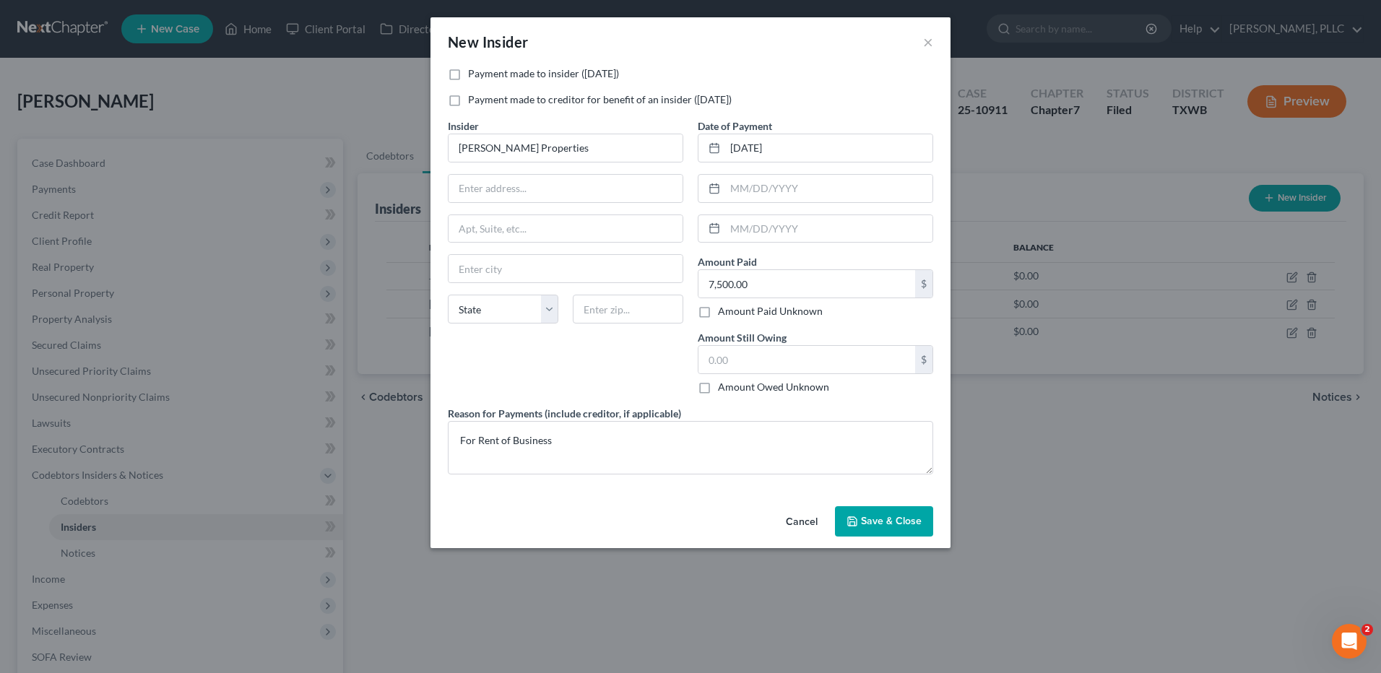
click at [878, 520] on span "Save & Close" at bounding box center [891, 521] width 61 height 12
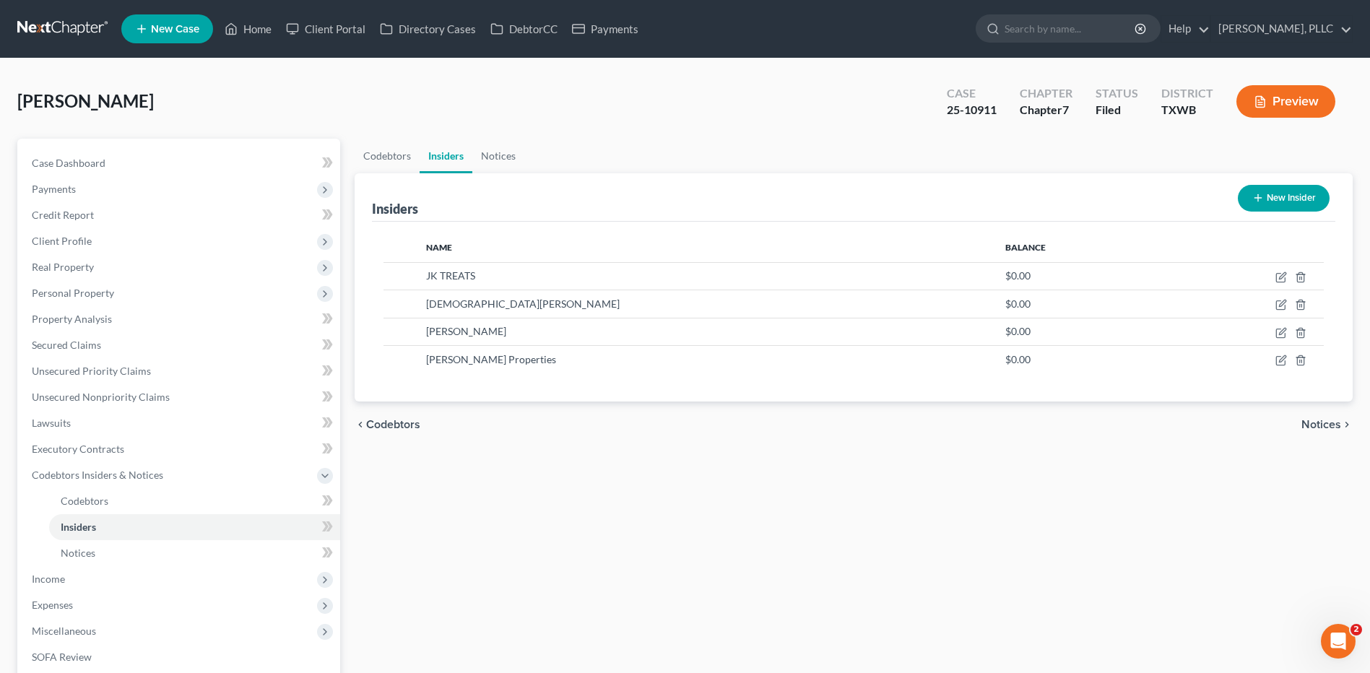
click at [1280, 203] on button "New Insider" at bounding box center [1284, 198] width 92 height 27
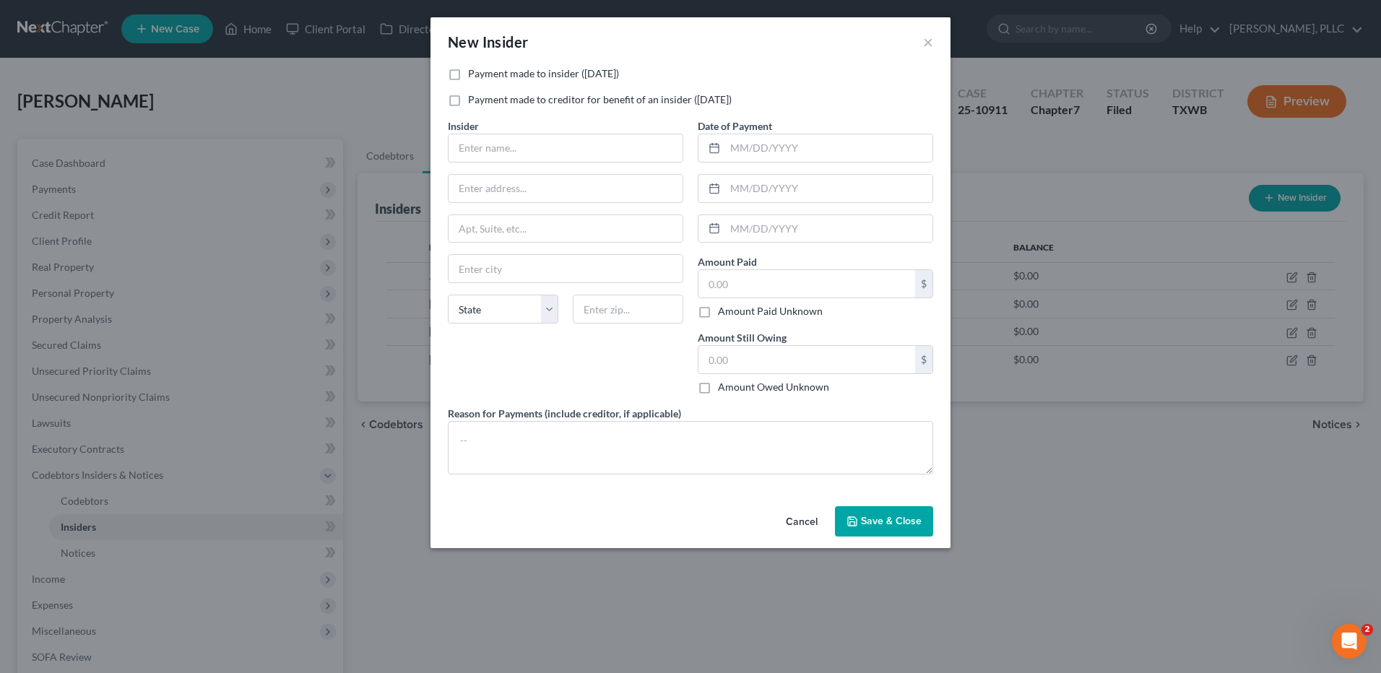
click at [468, 99] on label "Payment made to creditor for benefit of an insider (within 1 year)" at bounding box center [600, 99] width 264 height 14
click at [474, 99] on input "Payment made to creditor for benefit of an insider (within 1 year)" at bounding box center [478, 96] width 9 height 9
checkbox input "true"
click at [494, 148] on input "text" at bounding box center [566, 147] width 234 height 27
type input "Tyler Johnson"
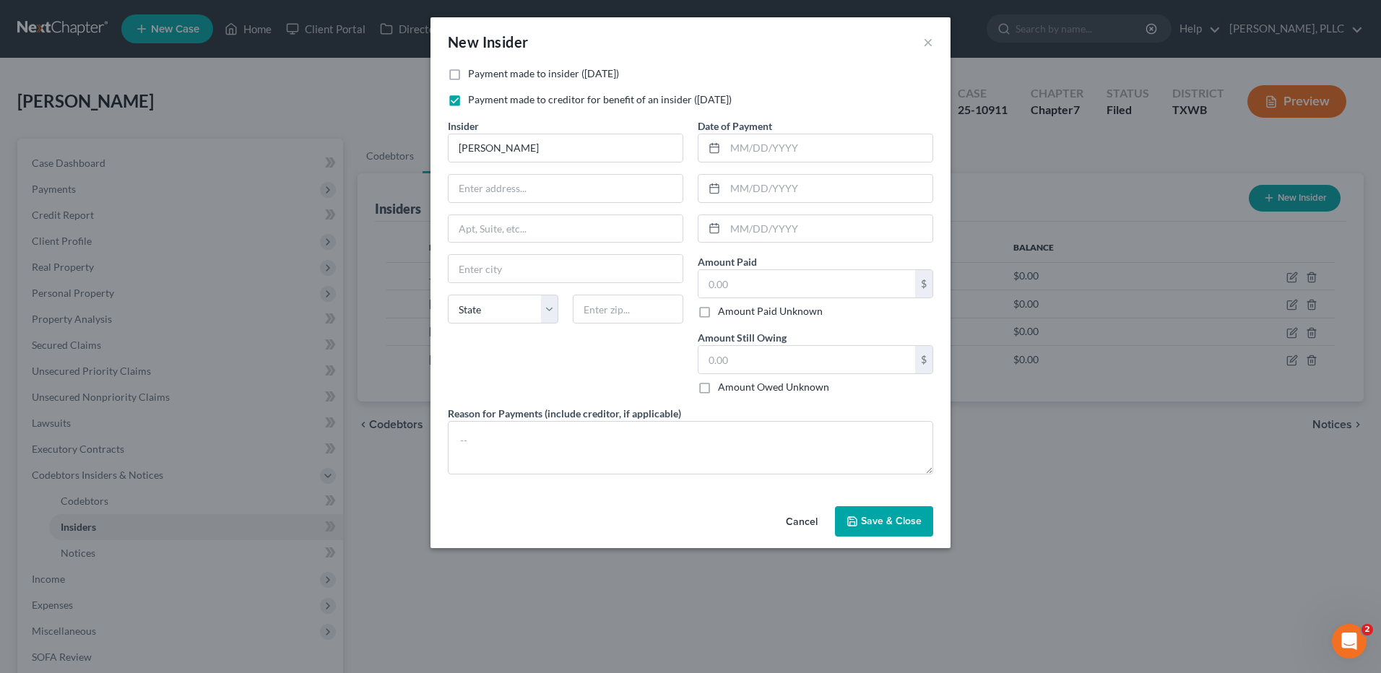
click at [468, 72] on label "Payment made to insider (within 1 year)" at bounding box center [543, 73] width 151 height 14
click at [474, 72] on input "Payment made to insider (within 1 year)" at bounding box center [478, 70] width 9 height 9
checkbox input "true"
click at [468, 100] on label "Payment made to creditor for benefit of an insider (within 1 year)" at bounding box center [600, 99] width 264 height 14
click at [474, 100] on input "Payment made to creditor for benefit of an insider (within 1 year)" at bounding box center [478, 96] width 9 height 9
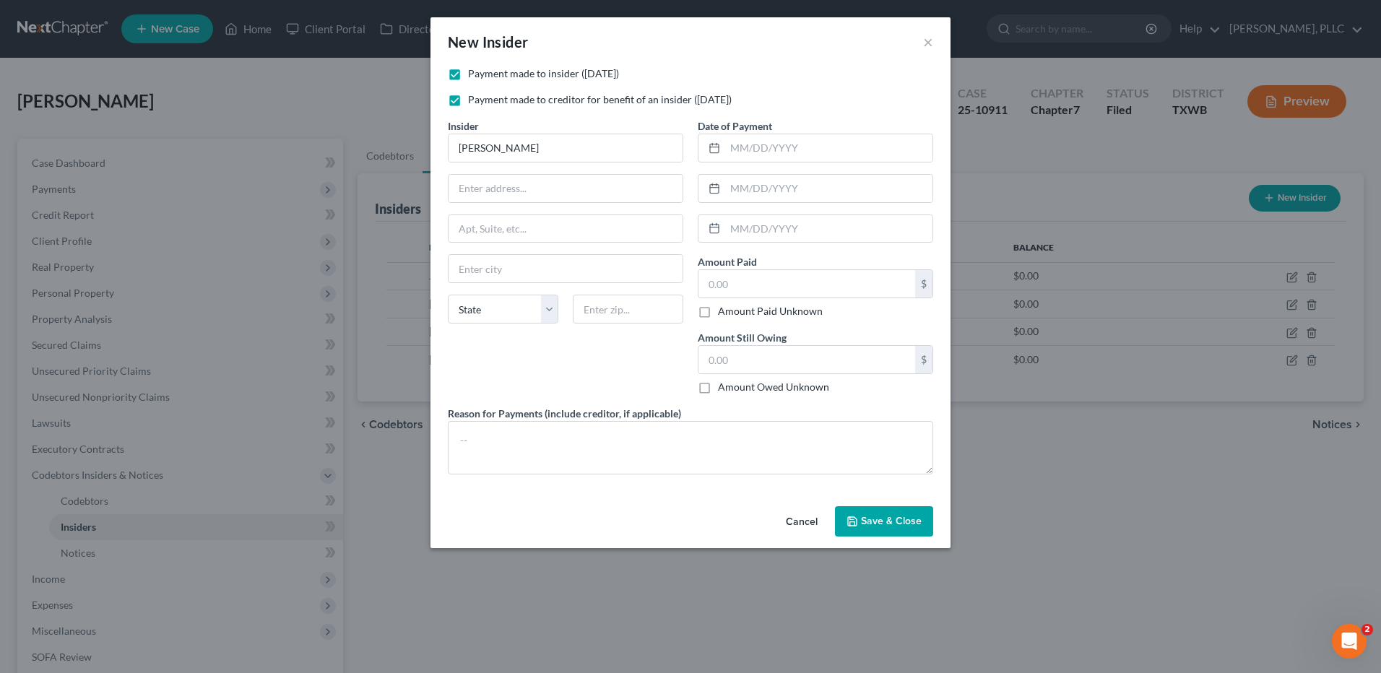
checkbox input "false"
click at [769, 150] on input "text" at bounding box center [828, 147] width 207 height 27
click at [717, 273] on input "text" at bounding box center [807, 283] width 217 height 27
type input "12,000.00"
click at [787, 160] on input "text" at bounding box center [828, 147] width 207 height 27
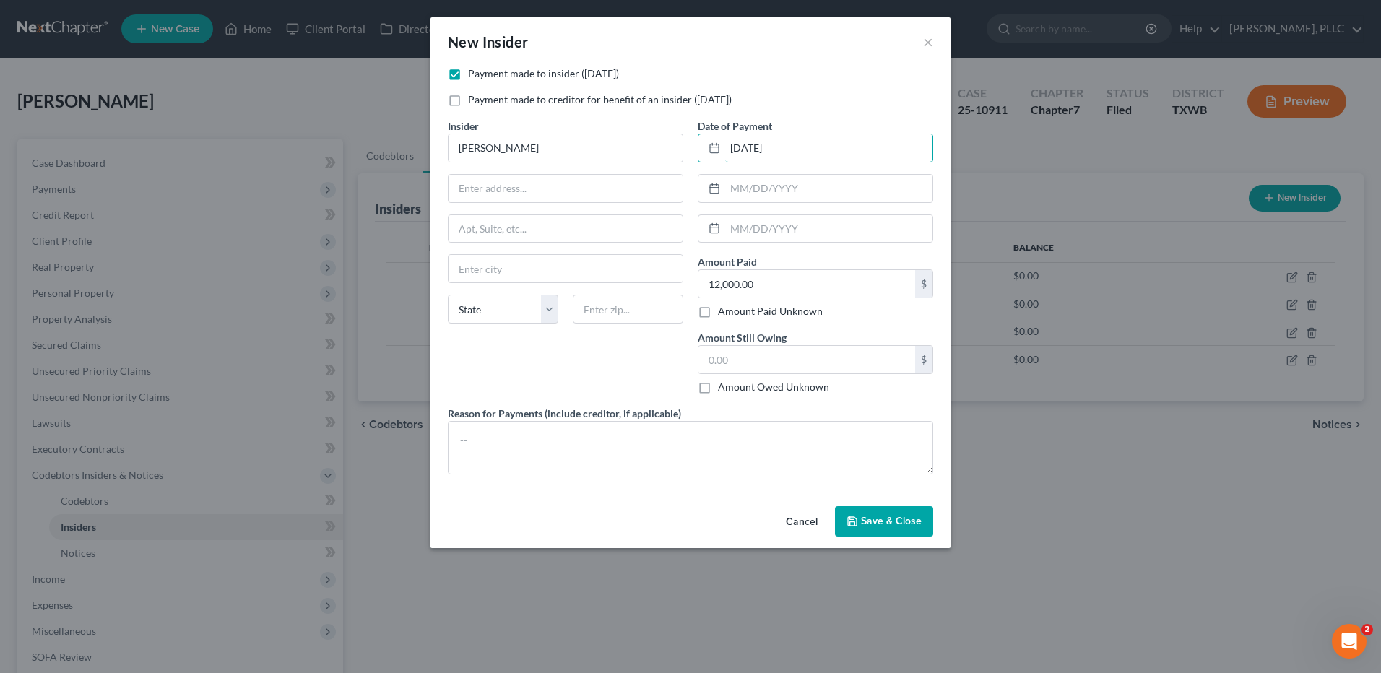
type input "05/01/2024"
click at [883, 521] on span "Save & Close" at bounding box center [891, 521] width 61 height 12
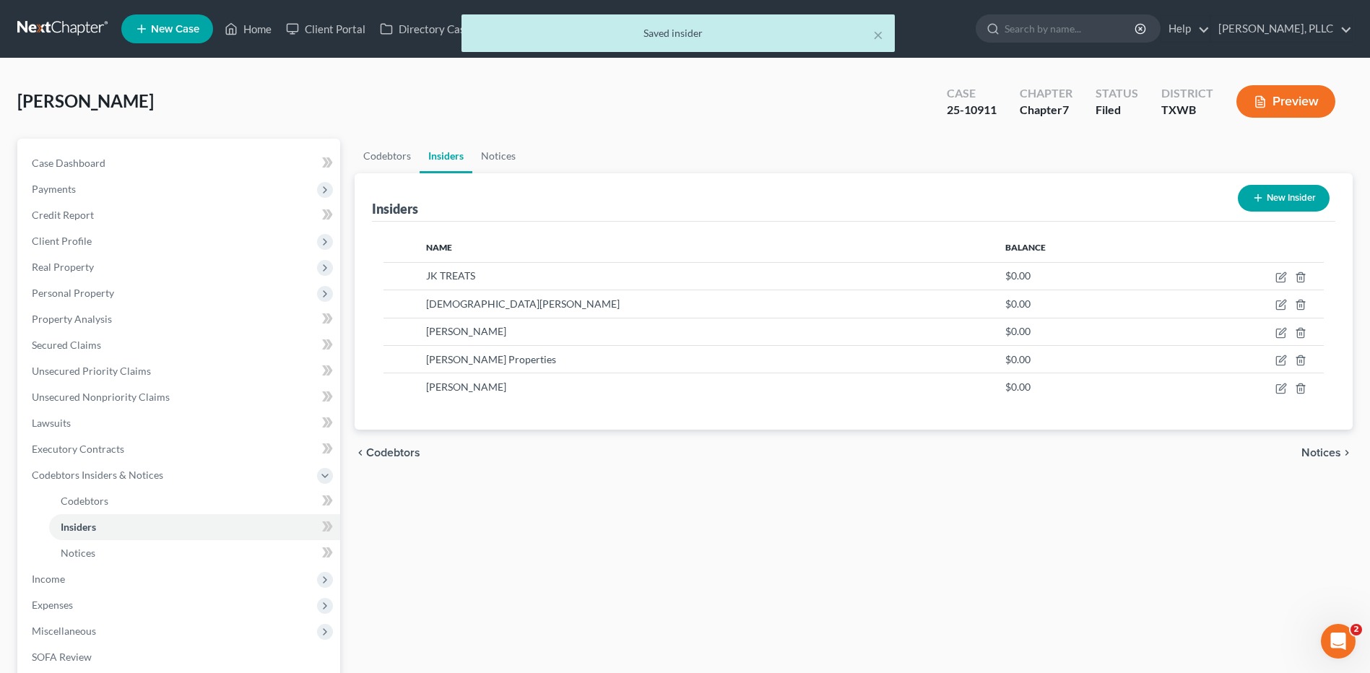
click at [1261, 199] on icon "button" at bounding box center [1259, 198] width 12 height 12
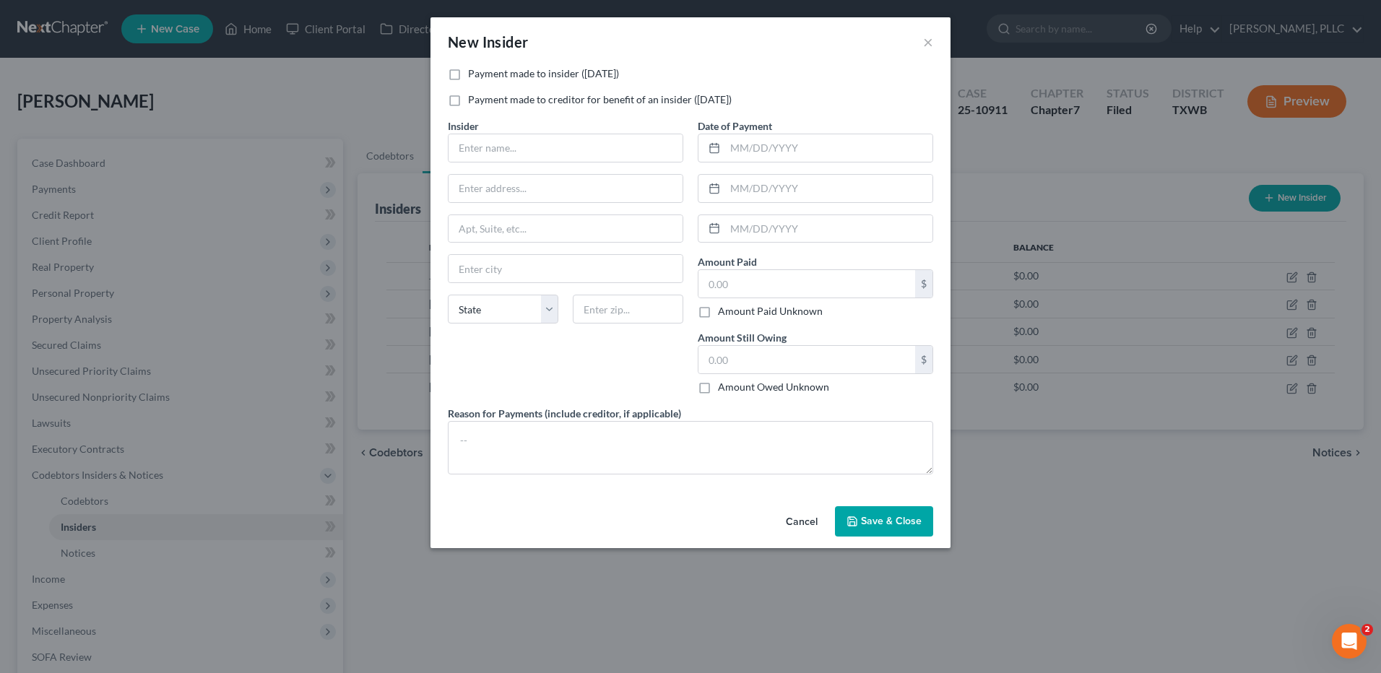
drag, startPoint x: 456, startPoint y: 103, endPoint x: 459, endPoint y: 111, distance: 8.7
click at [468, 103] on label "Payment made to creditor for benefit of an insider (within 1 year)" at bounding box center [600, 99] width 264 height 14
click at [474, 102] on input "Payment made to creditor for benefit of an insider (within 1 year)" at bounding box center [478, 96] width 9 height 9
checkbox input "true"
click at [471, 154] on input "text" at bounding box center [566, 147] width 234 height 27
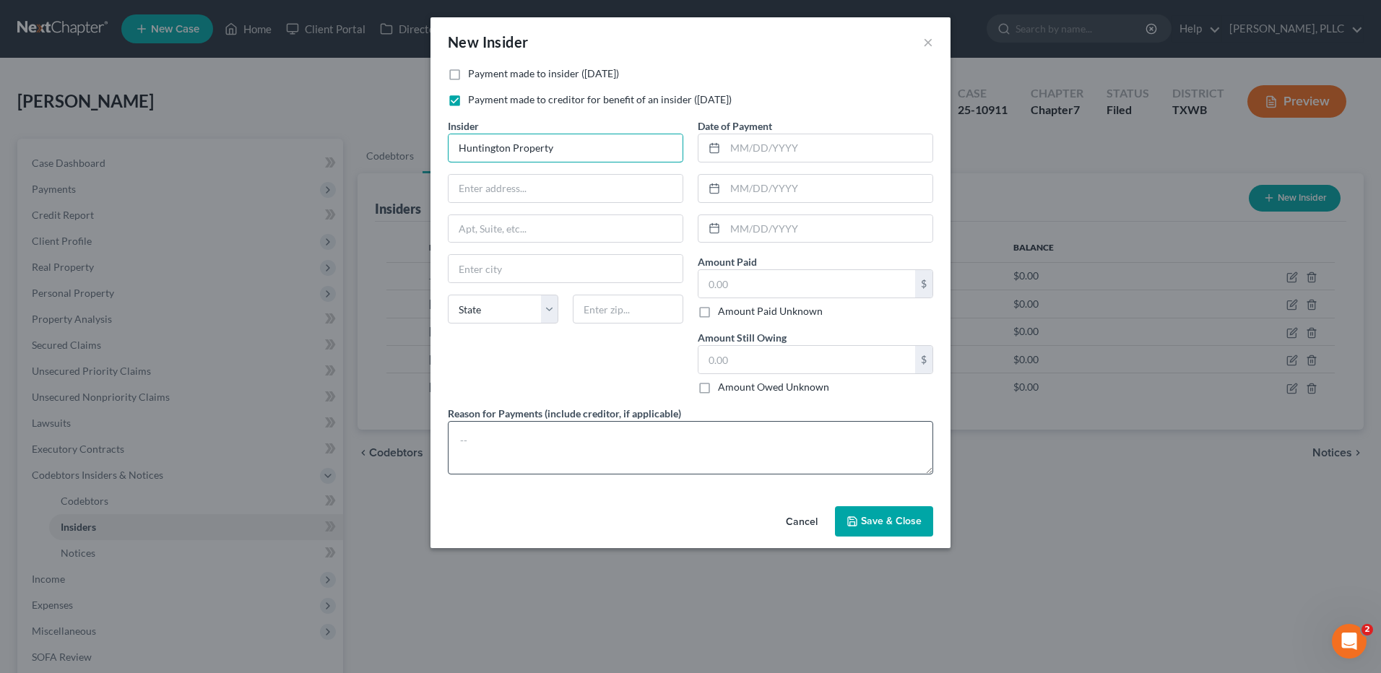
type input "Huntington Property"
drag, startPoint x: 496, startPoint y: 452, endPoint x: 480, endPoint y: 446, distance: 17.2
click at [496, 450] on textarea at bounding box center [690, 447] width 485 height 53
type textarea "For Rent"
click at [742, 152] on input "text" at bounding box center [828, 147] width 207 height 27
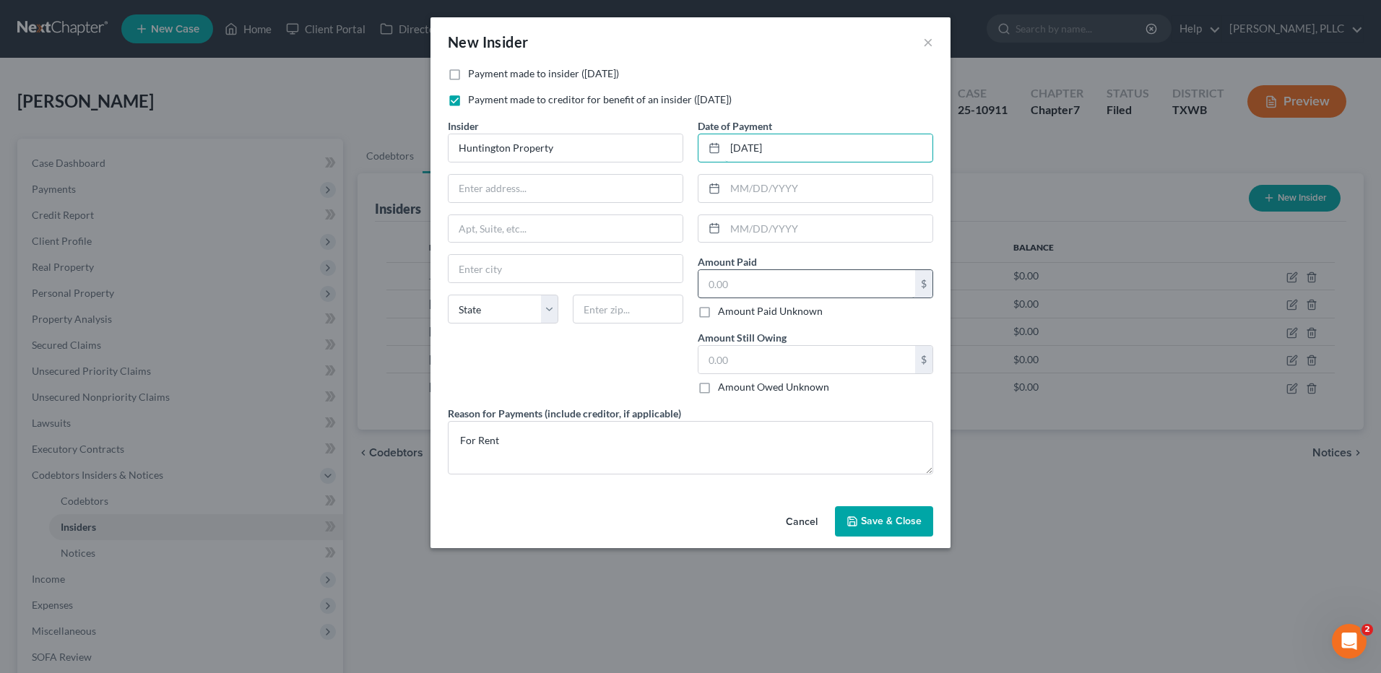
type input "04/01/2024"
click at [748, 282] on input "text" at bounding box center [807, 283] width 217 height 27
type input "25,000.00"
click at [885, 523] on span "Save & Close" at bounding box center [891, 521] width 61 height 12
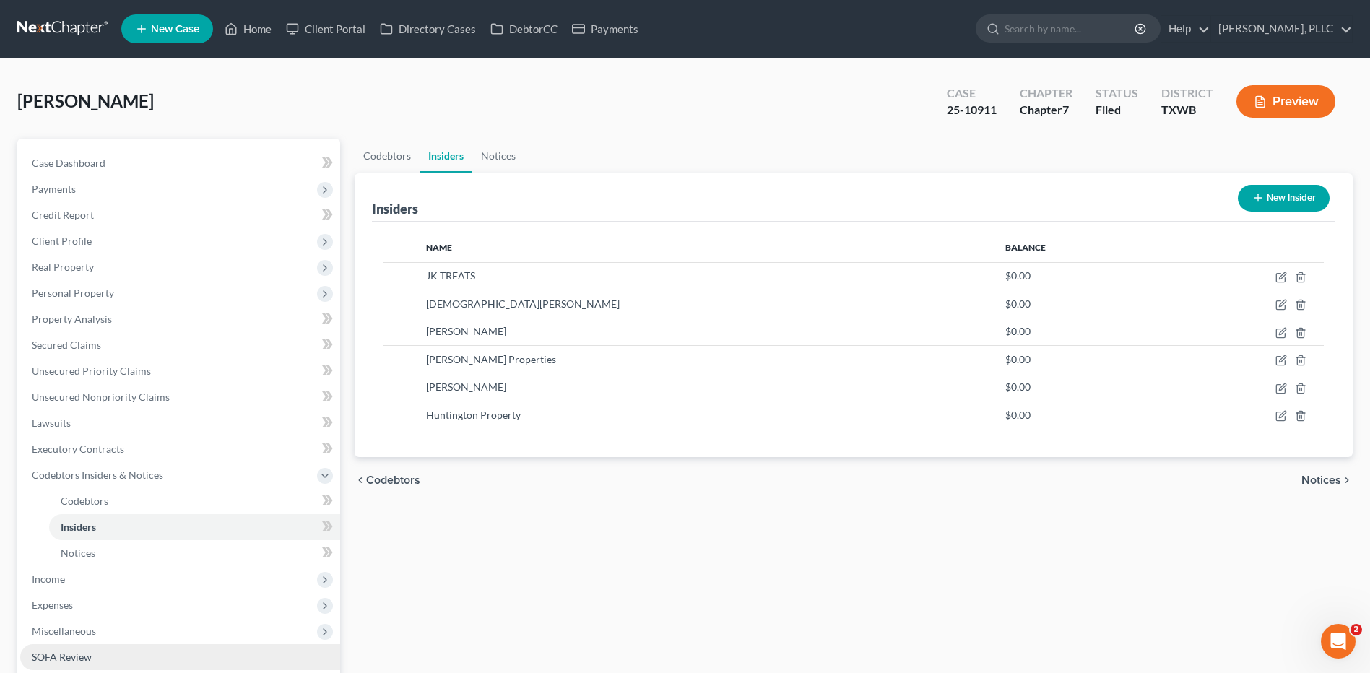
click at [60, 656] on span "SOFA Review" at bounding box center [62, 657] width 60 height 12
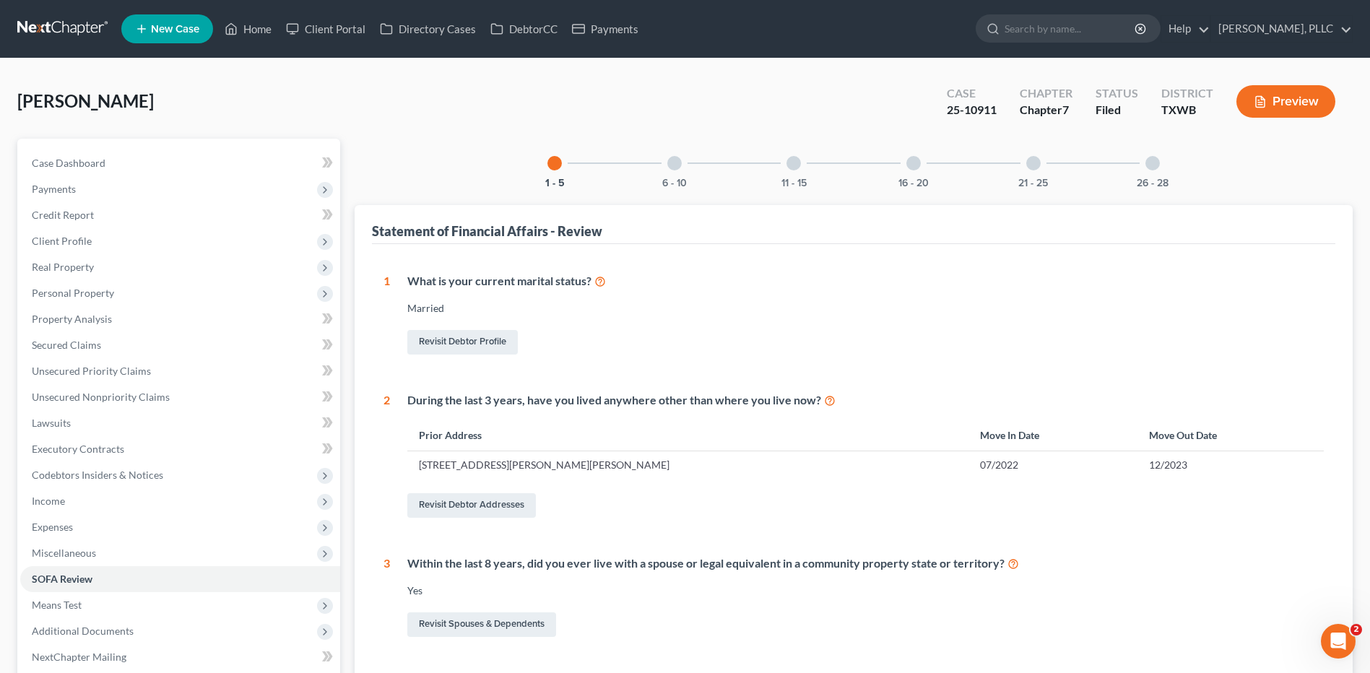
click at [672, 163] on div at bounding box center [674, 163] width 14 height 14
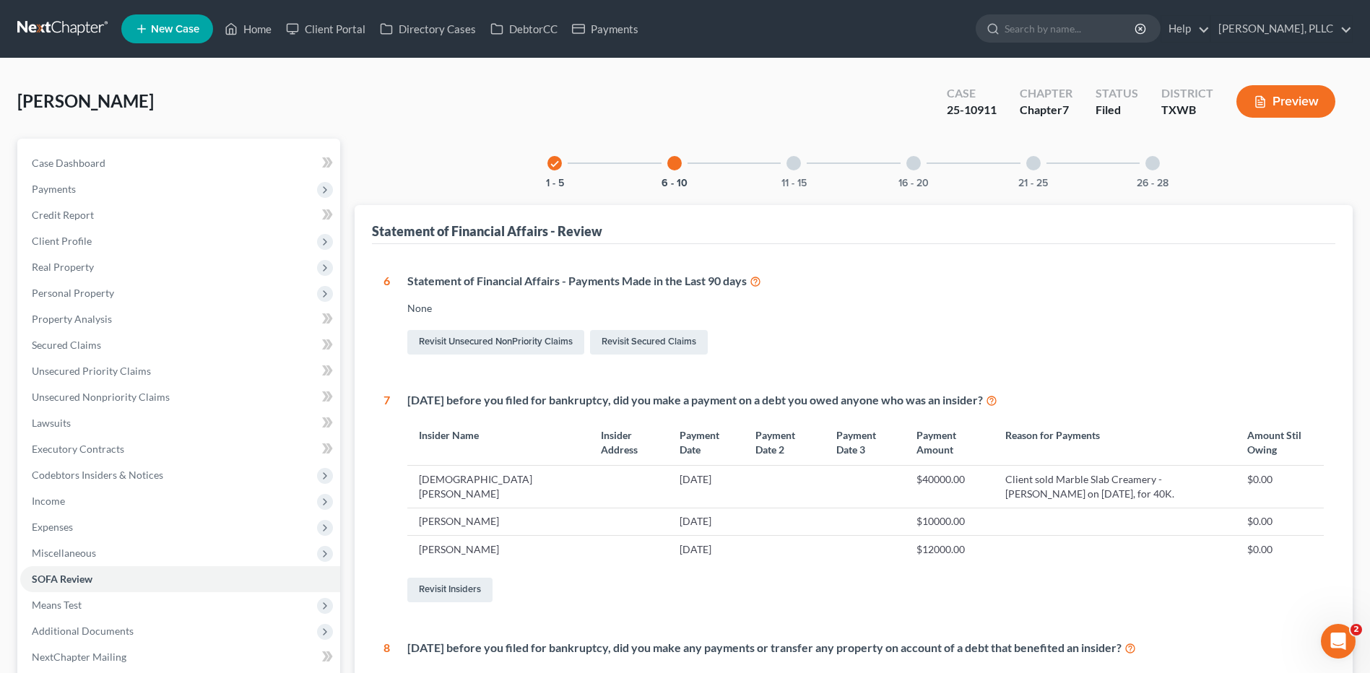
drag, startPoint x: 794, startPoint y: 164, endPoint x: 812, endPoint y: 157, distance: 19.2
click at [794, 163] on div at bounding box center [794, 163] width 14 height 14
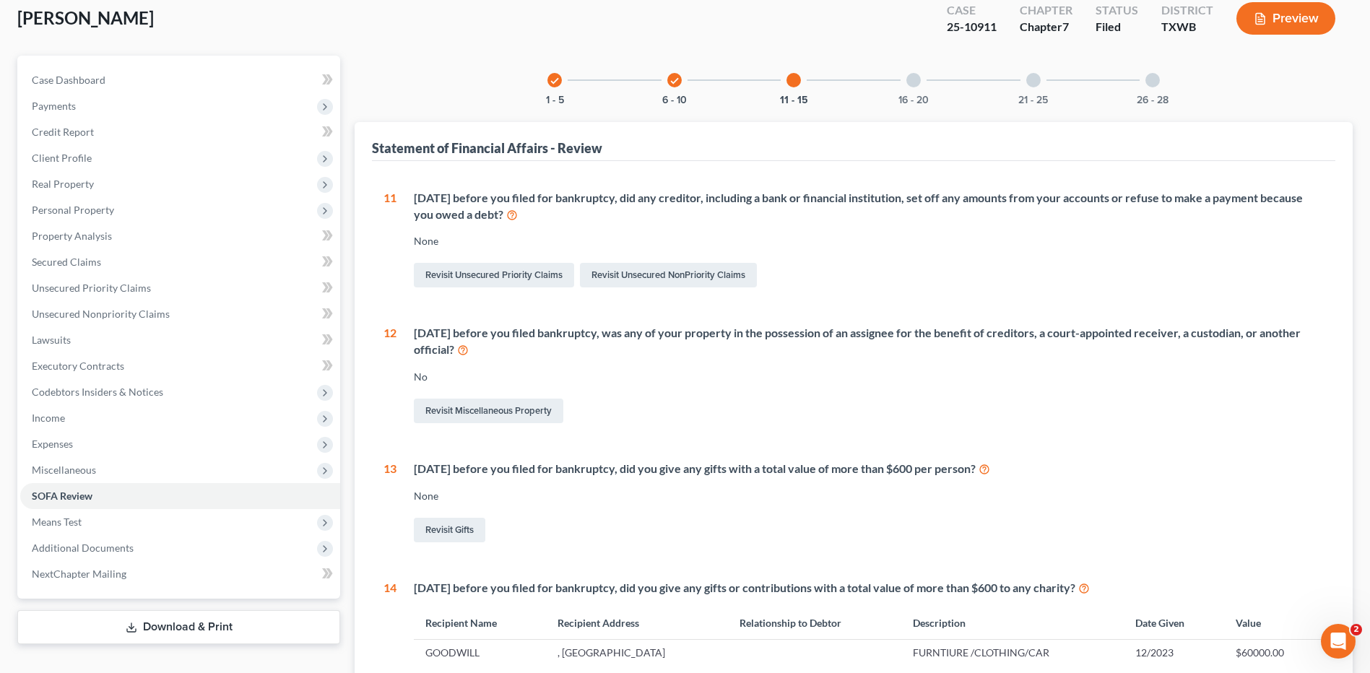
scroll to position [82, 0]
click at [918, 78] on div at bounding box center [914, 81] width 14 height 14
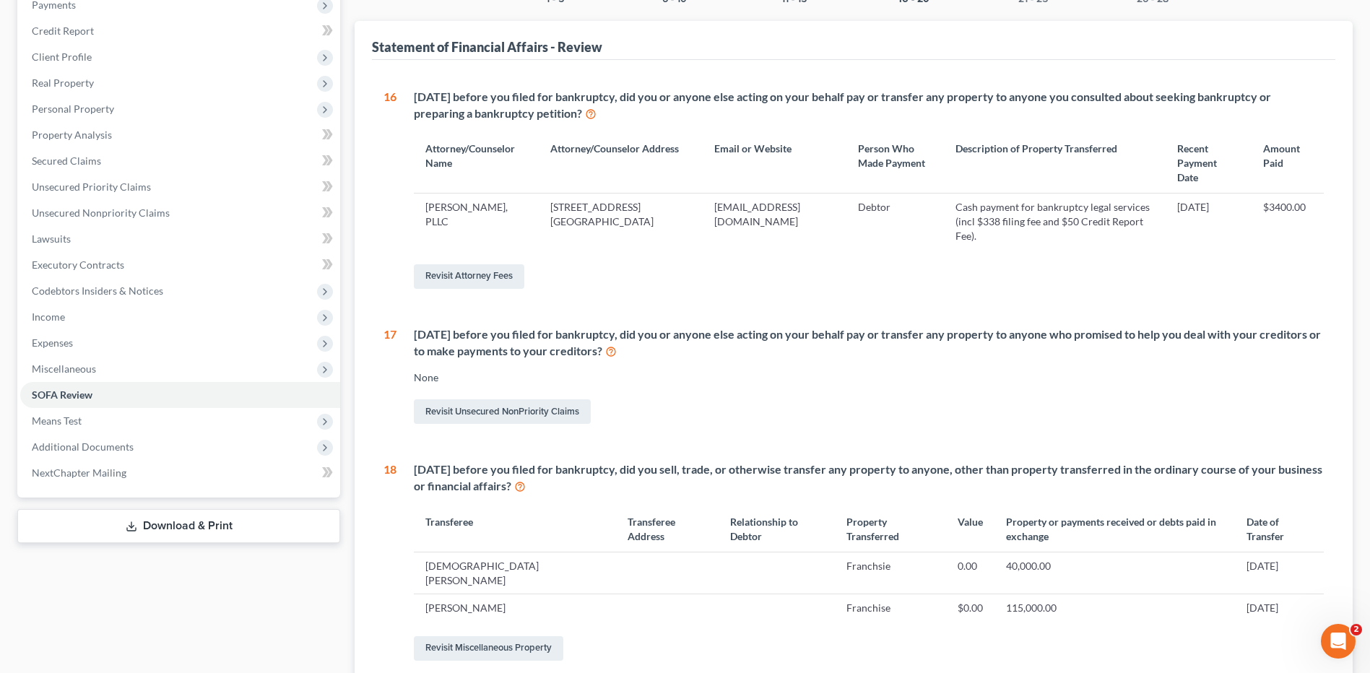
scroll to position [0, 0]
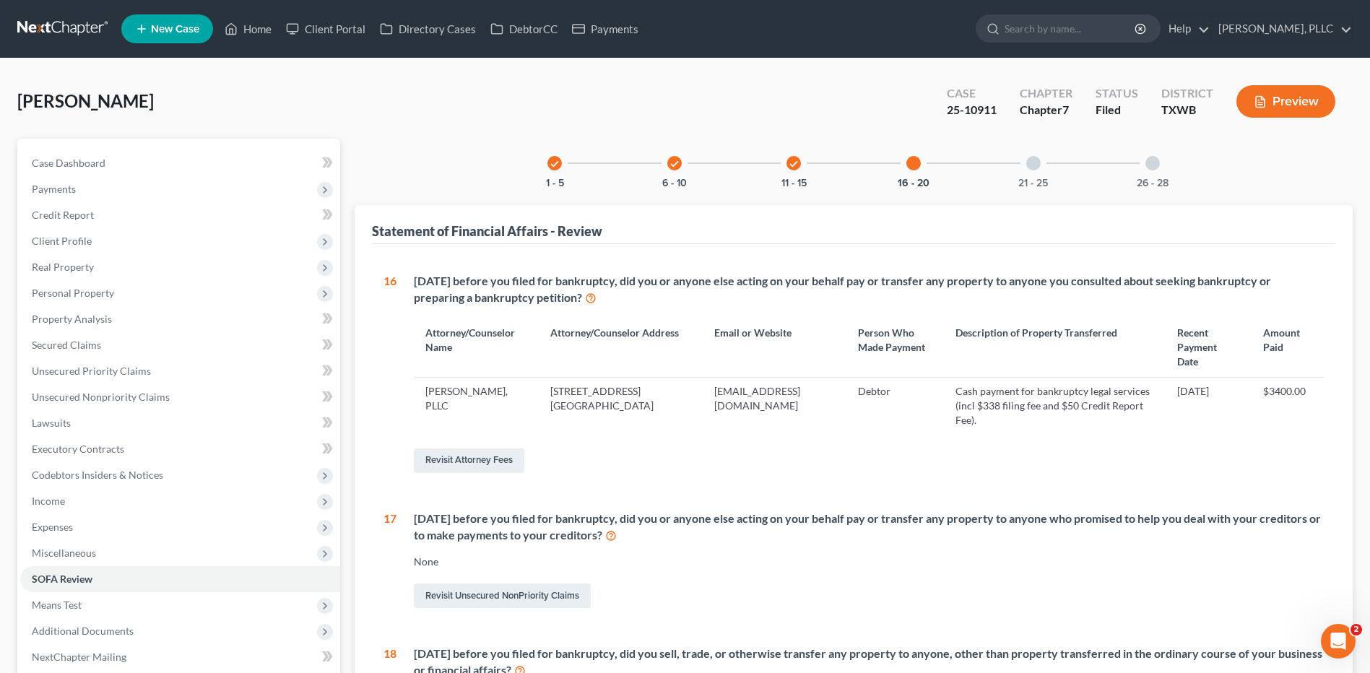
click at [555, 162] on icon "check" at bounding box center [555, 164] width 10 height 10
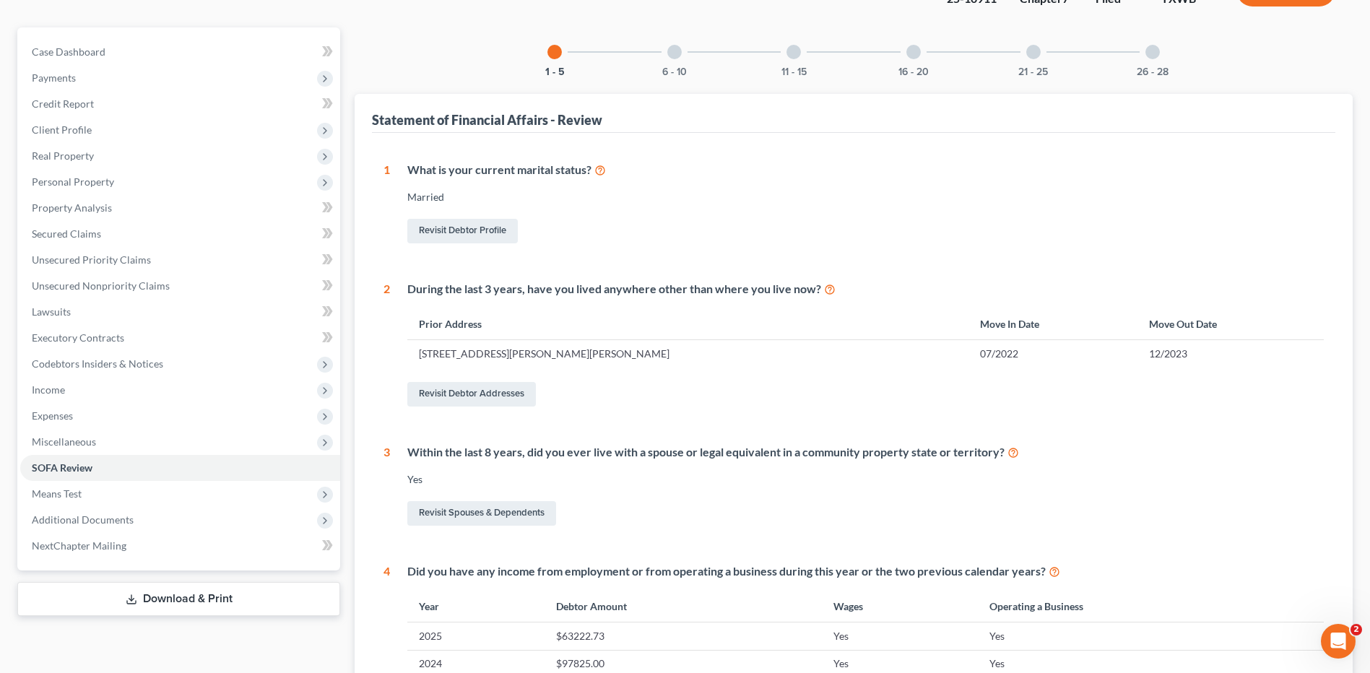
scroll to position [62, 0]
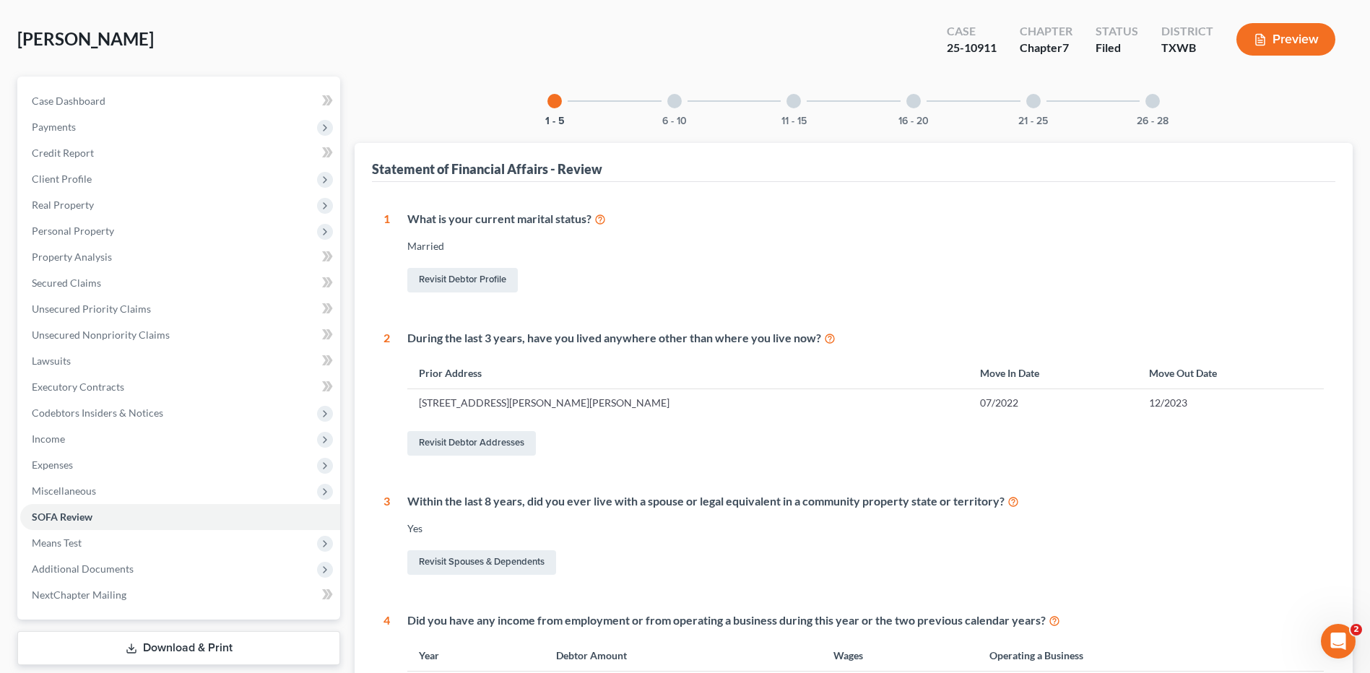
click at [677, 102] on div at bounding box center [674, 101] width 14 height 14
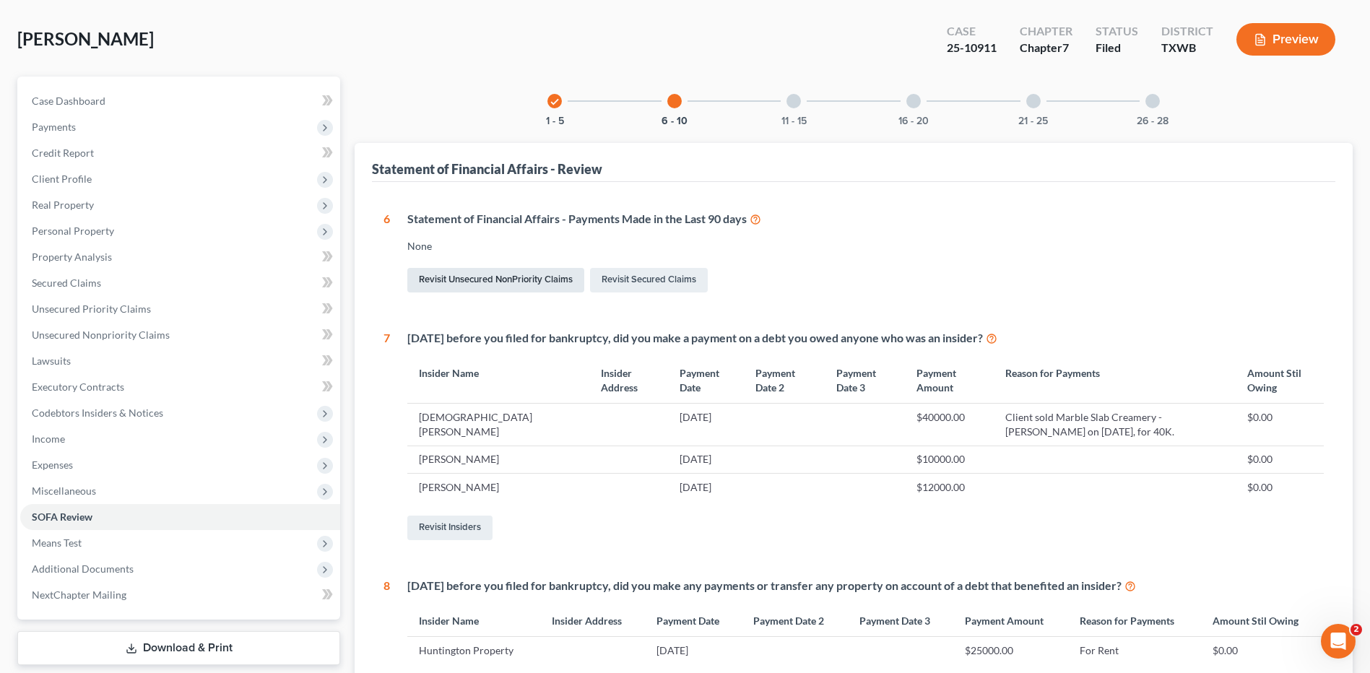
click at [484, 273] on link "Revisit Unsecured NonPriority Claims" at bounding box center [495, 280] width 177 height 25
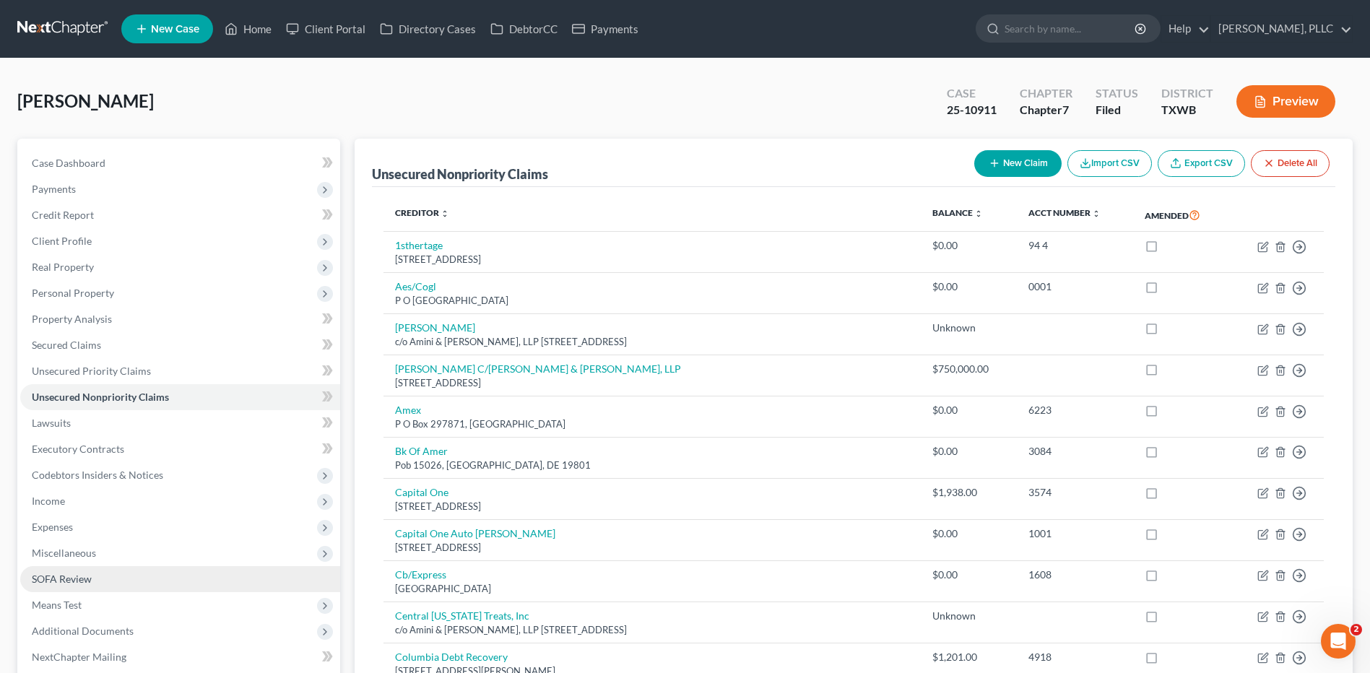
click at [59, 574] on span "SOFA Review" at bounding box center [62, 579] width 60 height 12
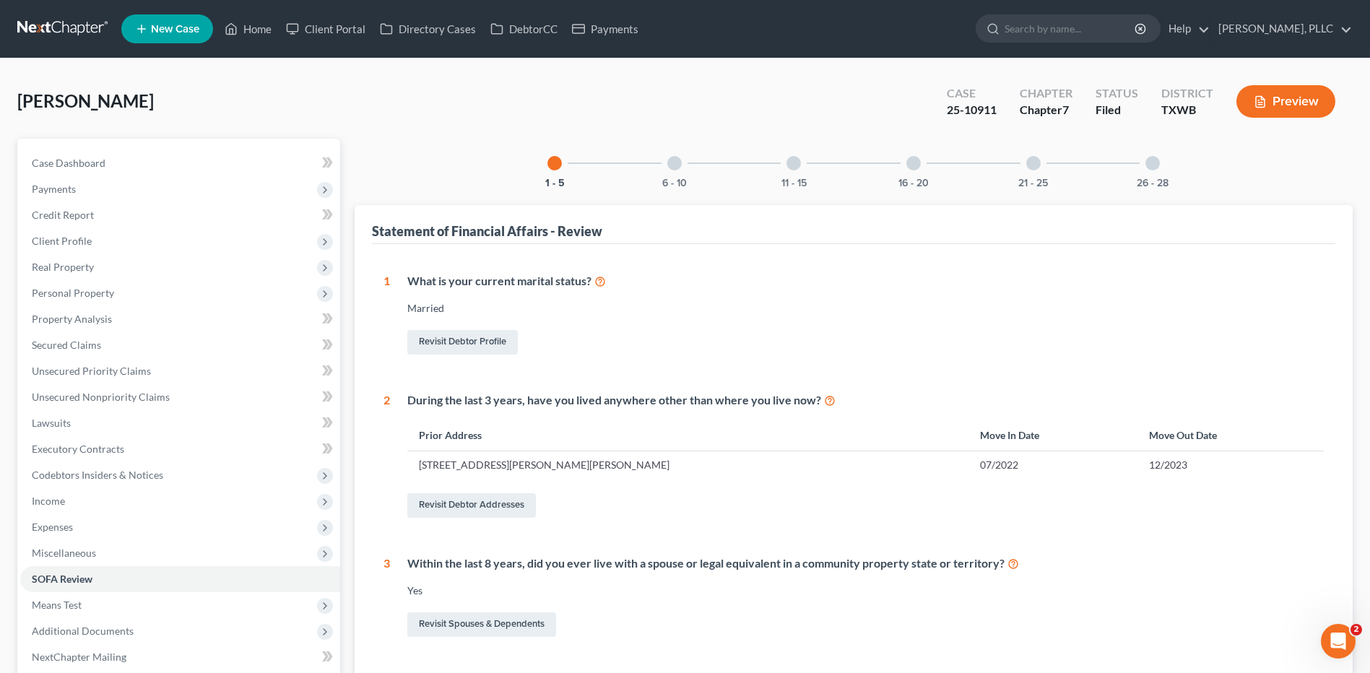
click at [673, 161] on div at bounding box center [674, 163] width 14 height 14
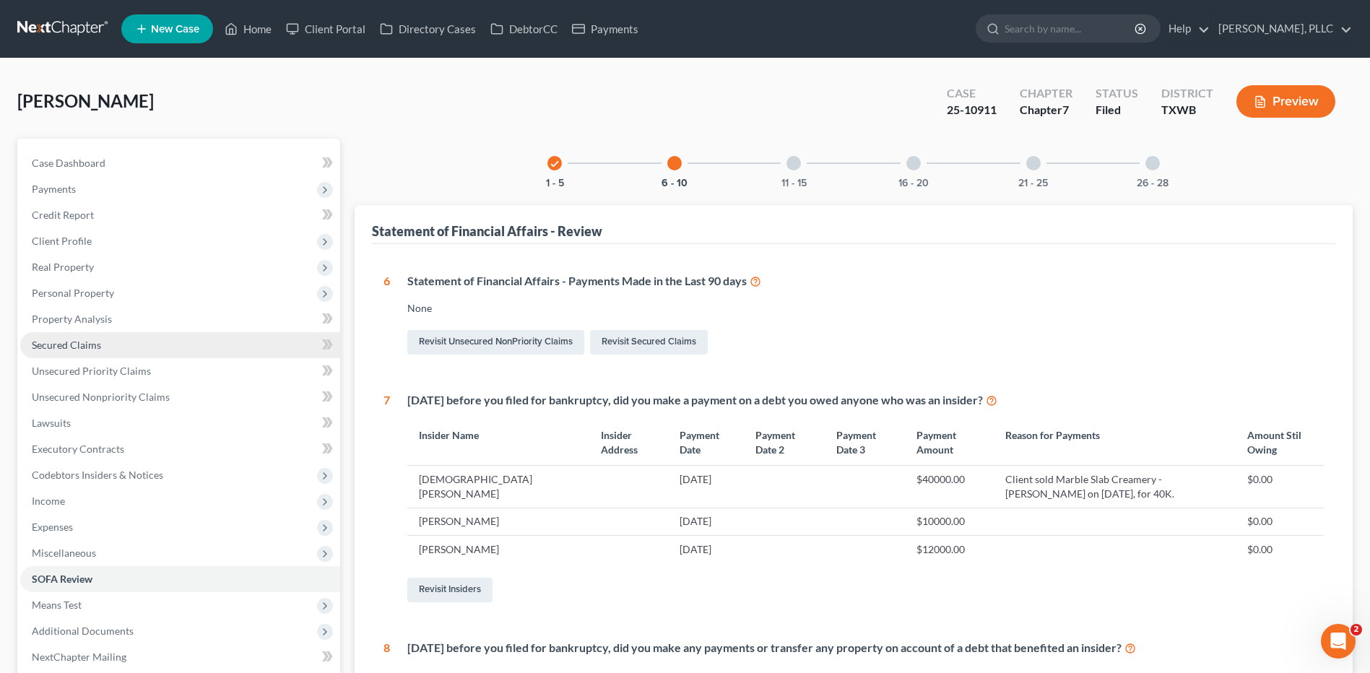
click at [64, 342] on span "Secured Claims" at bounding box center [66, 345] width 69 height 12
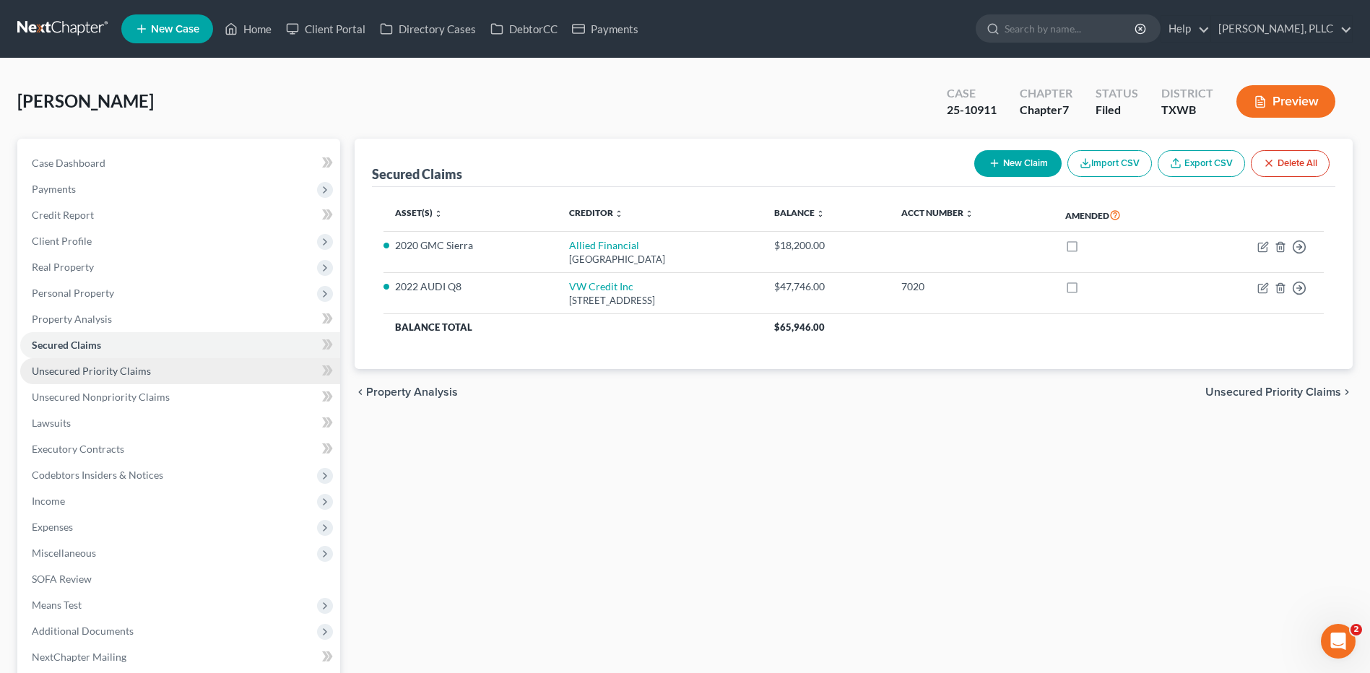
click at [72, 371] on span "Unsecured Priority Claims" at bounding box center [91, 371] width 119 height 12
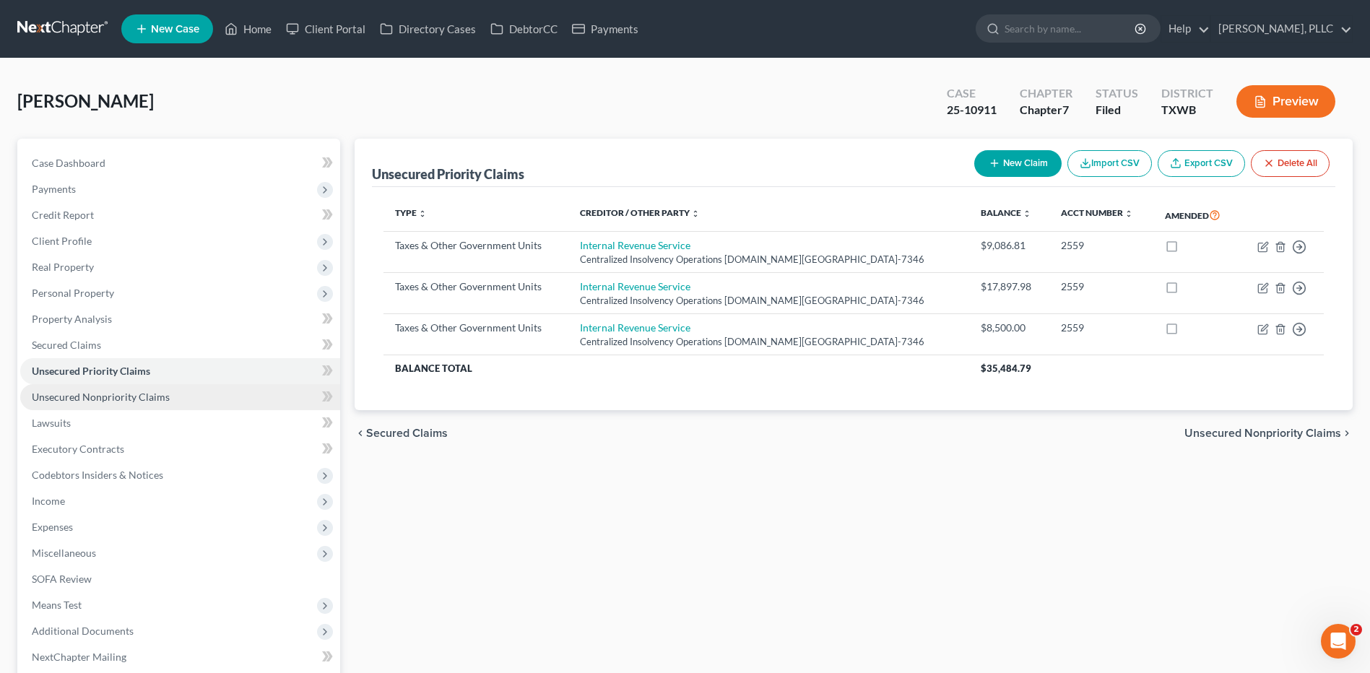
click at [80, 392] on span "Unsecured Nonpriority Claims" at bounding box center [101, 397] width 138 height 12
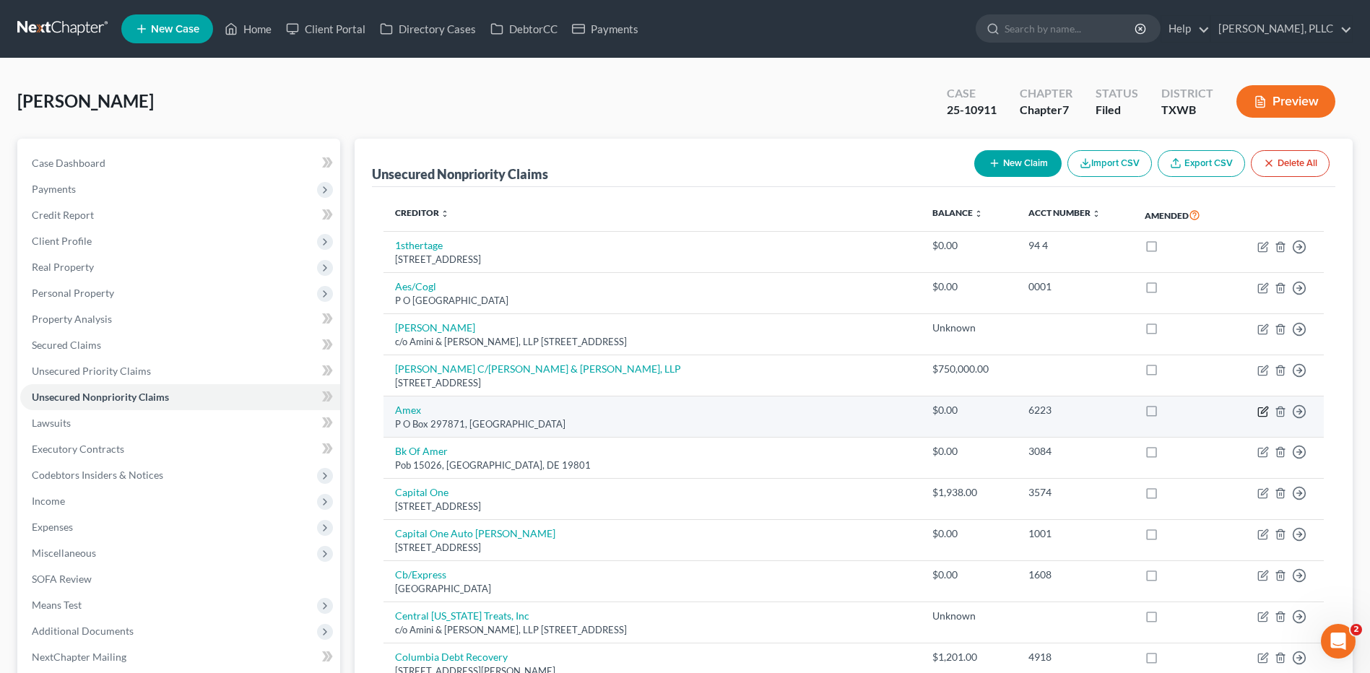
click at [1263, 410] on icon "button" at bounding box center [1264, 410] width 7 height 7
select select "9"
select select "2"
select select "0"
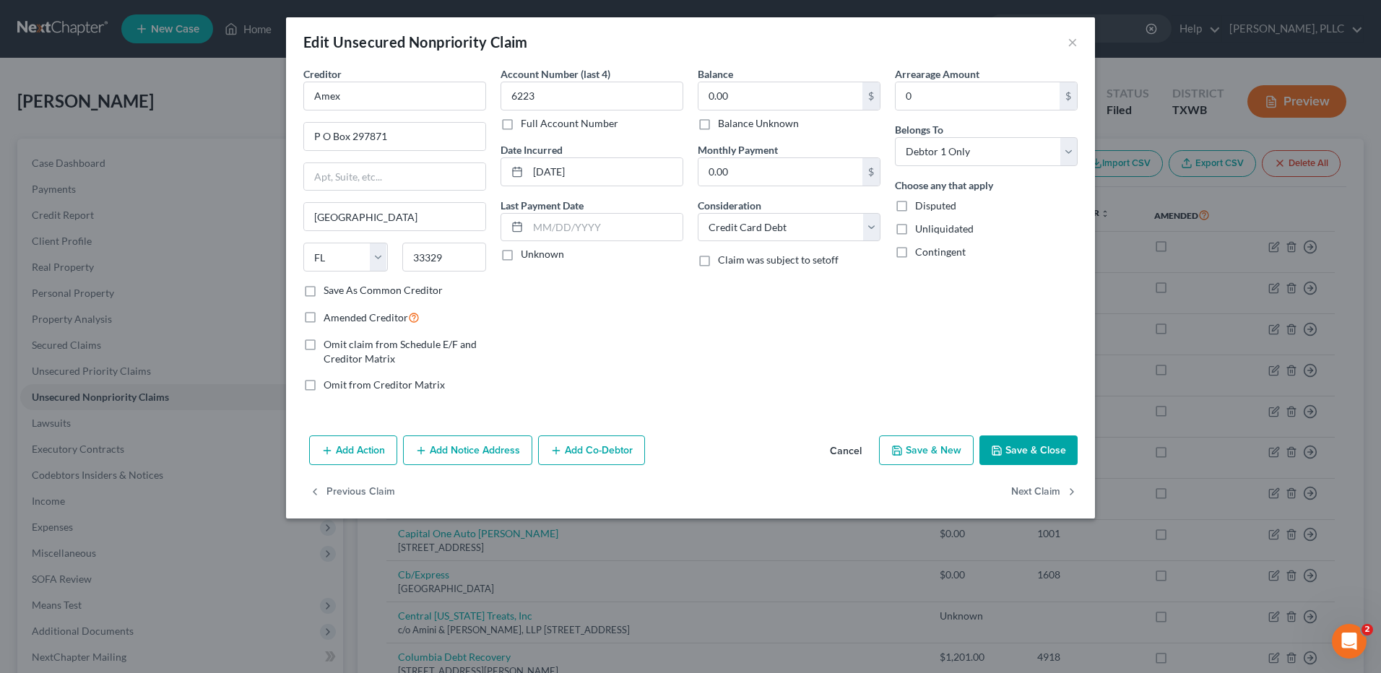
click at [998, 445] on icon "button" at bounding box center [997, 451] width 12 height 12
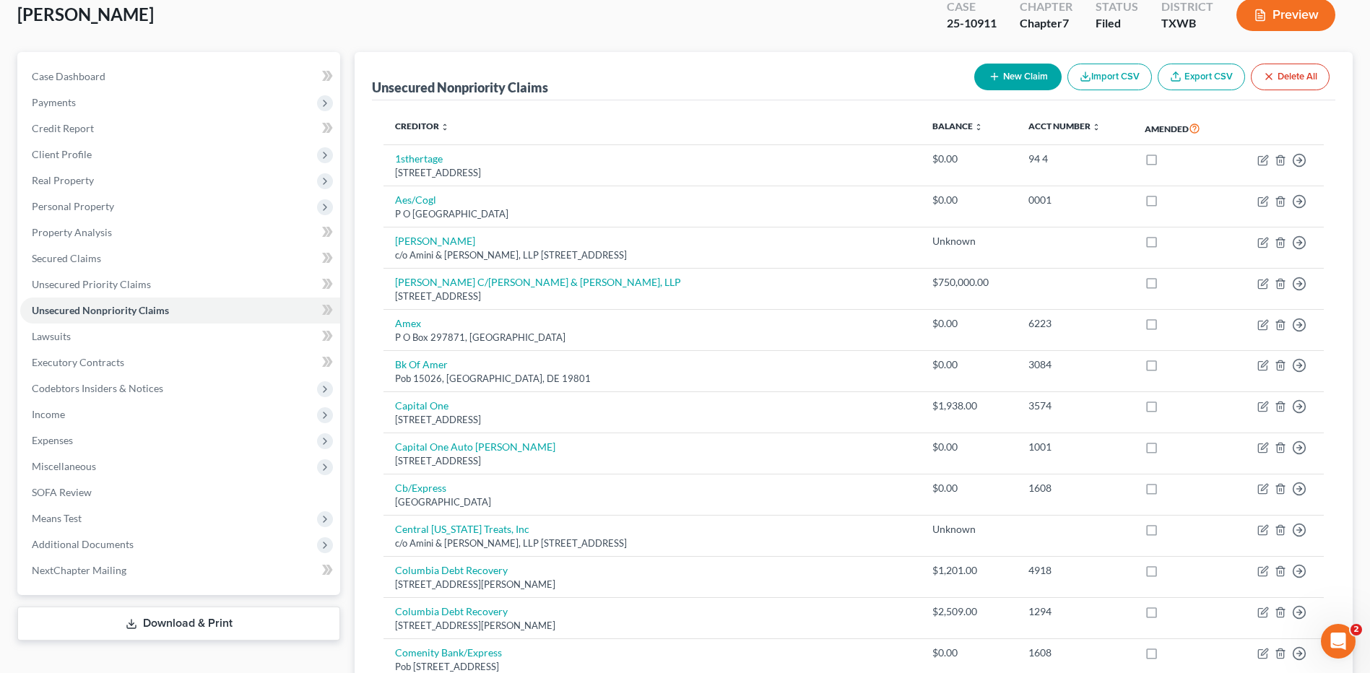
scroll to position [92, 0]
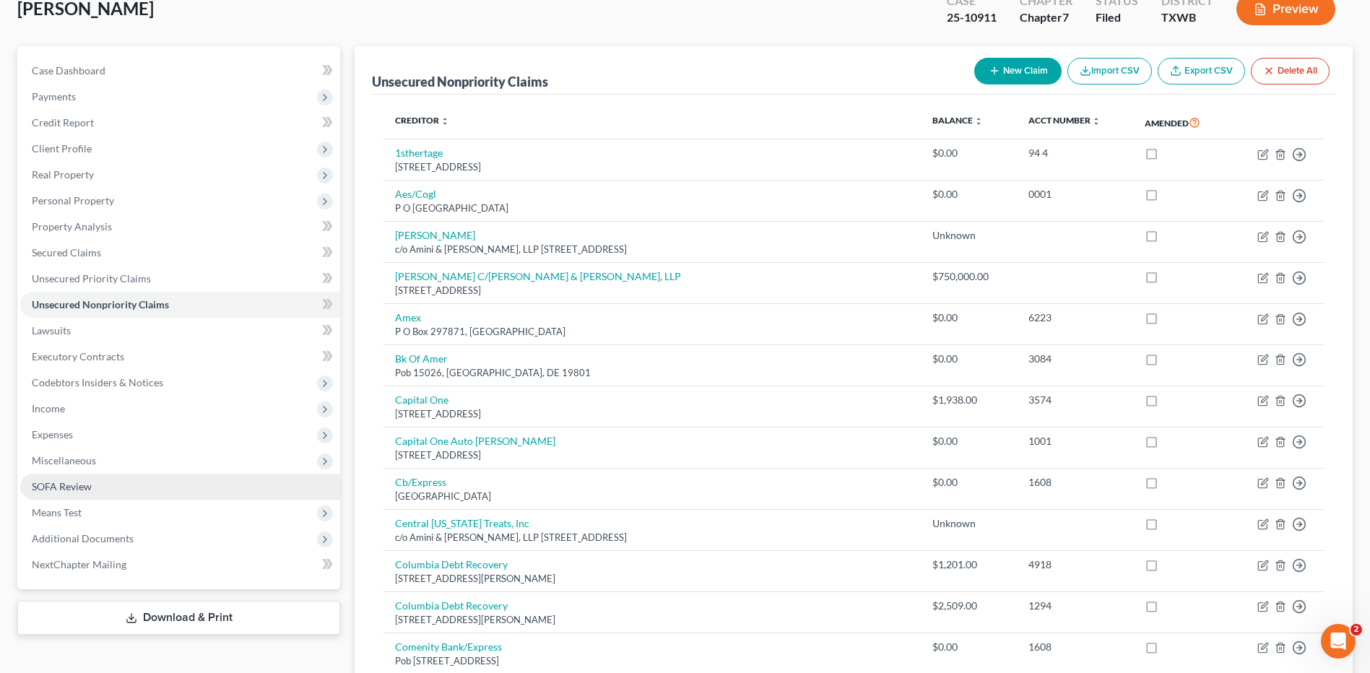
click at [66, 485] on span "SOFA Review" at bounding box center [62, 486] width 60 height 12
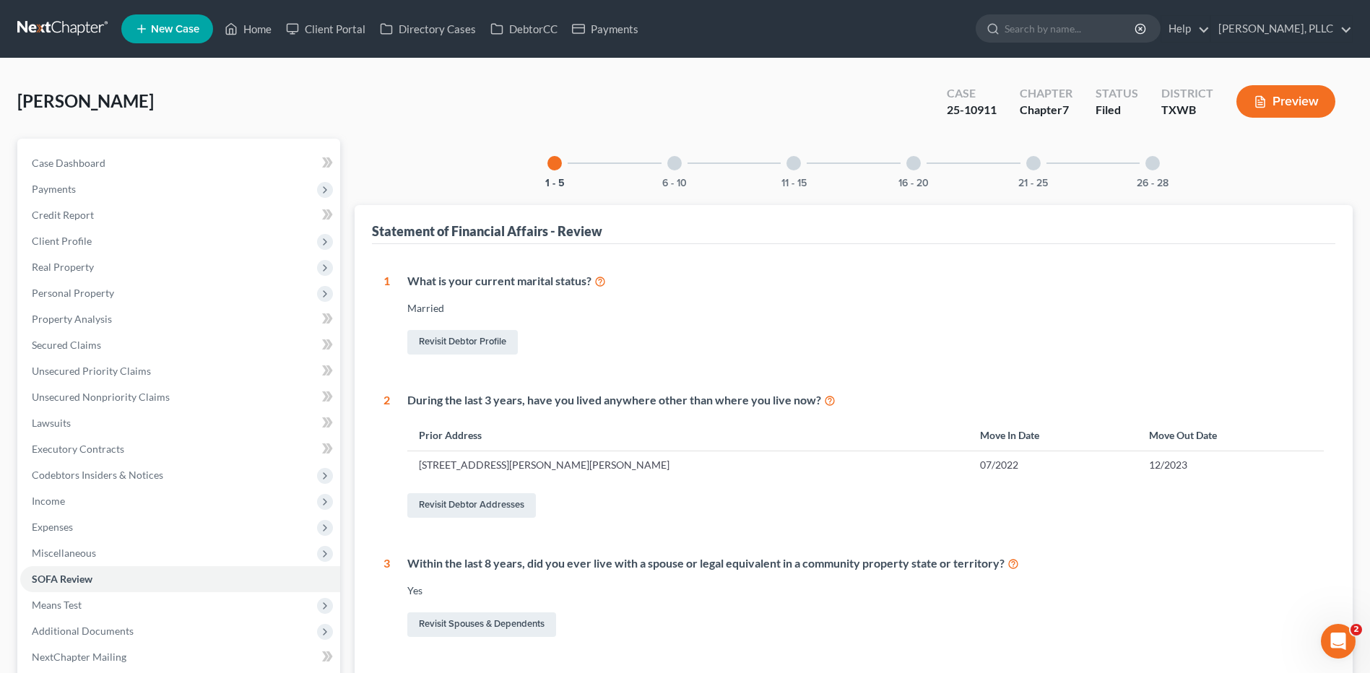
click at [308, 115] on div "[PERSON_NAME] Upgraded Case 25-10911 Chapter Chapter 7 Status [GEOGRAPHIC_DATA]…" at bounding box center [685, 107] width 1336 height 63
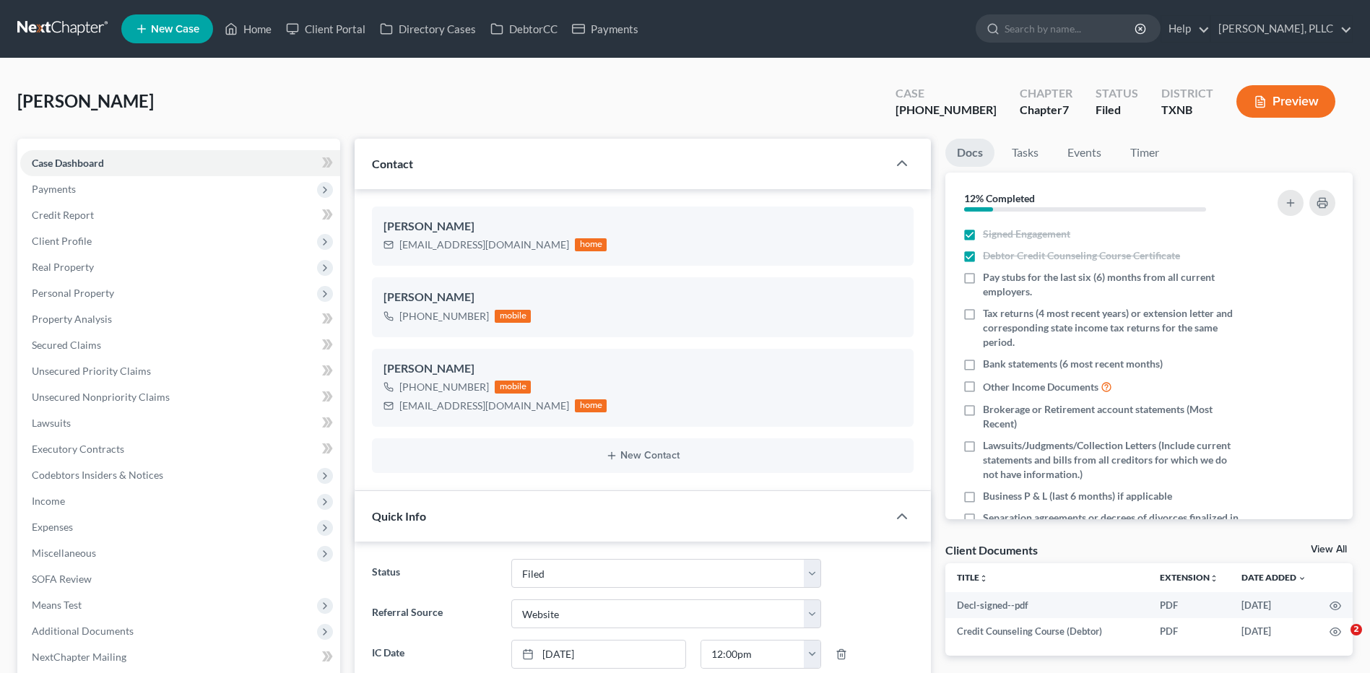
select select "10"
select select "3"
click at [259, 28] on link "Home" at bounding box center [247, 29] width 61 height 26
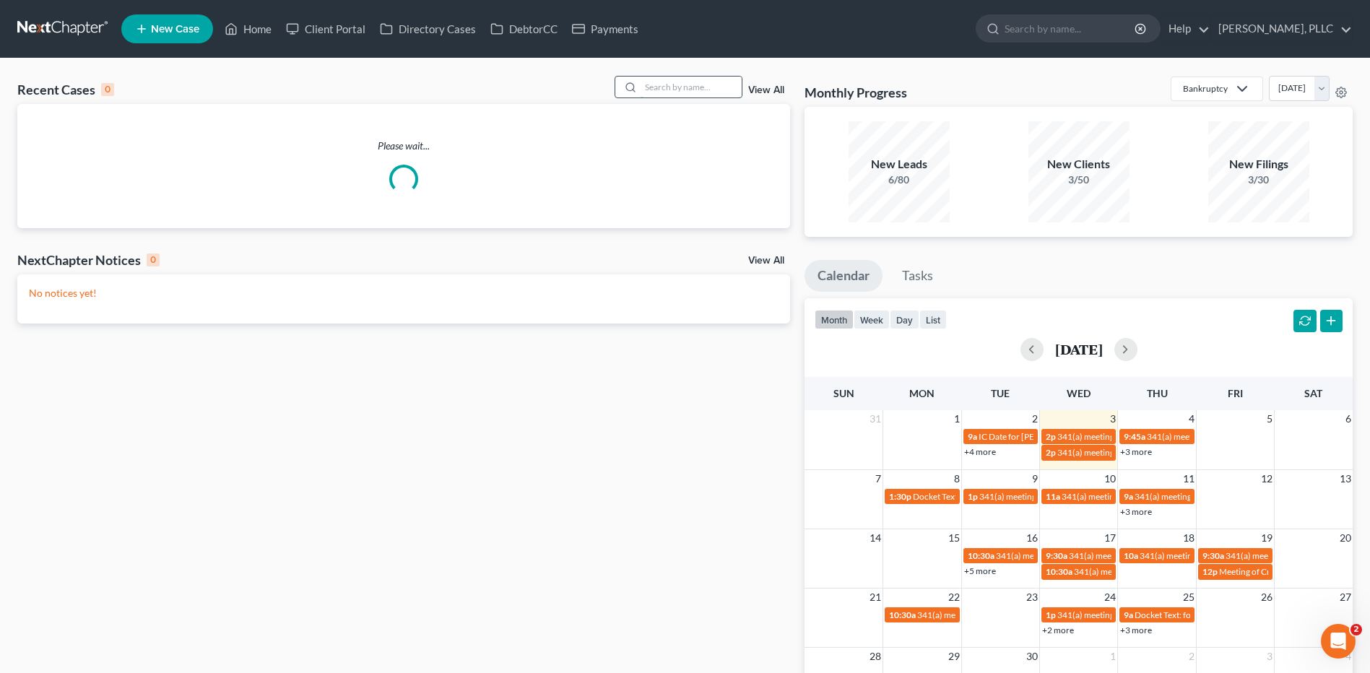
click at [665, 82] on input "search" at bounding box center [691, 87] width 101 height 21
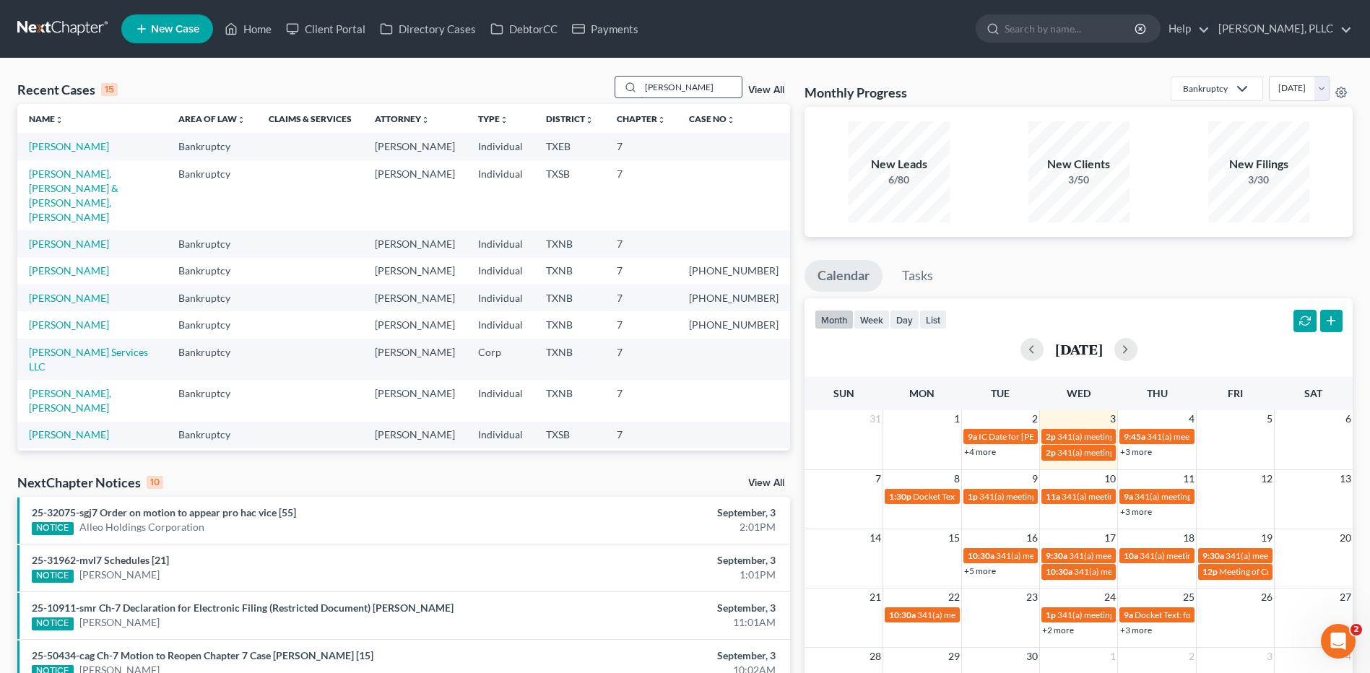
type input "[PERSON_NAME]"
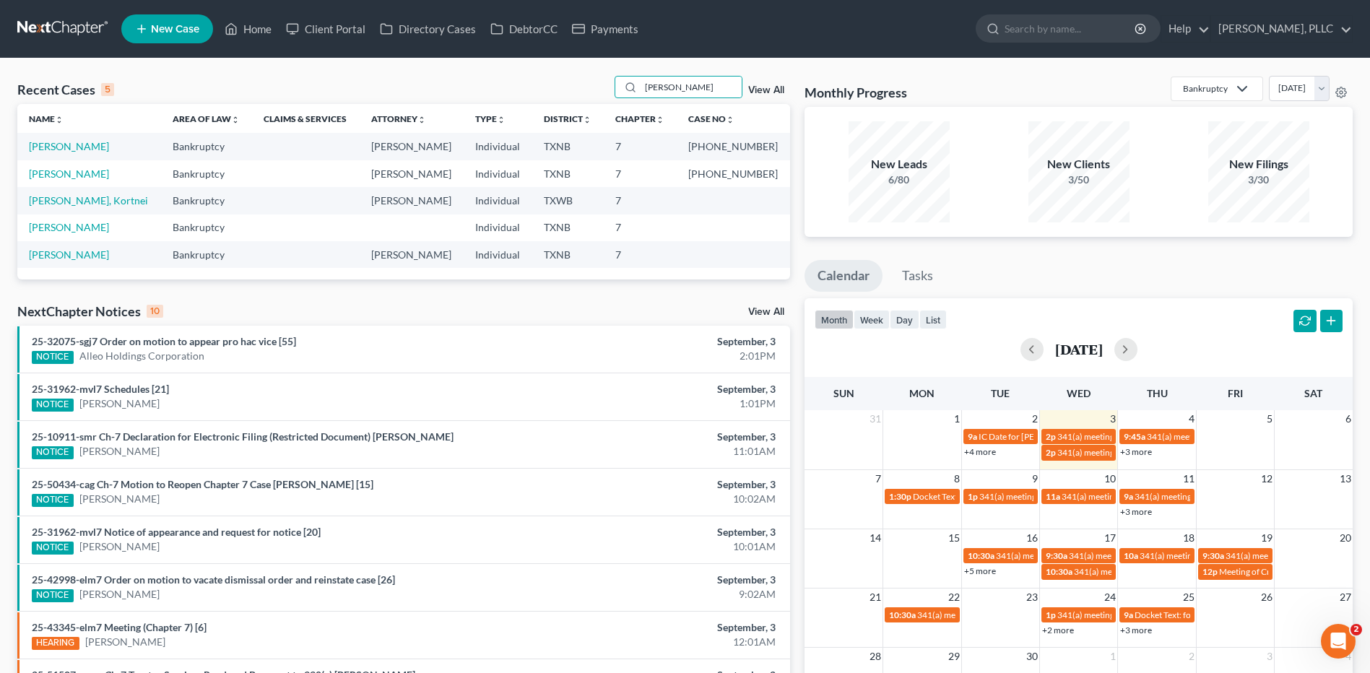
click at [71, 139] on td "[PERSON_NAME]" at bounding box center [89, 146] width 144 height 27
click at [71, 142] on link "[PERSON_NAME]" at bounding box center [69, 146] width 80 height 12
select select "4"
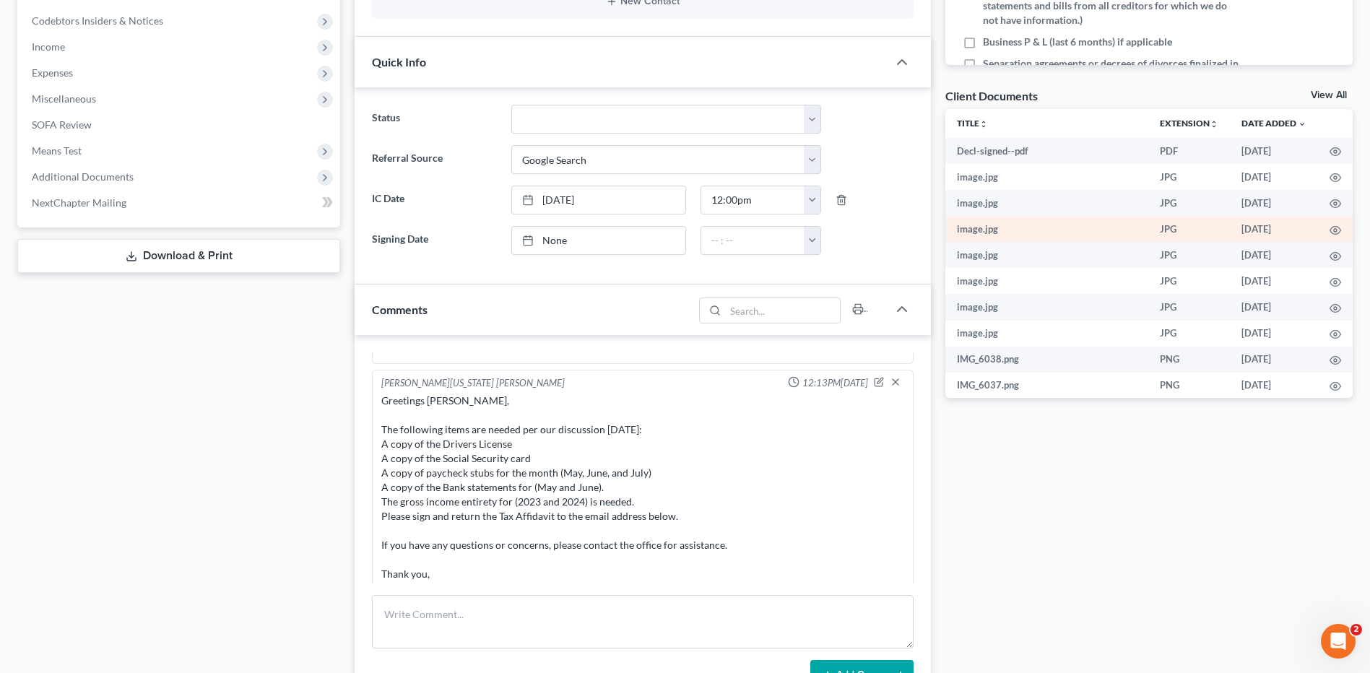
scroll to position [447, 0]
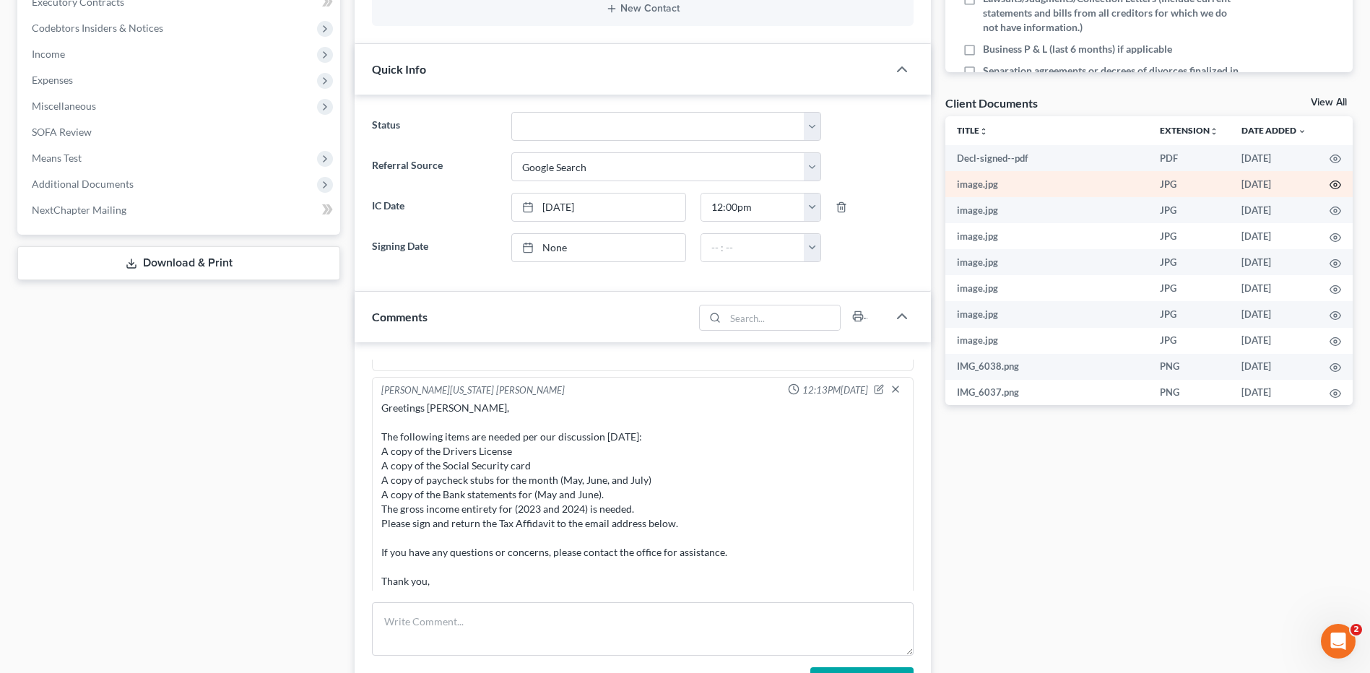
click at [1334, 183] on circle "button" at bounding box center [1335, 184] width 3 height 3
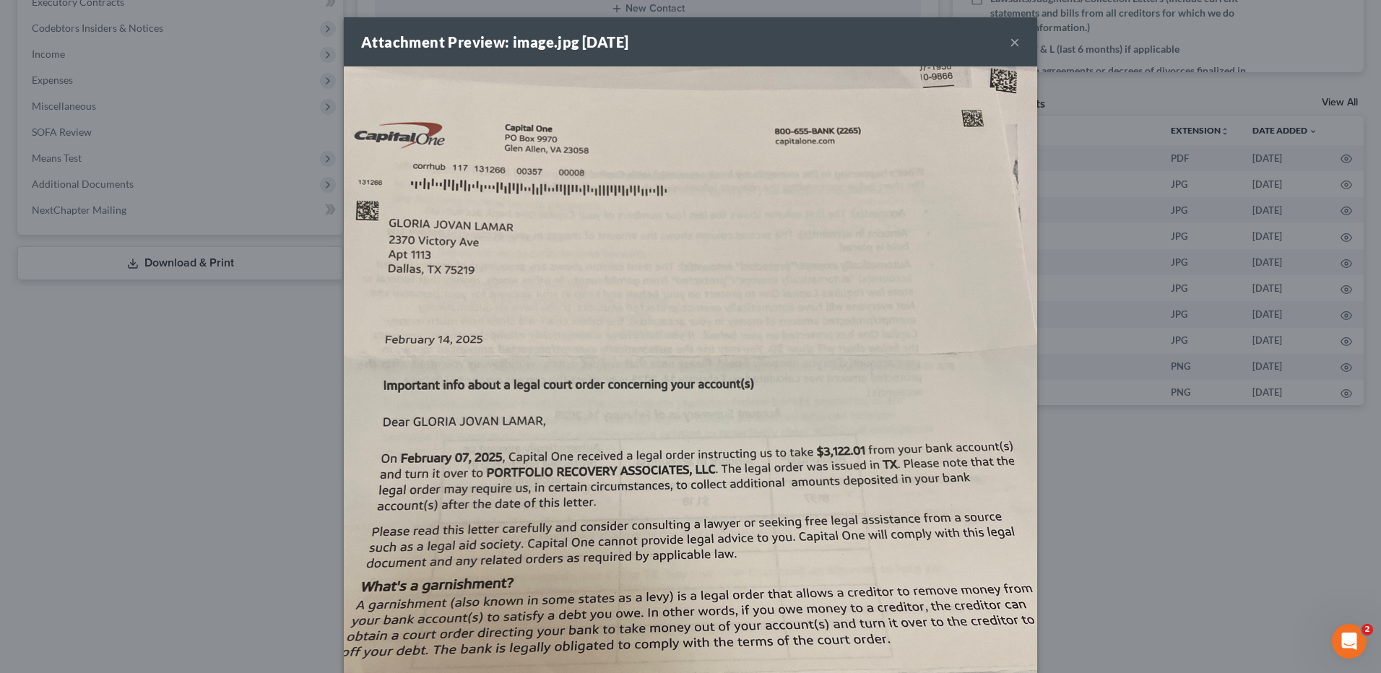
click at [1011, 40] on button "×" at bounding box center [1015, 41] width 10 height 17
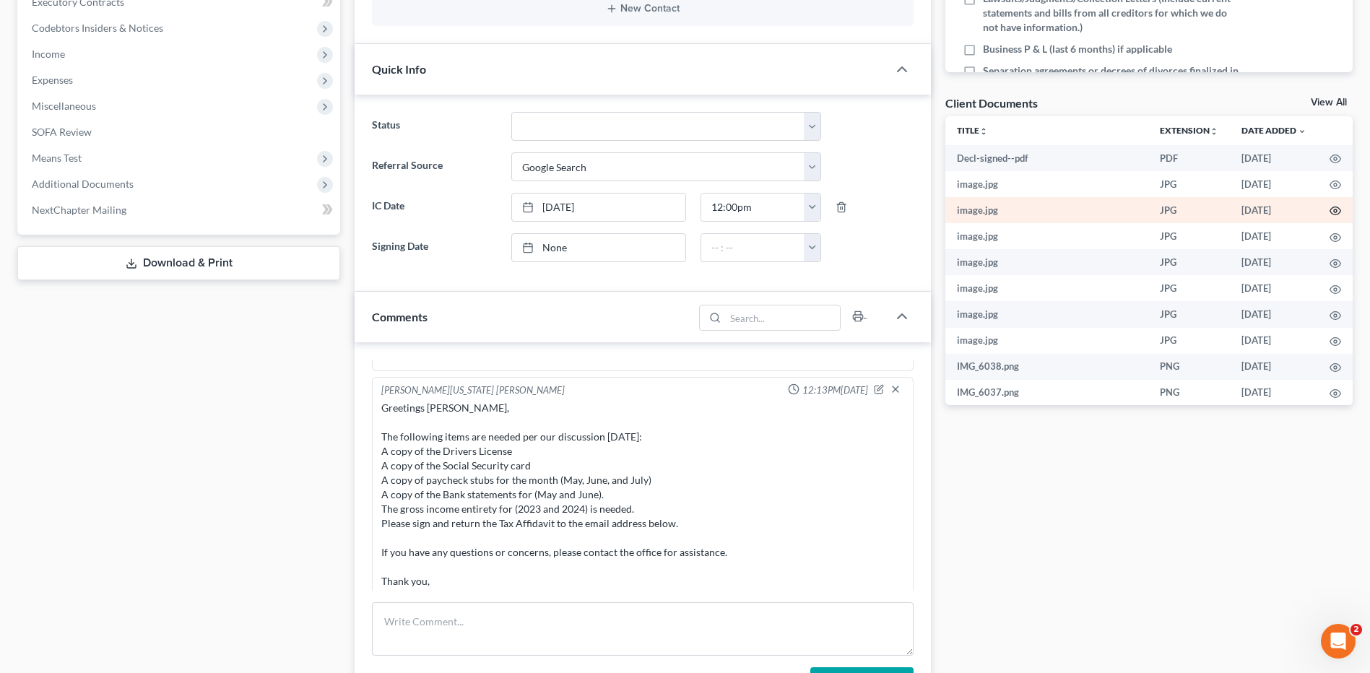
click at [1330, 208] on icon "button" at bounding box center [1336, 211] width 12 height 12
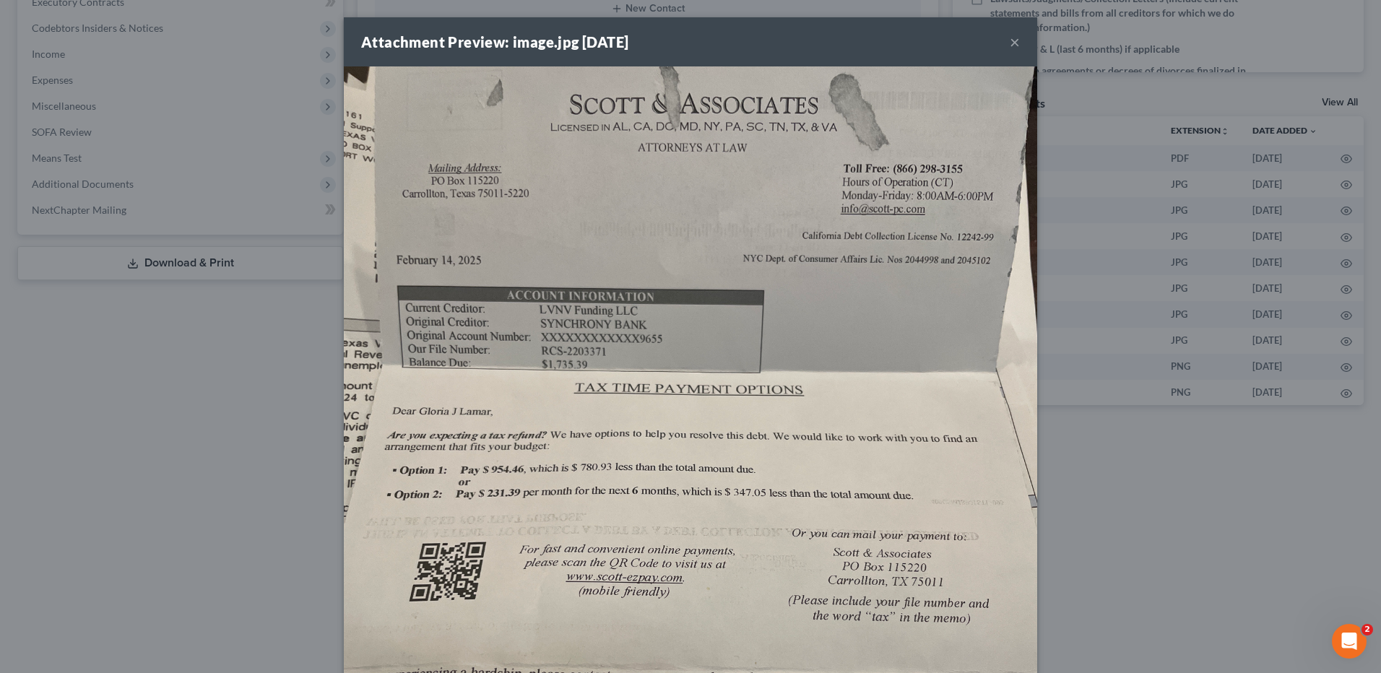
click at [1010, 40] on button "×" at bounding box center [1015, 41] width 10 height 17
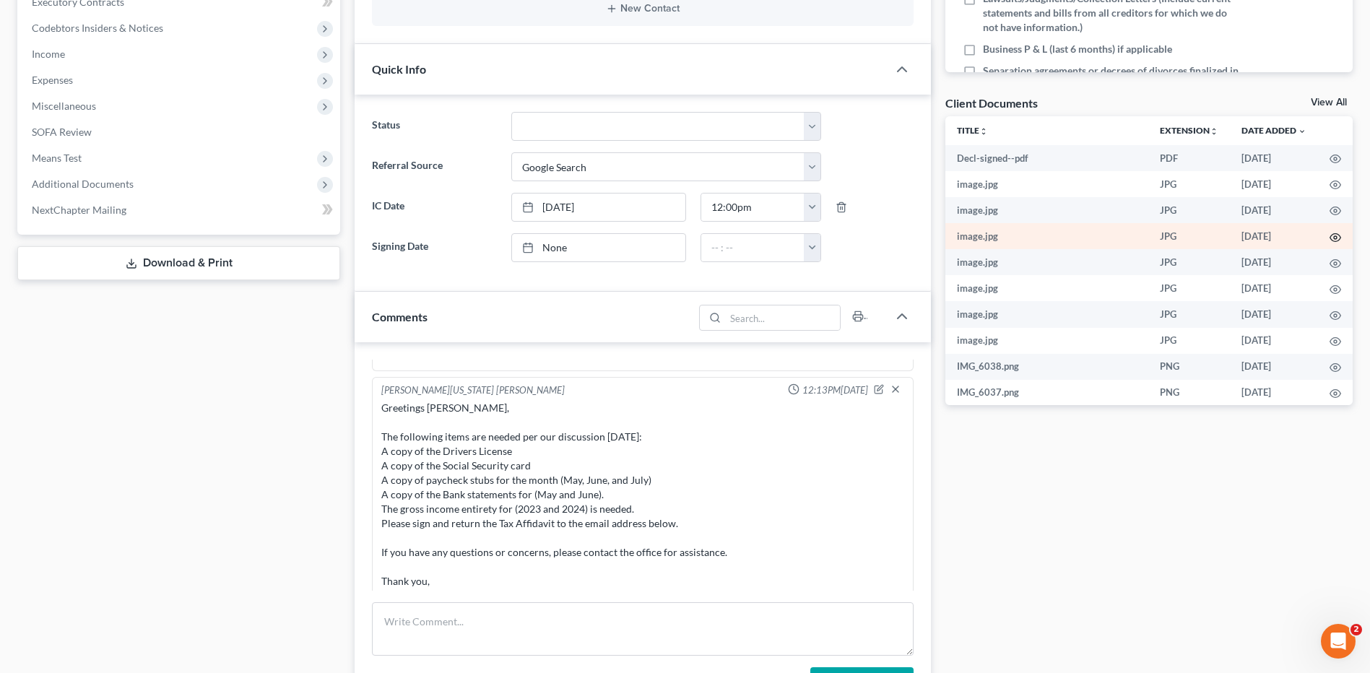
click at [1330, 232] on icon "button" at bounding box center [1336, 238] width 12 height 12
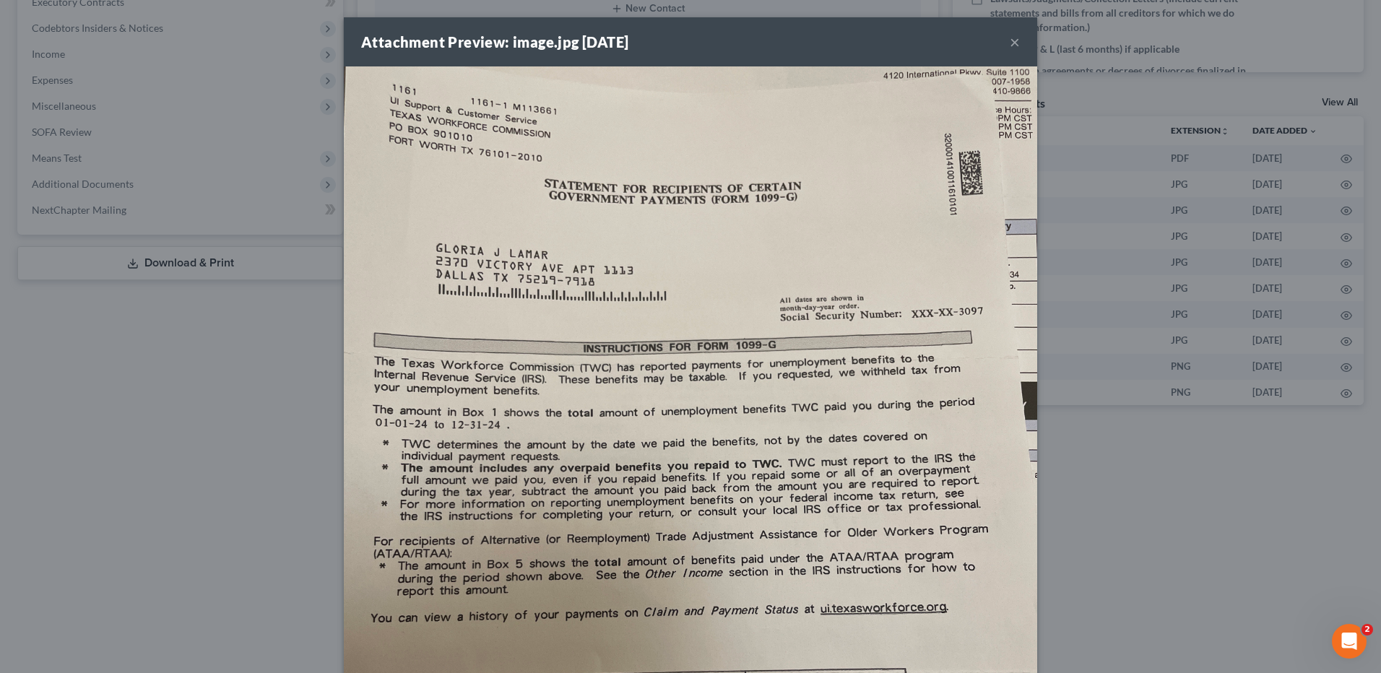
click at [1010, 40] on button "×" at bounding box center [1015, 41] width 10 height 17
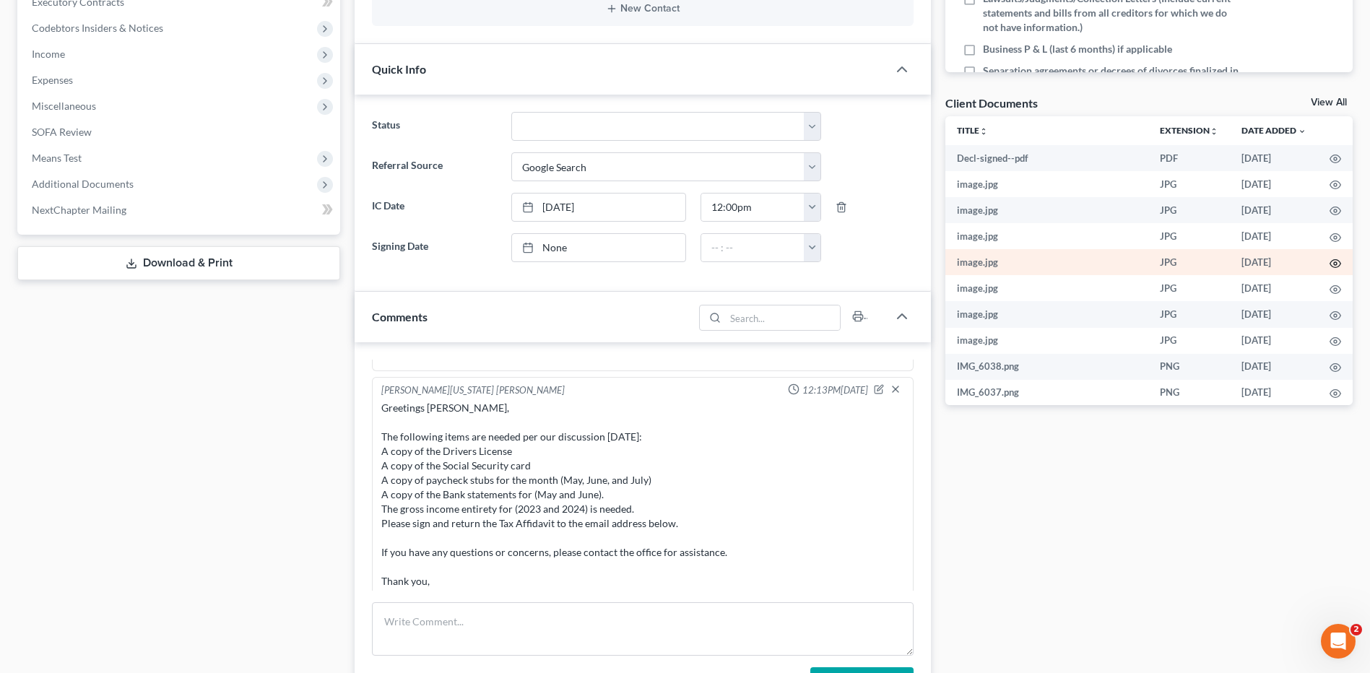
click at [1330, 261] on icon "button" at bounding box center [1336, 264] width 12 height 12
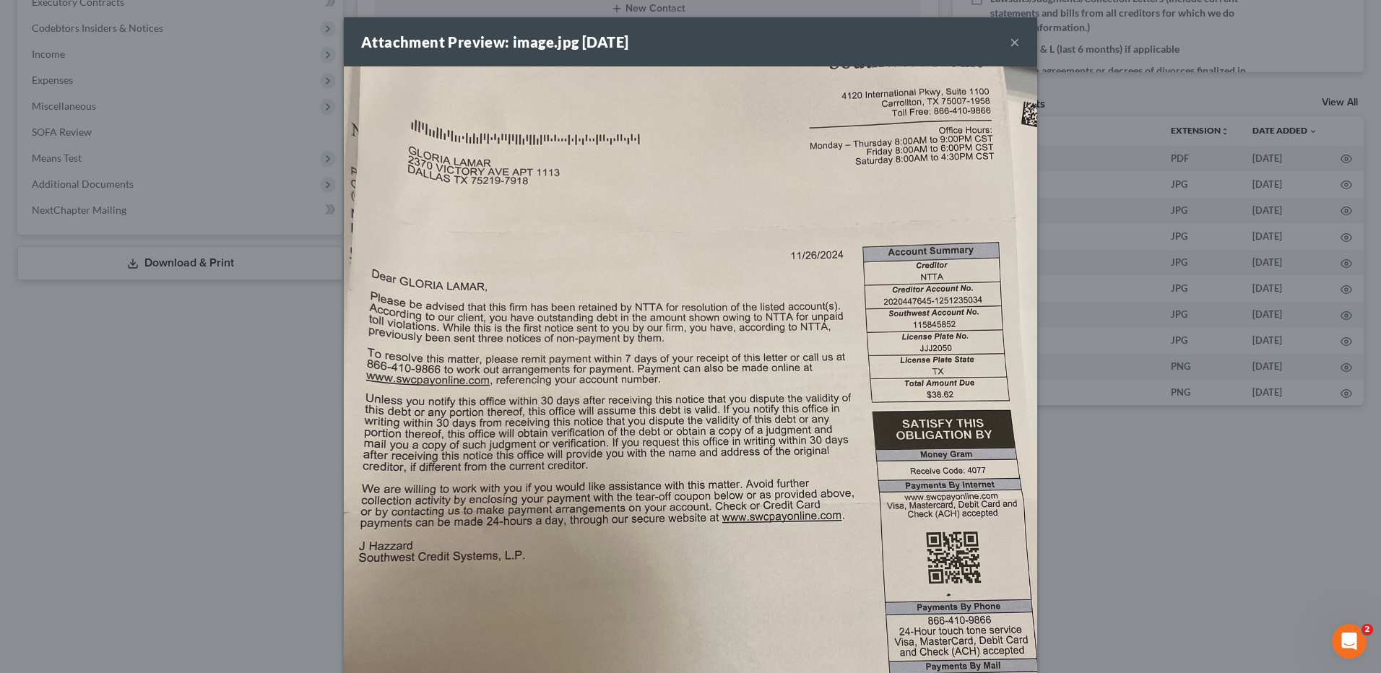
click at [1010, 40] on button "×" at bounding box center [1015, 41] width 10 height 17
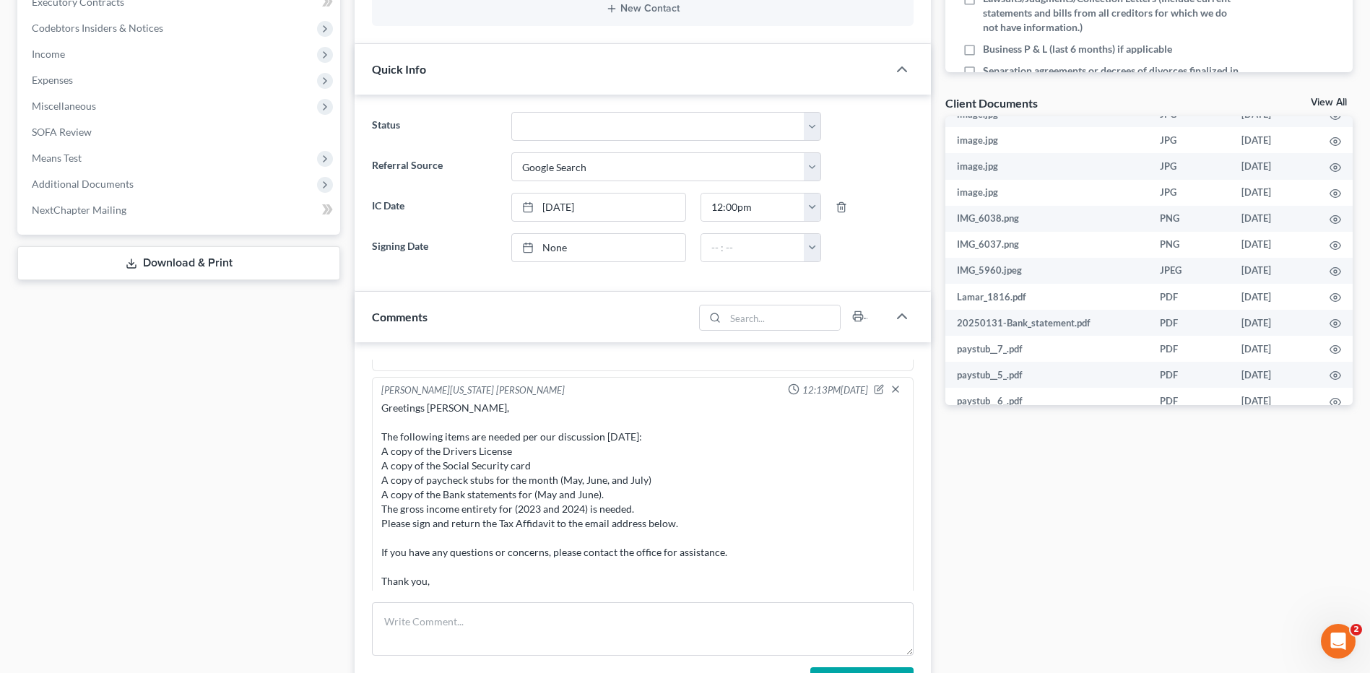
scroll to position [142, 0]
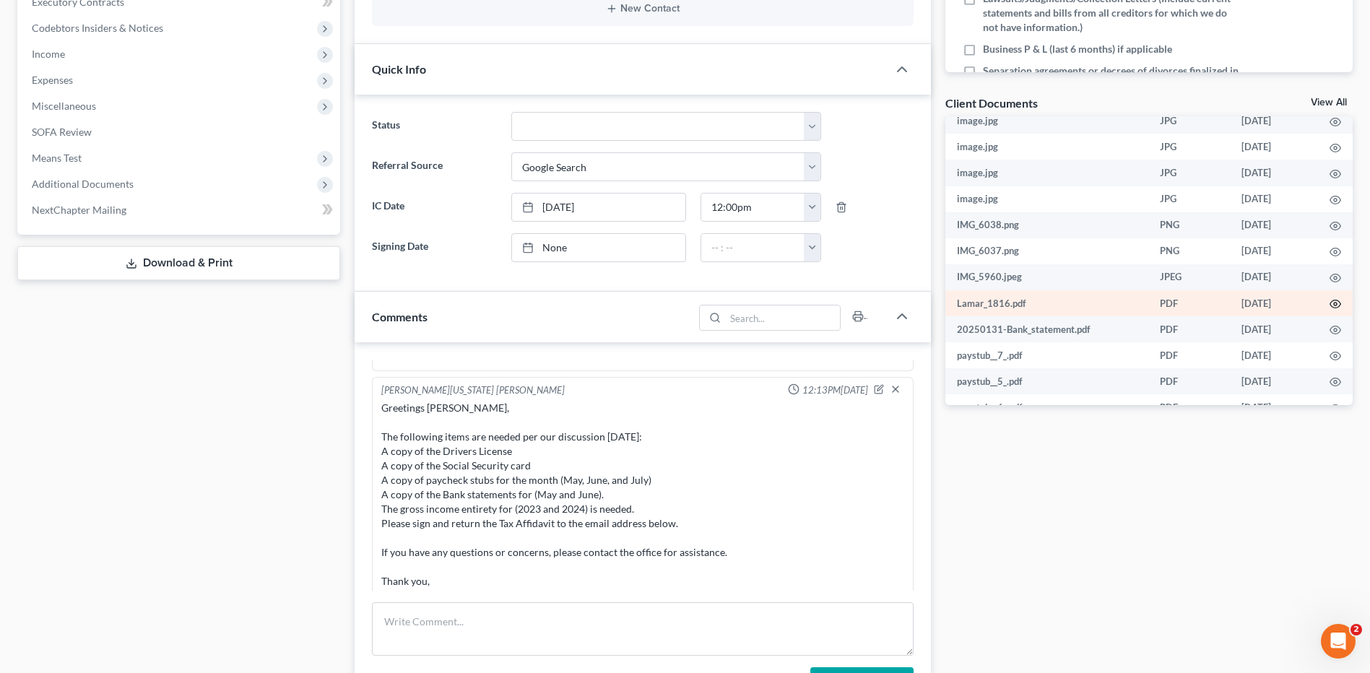
click at [1330, 300] on icon "button" at bounding box center [1336, 304] width 12 height 12
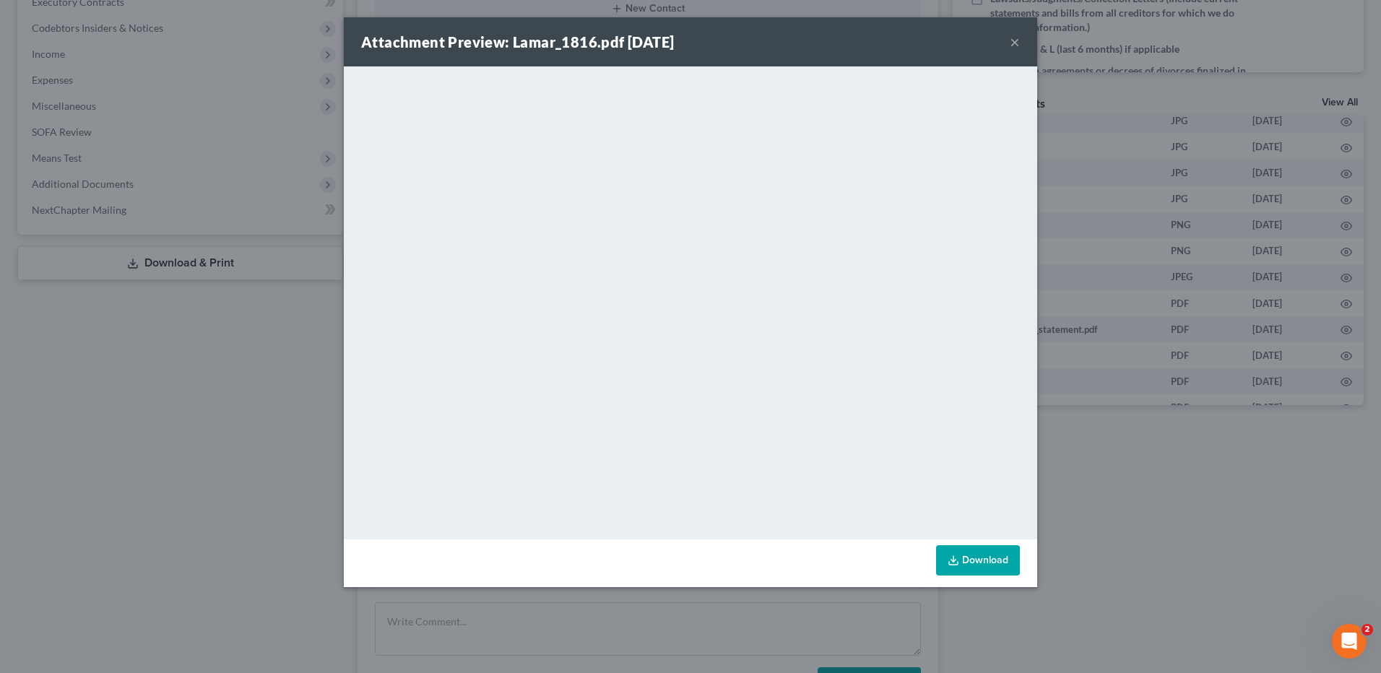
click at [1013, 44] on button "×" at bounding box center [1015, 41] width 10 height 17
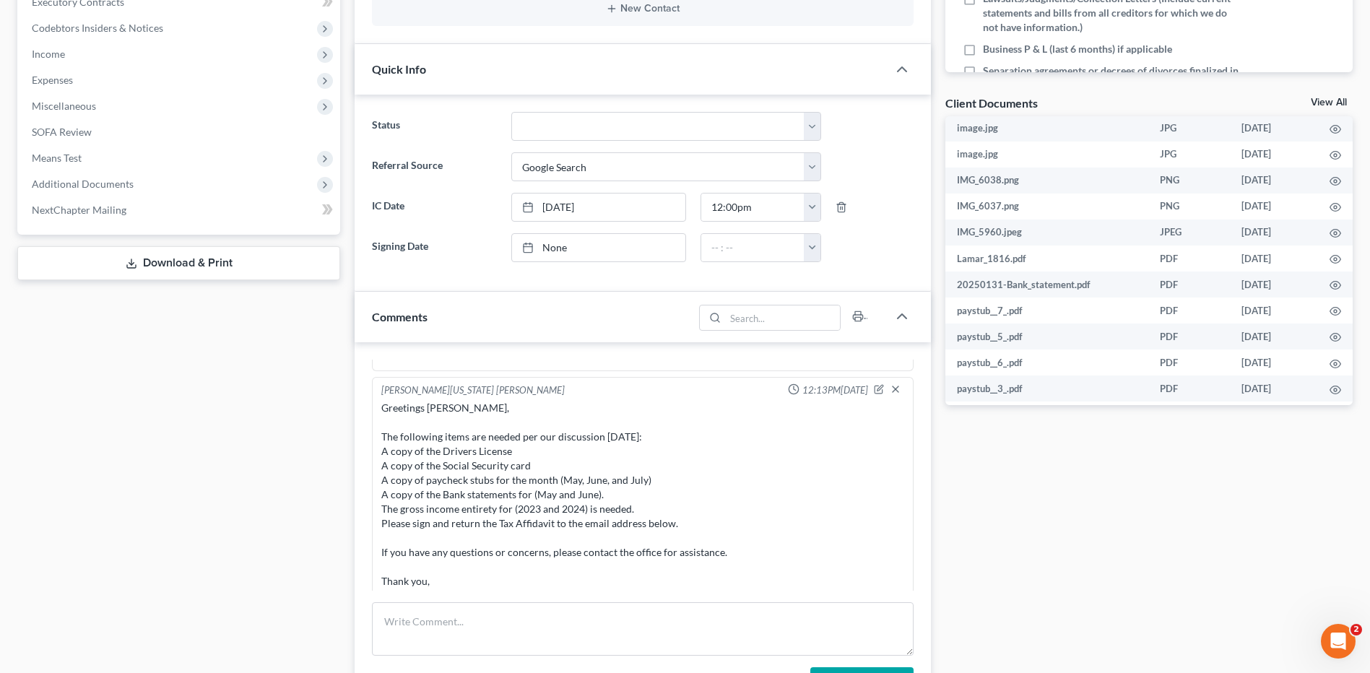
scroll to position [181, 0]
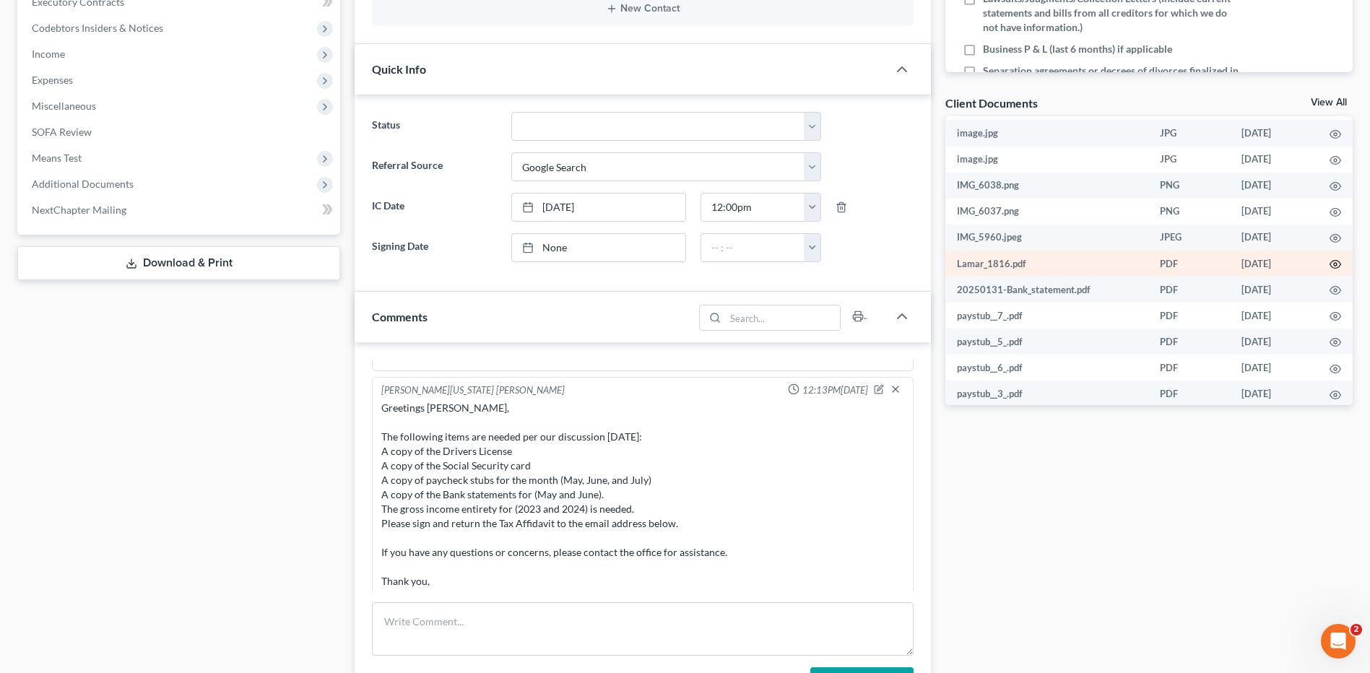
click at [1330, 262] on icon "button" at bounding box center [1336, 265] width 12 height 12
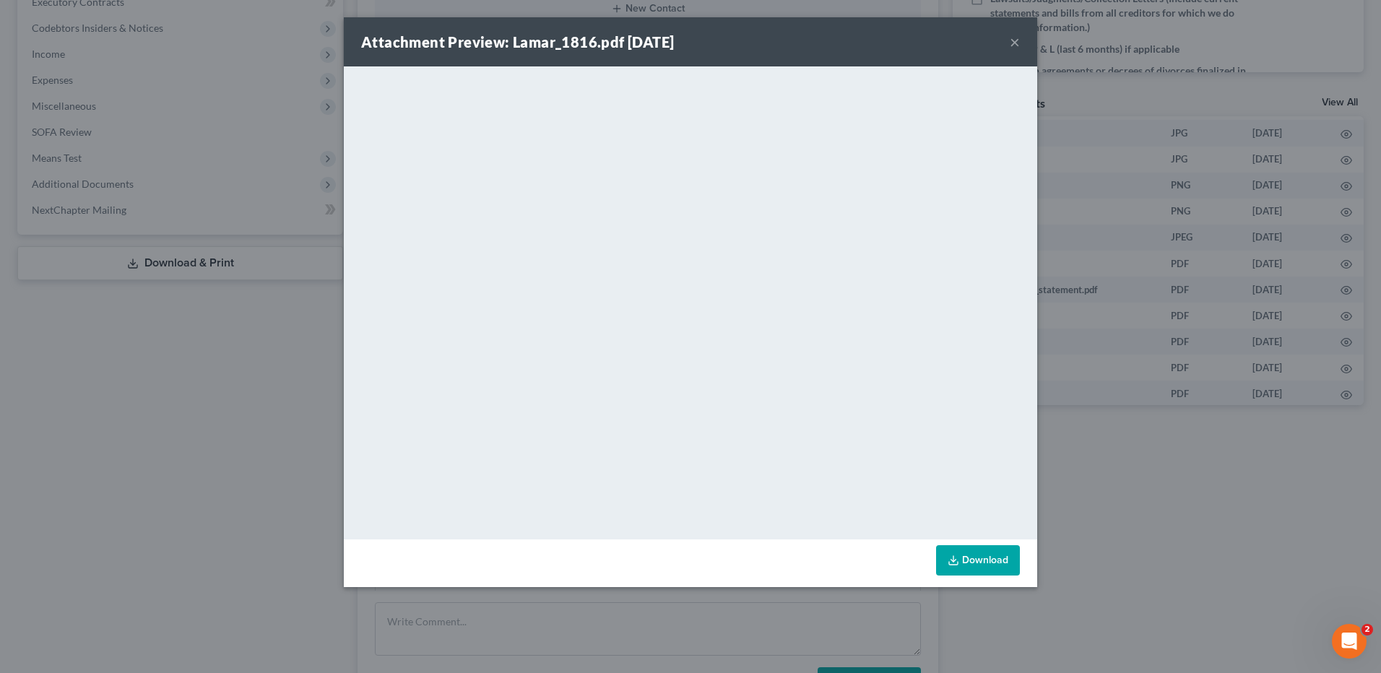
click at [1021, 43] on div "Attachment Preview: Lamar_1816.pdf [DATE] ×" at bounding box center [690, 41] width 693 height 49
click at [1014, 43] on button "×" at bounding box center [1015, 41] width 10 height 17
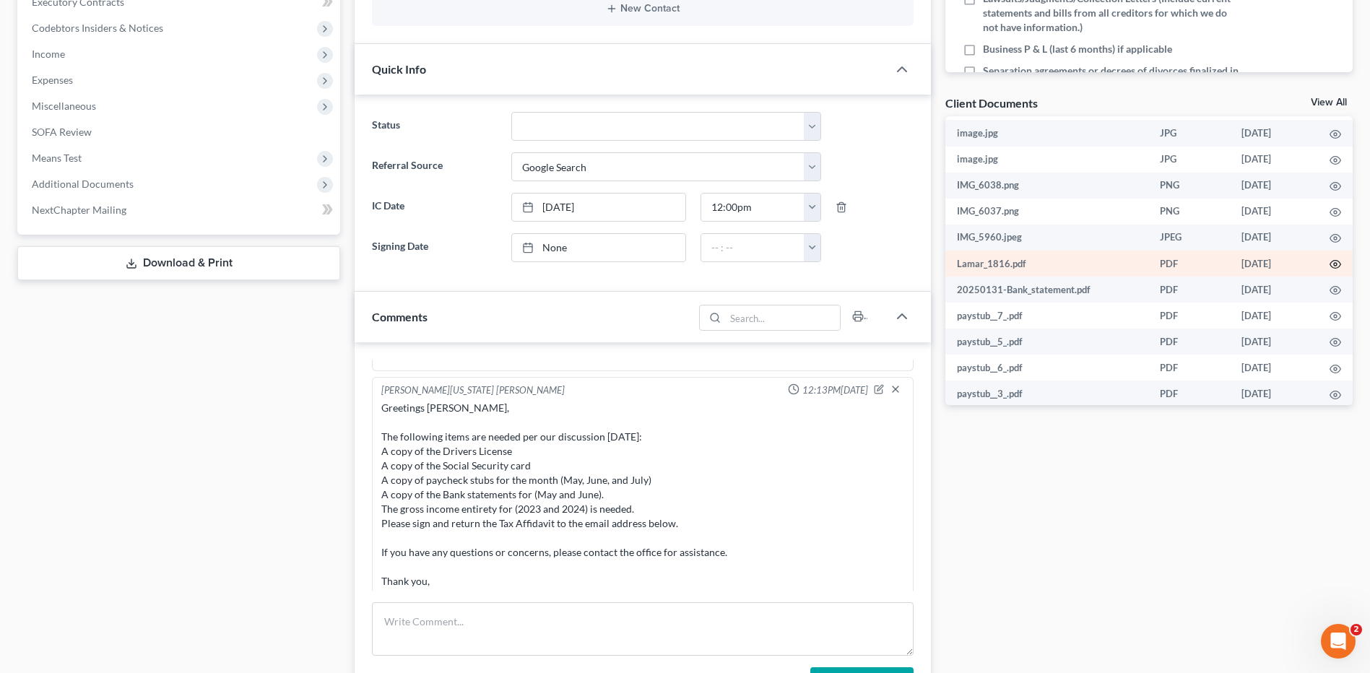
click at [1330, 259] on icon "button" at bounding box center [1336, 265] width 12 height 12
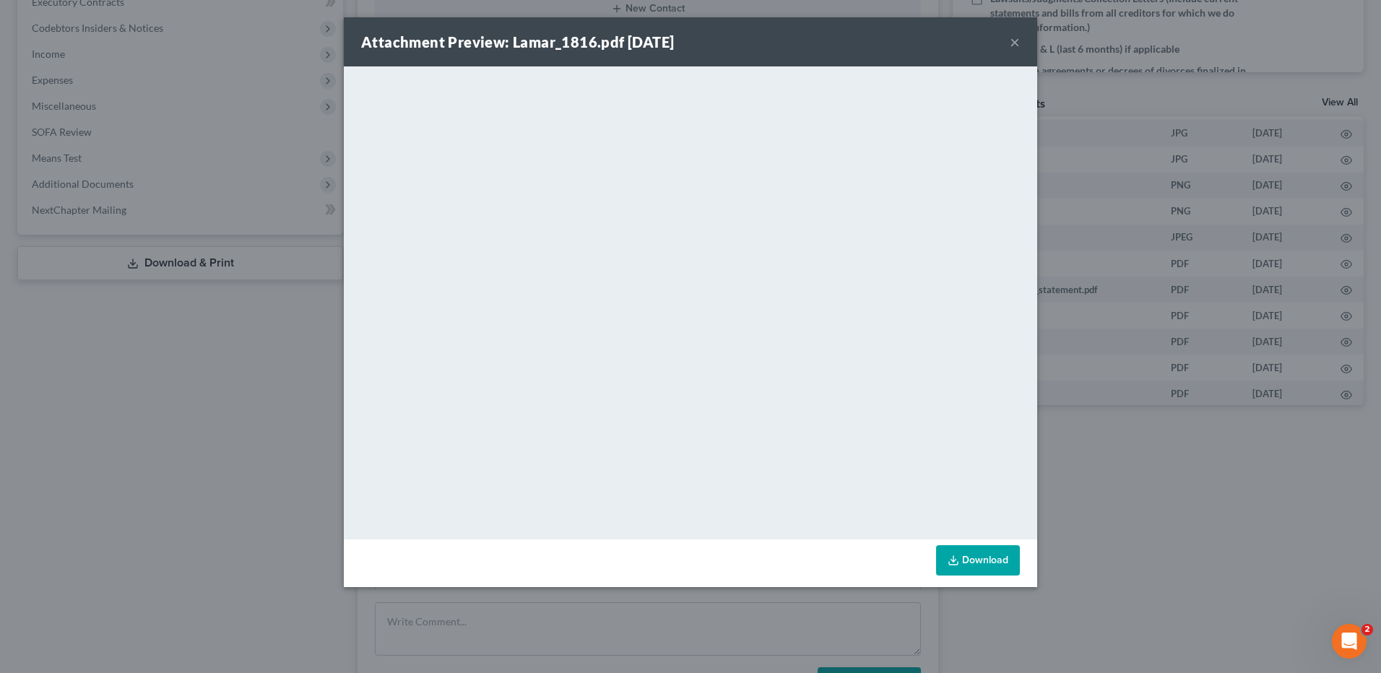
click at [1016, 41] on button "×" at bounding box center [1015, 41] width 10 height 17
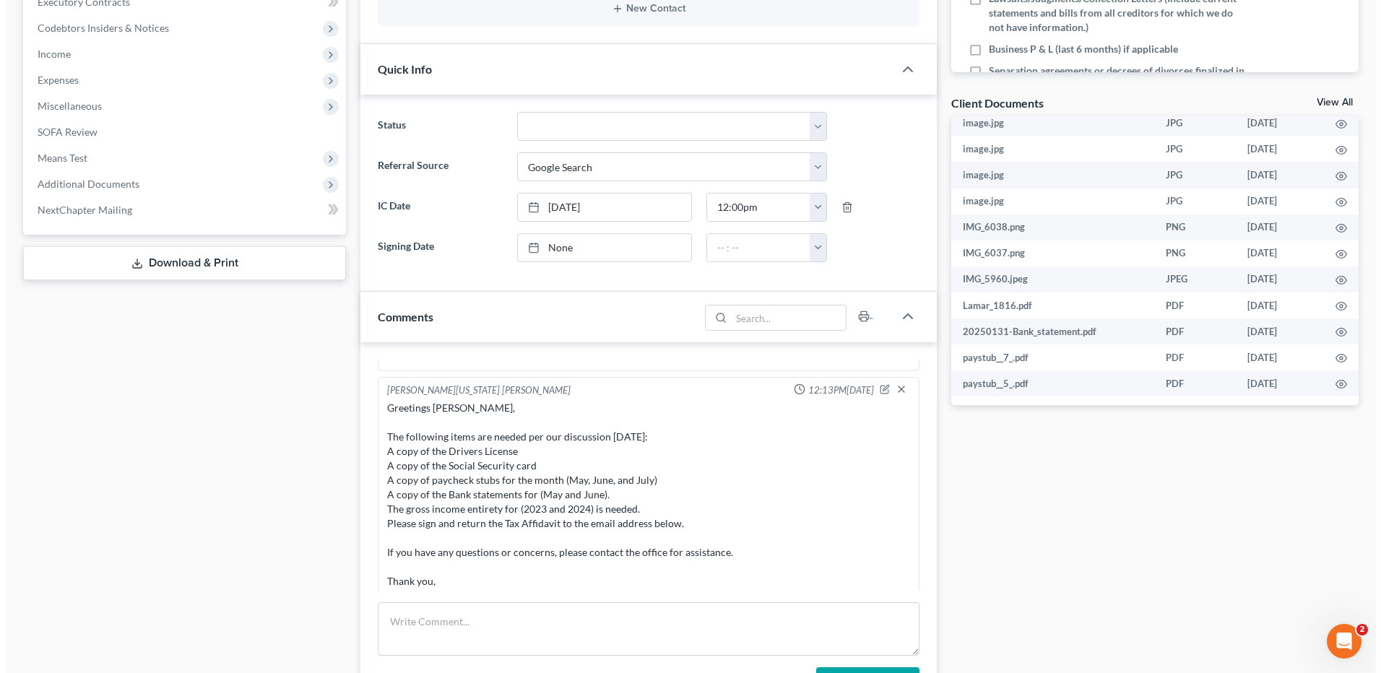
scroll to position [126, 0]
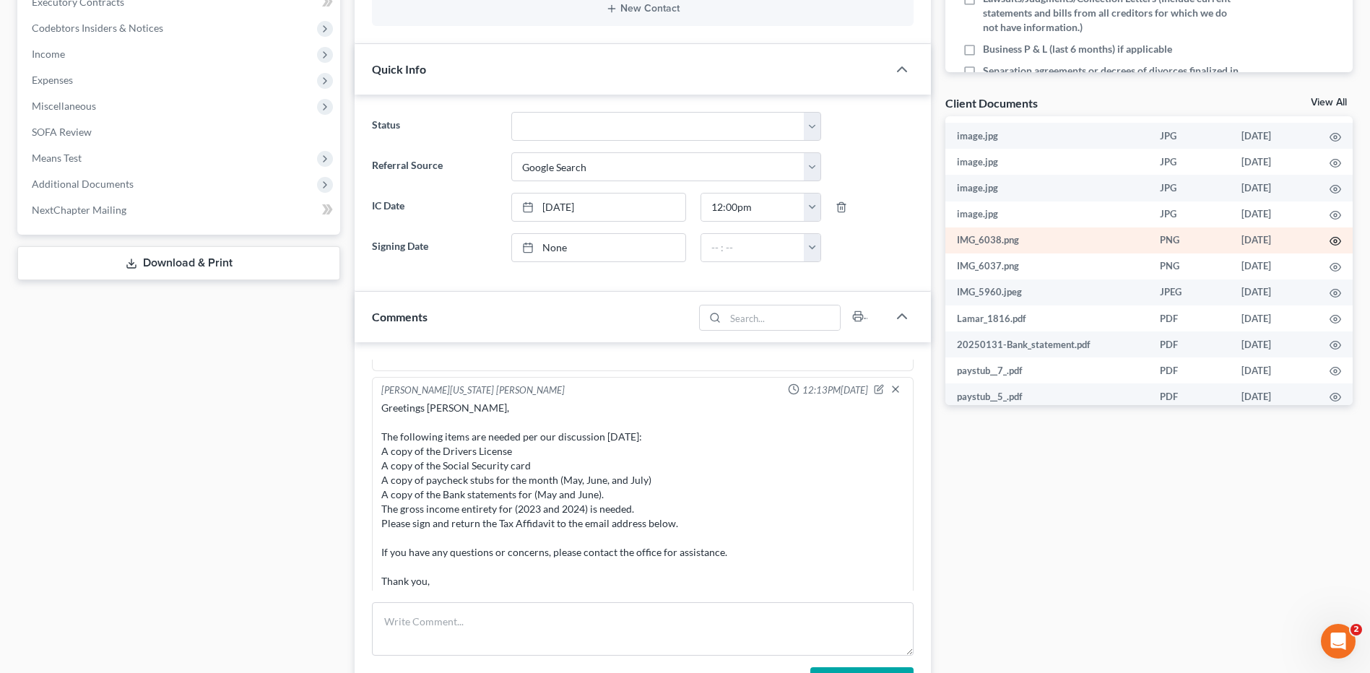
click at [1330, 236] on icon "button" at bounding box center [1336, 241] width 12 height 12
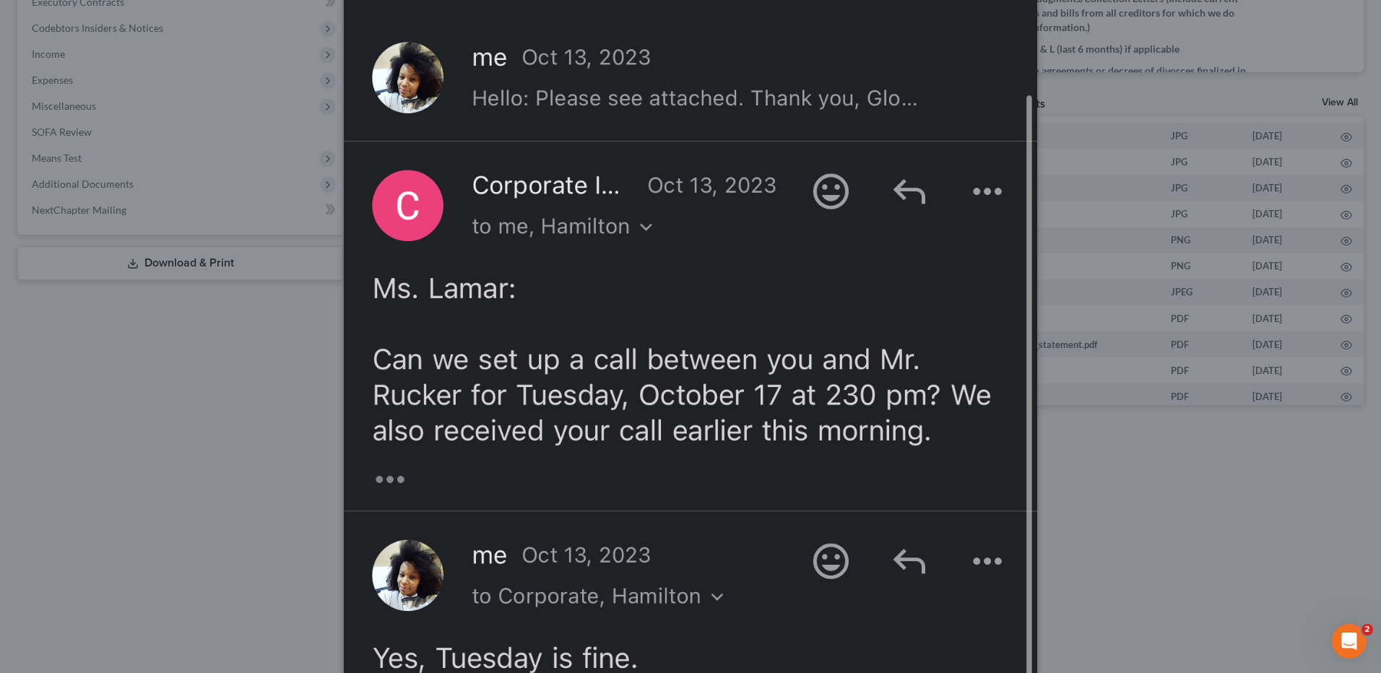
scroll to position [0, 0]
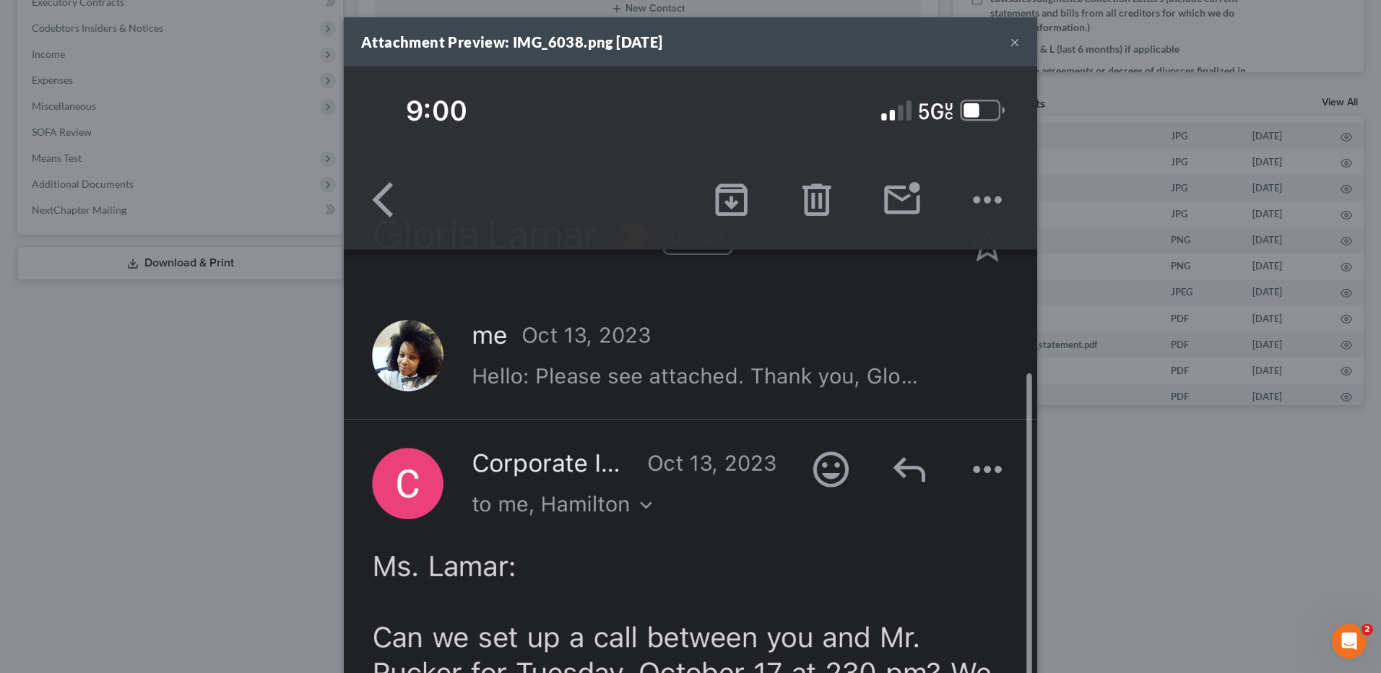
click at [1010, 43] on button "×" at bounding box center [1015, 41] width 10 height 17
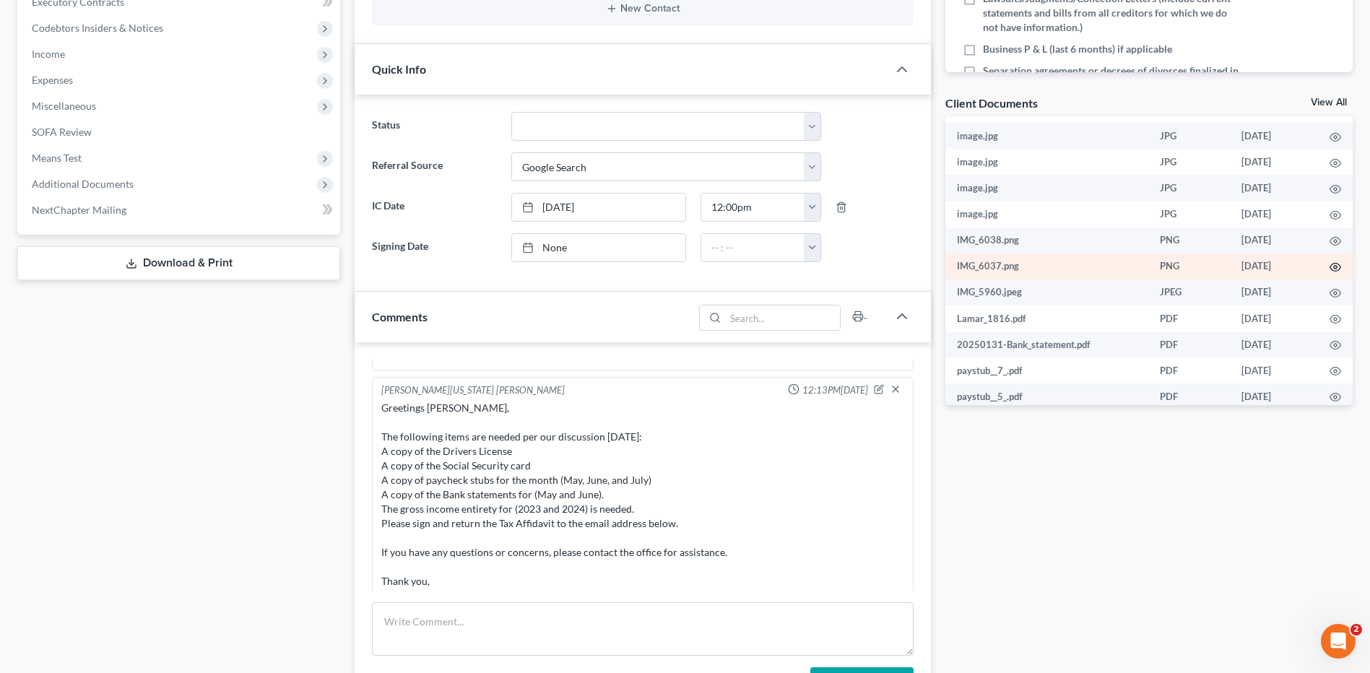
click at [1330, 265] on icon "button" at bounding box center [1336, 267] width 12 height 12
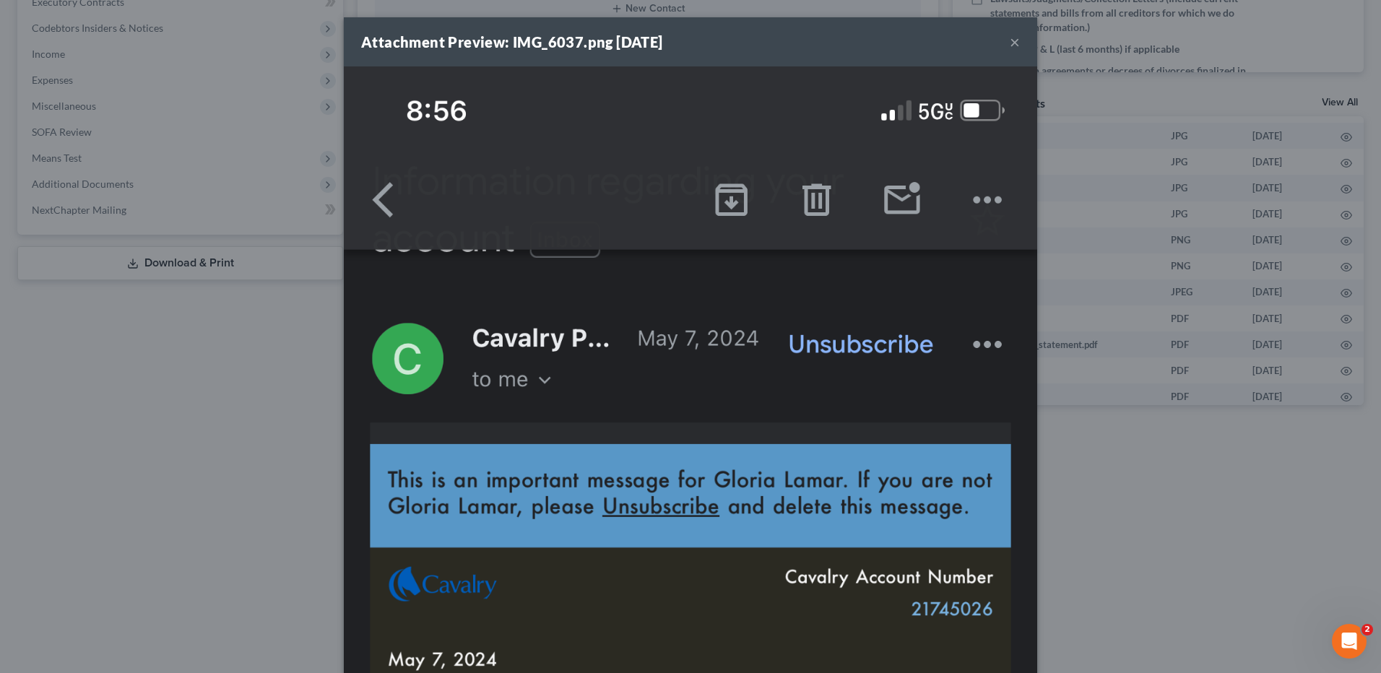
click at [1010, 37] on button "×" at bounding box center [1015, 41] width 10 height 17
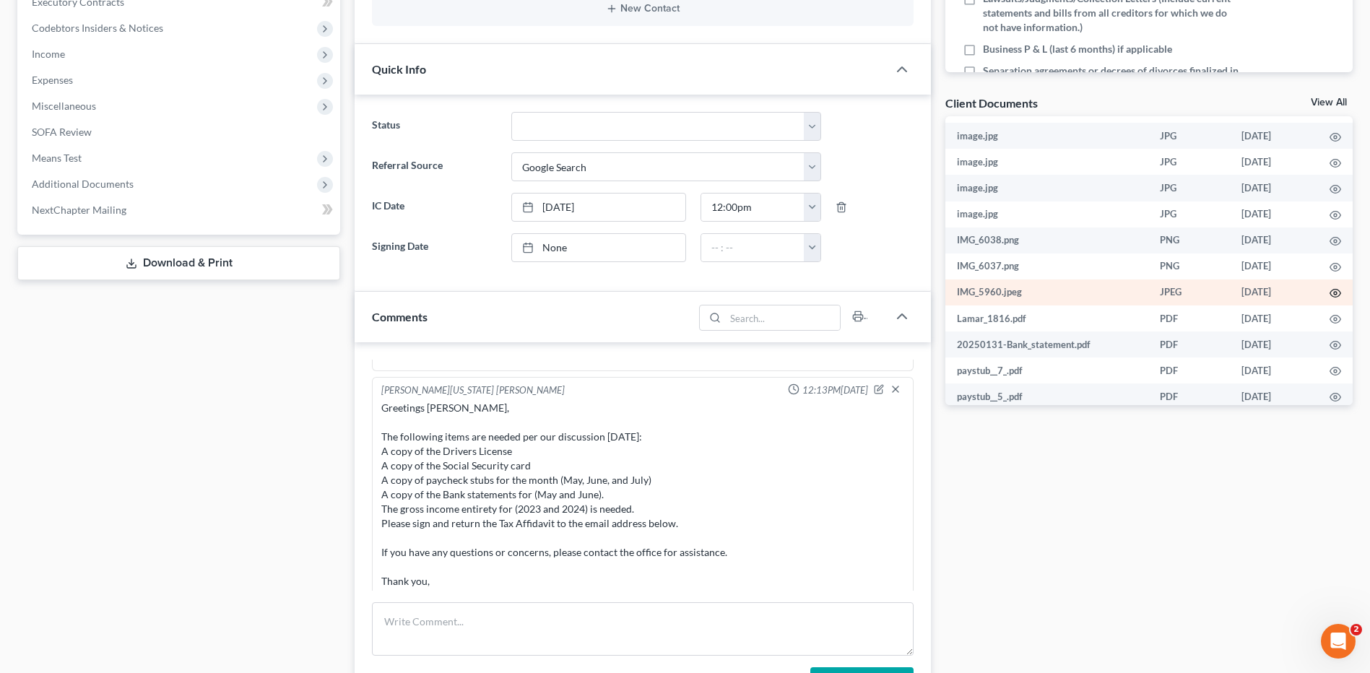
click at [1331, 290] on icon "button" at bounding box center [1336, 294] width 11 height 8
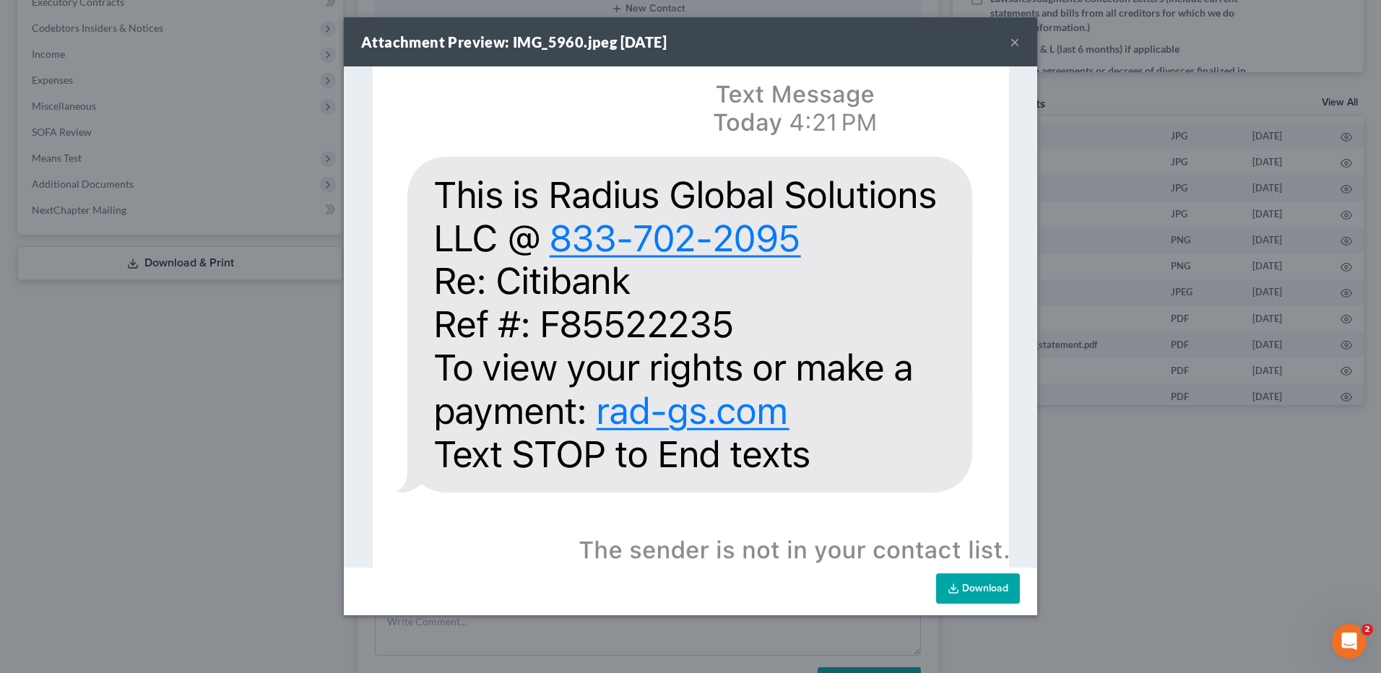
click at [1019, 41] on button "×" at bounding box center [1015, 41] width 10 height 17
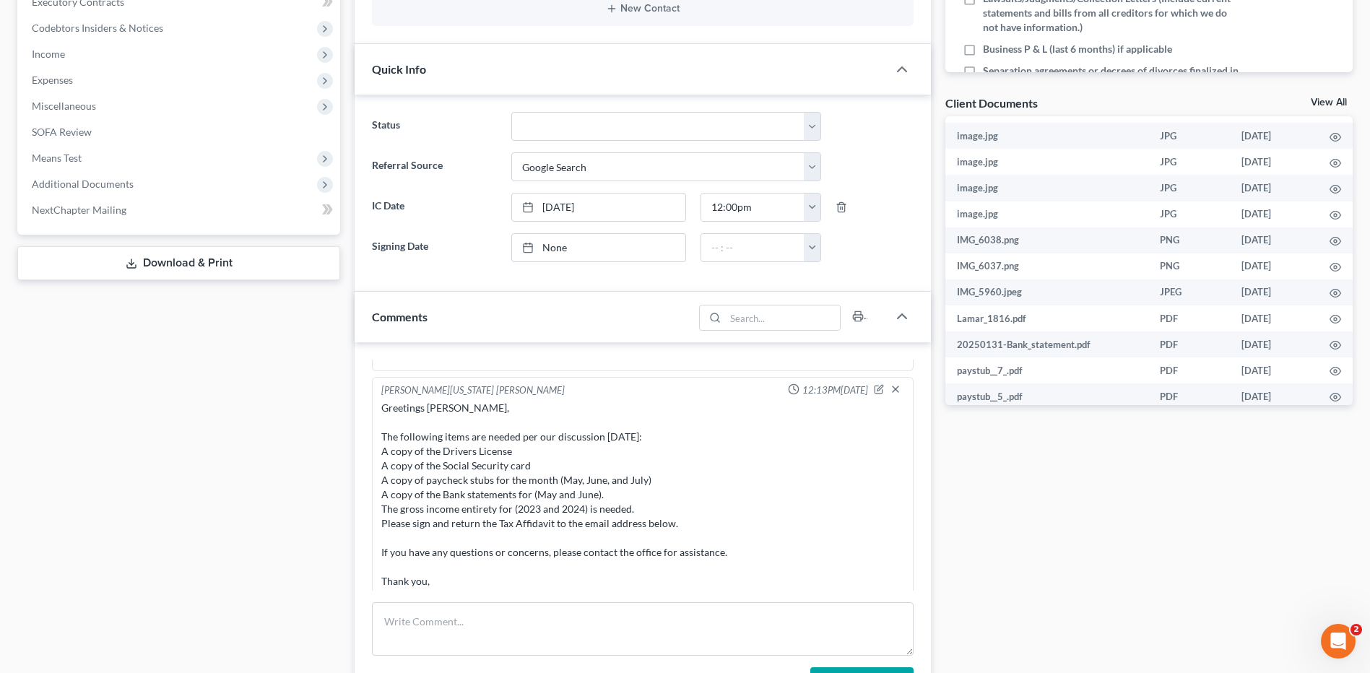
drag, startPoint x: 1225, startPoint y: 490, endPoint x: 1378, endPoint y: 327, distance: 223.3
click at [1230, 482] on div "Docs Tasks Events Timer 0% Completed Nothing here yet! Signed Engagement Debtor…" at bounding box center [1149, 388] width 422 height 1393
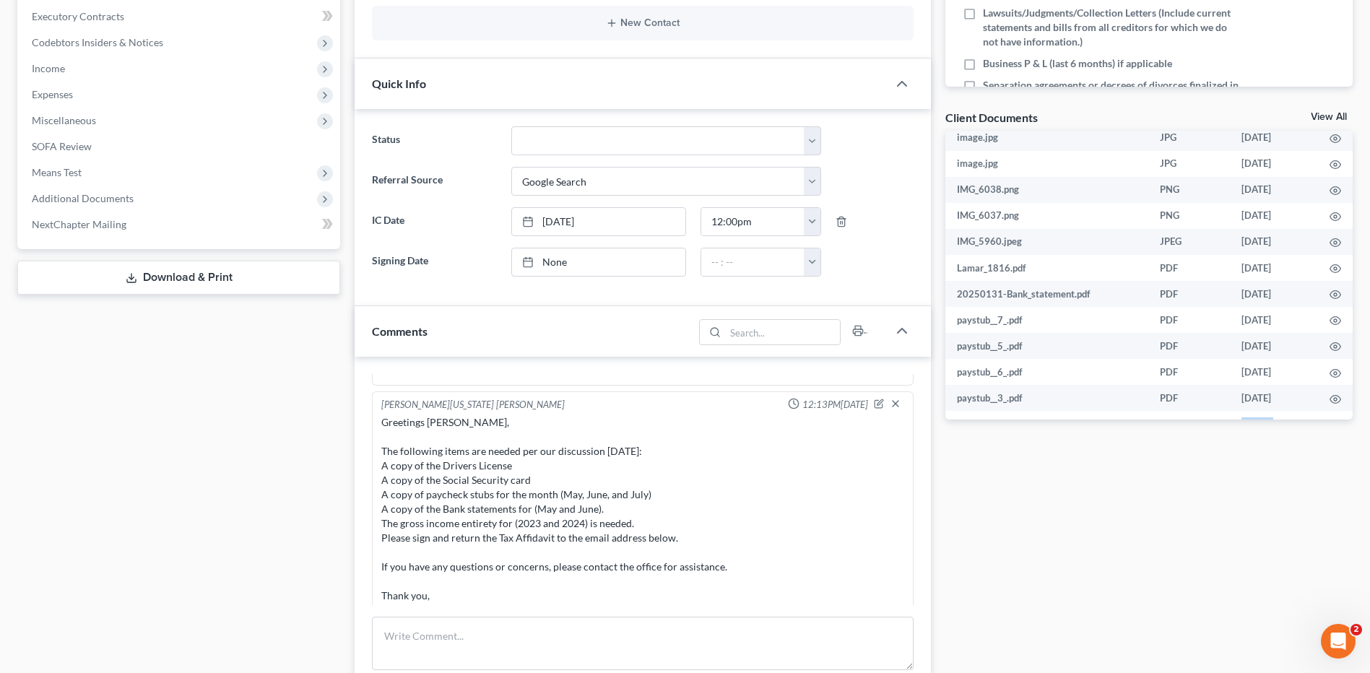
scroll to position [189, 0]
click at [1330, 191] on icon "button" at bounding box center [1336, 193] width 12 height 12
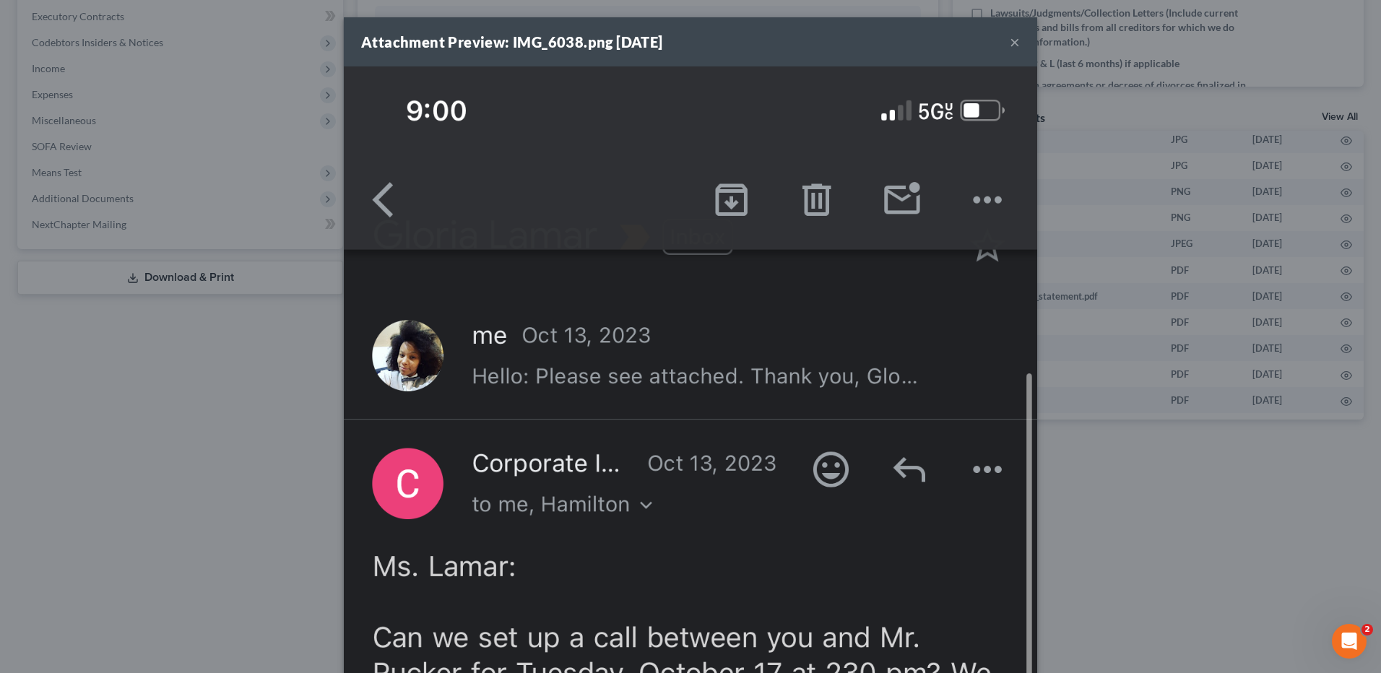
click at [1011, 35] on button "×" at bounding box center [1015, 41] width 10 height 17
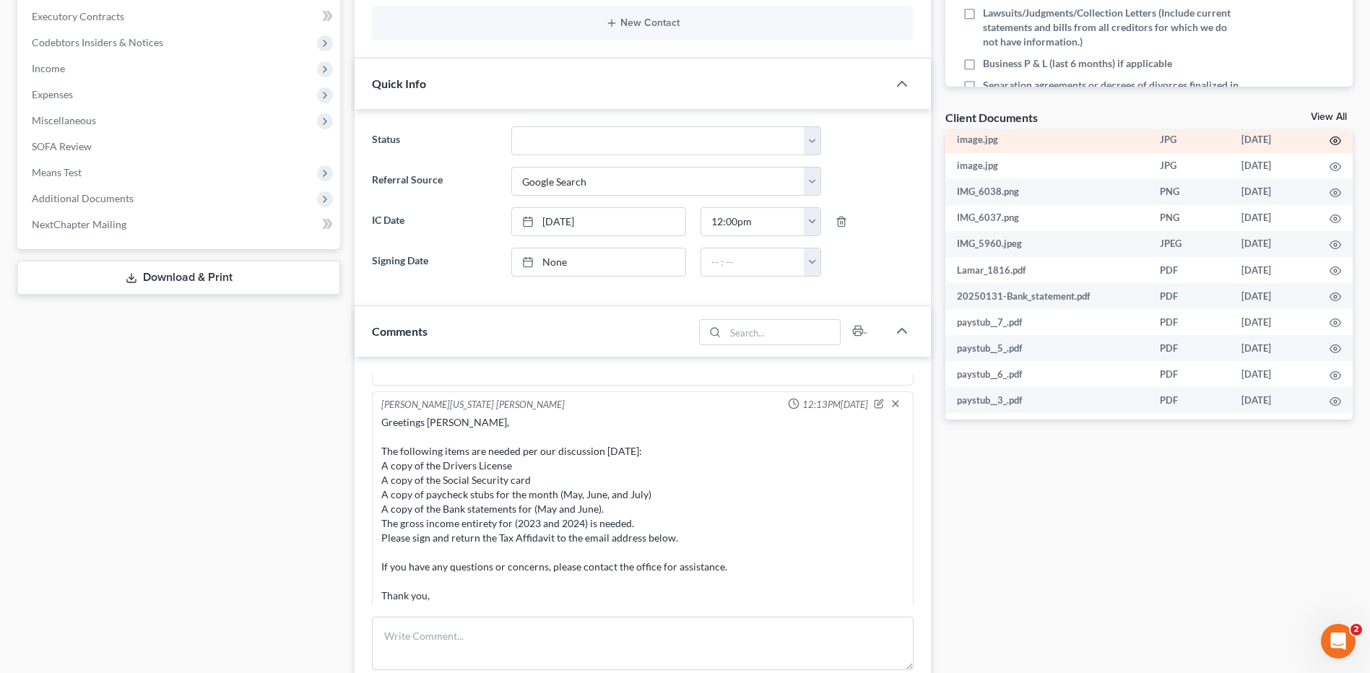
click at [1331, 137] on icon "button" at bounding box center [1336, 141] width 11 height 8
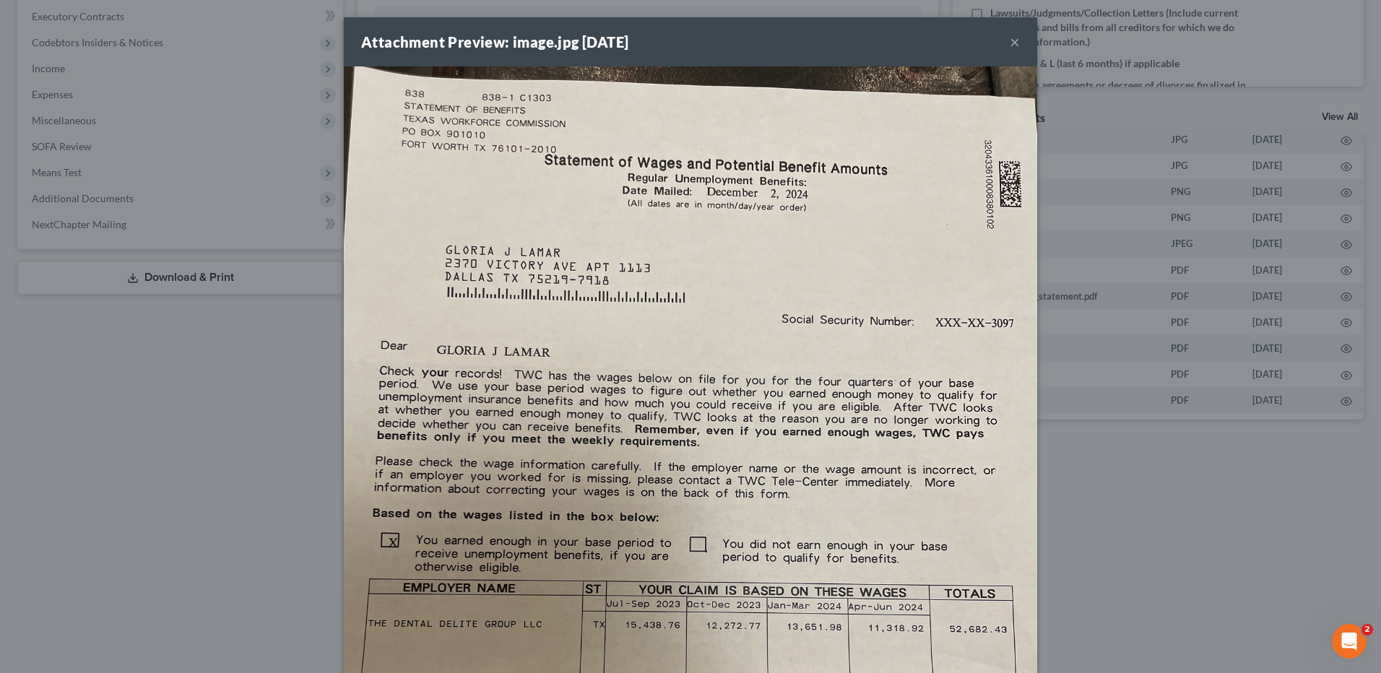
click at [1015, 44] on div "Attachment Preview: image.jpg 07/22/2025 ×" at bounding box center [690, 41] width 693 height 49
click at [1010, 41] on button "×" at bounding box center [1015, 41] width 10 height 17
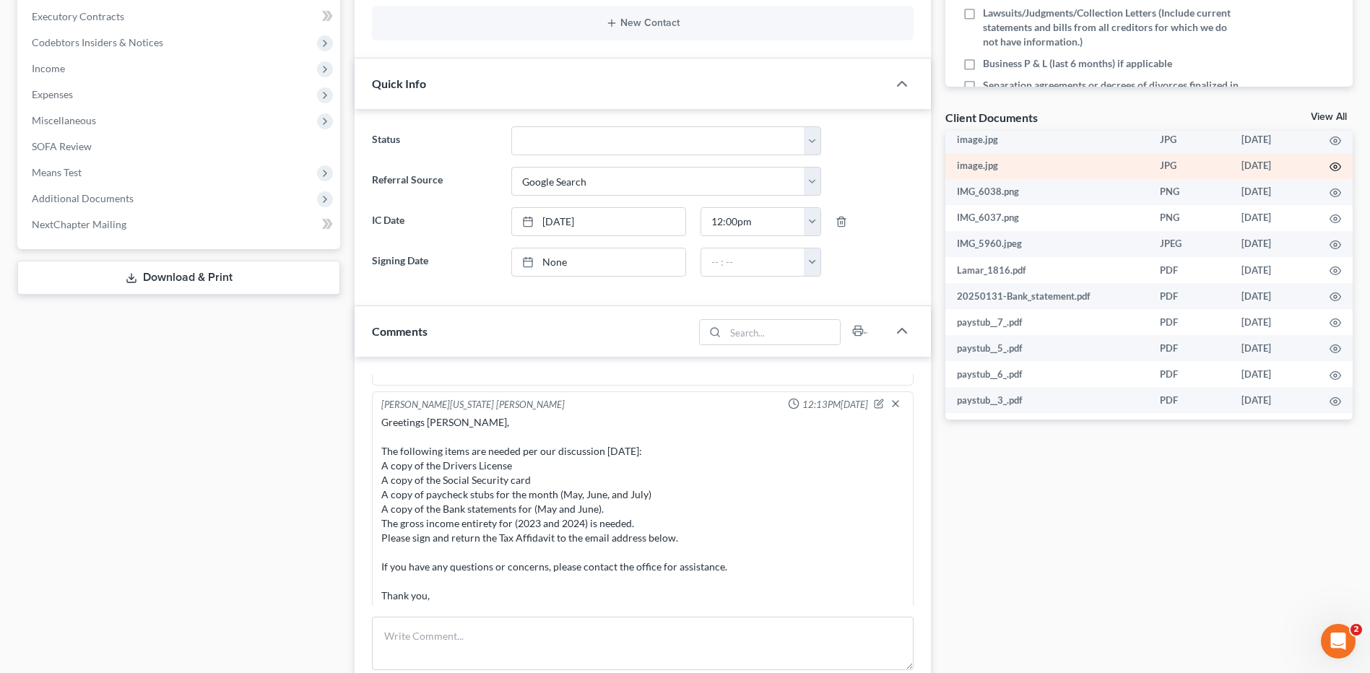
click at [1330, 166] on icon "button" at bounding box center [1336, 167] width 12 height 12
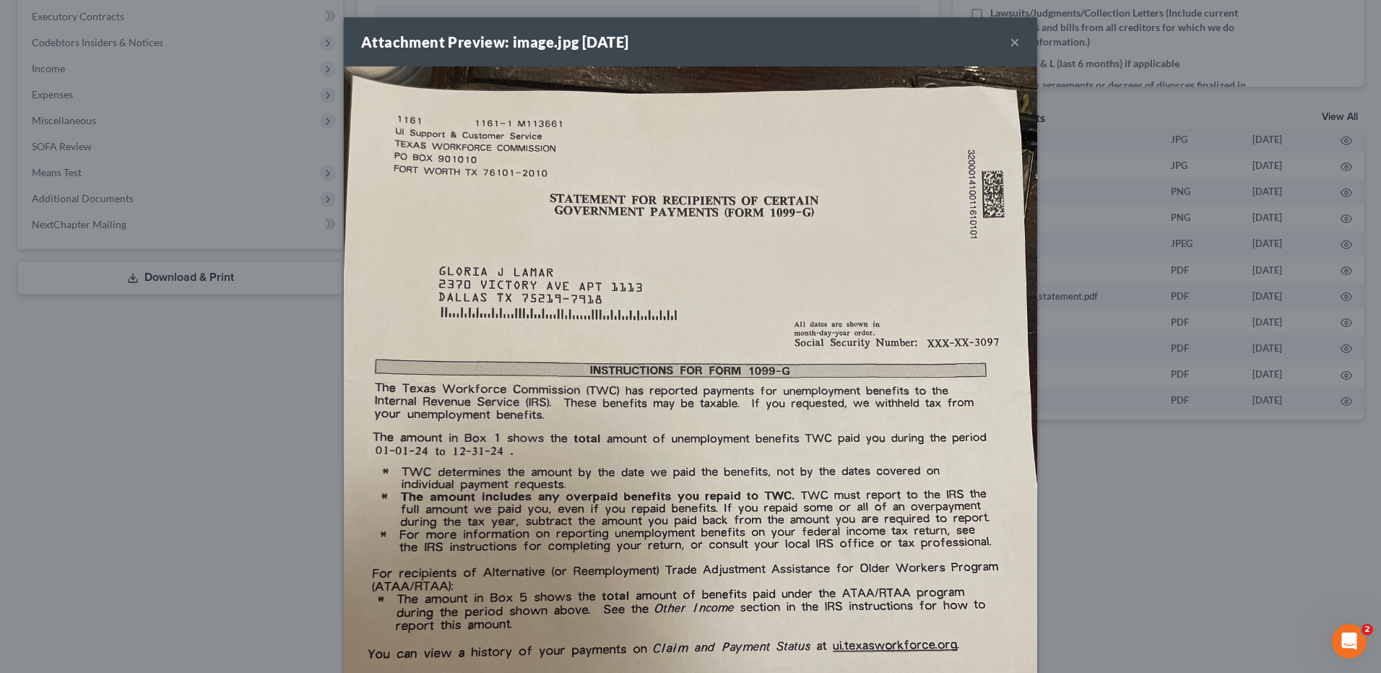
click at [1011, 41] on button "×" at bounding box center [1015, 41] width 10 height 17
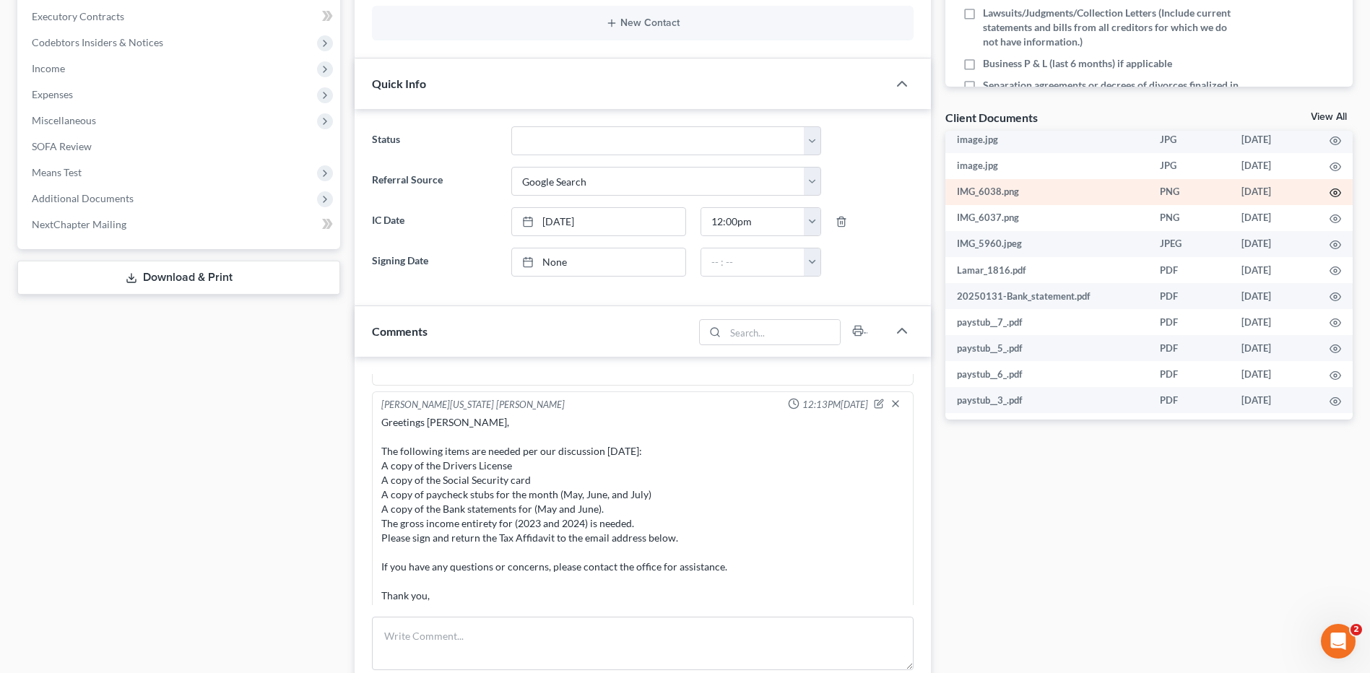
click at [1330, 191] on icon "button" at bounding box center [1336, 193] width 12 height 12
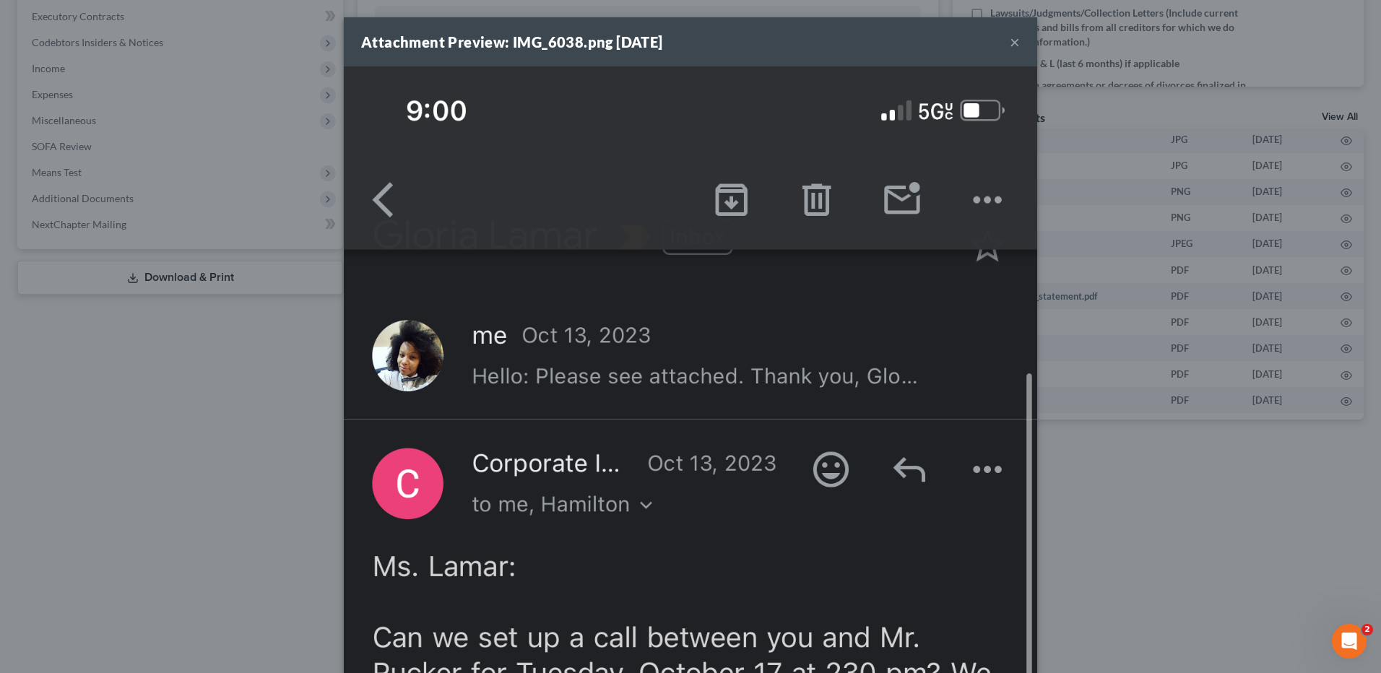
click at [1013, 49] on button "×" at bounding box center [1015, 41] width 10 height 17
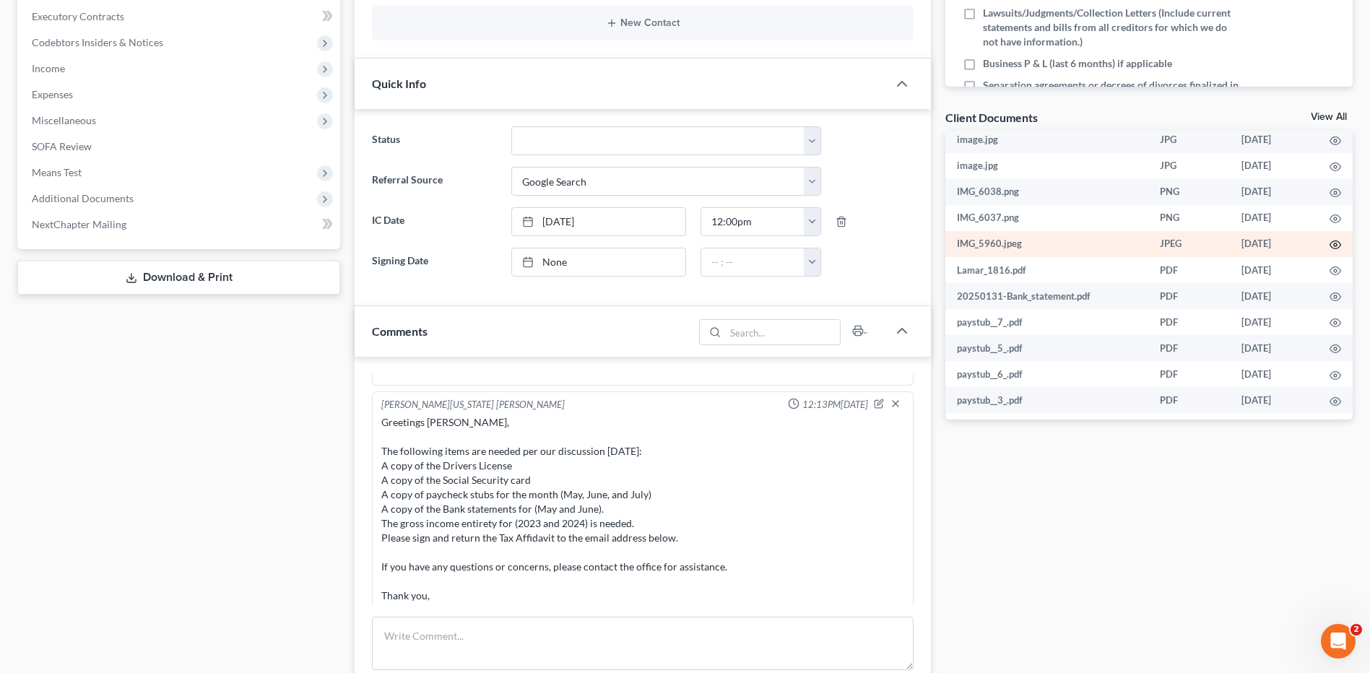
click at [1334, 246] on circle "button" at bounding box center [1335, 244] width 3 height 3
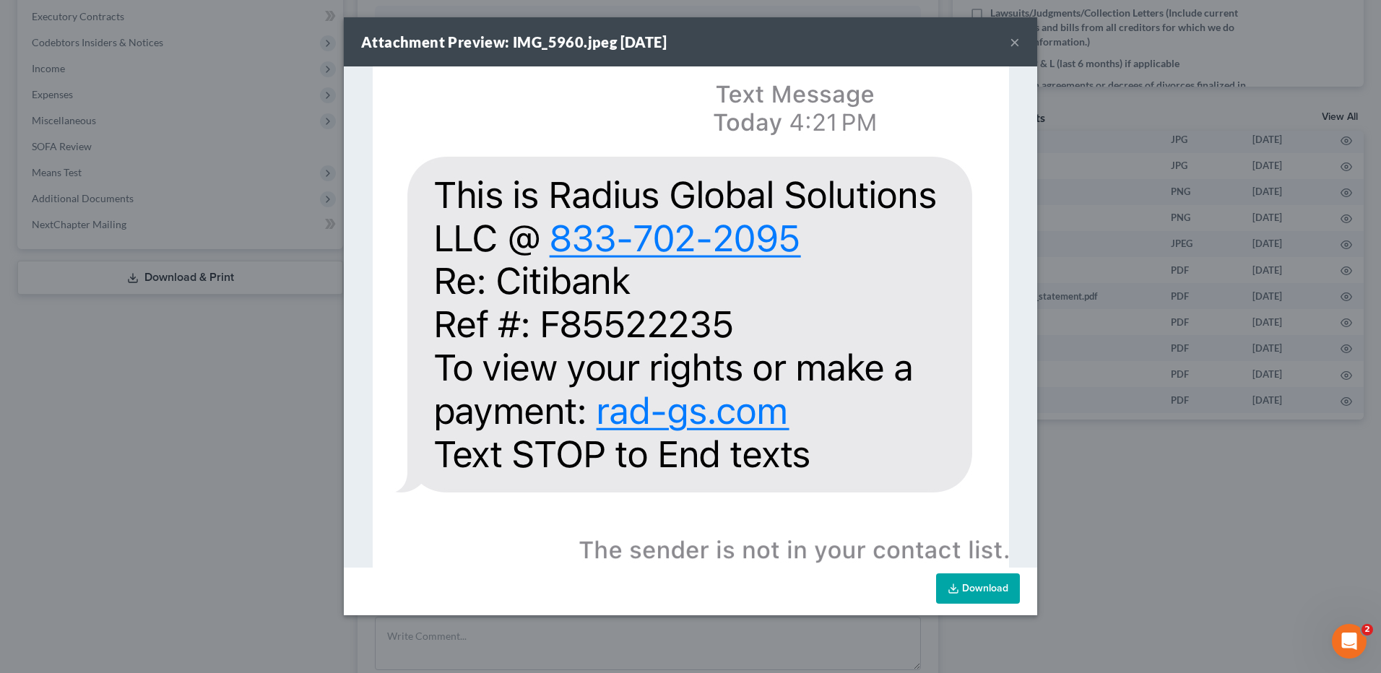
click at [1012, 44] on button "×" at bounding box center [1015, 41] width 10 height 17
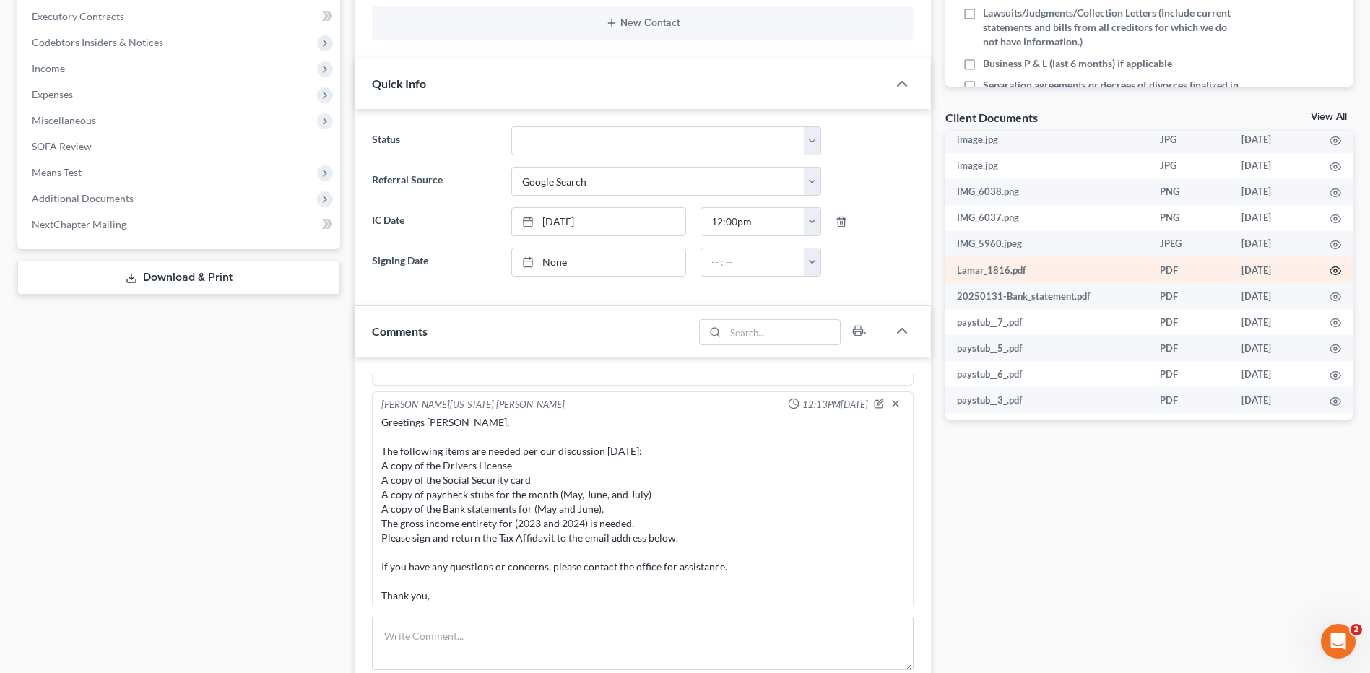
click at [1330, 269] on icon "button" at bounding box center [1336, 271] width 12 height 12
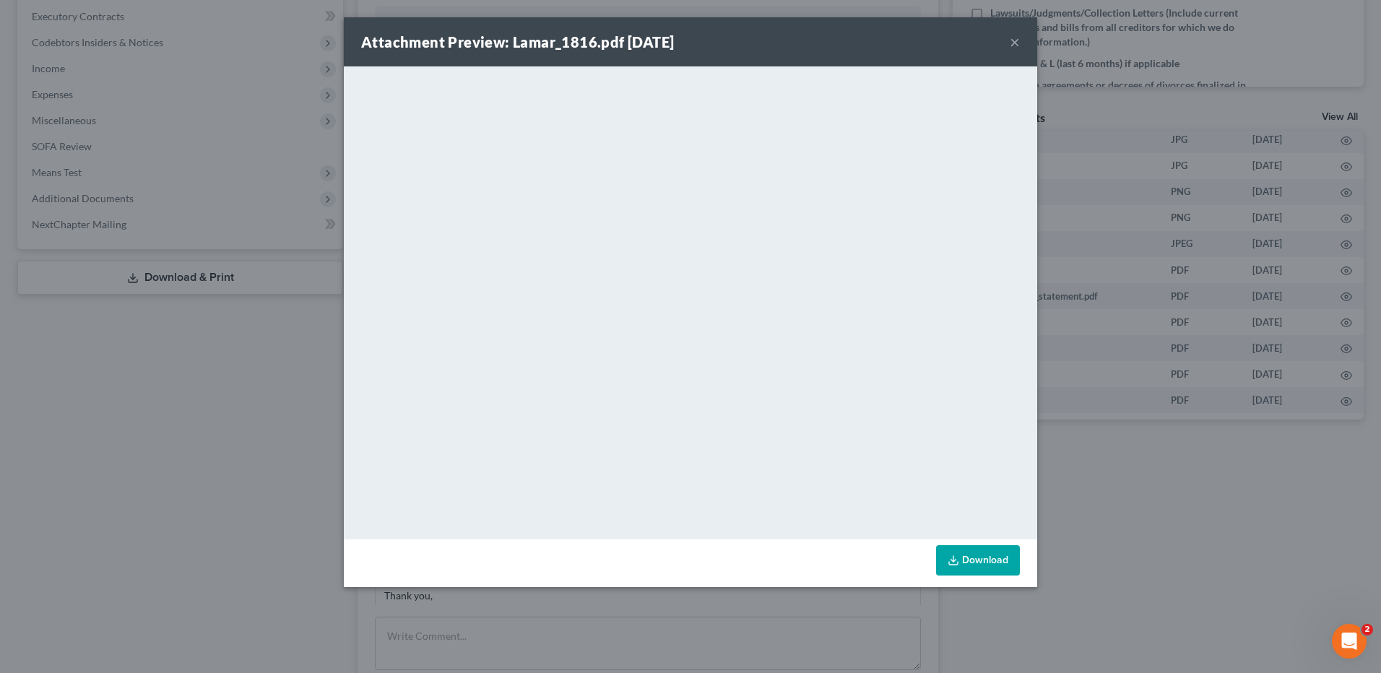
click at [1013, 47] on button "×" at bounding box center [1015, 41] width 10 height 17
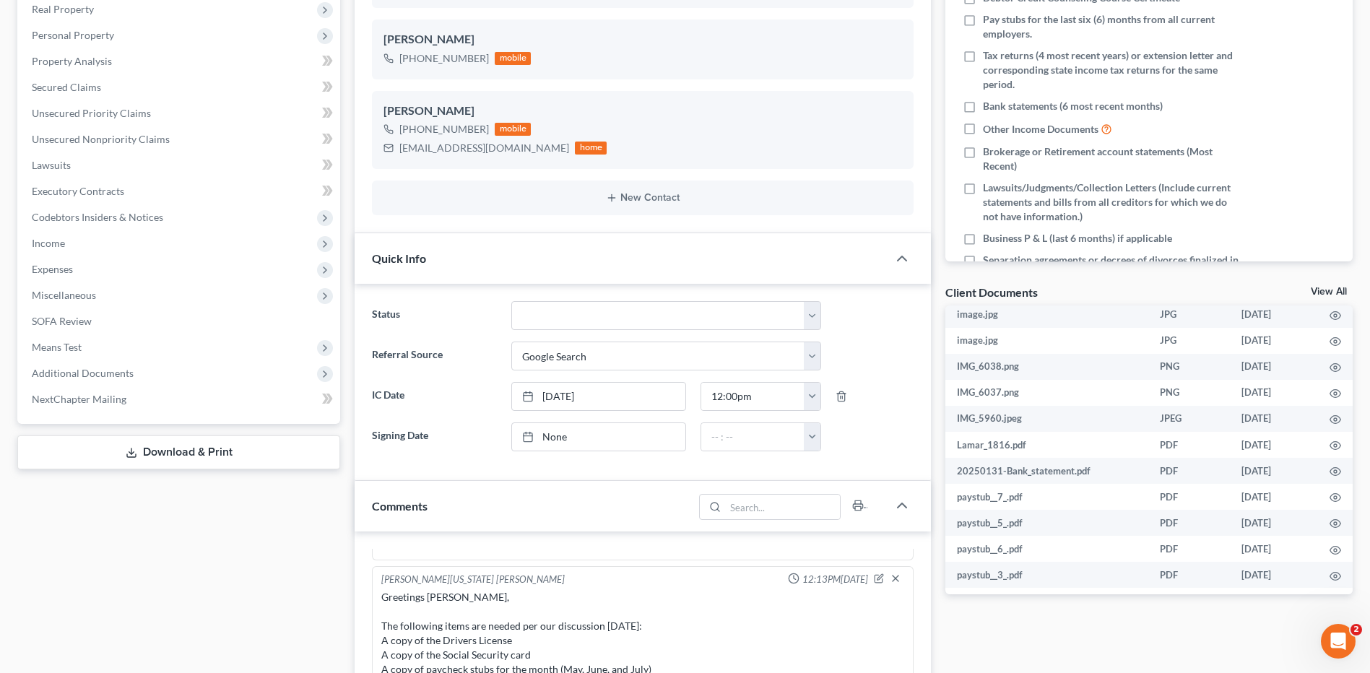
scroll to position [0, 0]
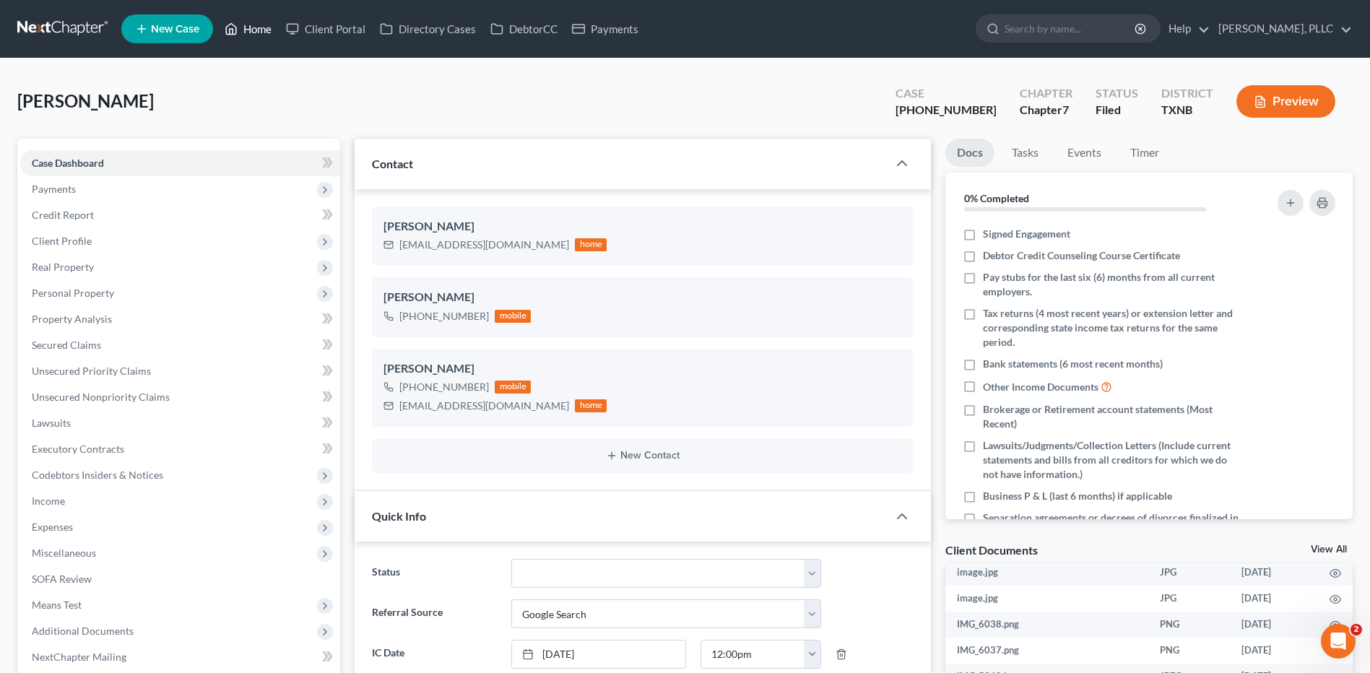
click at [256, 30] on link "Home" at bounding box center [247, 29] width 61 height 26
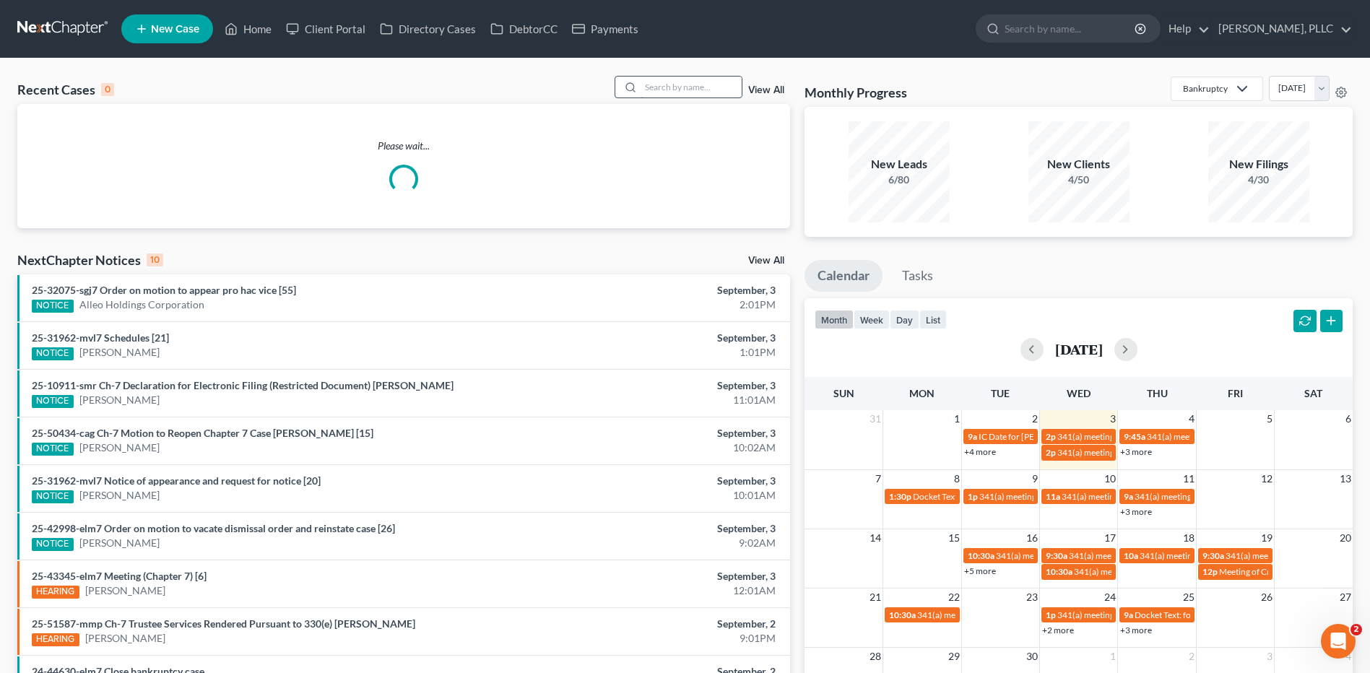
click at [677, 87] on input "search" at bounding box center [691, 87] width 101 height 21
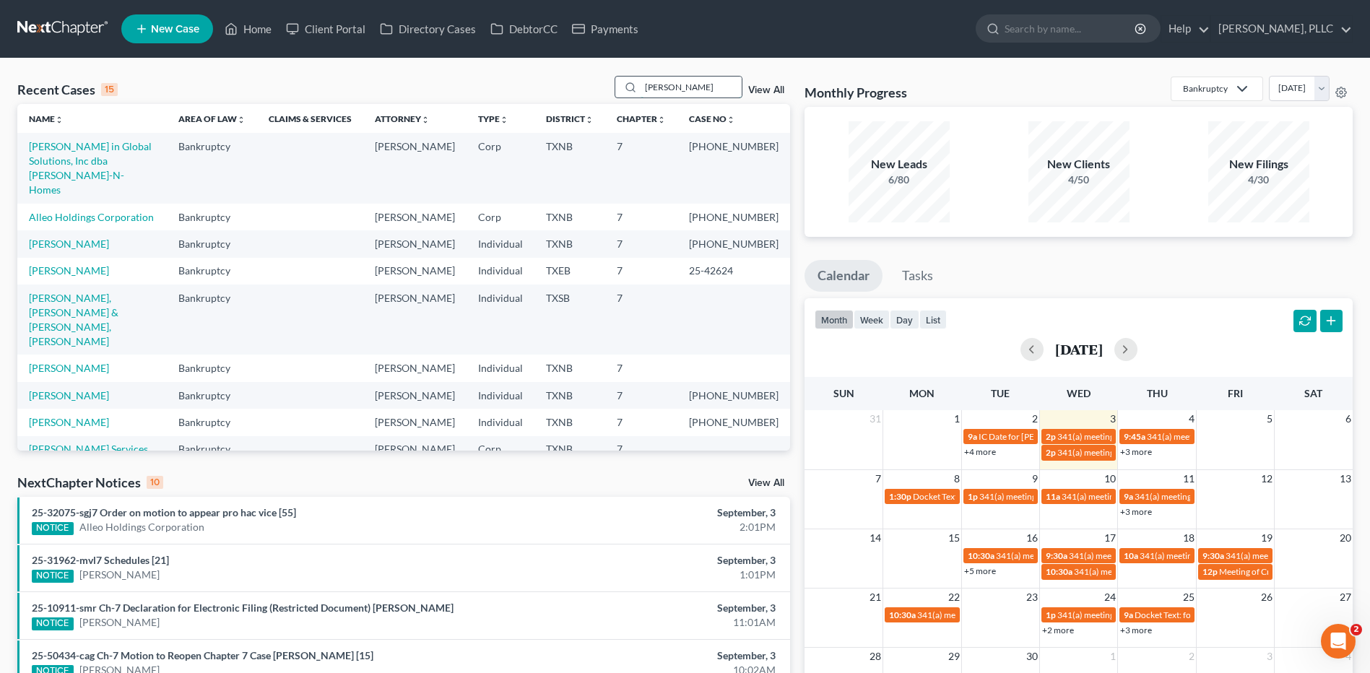
type input "Lamar"
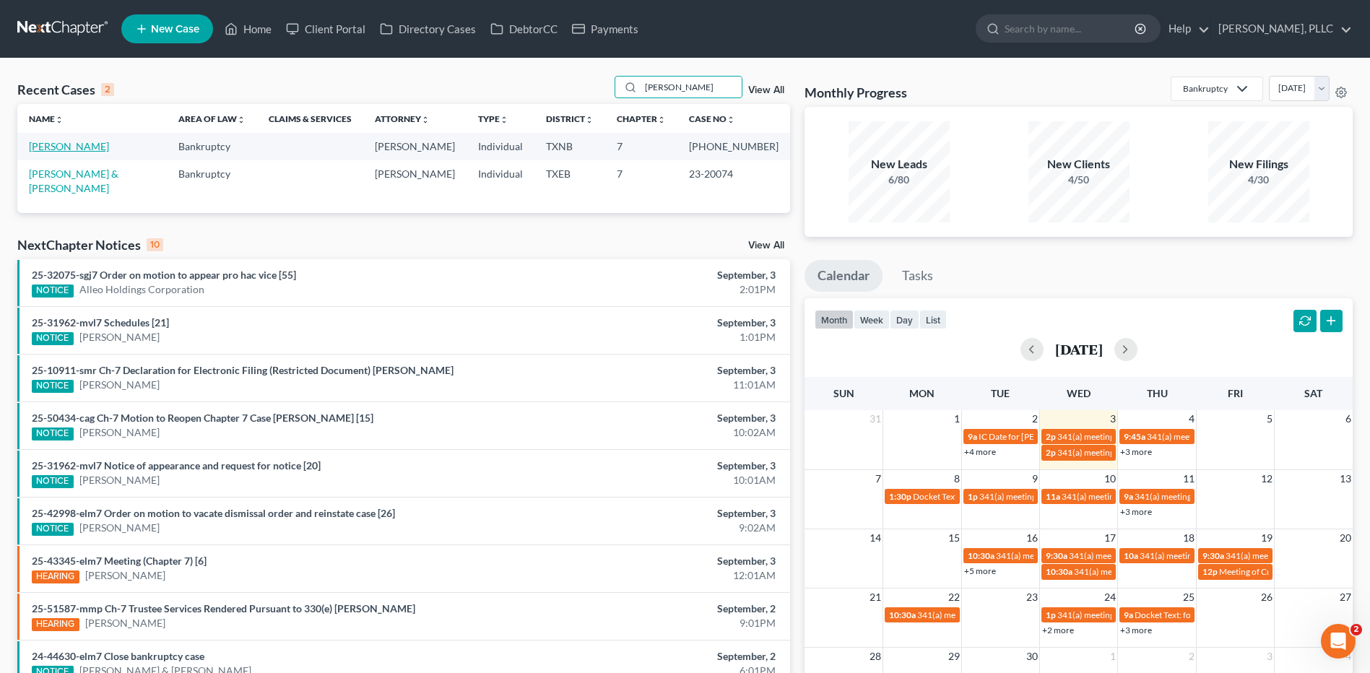
click at [36, 144] on link "[PERSON_NAME]" at bounding box center [69, 146] width 80 height 12
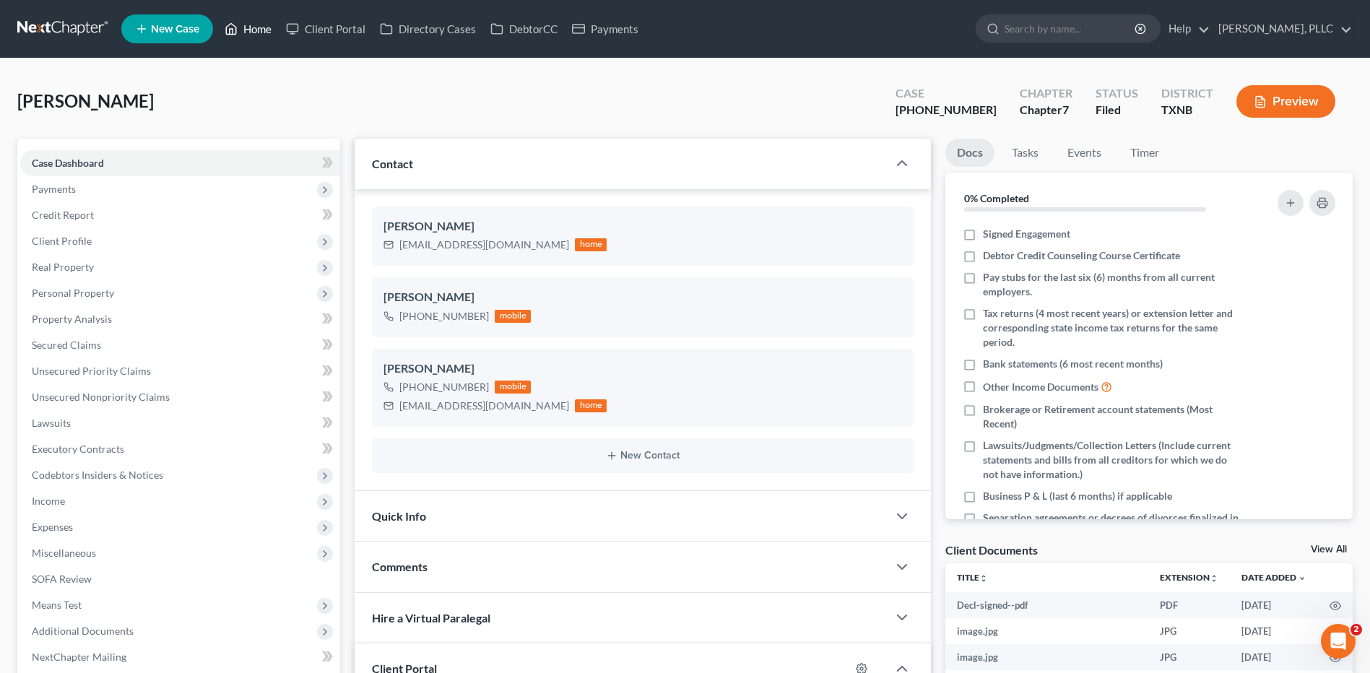
click at [256, 25] on link "Home" at bounding box center [247, 29] width 61 height 26
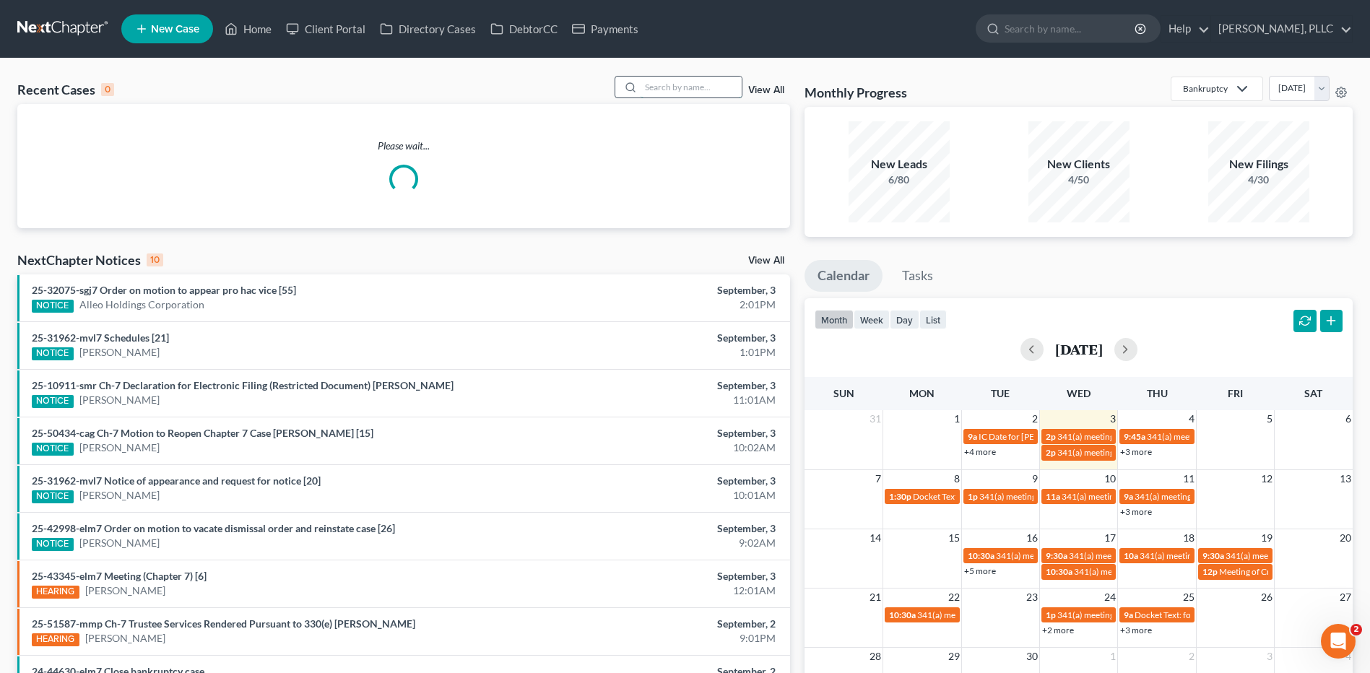
click at [679, 90] on input "search" at bounding box center [691, 87] width 101 height 21
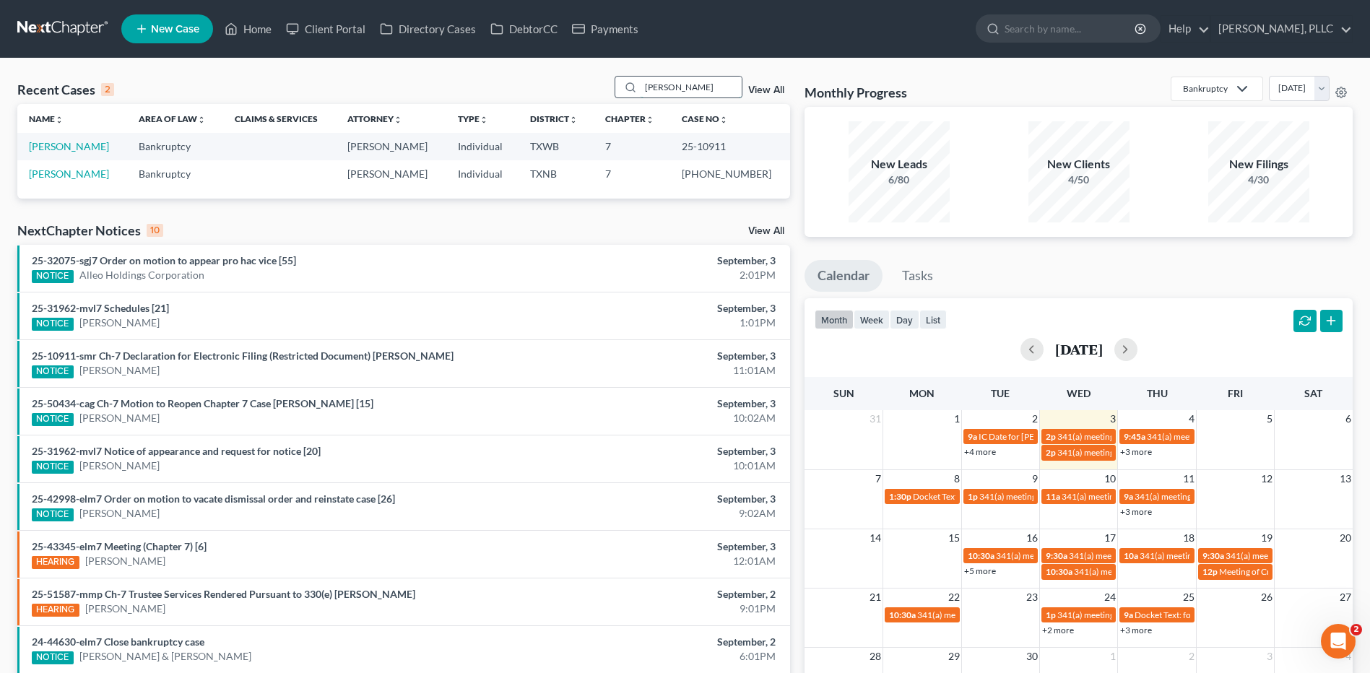
type input "Pearley"
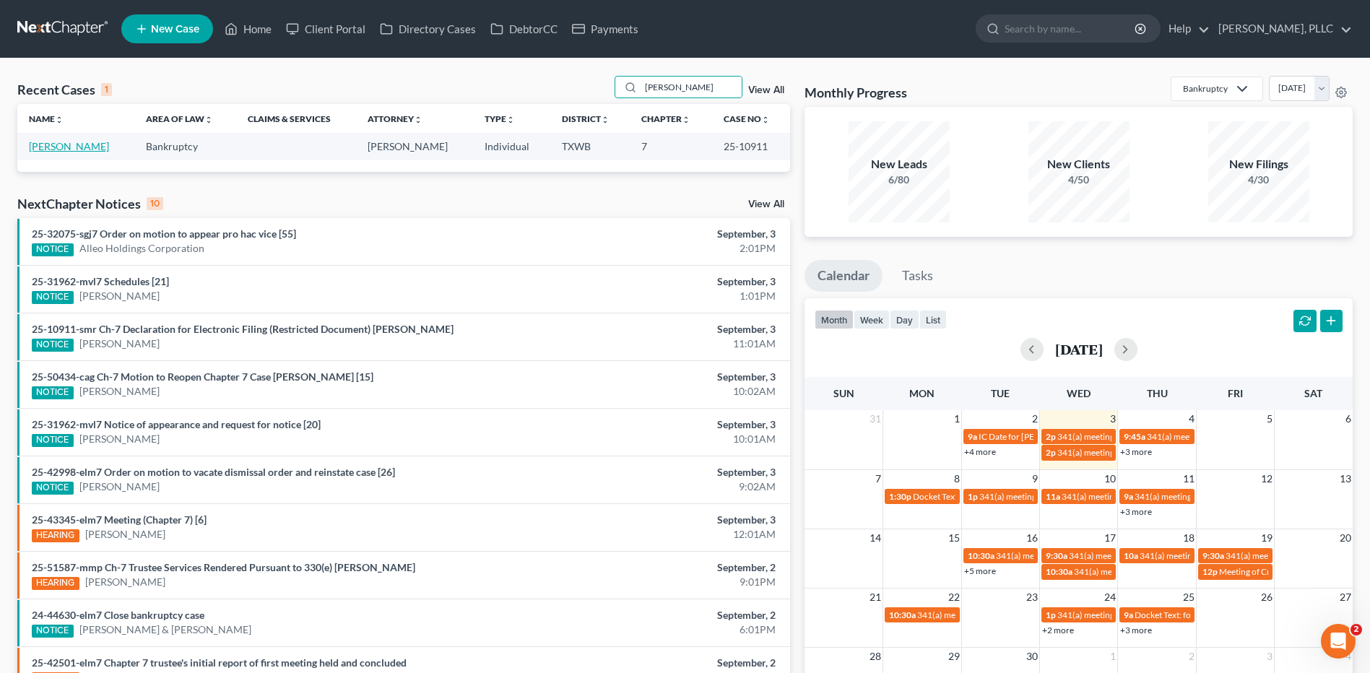
click at [64, 147] on link "[PERSON_NAME]" at bounding box center [69, 146] width 80 height 12
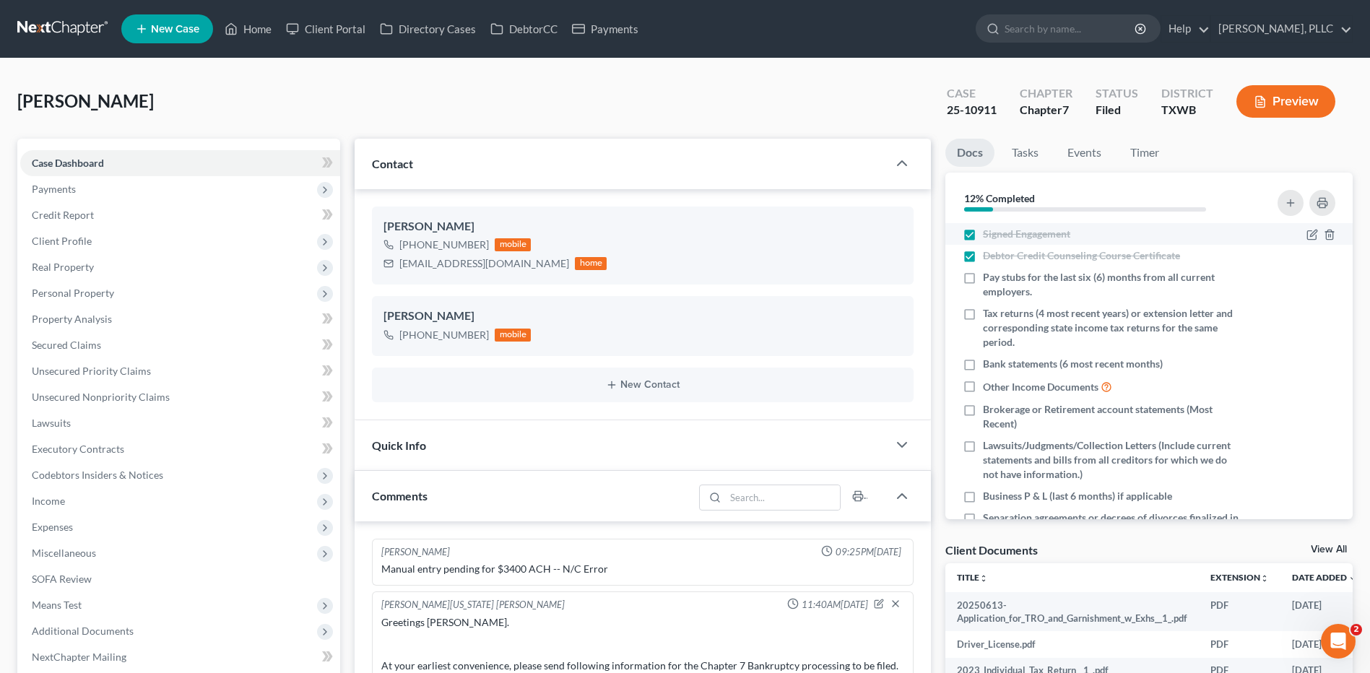
scroll to position [1807, 0]
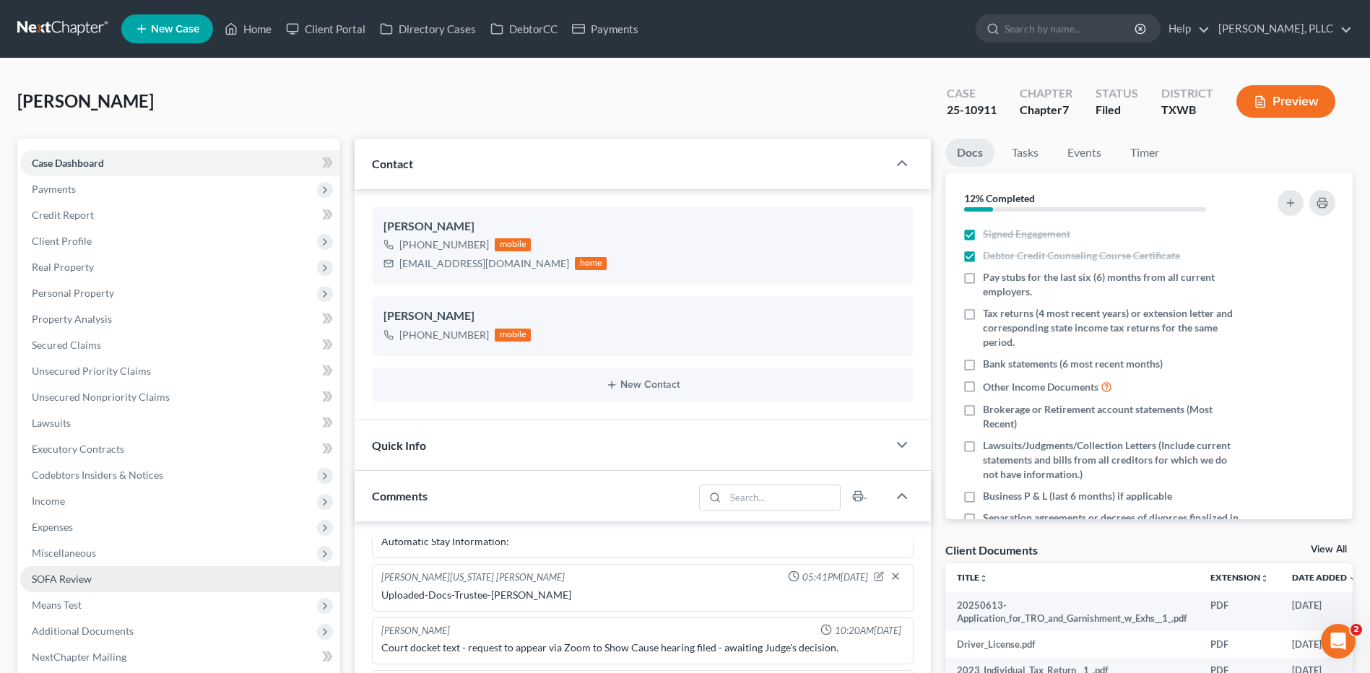
click at [51, 574] on span "SOFA Review" at bounding box center [62, 579] width 60 height 12
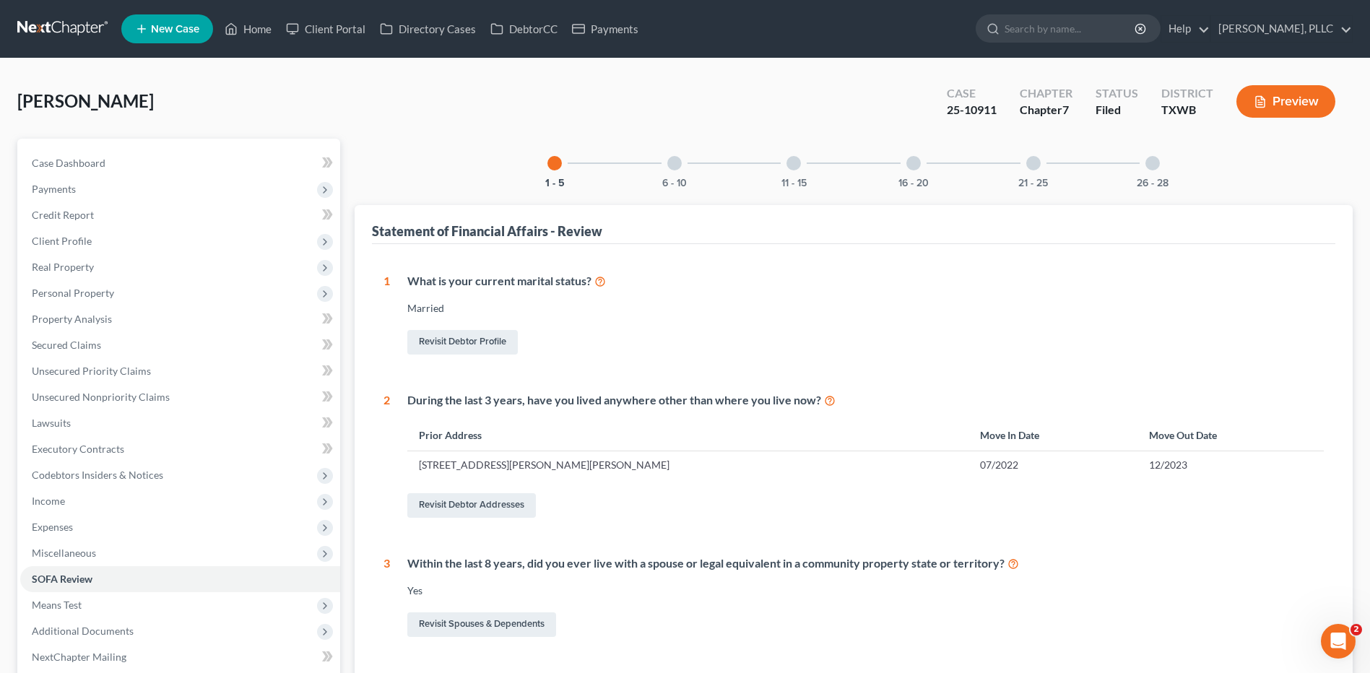
click at [676, 166] on div at bounding box center [674, 163] width 14 height 14
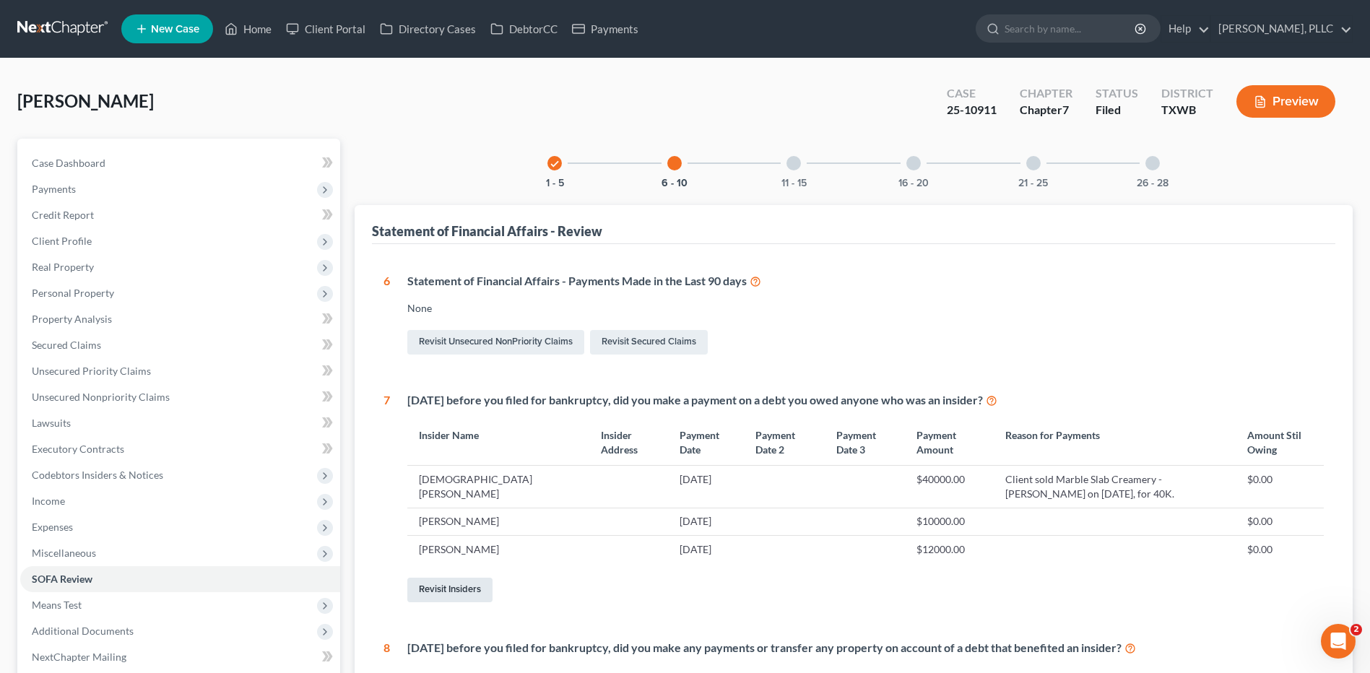
click at [457, 585] on link "Revisit Insiders" at bounding box center [449, 590] width 85 height 25
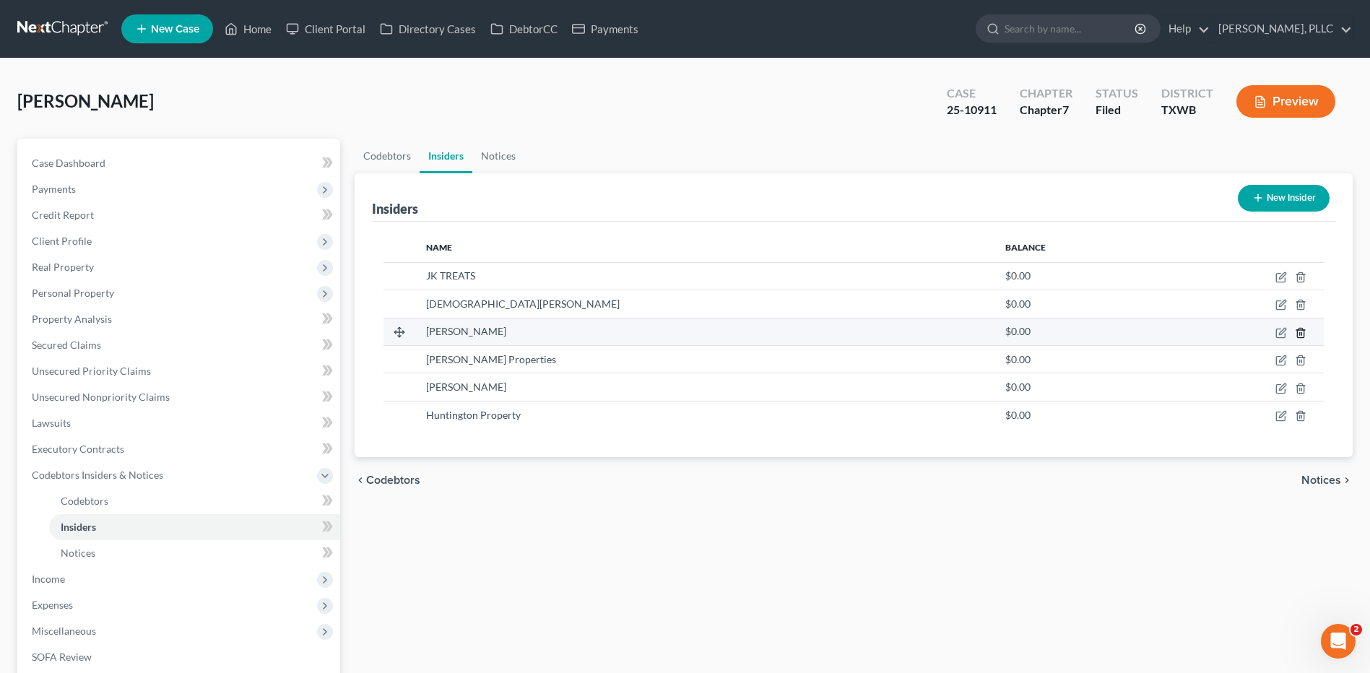
click at [1299, 329] on icon "button" at bounding box center [1300, 332] width 7 height 9
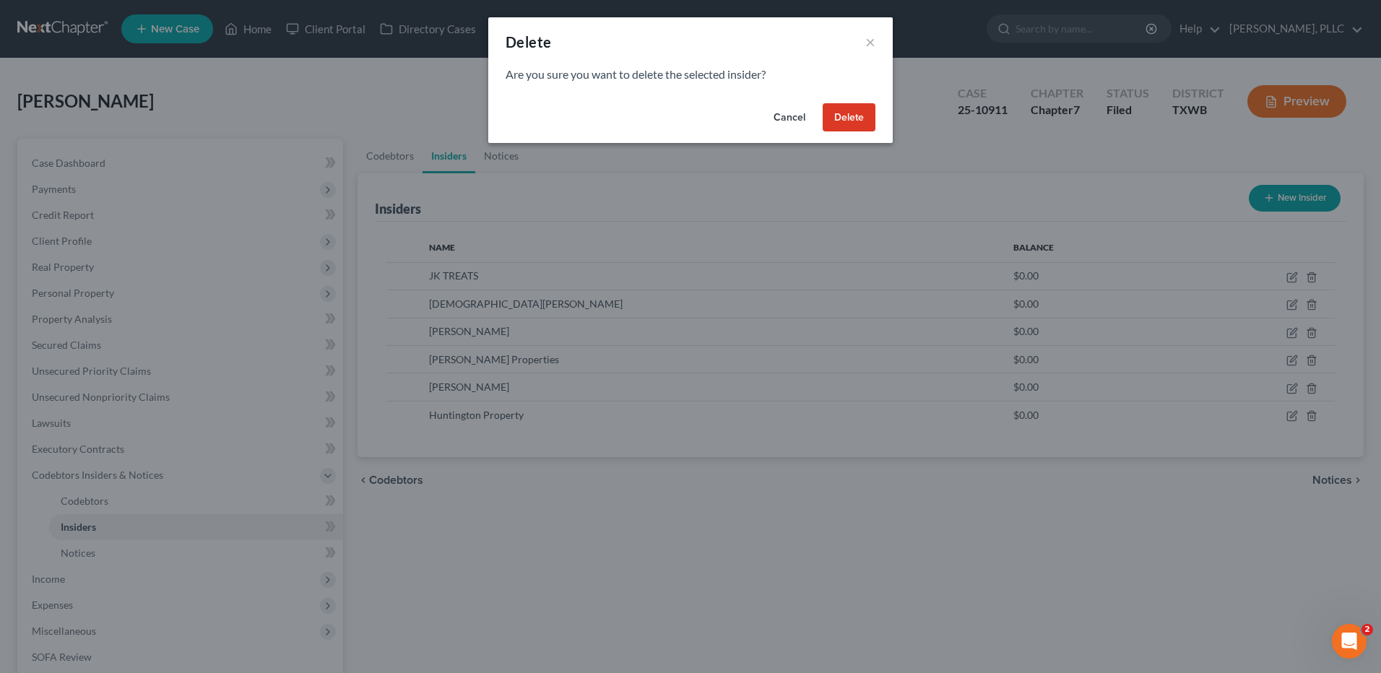
click at [852, 114] on button "Delete" at bounding box center [849, 117] width 53 height 29
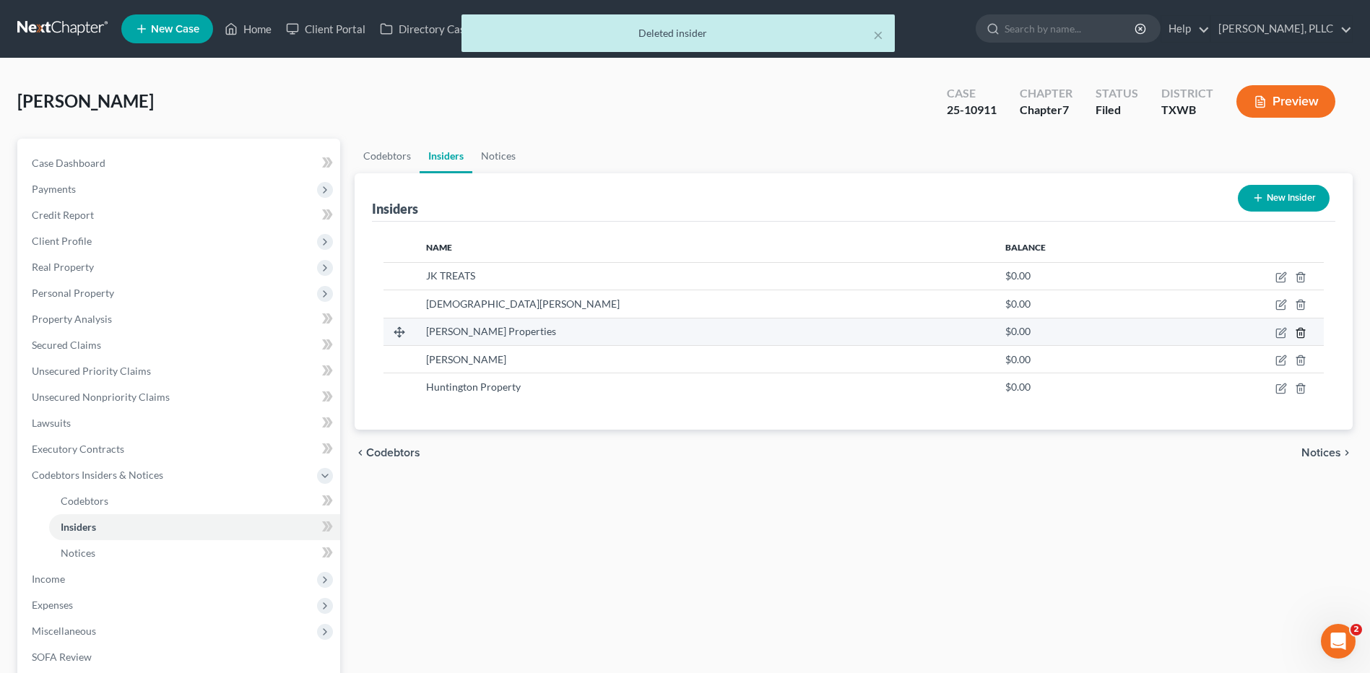
click at [1302, 332] on icon "button" at bounding box center [1301, 333] width 12 height 12
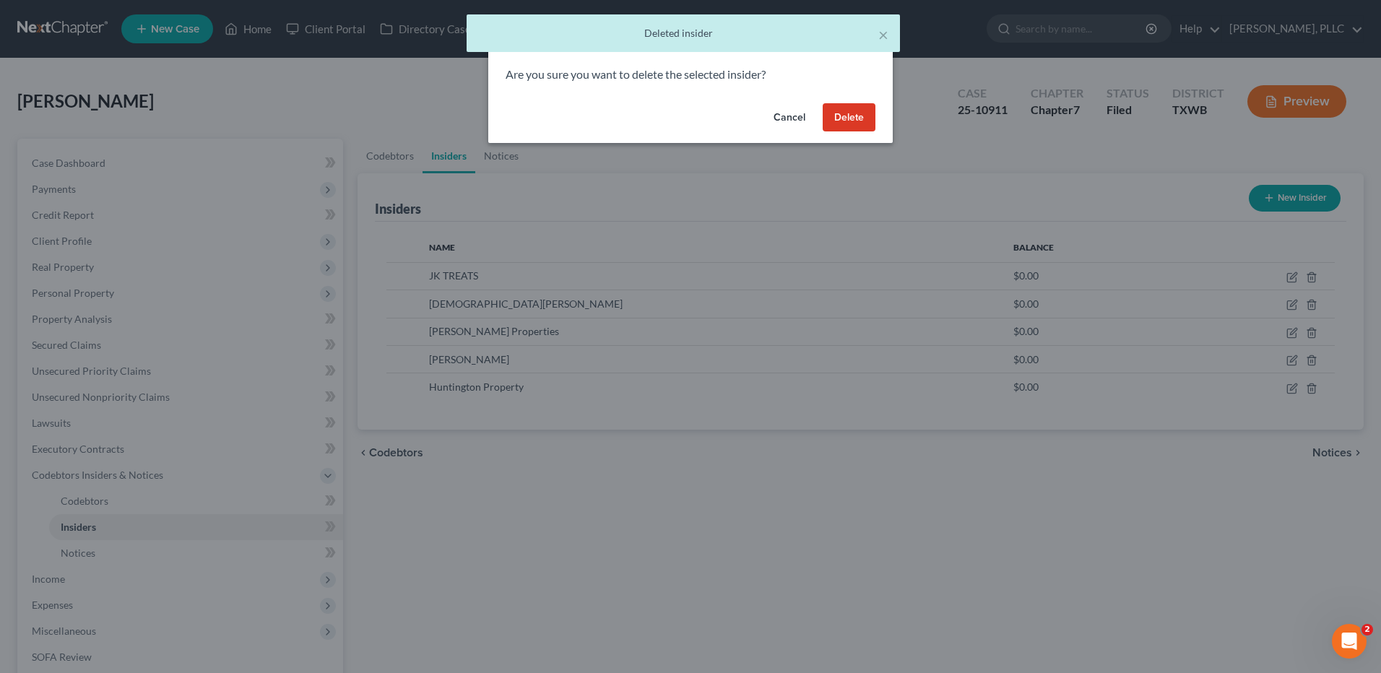
click at [865, 114] on button "Delete" at bounding box center [849, 117] width 53 height 29
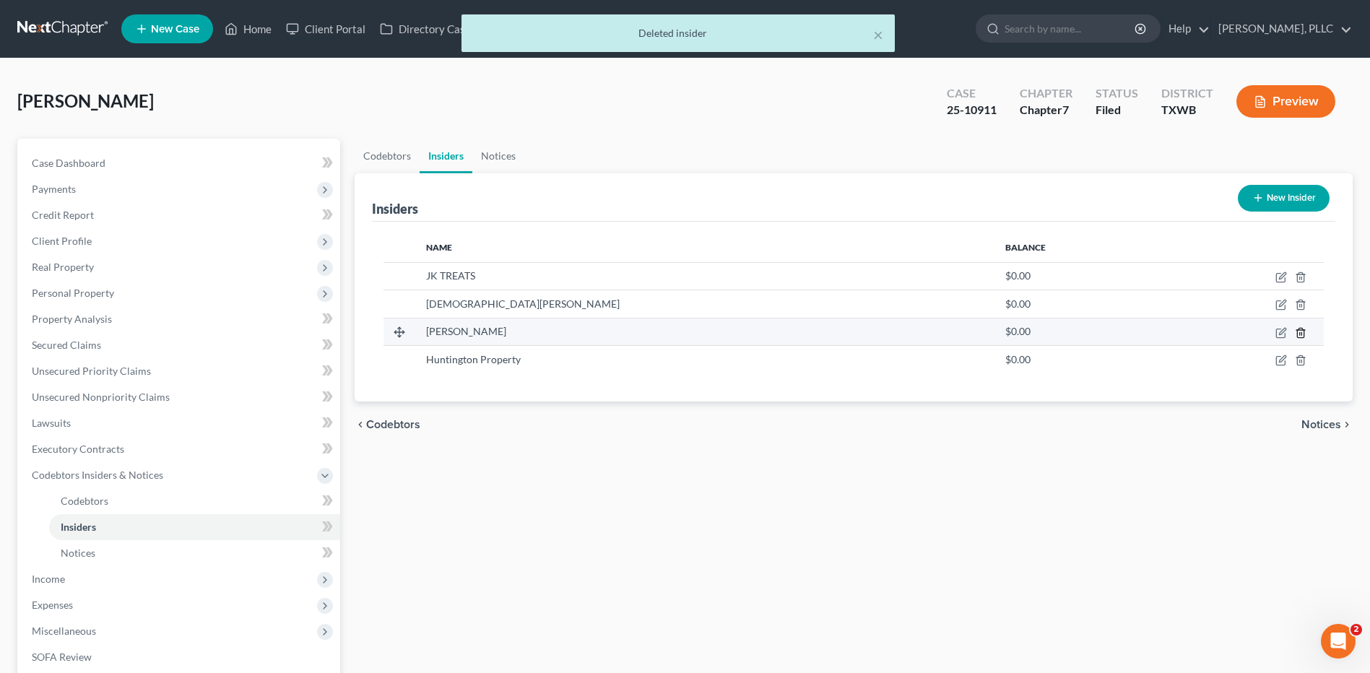
click at [1300, 331] on icon "button" at bounding box center [1301, 333] width 12 height 12
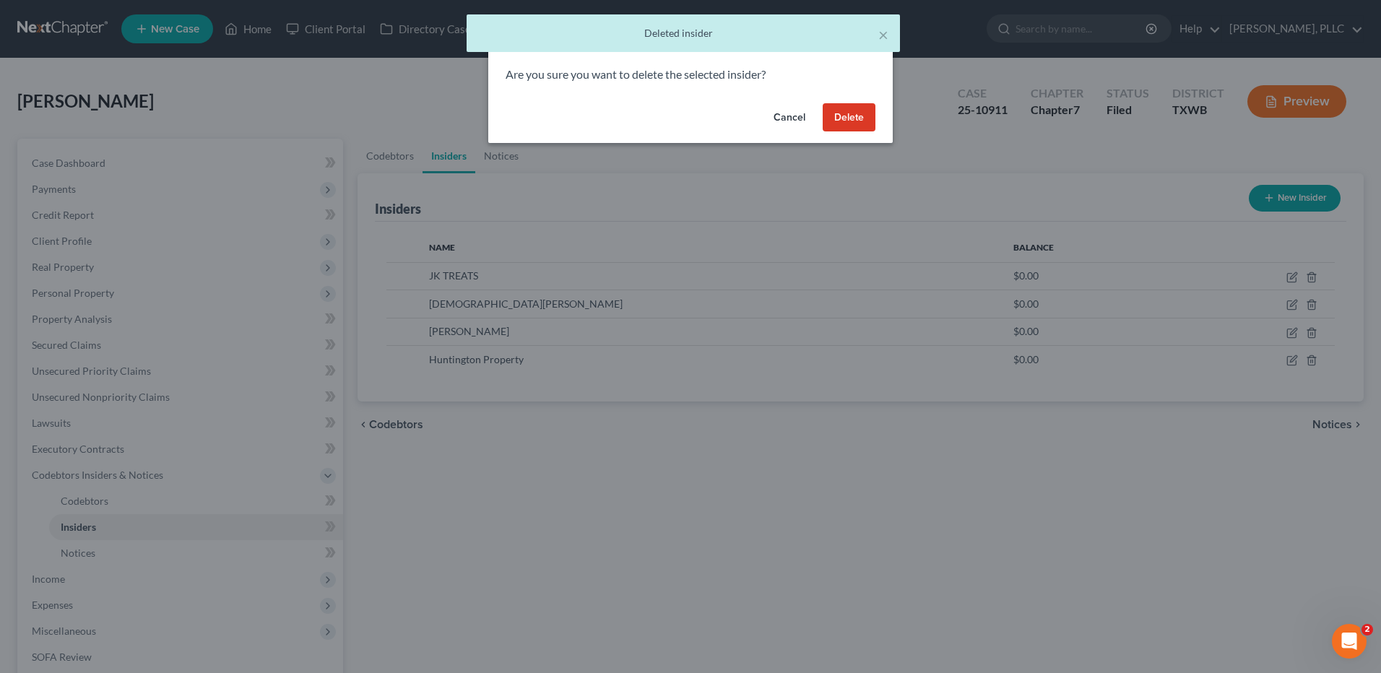
click at [861, 116] on button "Delete" at bounding box center [849, 117] width 53 height 29
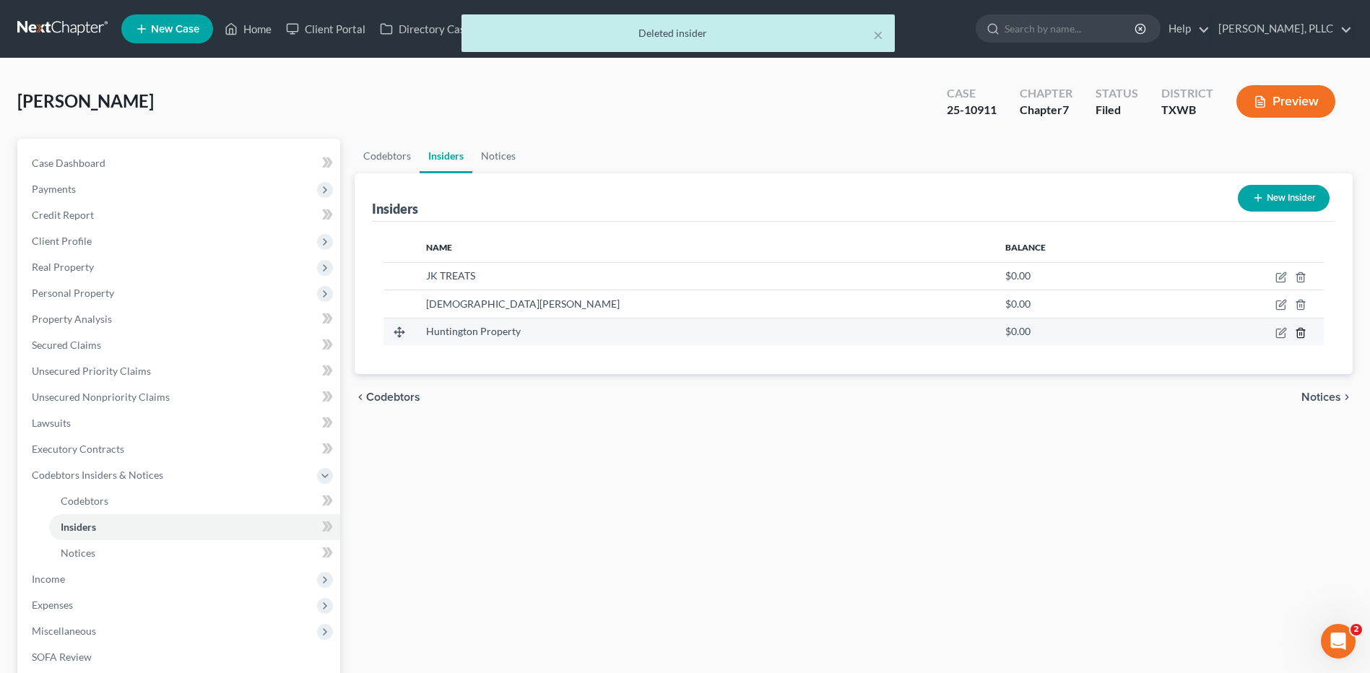
click at [1299, 332] on icon "button" at bounding box center [1301, 333] width 12 height 12
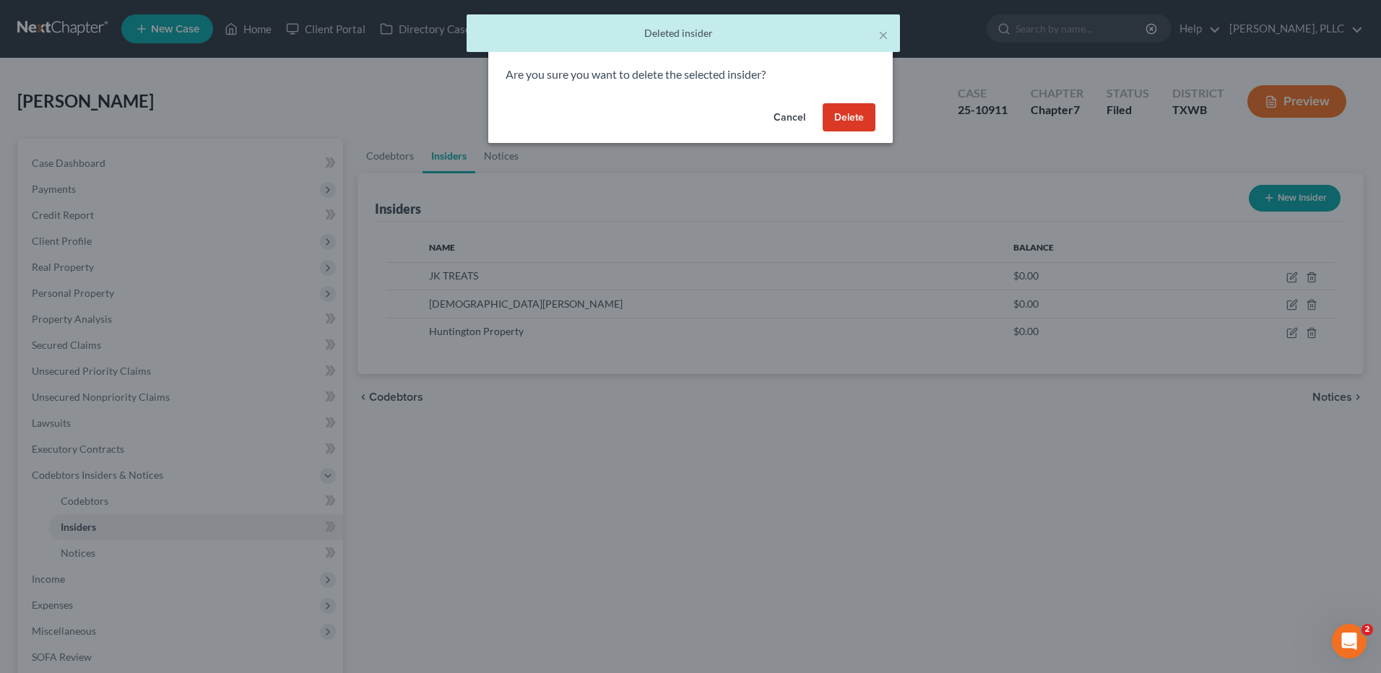
click at [842, 118] on button "Delete" at bounding box center [849, 117] width 53 height 29
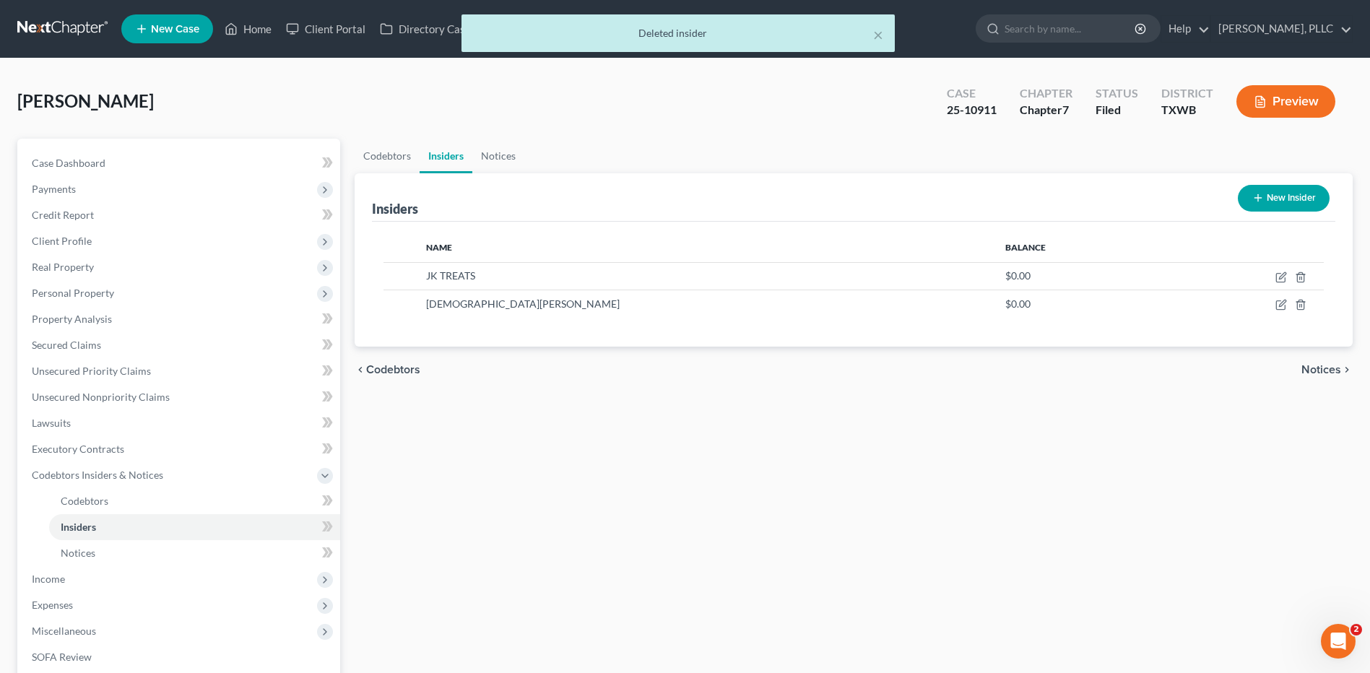
click at [1326, 370] on span "Notices" at bounding box center [1322, 370] width 40 height 12
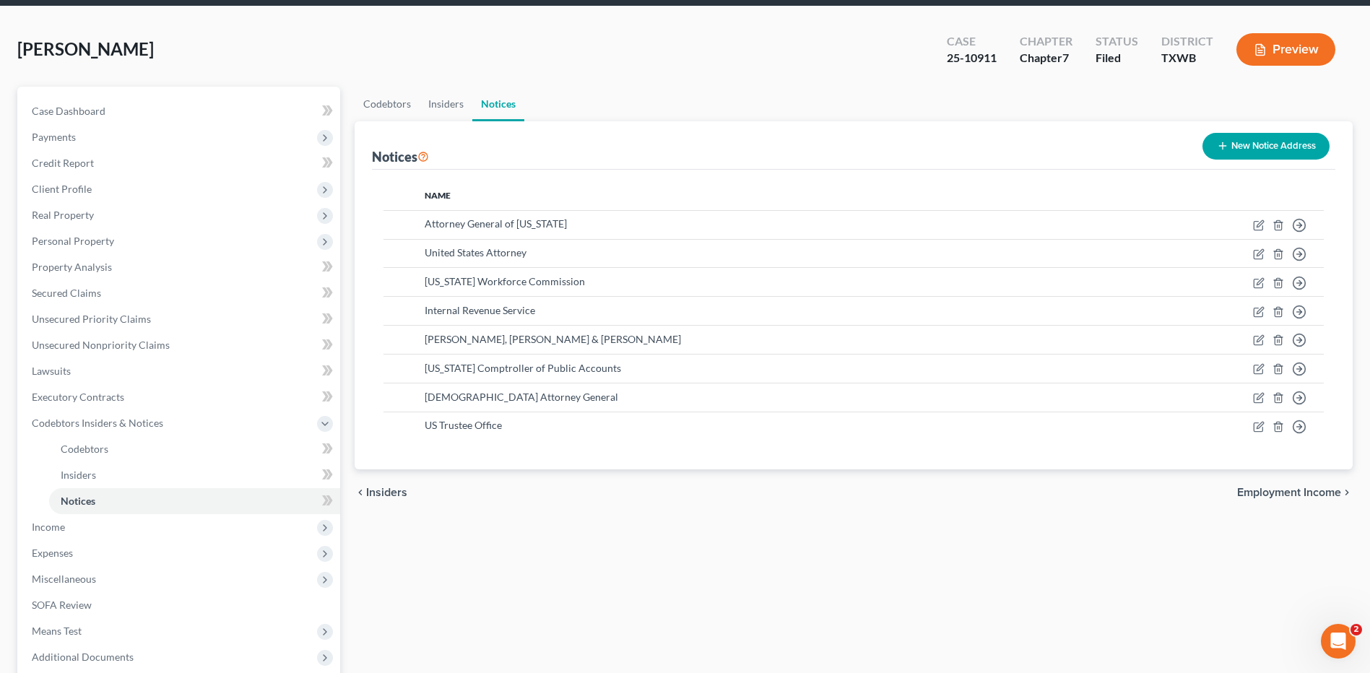
scroll to position [53, 0]
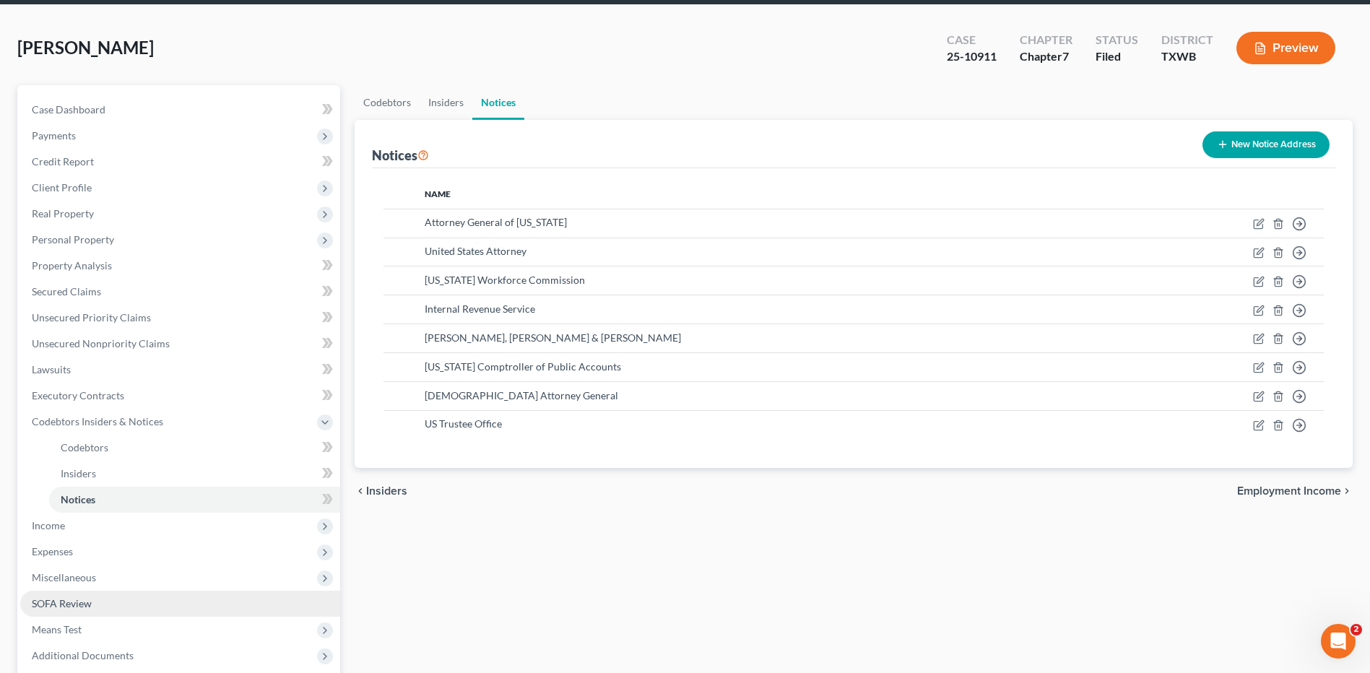
click at [74, 606] on span "SOFA Review" at bounding box center [62, 603] width 60 height 12
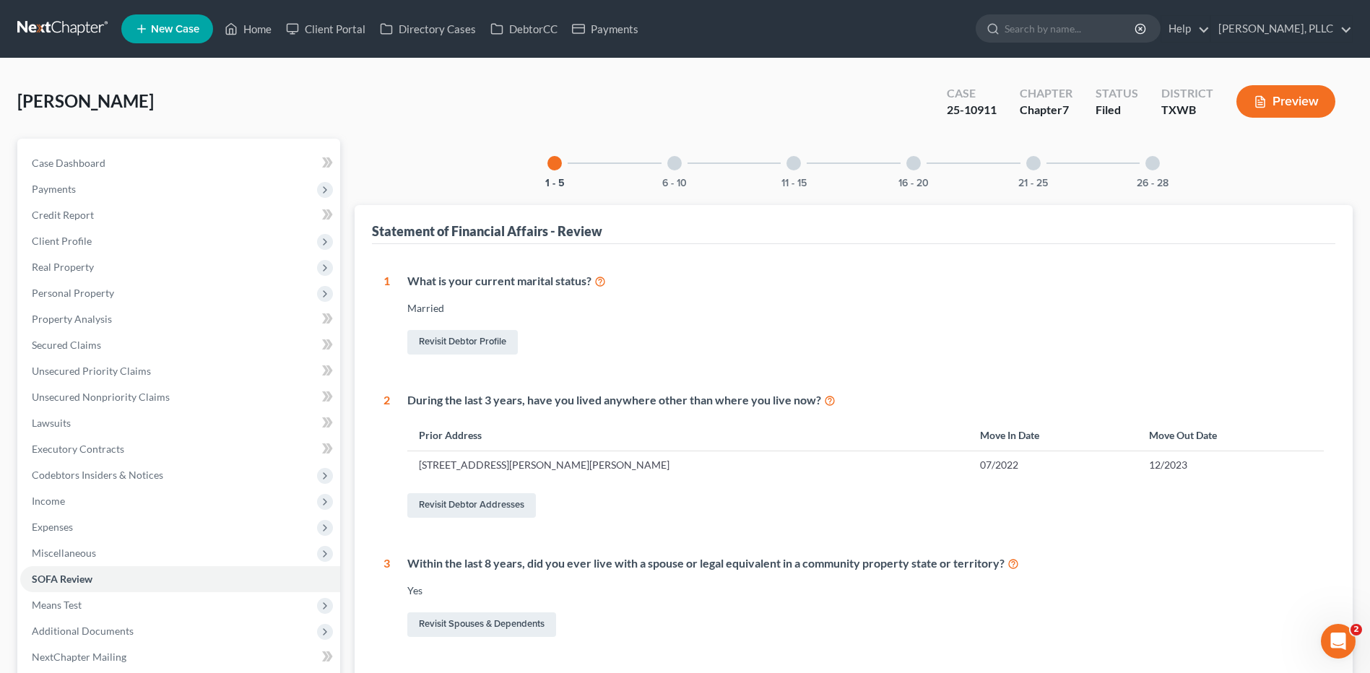
click at [673, 160] on div at bounding box center [674, 163] width 14 height 14
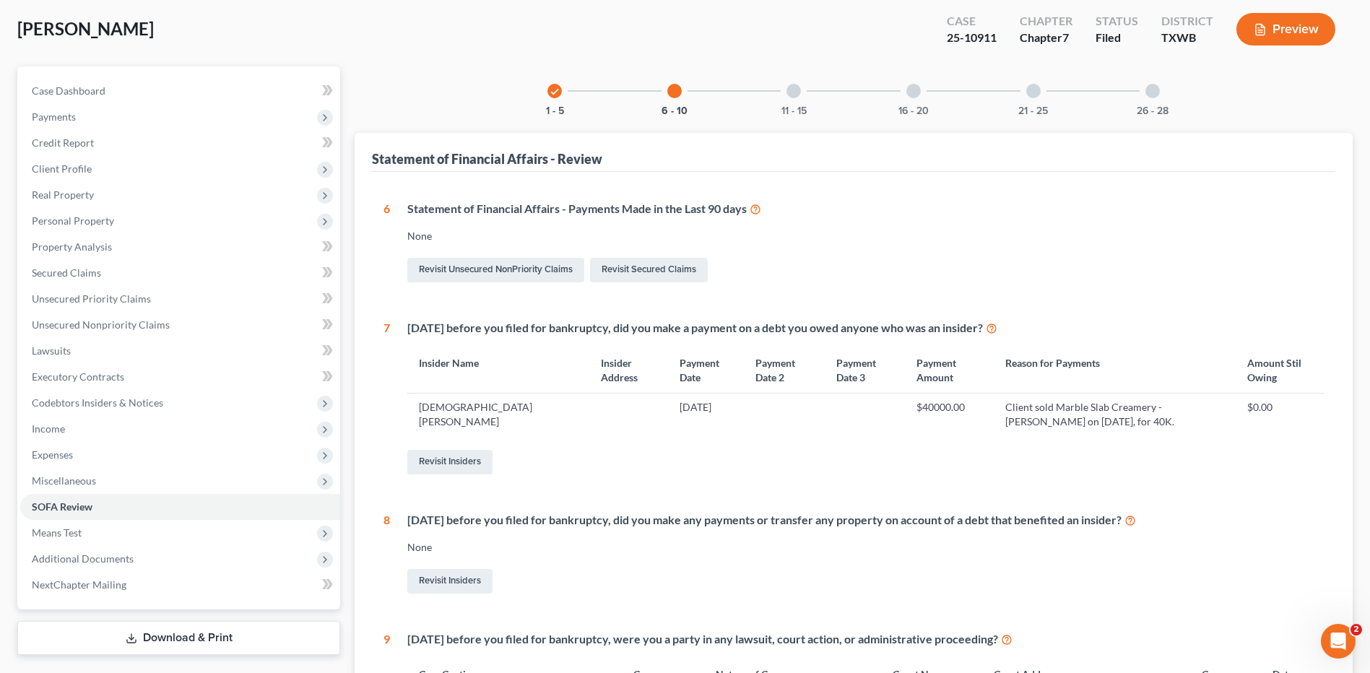
scroll to position [2, 0]
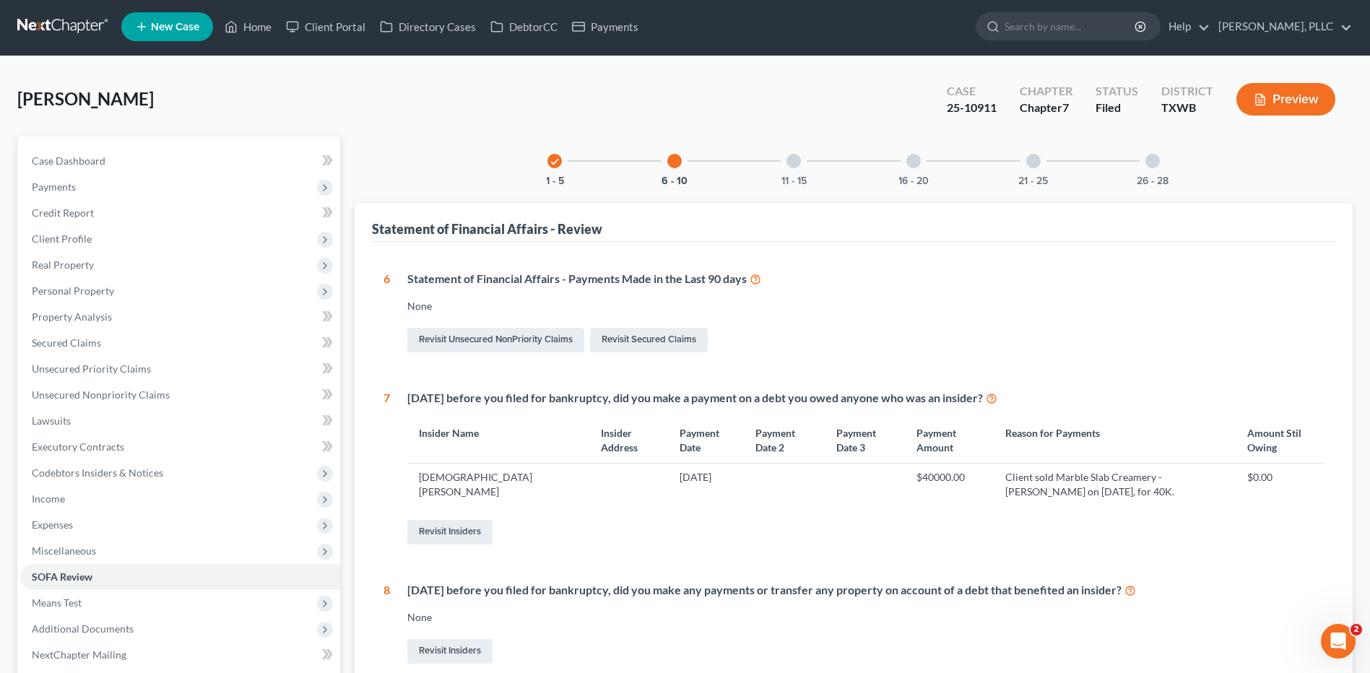
click at [797, 163] on div at bounding box center [794, 161] width 14 height 14
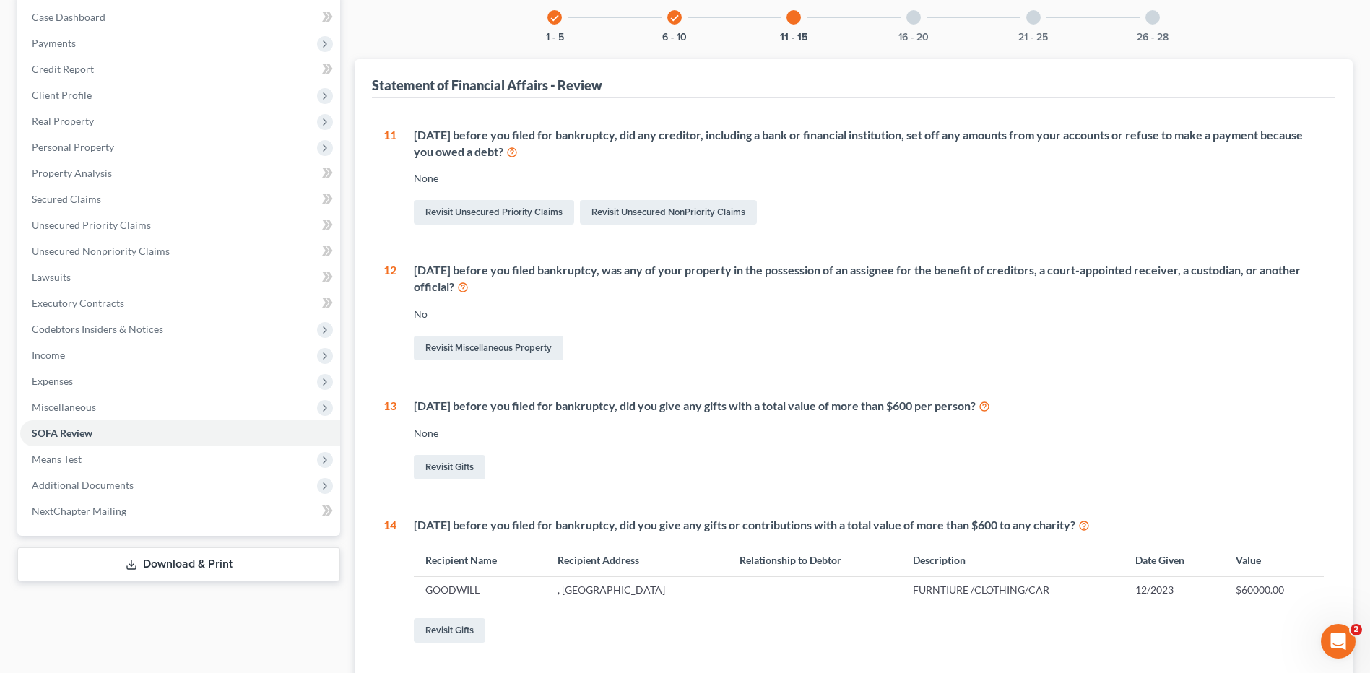
scroll to position [107, 0]
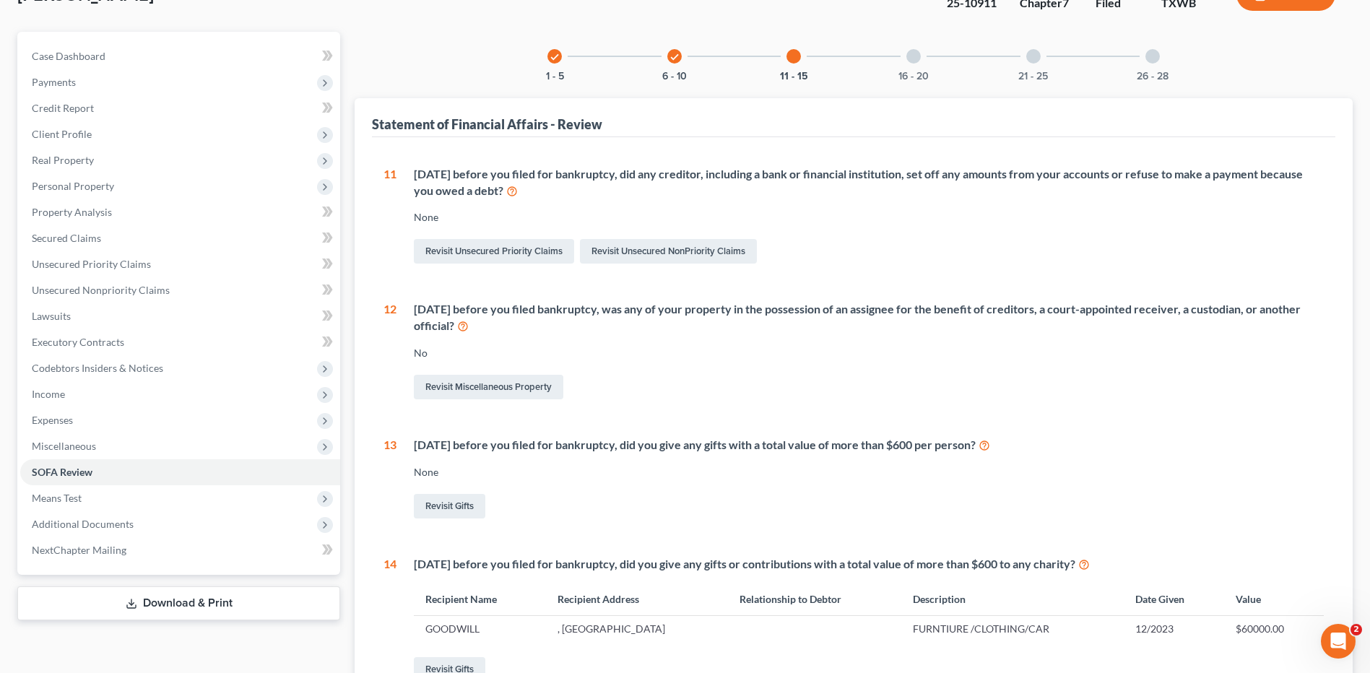
click at [798, 59] on div at bounding box center [794, 56] width 14 height 14
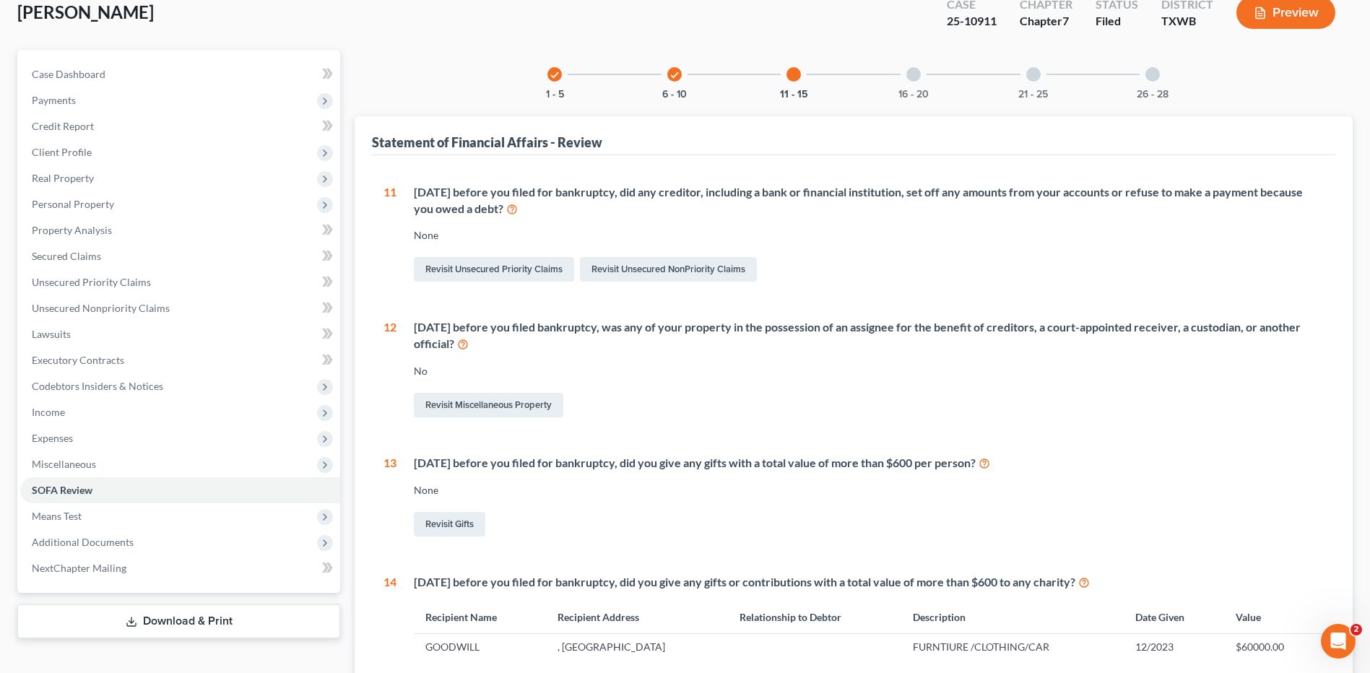
scroll to position [82, 0]
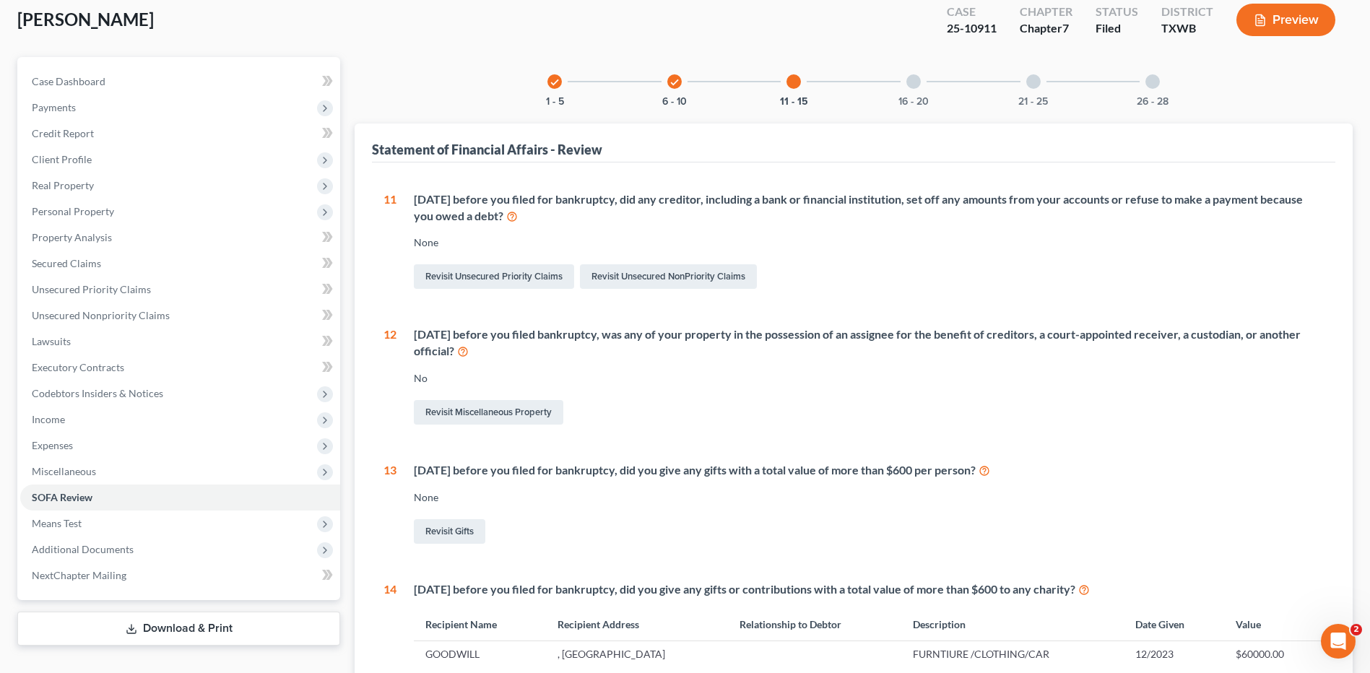
click at [915, 78] on div at bounding box center [914, 81] width 14 height 14
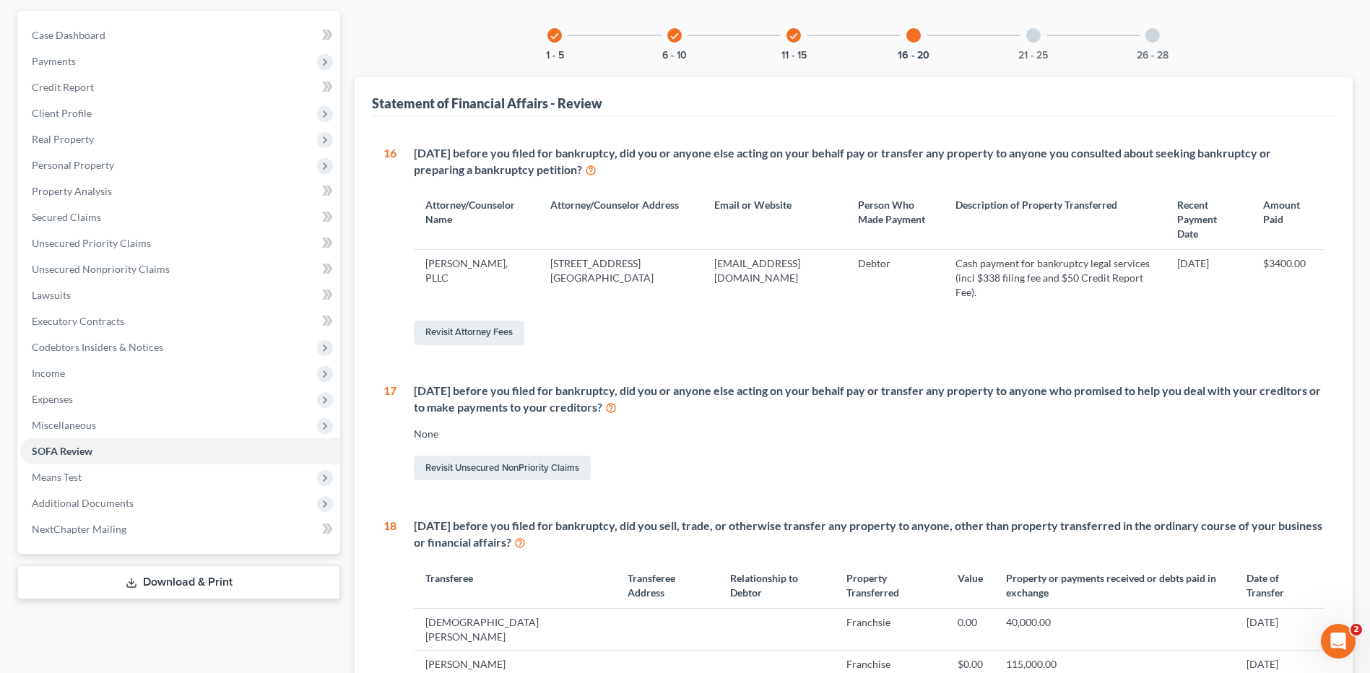
scroll to position [0, 0]
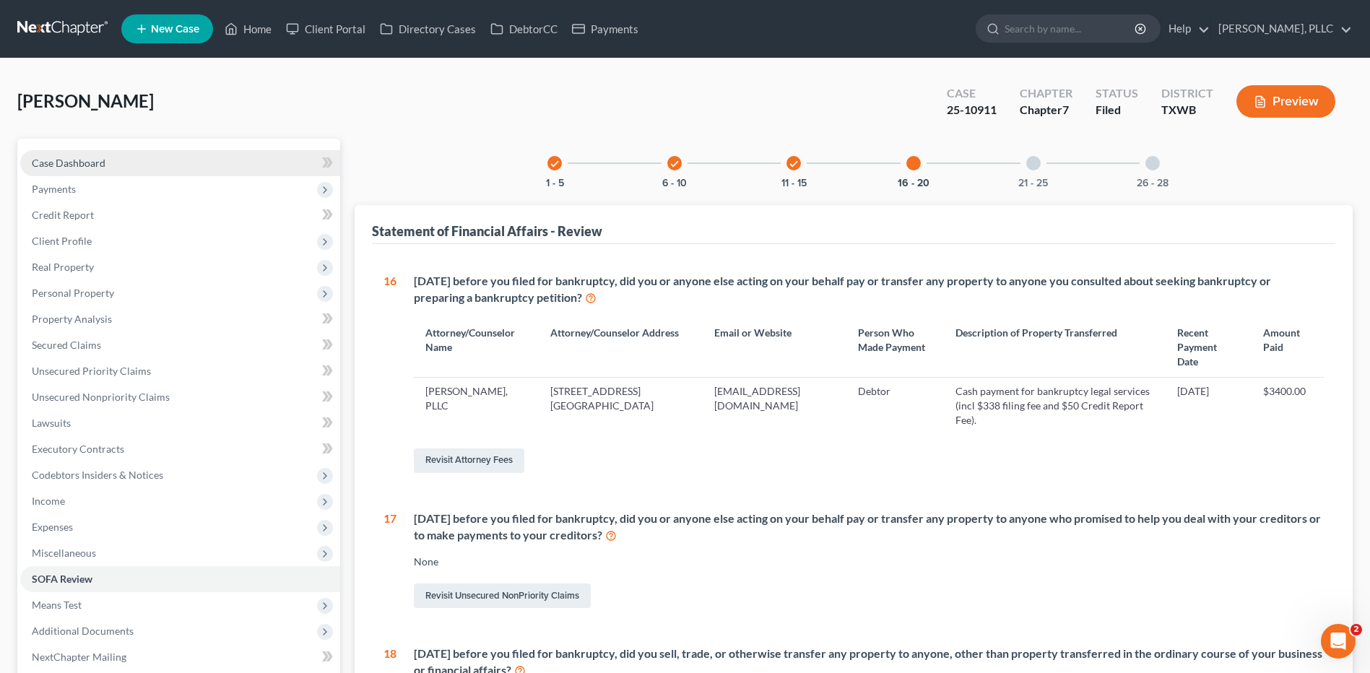
click at [83, 161] on span "Case Dashboard" at bounding box center [69, 163] width 74 height 12
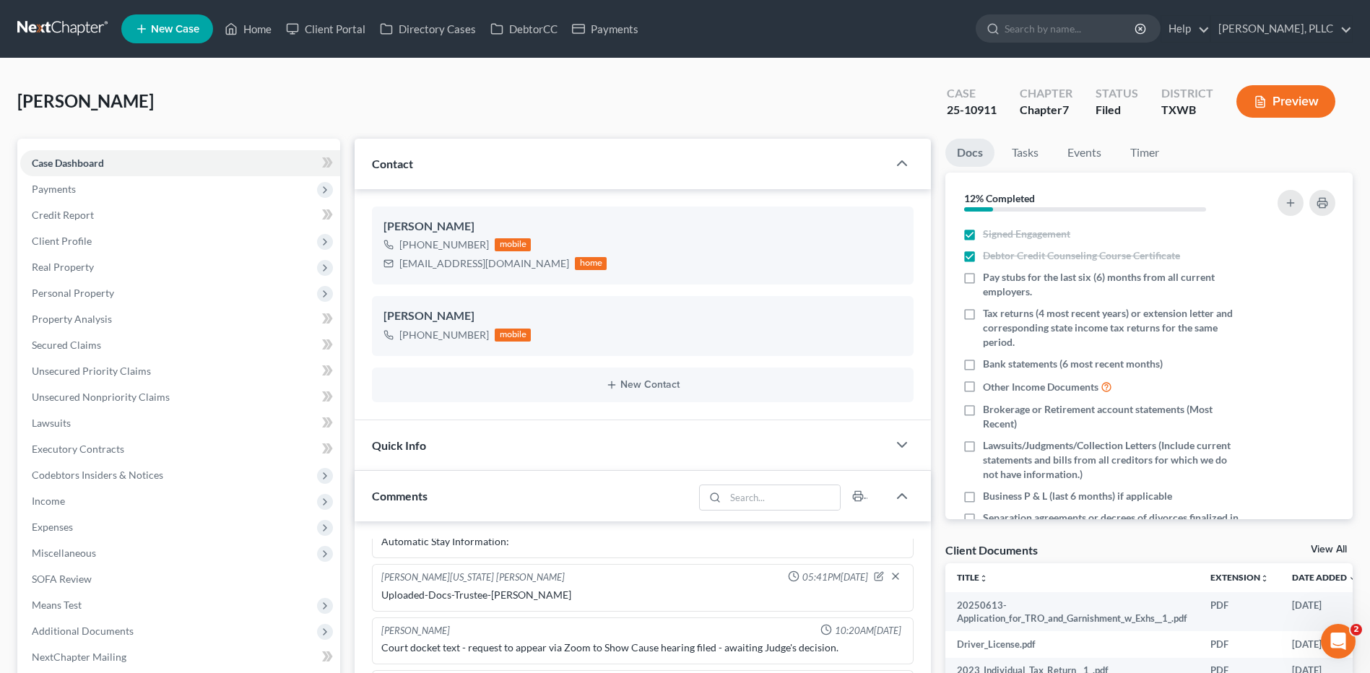
click at [199, 103] on div "[PERSON_NAME] Upgraded Case 25-10911 Chapter Chapter 7 Status [GEOGRAPHIC_DATA]…" at bounding box center [685, 107] width 1336 height 63
click at [68, 264] on span "Real Property" at bounding box center [63, 267] width 62 height 12
click at [79, 301] on link "Properties Owned" at bounding box center [194, 293] width 291 height 26
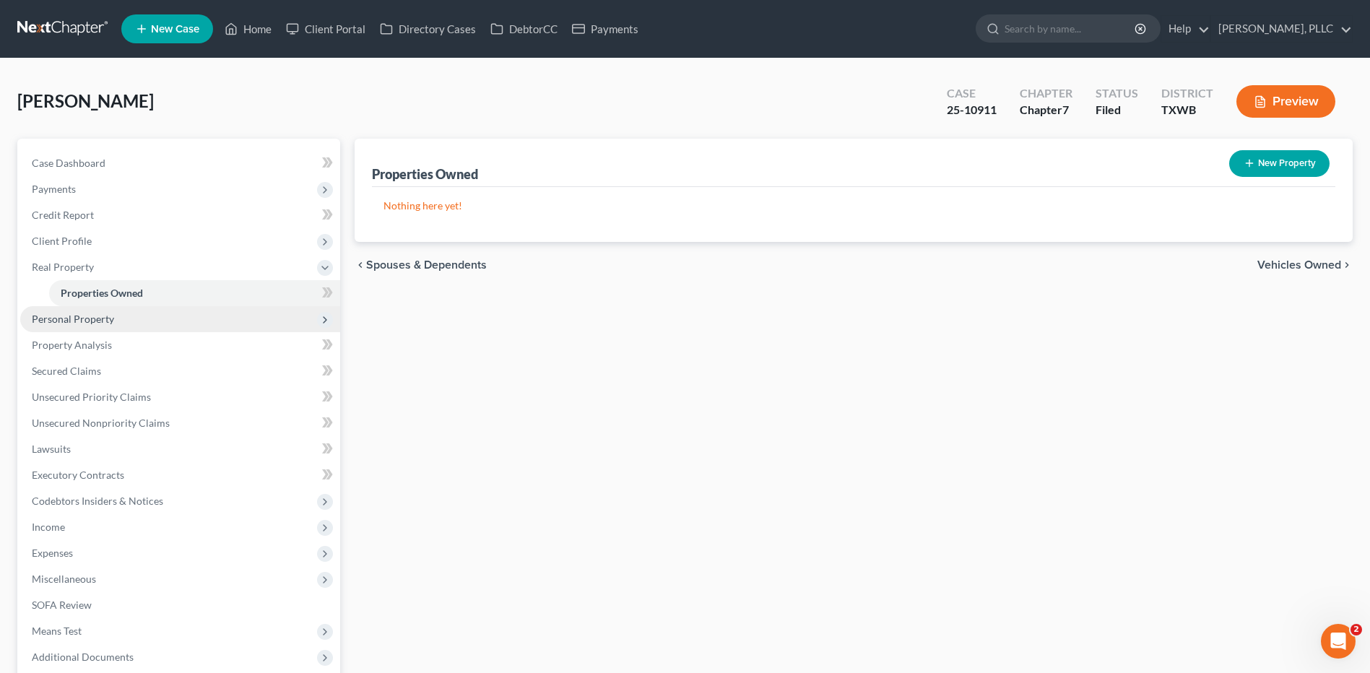
click at [79, 315] on span "Personal Property" at bounding box center [73, 319] width 82 height 12
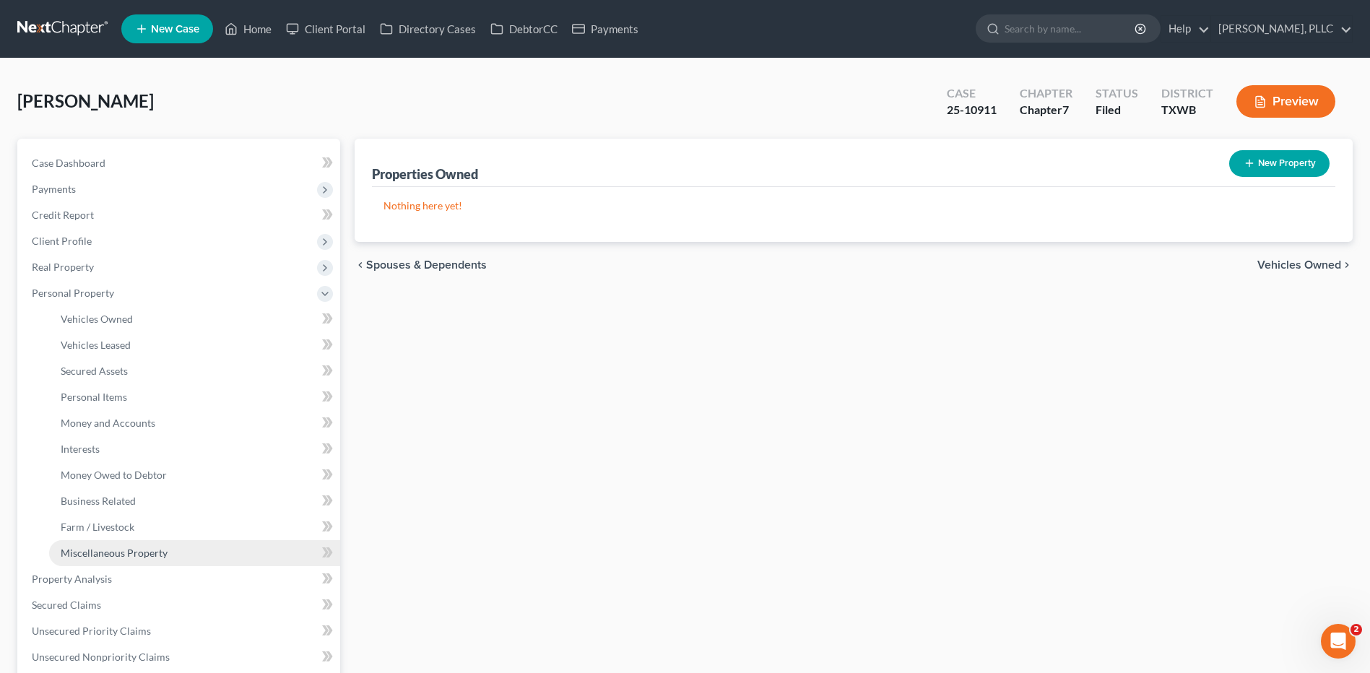
click at [108, 555] on span "Miscellaneous Property" at bounding box center [114, 553] width 107 height 12
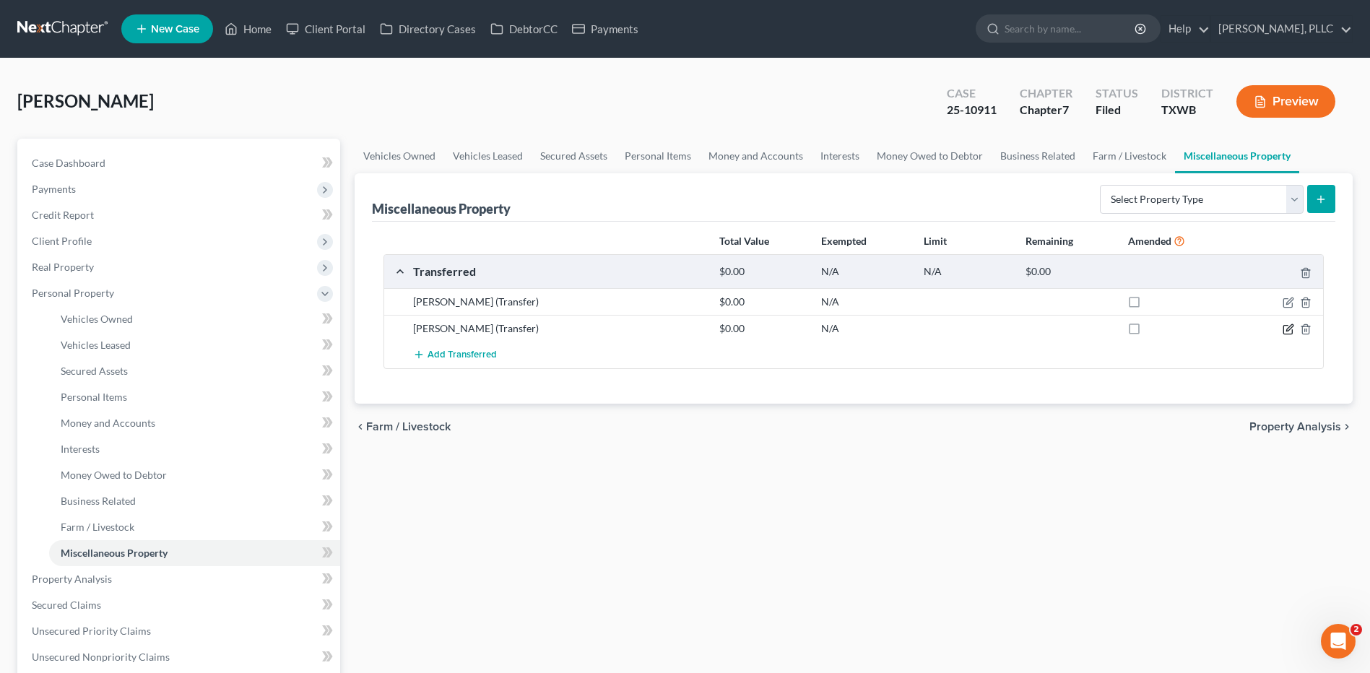
click at [1288, 326] on icon "button" at bounding box center [1288, 330] width 9 height 9
select select "Ordinary (within 2 years)"
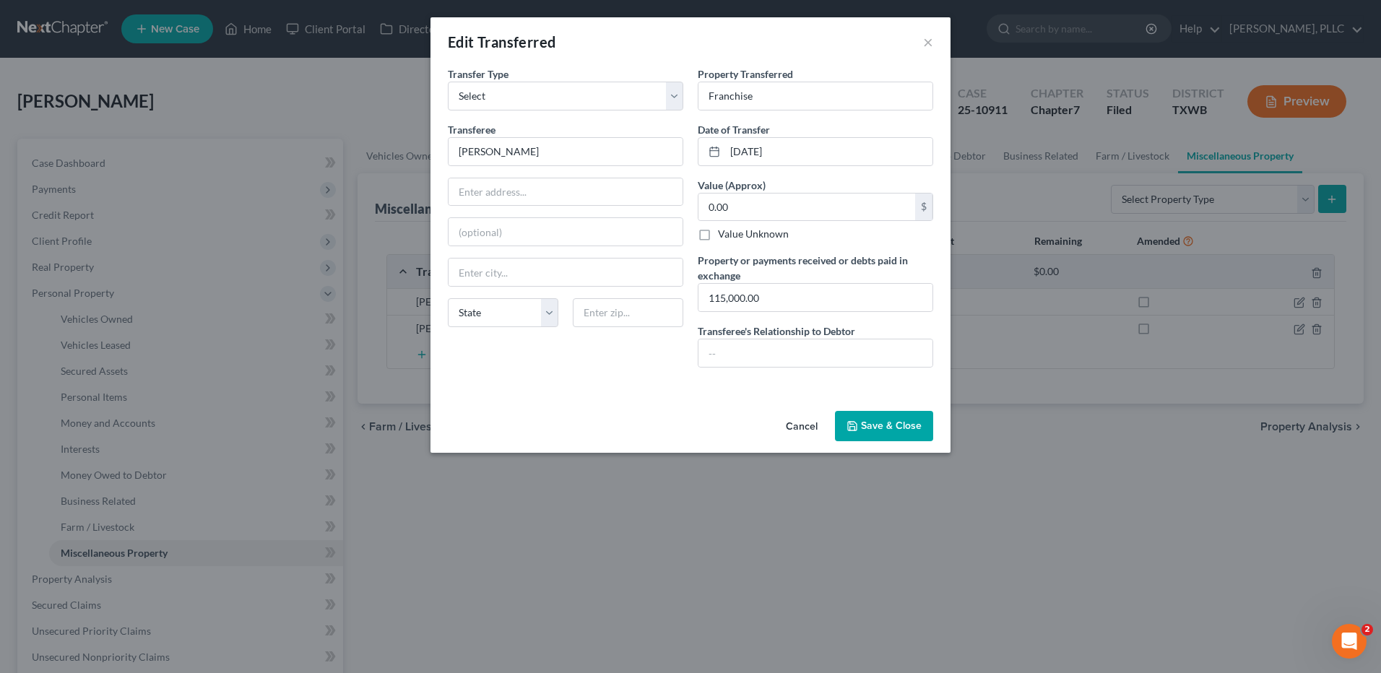
click at [871, 423] on button "Save & Close" at bounding box center [884, 426] width 98 height 30
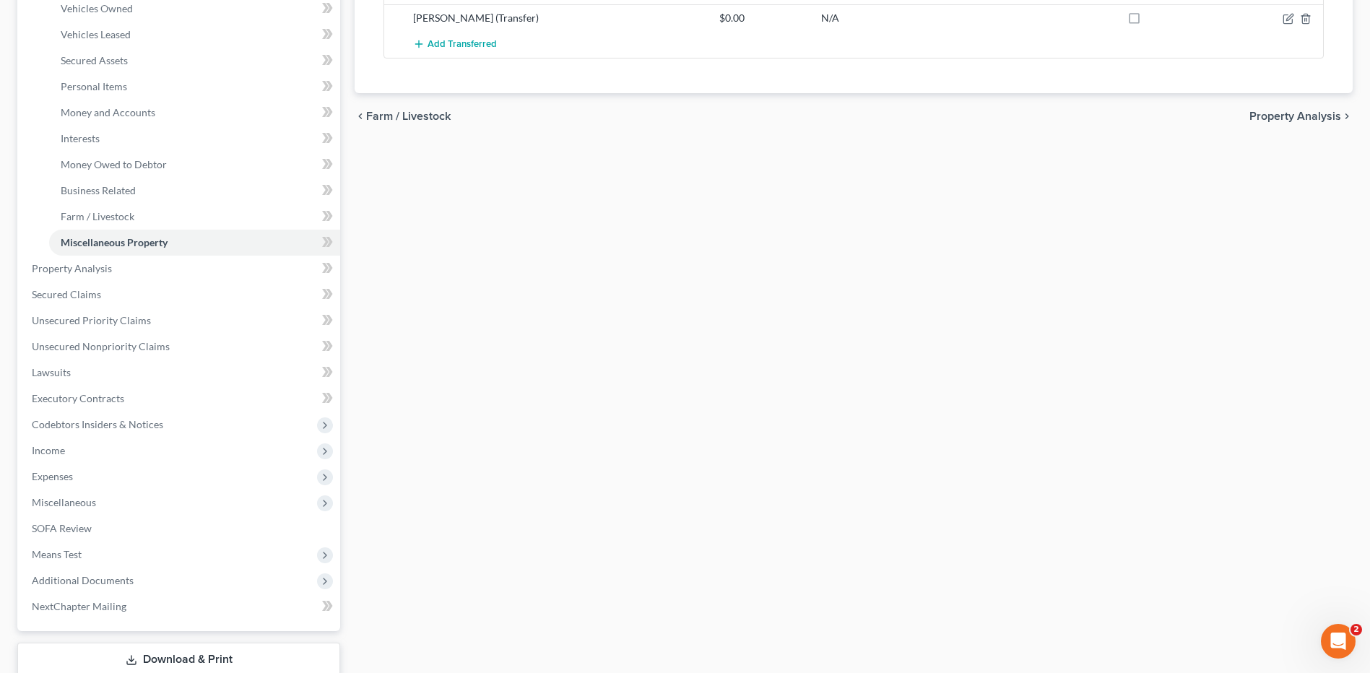
scroll to position [315, 0]
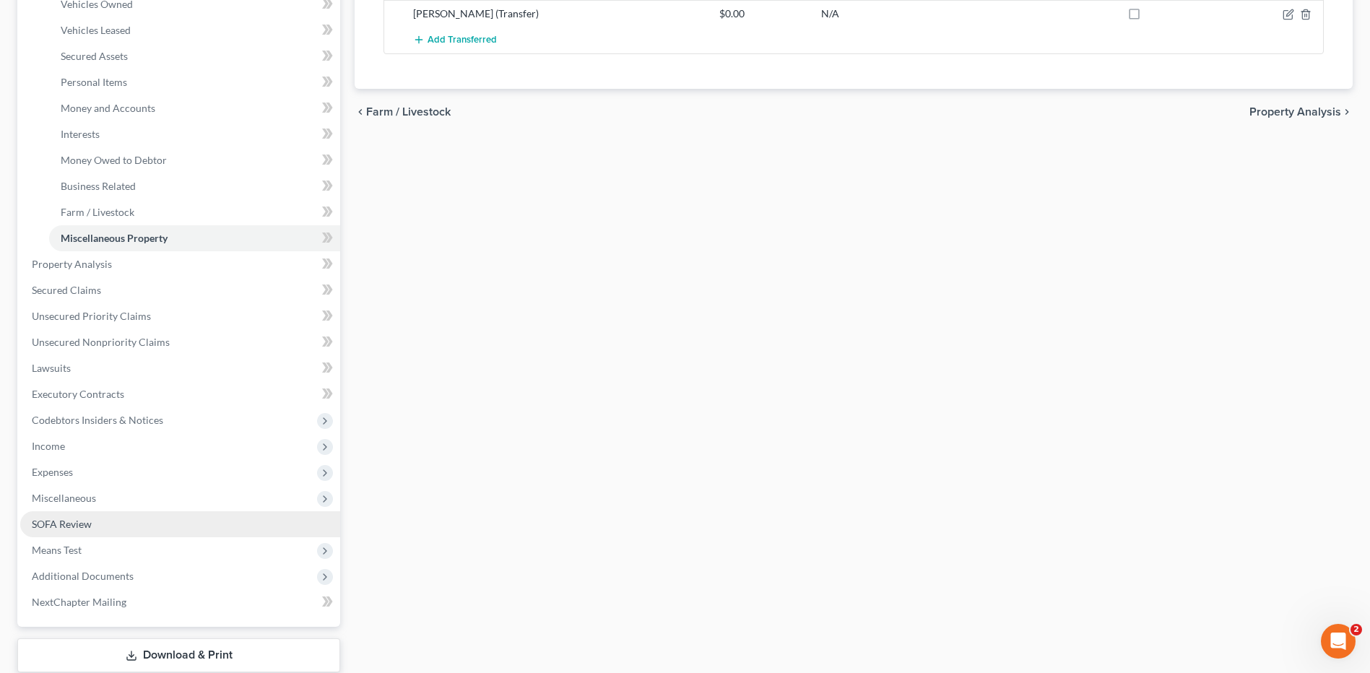
click at [69, 520] on span "SOFA Review" at bounding box center [62, 524] width 60 height 12
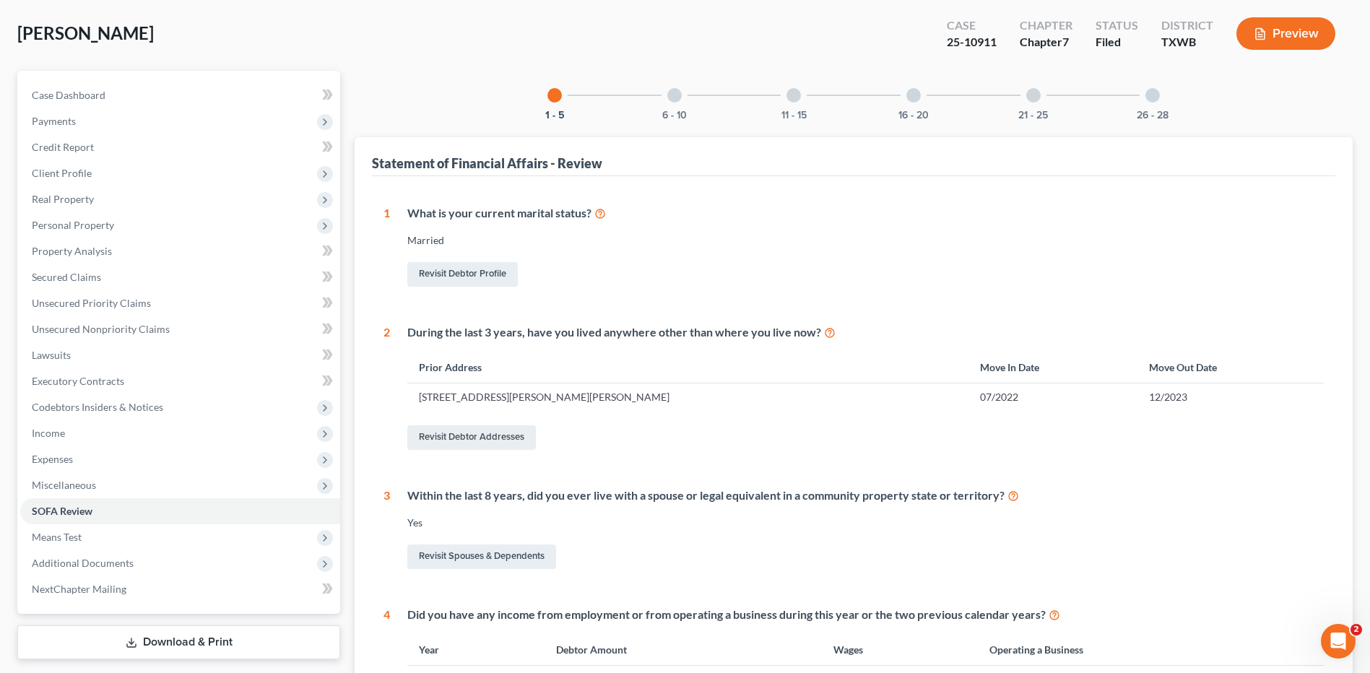
scroll to position [58, 0]
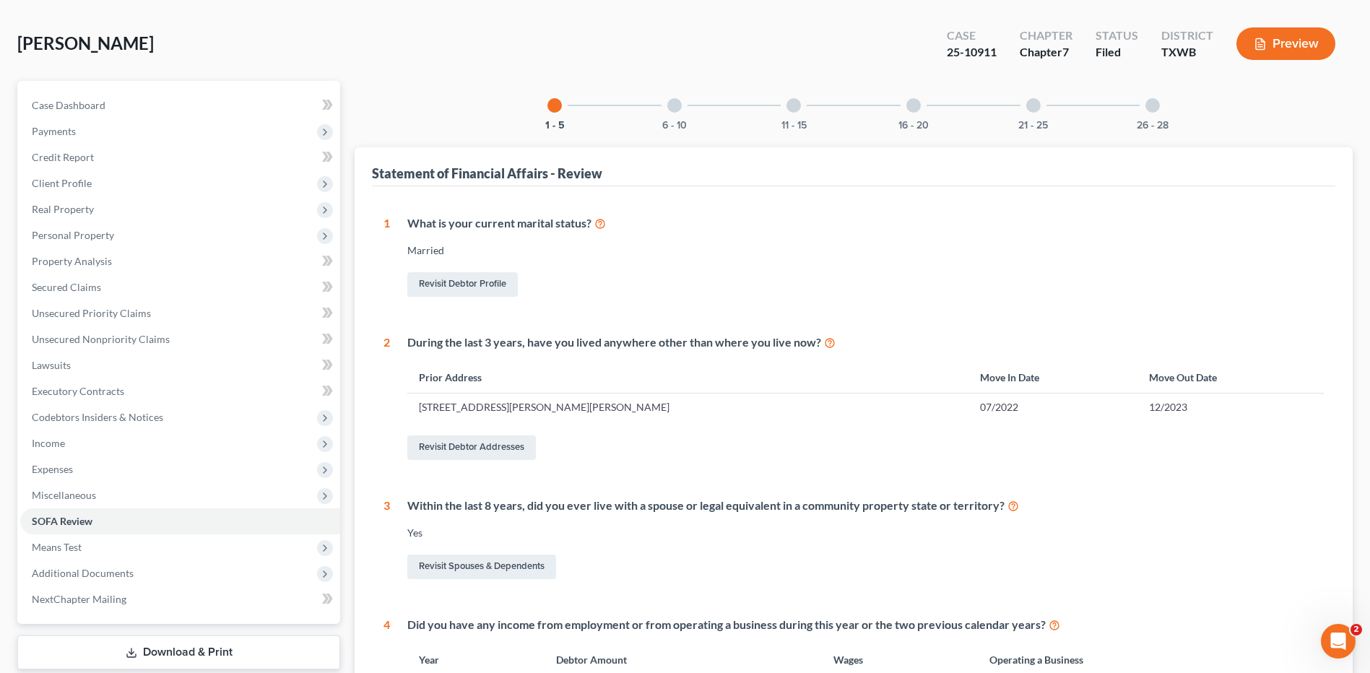
click at [681, 102] on div at bounding box center [674, 105] width 14 height 14
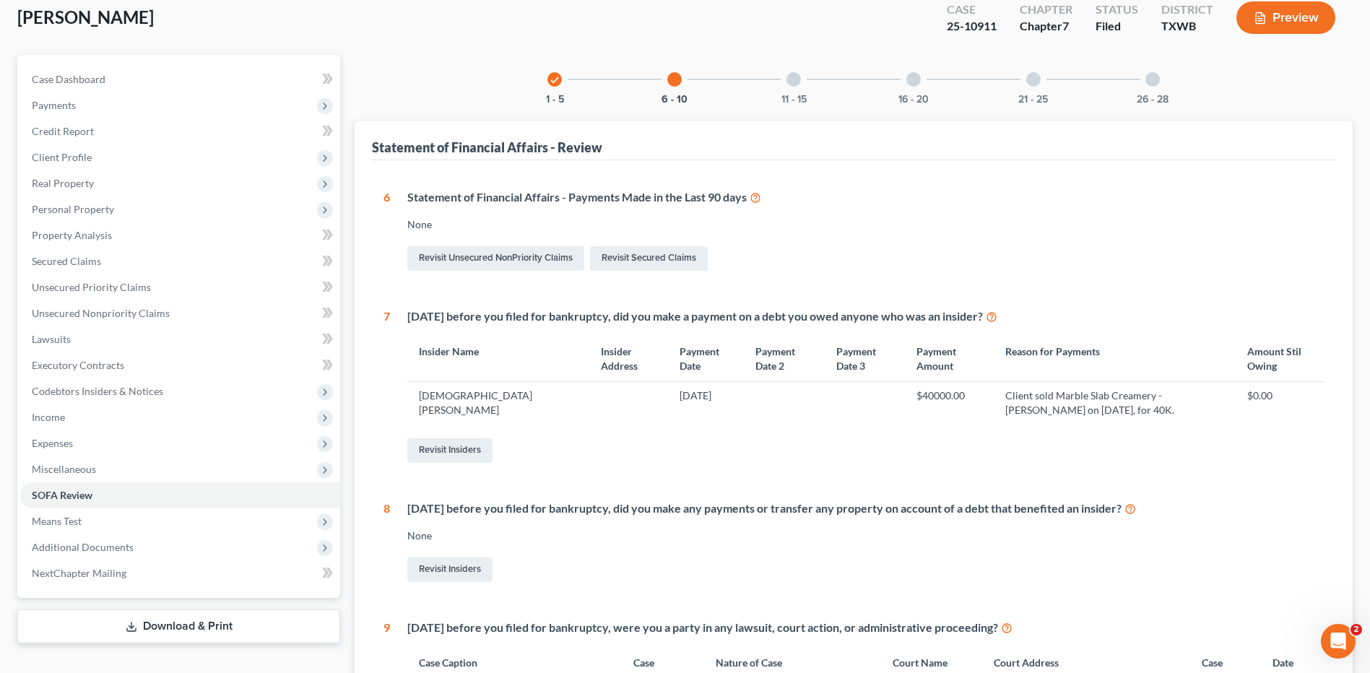
scroll to position [15, 0]
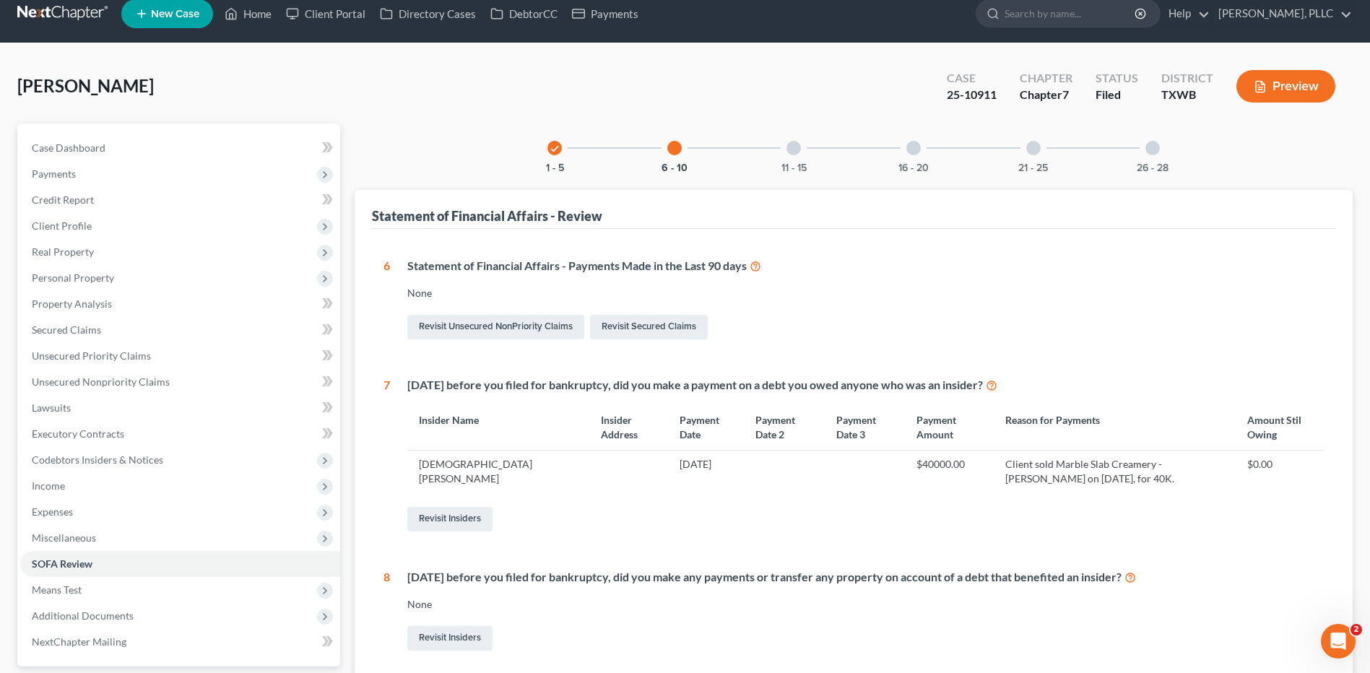
click at [797, 151] on div at bounding box center [794, 148] width 14 height 14
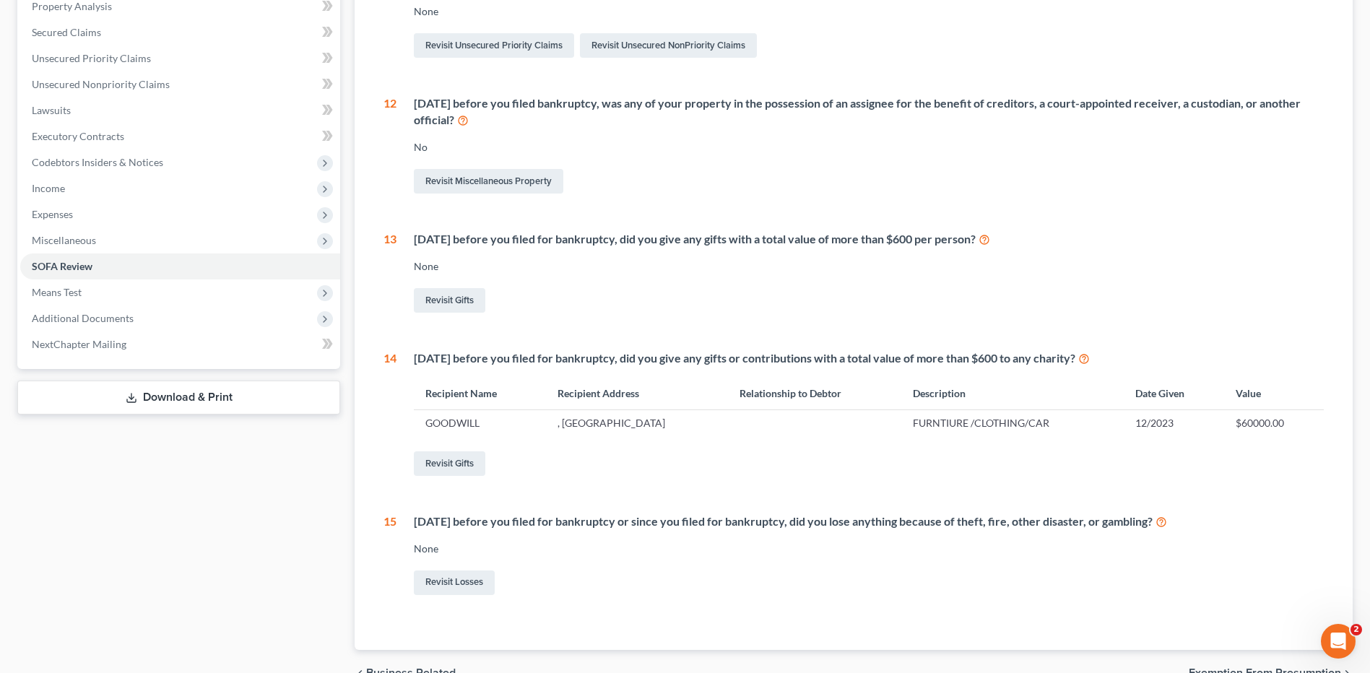
scroll to position [0, 0]
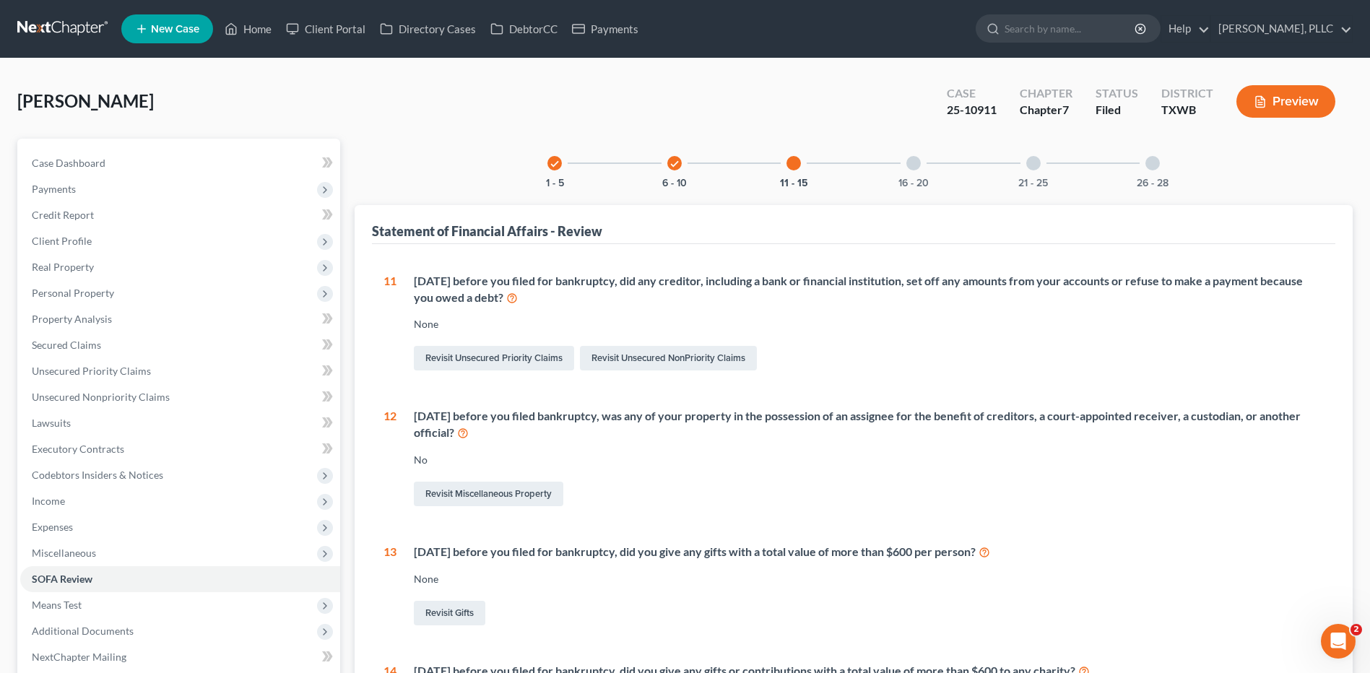
click at [920, 160] on div at bounding box center [914, 163] width 14 height 14
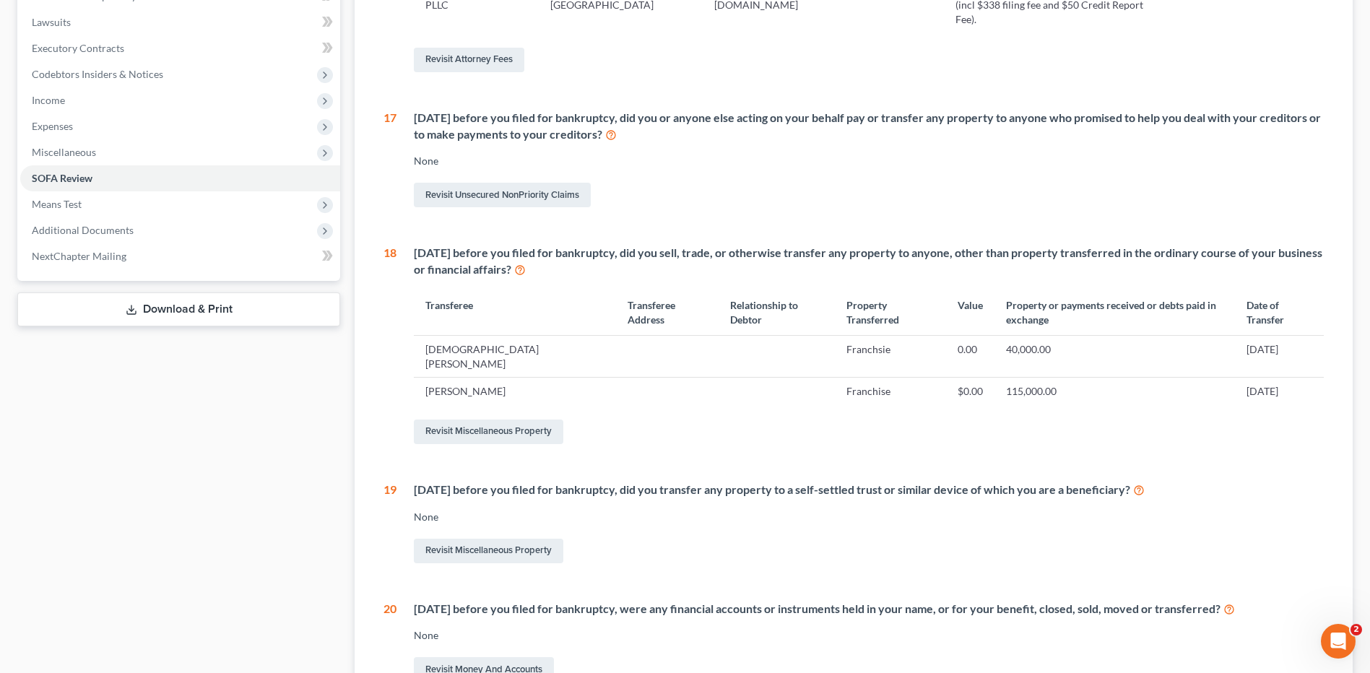
scroll to position [394, 0]
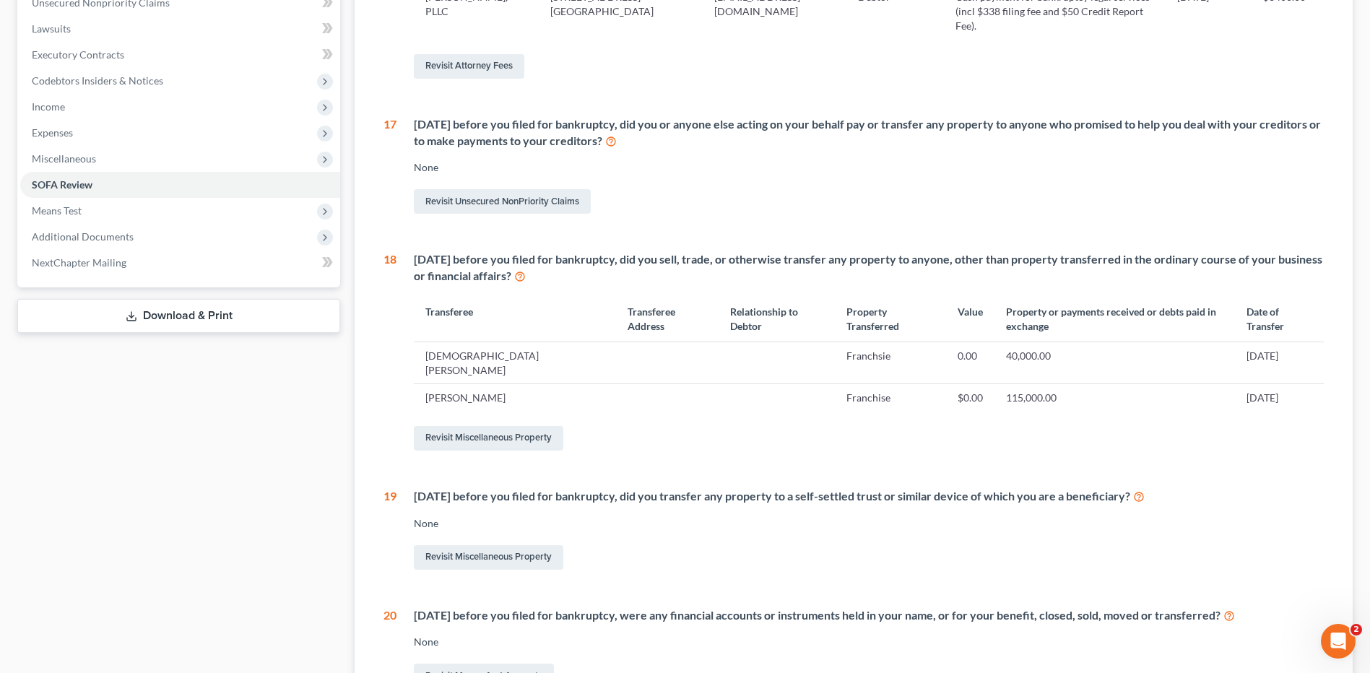
click at [1366, 270] on div "Pearley, Tamala Upgraded Case 25-10911 Chapter Chapter 7 Status Filed District …" at bounding box center [685, 241] width 1370 height 1154
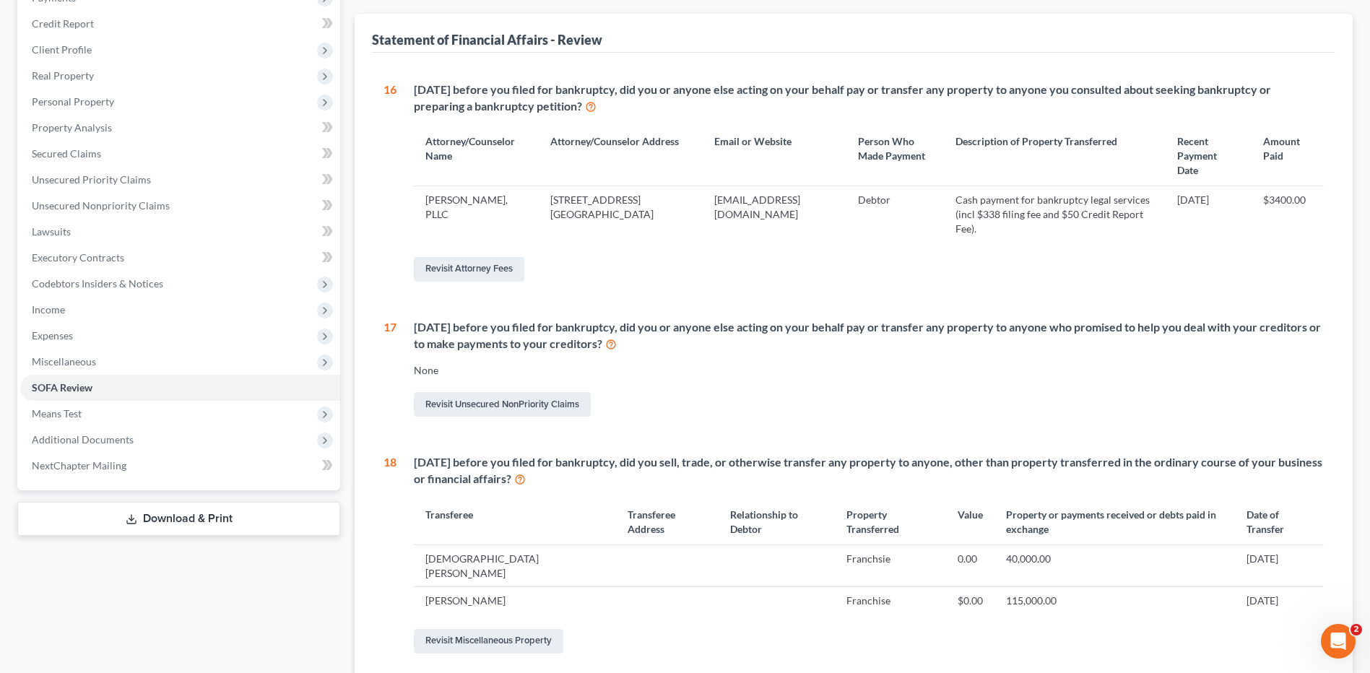
scroll to position [230, 0]
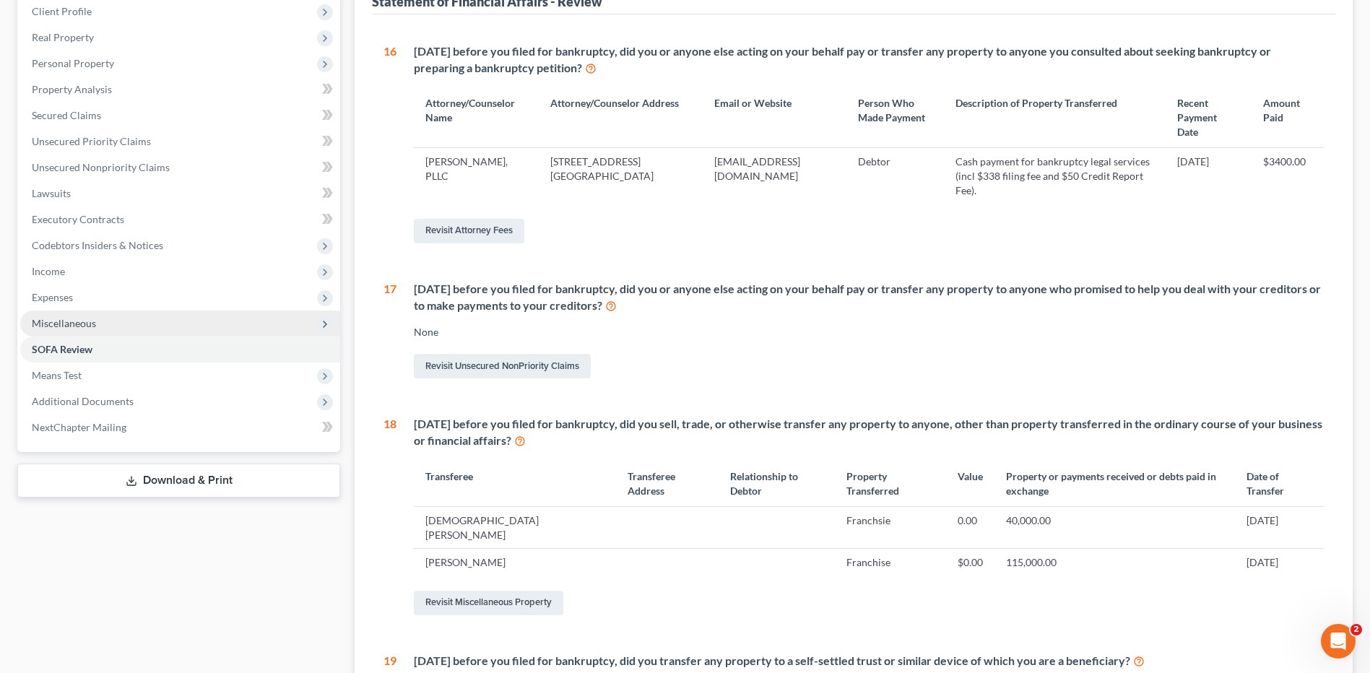
click at [65, 317] on span "Miscellaneous" at bounding box center [64, 323] width 64 height 12
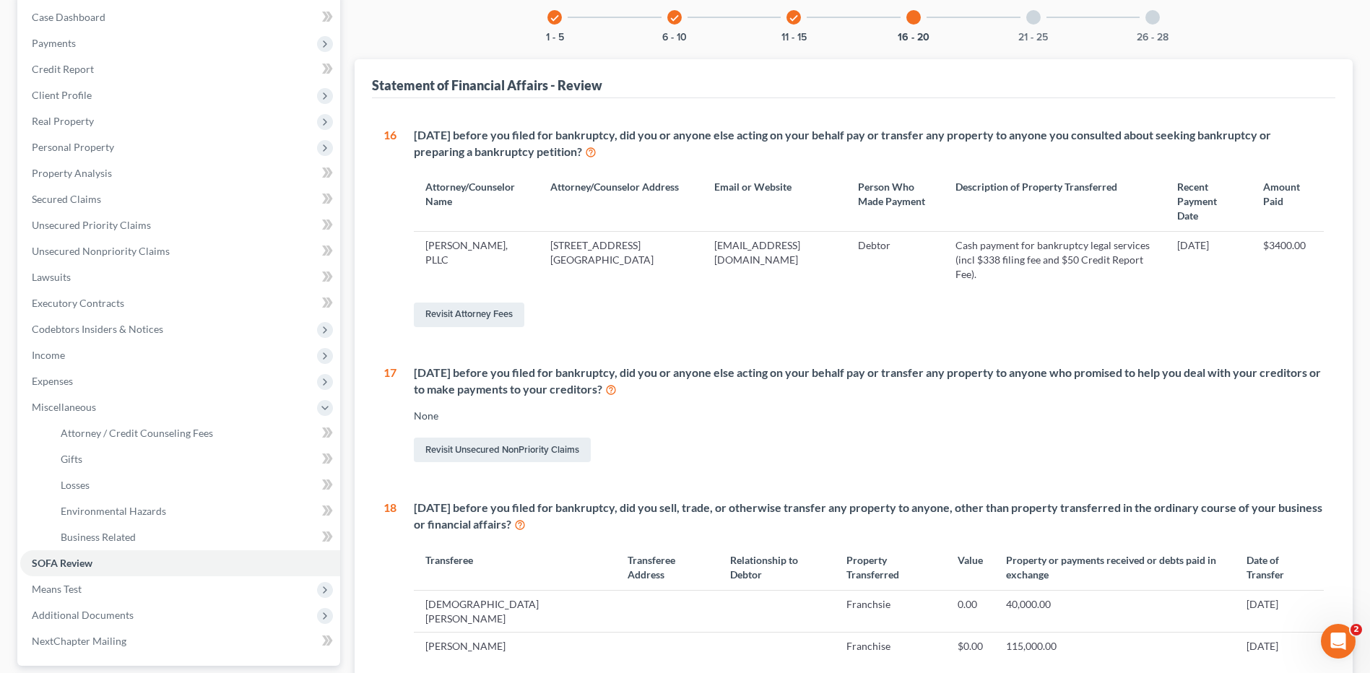
scroll to position [137, 0]
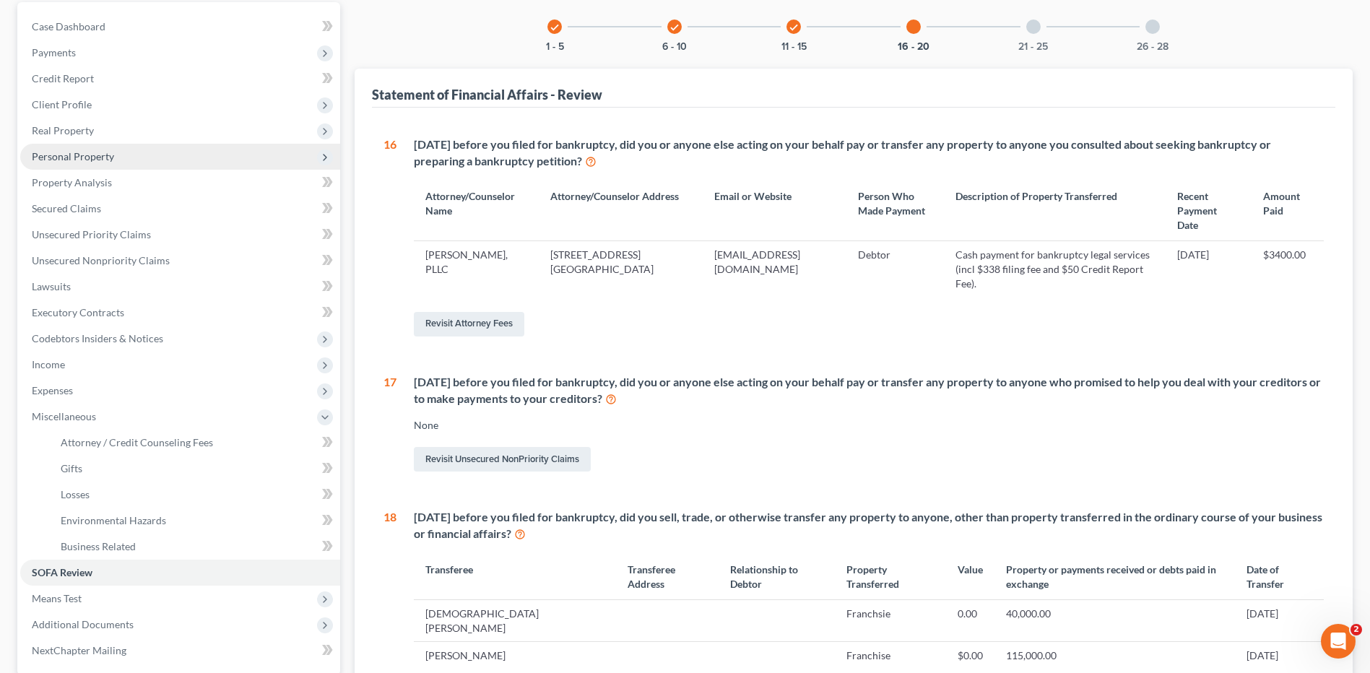
click at [56, 149] on span "Personal Property" at bounding box center [180, 157] width 320 height 26
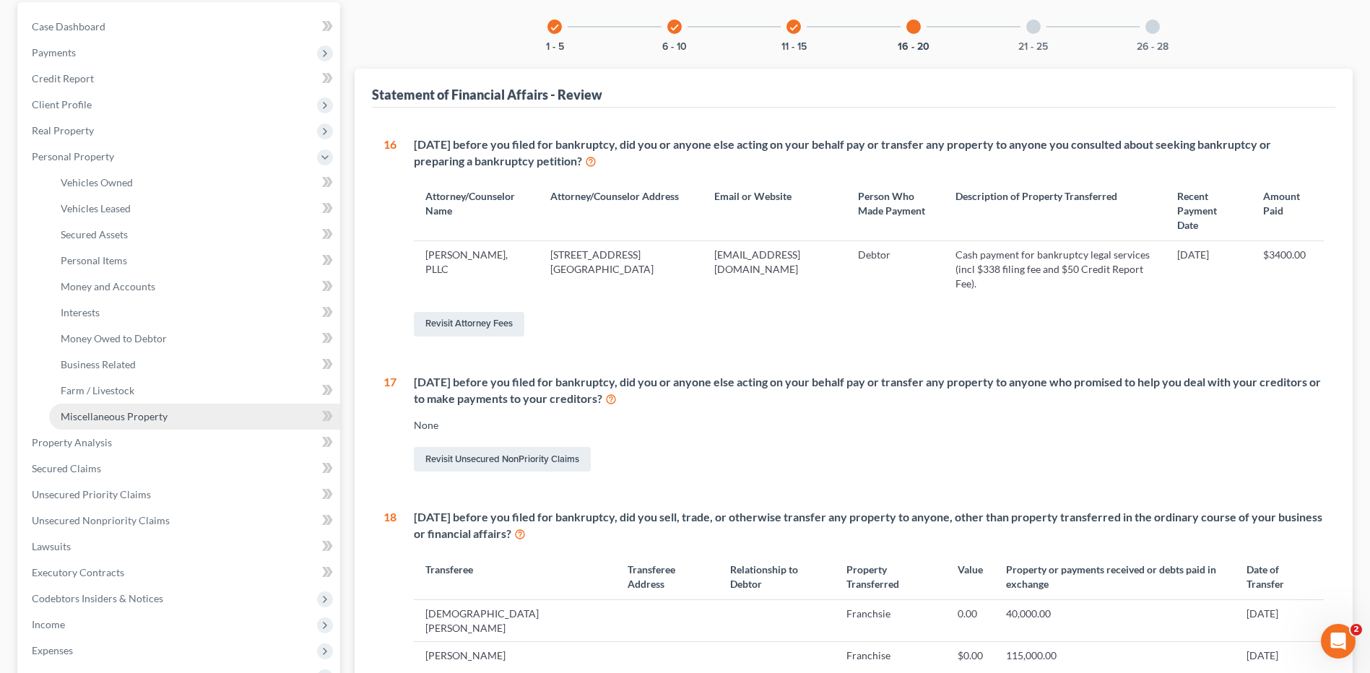
click at [137, 415] on span "Miscellaneous Property" at bounding box center [114, 416] width 107 height 12
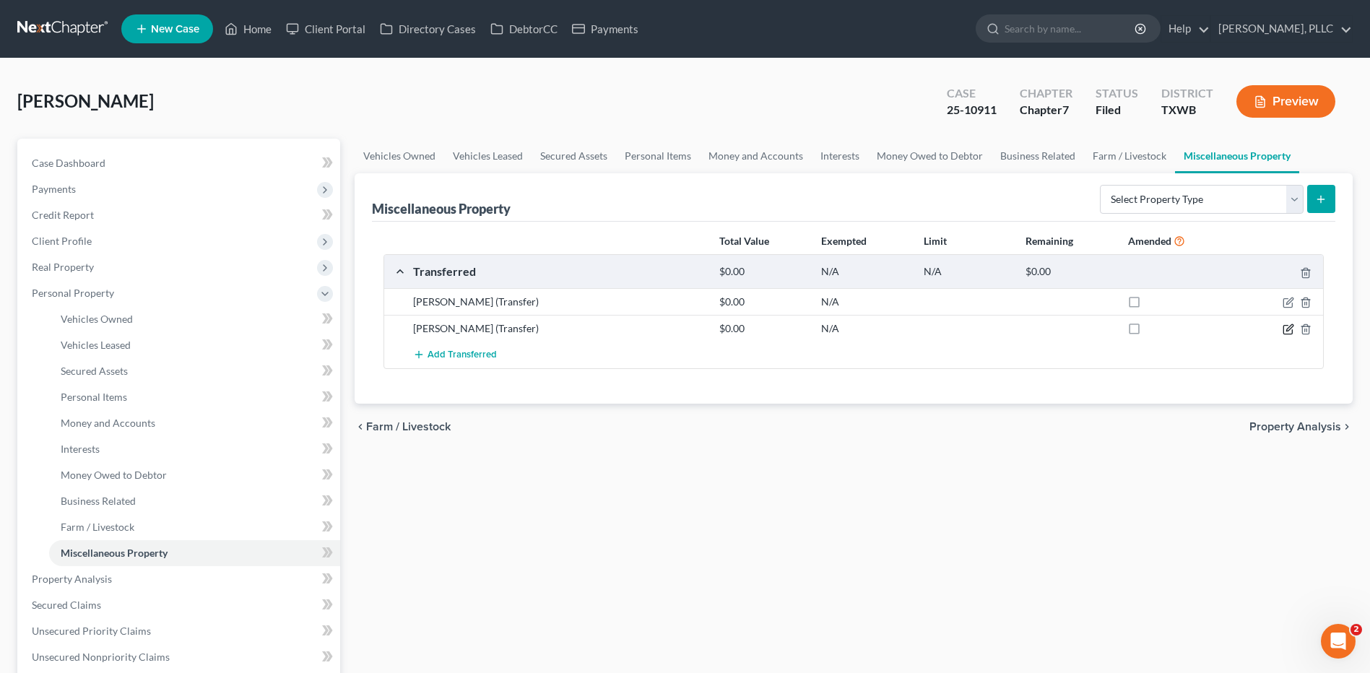
click at [1285, 328] on icon "button" at bounding box center [1289, 330] width 12 height 12
select select "Ordinary (within 2 years)"
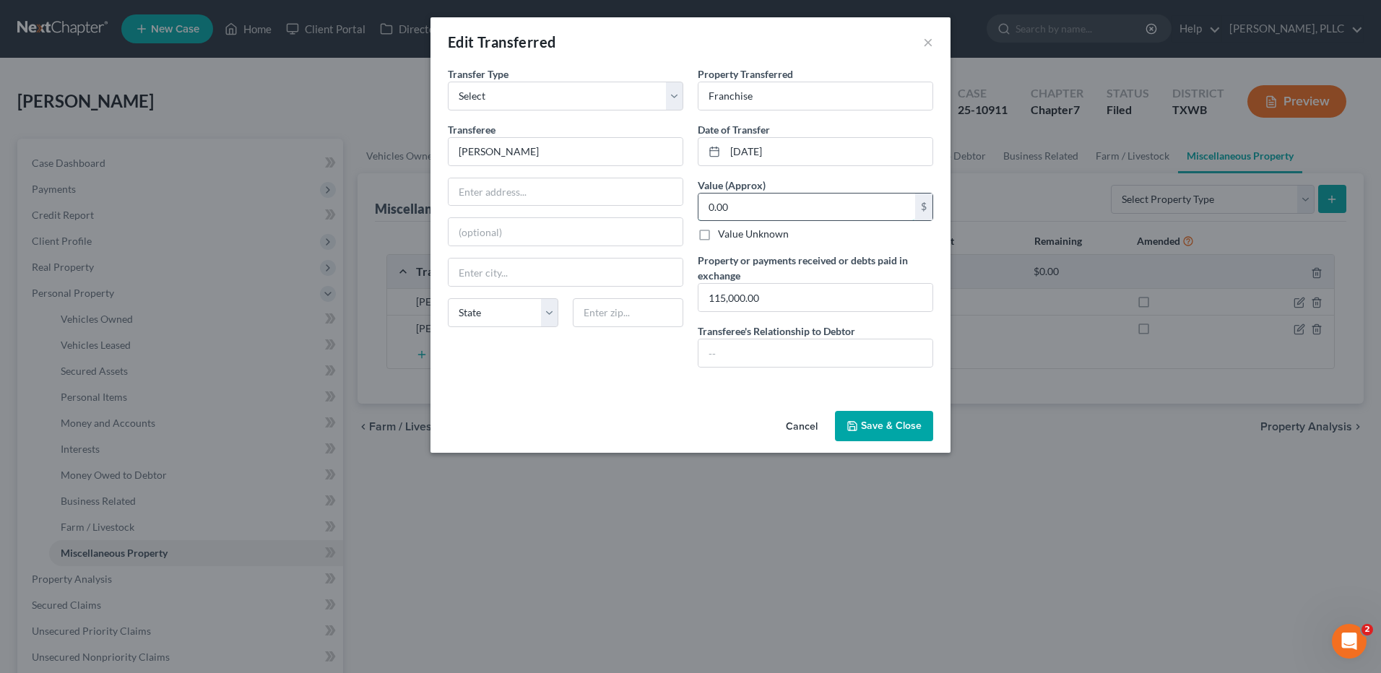
click at [747, 204] on input "0.00" at bounding box center [807, 207] width 217 height 27
type input "115,000.00"
click at [881, 417] on button "Save & Close" at bounding box center [884, 426] width 98 height 30
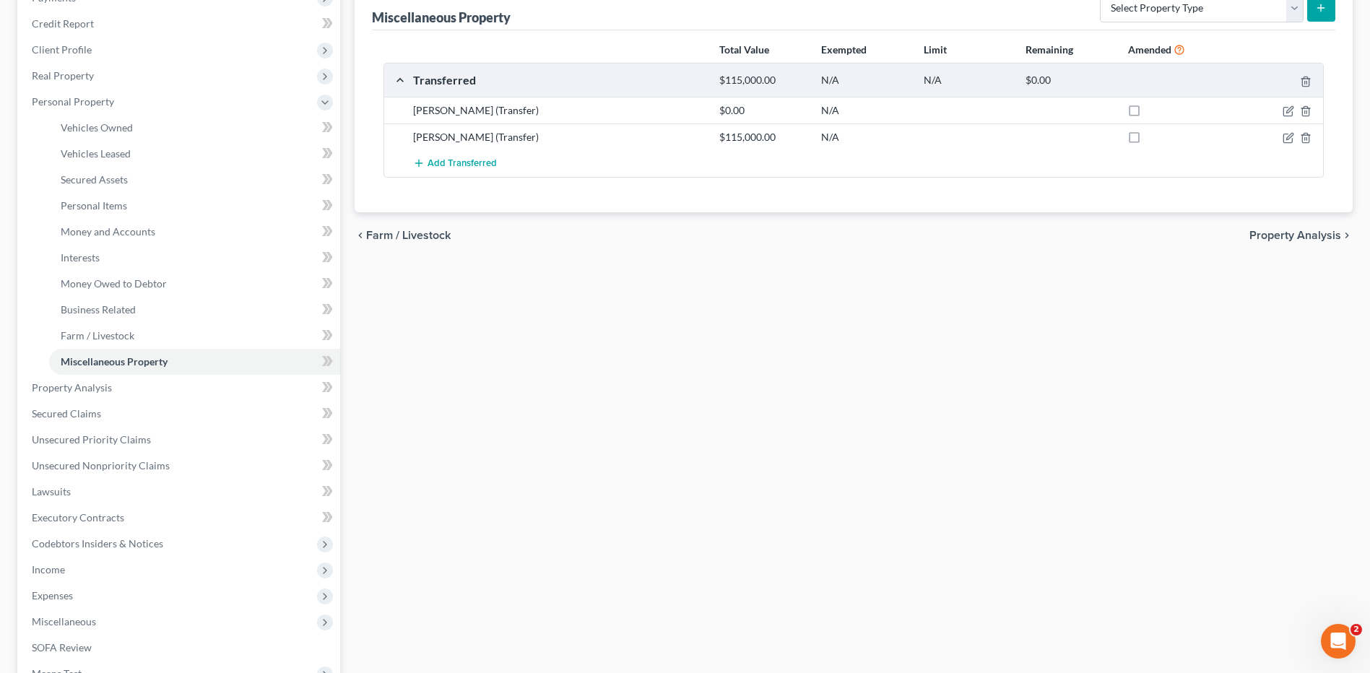
scroll to position [369, 0]
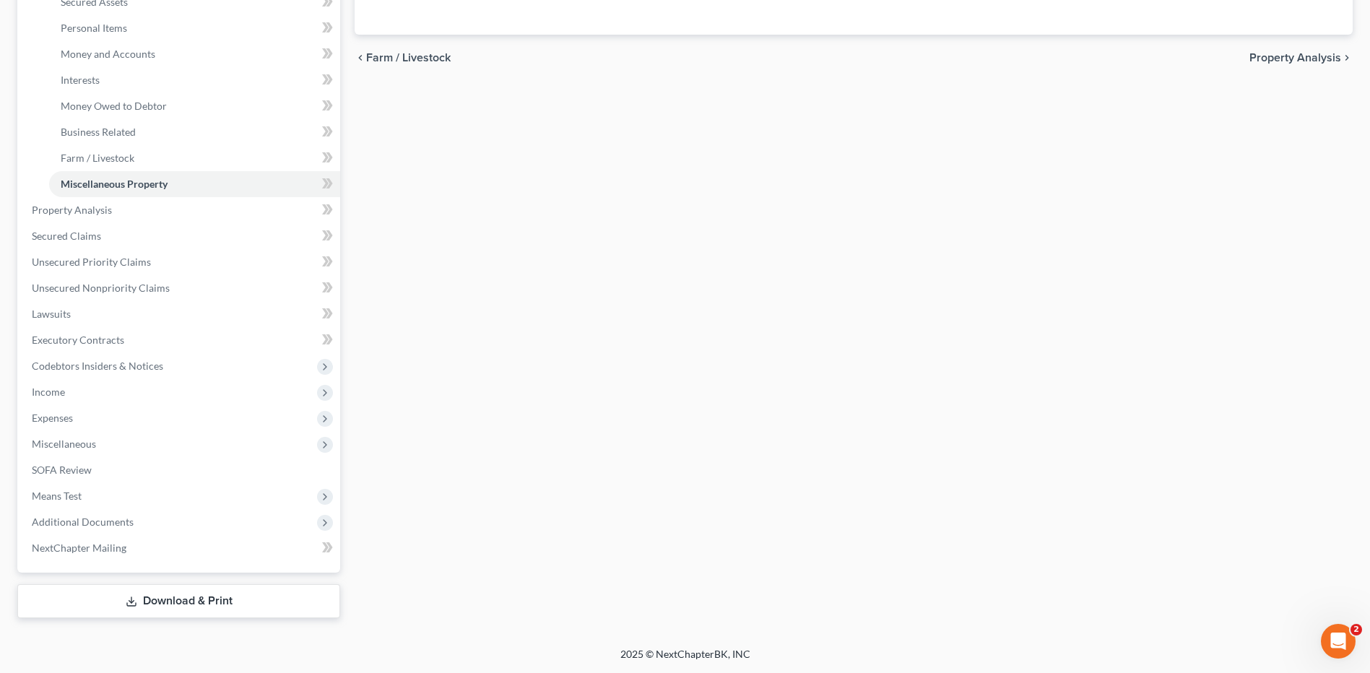
click at [222, 608] on link "Download & Print" at bounding box center [178, 601] width 323 height 34
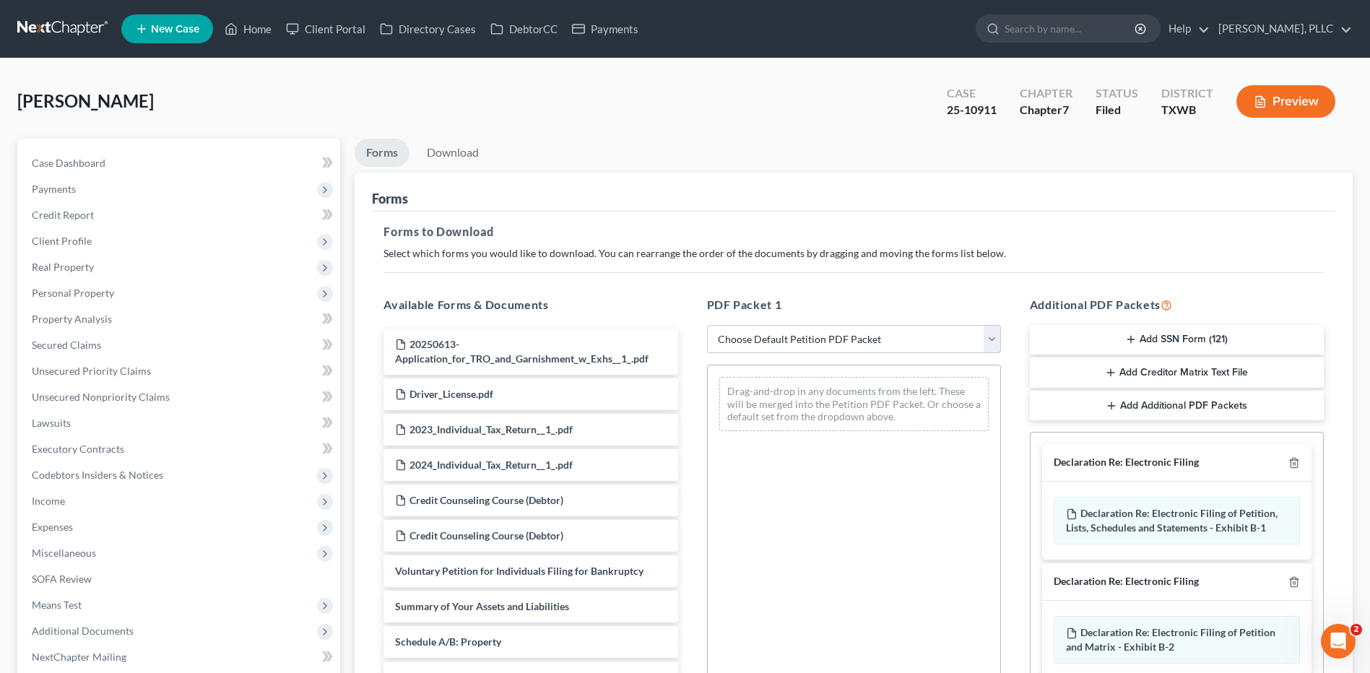
click at [992, 336] on select "Choose Default Petition PDF Packet Complete Bankruptcy Petition (all forms and …" at bounding box center [854, 339] width 294 height 29
select select "2"
click at [707, 325] on select "Choose Default Petition PDF Packet Complete Bankruptcy Petition (all forms and …" at bounding box center [854, 339] width 294 height 29
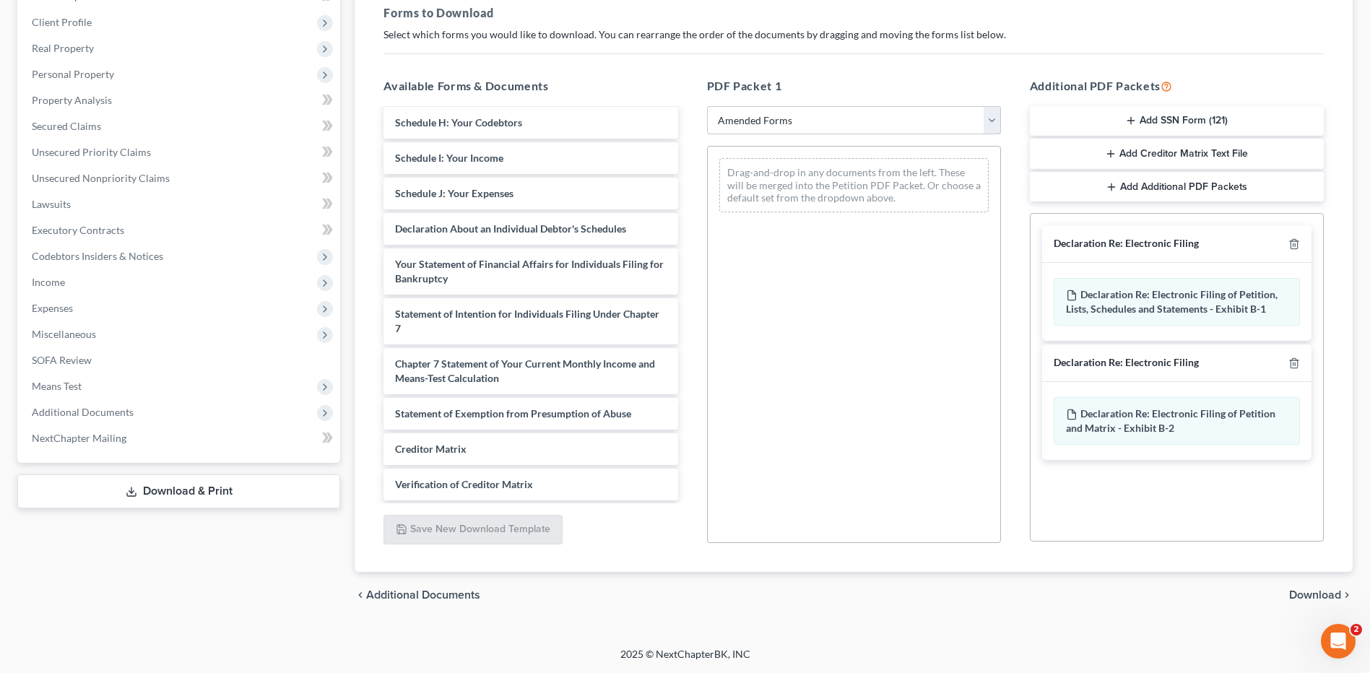
scroll to position [261, 0]
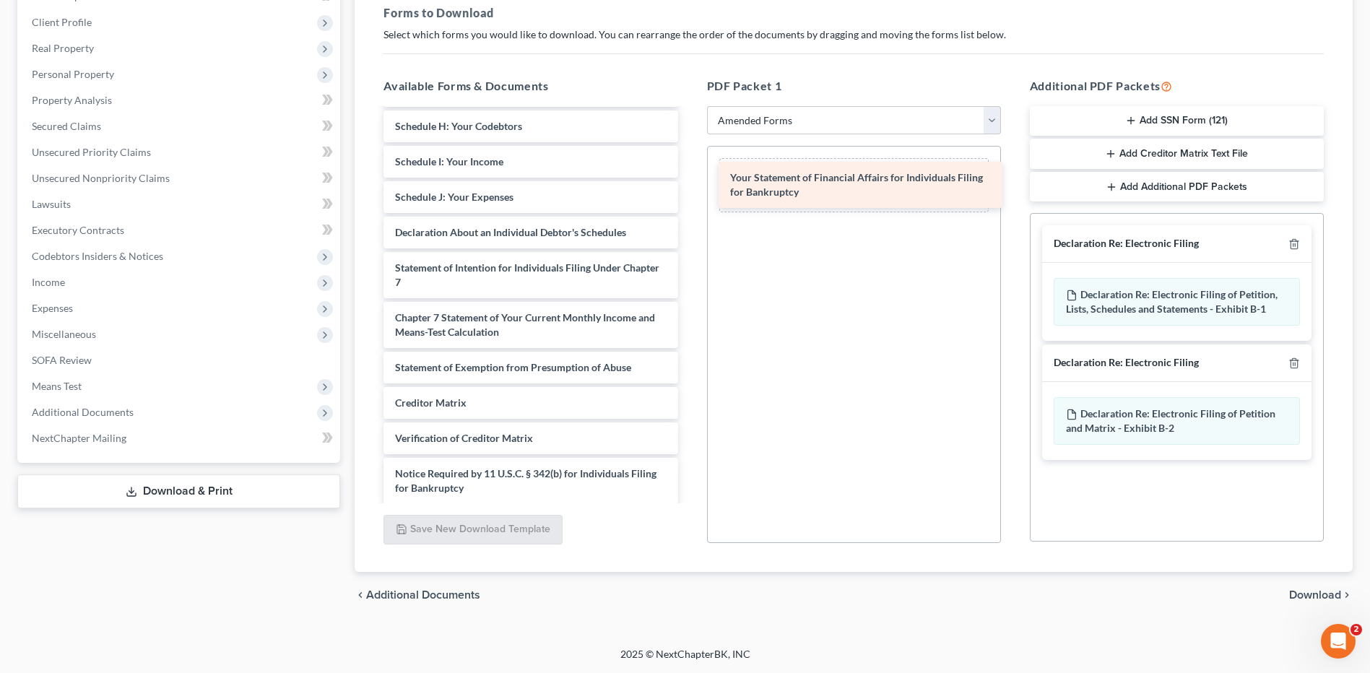
drag, startPoint x: 437, startPoint y: 273, endPoint x: 772, endPoint y: 183, distance: 346.9
click at [689, 183] on div "Your Statement of Financial Affairs for Individuals Filing for Bankruptcy Volun…" at bounding box center [530, 193] width 317 height 691
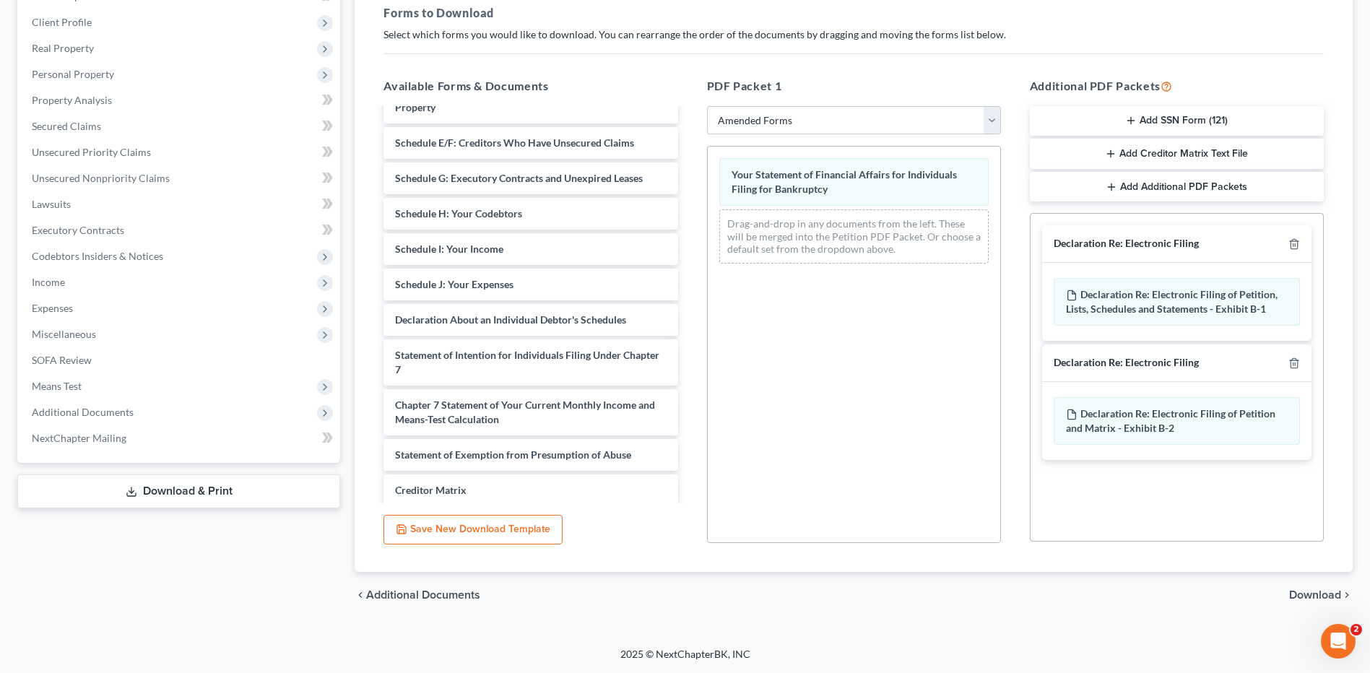
scroll to position [173, 0]
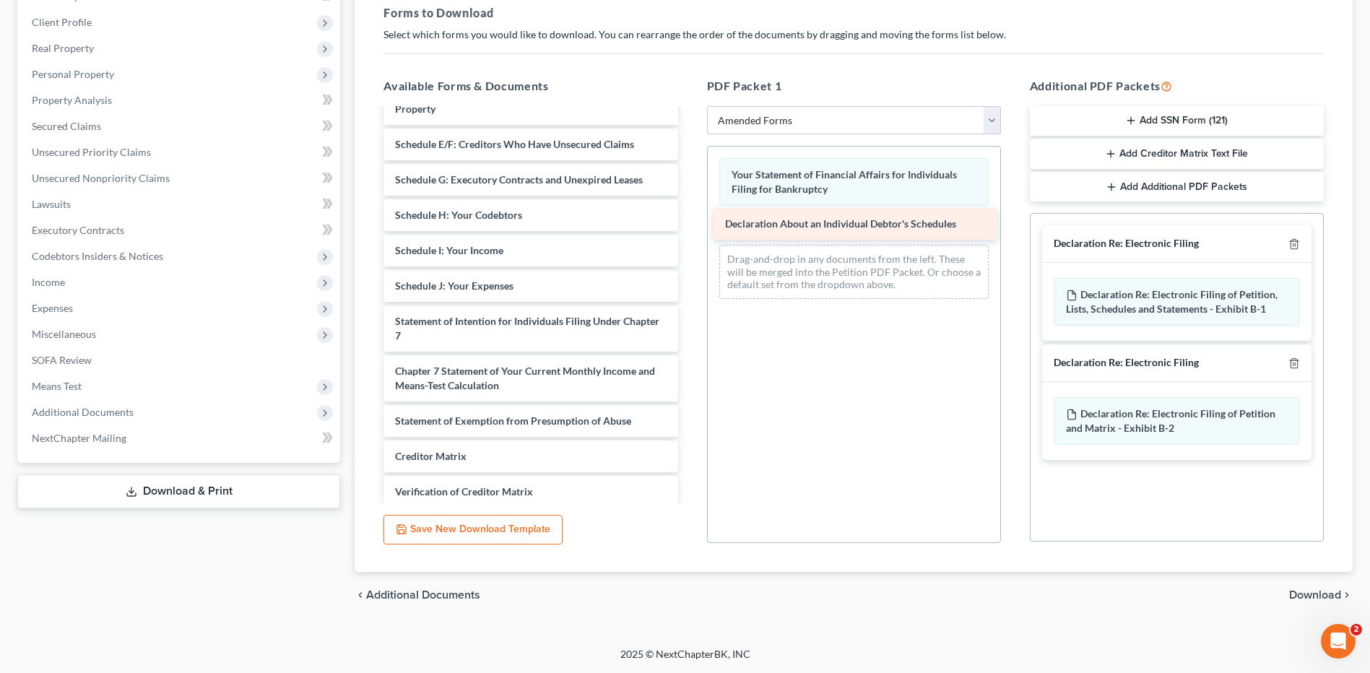
drag, startPoint x: 501, startPoint y: 317, endPoint x: 831, endPoint y: 220, distance: 344.2
click at [689, 220] on div "Declaration About an Individual Debtor's Schedules Voluntary Petition for Indiv…" at bounding box center [530, 265] width 317 height 656
click at [1299, 365] on icon "button" at bounding box center [1295, 364] width 12 height 12
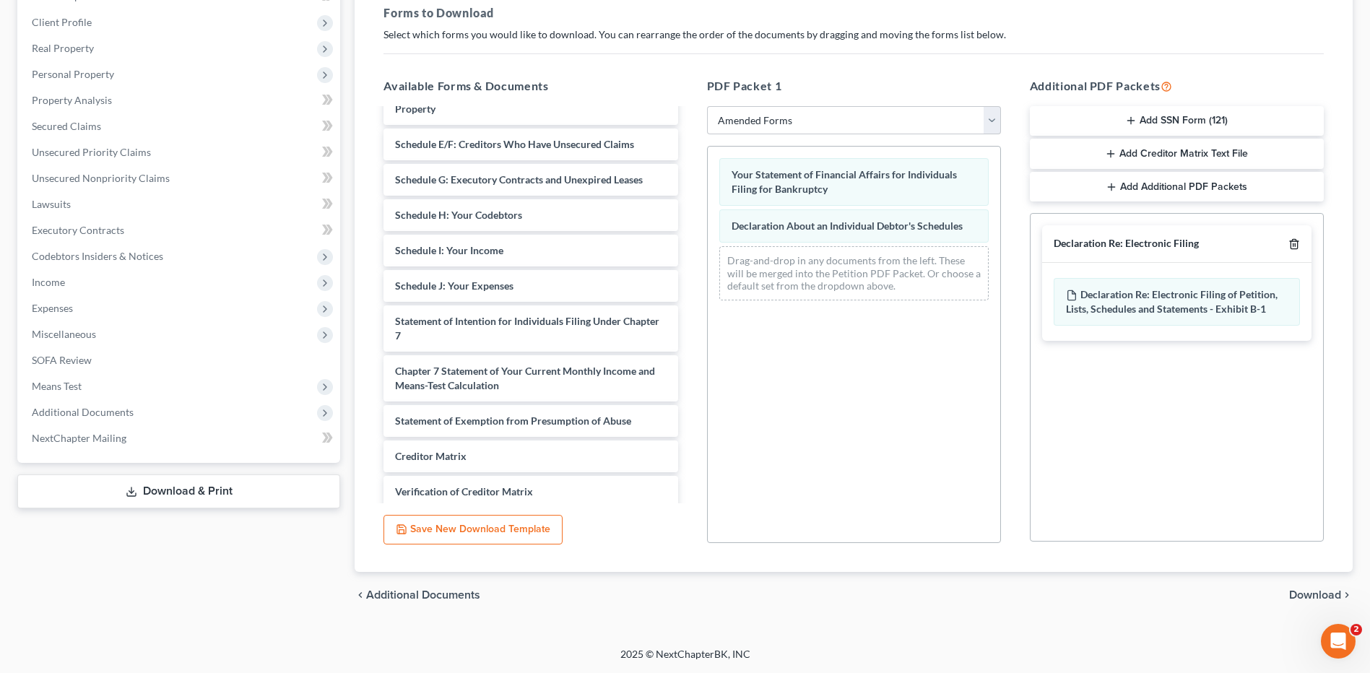
click at [1294, 238] on icon "button" at bounding box center [1295, 244] width 12 height 12
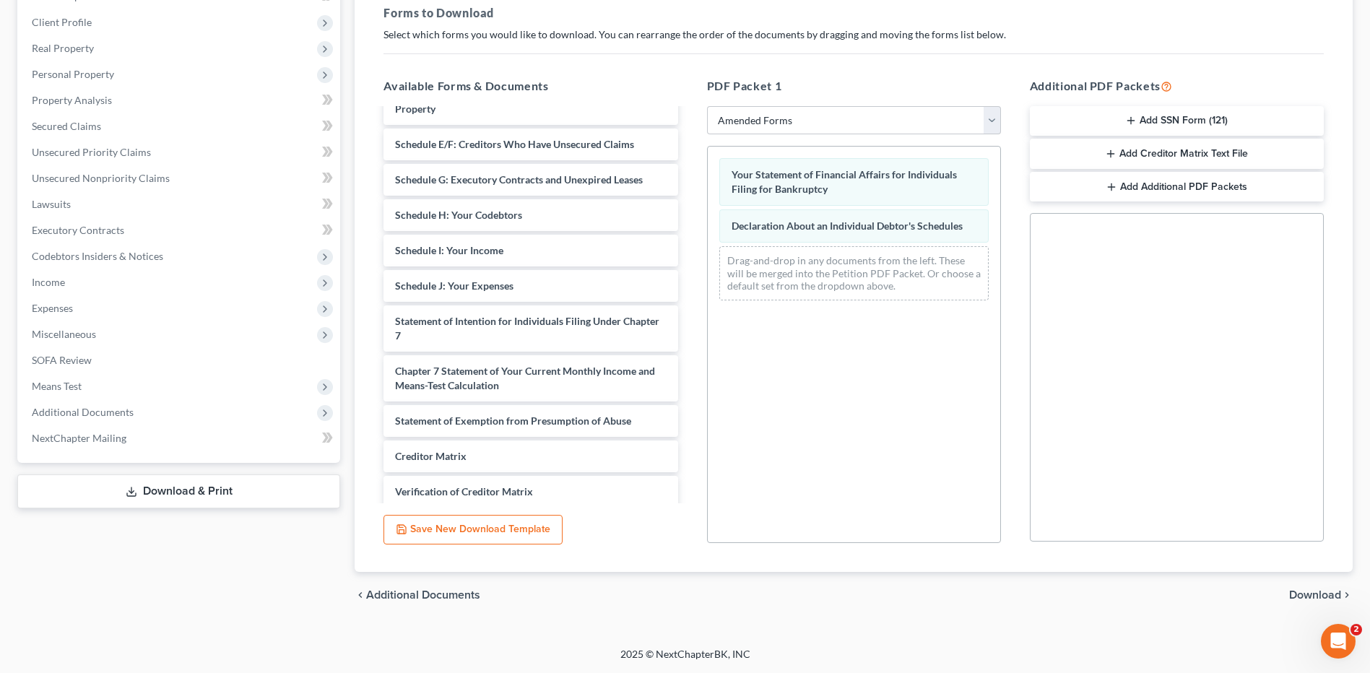
drag, startPoint x: 114, startPoint y: 598, endPoint x: 182, endPoint y: 594, distance: 68.0
click at [114, 598] on div "Case Dashboard Payments Invoices Payments Payments Credit Report Client Profile" at bounding box center [178, 269] width 337 height 699
click at [1315, 591] on span "Download" at bounding box center [1315, 595] width 52 height 12
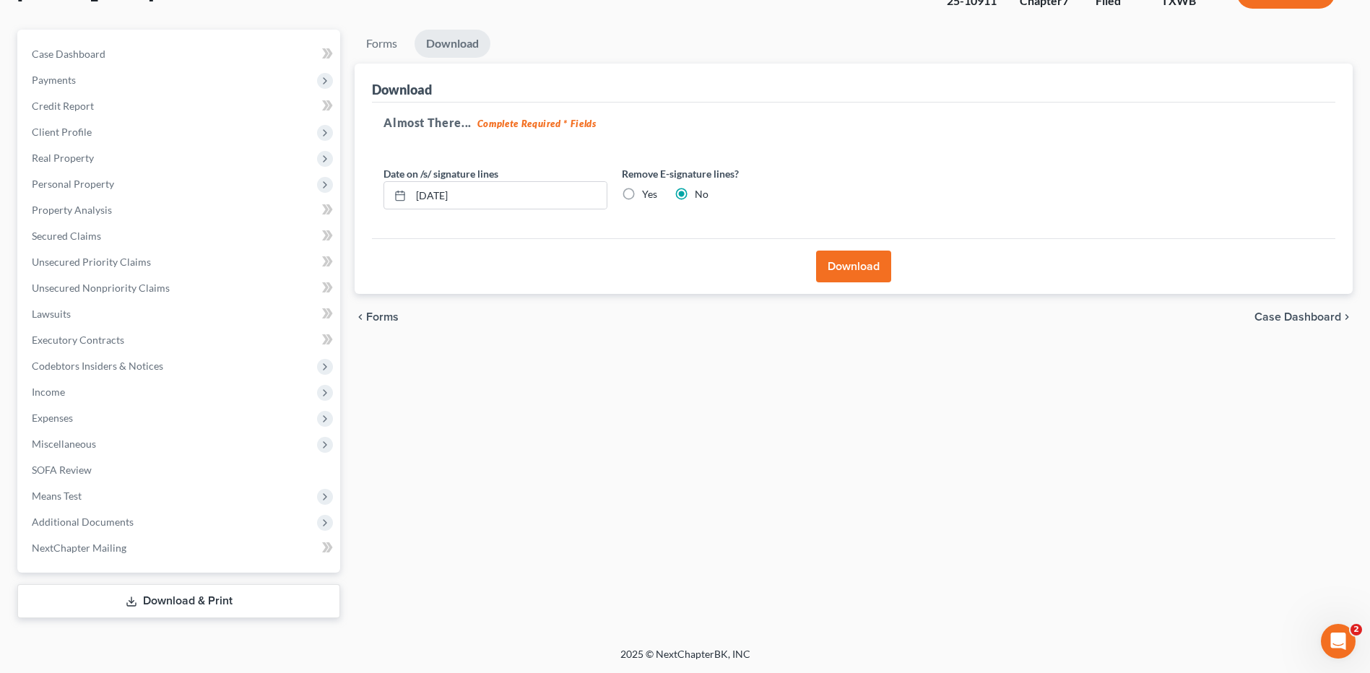
scroll to position [109, 0]
click at [855, 266] on button "Download" at bounding box center [853, 267] width 75 height 32
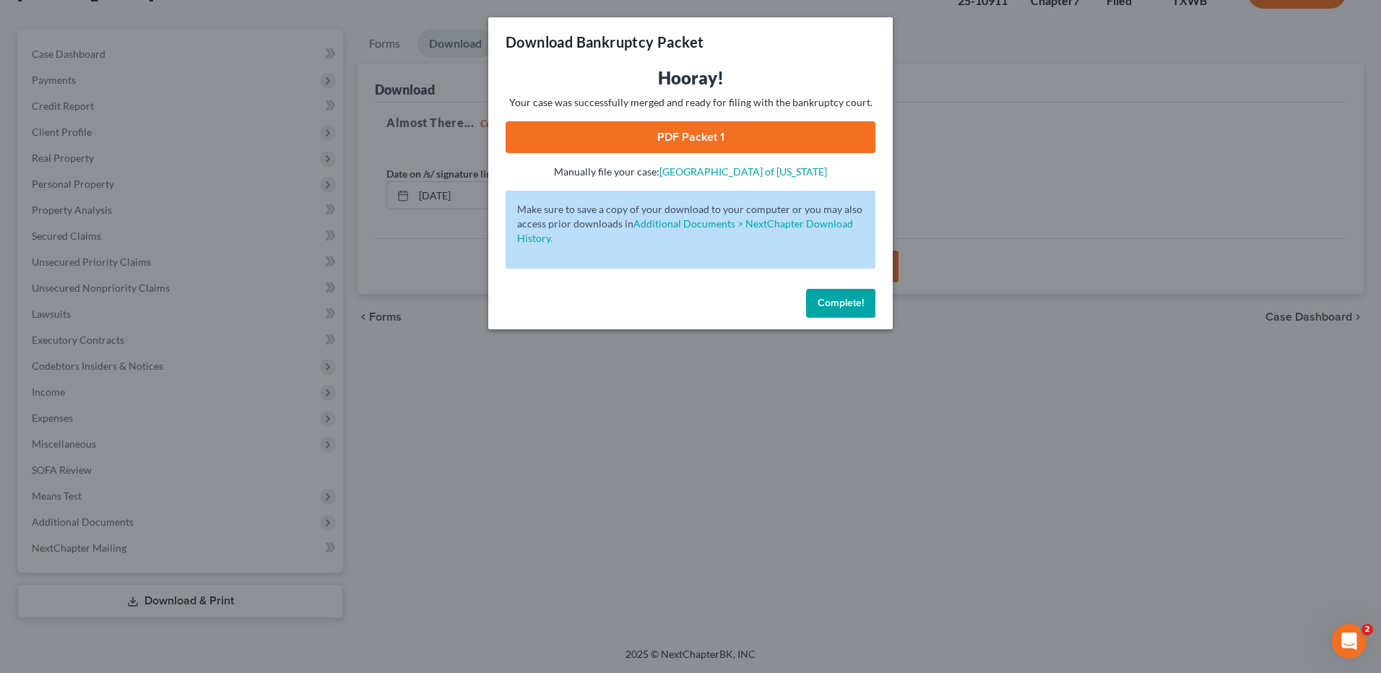
click at [758, 130] on link "PDF Packet 1" at bounding box center [691, 137] width 370 height 32
click at [865, 303] on button "Complete!" at bounding box center [840, 303] width 69 height 29
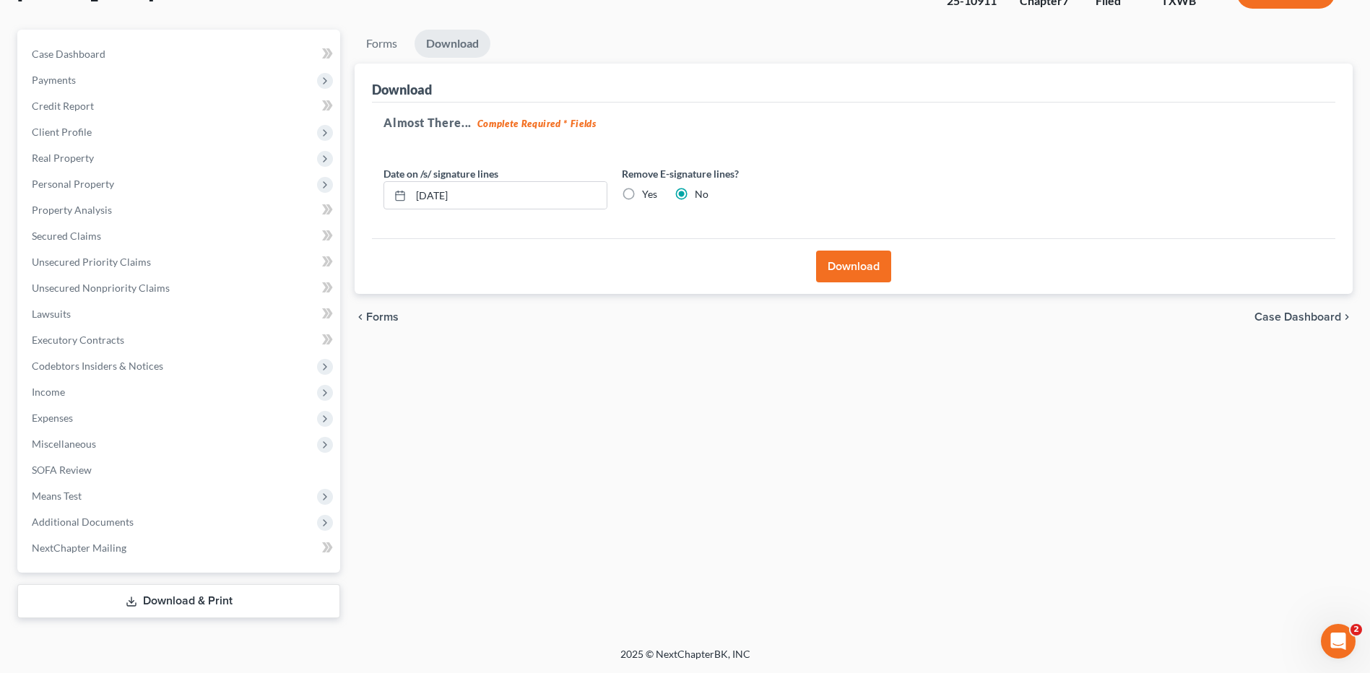
drag, startPoint x: 766, startPoint y: 483, endPoint x: 1329, endPoint y: 371, distance: 574.3
click at [766, 483] on div "Forms Download Forms Forms to Download Select which forms you would like to dow…" at bounding box center [853, 324] width 1013 height 589
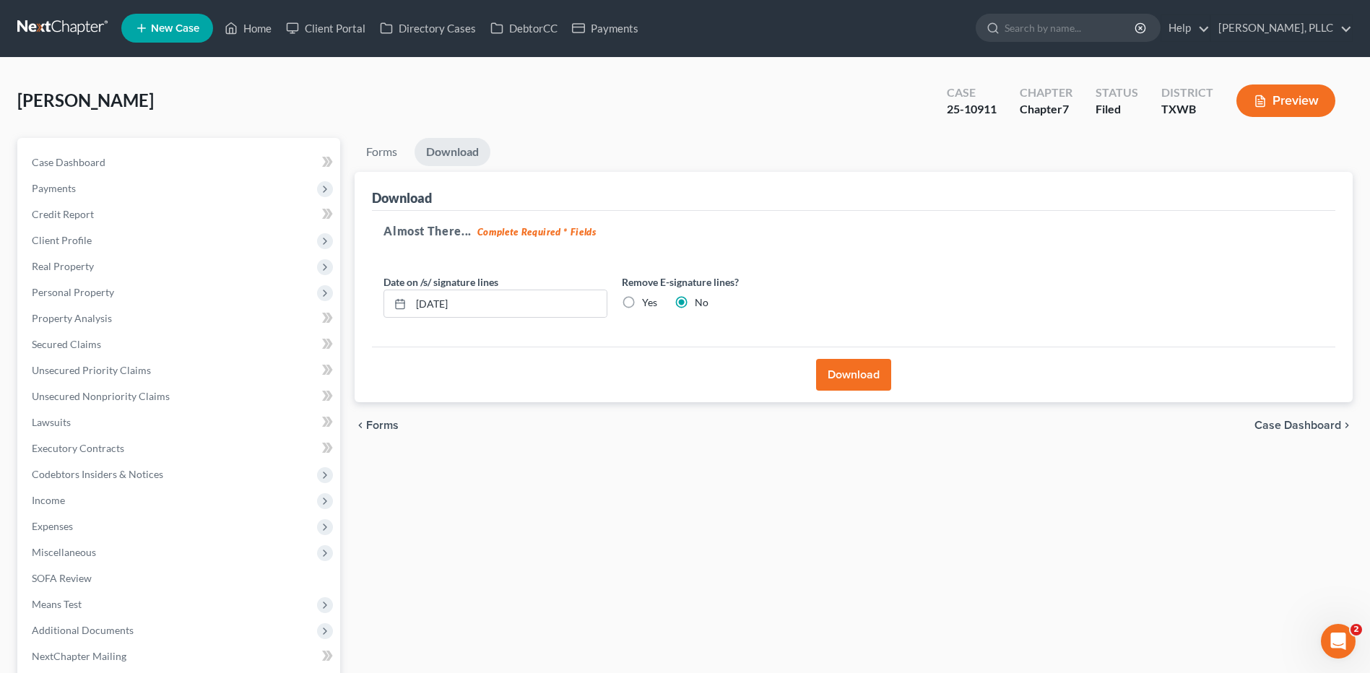
scroll to position [0, 0]
click at [95, 208] on link "Credit Report" at bounding box center [180, 215] width 320 height 26
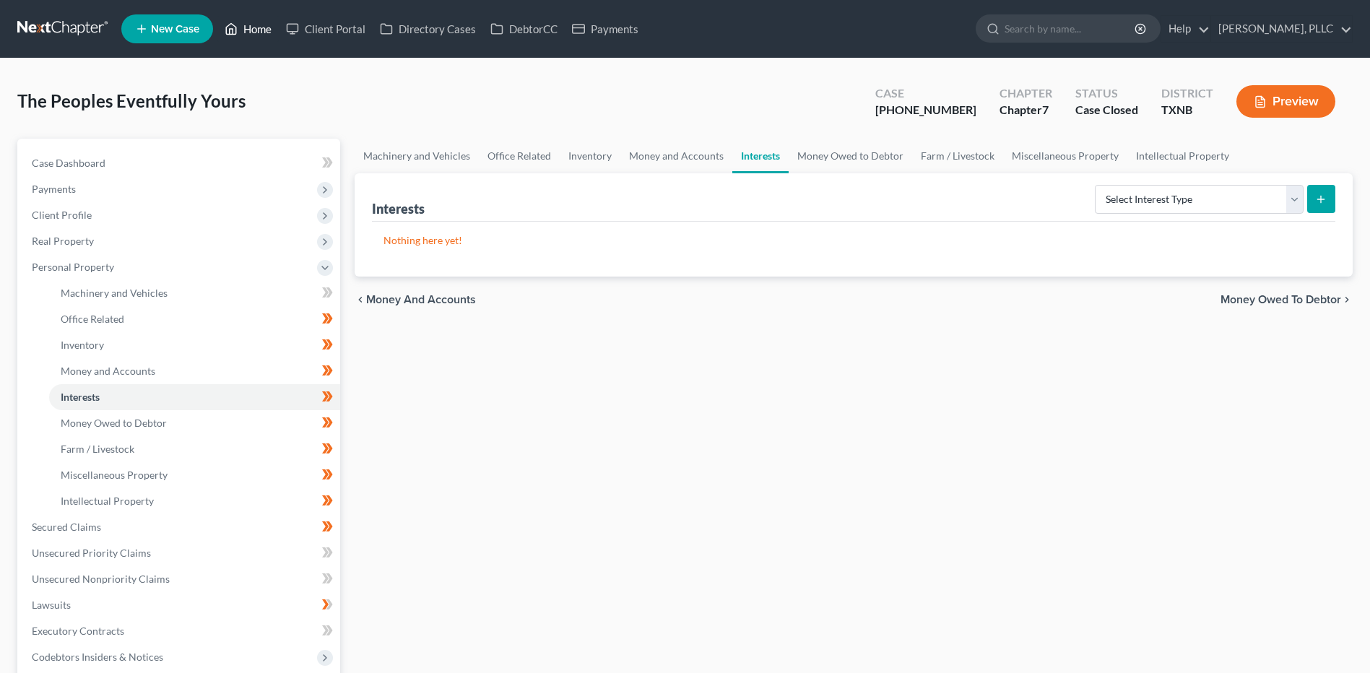
click at [265, 23] on link "Home" at bounding box center [247, 29] width 61 height 26
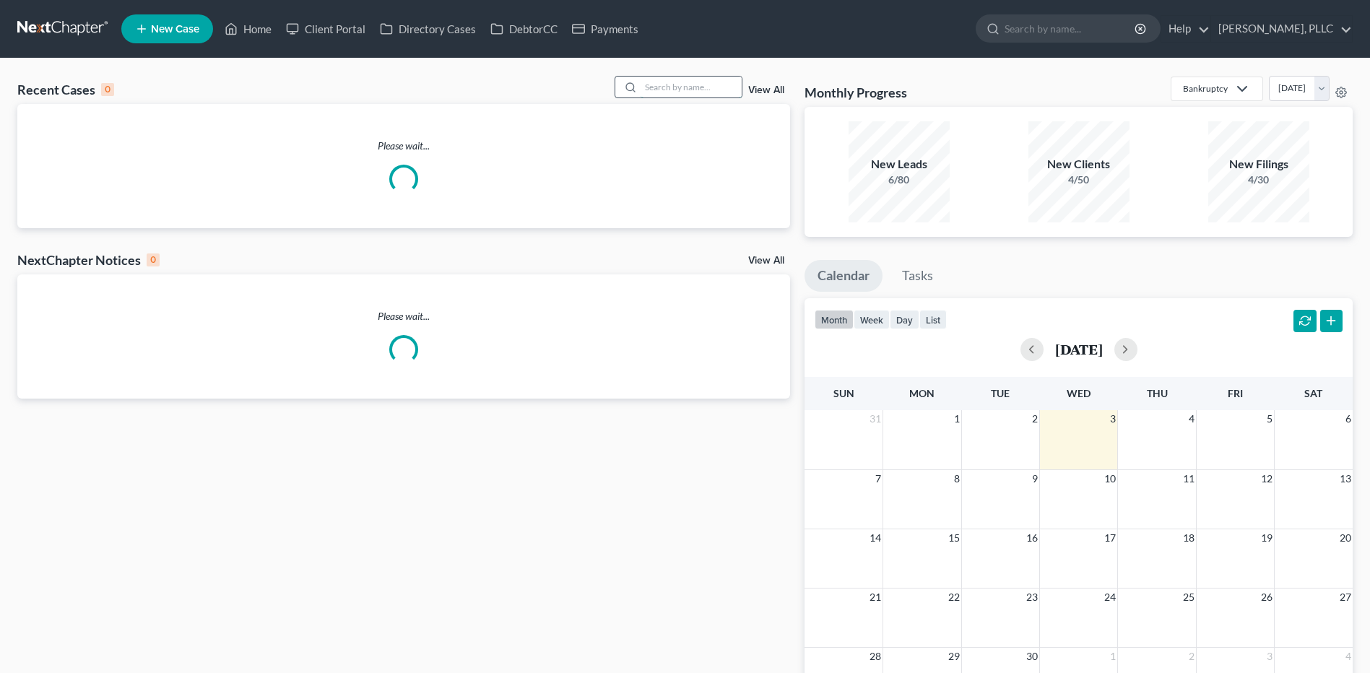
click at [663, 87] on input "search" at bounding box center [691, 87] width 101 height 21
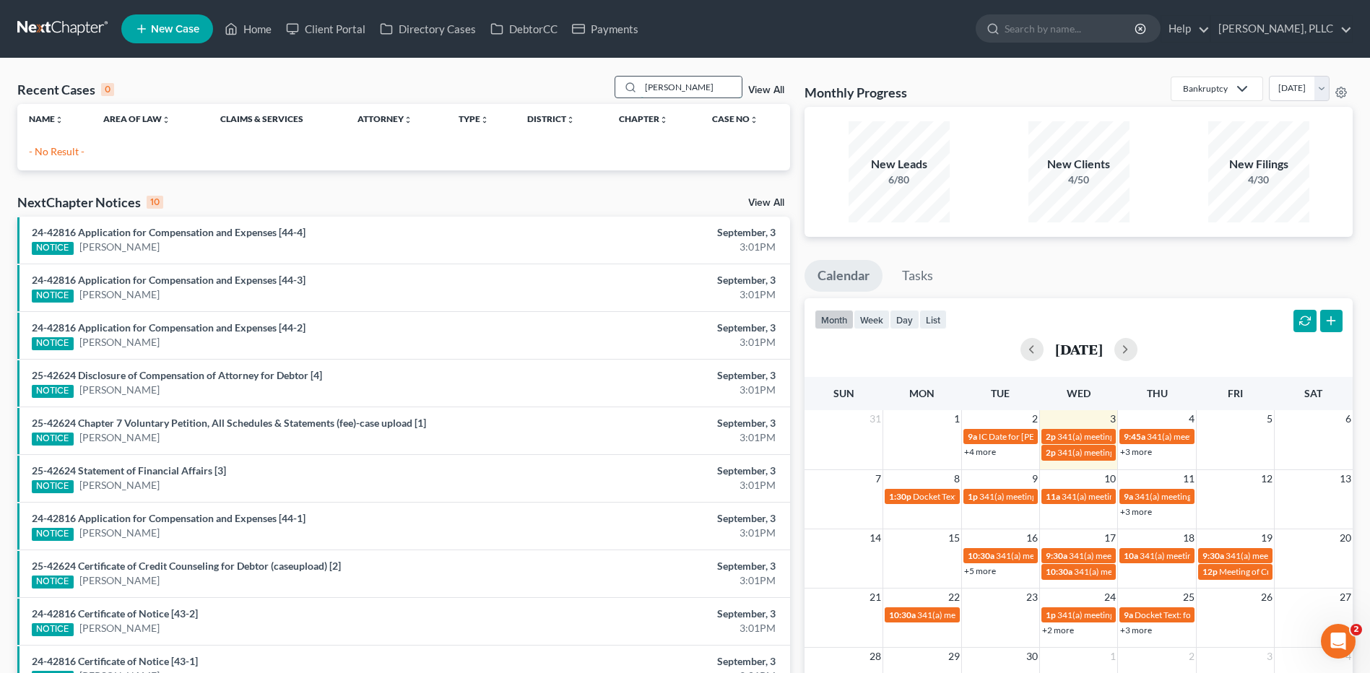
click at [680, 87] on input "[PERSON_NAME]" at bounding box center [691, 87] width 101 height 21
type input "[PERSON_NAME]"
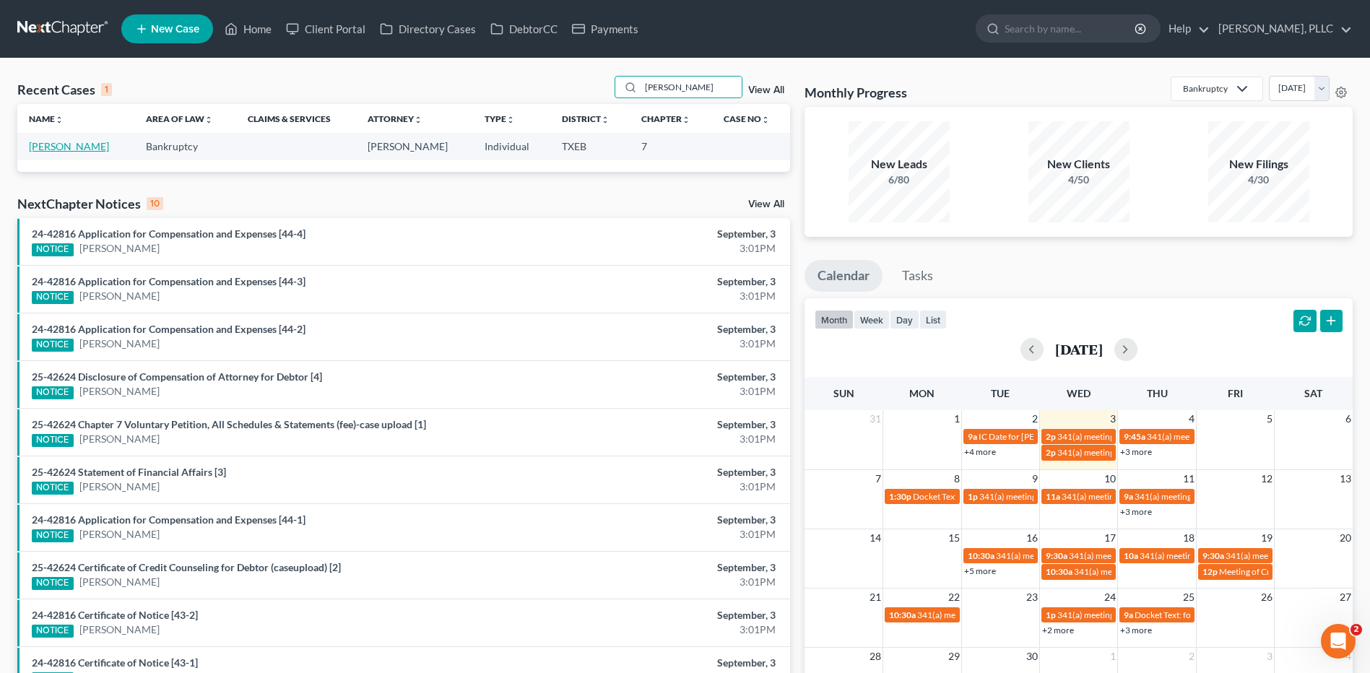
click at [46, 142] on link "[PERSON_NAME]" at bounding box center [69, 146] width 80 height 12
select select "4"
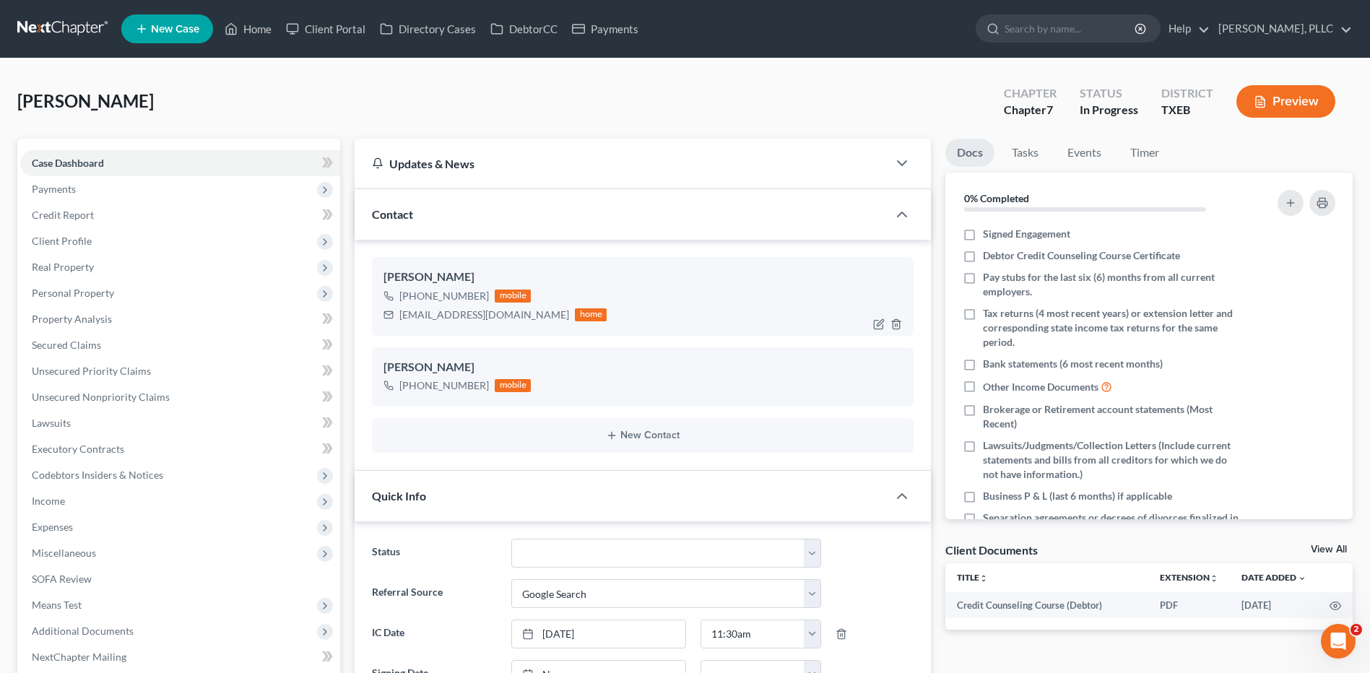
scroll to position [734, 0]
drag, startPoint x: 400, startPoint y: 318, endPoint x: 540, endPoint y: 316, distance: 140.2
click at [546, 316] on div "[EMAIL_ADDRESS][DOMAIN_NAME] home" at bounding box center [495, 315] width 223 height 19
drag, startPoint x: 540, startPoint y: 316, endPoint x: 508, endPoint y: 314, distance: 32.6
copy div "[EMAIL_ADDRESS][DOMAIN_NAME]"
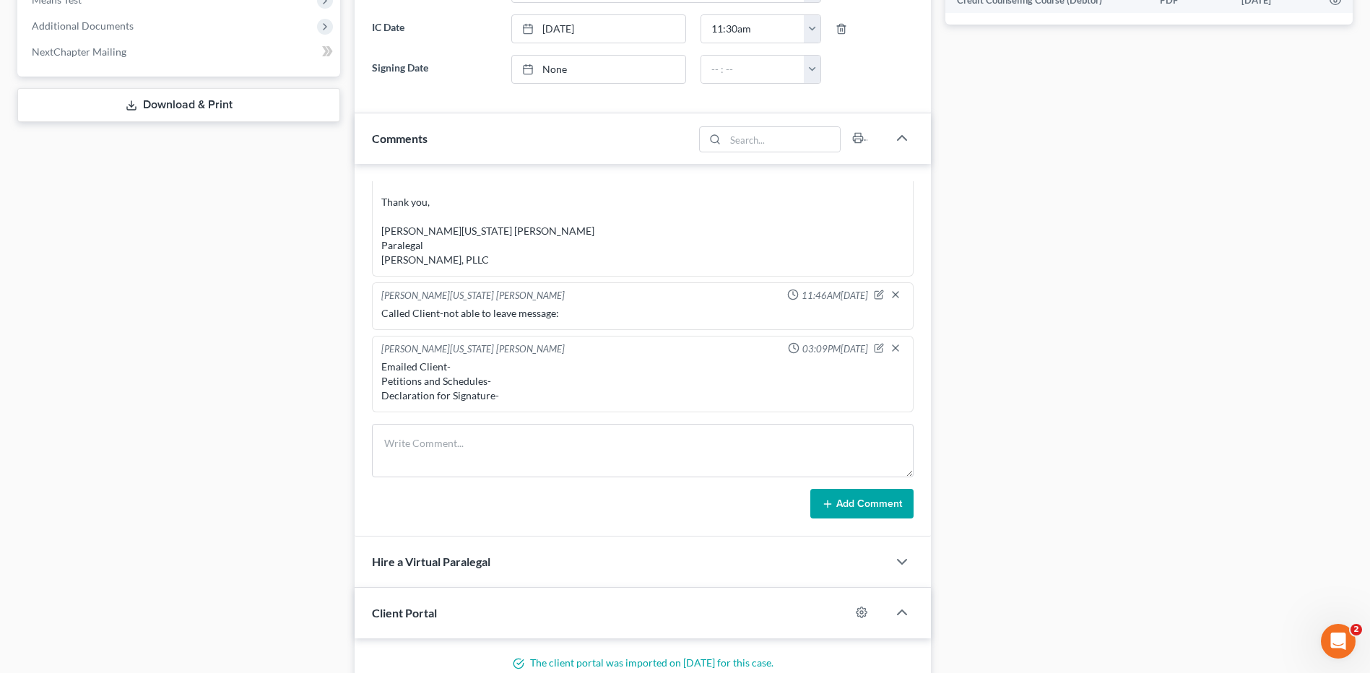
scroll to position [621, 0]
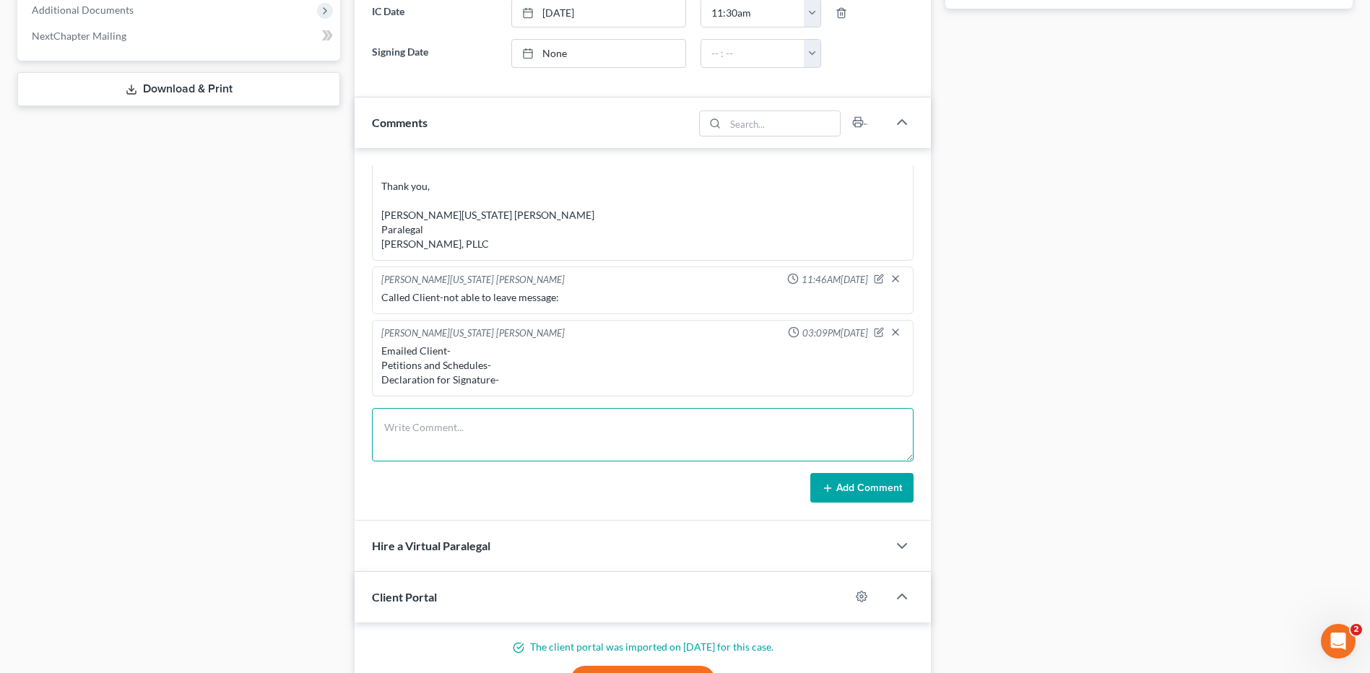
paste textarea "Greetings [PERSON_NAME], Please see the attached document that is needed to fil…"
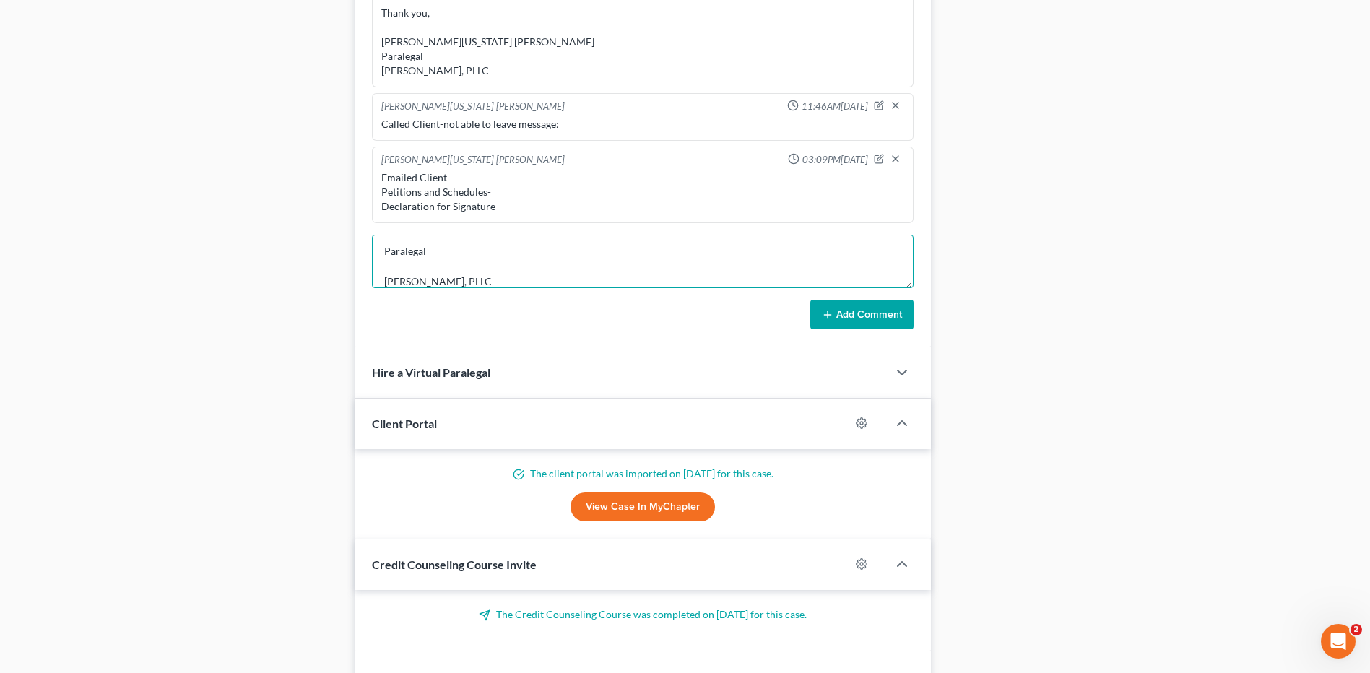
scroll to position [805, 0]
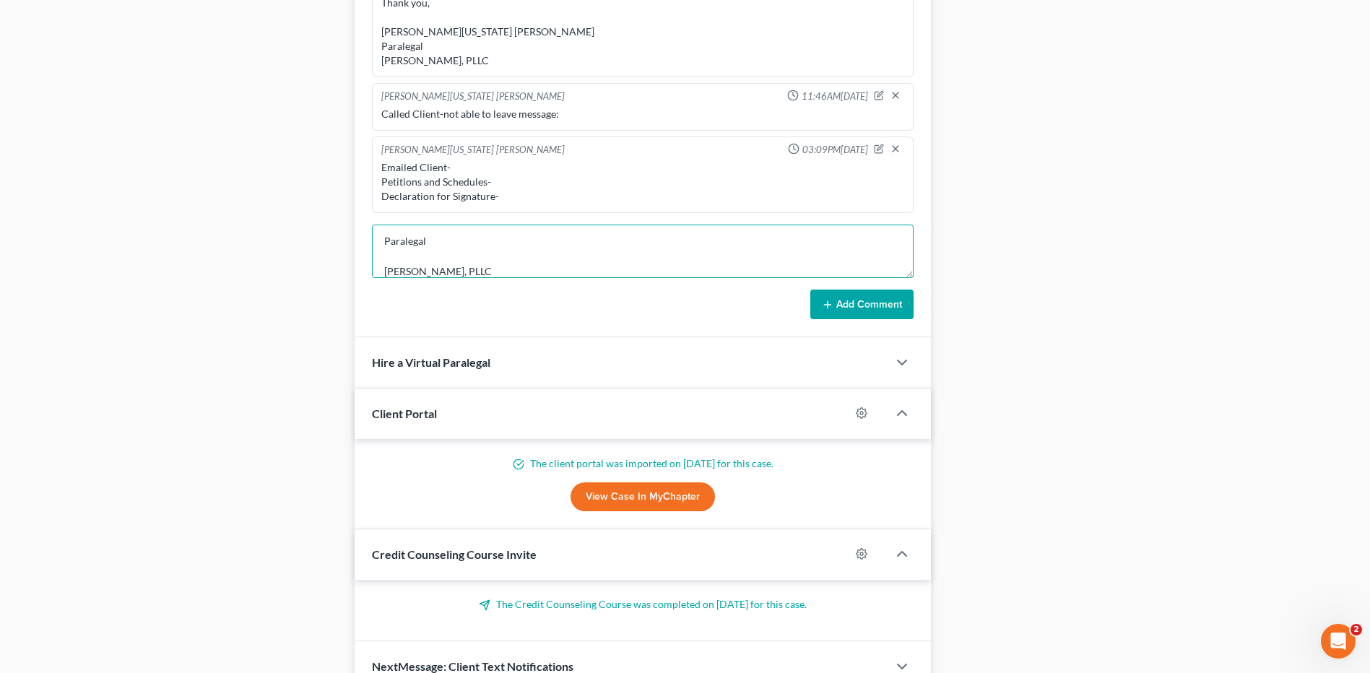
type textarea "Greetings [PERSON_NAME], Please see the attached document that is needed to fil…"
click at [873, 301] on button "Add Comment" at bounding box center [861, 305] width 103 height 30
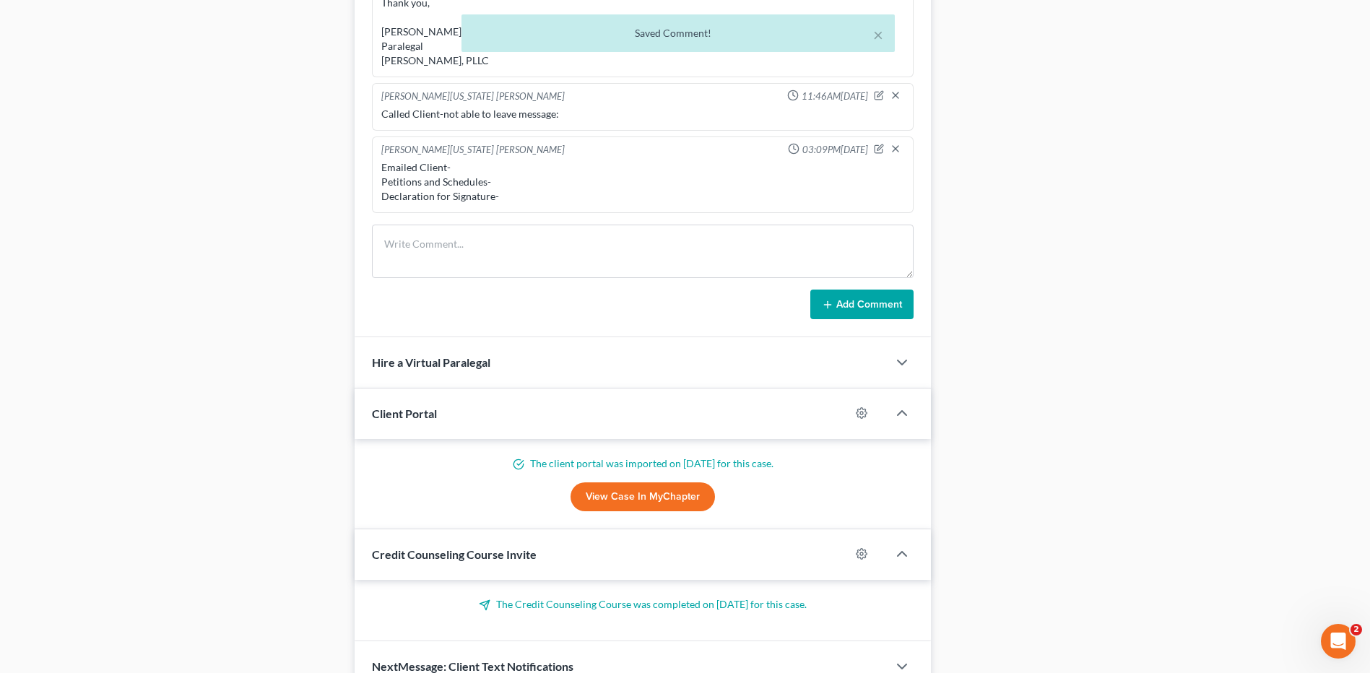
scroll to position [961, 0]
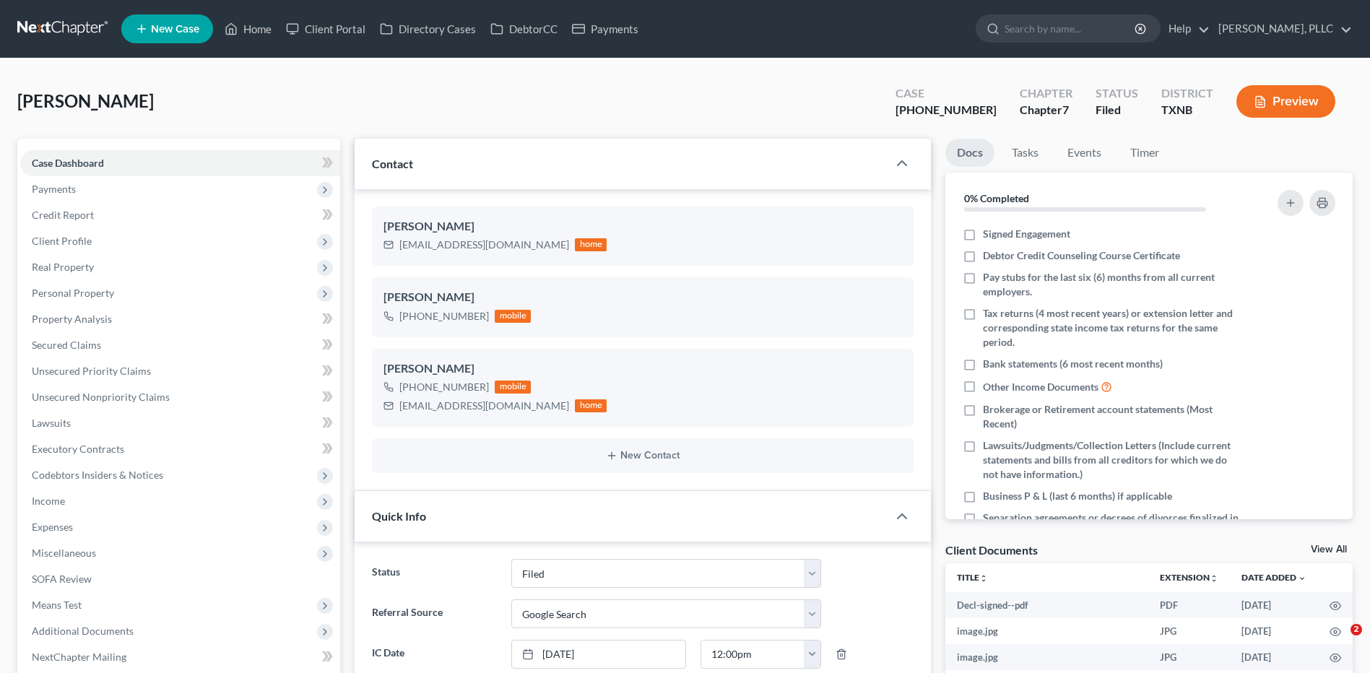
select select "10"
select select "4"
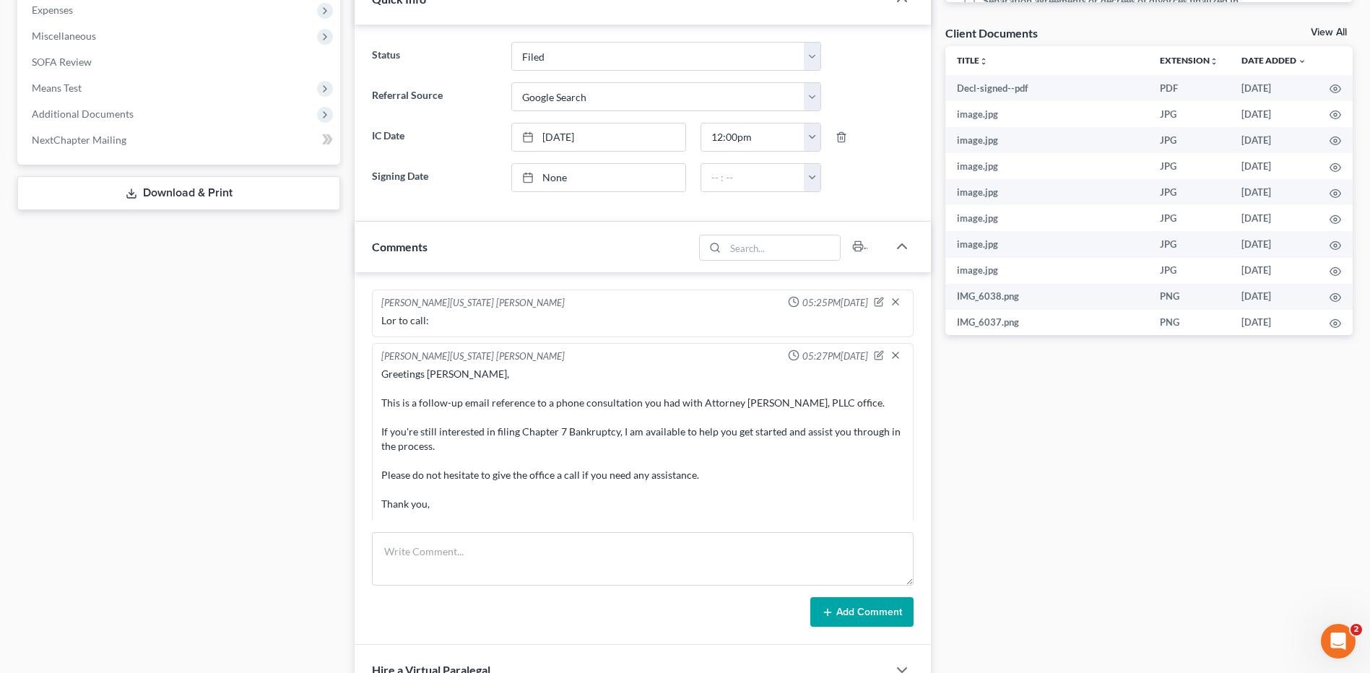
scroll to position [2383, 0]
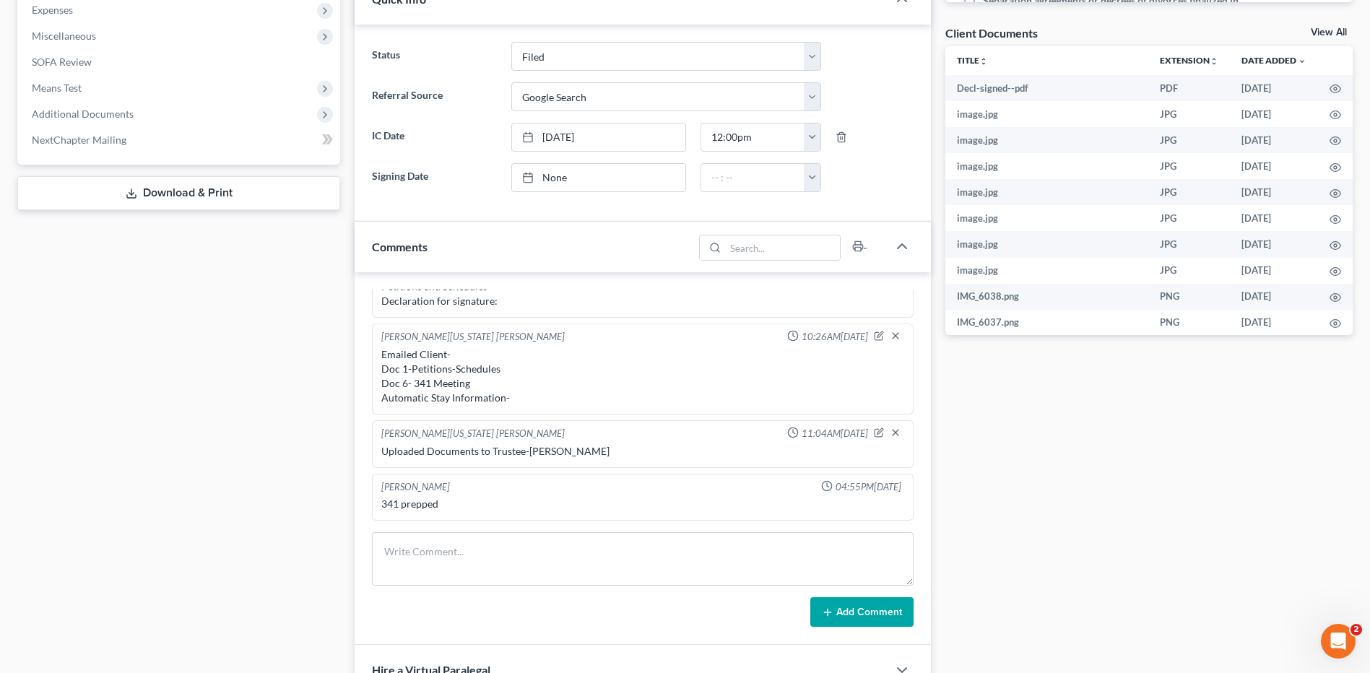
click at [1078, 463] on div "Docs Tasks Events Timer 0% Completed Nothing here yet! Signed Engagement Debtor…" at bounding box center [1149, 317] width 422 height 1393
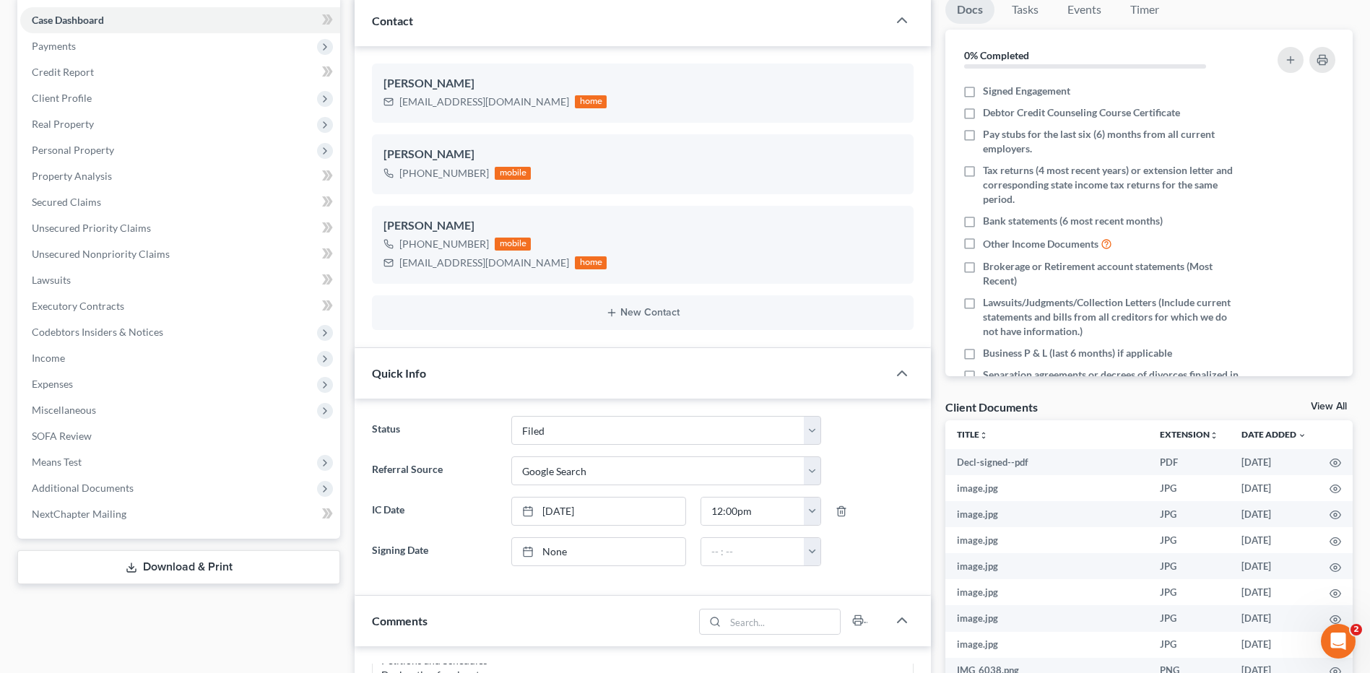
scroll to position [0, 0]
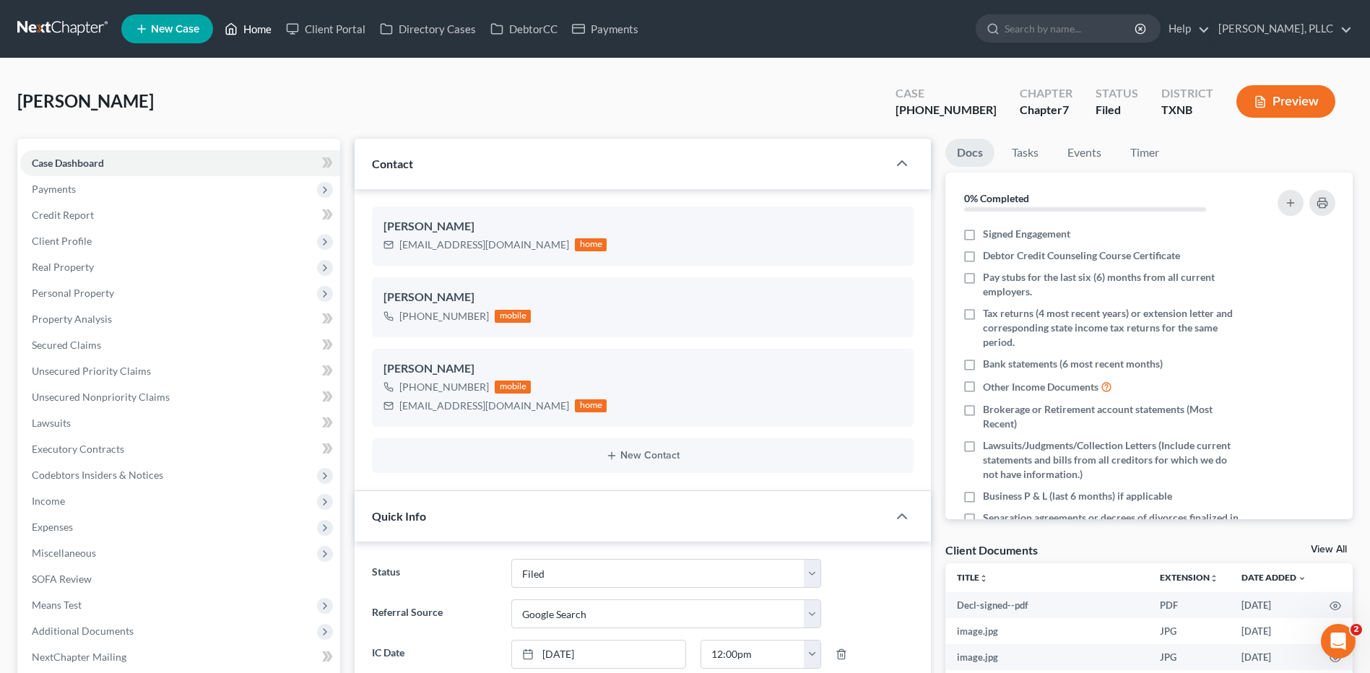
click at [259, 28] on link "Home" at bounding box center [247, 29] width 61 height 26
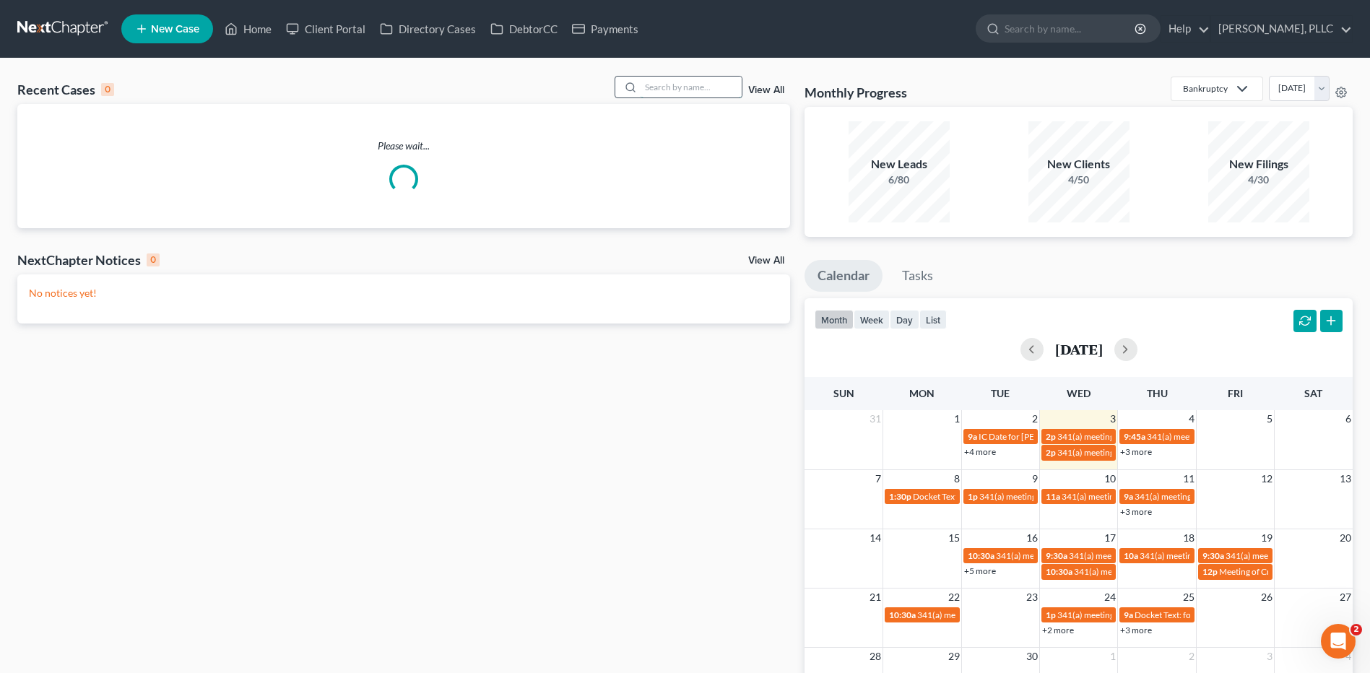
click at [671, 85] on input "search" at bounding box center [691, 87] width 101 height 21
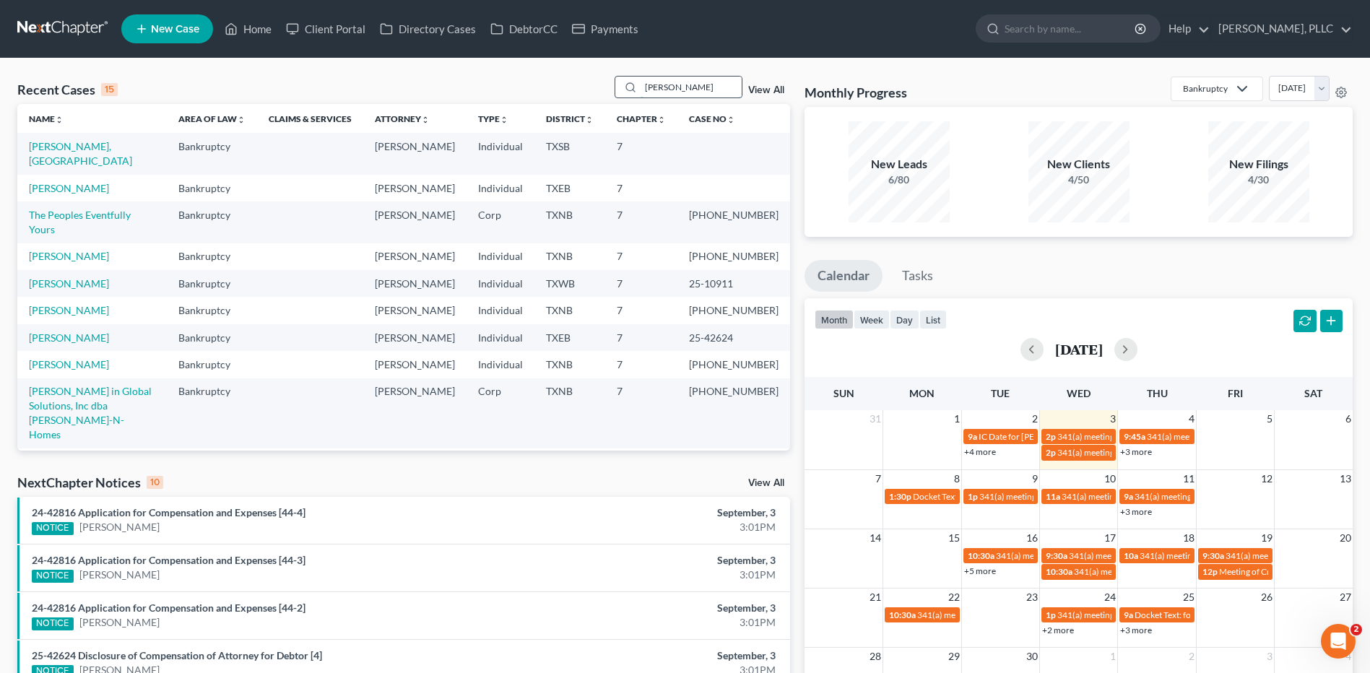
type input "[PERSON_NAME]"
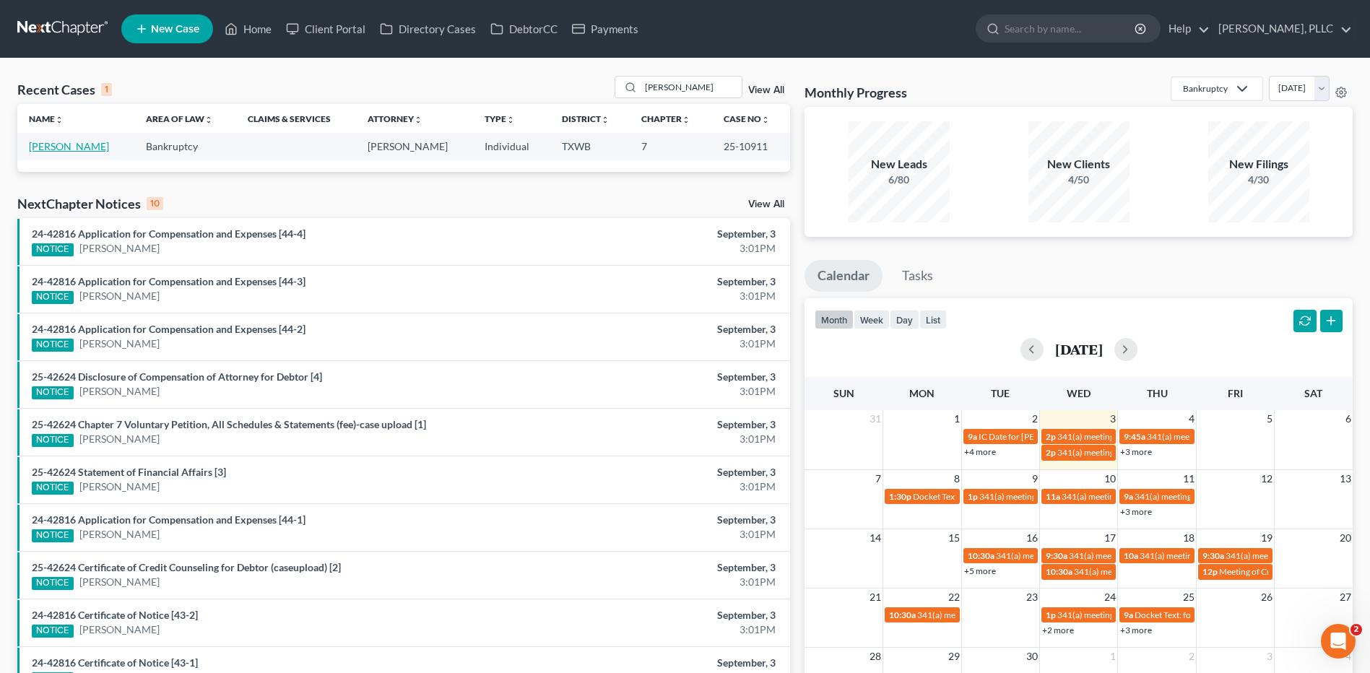
click at [61, 144] on link "[PERSON_NAME]" at bounding box center [69, 146] width 80 height 12
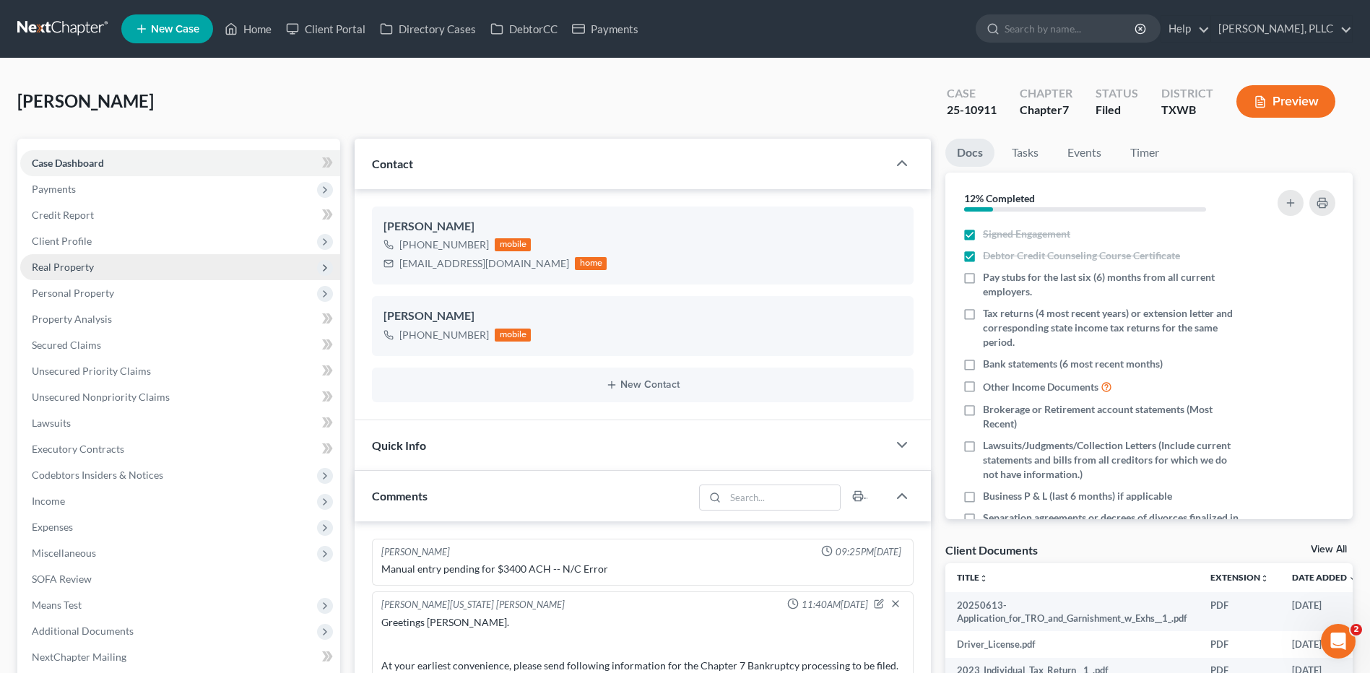
scroll to position [2286, 0]
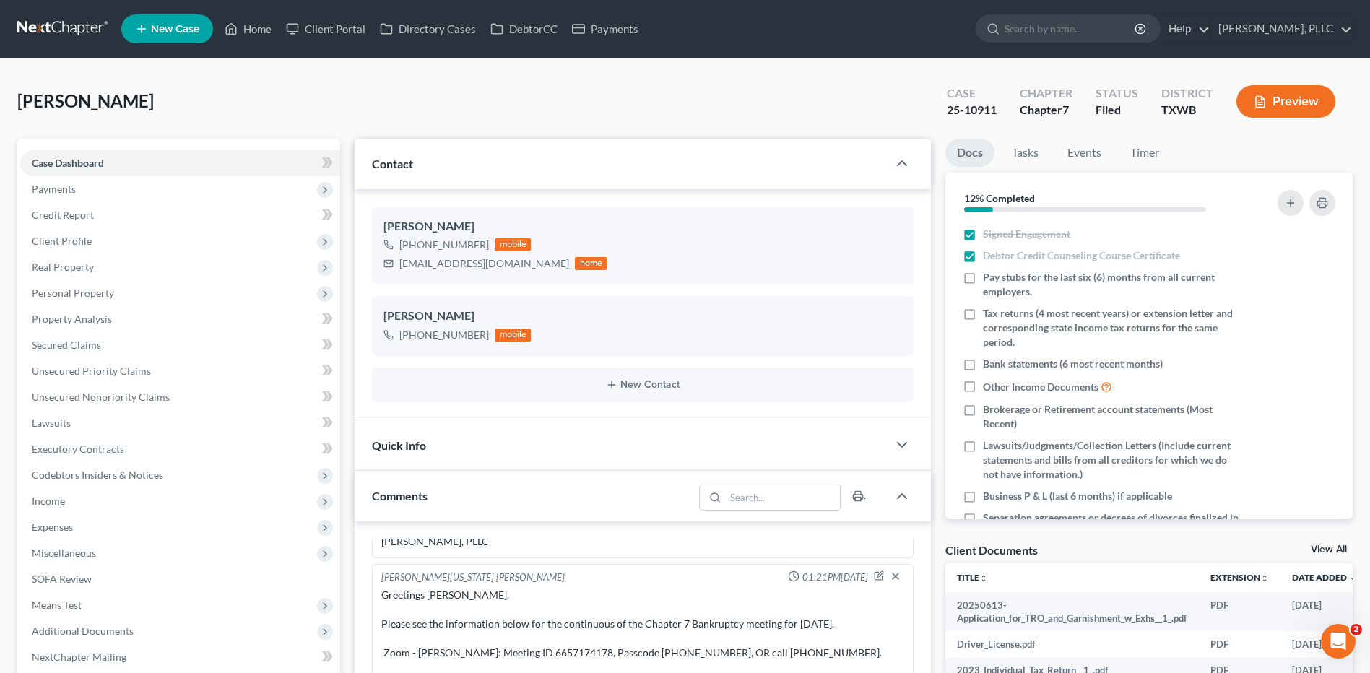
click at [536, 101] on div "[PERSON_NAME] Upgraded Case 25-10911 Chapter Chapter 7 Status [GEOGRAPHIC_DATA]…" at bounding box center [685, 107] width 1336 height 63
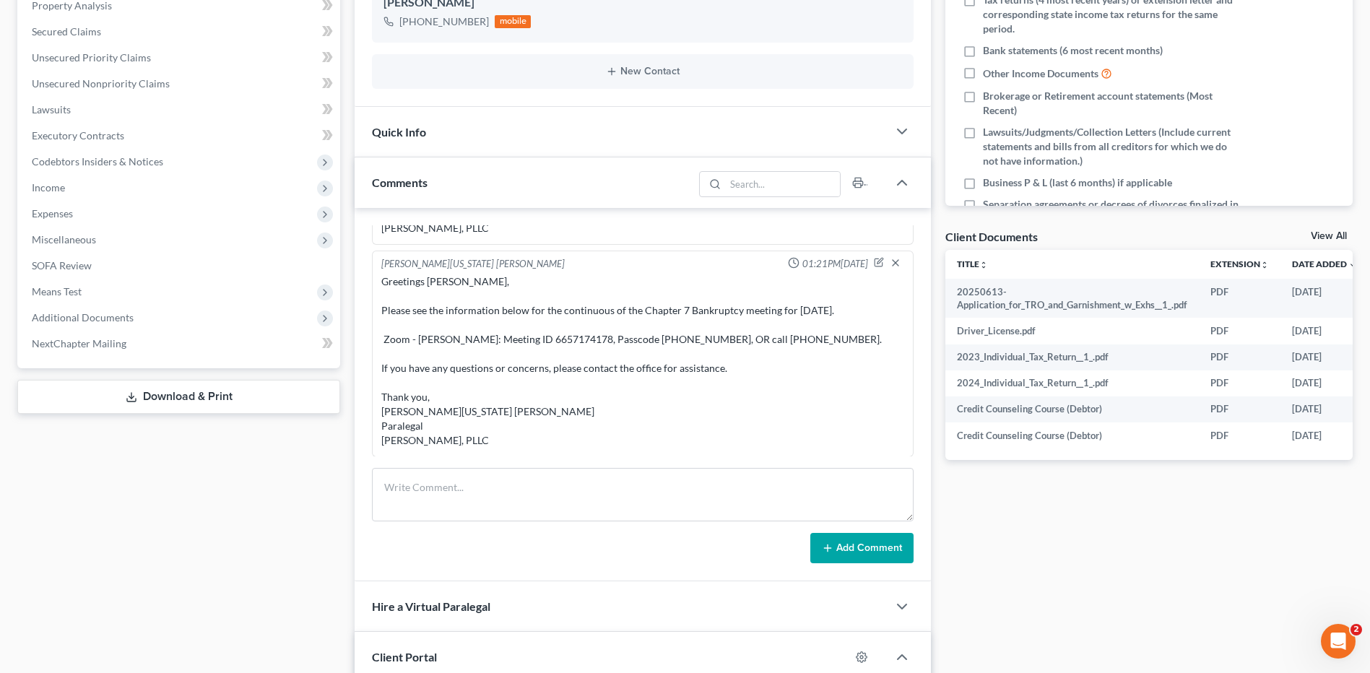
scroll to position [373, 0]
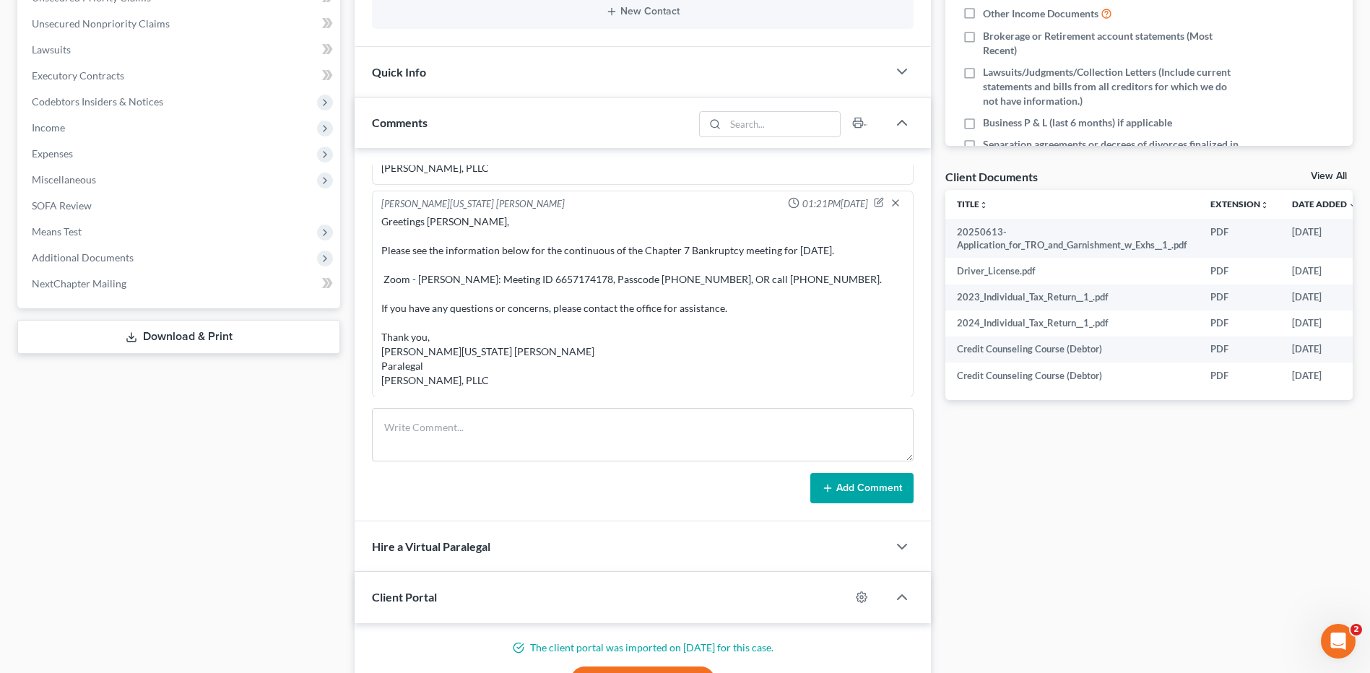
click at [186, 343] on link "Download & Print" at bounding box center [178, 337] width 323 height 34
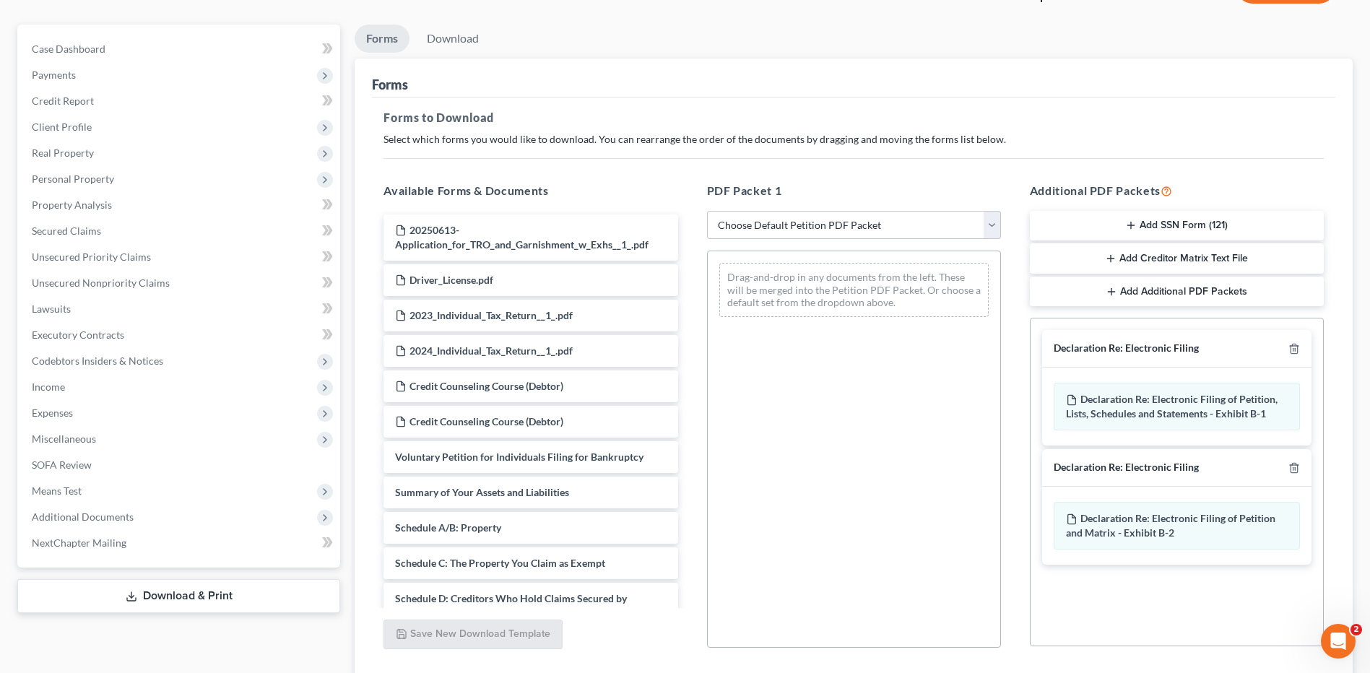
scroll to position [116, 0]
click at [1293, 464] on icon "button" at bounding box center [1295, 466] width 12 height 12
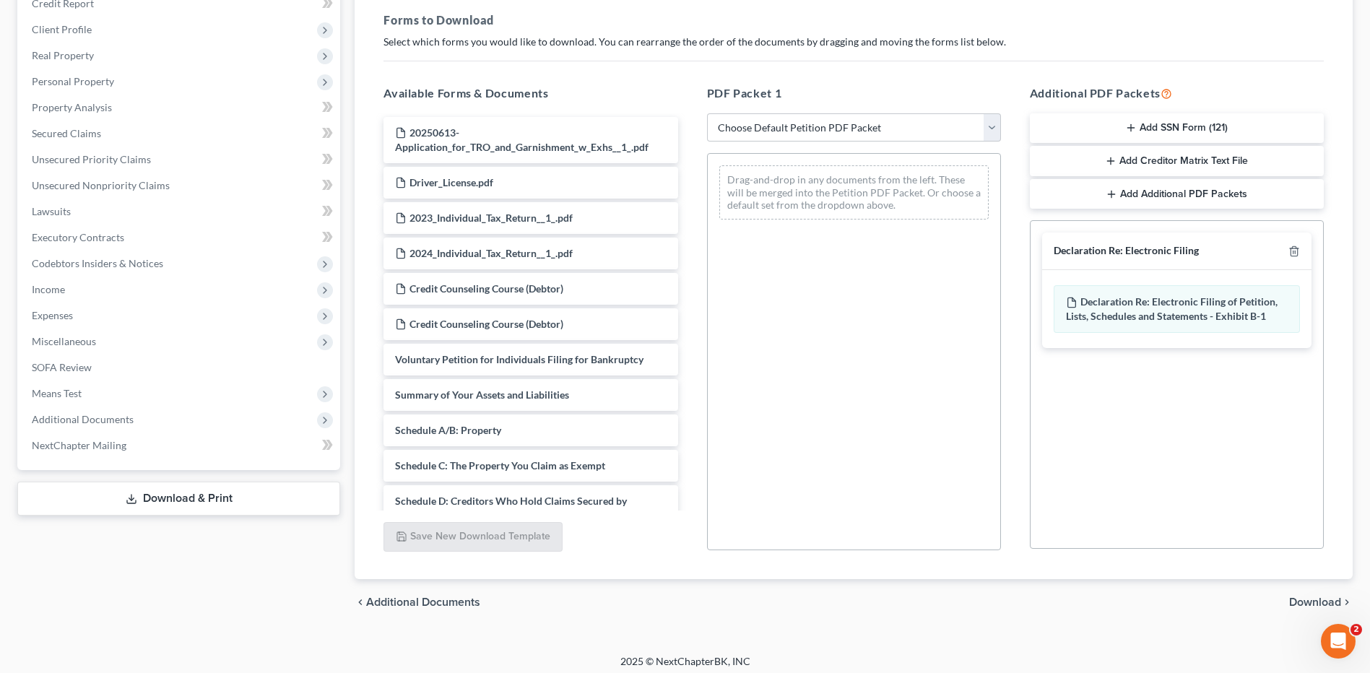
scroll to position [219, 0]
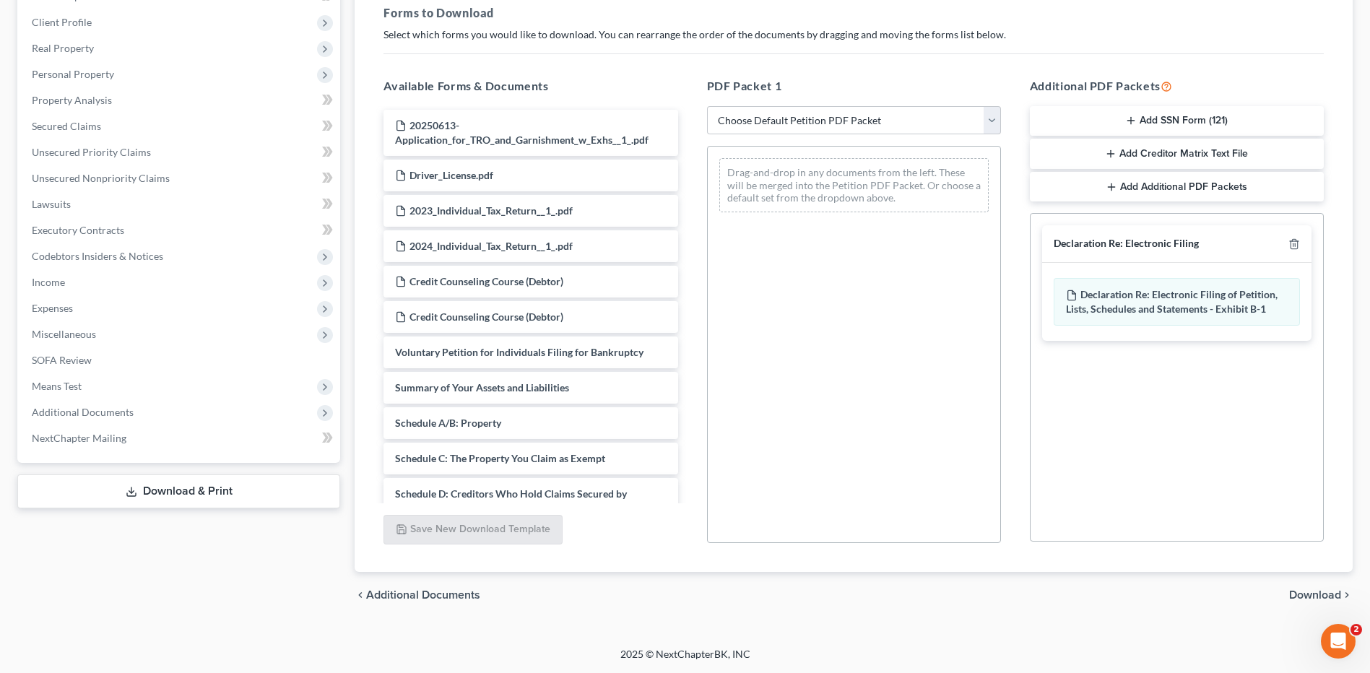
click at [1318, 599] on span "Download" at bounding box center [1315, 595] width 52 height 12
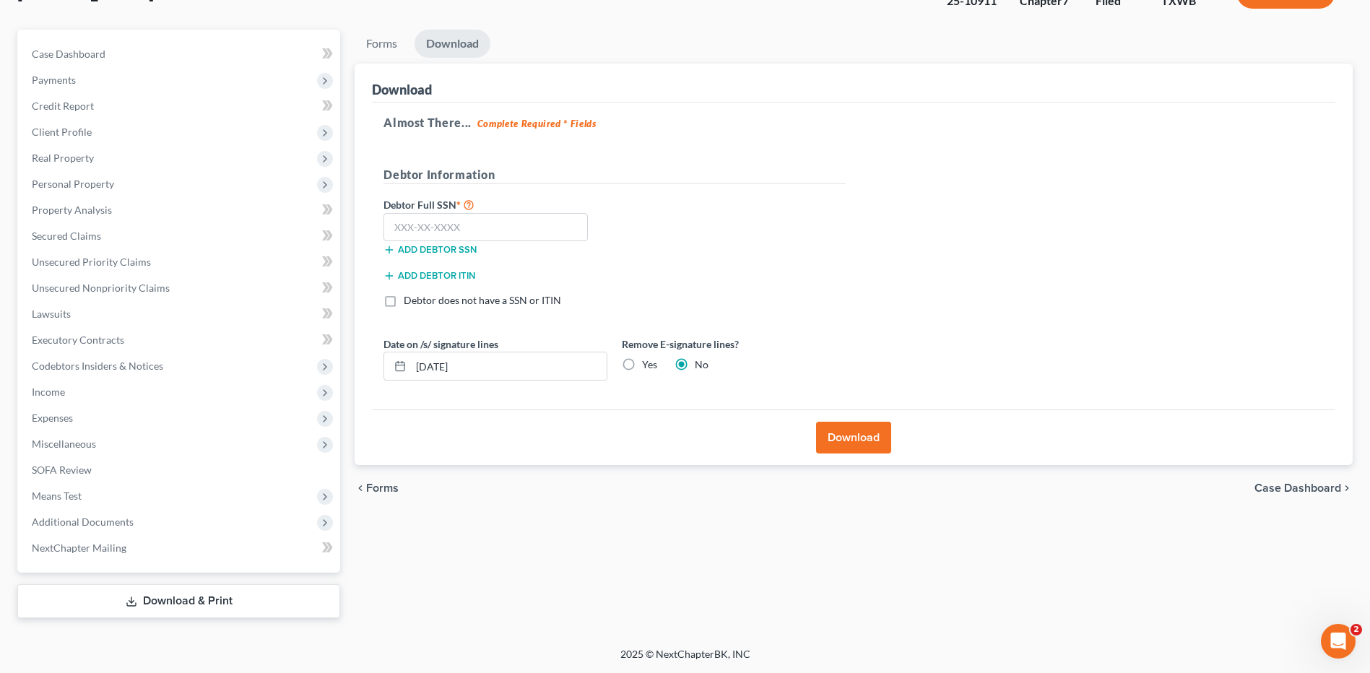
scroll to position [109, 0]
click at [467, 231] on input "text" at bounding box center [486, 227] width 204 height 29
click at [431, 229] on input "text" at bounding box center [486, 227] width 204 height 29
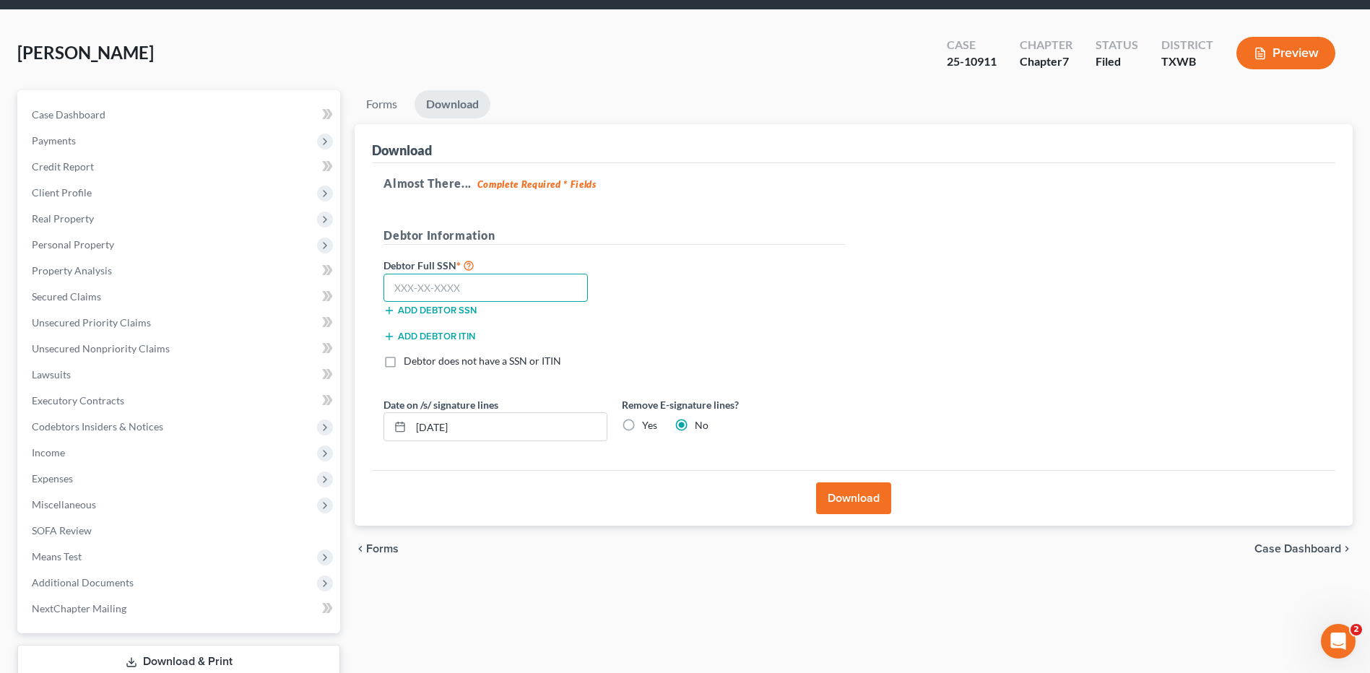
scroll to position [51, 0]
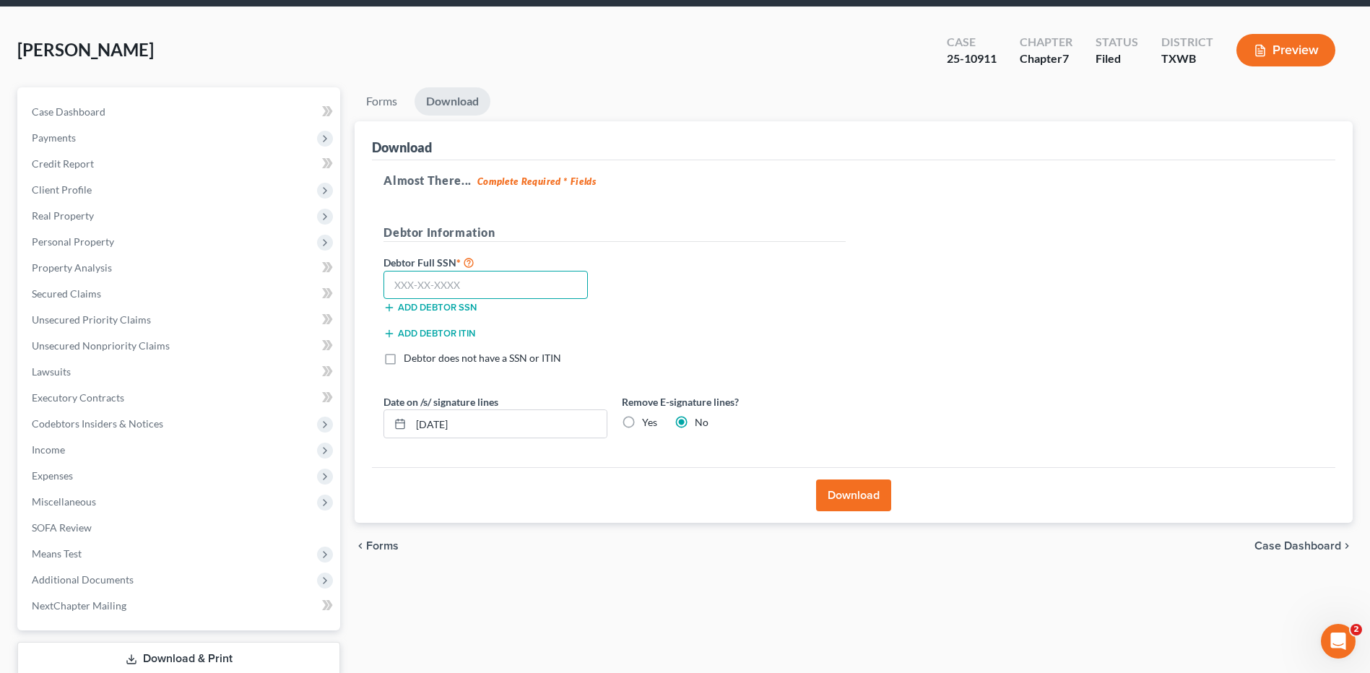
click at [441, 293] on input "text" at bounding box center [486, 285] width 204 height 29
type input "437-41-2559"
click at [642, 420] on label "Yes" at bounding box center [649, 422] width 15 height 14
click at [648, 420] on input "Yes" at bounding box center [652, 419] width 9 height 9
radio input "true"
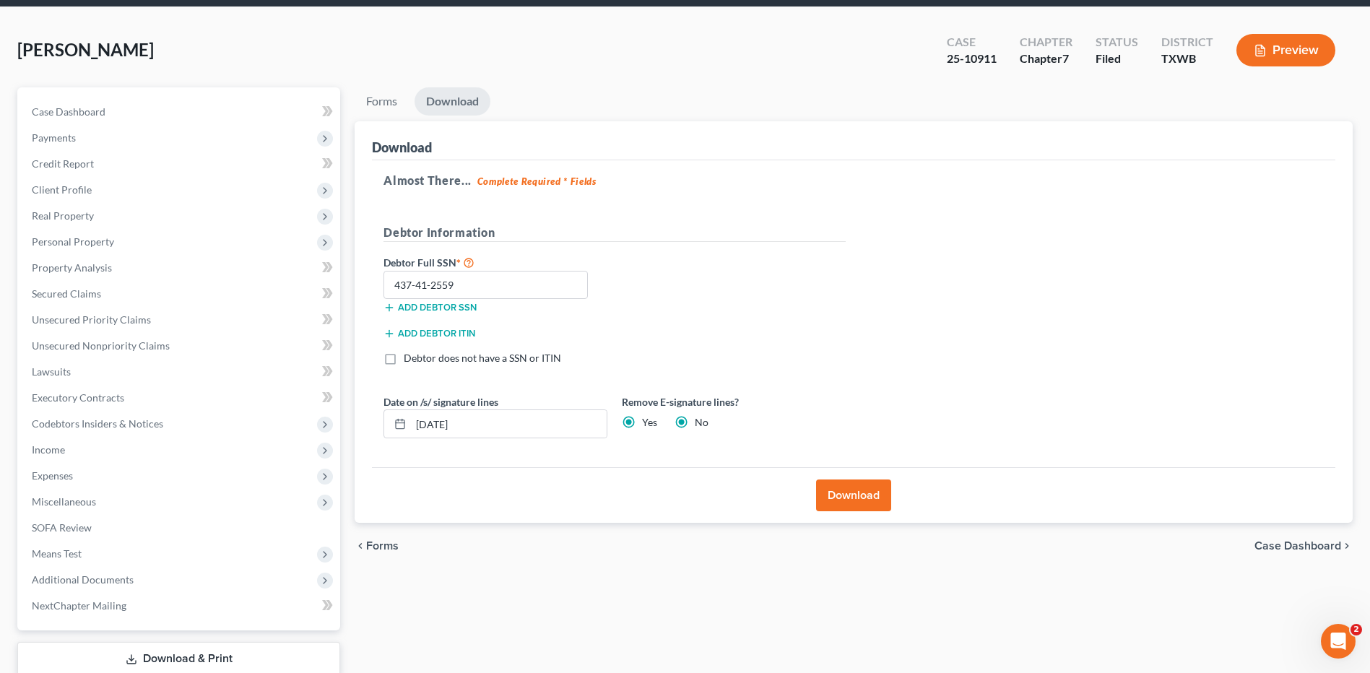
radio input "false"
click at [853, 505] on button "Download" at bounding box center [853, 496] width 75 height 32
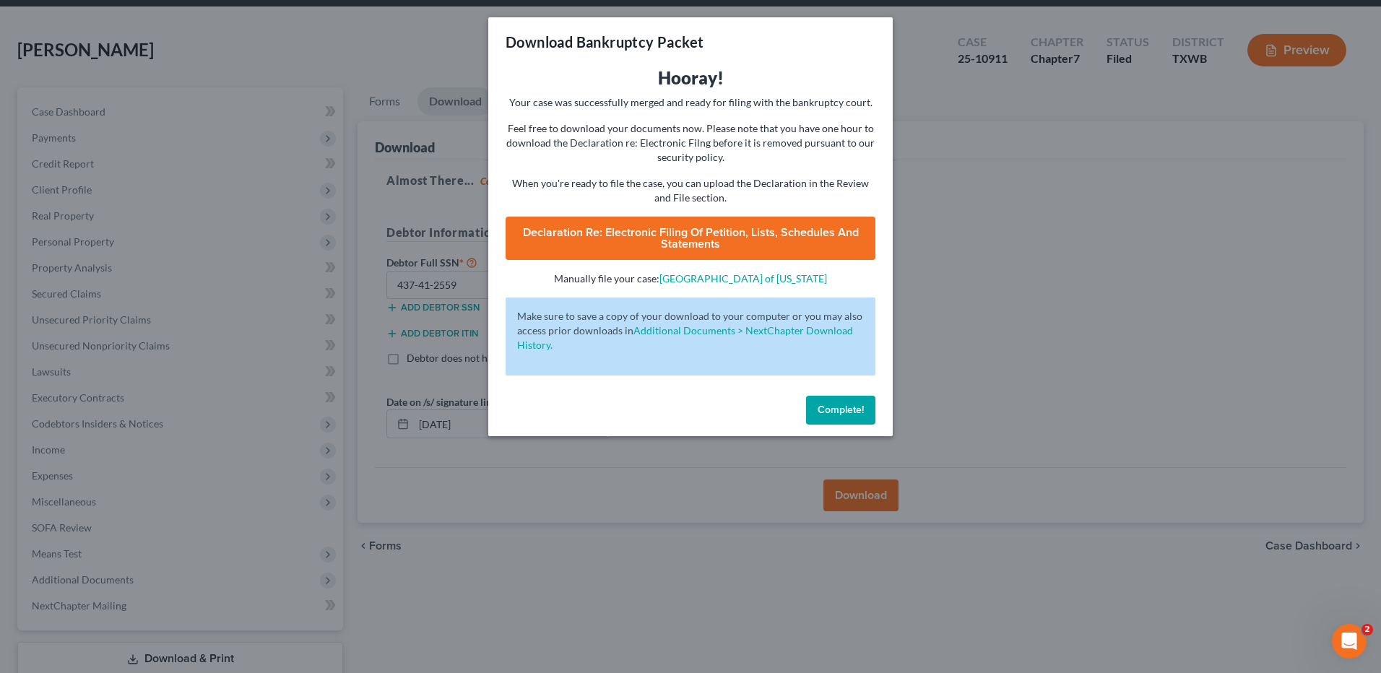
click at [683, 229] on span "Declaration Re: Electronic Filing of Petition, Lists, Schedules and Statements" at bounding box center [691, 238] width 336 height 26
click at [833, 410] on span "Complete!" at bounding box center [841, 410] width 46 height 12
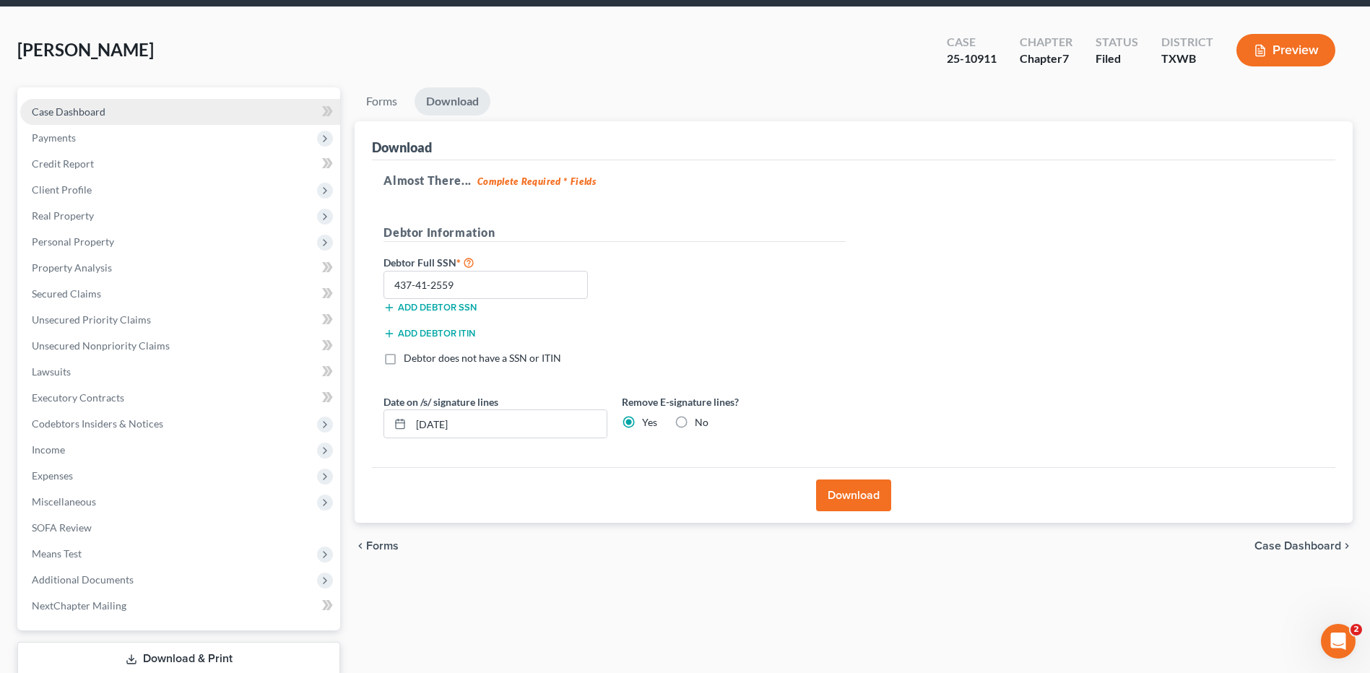
click at [72, 108] on span "Case Dashboard" at bounding box center [69, 111] width 74 height 12
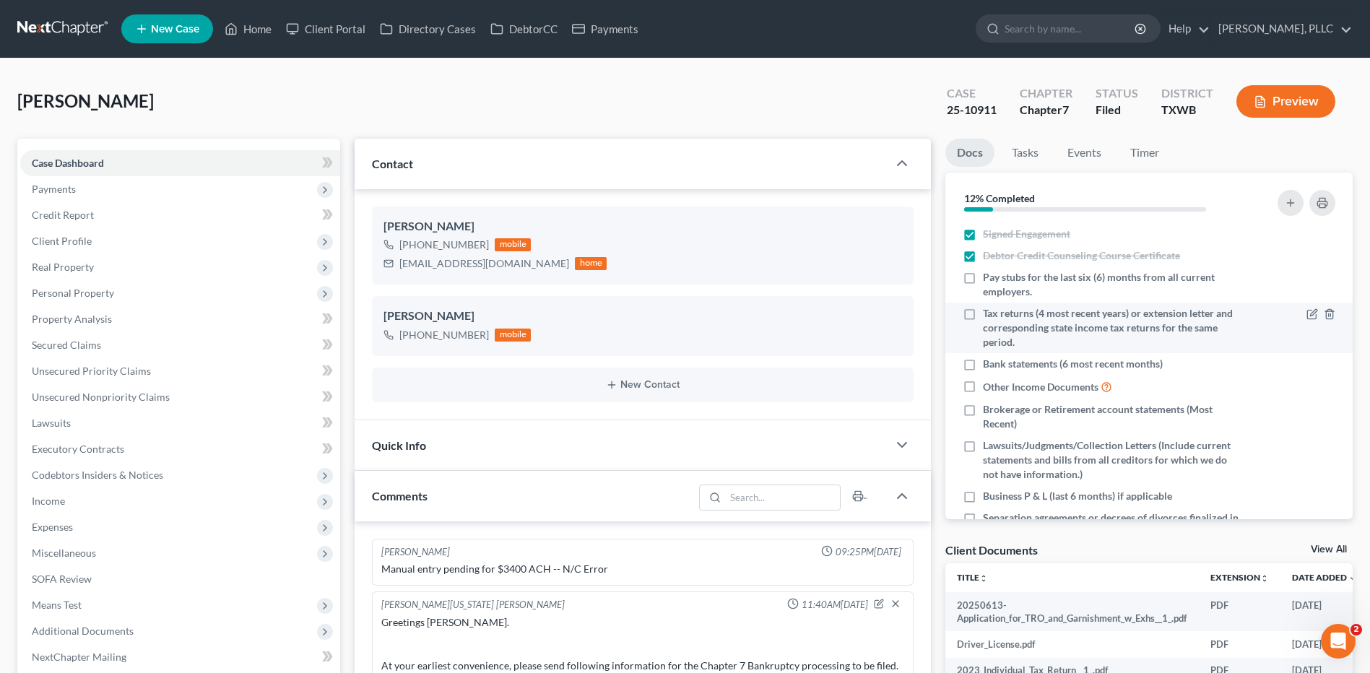
scroll to position [2286, 0]
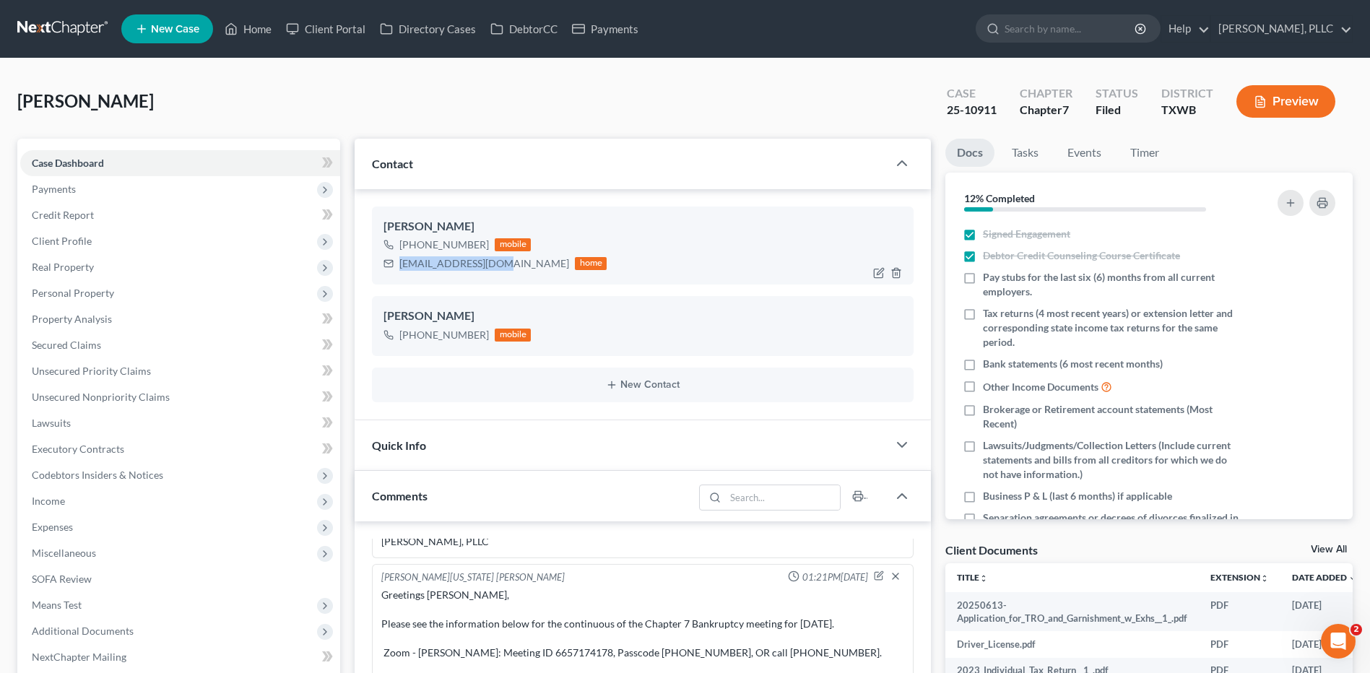
drag, startPoint x: 397, startPoint y: 261, endPoint x: 503, endPoint y: 264, distance: 106.2
click at [503, 264] on div "[EMAIL_ADDRESS][DOMAIN_NAME] home" at bounding box center [495, 263] width 223 height 19
copy div "[EMAIL_ADDRESS][DOMAIN_NAME]"
click at [254, 27] on link "Home" at bounding box center [247, 29] width 61 height 26
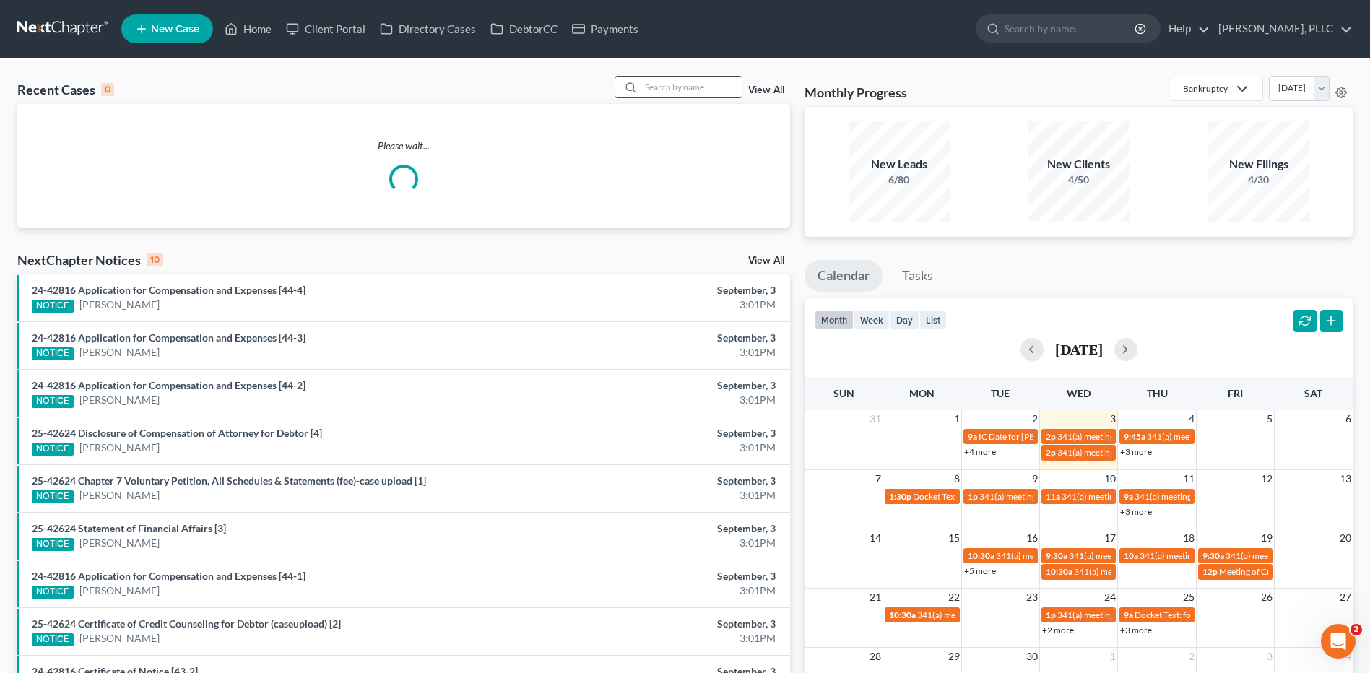
click at [658, 85] on input "search" at bounding box center [691, 87] width 101 height 21
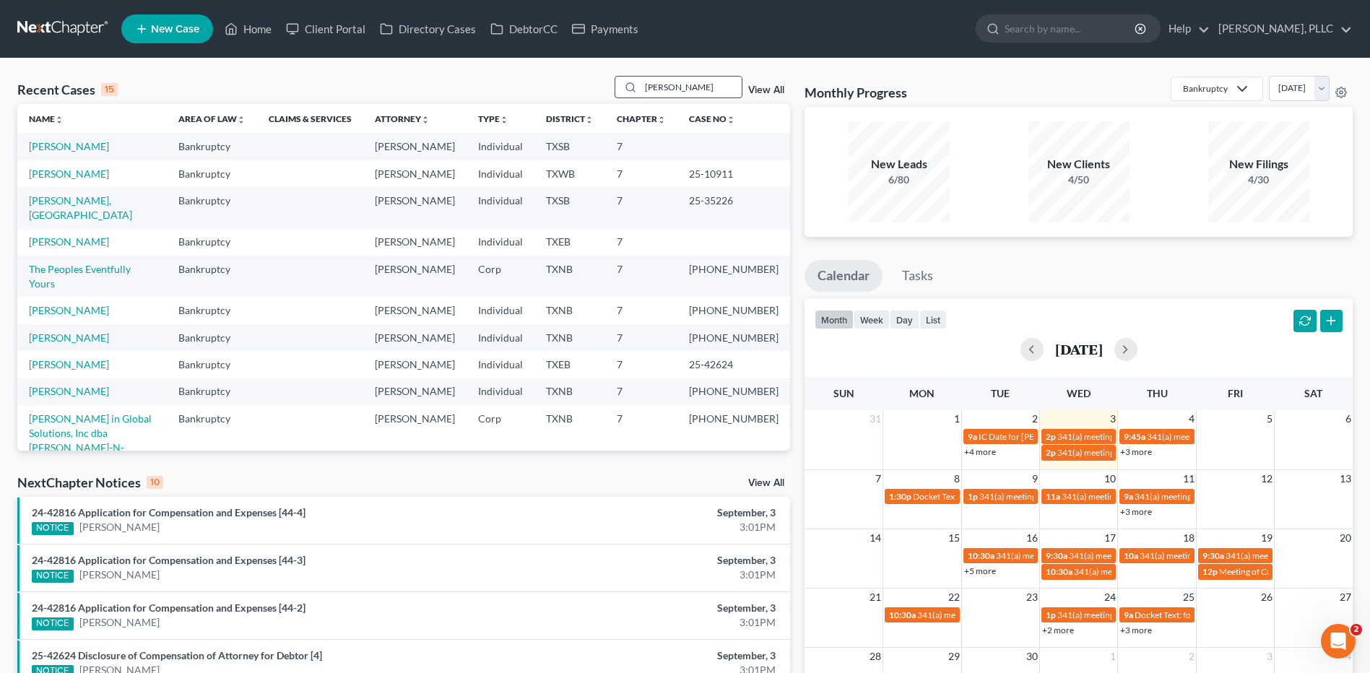
type input "[PERSON_NAME]"
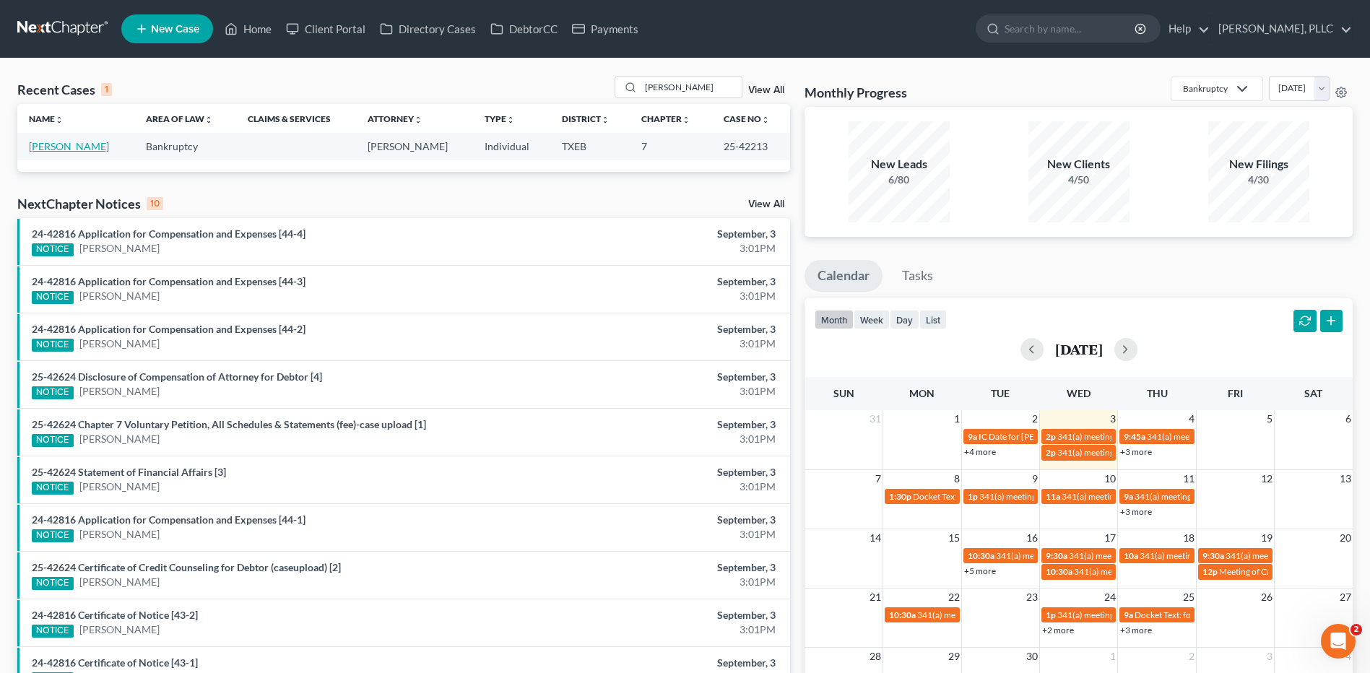
click at [43, 143] on link "[PERSON_NAME]" at bounding box center [69, 146] width 80 height 12
select select "4"
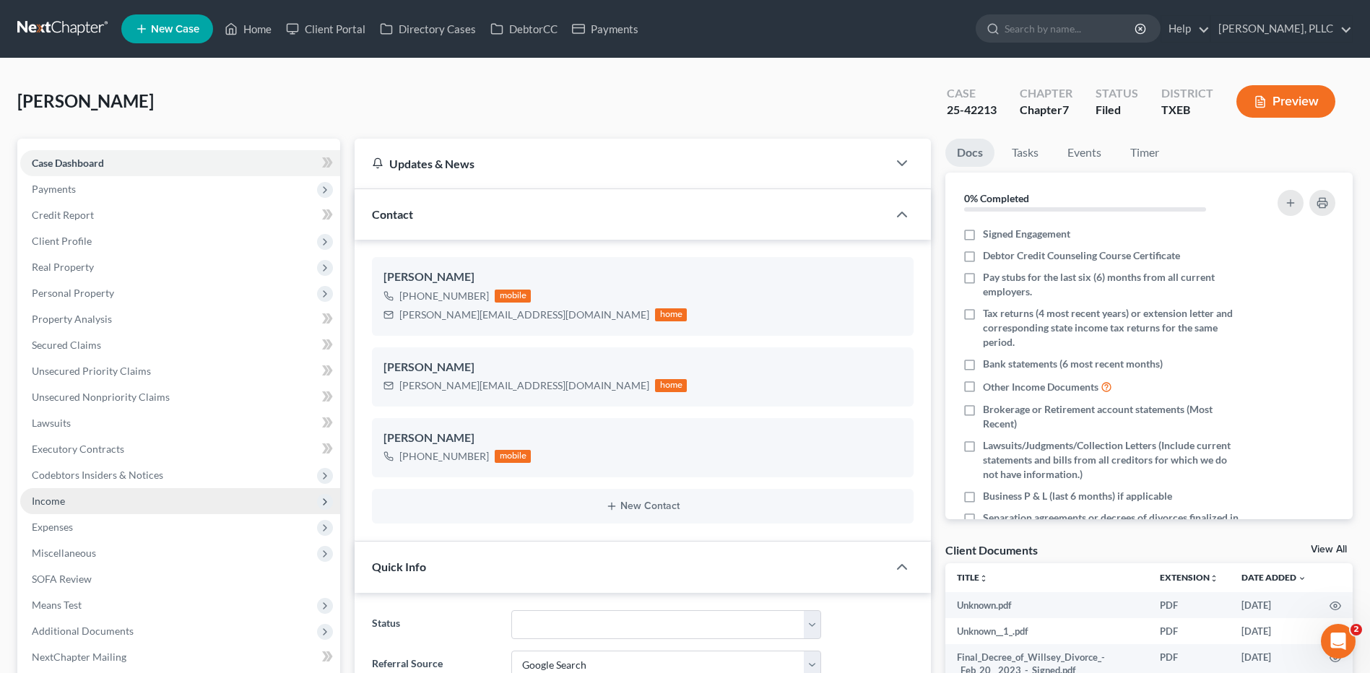
click at [55, 503] on span "Income" at bounding box center [48, 501] width 33 height 12
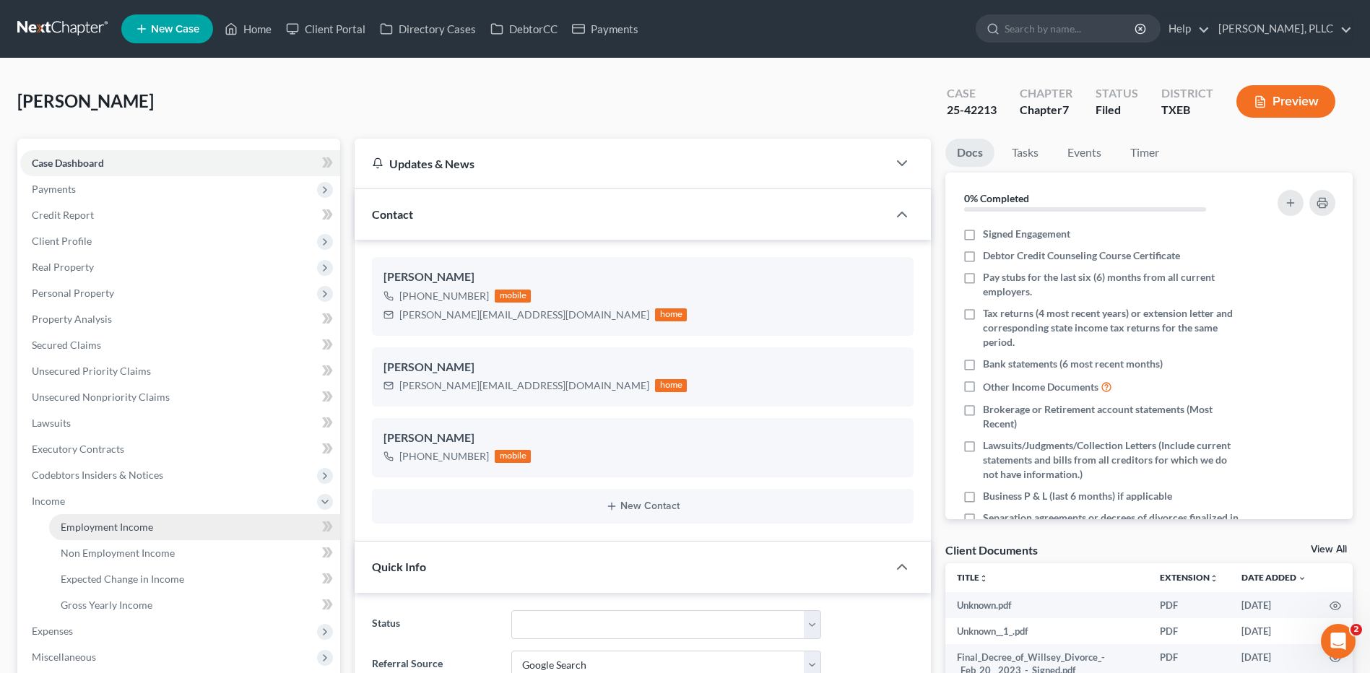
click at [85, 522] on span "Employment Income" at bounding box center [107, 527] width 92 height 12
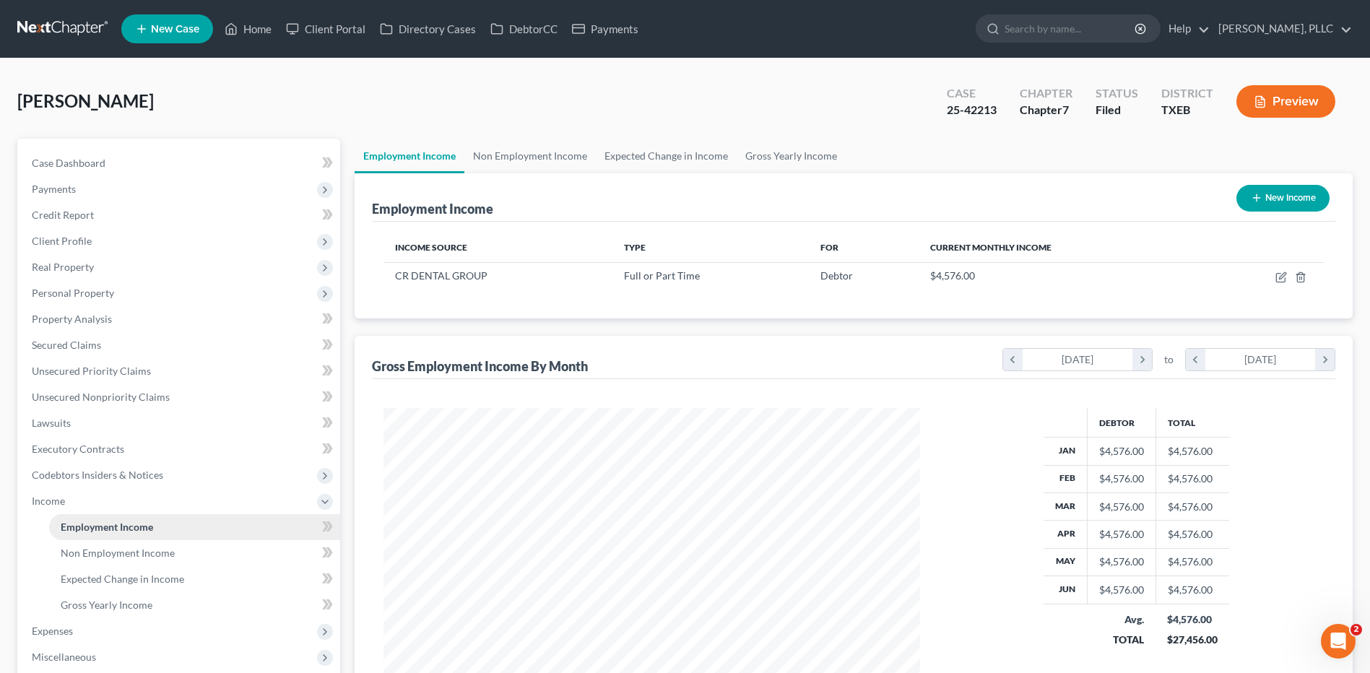
scroll to position [268, 565]
click at [87, 555] on span "Non Employment Income" at bounding box center [118, 553] width 114 height 12
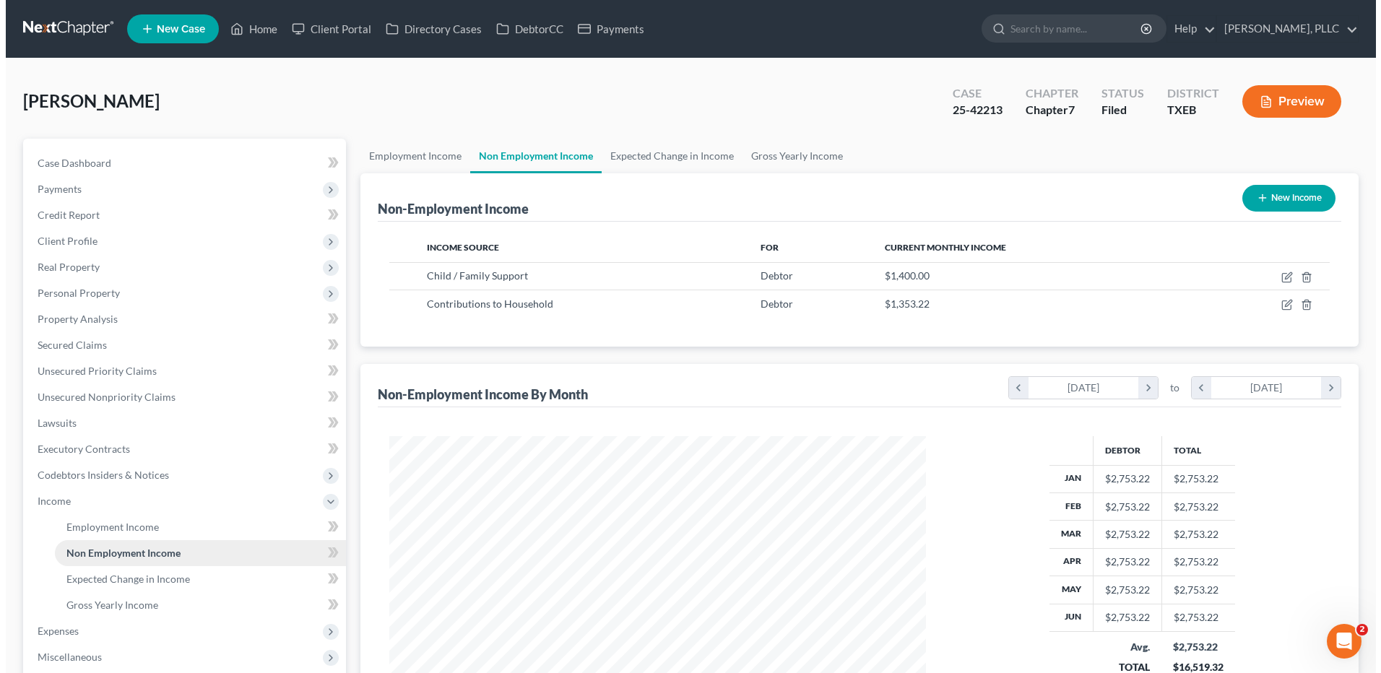
scroll to position [268, 565]
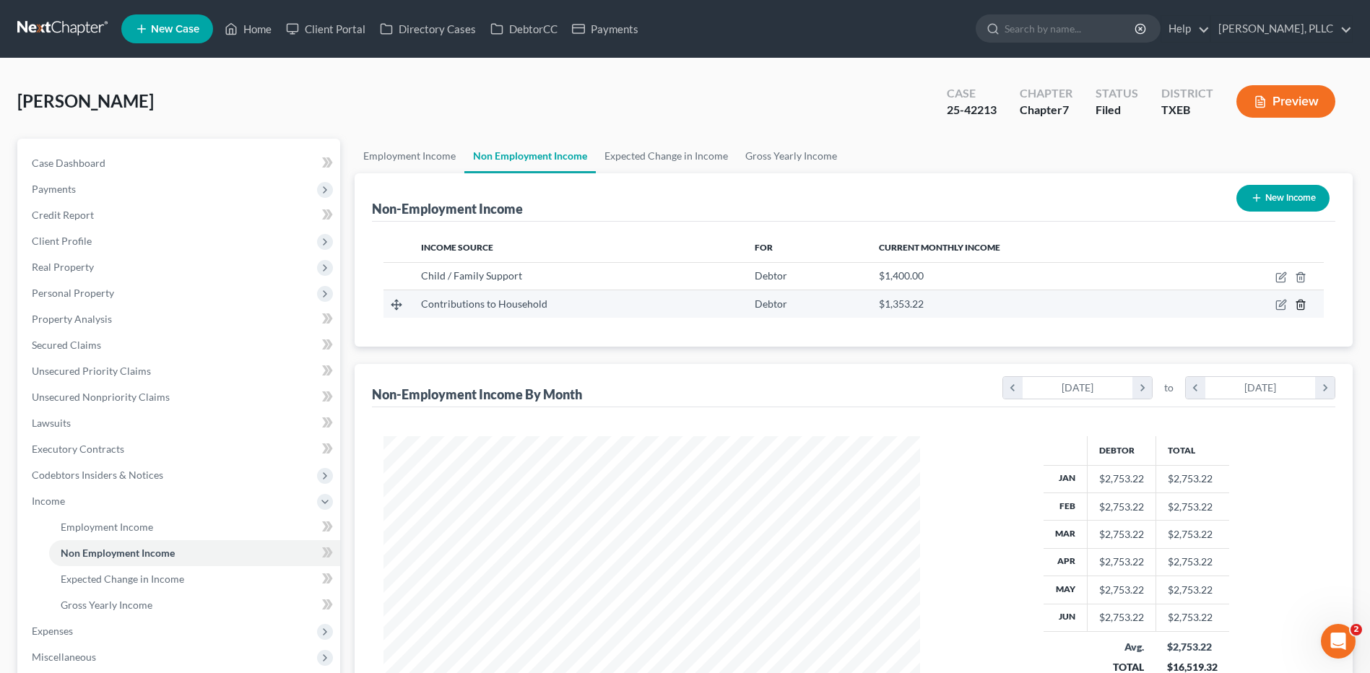
click at [1302, 301] on icon "button" at bounding box center [1300, 305] width 7 height 9
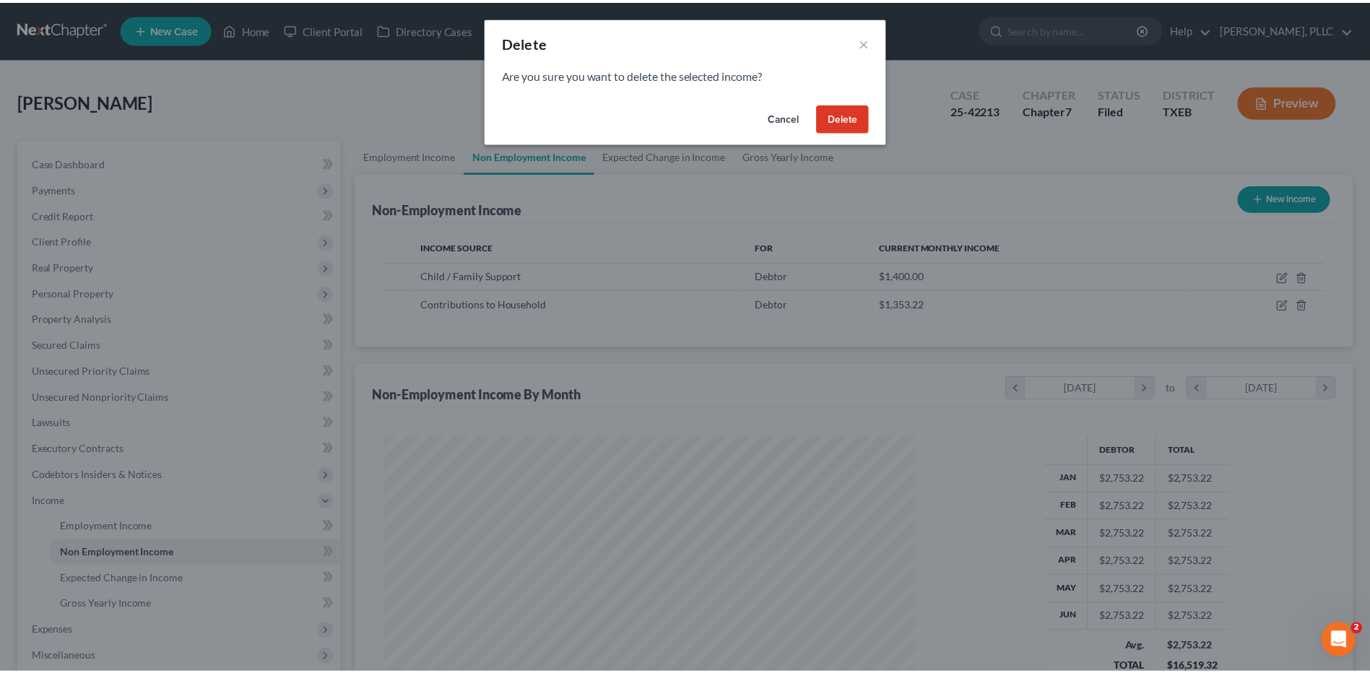
scroll to position [270, 571]
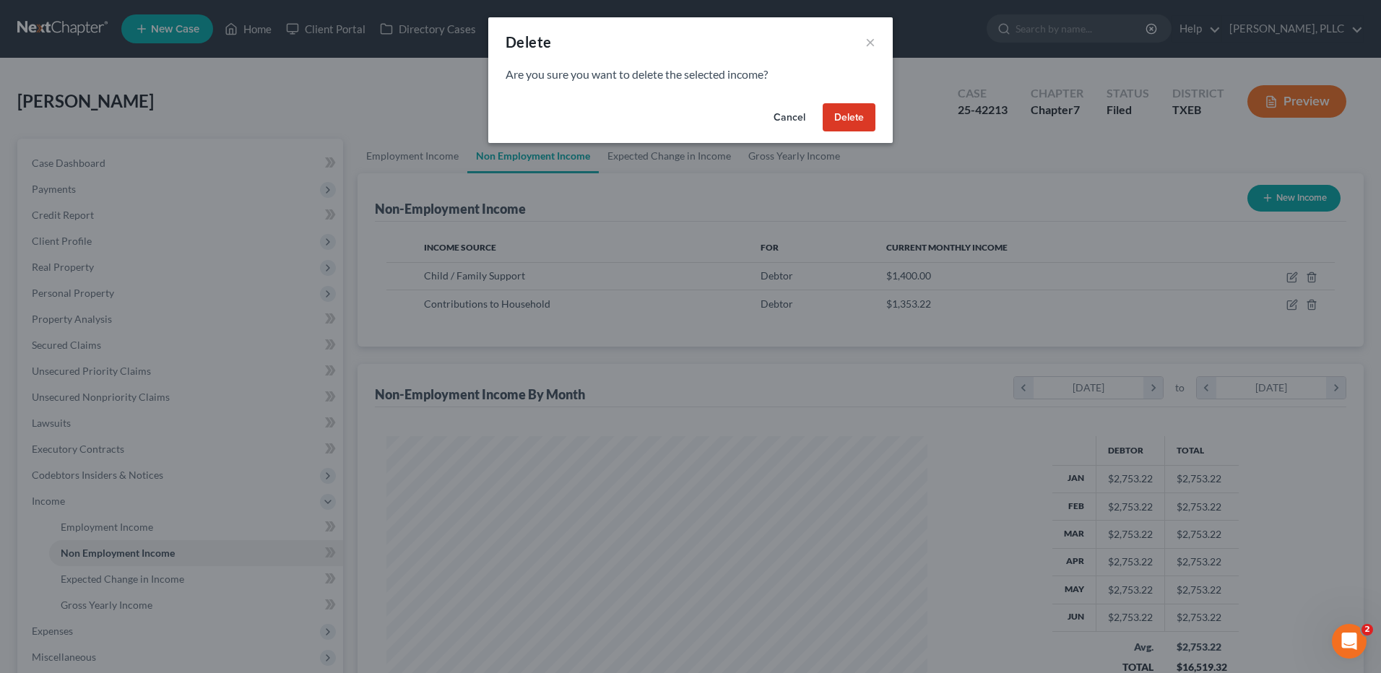
click at [854, 113] on button "Delete" at bounding box center [849, 117] width 53 height 29
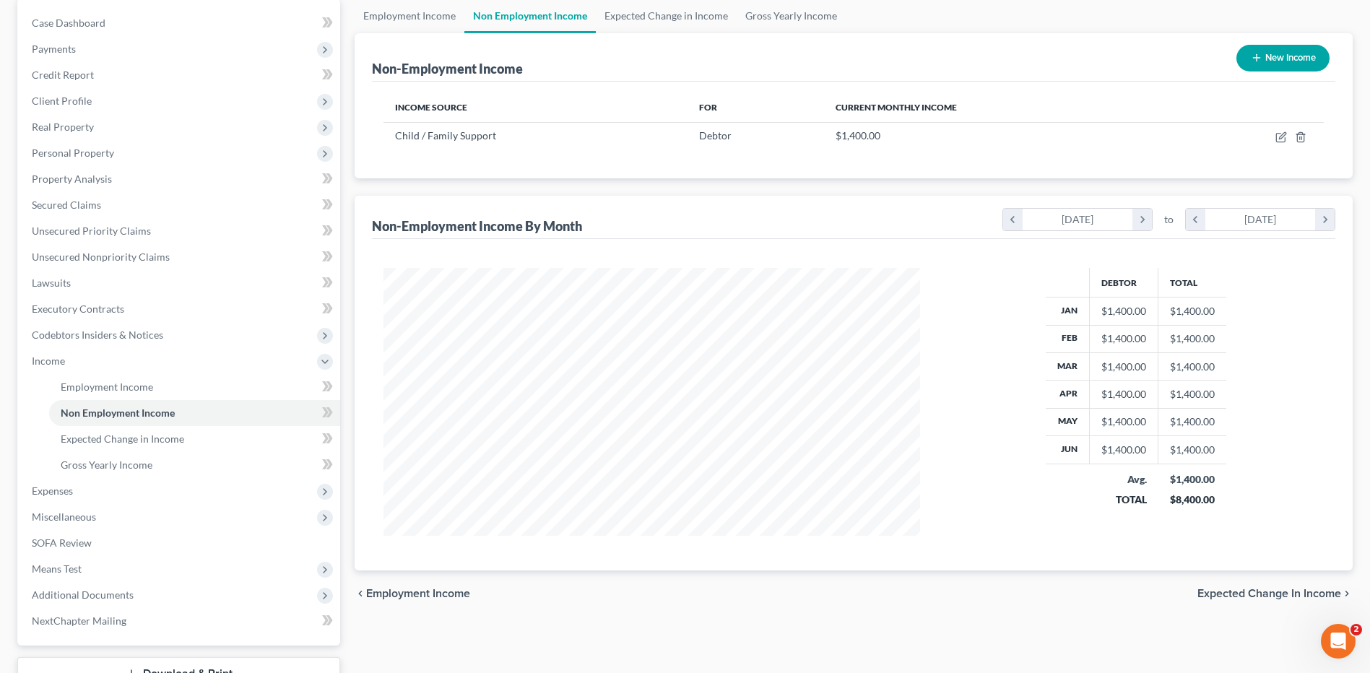
scroll to position [133, 0]
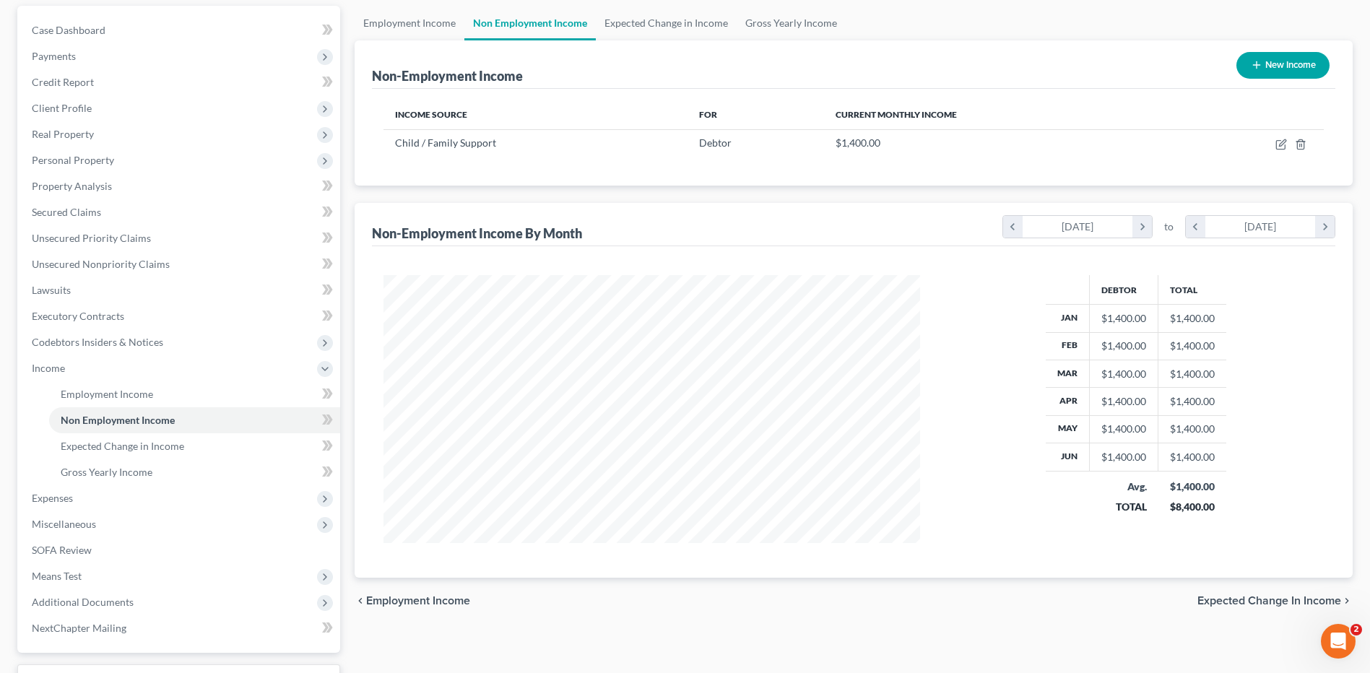
click at [1109, 53] on div "Non-Employment Income New Income" at bounding box center [854, 64] width 964 height 48
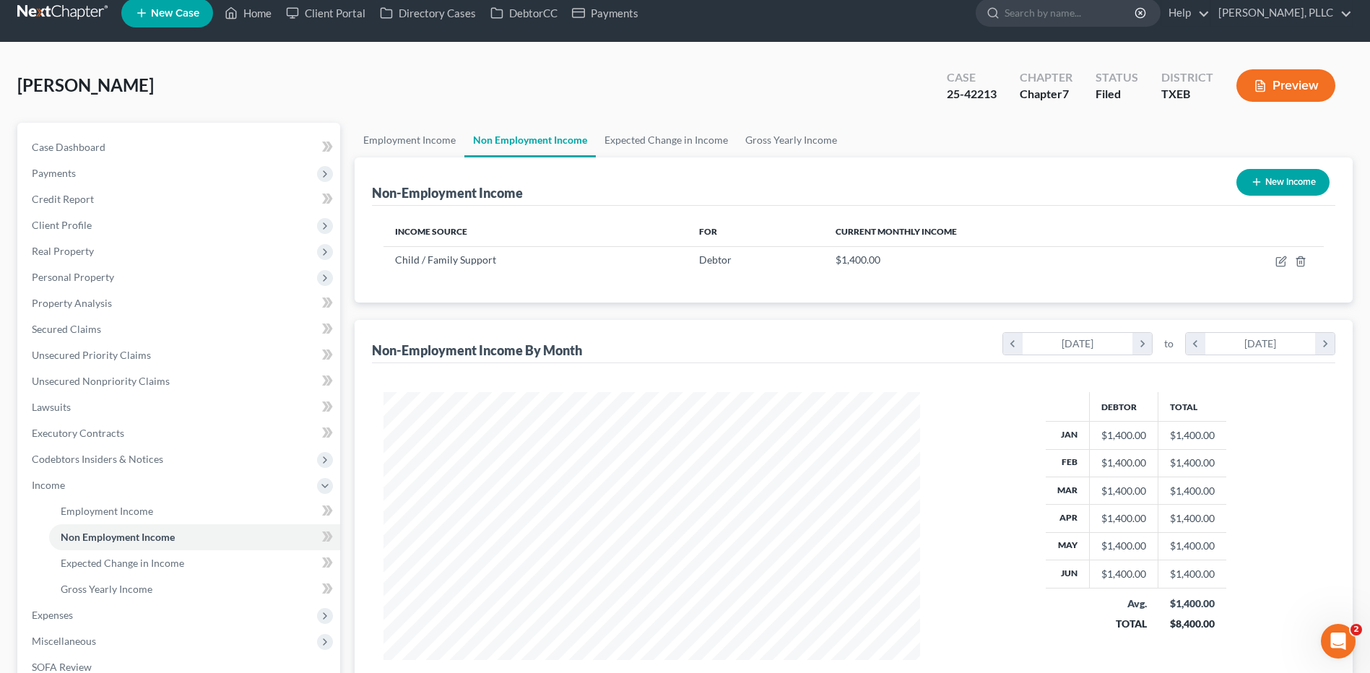
scroll to position [0, 0]
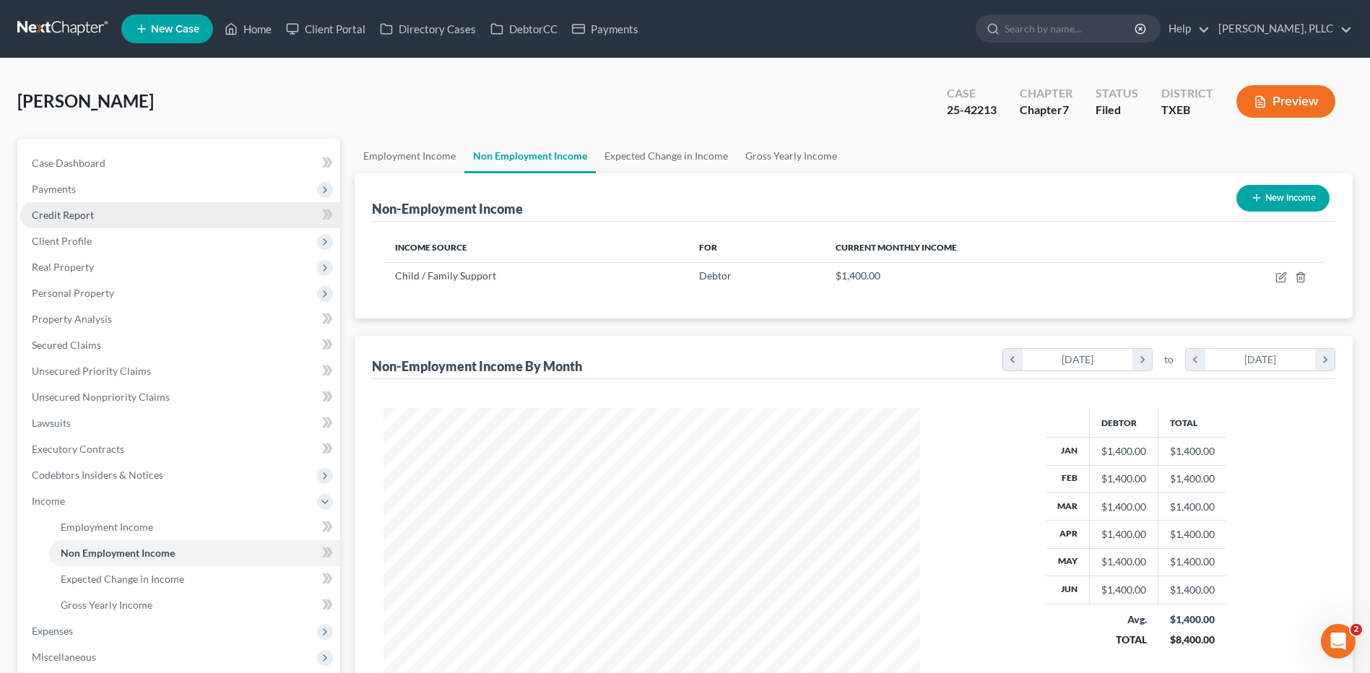
click at [70, 212] on span "Credit Report" at bounding box center [63, 215] width 62 height 12
